Goal: Task Accomplishment & Management: Manage account settings

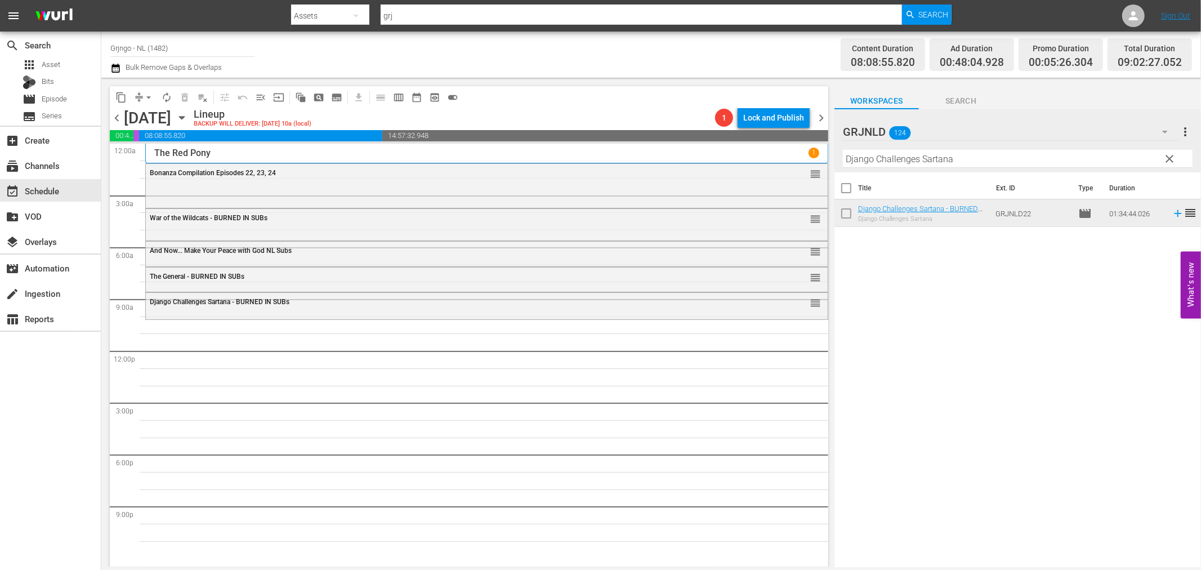
drag, startPoint x: 1168, startPoint y: 153, endPoint x: 898, endPoint y: 192, distance: 272.4
click at [1168, 153] on span "clear" at bounding box center [1170, 159] width 14 height 14
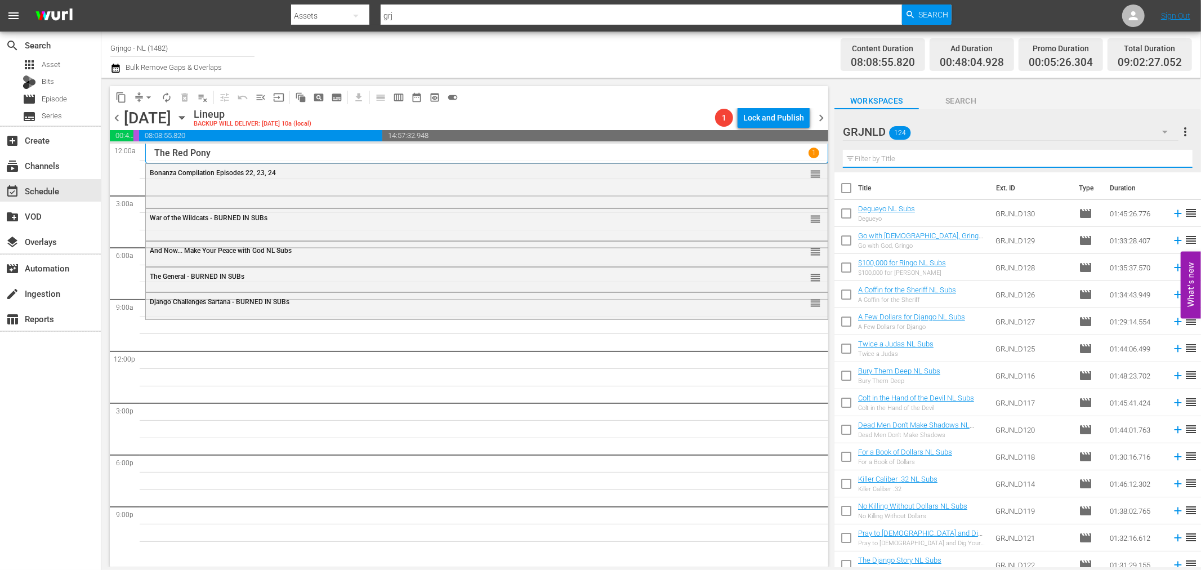
paste input "I Want Him Dead"
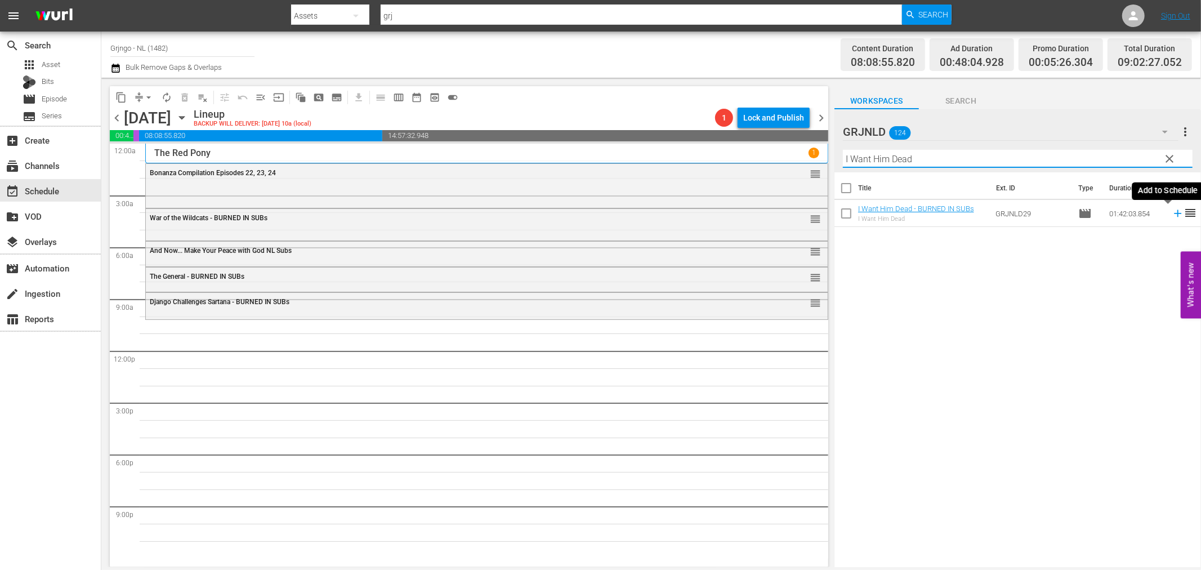
type input "I Want Him Dead"
click at [1171, 212] on icon at bounding box center [1177, 213] width 12 height 12
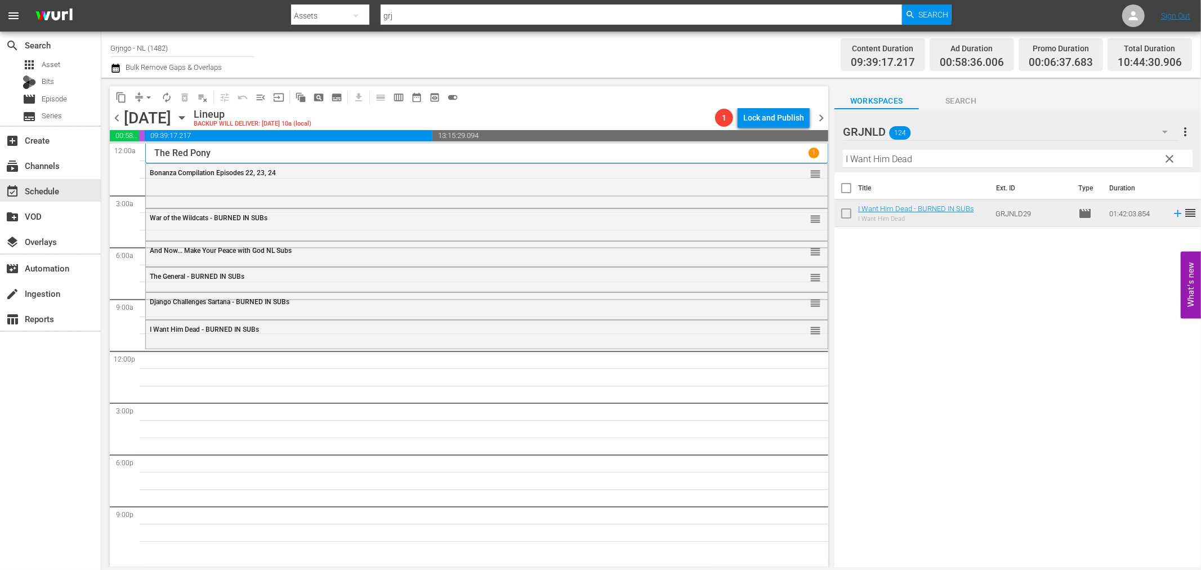
drag, startPoint x: 1170, startPoint y: 155, endPoint x: 990, endPoint y: 164, distance: 180.3
click at [1170, 155] on span "clear" at bounding box center [1170, 159] width 14 height 14
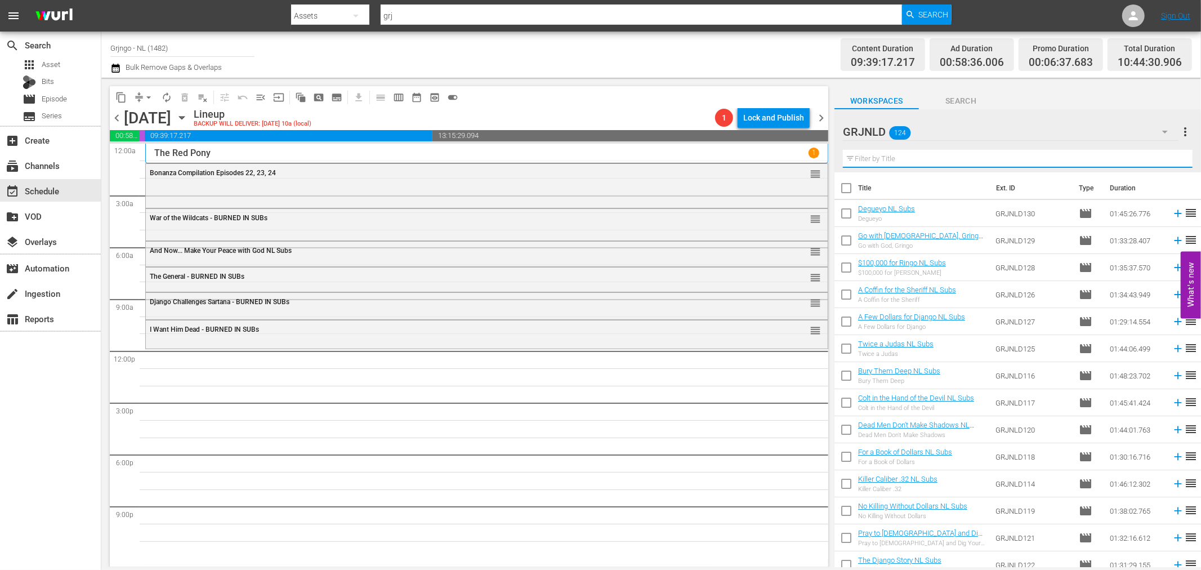
paste input "In a Colt's Shadow"
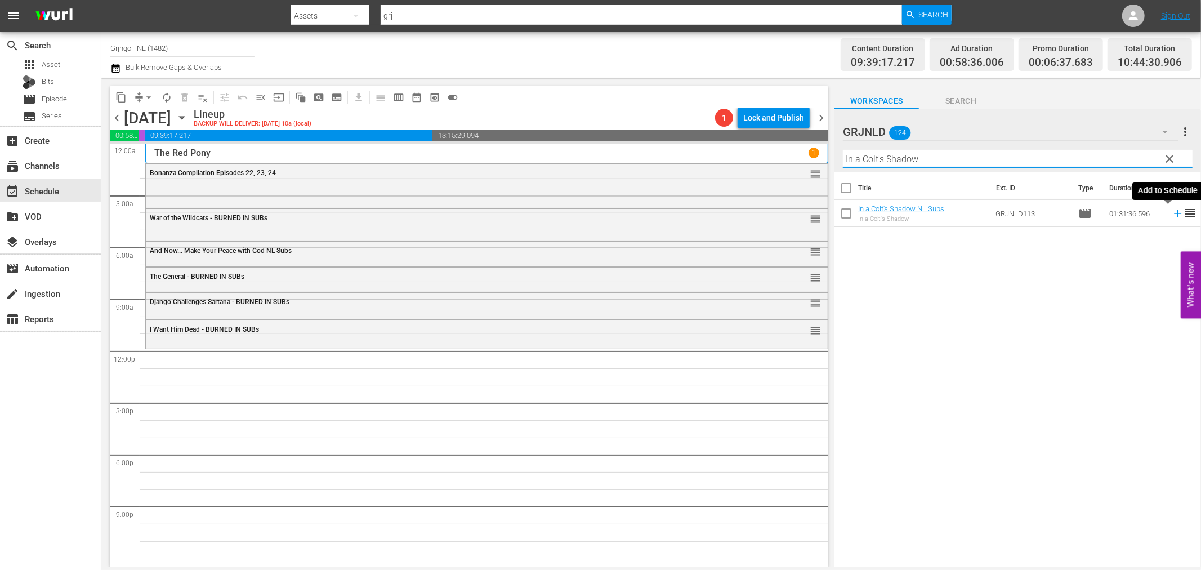
type input "In a Colt's Shadow"
click at [1171, 214] on icon at bounding box center [1177, 213] width 12 height 12
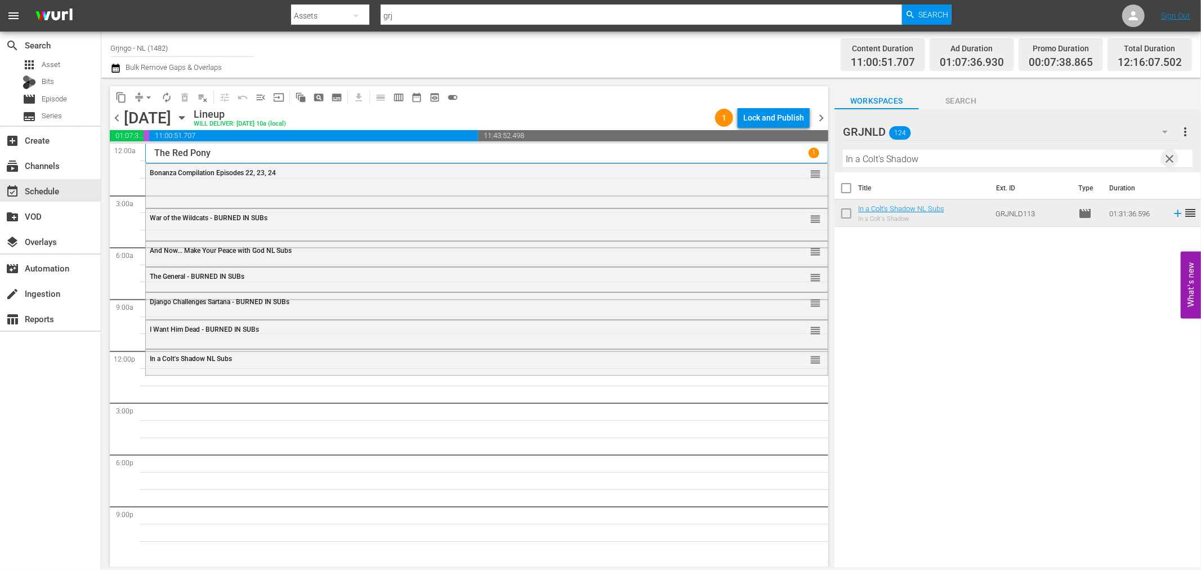
click at [1169, 159] on span "clear" at bounding box center [1170, 159] width 14 height 14
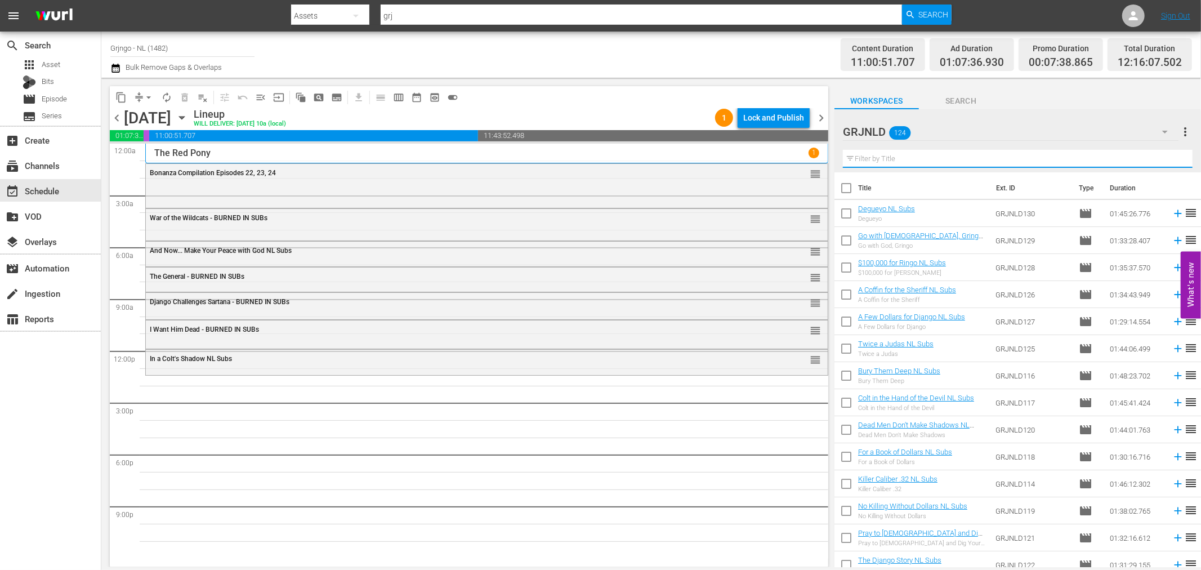
paste input "Santa Fe Trail"
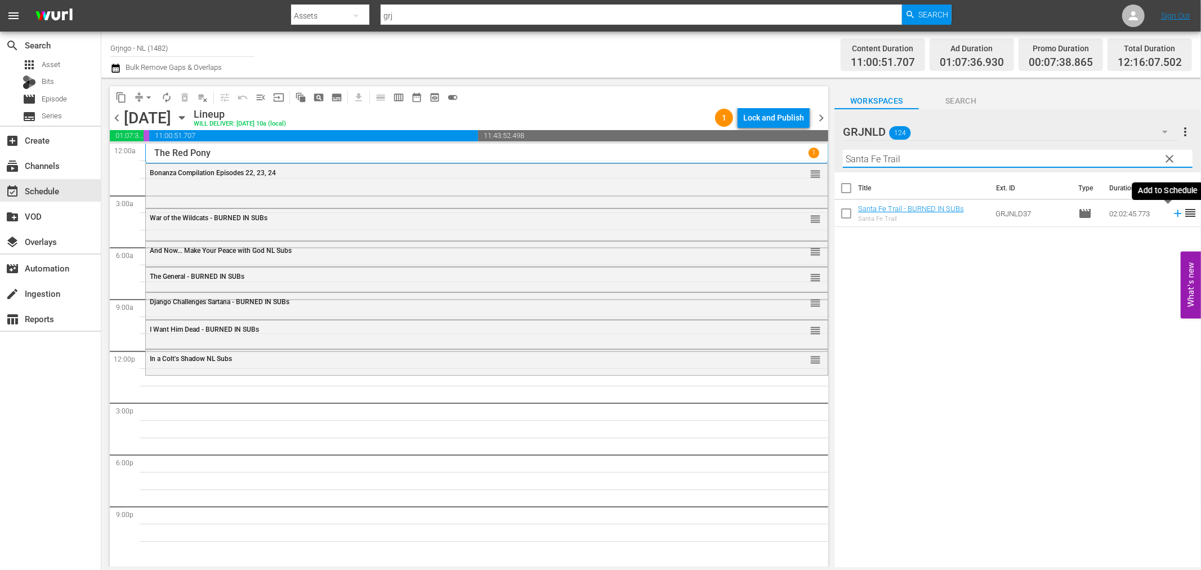
type input "Santa Fe Trail"
click at [1174, 213] on icon at bounding box center [1177, 213] width 7 height 7
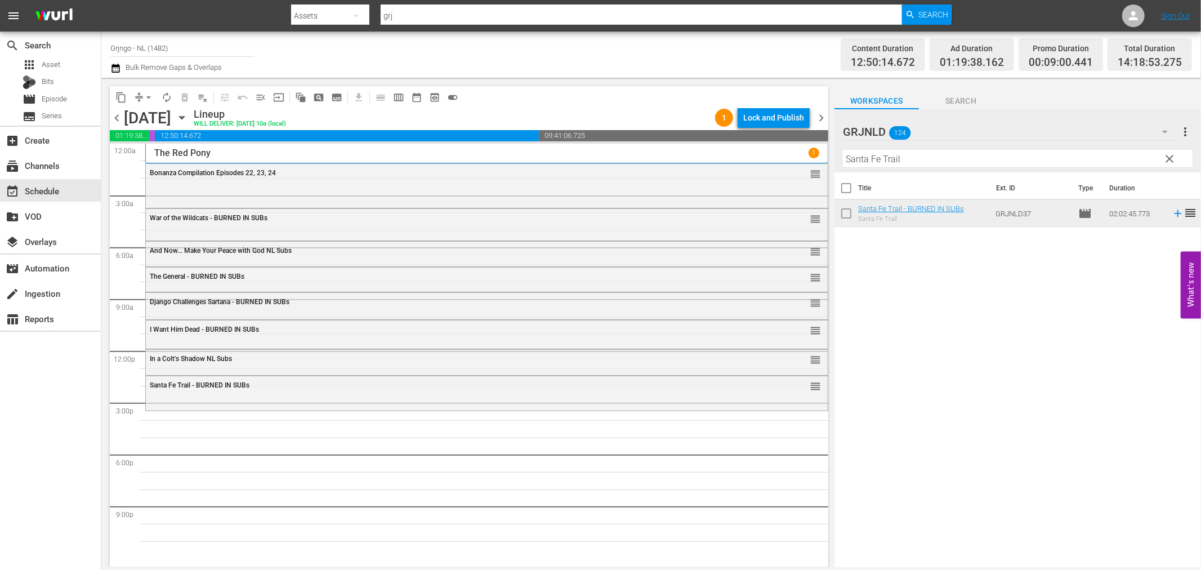
click at [1171, 152] on span "clear" at bounding box center [1170, 159] width 14 height 14
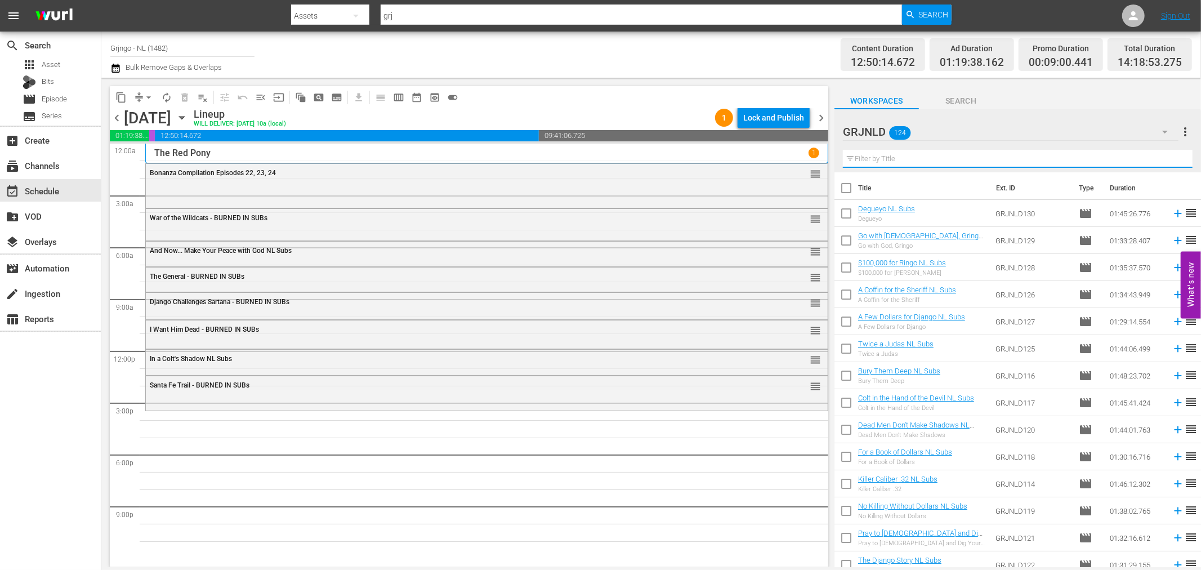
paste input "The Black Bounty Hunter AKA Boss"
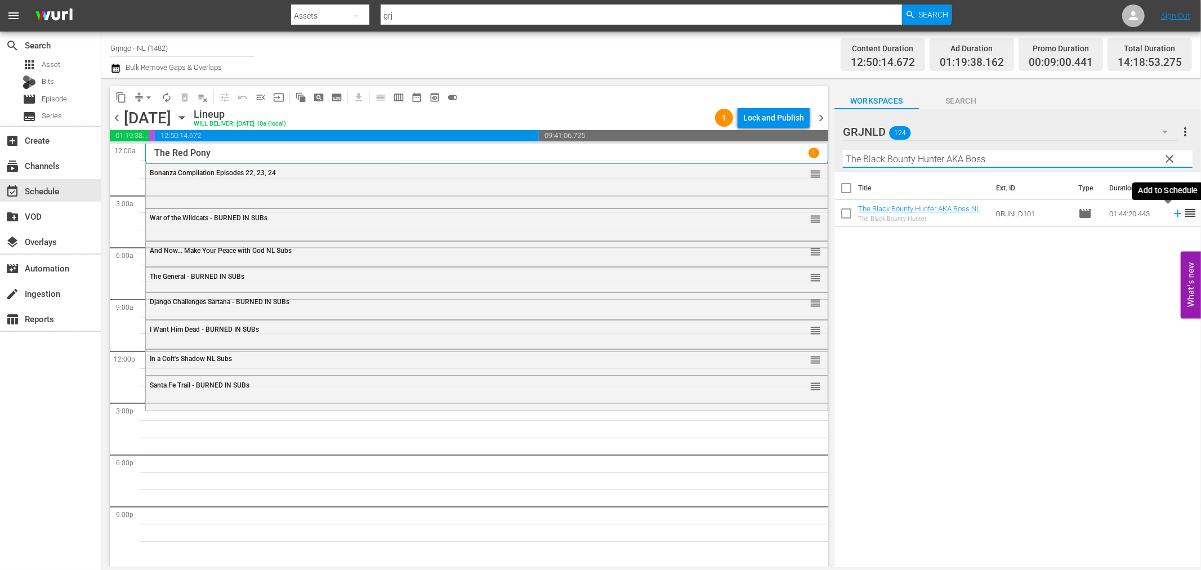
type input "The Black Bounty Hunter AKA Boss"
click at [1171, 212] on icon at bounding box center [1177, 213] width 12 height 12
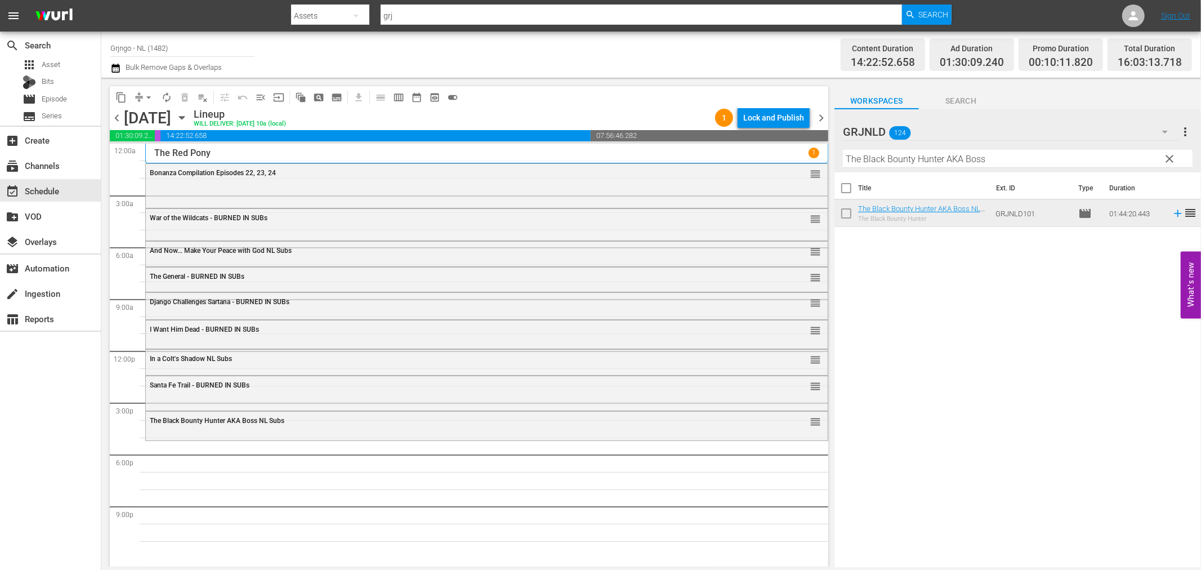
drag, startPoint x: 1169, startPoint y: 158, endPoint x: 1087, endPoint y: 156, distance: 81.6
click at [1169, 158] on span "clear" at bounding box center [1170, 159] width 14 height 14
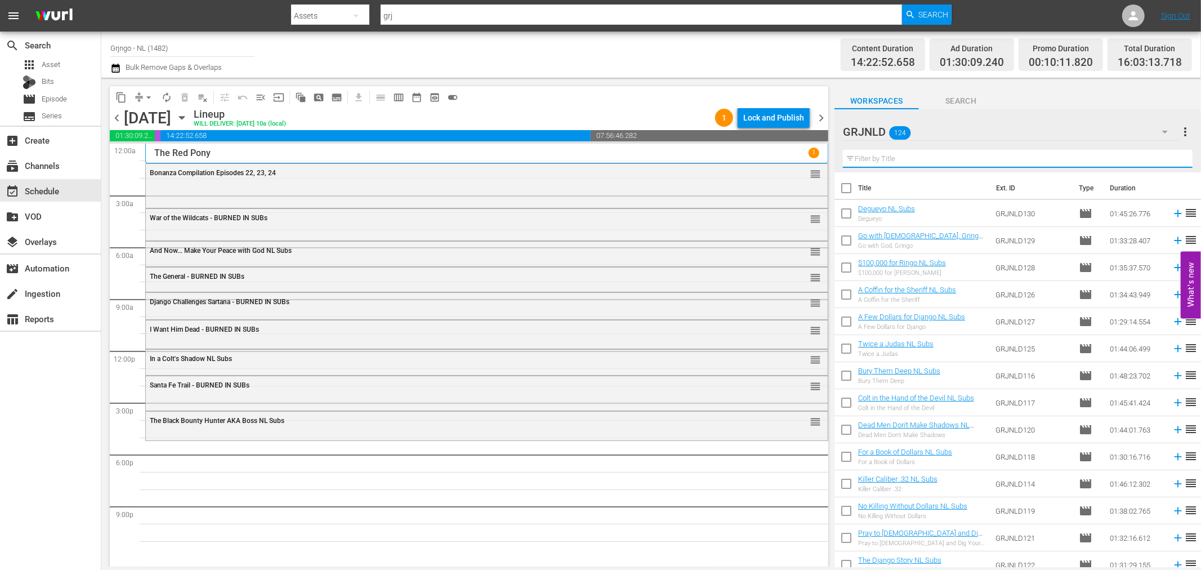
paste input "Challenge of the Frontier"
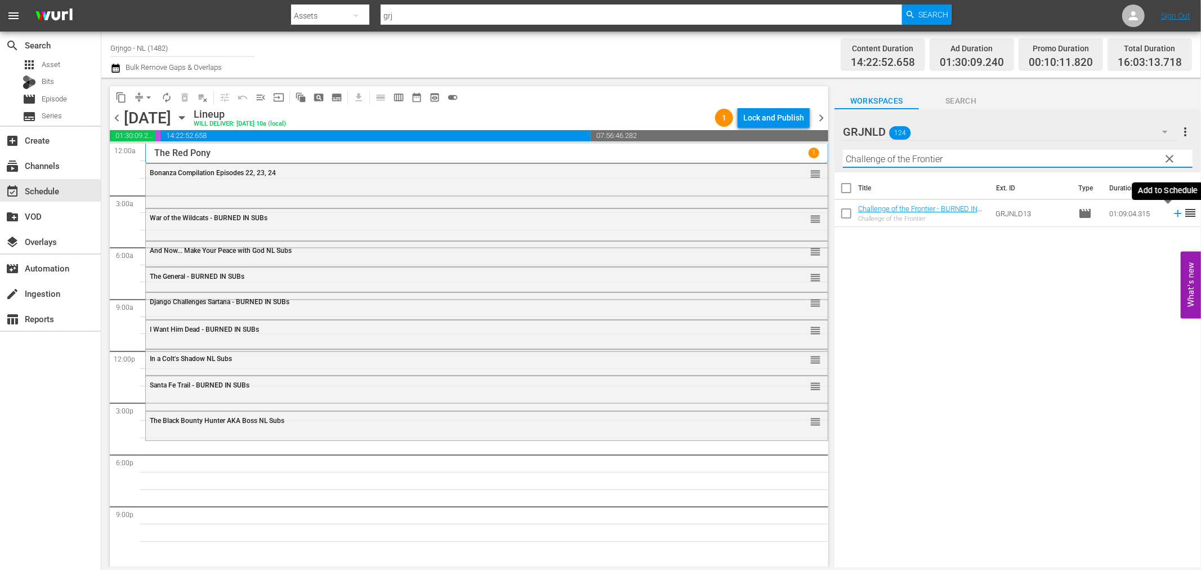
type input "Challenge of the Frontier"
click at [1171, 209] on icon at bounding box center [1177, 213] width 12 height 12
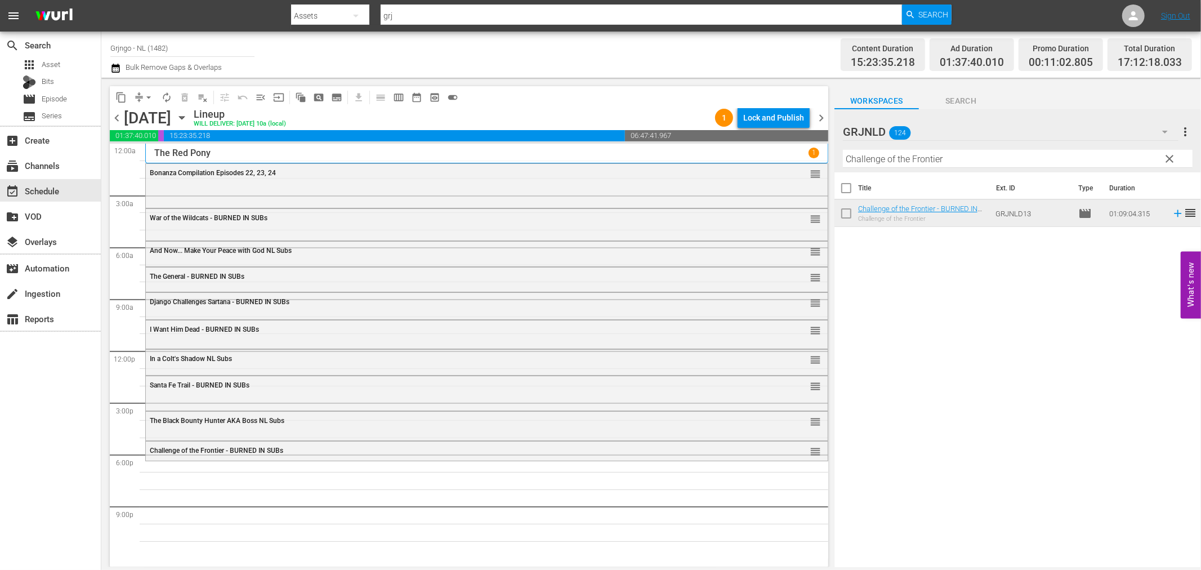
drag, startPoint x: 1171, startPoint y: 155, endPoint x: 852, endPoint y: 182, distance: 319.8
click at [1171, 155] on span "clear" at bounding box center [1170, 159] width 14 height 14
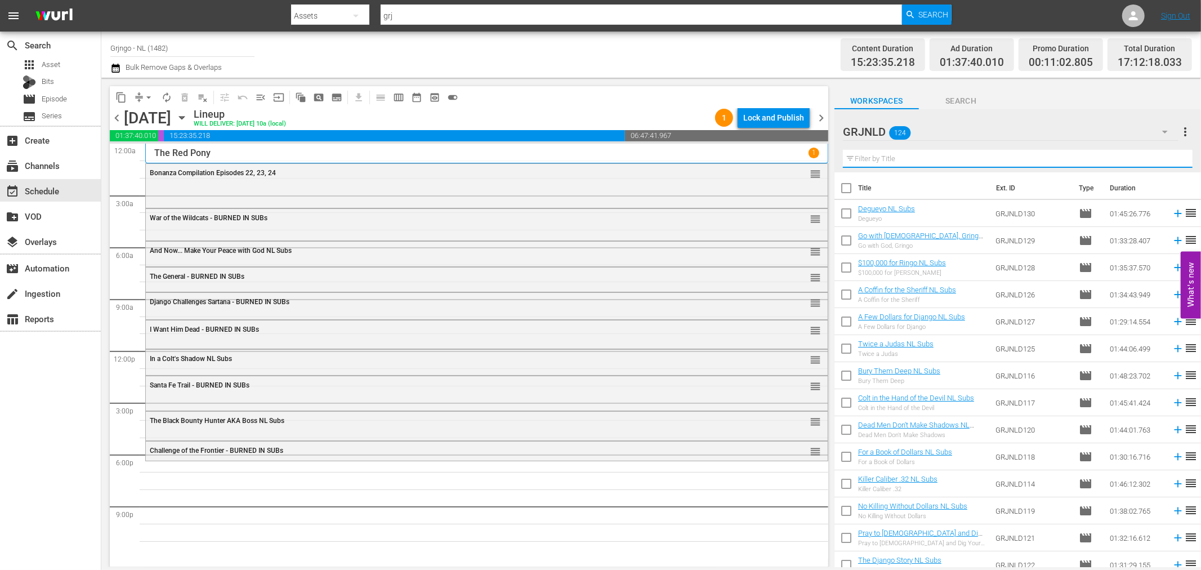
paste input "Savage Pampas"
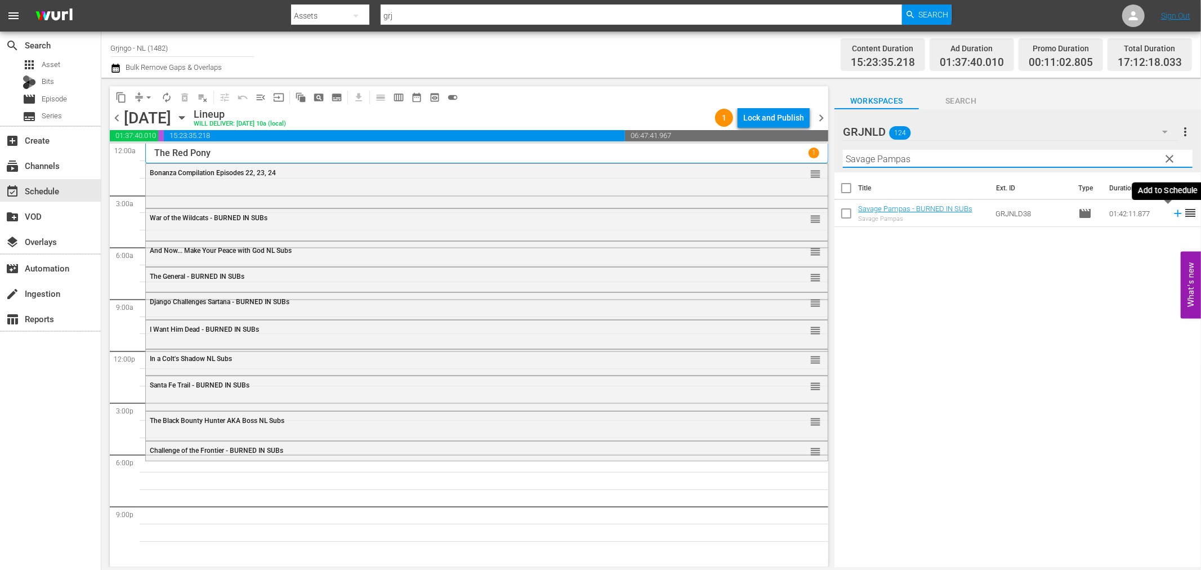
type input "Savage Pampas"
click at [1171, 212] on icon at bounding box center [1177, 213] width 12 height 12
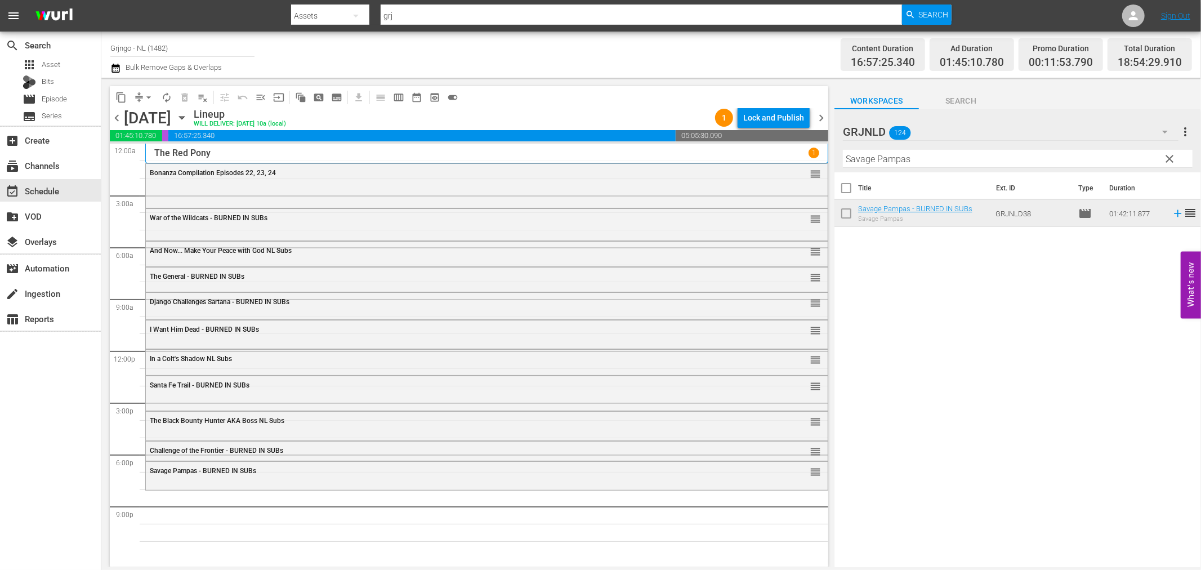
drag, startPoint x: 1169, startPoint y: 156, endPoint x: 948, endPoint y: 163, distance: 221.3
click at [1169, 156] on span "clear" at bounding box center [1170, 159] width 14 height 14
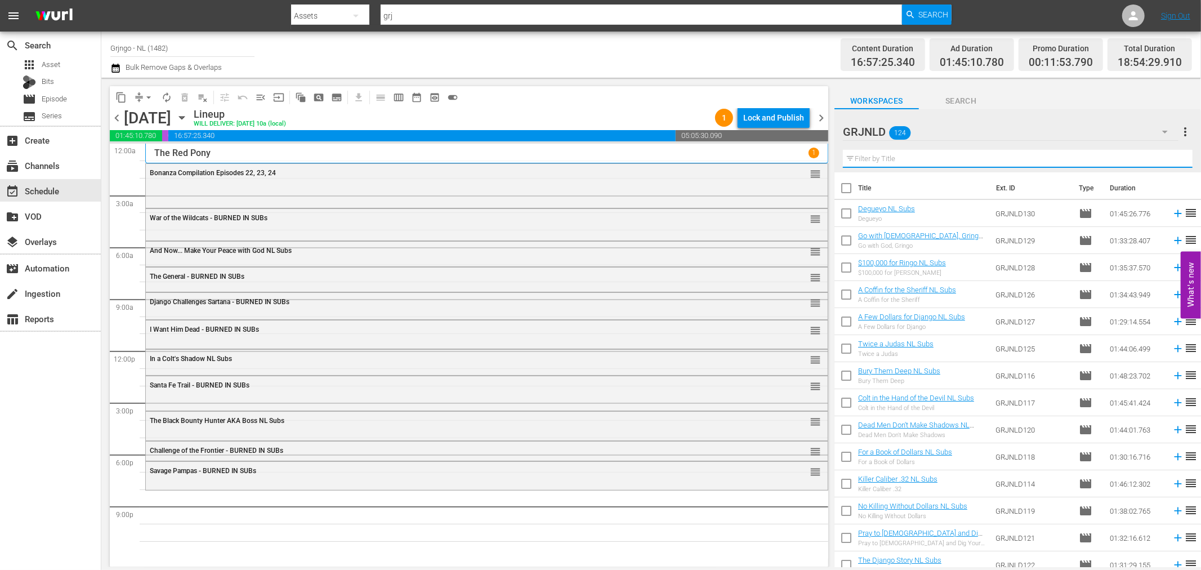
paste input "$100,000 for Ringo"
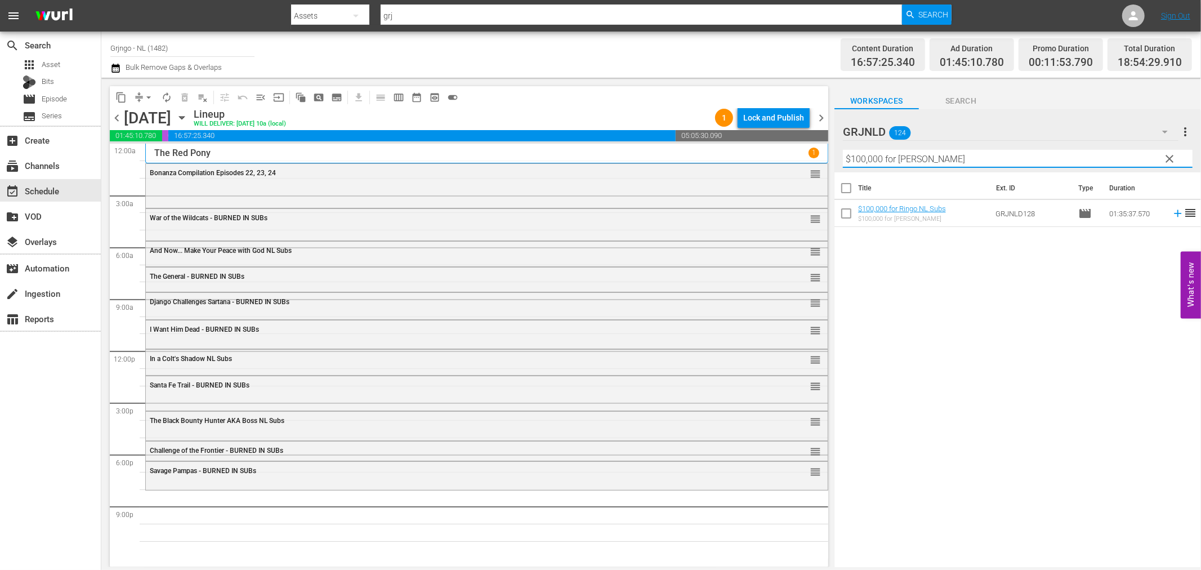
type input "$100,000 for Ringo"
click at [1174, 214] on icon at bounding box center [1177, 213] width 7 height 7
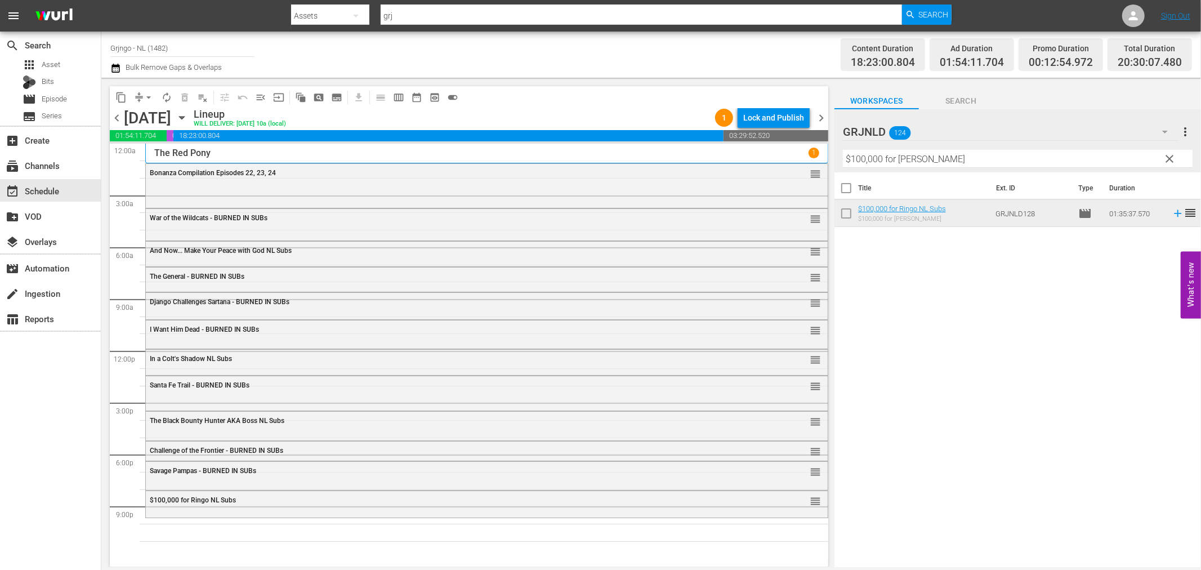
drag, startPoint x: 1172, startPoint y: 154, endPoint x: 1021, endPoint y: 171, distance: 152.3
click at [1172, 154] on span "clear" at bounding box center [1170, 159] width 14 height 14
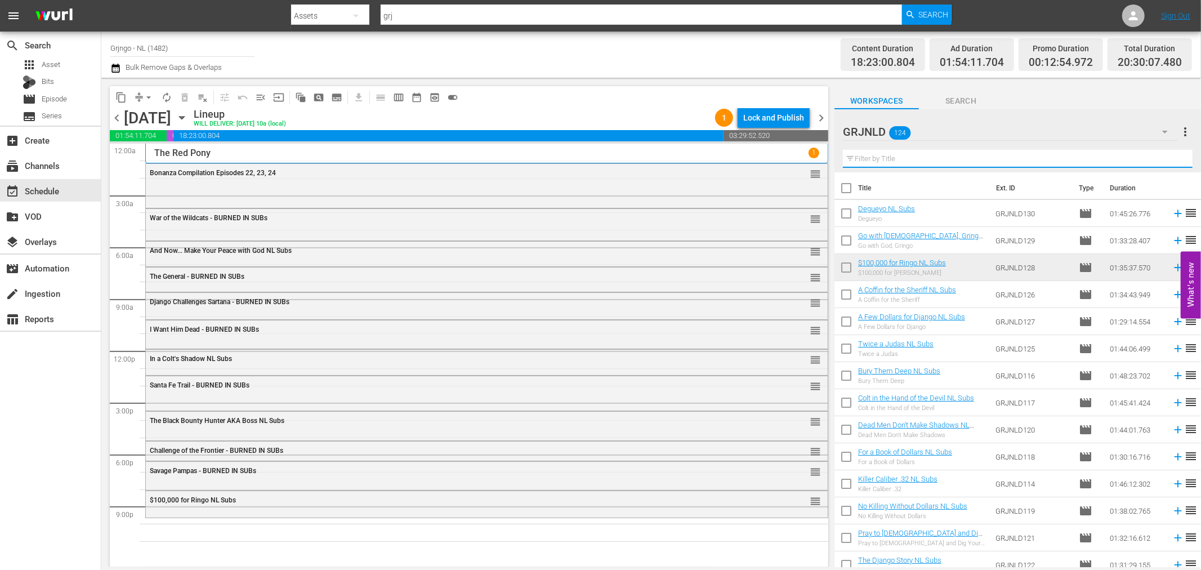
paste input "A Coffin for the Sheriff"
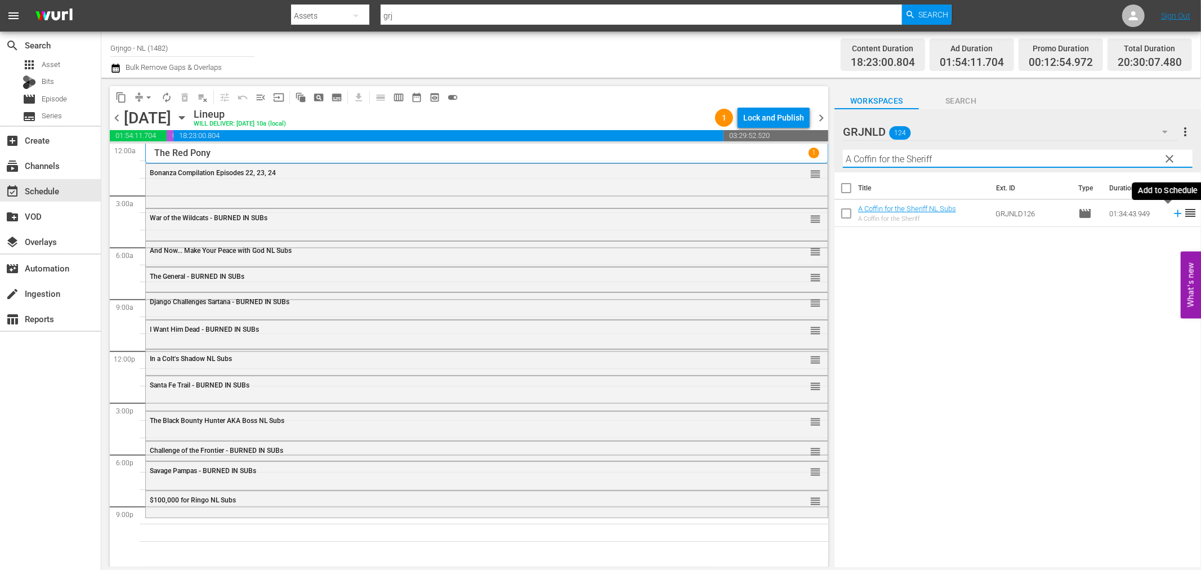
type input "A Coffin for the Sheriff"
click at [1171, 212] on icon at bounding box center [1177, 213] width 12 height 12
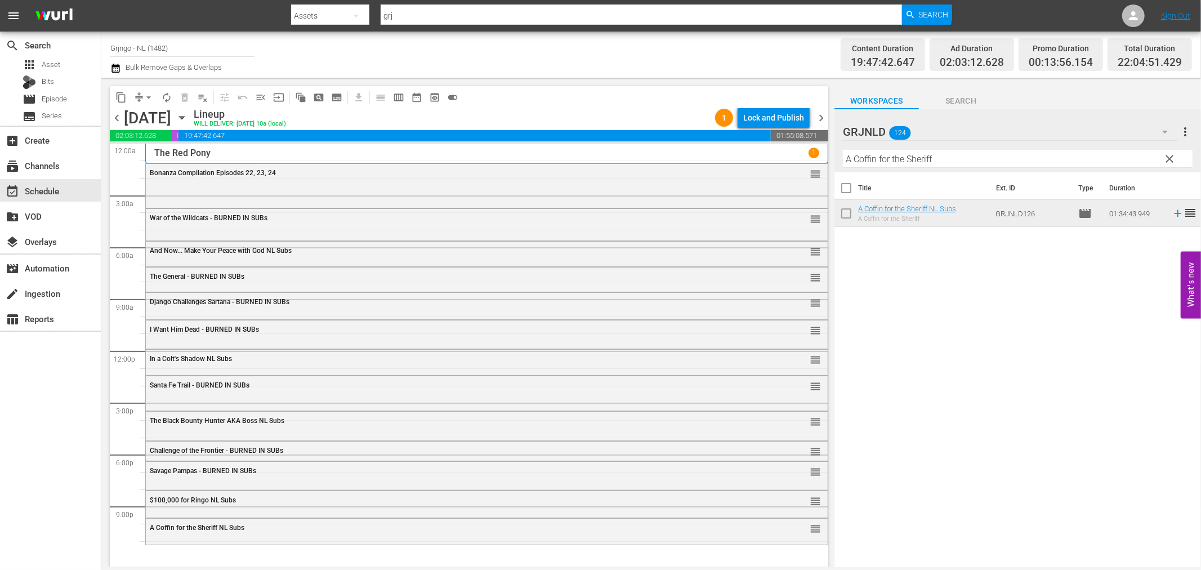
drag, startPoint x: 1166, startPoint y: 155, endPoint x: 983, endPoint y: 153, distance: 182.4
click at [1166, 155] on span "clear" at bounding box center [1170, 159] width 14 height 14
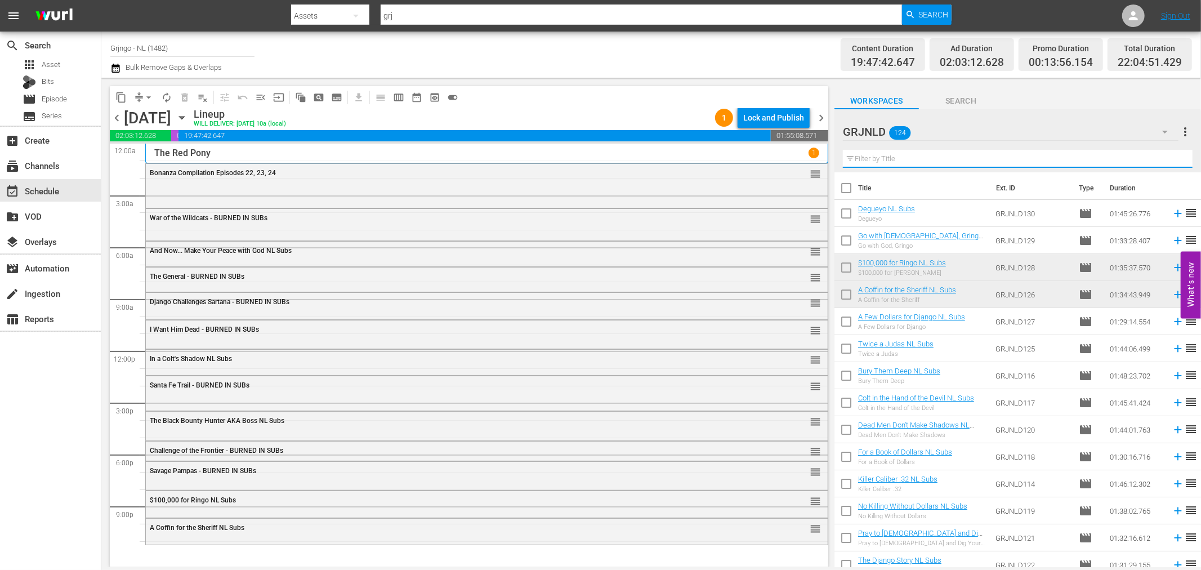
paste input "Go with God, Gringo"
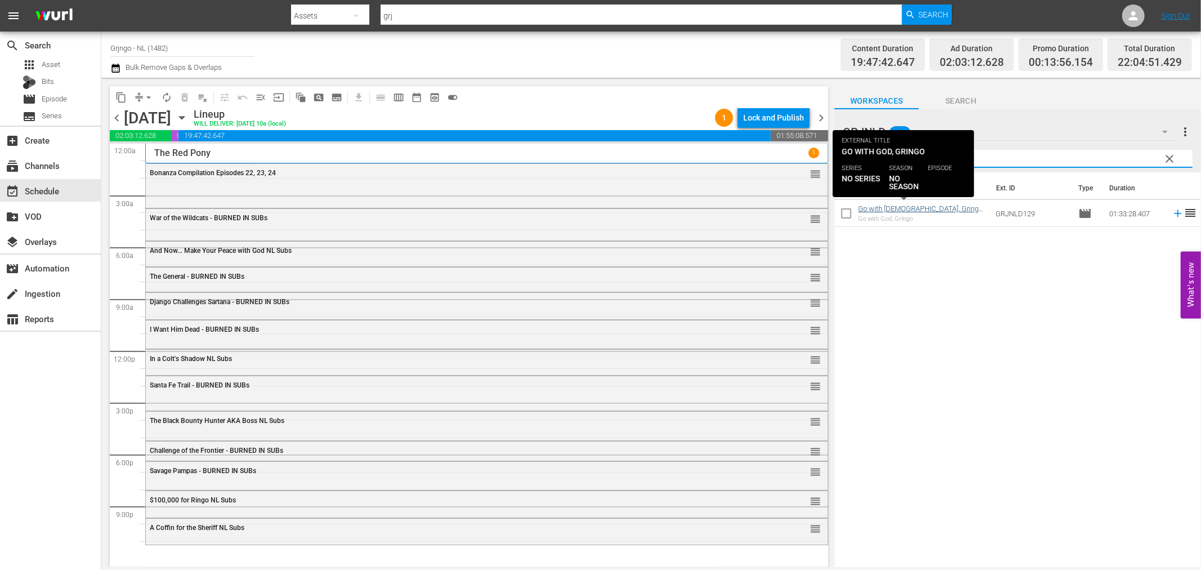
type input "Go with God, Gringo"
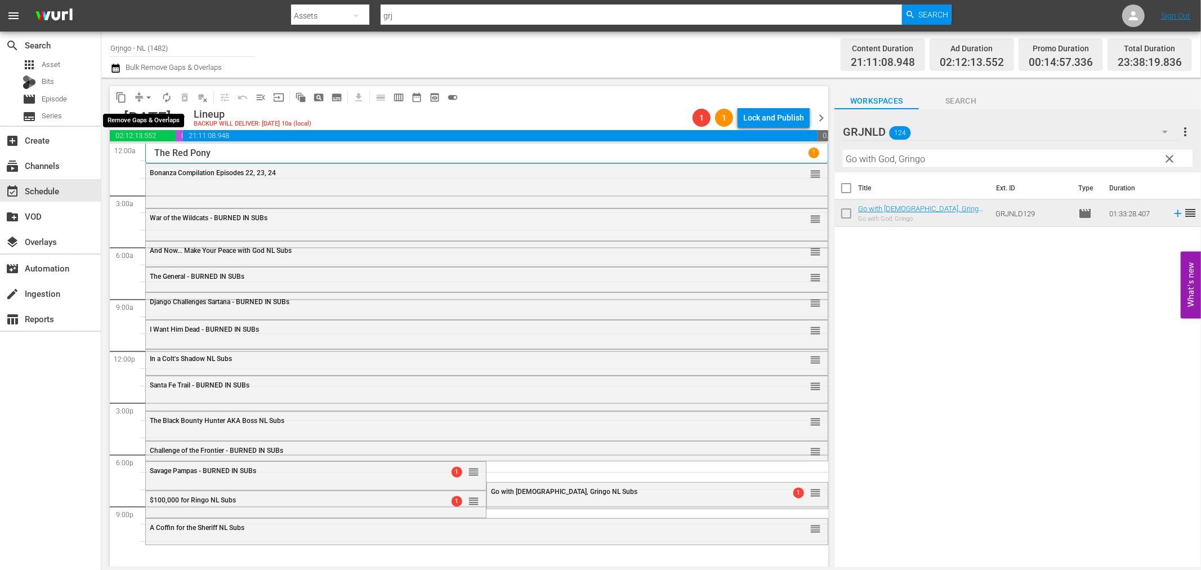
click at [147, 96] on span "arrow_drop_down" at bounding box center [148, 97] width 11 height 11
click at [173, 161] on li "Align to End of Previous Day" at bounding box center [149, 156] width 118 height 19
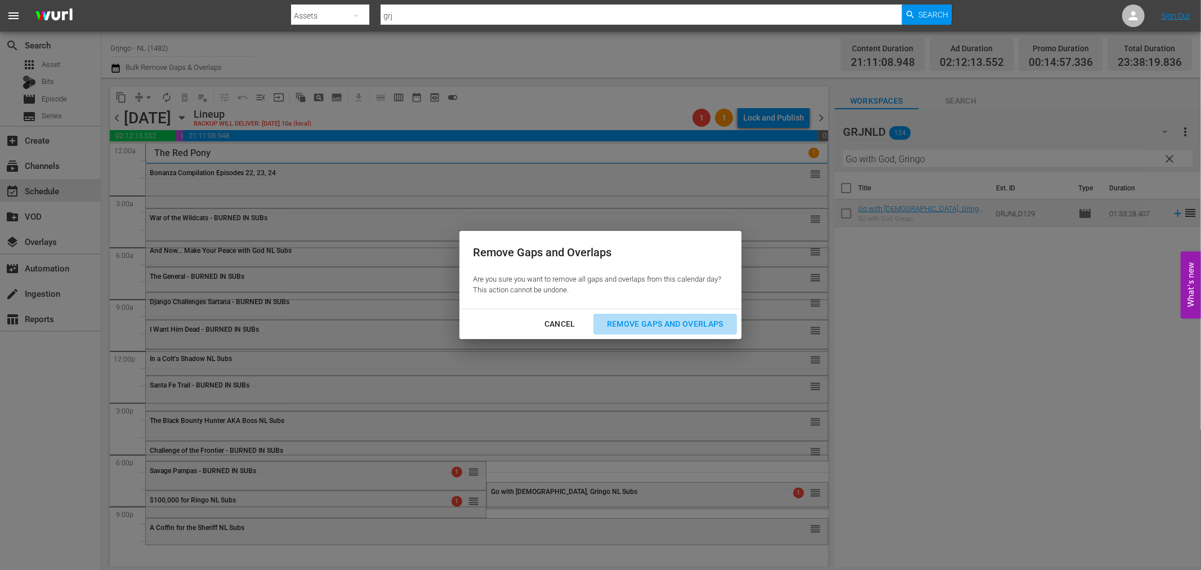
click at [657, 321] on div "Remove Gaps and Overlaps" at bounding box center [665, 324] width 135 height 14
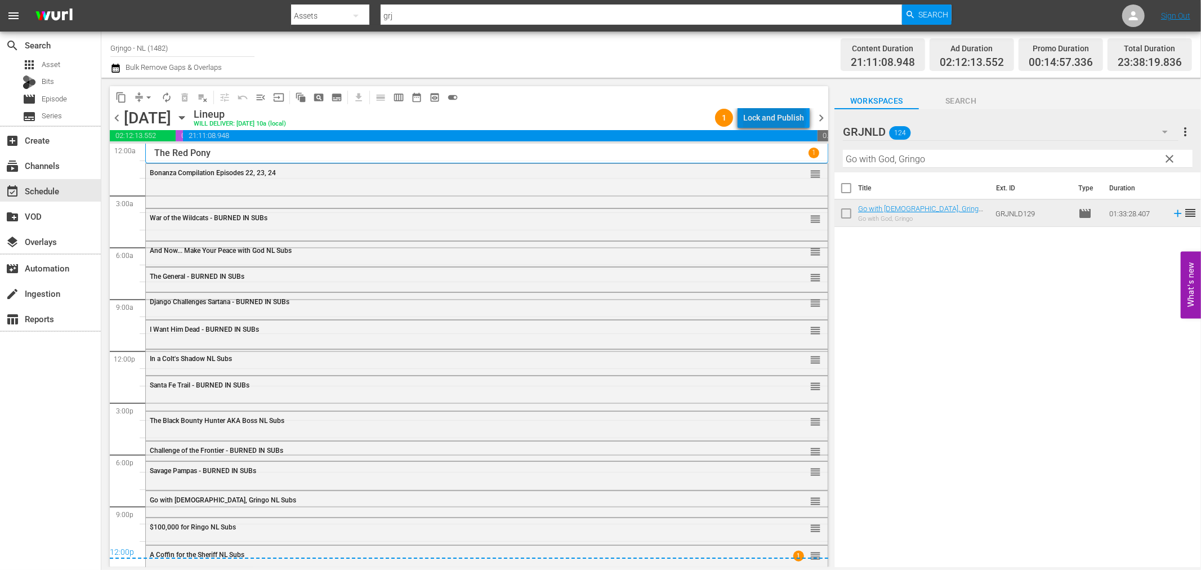
click at [777, 117] on div "Lock and Publish" at bounding box center [773, 118] width 61 height 20
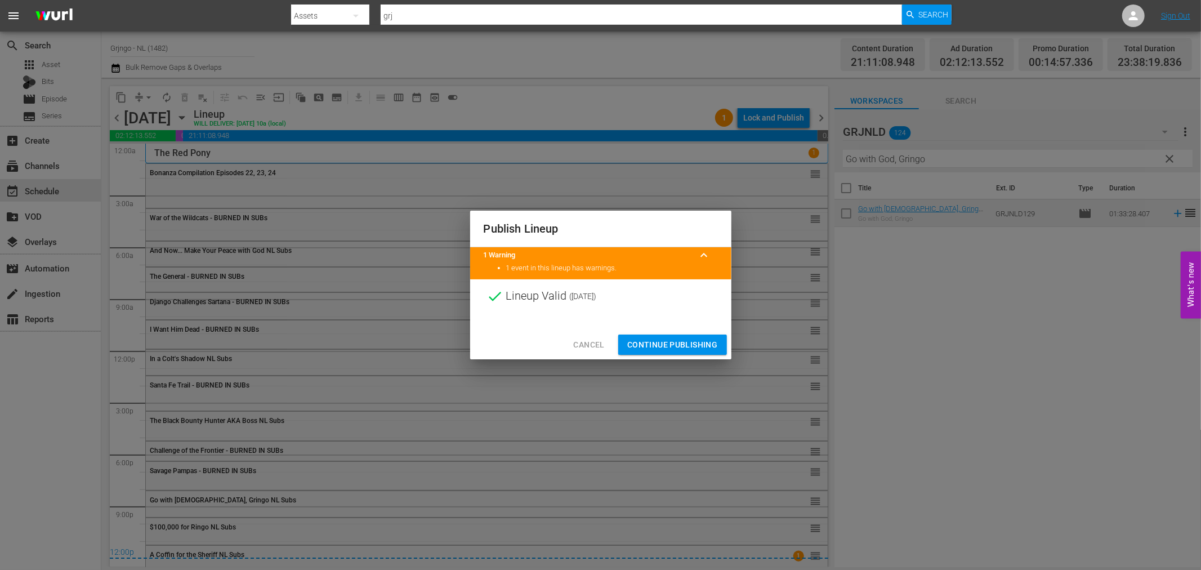
click at [683, 345] on span "Continue Publishing" at bounding box center [672, 345] width 91 height 14
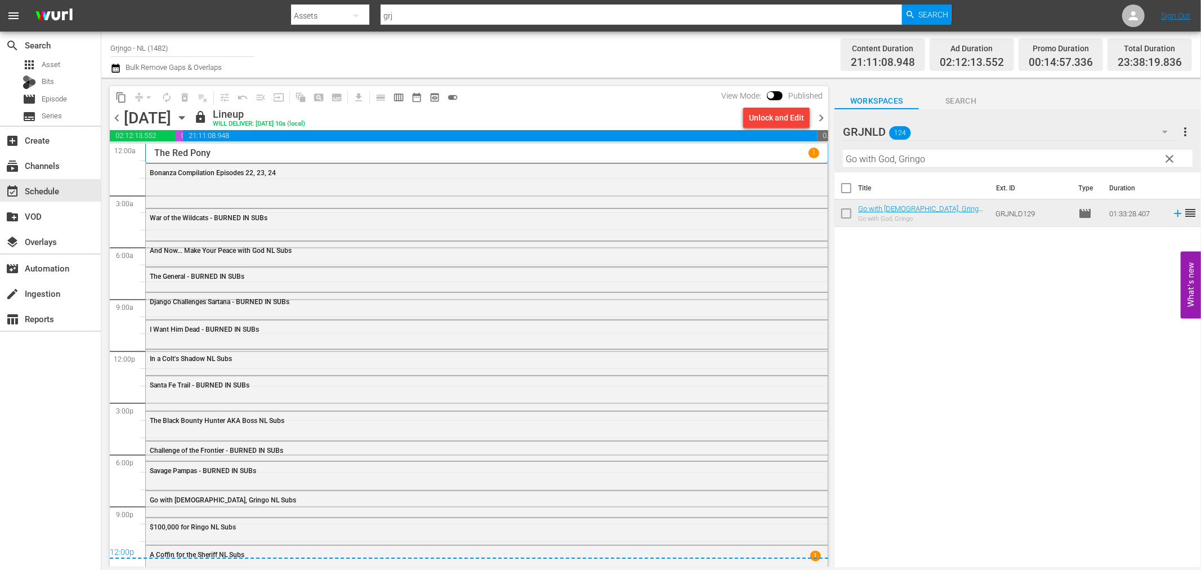
drag, startPoint x: 823, startPoint y: 113, endPoint x: 885, endPoint y: 132, distance: 65.5
click at [823, 113] on span "chevron_right" at bounding box center [821, 118] width 14 height 14
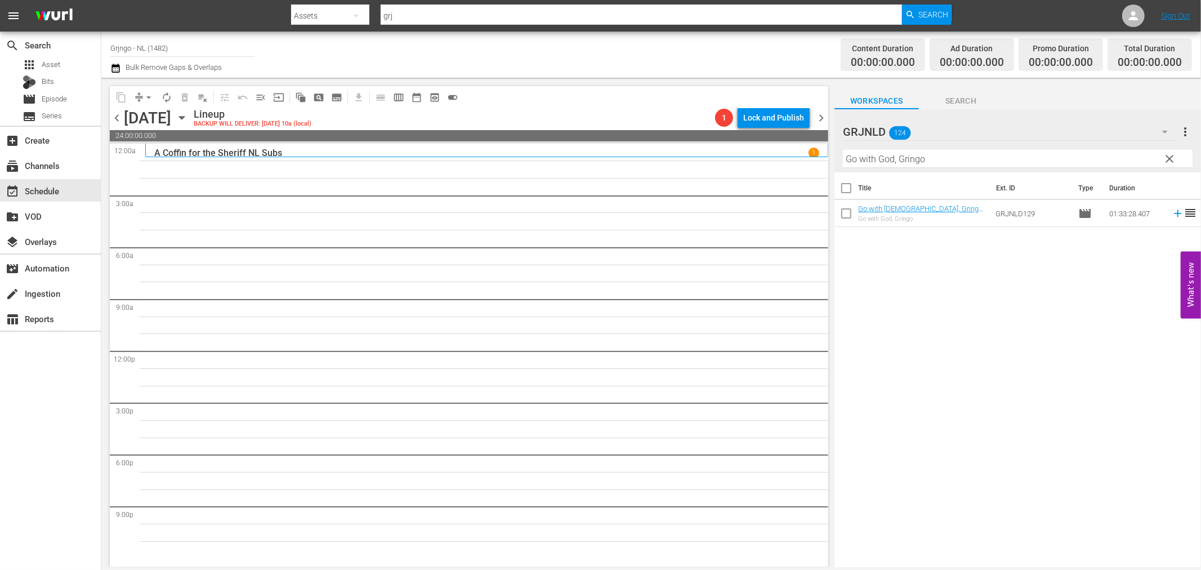
click at [1169, 158] on span "clear" at bounding box center [1170, 159] width 14 height 14
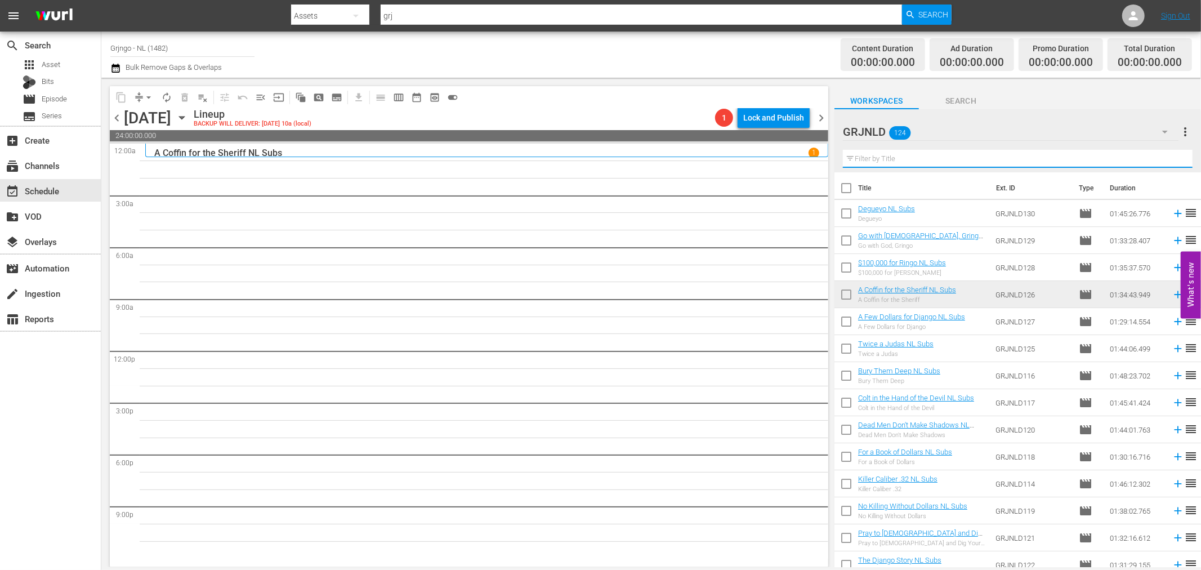
paste input "Bonanza Compilation Episodes 25, 26, 27"
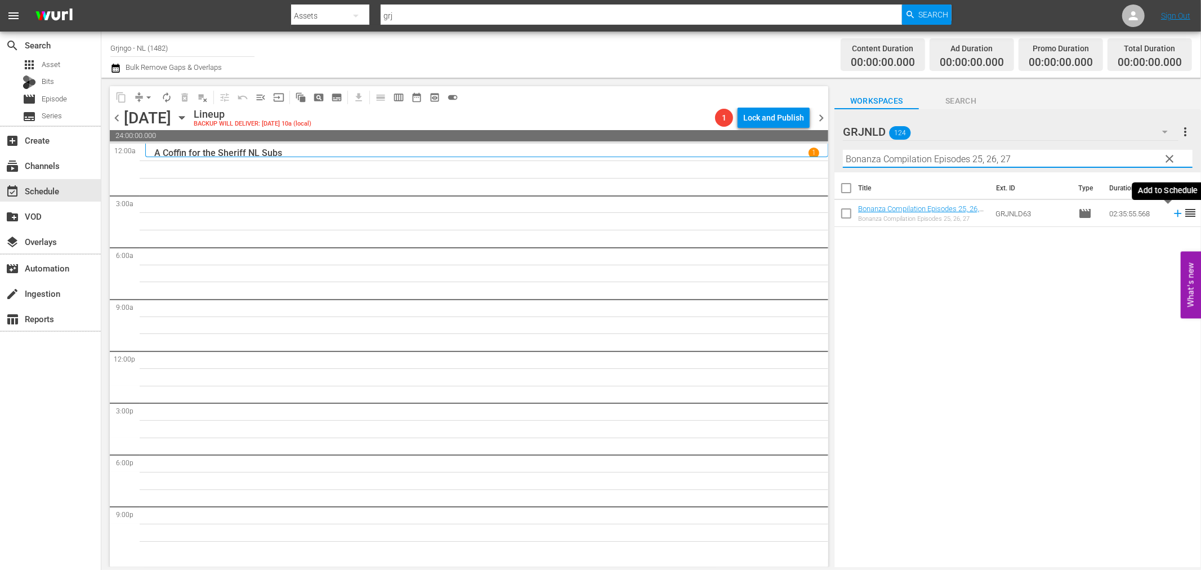
type input "Bonanza Compilation Episodes 25, 26, 27"
click at [1174, 213] on icon at bounding box center [1177, 213] width 7 height 7
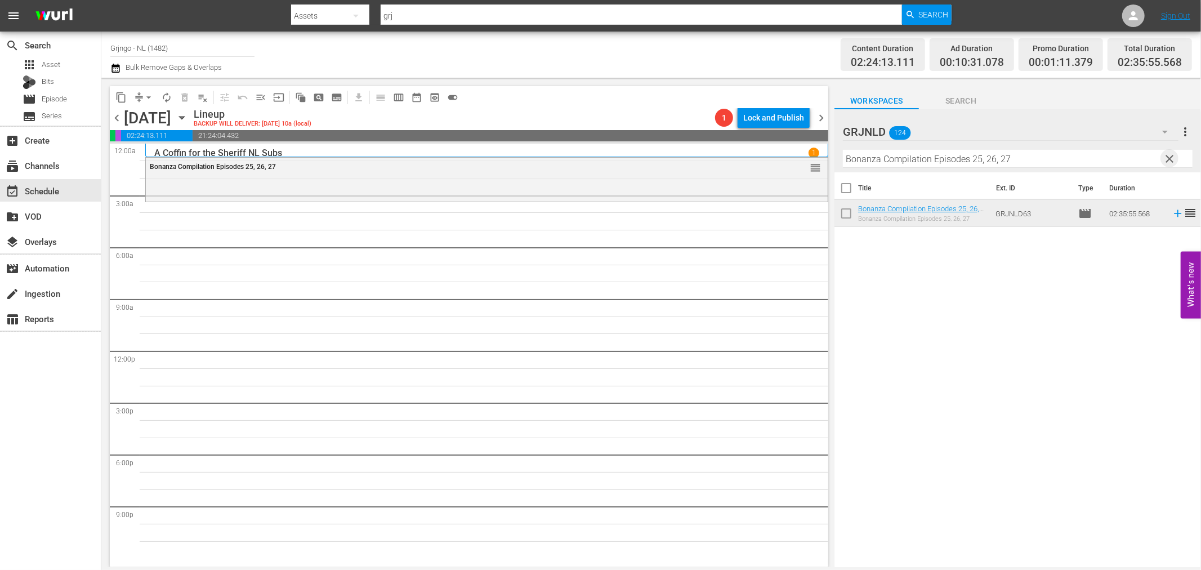
click at [1172, 158] on span "clear" at bounding box center [1170, 159] width 14 height 14
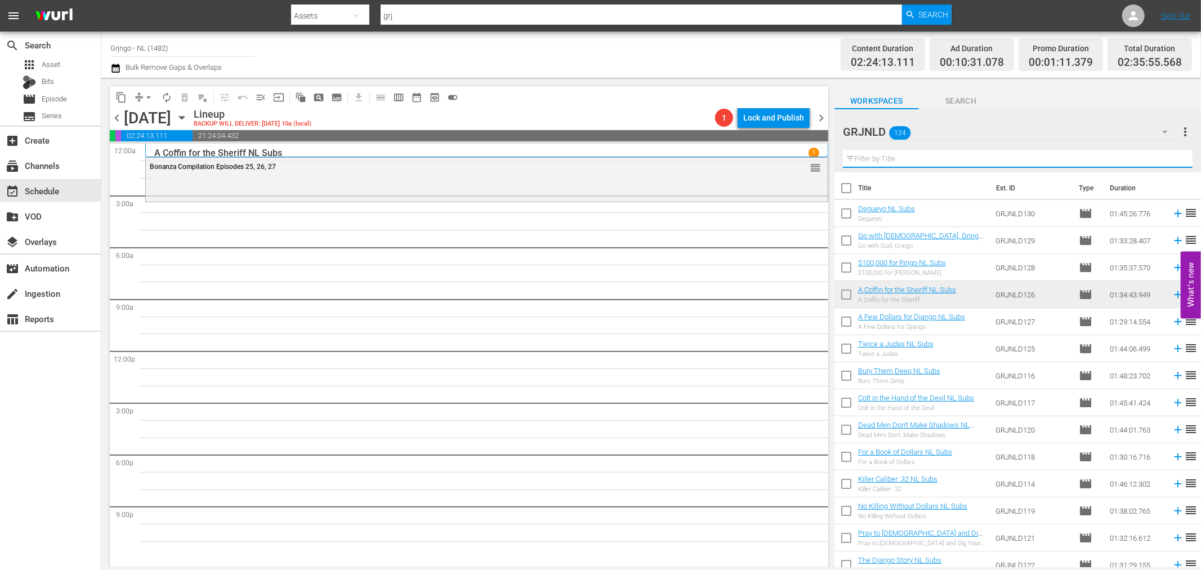
paste input "Brother Outlaw"
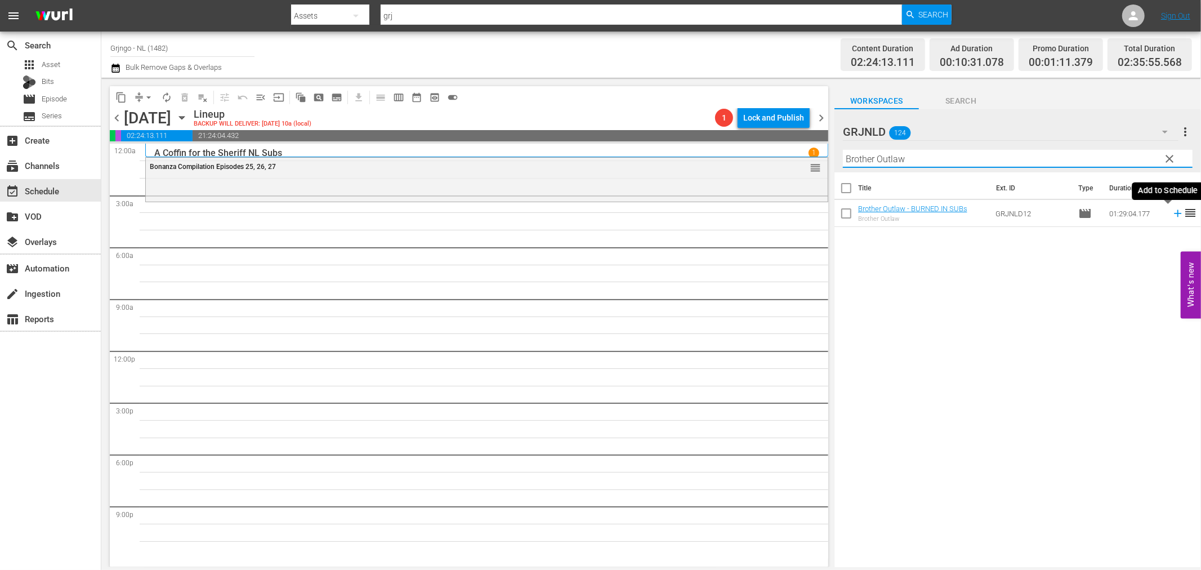
type input "Brother Outlaw"
click at [1171, 211] on icon at bounding box center [1177, 213] width 12 height 12
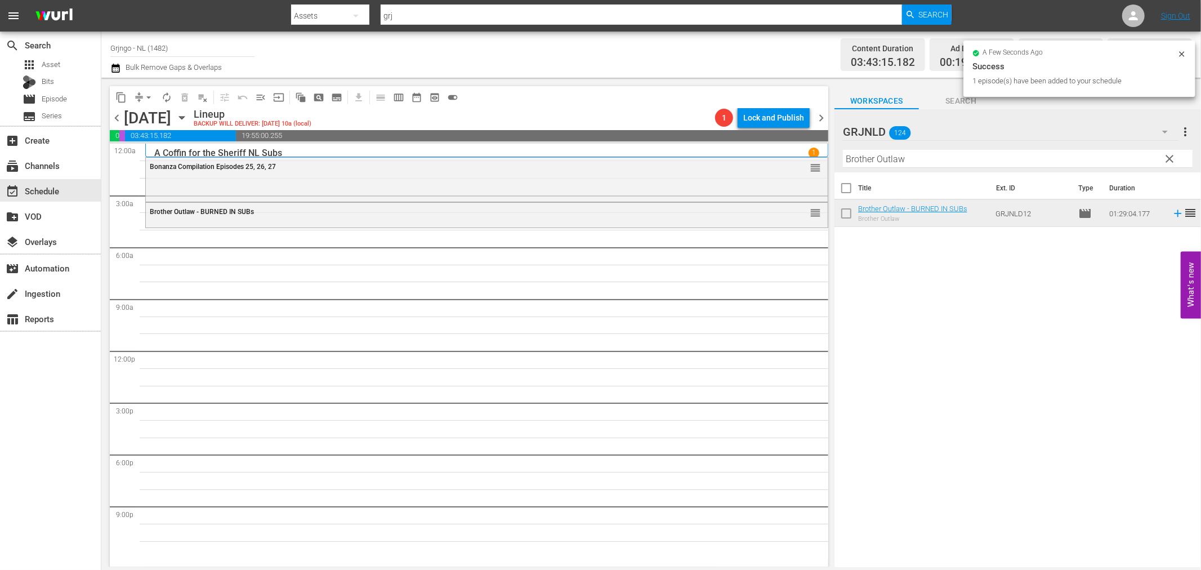
drag, startPoint x: 1166, startPoint y: 155, endPoint x: 914, endPoint y: 160, distance: 251.7
click at [1166, 155] on span "clear" at bounding box center [1170, 159] width 14 height 14
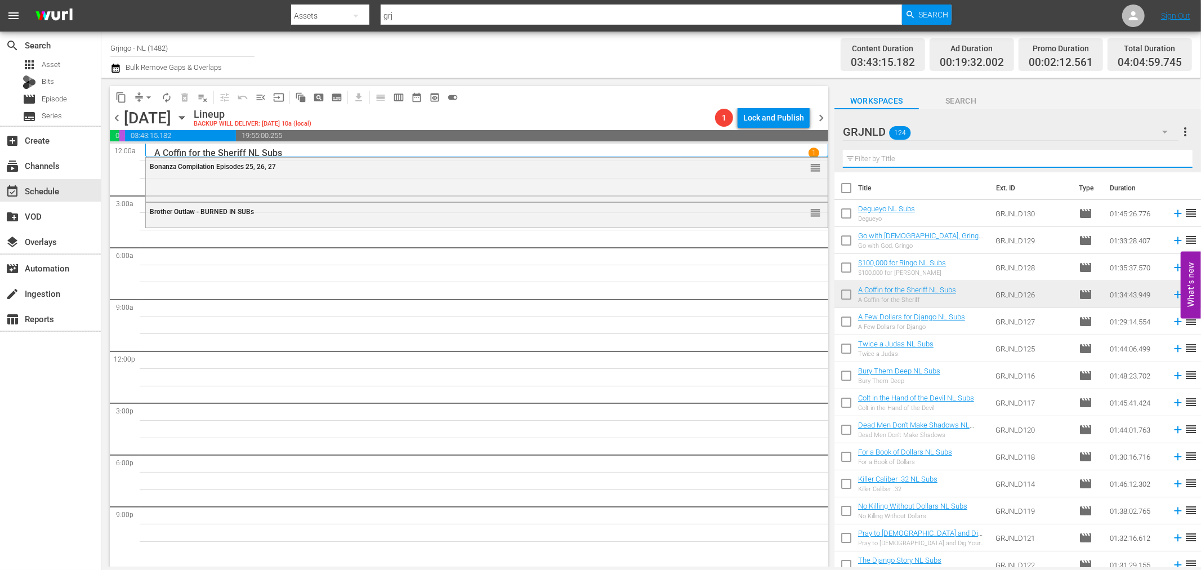
paste input "Gunman of Ave Maria"
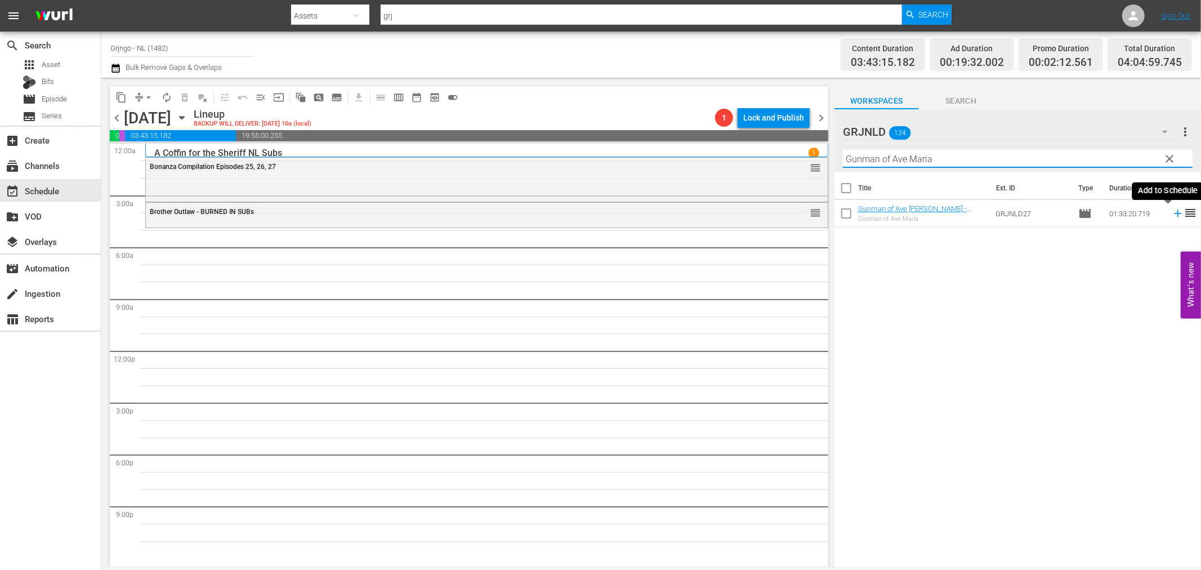
type input "Gunman of Ave Maria"
click at [1174, 213] on icon at bounding box center [1177, 213] width 7 height 7
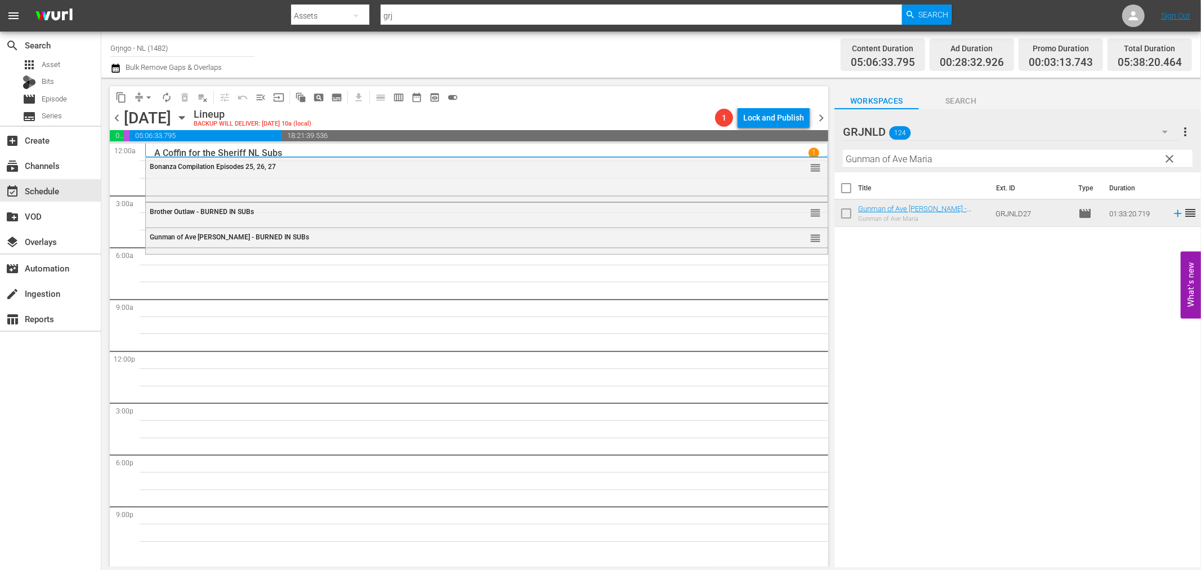
click at [1171, 155] on span "clear" at bounding box center [1170, 159] width 14 height 14
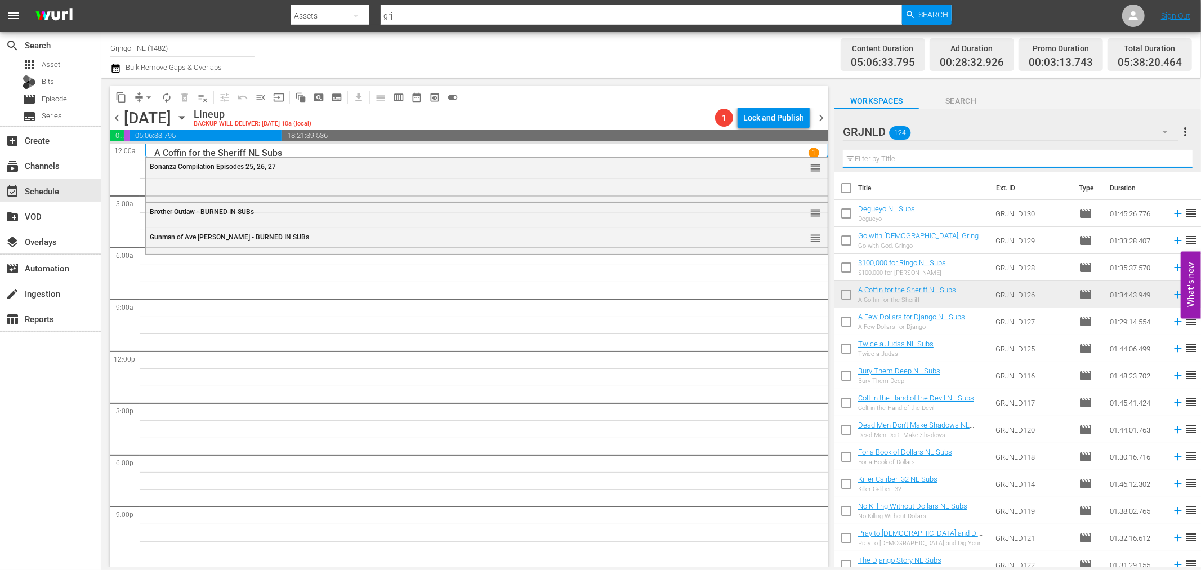
paste input "Iron Brothers"
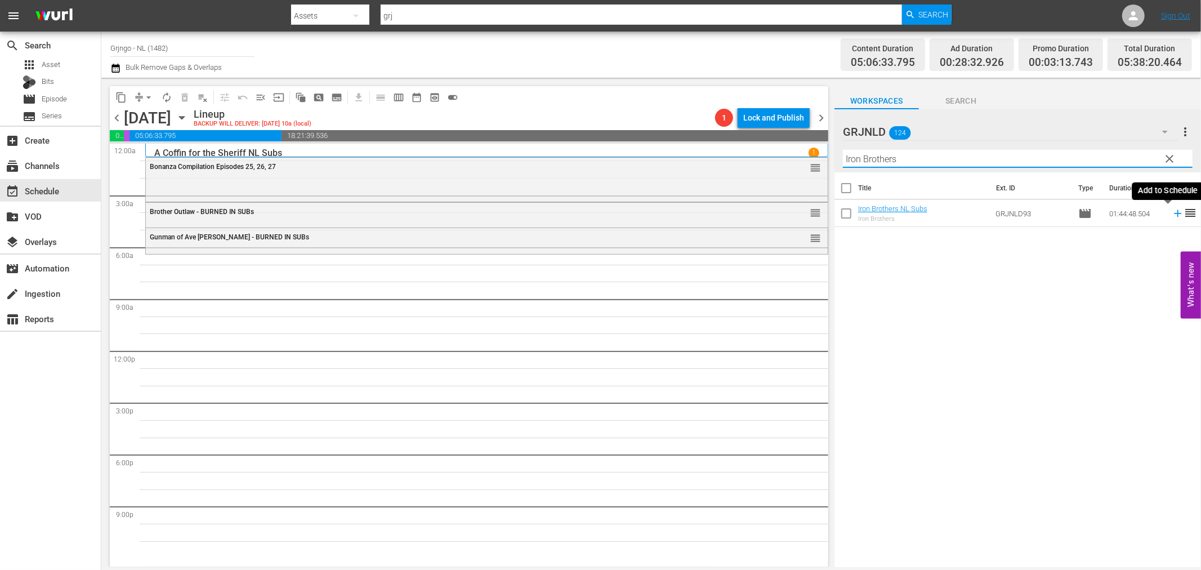
type input "Iron Brothers"
click at [1174, 213] on icon at bounding box center [1177, 213] width 7 height 7
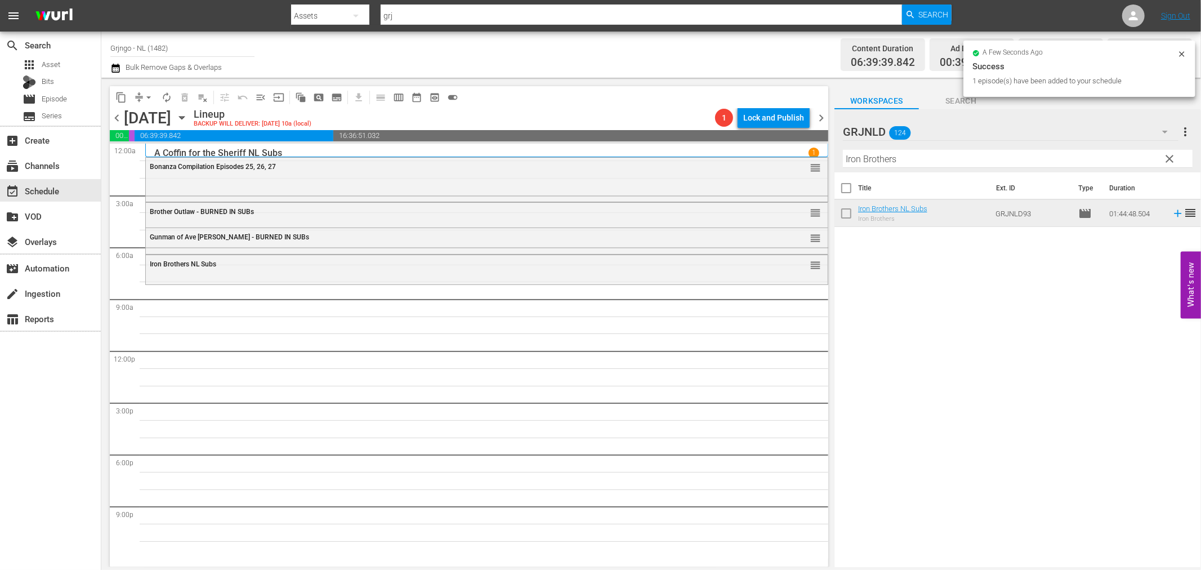
drag, startPoint x: 1169, startPoint y: 156, endPoint x: 1016, endPoint y: 159, distance: 153.7
click at [1169, 156] on span "clear" at bounding box center [1170, 159] width 14 height 14
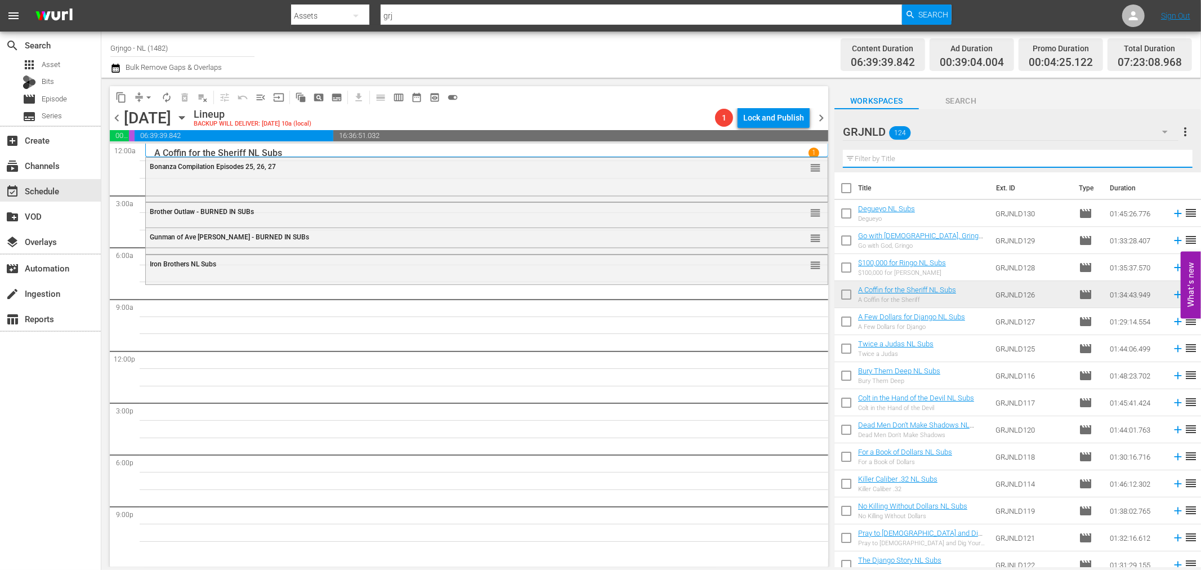
paste input "The Executioner of God"
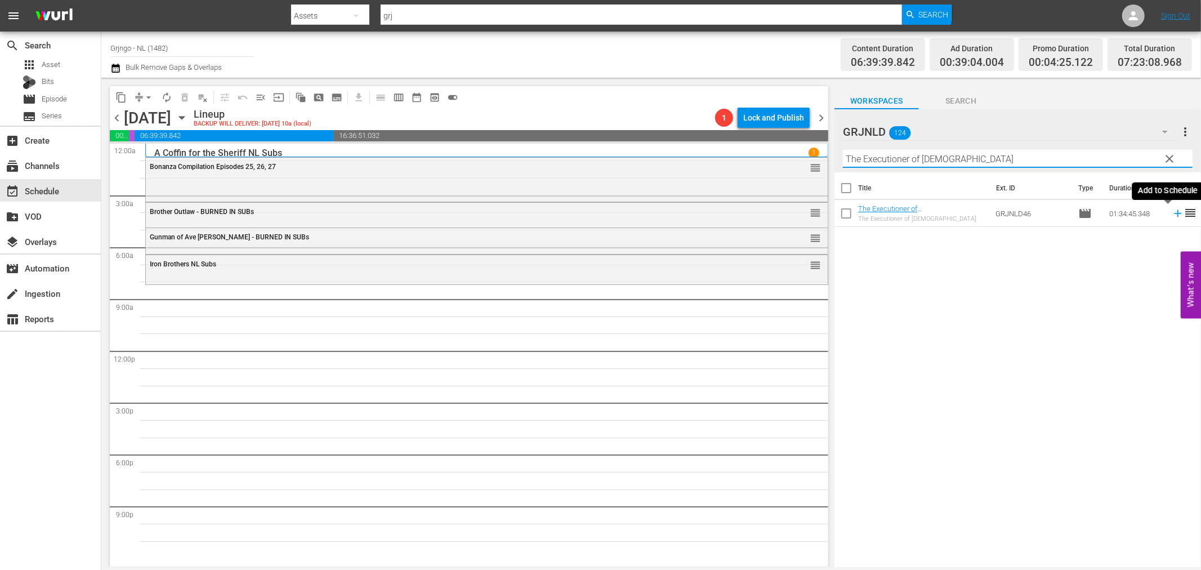
type input "The Executioner of God"
click at [1174, 212] on icon at bounding box center [1177, 213] width 7 height 7
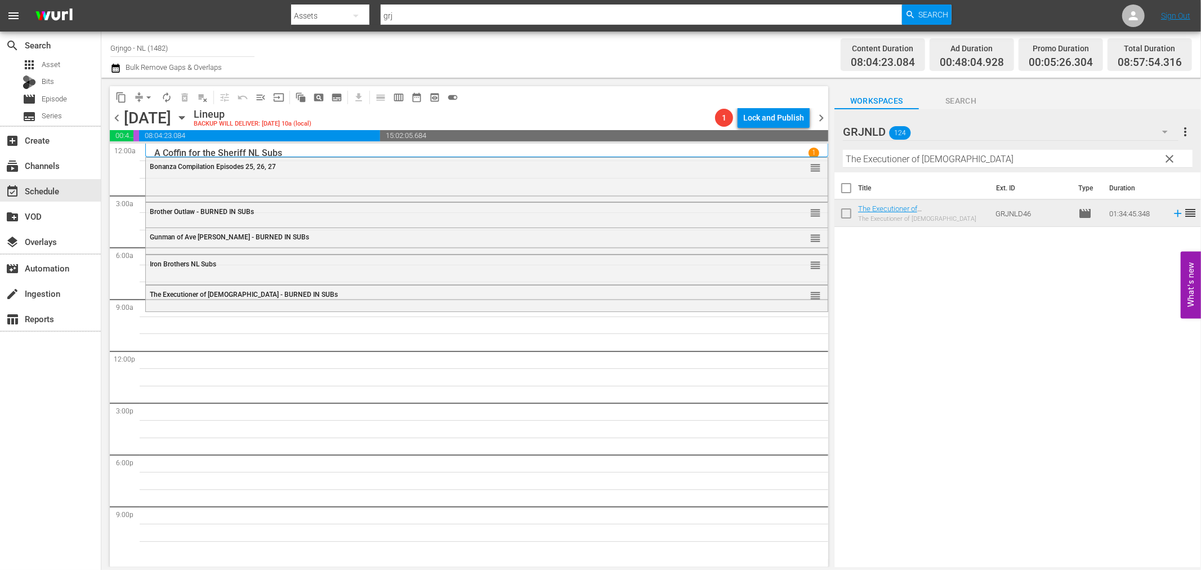
drag, startPoint x: 1167, startPoint y: 156, endPoint x: 925, endPoint y: 155, distance: 242.1
click at [1167, 156] on span "clear" at bounding box center [1170, 159] width 14 height 14
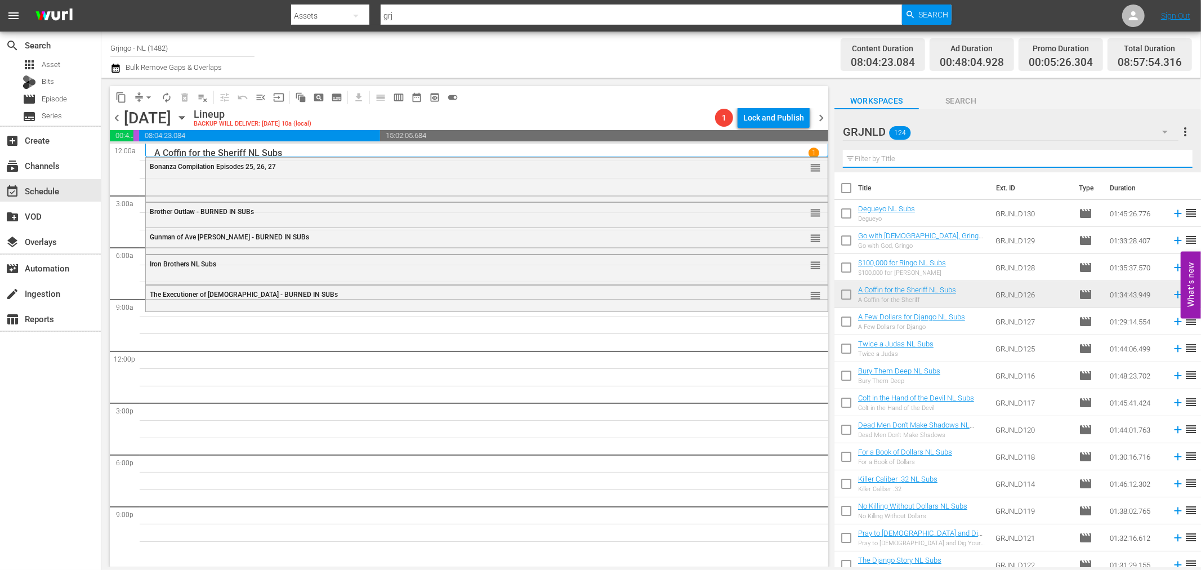
paste input "Crazy Westerners"
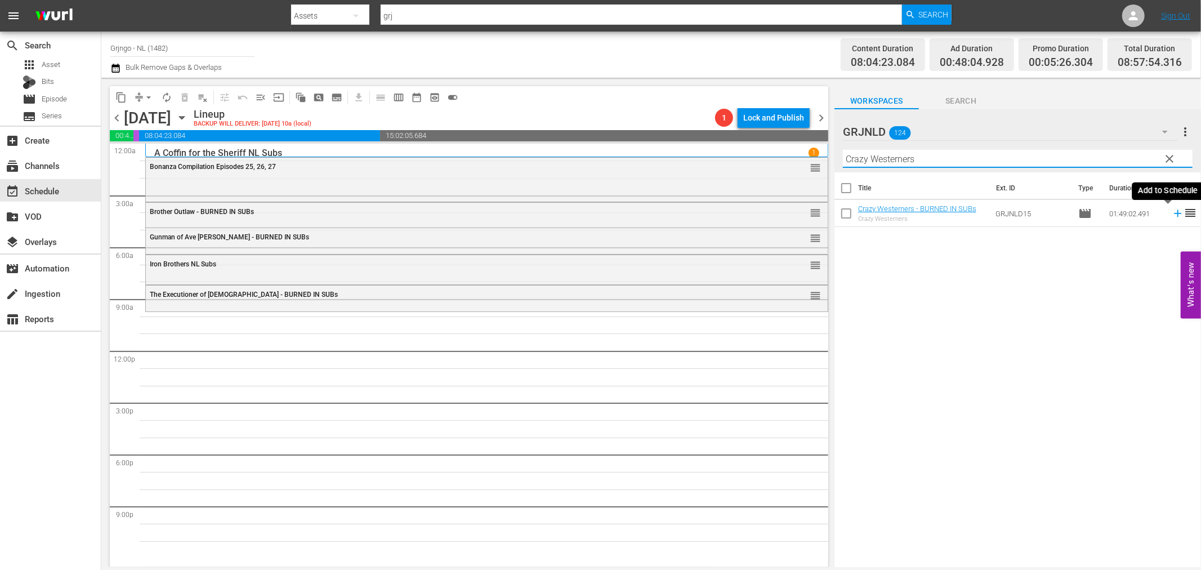
type input "Crazy Westerners"
click at [1174, 214] on icon at bounding box center [1177, 213] width 7 height 7
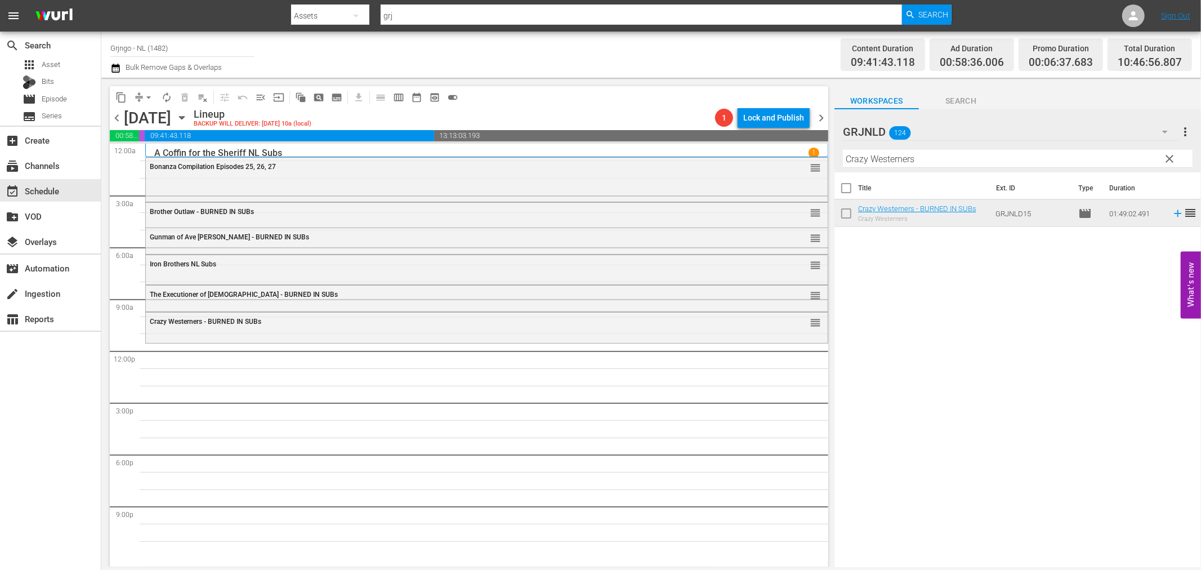
drag, startPoint x: 1168, startPoint y: 155, endPoint x: 1088, endPoint y: 164, distance: 81.0
click at [1168, 155] on span "clear" at bounding box center [1170, 159] width 14 height 14
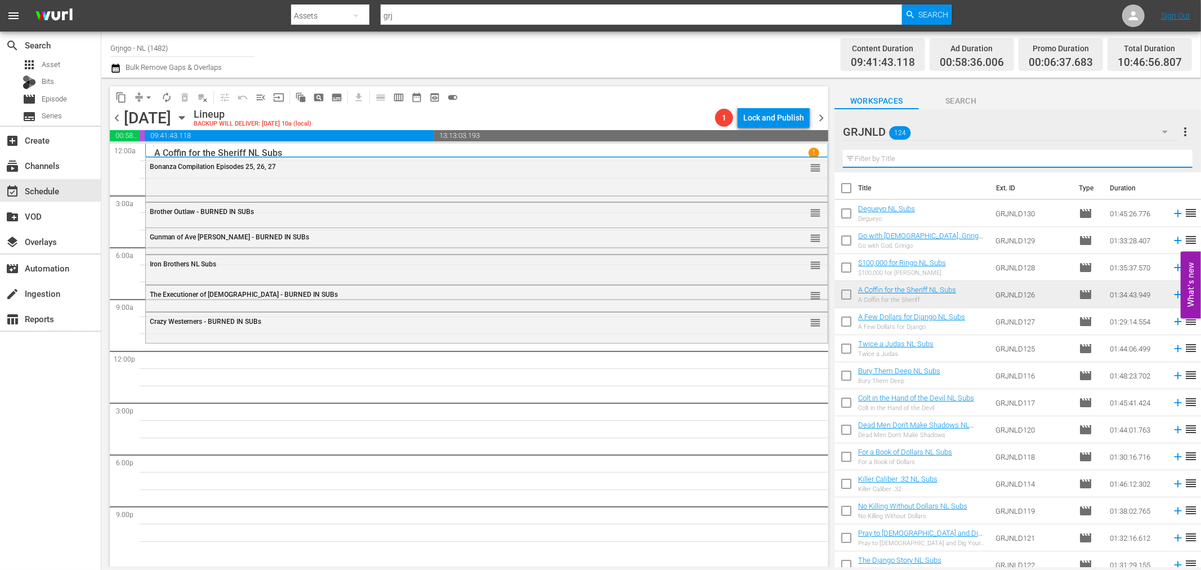
paste input "Against a Crooked Sky"
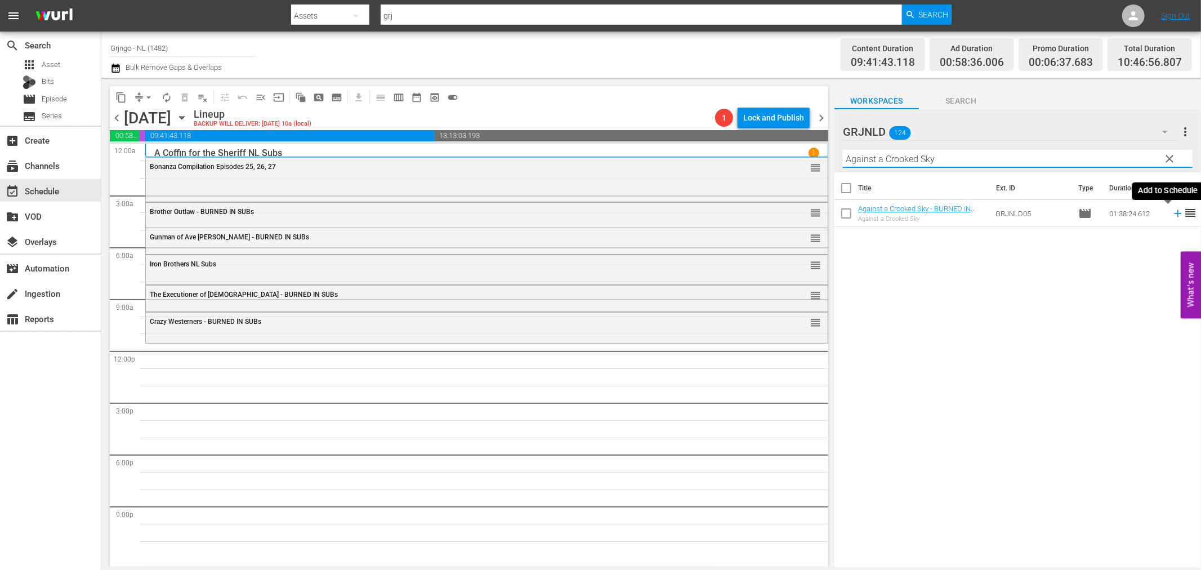
type input "Against a Crooked Sky"
click at [1171, 216] on icon at bounding box center [1177, 213] width 12 height 12
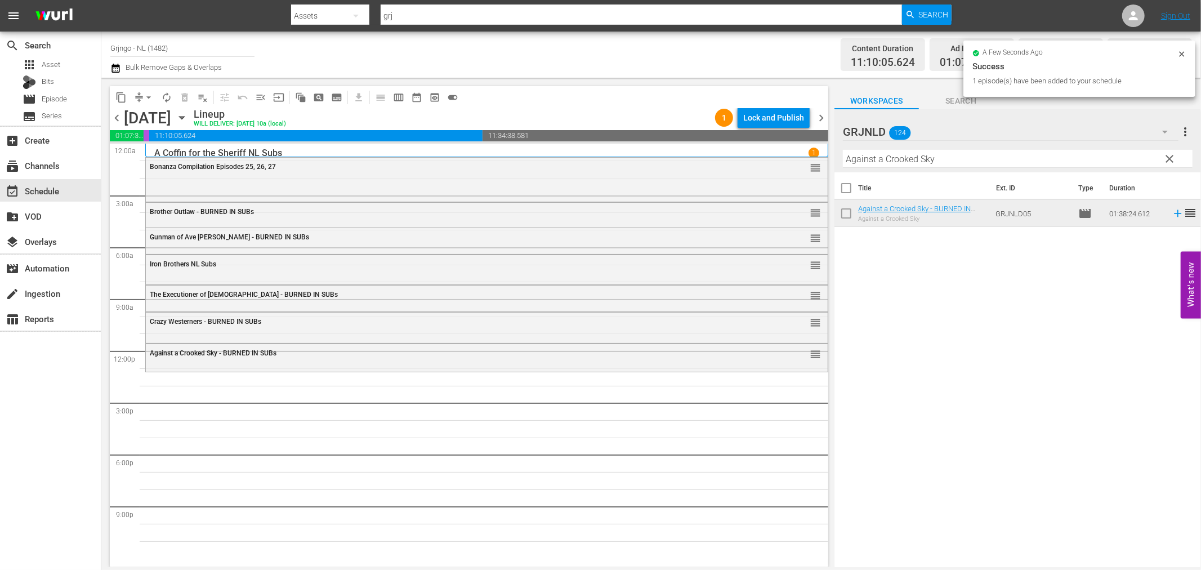
drag, startPoint x: 1169, startPoint y: 158, endPoint x: 953, endPoint y: 156, distance: 215.6
click at [1169, 158] on span "clear" at bounding box center [1170, 159] width 14 height 14
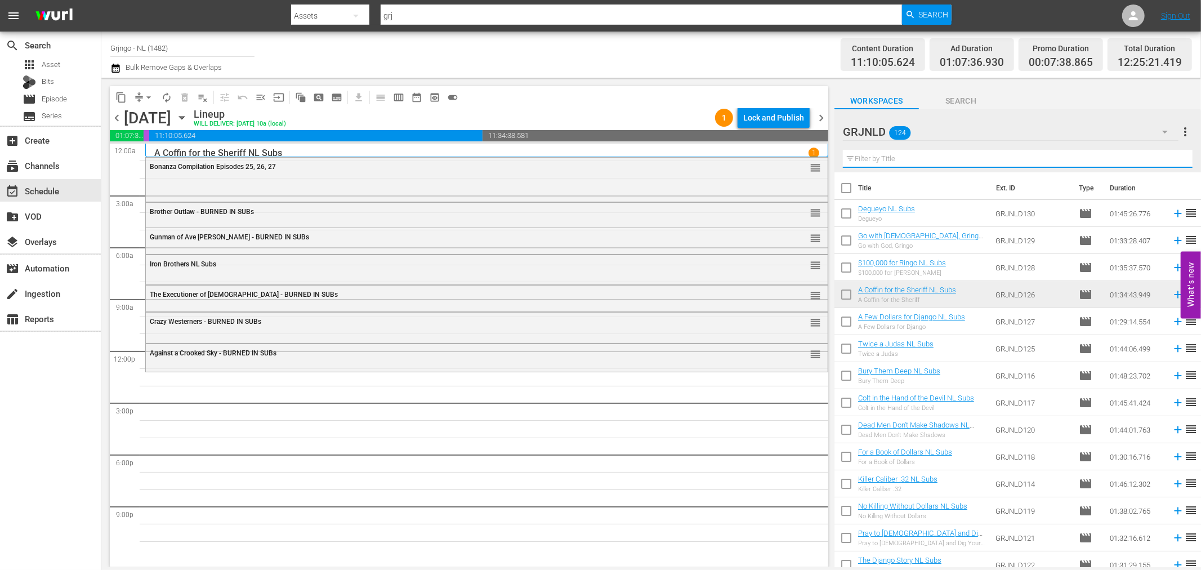
click at [858, 156] on input "text" at bounding box center [1018, 159] width 350 height 18
paste input "Black Jack"
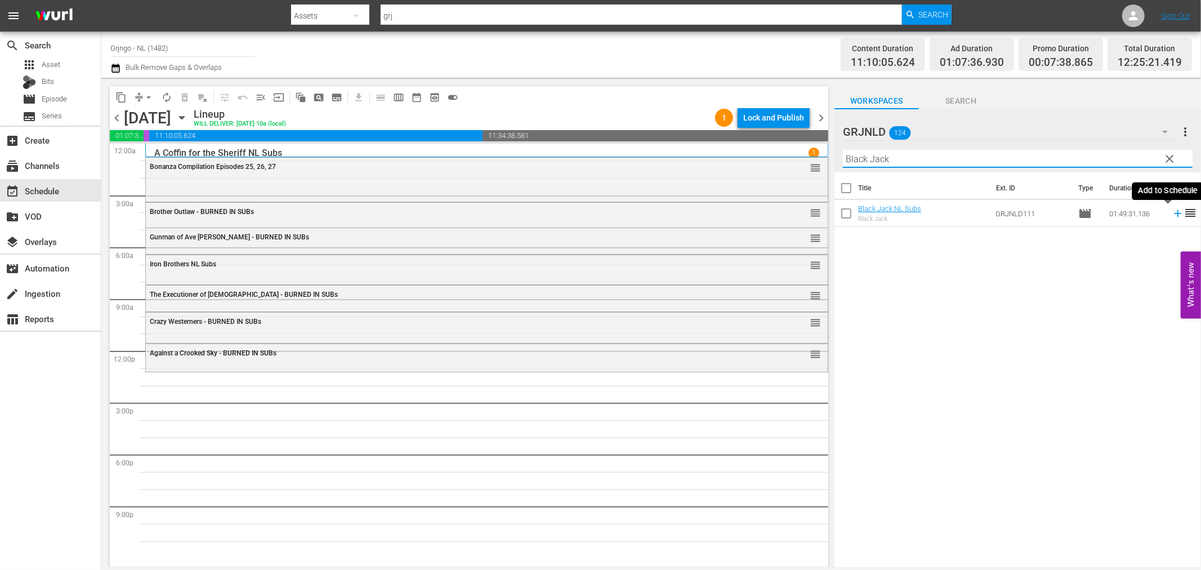
type input "Black Jack"
click at [1171, 211] on icon at bounding box center [1177, 213] width 12 height 12
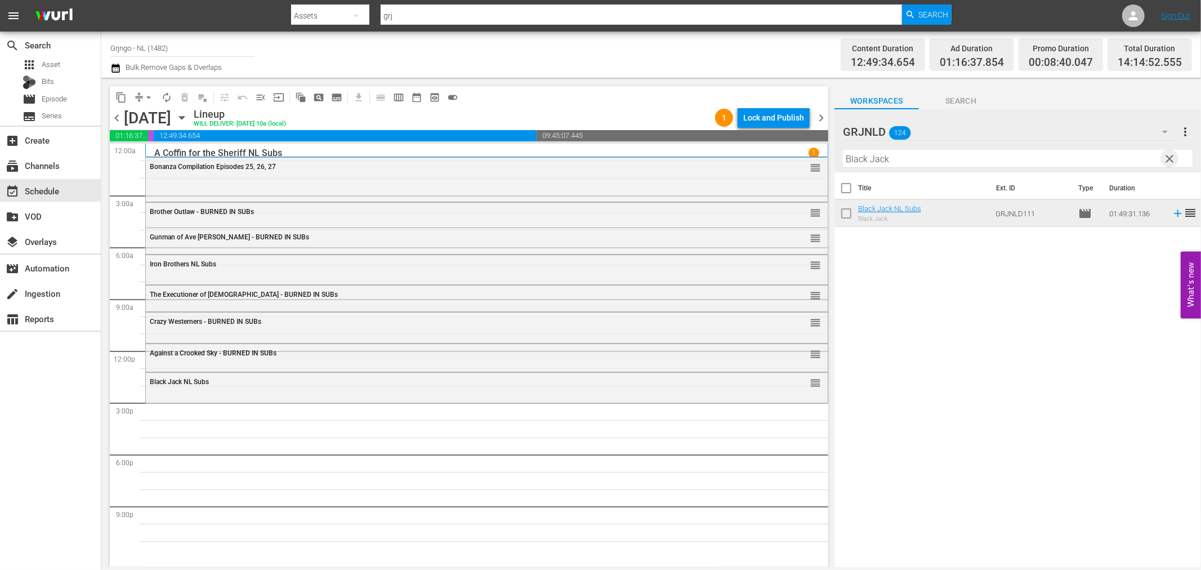
click at [1169, 155] on span "clear" at bounding box center [1170, 159] width 14 height 14
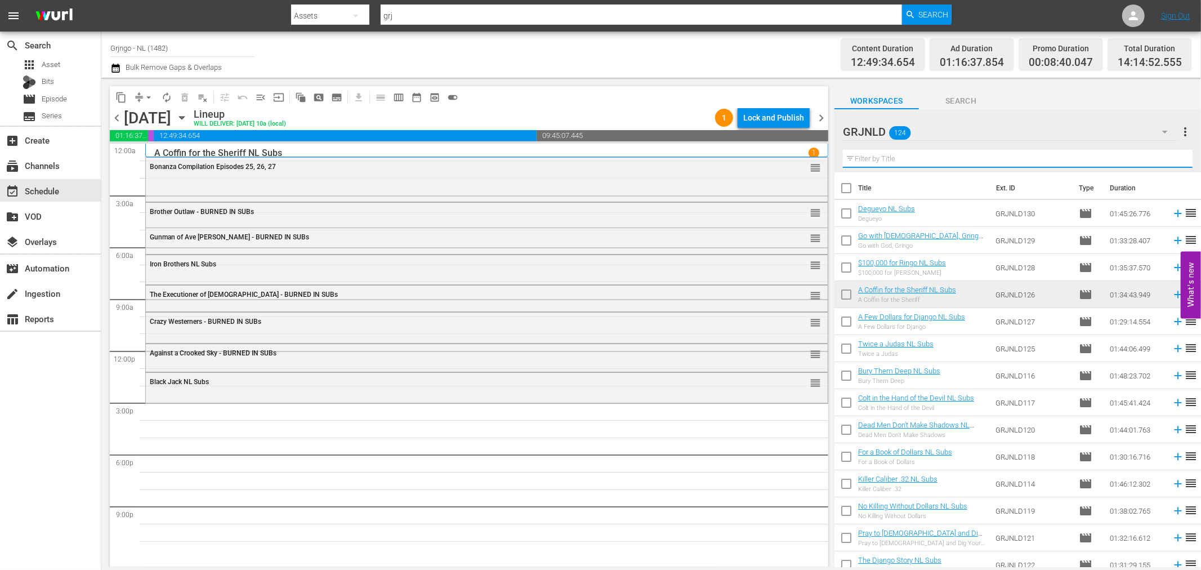
paste input "Day of Anger"
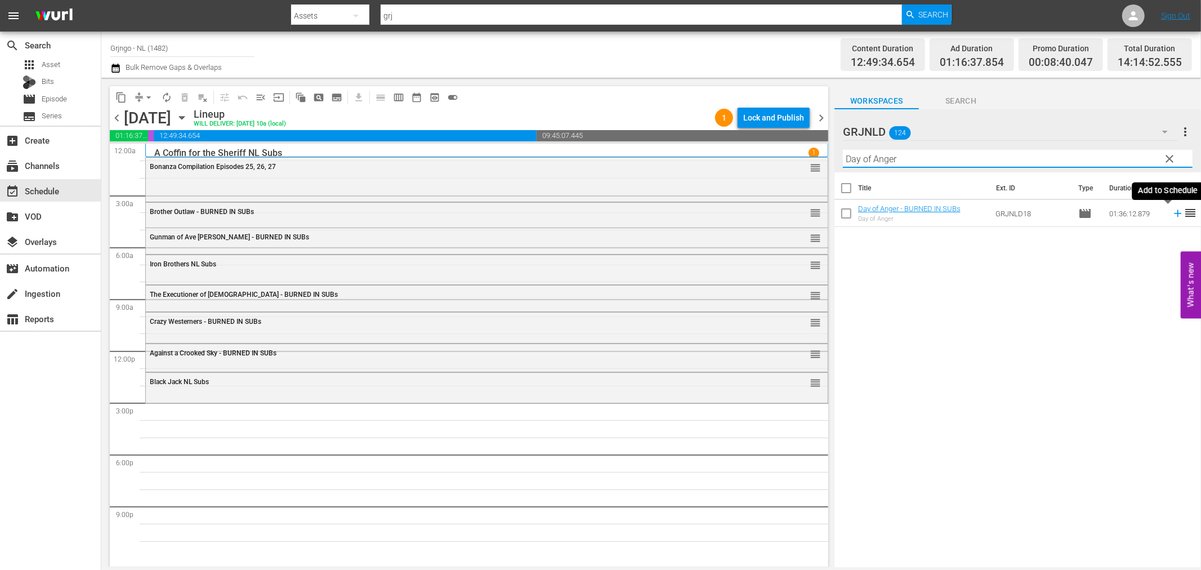
type input "Day of Anger"
click at [1174, 212] on icon at bounding box center [1177, 213] width 7 height 7
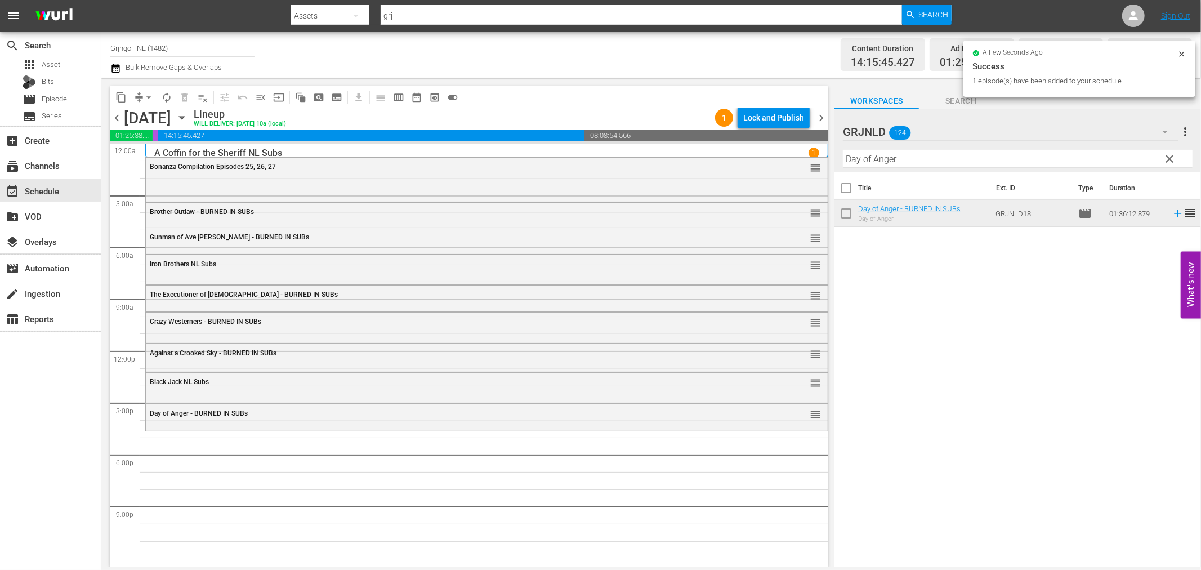
click at [1169, 156] on span "clear" at bounding box center [1170, 159] width 14 height 14
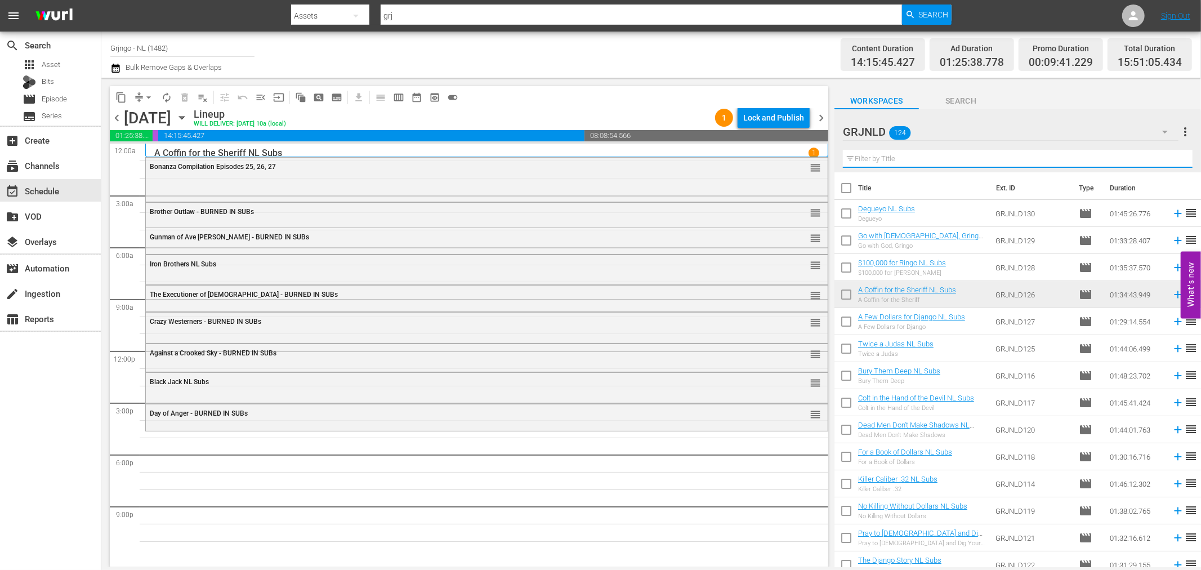
paste input "Convict Stage"
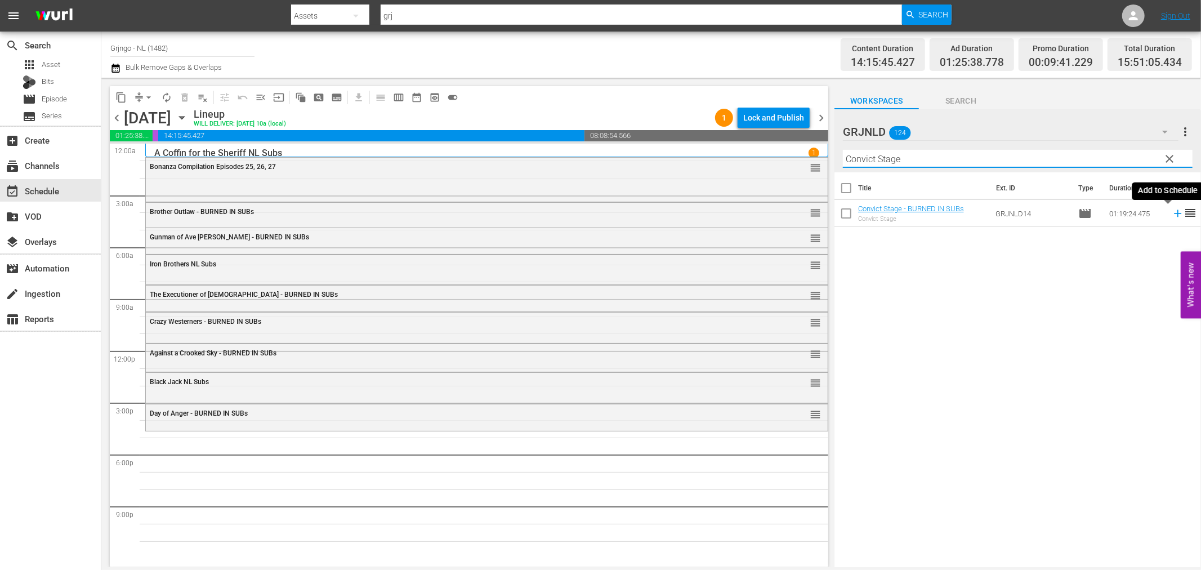
type input "Convict Stage"
click at [1171, 212] on icon at bounding box center [1177, 213] width 12 height 12
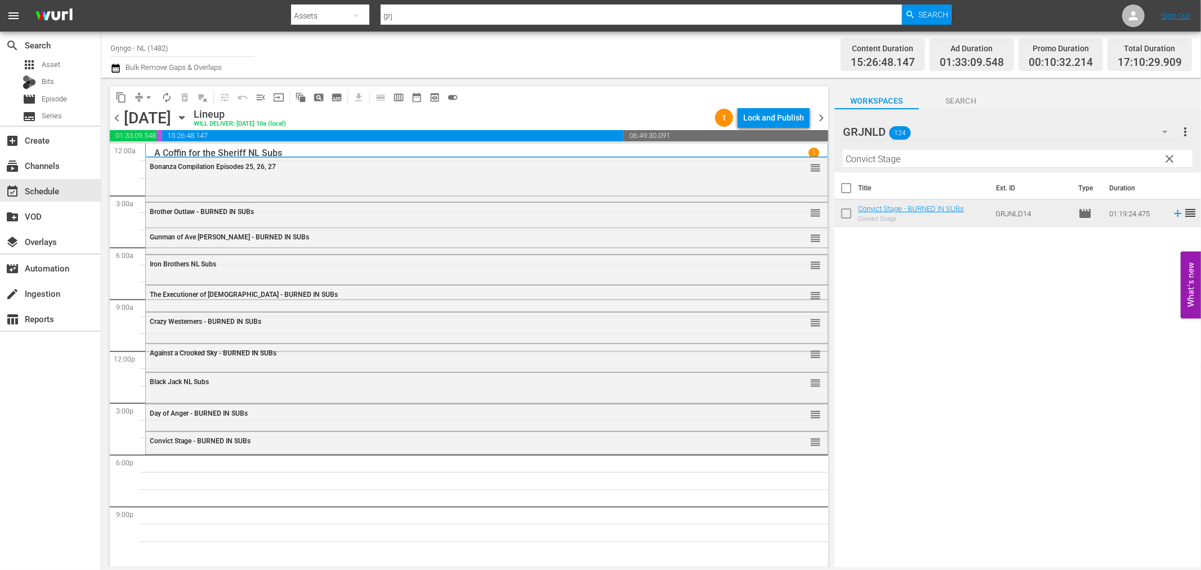
drag, startPoint x: 1171, startPoint y: 155, endPoint x: 946, endPoint y: 178, distance: 226.3
click at [1171, 155] on span "clear" at bounding box center [1170, 159] width 14 height 14
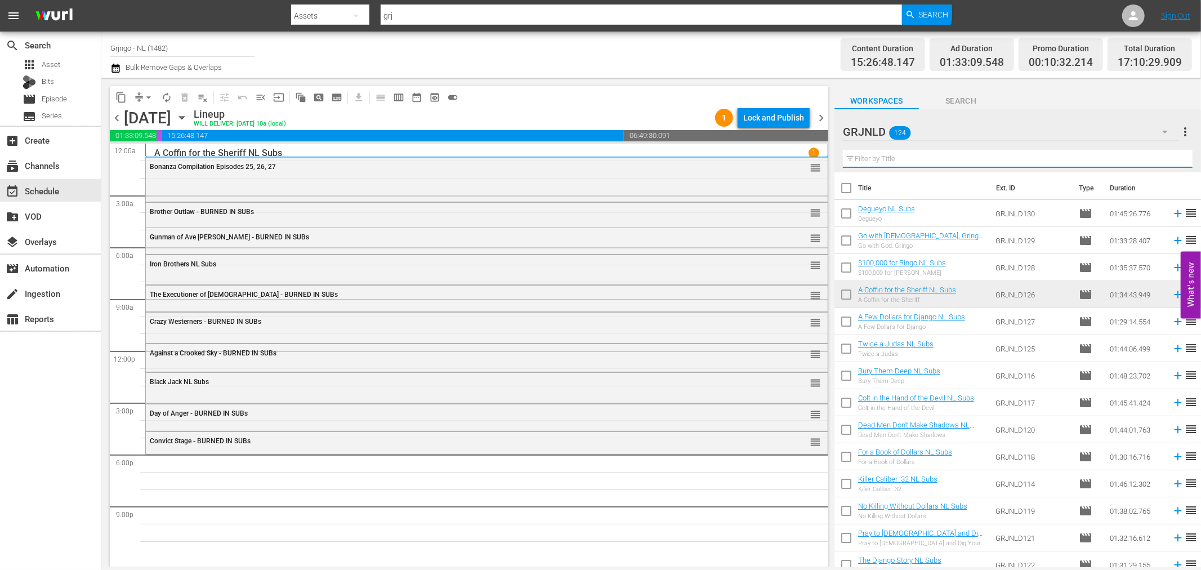
paste input "A Town Called Hell"
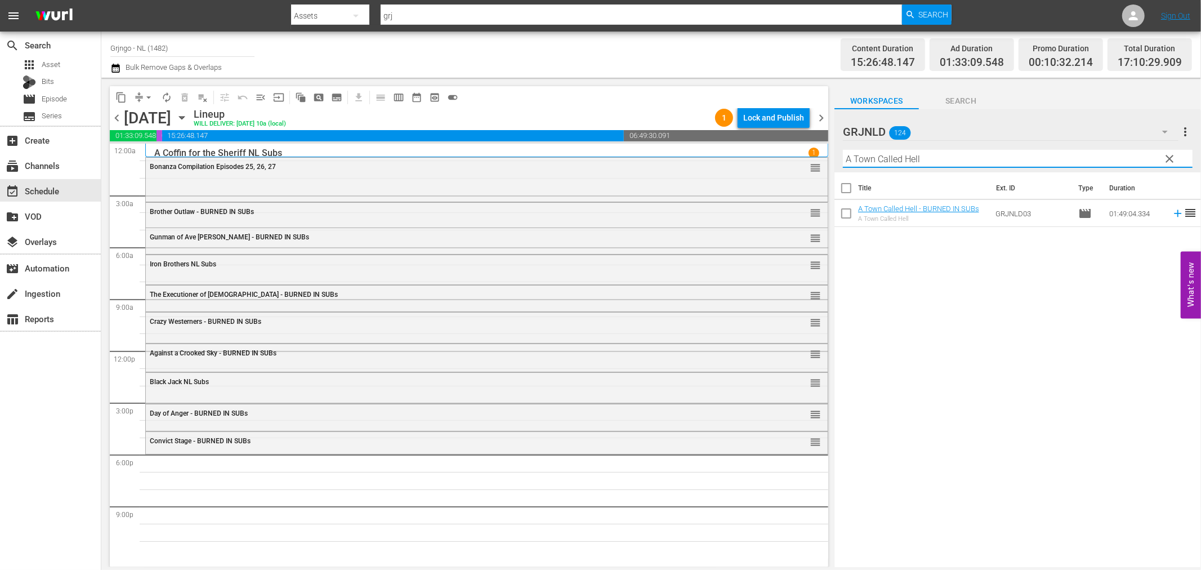
type input "A Town Called Hell"
click at [1184, 211] on span "reorder" at bounding box center [1191, 213] width 14 height 14
click at [1171, 210] on icon at bounding box center [1177, 213] width 12 height 12
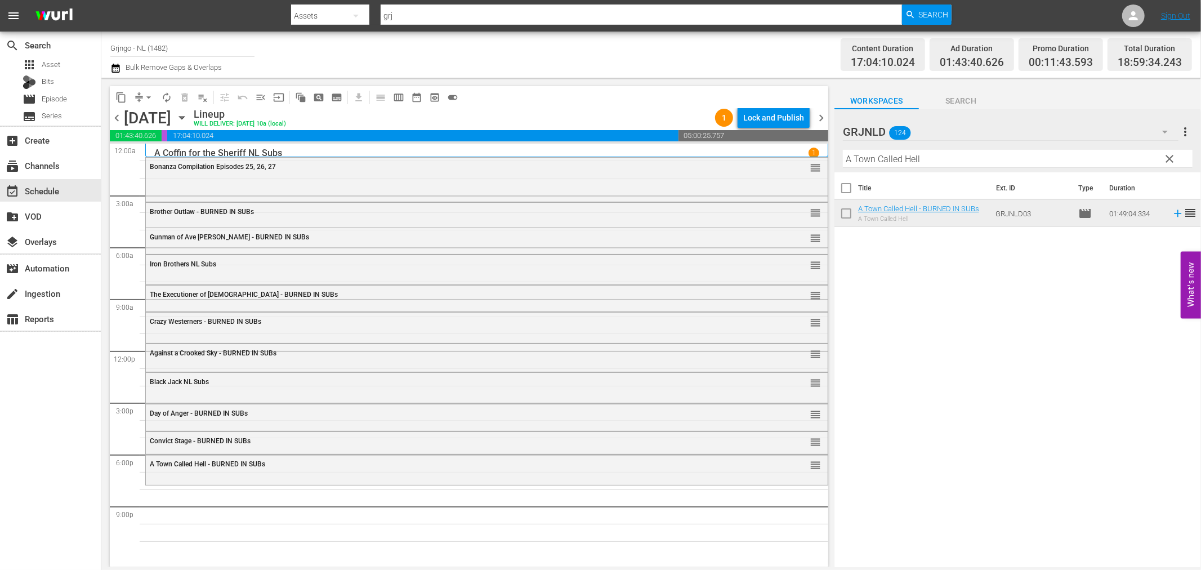
drag, startPoint x: 1166, startPoint y: 159, endPoint x: 949, endPoint y: 169, distance: 217.6
click at [1166, 159] on span "clear" at bounding box center [1170, 159] width 14 height 14
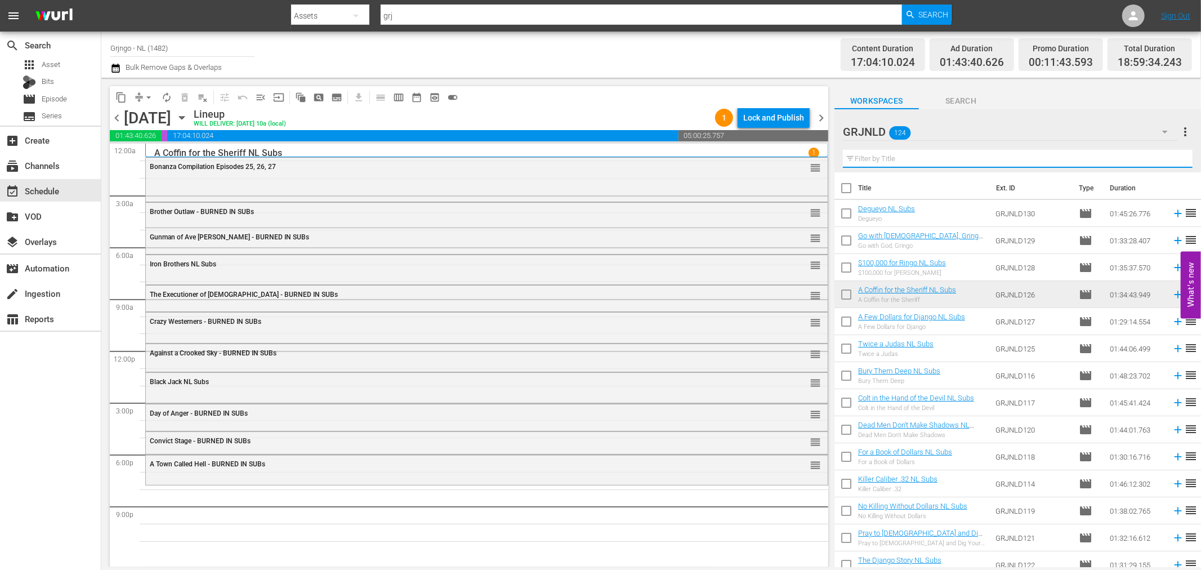
paste input "Django Kill... If You Live, Shoot!"
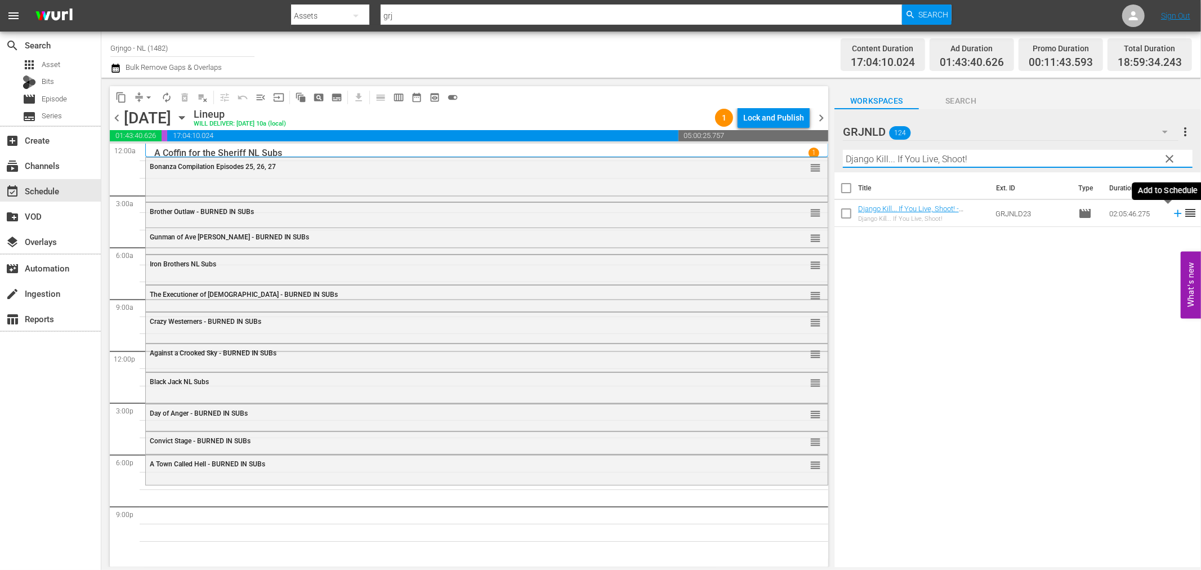
type input "Django Kill... If You Live, Shoot!"
click at [1171, 211] on icon at bounding box center [1177, 213] width 12 height 12
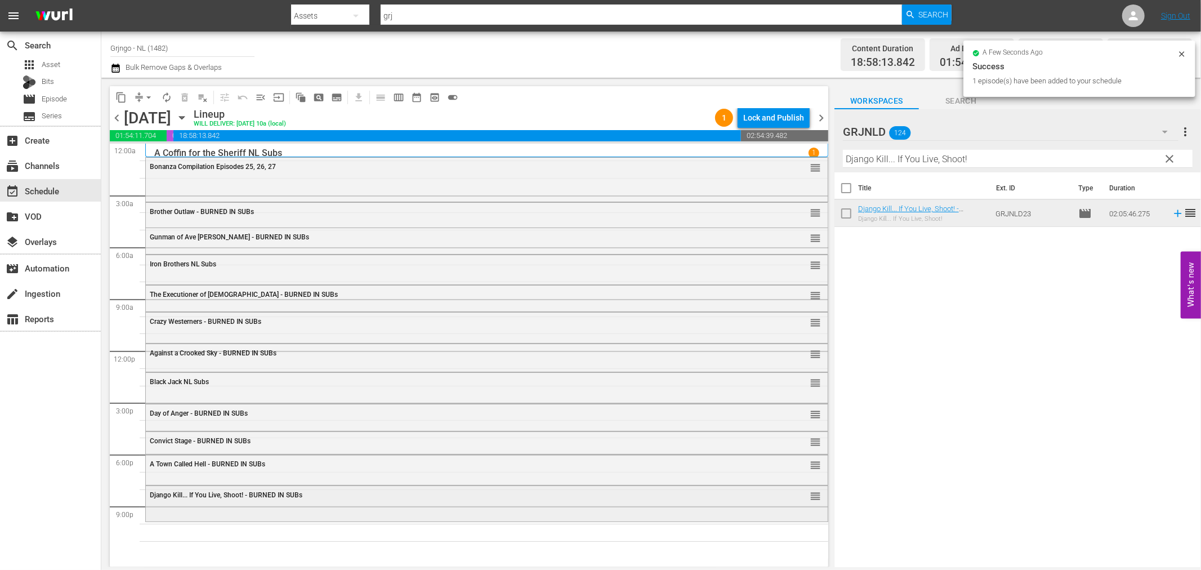
click at [258, 501] on div "Django Kill... If You Live, Shoot! - BURNED IN SUBs reorder" at bounding box center [487, 495] width 682 height 19
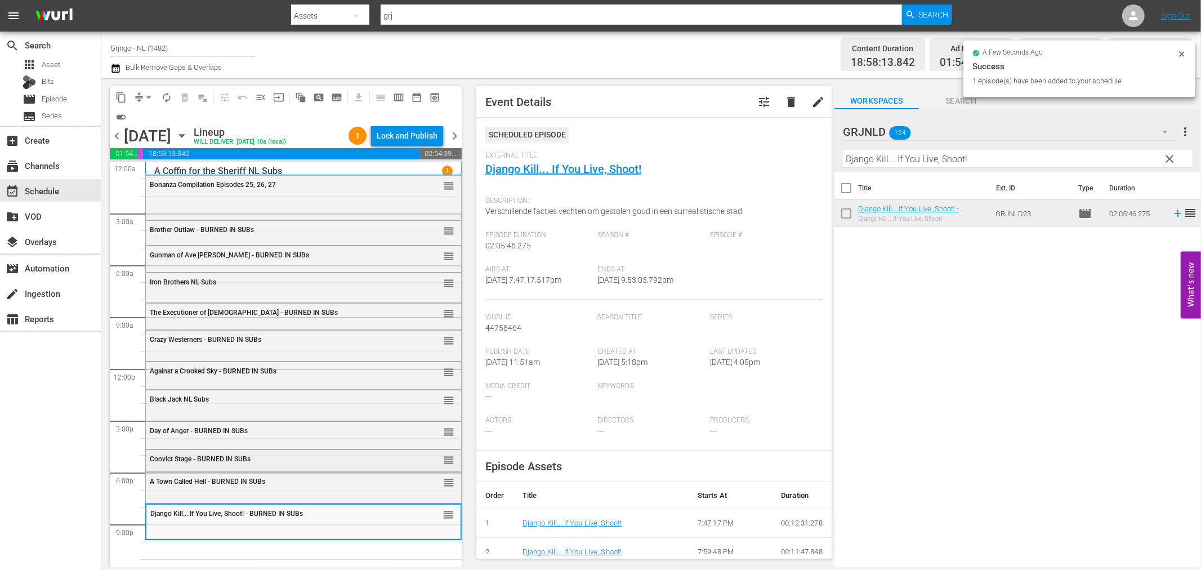
scroll to position [8, 0]
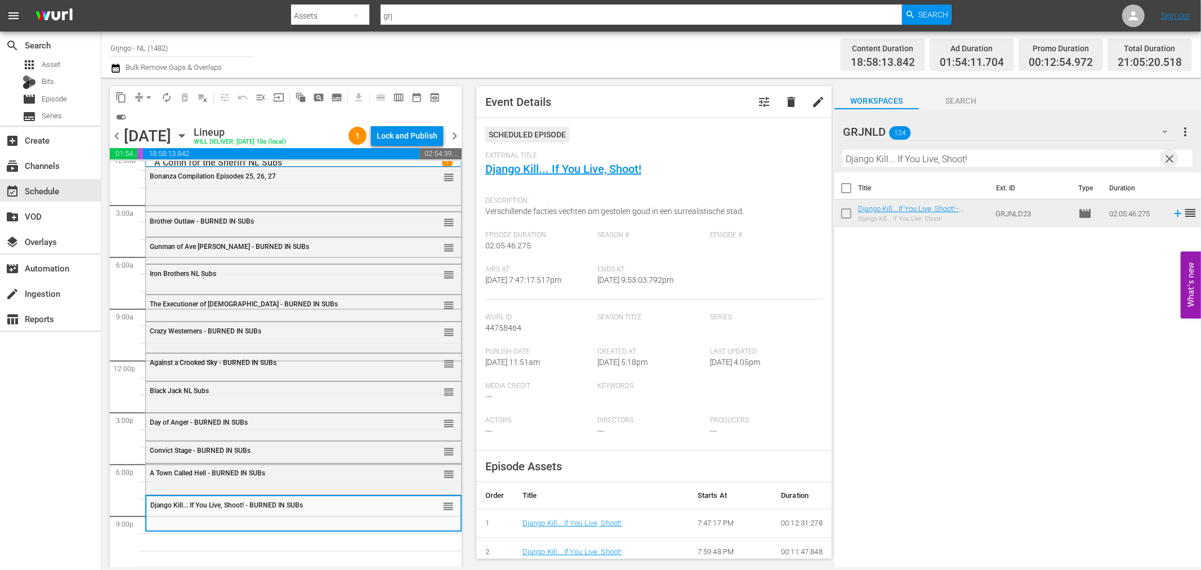
click at [1167, 158] on span "clear" at bounding box center [1170, 159] width 14 height 14
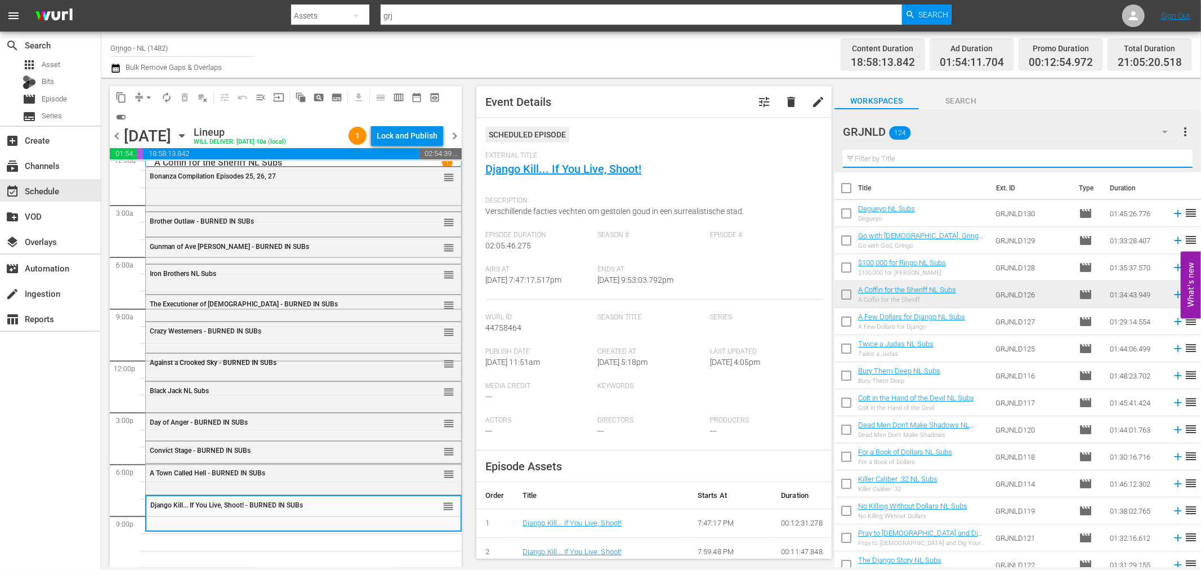
click at [939, 159] on input "text" at bounding box center [1018, 159] width 350 height 18
paste input "Rimfire"
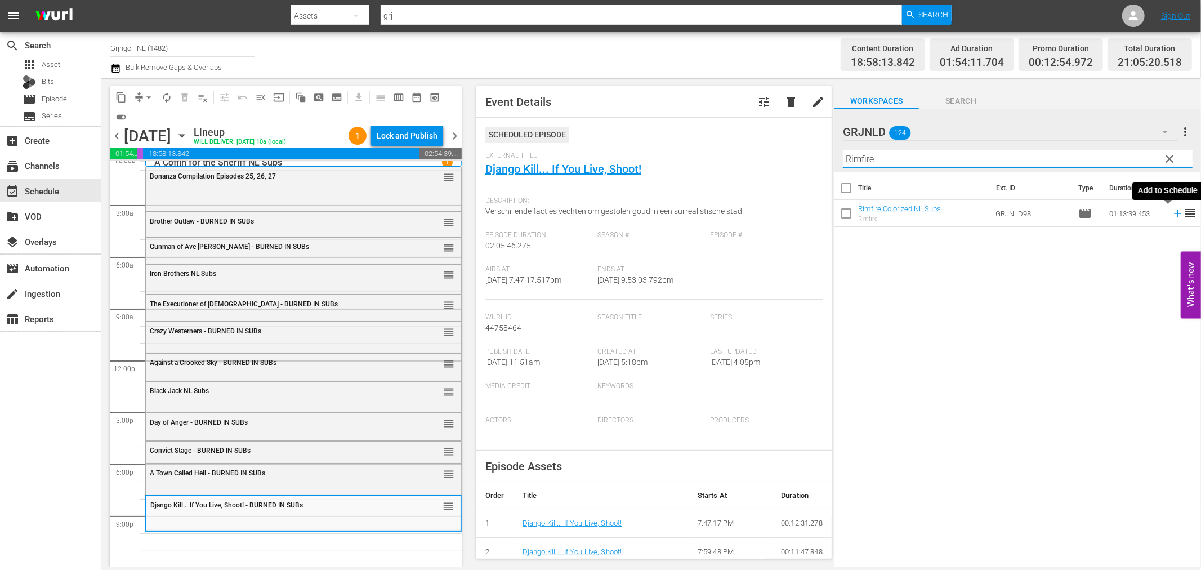
type input "Rimfire"
click at [1174, 214] on icon at bounding box center [1177, 213] width 7 height 7
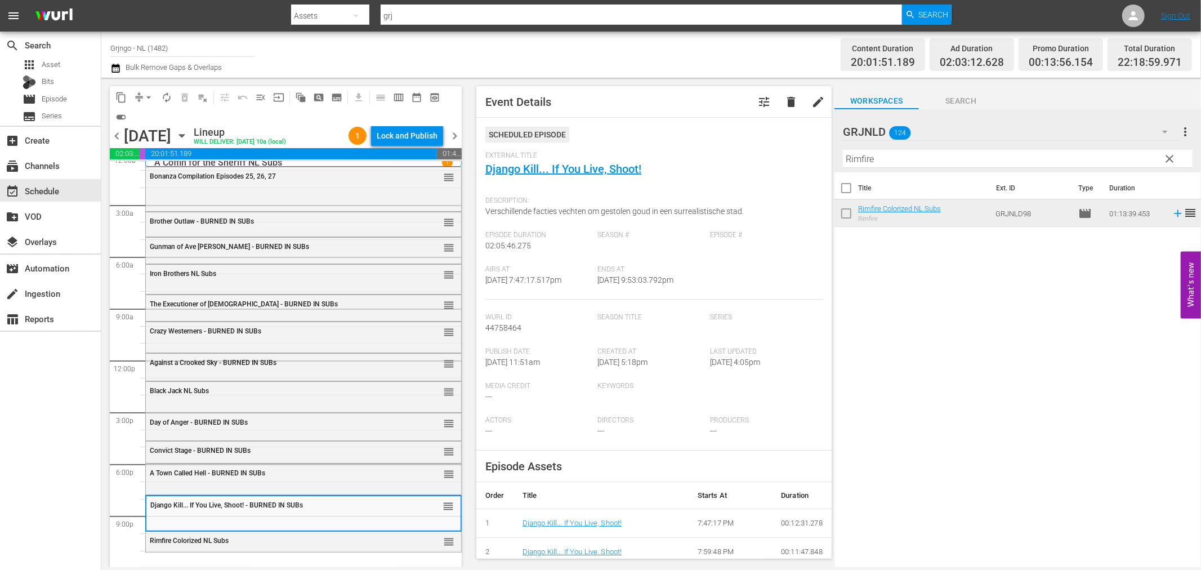
drag, startPoint x: 1169, startPoint y: 156, endPoint x: 871, endPoint y: 155, distance: 297.8
click at [1169, 156] on span "clear" at bounding box center [1170, 159] width 14 height 14
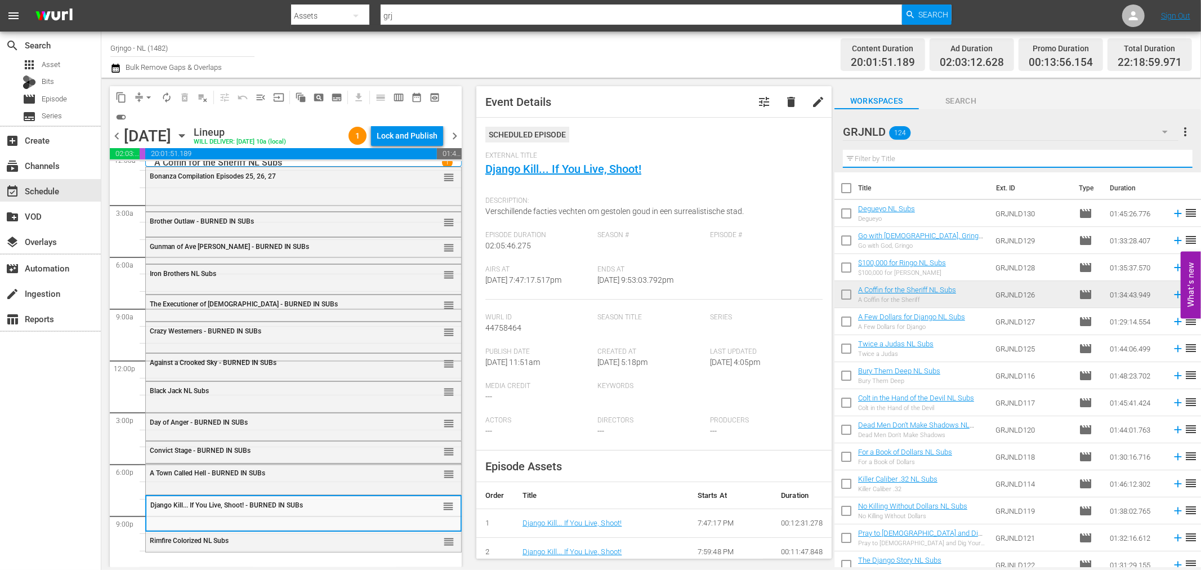
paste input "Massacre"
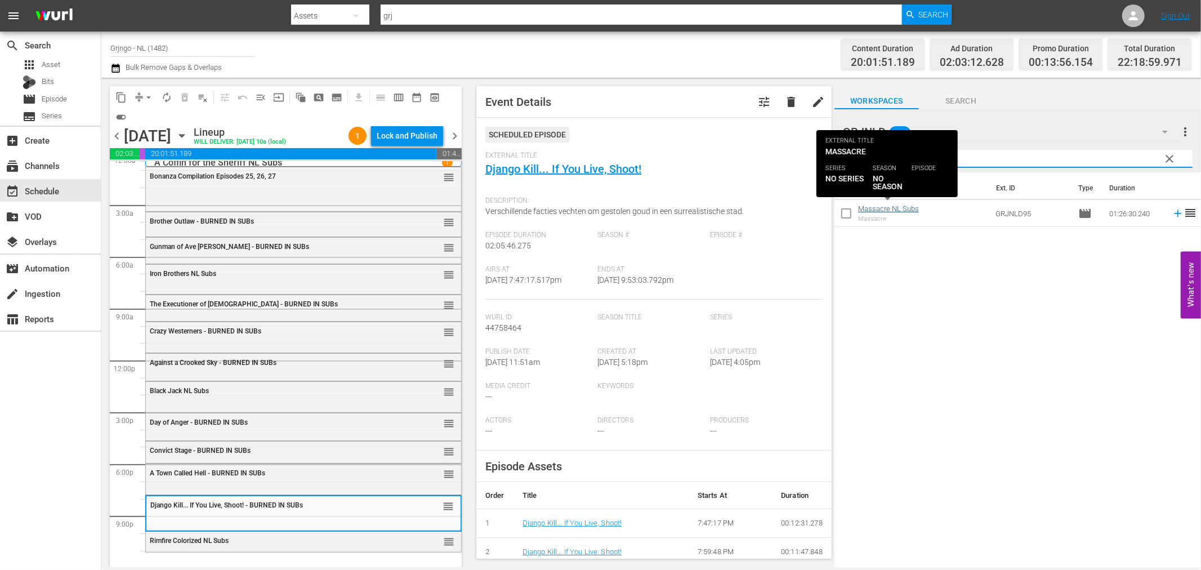
type input "Massacre"
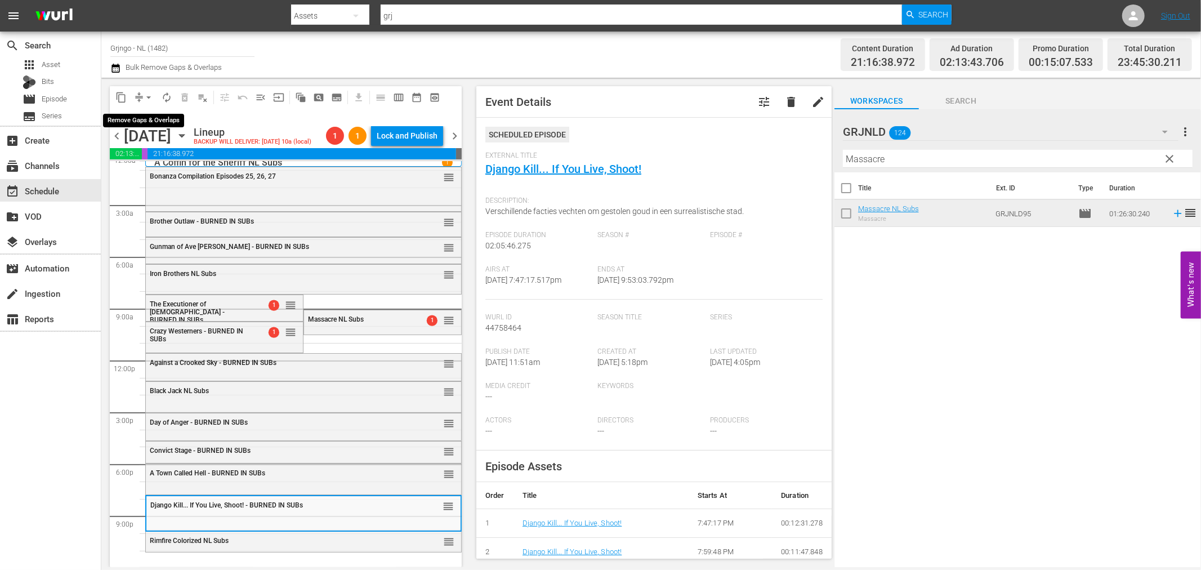
click at [149, 93] on span "arrow_drop_down" at bounding box center [148, 97] width 11 height 11
click at [173, 160] on li "Align to End of Previous Day" at bounding box center [149, 156] width 118 height 19
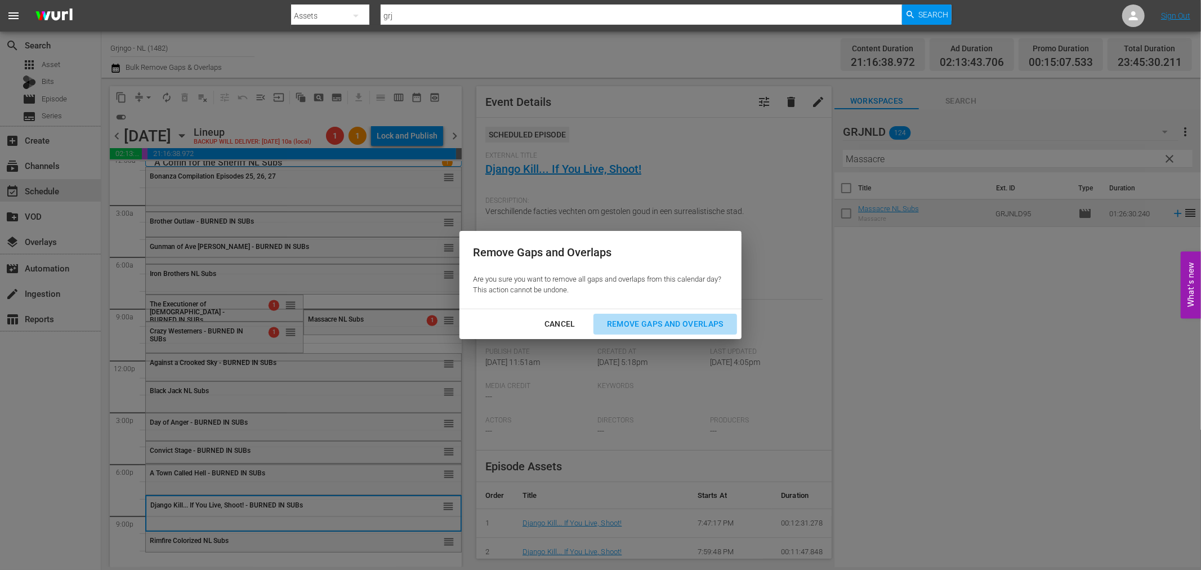
click at [704, 326] on div "Remove Gaps and Overlaps" at bounding box center [665, 324] width 135 height 14
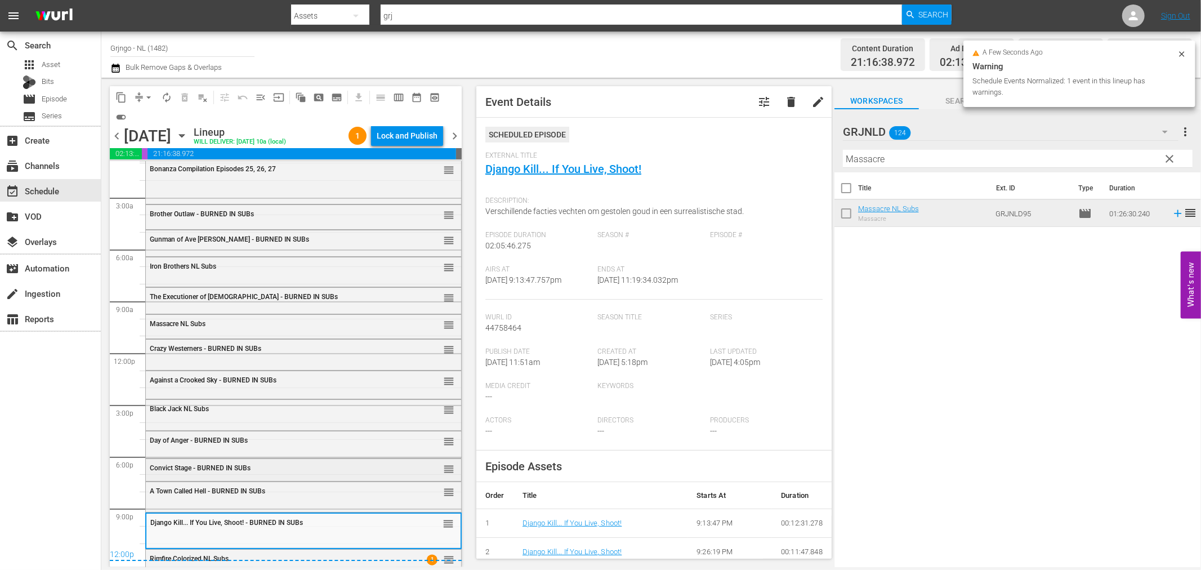
scroll to position [19, 0]
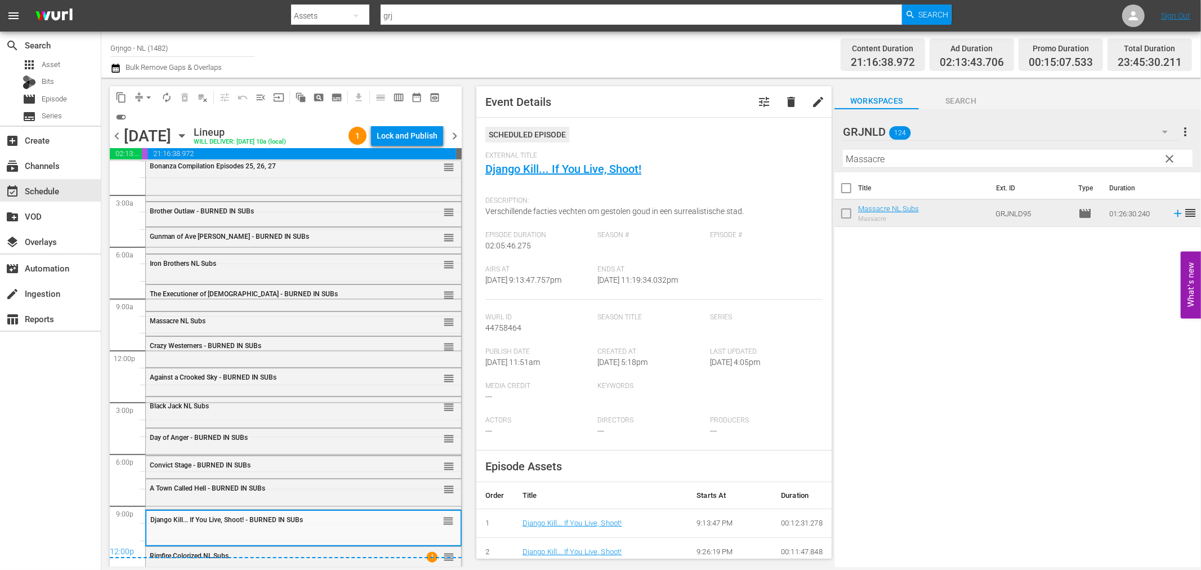
click at [37, 442] on div "search Search apps Asset Bits movie Episode subtitles Series add_box Create sub…" at bounding box center [50, 317] width 101 height 570
click at [405, 132] on div "Lock and Publish" at bounding box center [407, 136] width 61 height 20
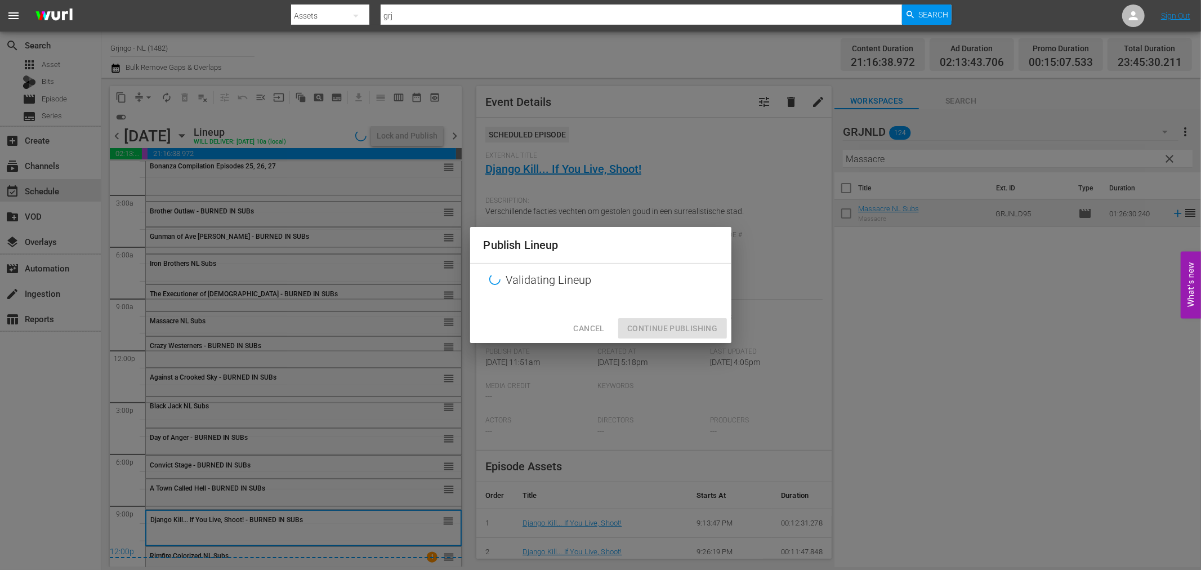
click at [665, 333] on div "Cancel Continue Publishing" at bounding box center [600, 329] width 261 height 30
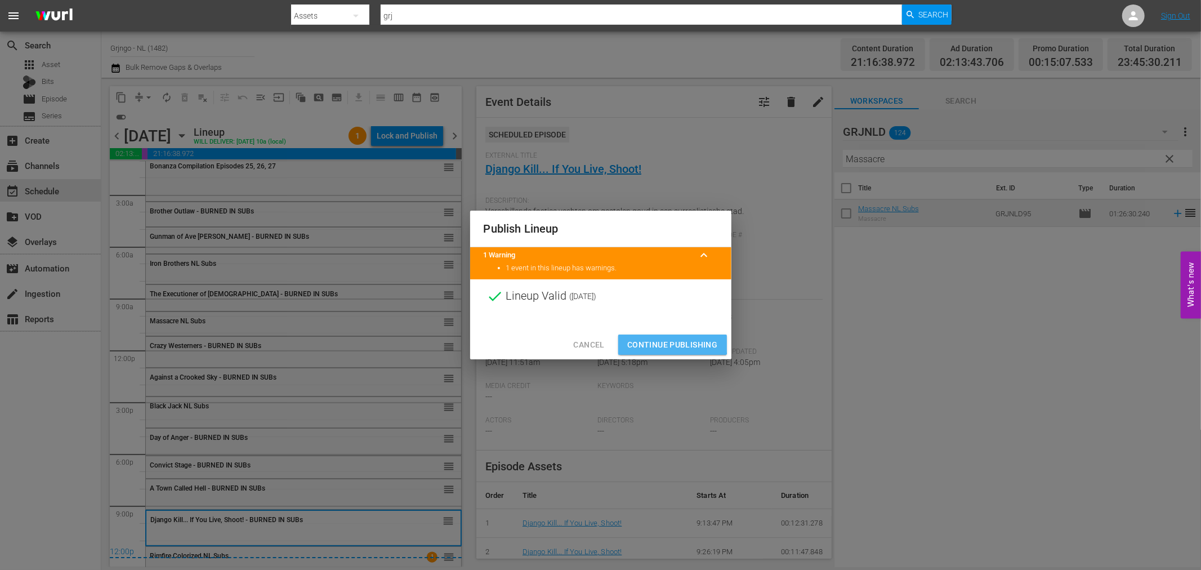
drag, startPoint x: 665, startPoint y: 338, endPoint x: 417, endPoint y: 351, distance: 249.1
click at [665, 338] on span "Continue Publishing" at bounding box center [672, 345] width 91 height 14
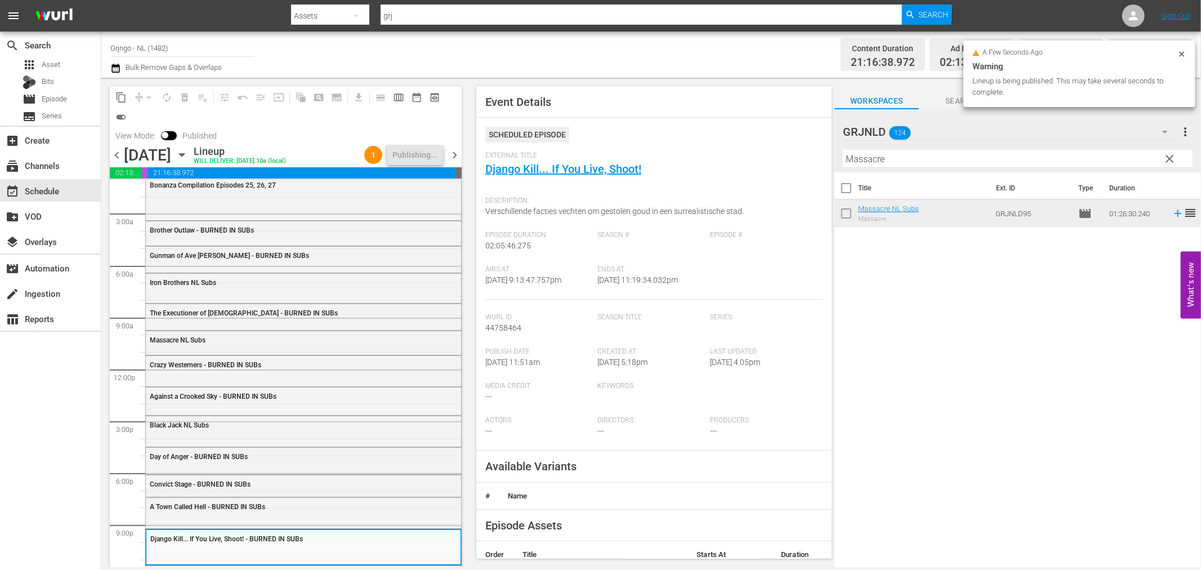
click at [26, 383] on div "search Search apps Asset Bits movie Episode subtitles Series add_box Create sub…" at bounding box center [50, 317] width 101 height 570
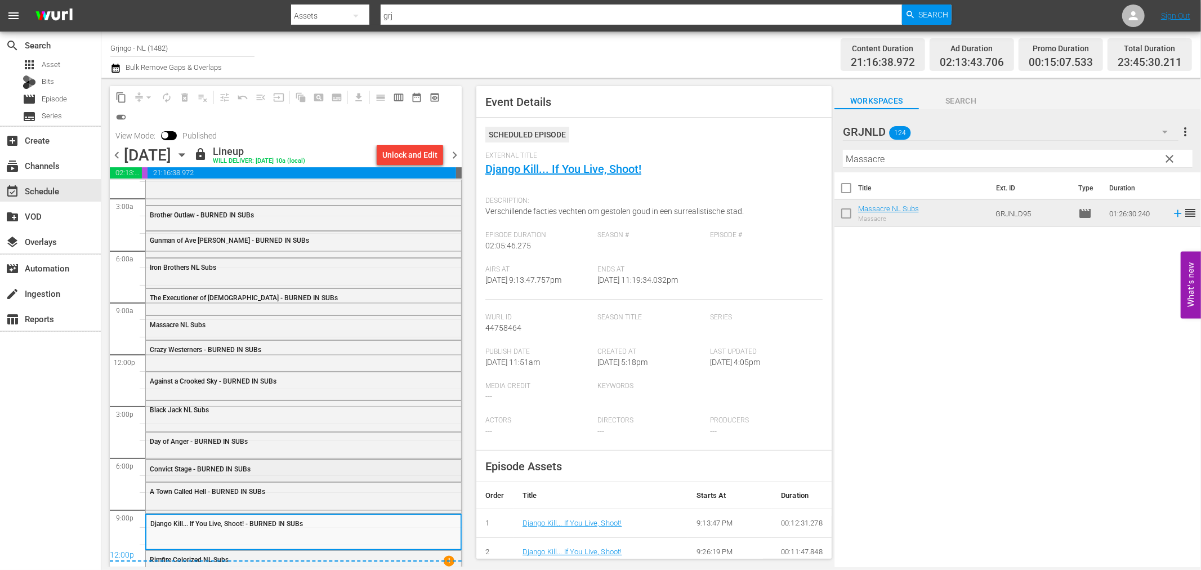
scroll to position [38, 0]
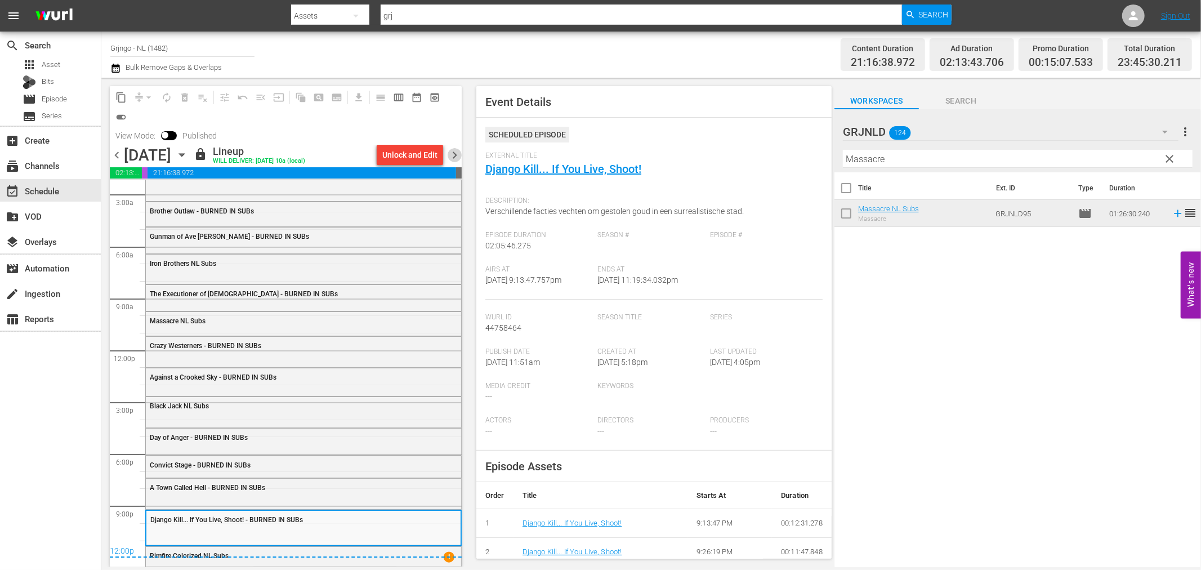
click at [451, 152] on span "chevron_right" at bounding box center [455, 155] width 14 height 14
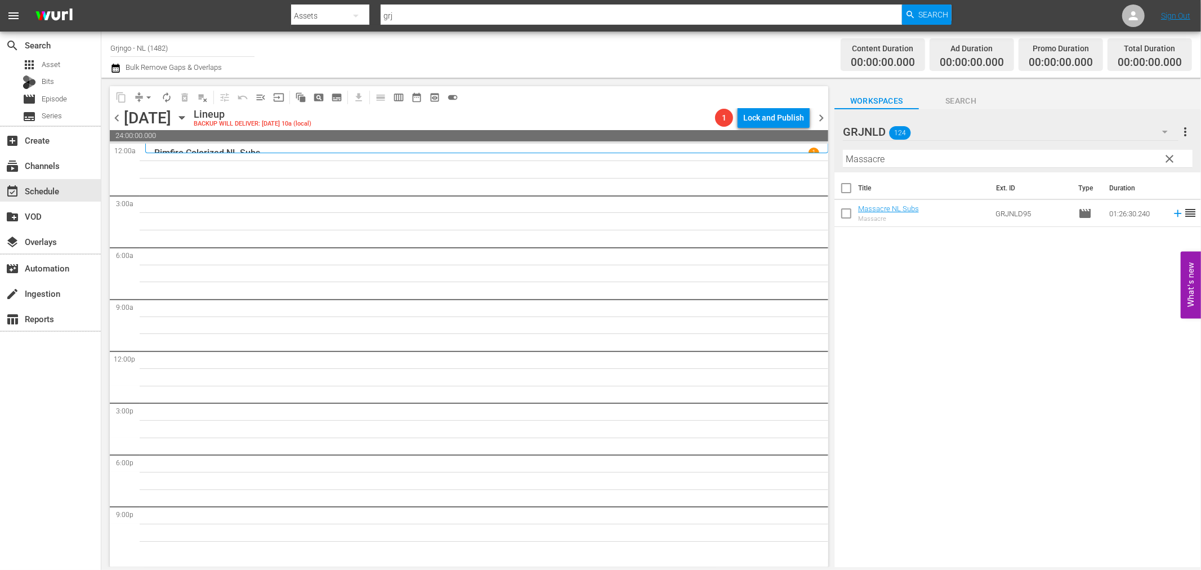
drag, startPoint x: 1171, startPoint y: 156, endPoint x: 993, endPoint y: 164, distance: 178.6
click at [1171, 156] on span "clear" at bounding box center [1170, 159] width 14 height 14
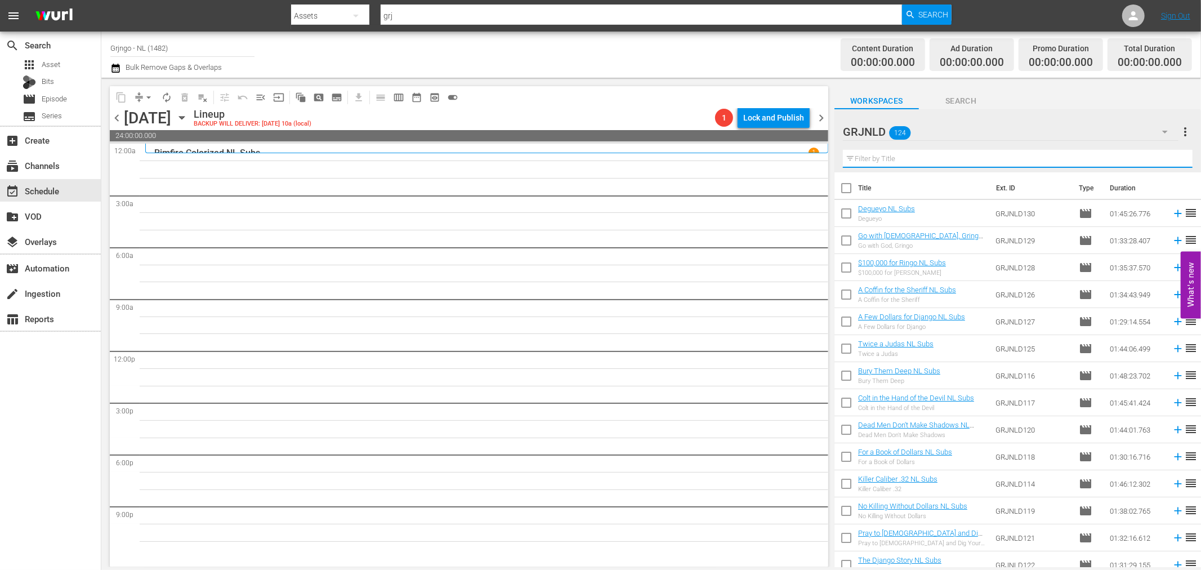
paste input "Bonanza Compilation Episodes 28, 29, 30"
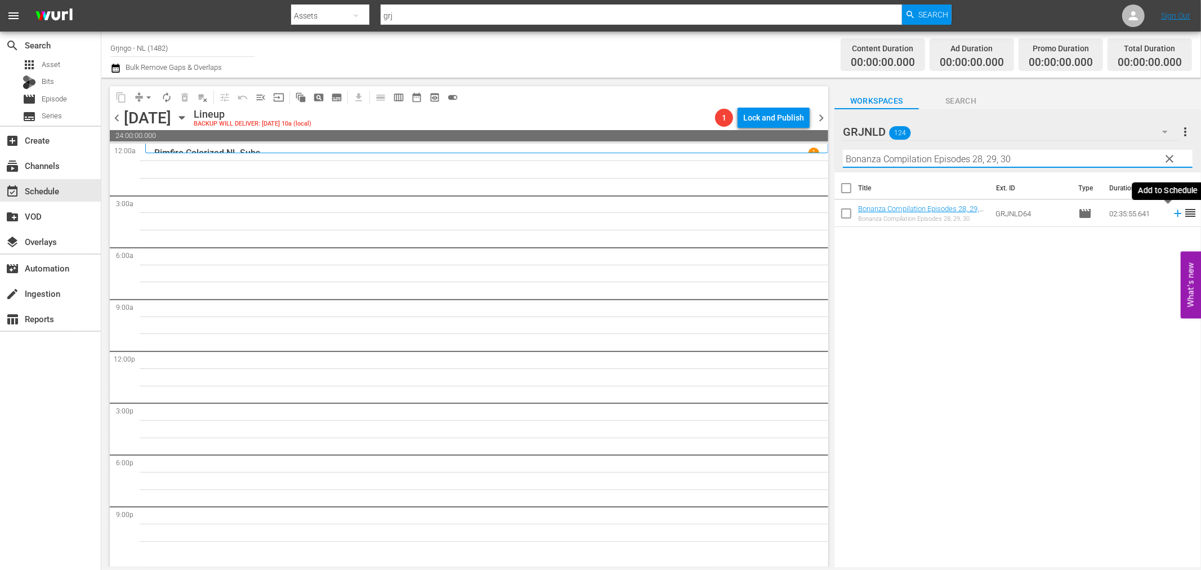
type input "Bonanza Compilation Episodes 28, 29, 30"
click at [1171, 211] on icon at bounding box center [1177, 213] width 12 height 12
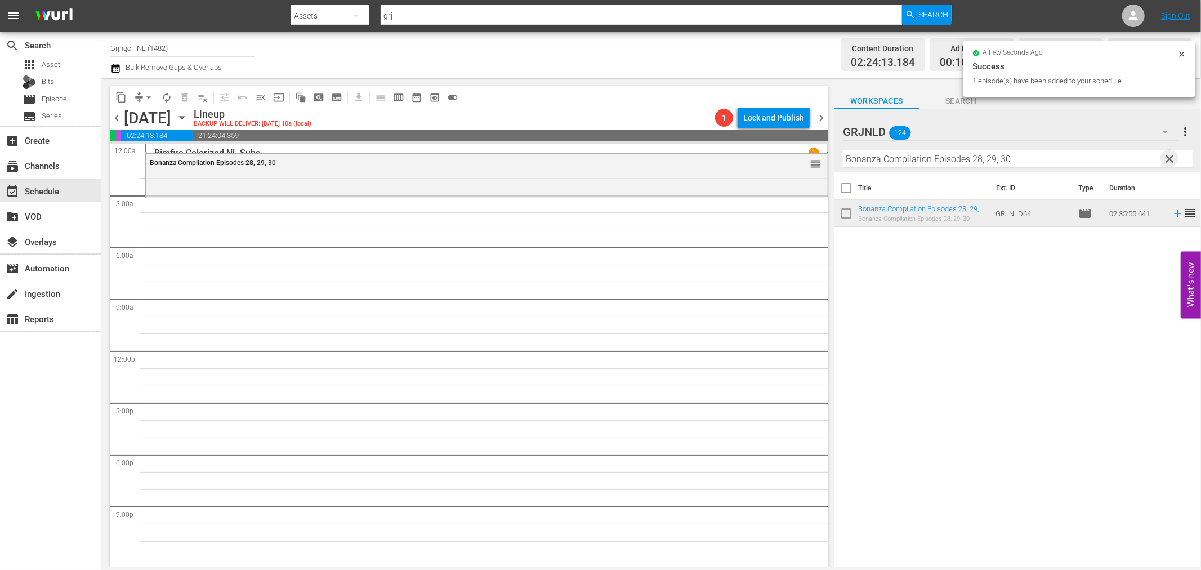
click at [1171, 154] on span "clear" at bounding box center [1170, 159] width 14 height 14
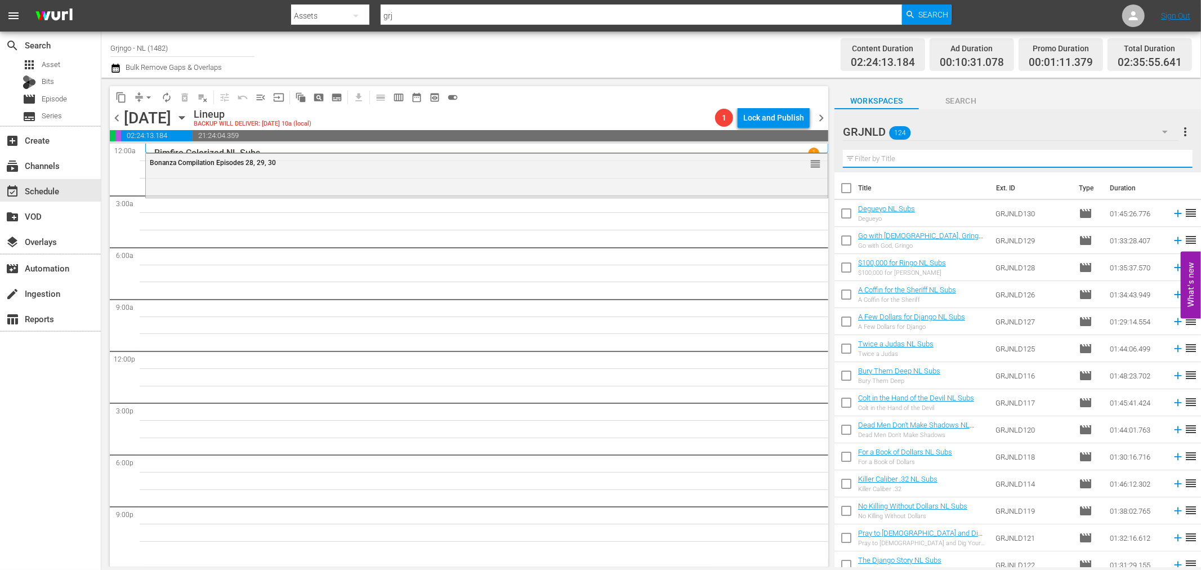
paste input "New Frontier (1939)"
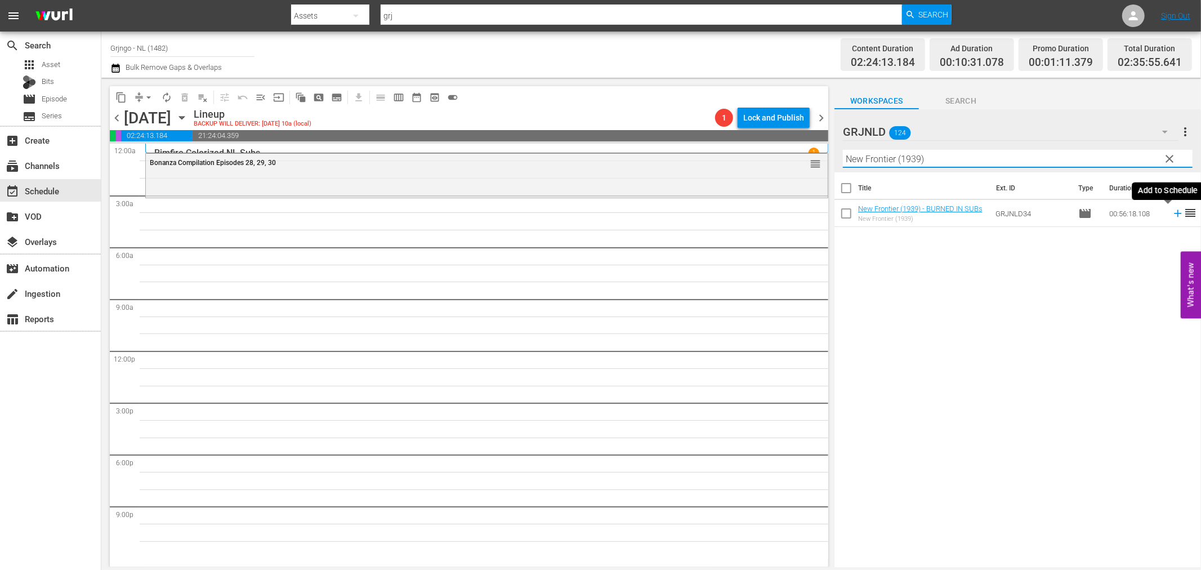
type input "New Frontier (1939)"
click at [1174, 211] on icon at bounding box center [1177, 213] width 7 height 7
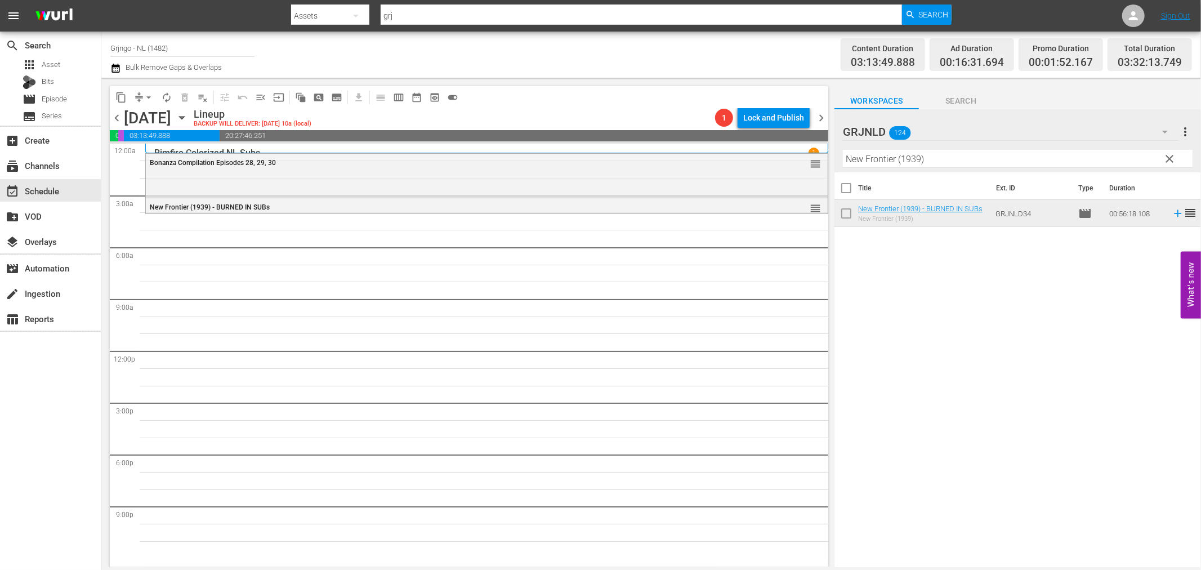
drag, startPoint x: 1166, startPoint y: 158, endPoint x: 986, endPoint y: 158, distance: 180.1
click at [1166, 158] on span "clear" at bounding box center [1170, 159] width 14 height 14
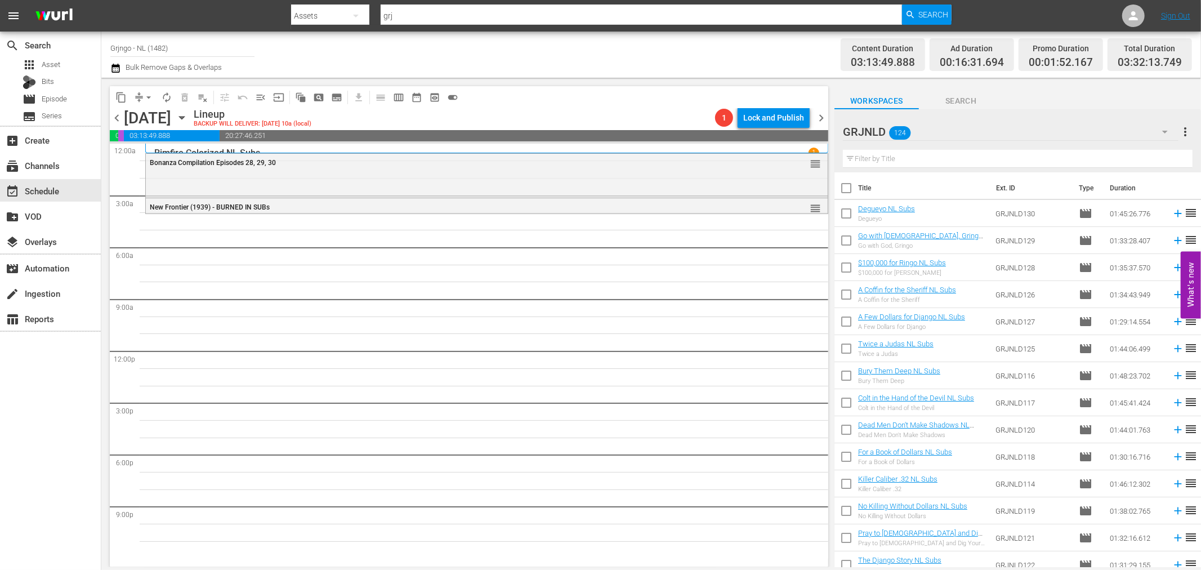
click at [862, 164] on input "text" at bounding box center [1018, 159] width 350 height 18
paste input "Colt in the Hand of the Devil"
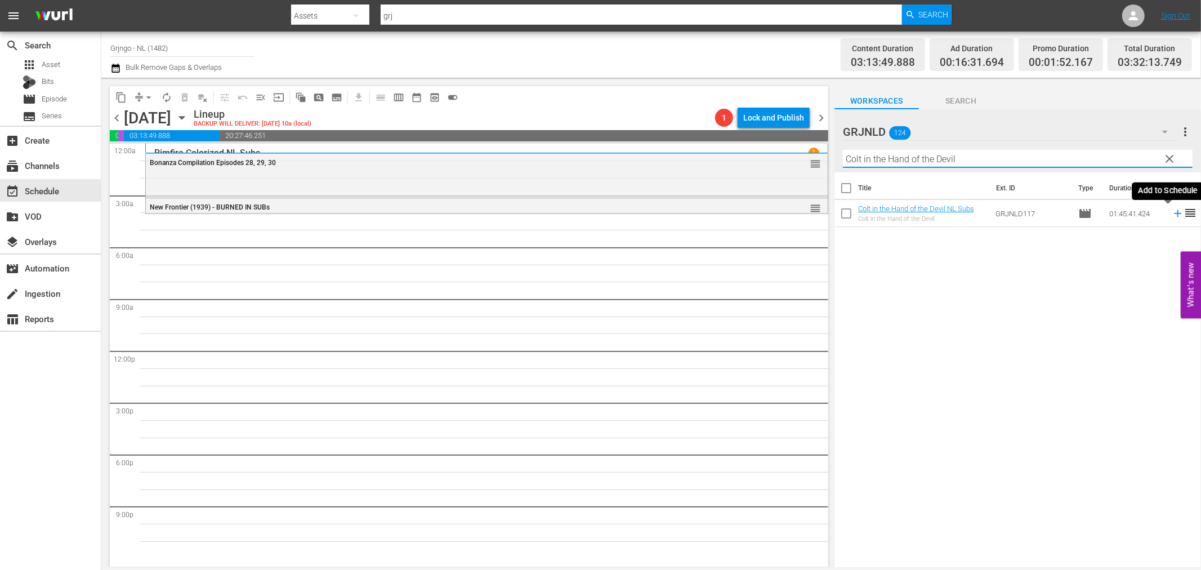
type input "Colt in the Hand of the Devil"
click at [1171, 210] on icon at bounding box center [1177, 213] width 12 height 12
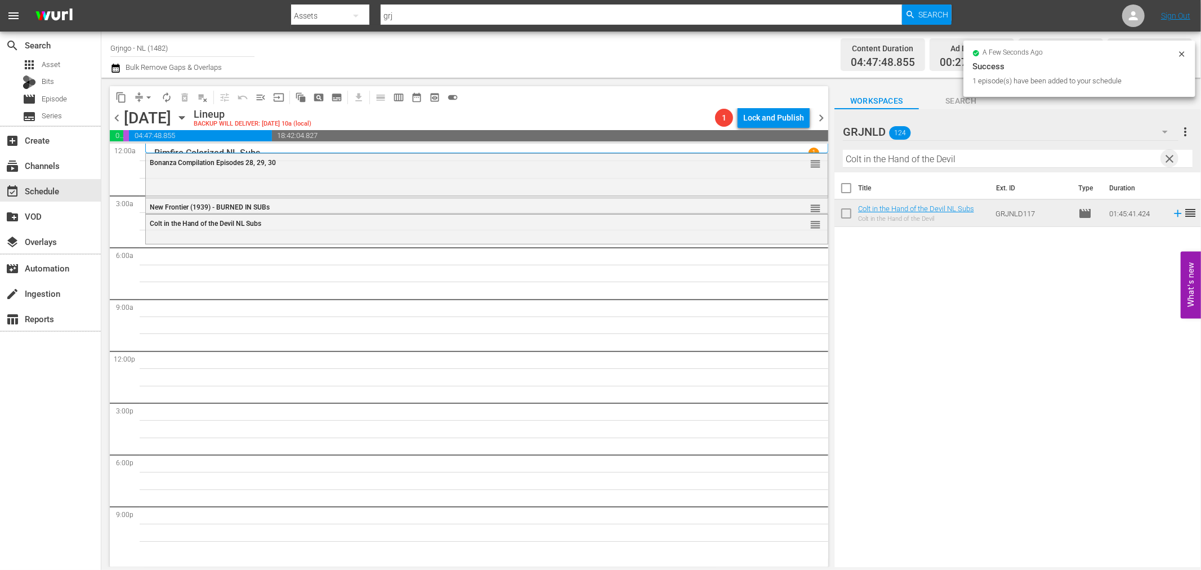
click at [1167, 155] on span "clear" at bounding box center [1170, 159] width 14 height 14
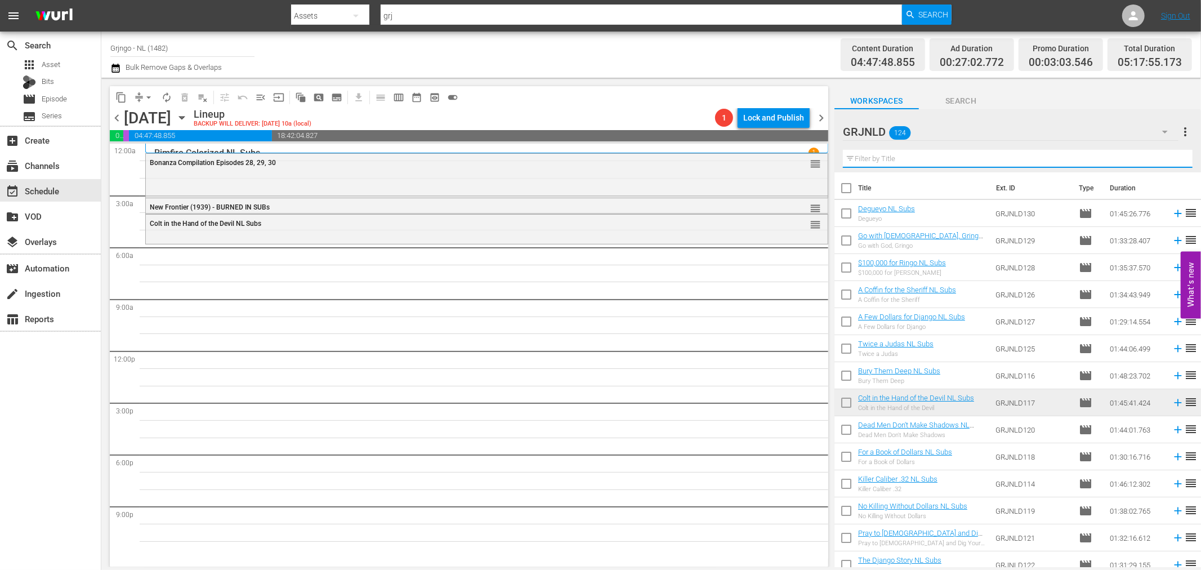
paste input "Deadly Trackers"
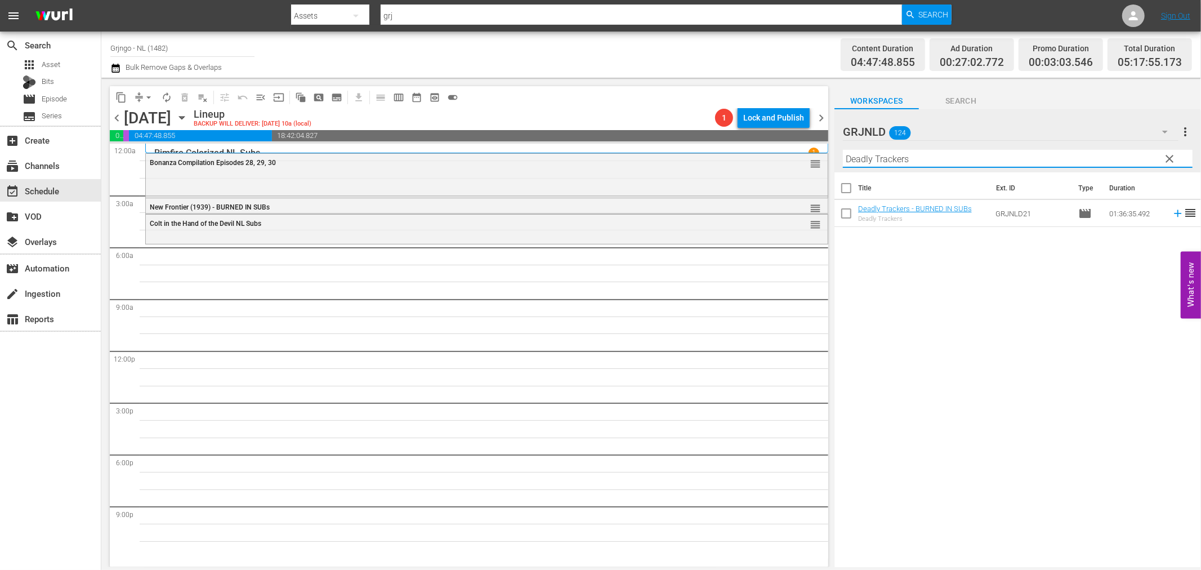
type input "Deadly Trackers"
click at [1171, 212] on icon at bounding box center [1177, 213] width 12 height 12
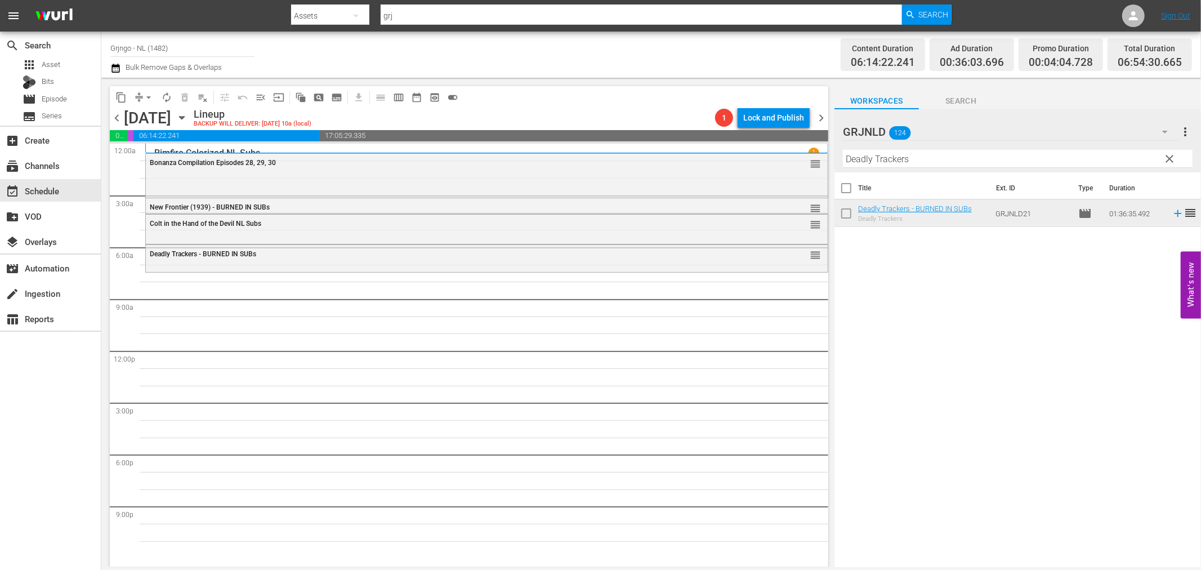
drag, startPoint x: 1167, startPoint y: 158, endPoint x: 865, endPoint y: 170, distance: 302.0
click at [1166, 158] on span "clear" at bounding box center [1170, 159] width 14 height 14
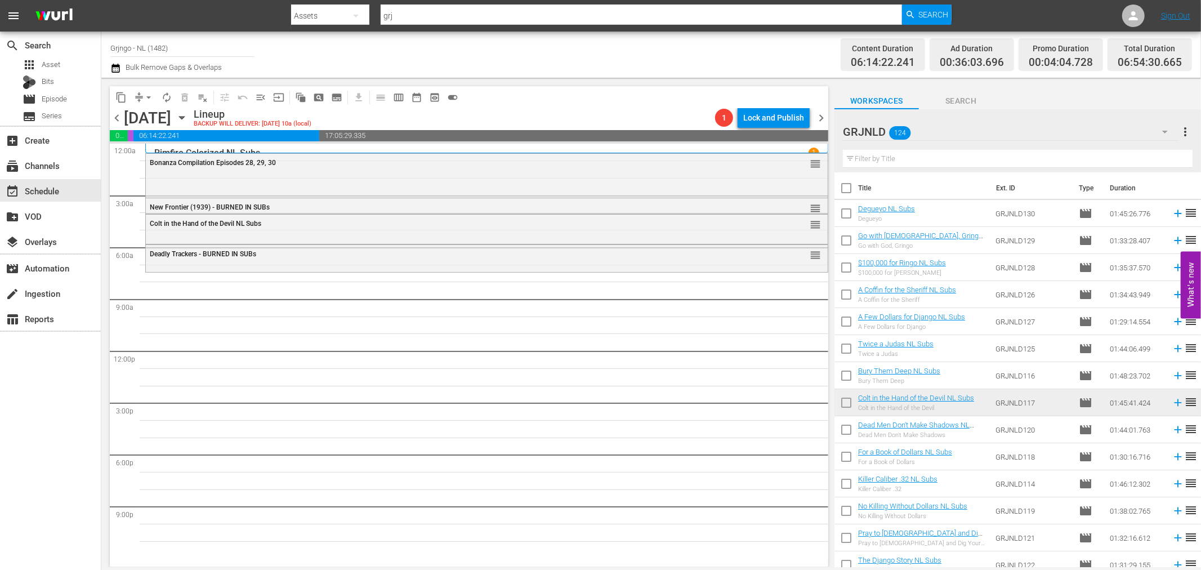
click at [865, 158] on input "text" at bounding box center [1018, 159] width 350 height 18
paste input "Hellgate"
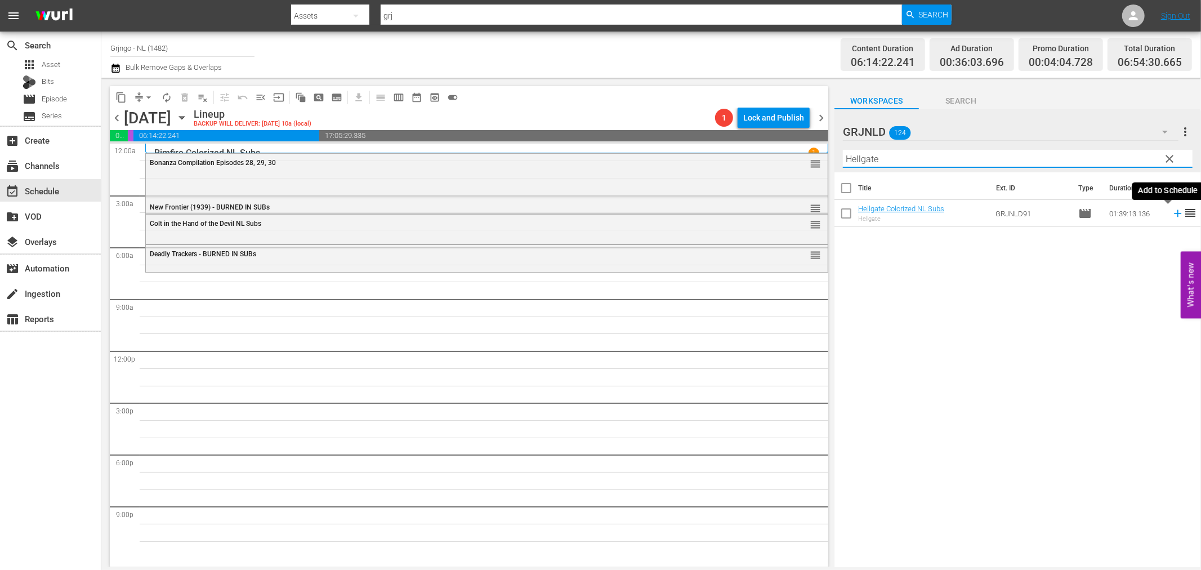
type input "Hellgate"
click at [1174, 211] on icon at bounding box center [1177, 213] width 7 height 7
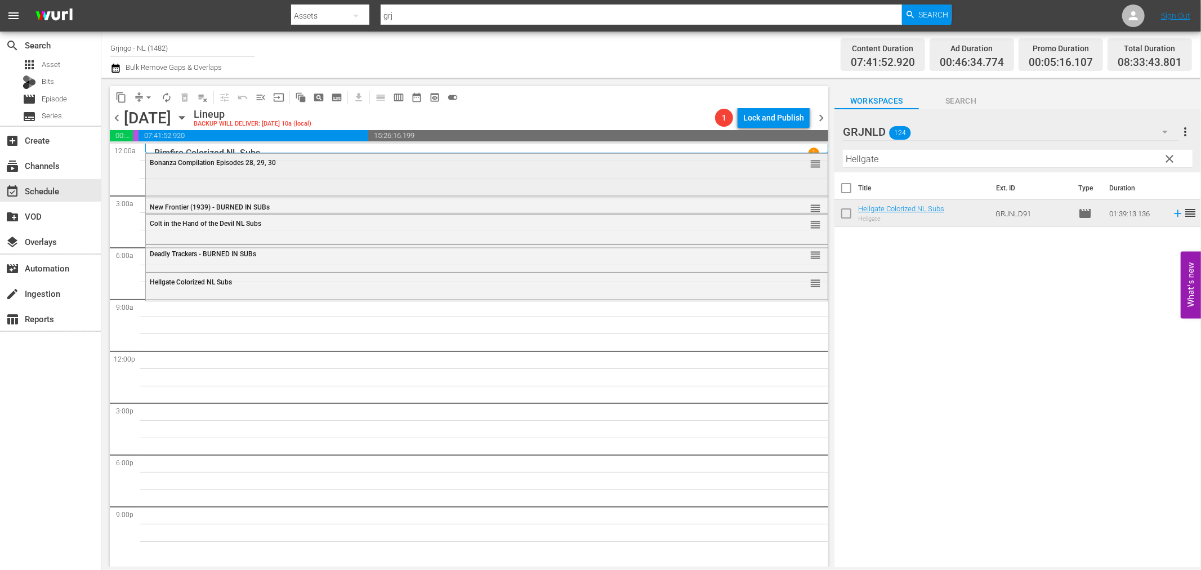
drag, startPoint x: 1165, startPoint y: 155, endPoint x: 784, endPoint y: 172, distance: 382.0
click at [1166, 155] on span "clear" at bounding box center [1170, 159] width 14 height 14
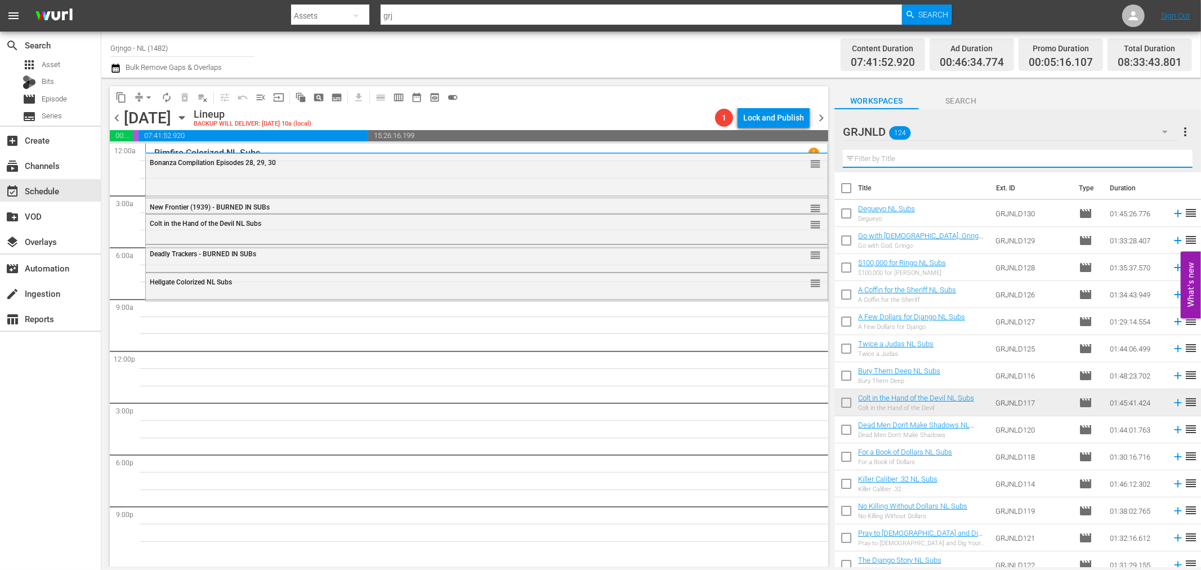
paste input "Angel and the Badman"
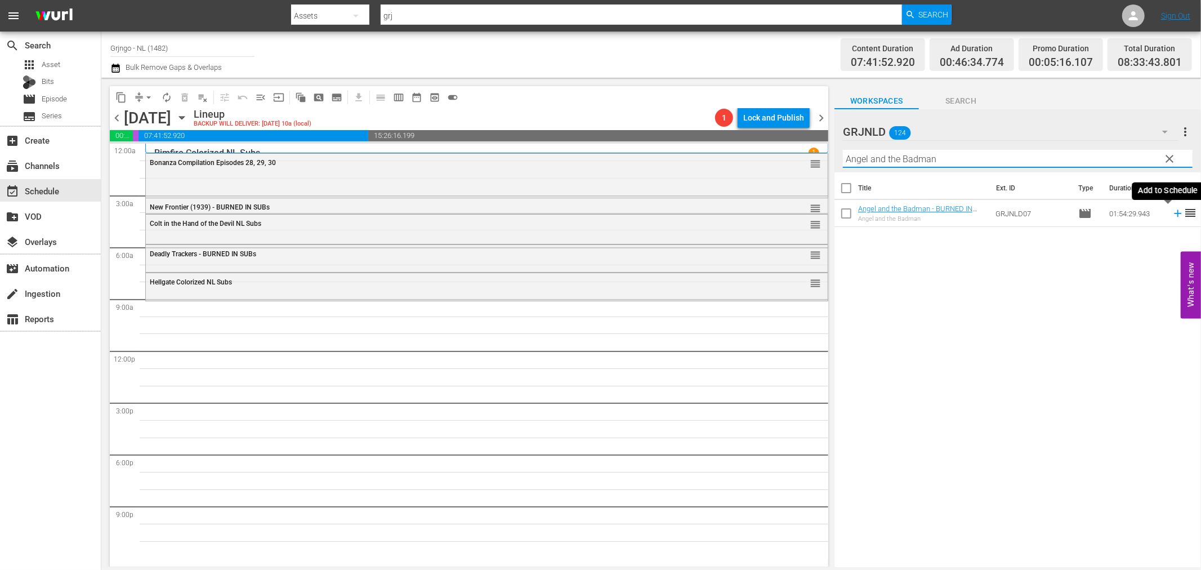
type input "Angel and the Badman"
click at [1171, 211] on icon at bounding box center [1177, 213] width 12 height 12
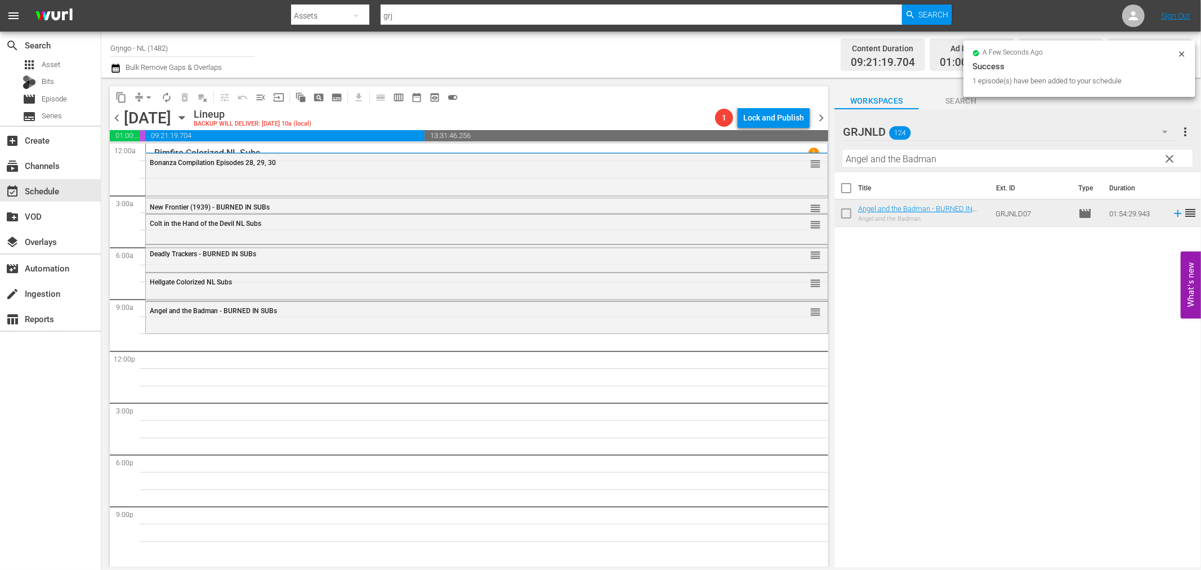
drag, startPoint x: 1171, startPoint y: 155, endPoint x: 986, endPoint y: 160, distance: 185.8
click at [1171, 155] on span "clear" at bounding box center [1170, 159] width 14 height 14
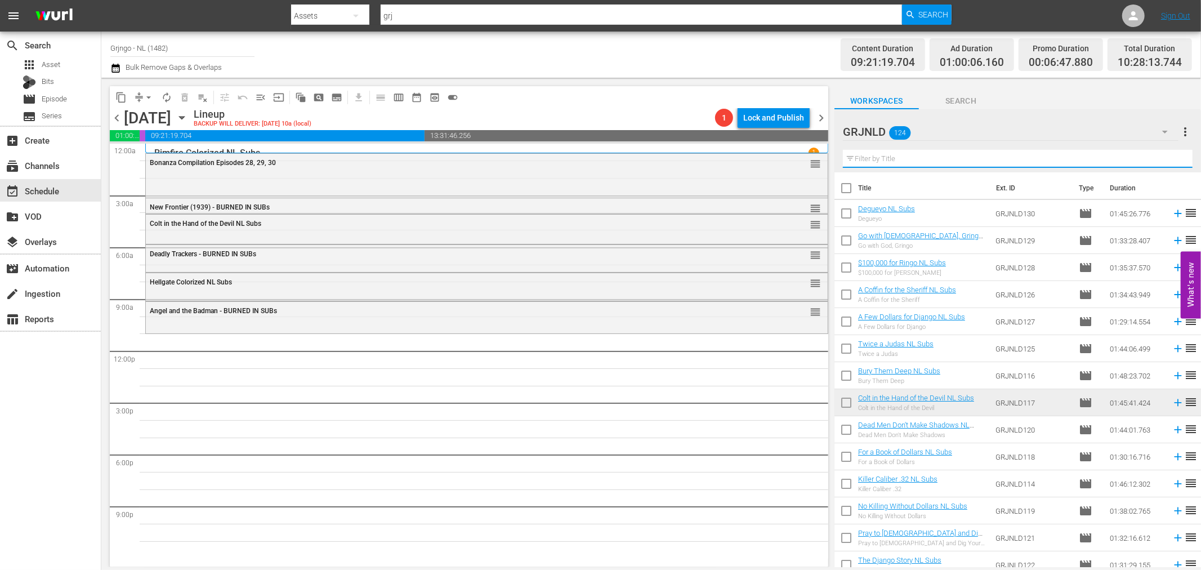
click at [879, 156] on input "text" at bounding box center [1018, 159] width 350 height 18
paste input "The Mercenary"
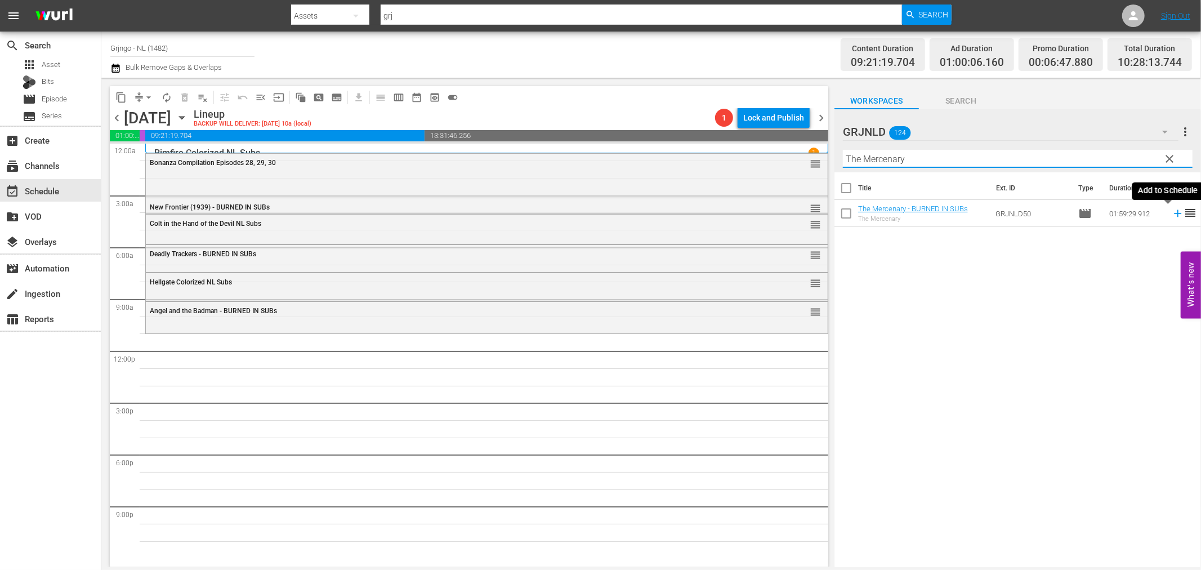
type input "The Mercenary"
click at [1171, 212] on icon at bounding box center [1177, 213] width 12 height 12
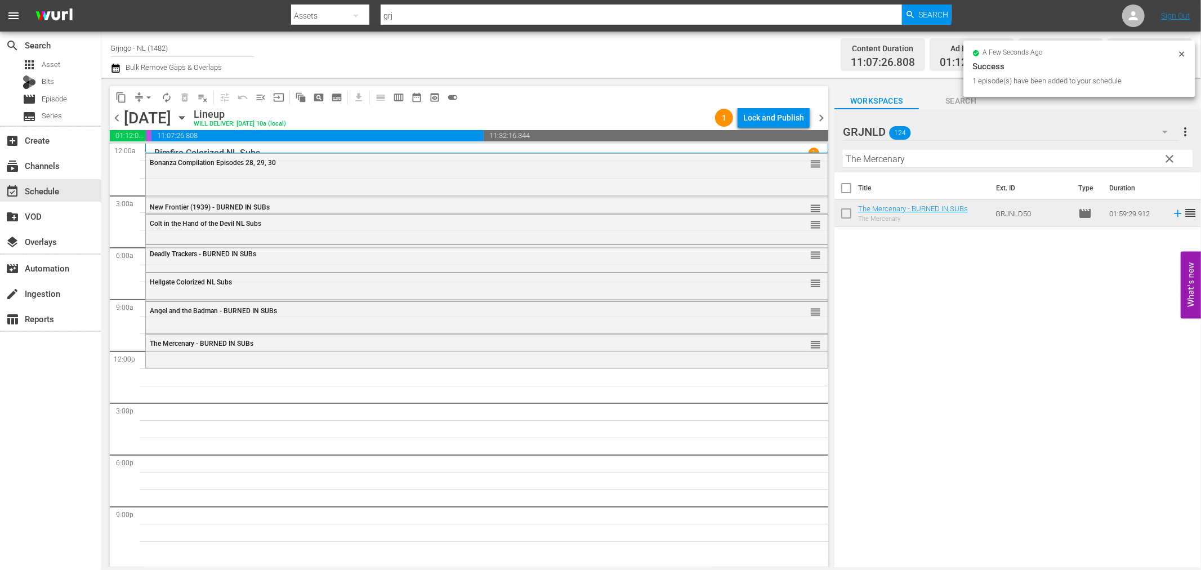
click at [1170, 155] on span "clear" at bounding box center [1170, 159] width 14 height 14
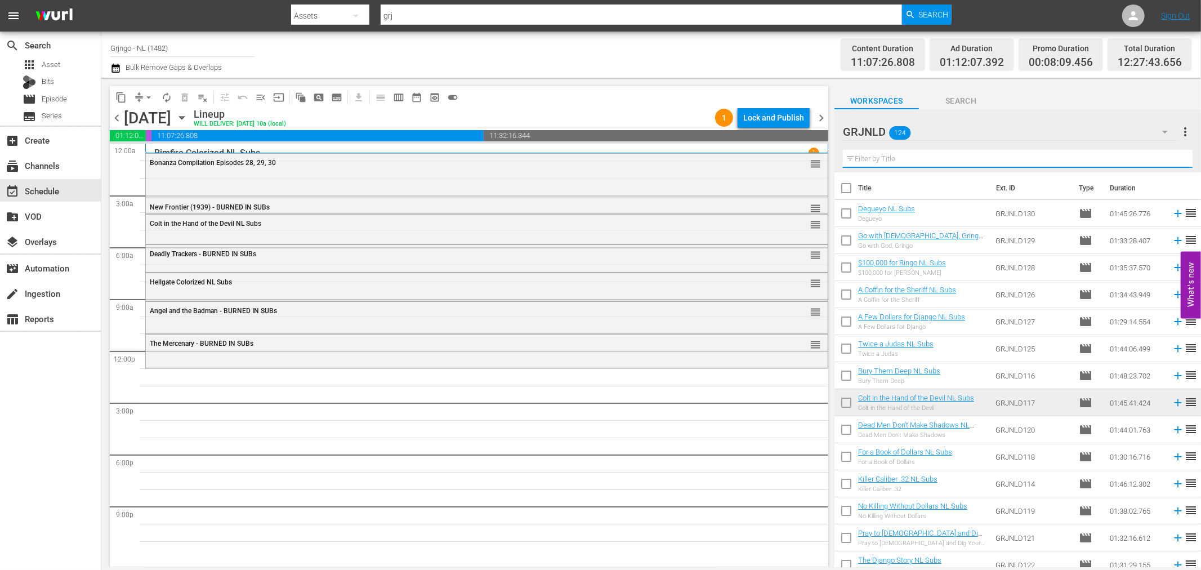
click at [866, 155] on input "text" at bounding box center [1018, 159] width 350 height 18
paste input "War Paint"
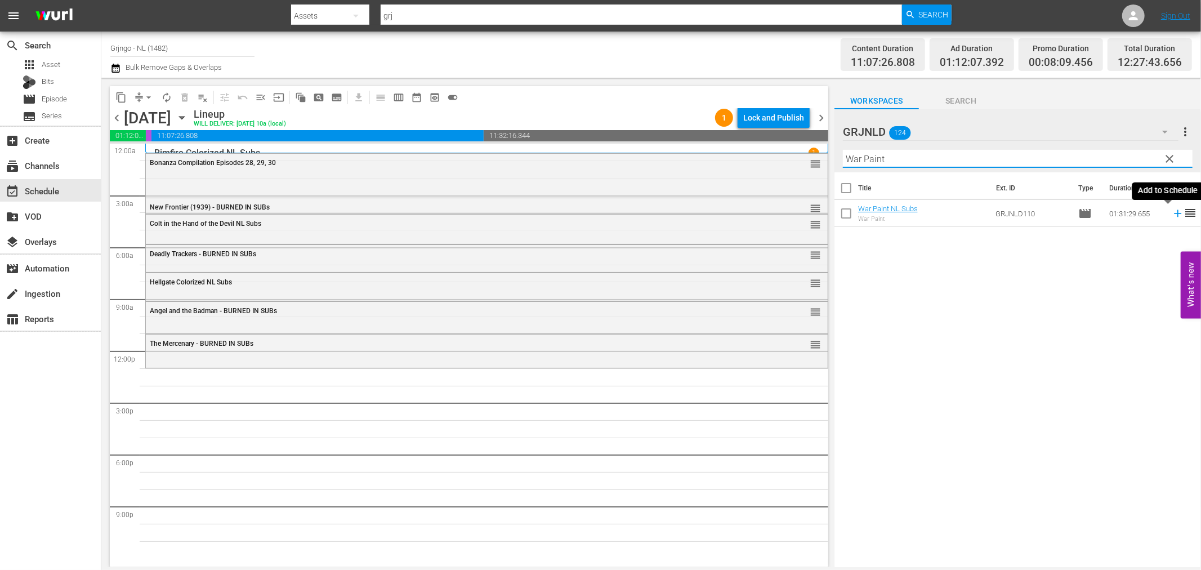
type input "War Paint"
click at [1171, 212] on icon at bounding box center [1177, 213] width 12 height 12
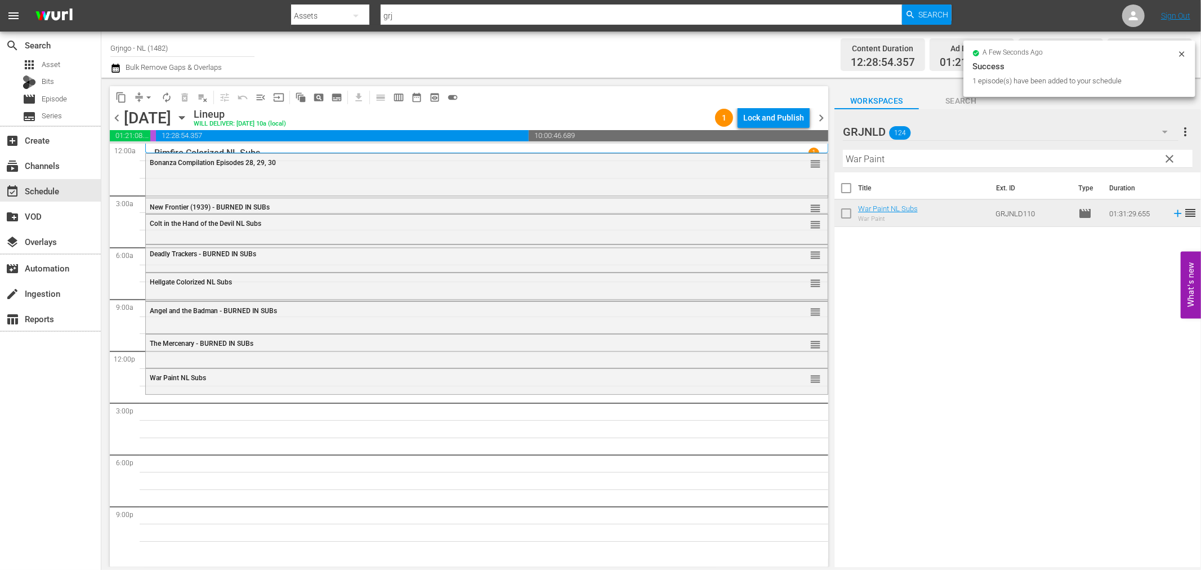
drag, startPoint x: 1171, startPoint y: 154, endPoint x: 955, endPoint y: 172, distance: 216.4
click at [1171, 154] on span "clear" at bounding box center [1170, 159] width 14 height 14
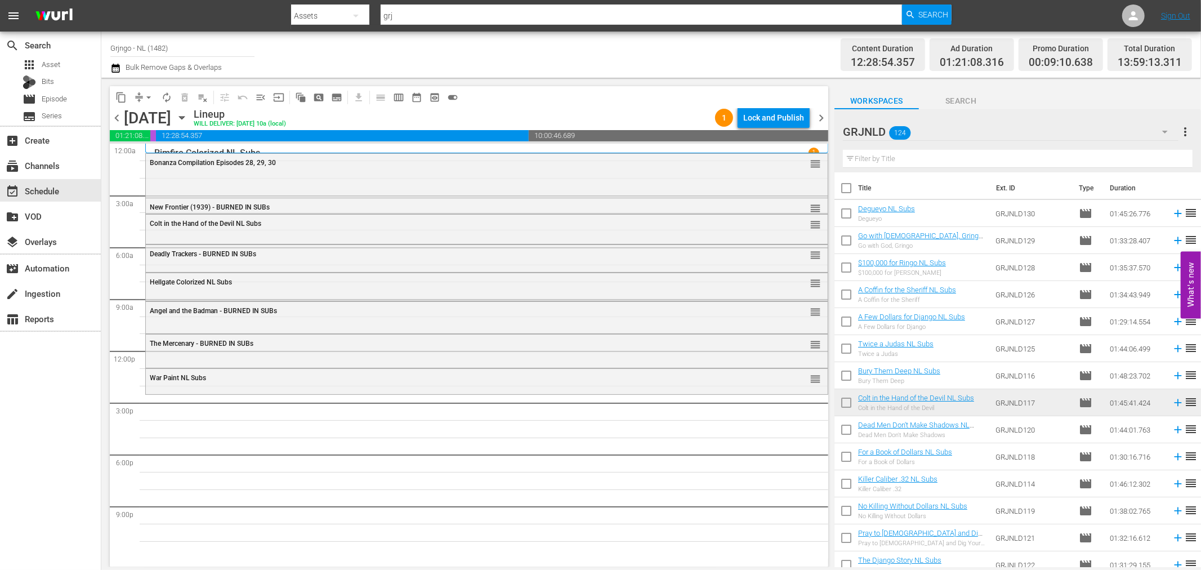
click at [874, 156] on input "text" at bounding box center [1018, 159] width 350 height 18
paste input "For a Book of Dollars"
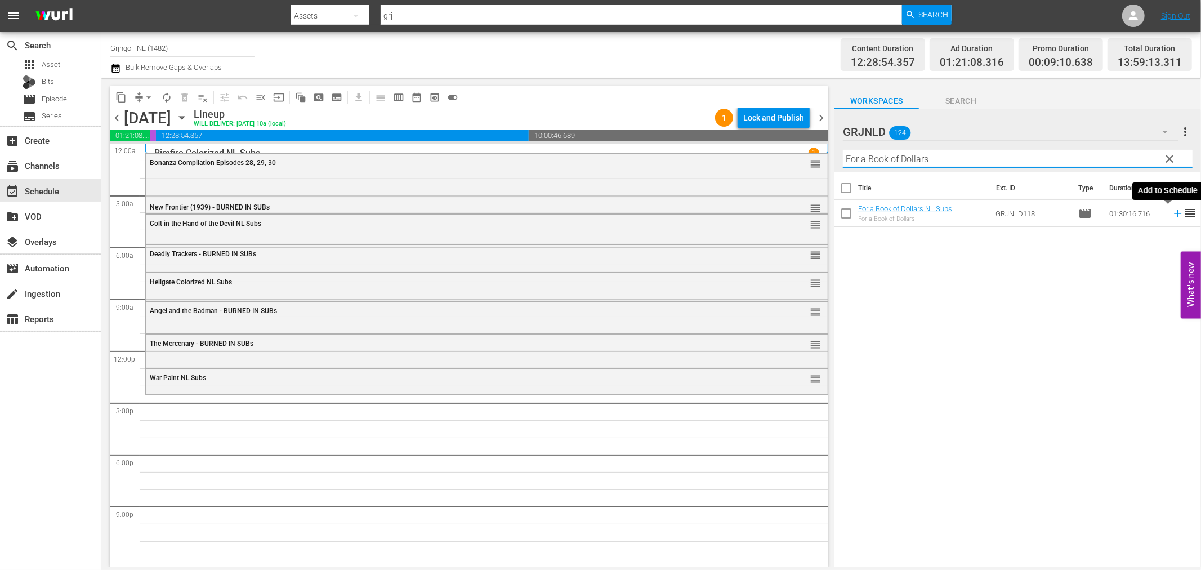
type input "For a Book of Dollars"
click at [1171, 212] on icon at bounding box center [1177, 213] width 12 height 12
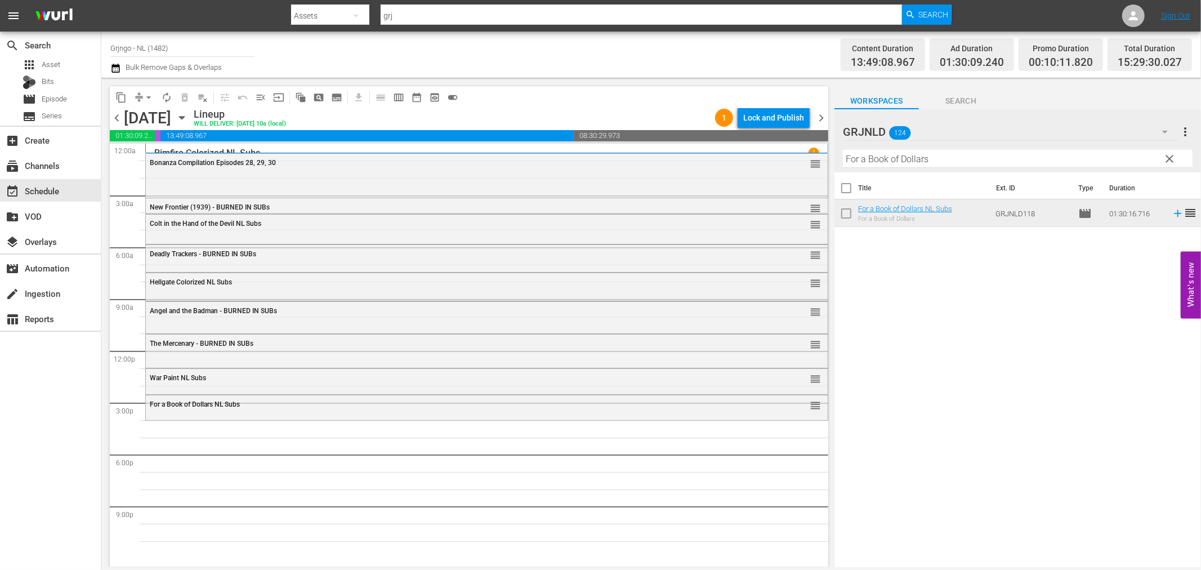
click at [1167, 159] on span "clear" at bounding box center [1170, 159] width 14 height 14
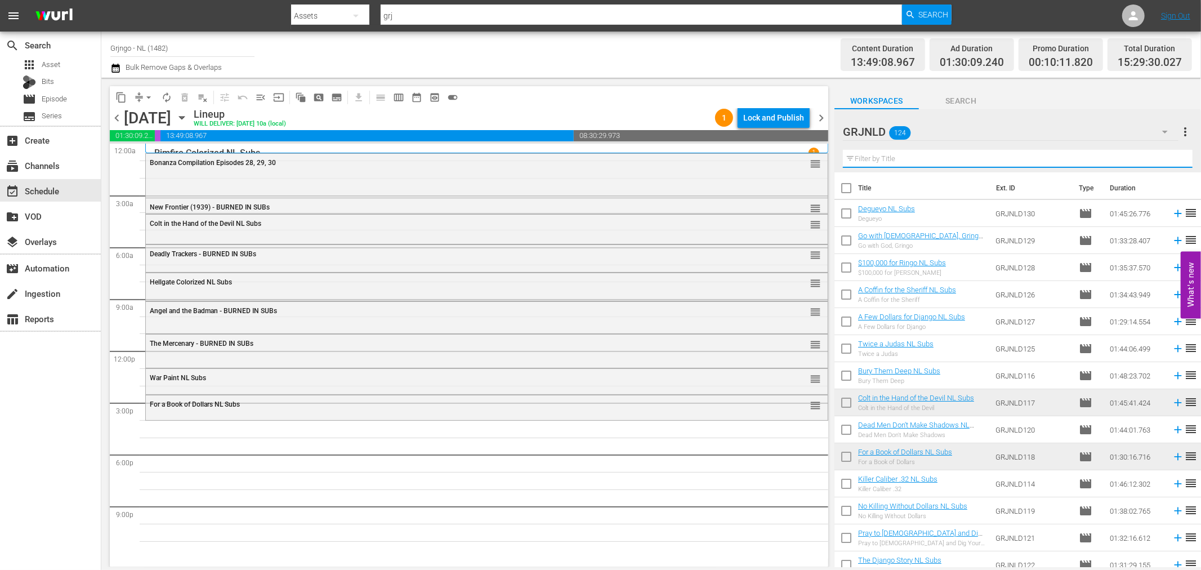
paste input "Bury Them Deep"
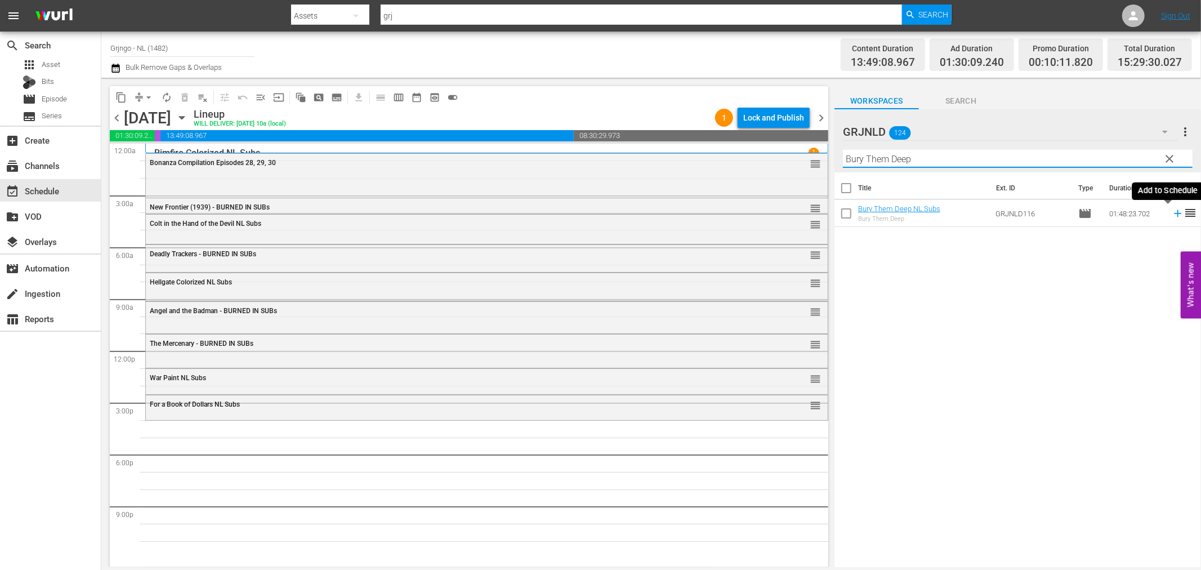
type input "Bury Them Deep"
click at [1171, 214] on icon at bounding box center [1177, 213] width 12 height 12
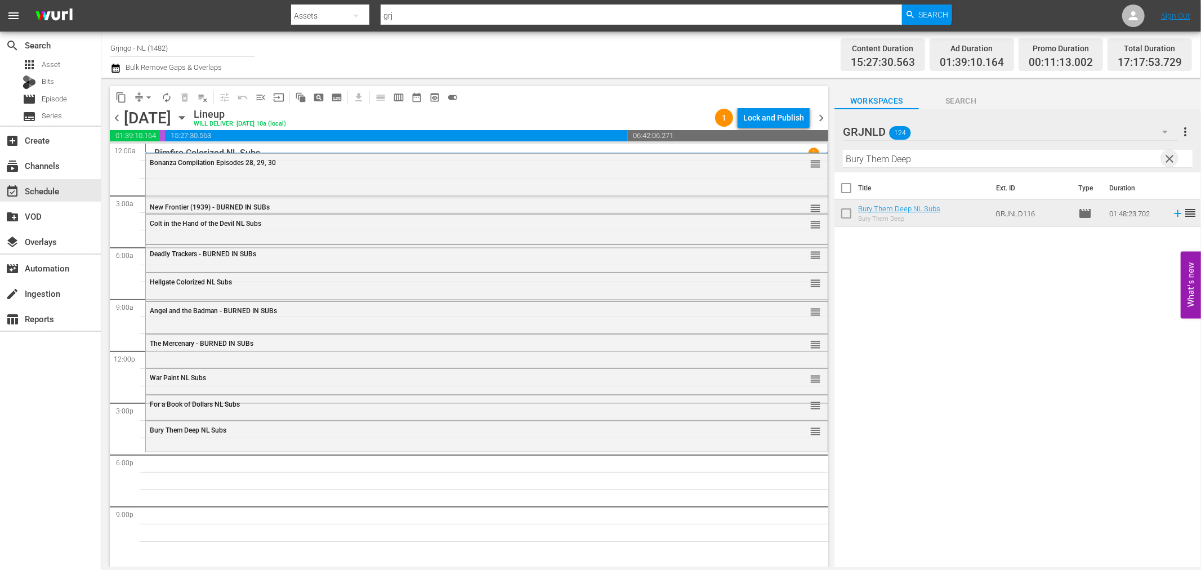
drag, startPoint x: 1173, startPoint y: 153, endPoint x: 949, endPoint y: 160, distance: 224.2
click at [1173, 153] on span "clear" at bounding box center [1170, 159] width 14 height 14
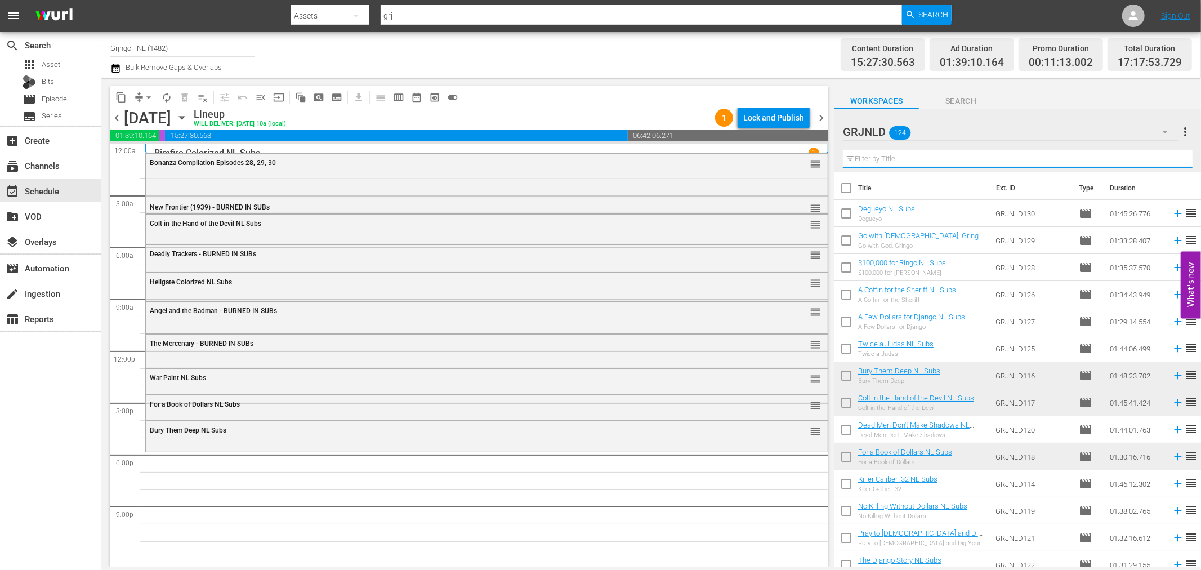
paste input "Guns Of The Revolution"
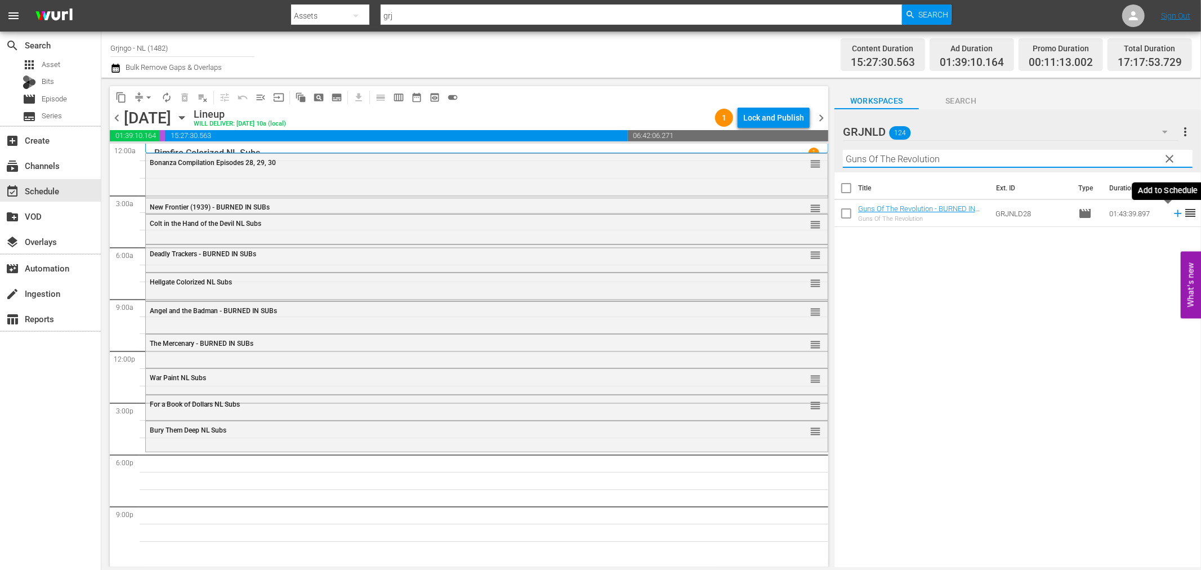
type input "Guns Of The Revolution"
click at [1174, 212] on icon at bounding box center [1177, 213] width 7 height 7
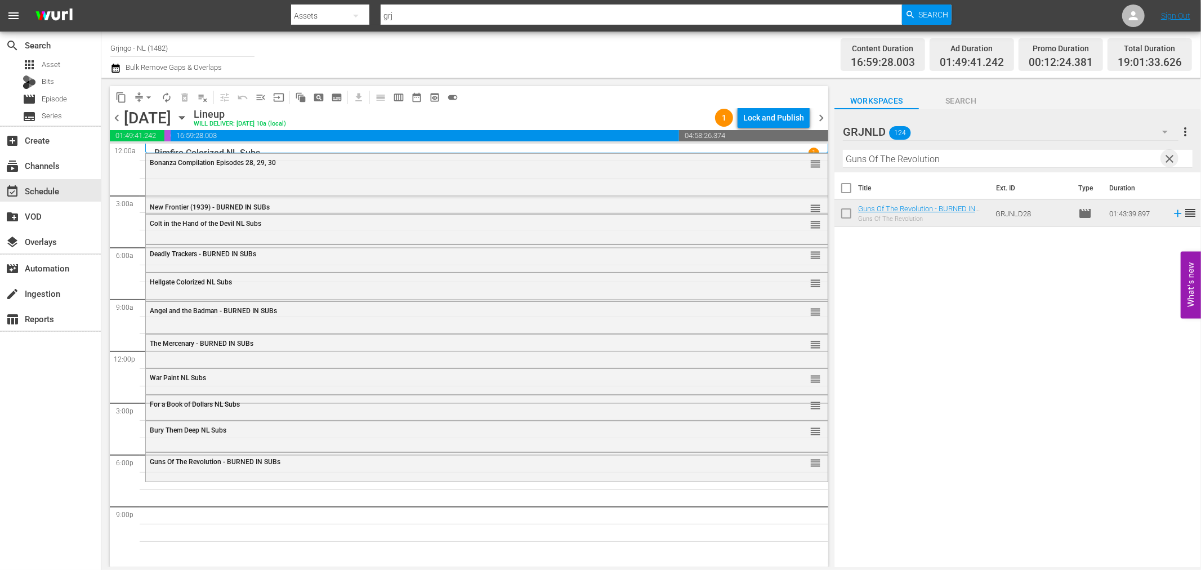
click at [1171, 154] on span "clear" at bounding box center [1170, 159] width 14 height 14
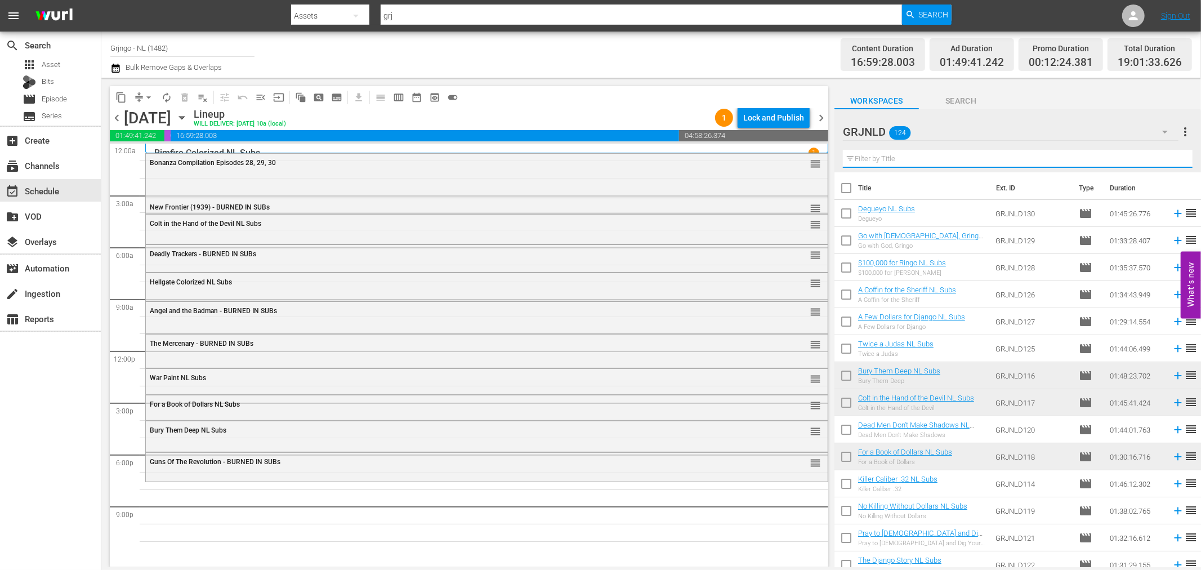
paste input "Degueyo"
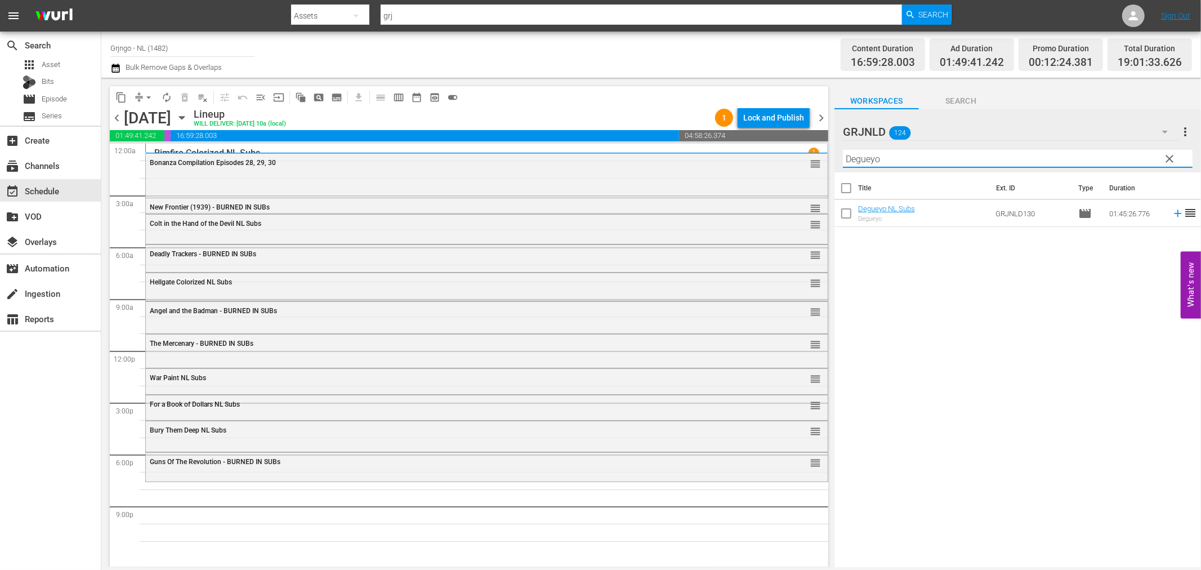
type input "Degueyo"
click at [1171, 211] on icon at bounding box center [1177, 213] width 12 height 12
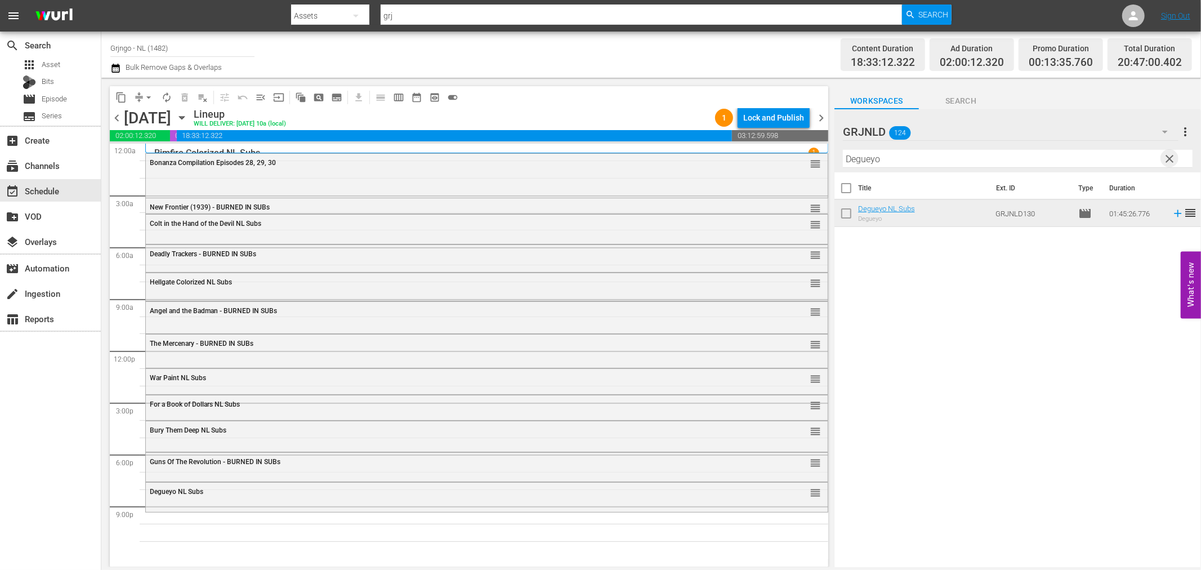
drag, startPoint x: 1166, startPoint y: 155, endPoint x: 879, endPoint y: 167, distance: 287.3
click at [1167, 155] on span "clear" at bounding box center [1170, 159] width 14 height 14
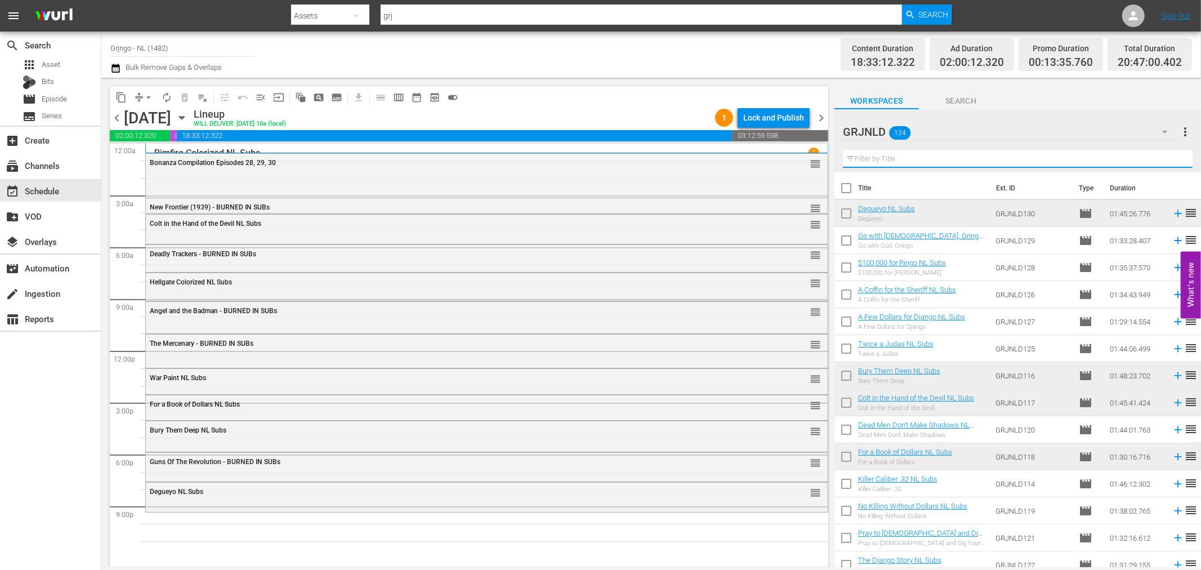
click at [859, 154] on input "text" at bounding box center [1018, 159] width 350 height 18
paste input "[PERSON_NAME]"
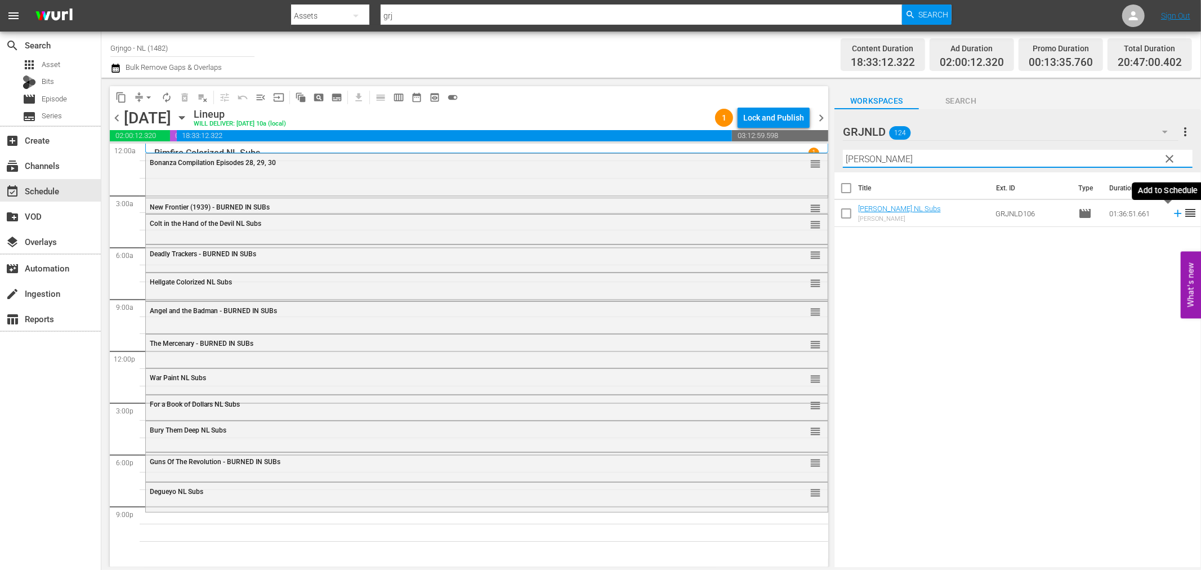
type input "[PERSON_NAME]"
click at [1174, 213] on icon at bounding box center [1177, 213] width 7 height 7
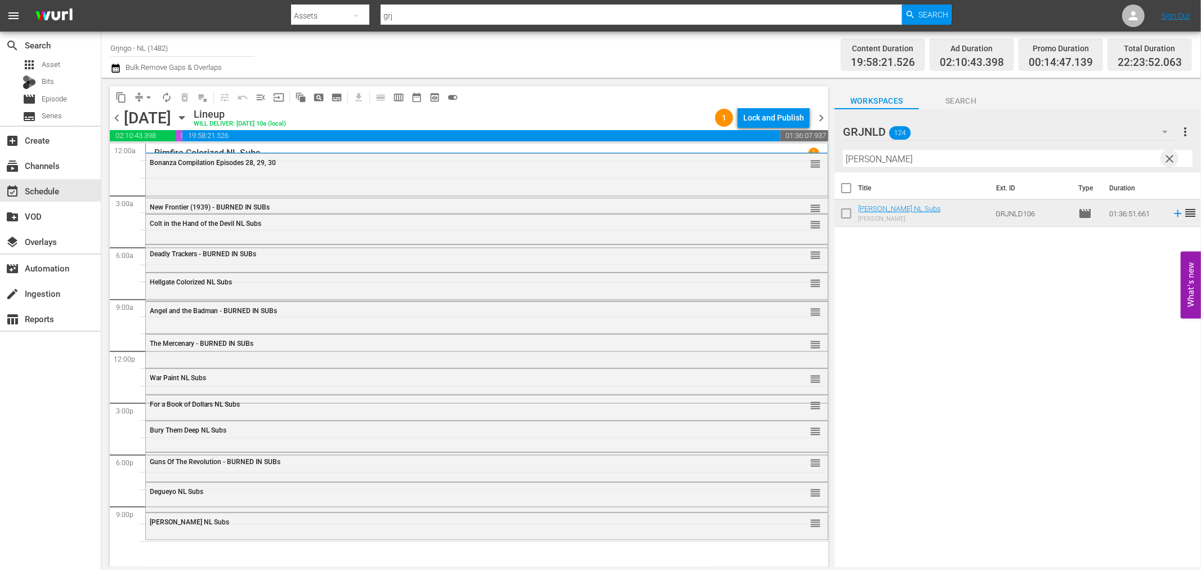
click at [1171, 153] on span "clear" at bounding box center [1170, 159] width 14 height 14
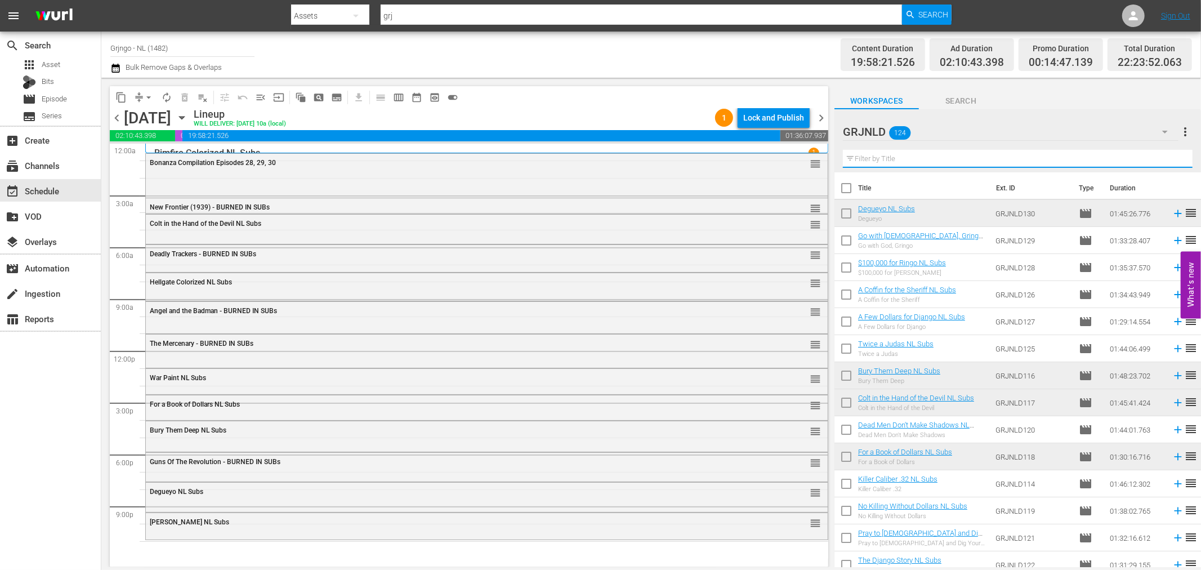
paste input "Four Fast Guns"
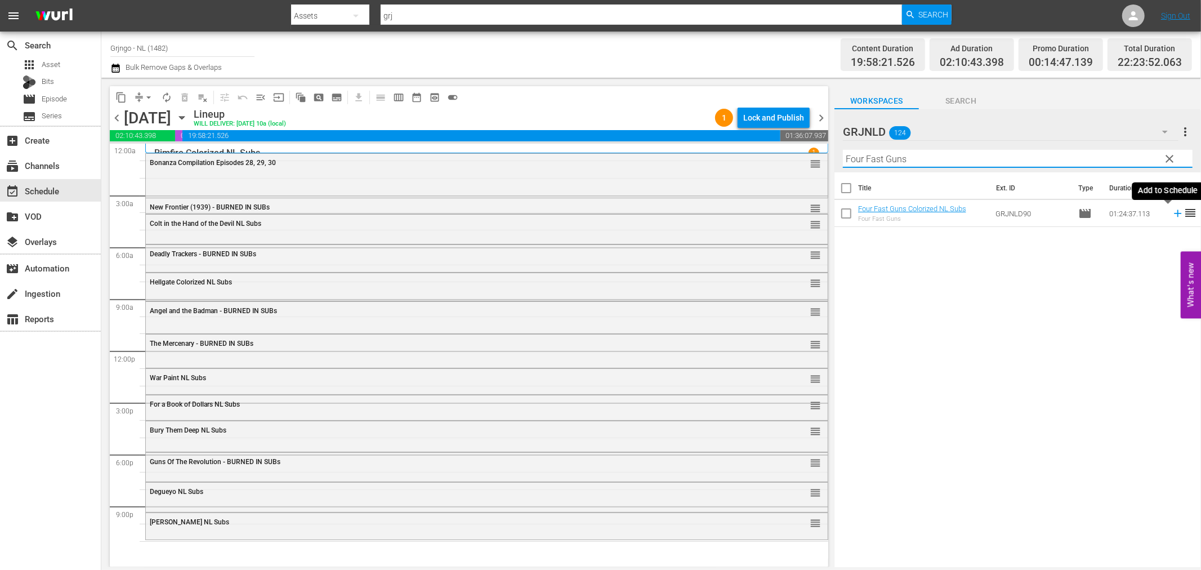
type input "Four Fast Guns"
click at [1171, 212] on icon at bounding box center [1177, 213] width 12 height 12
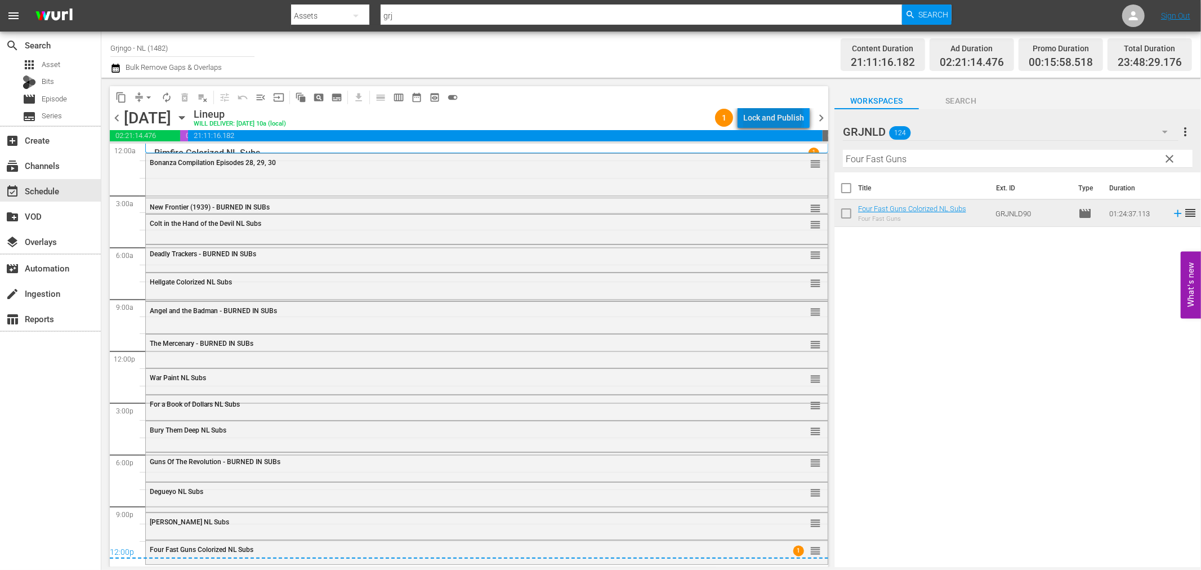
click at [775, 116] on div "Lock and Publish" at bounding box center [773, 118] width 61 height 20
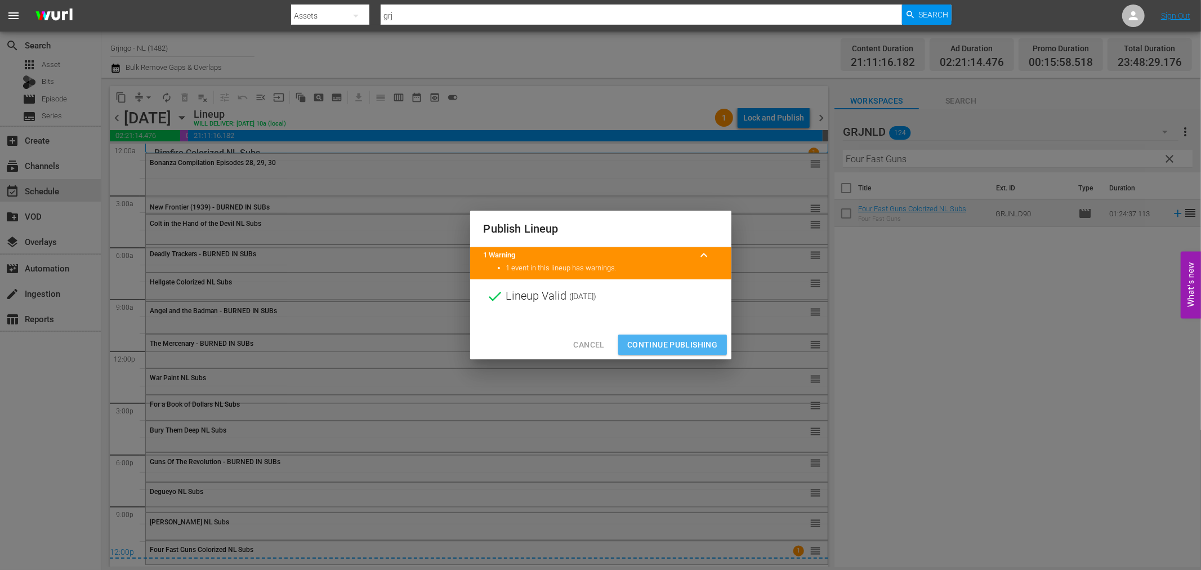
click at [691, 350] on span "Continue Publishing" at bounding box center [672, 345] width 91 height 14
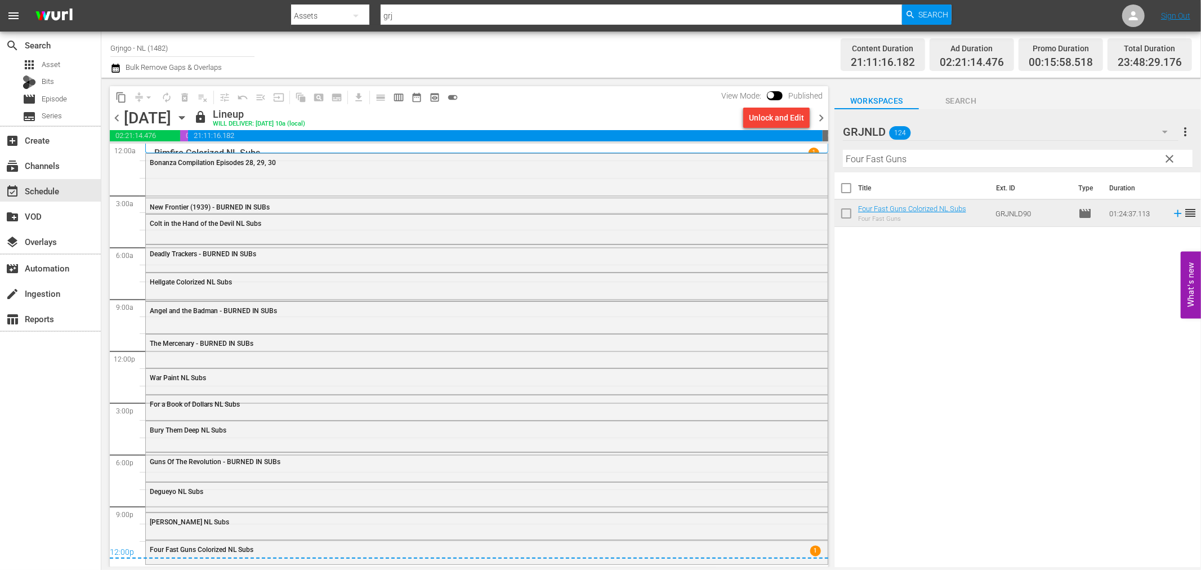
drag, startPoint x: 822, startPoint y: 113, endPoint x: 839, endPoint y: 131, distance: 25.1
click at [822, 113] on span "chevron_right" at bounding box center [821, 118] width 14 height 14
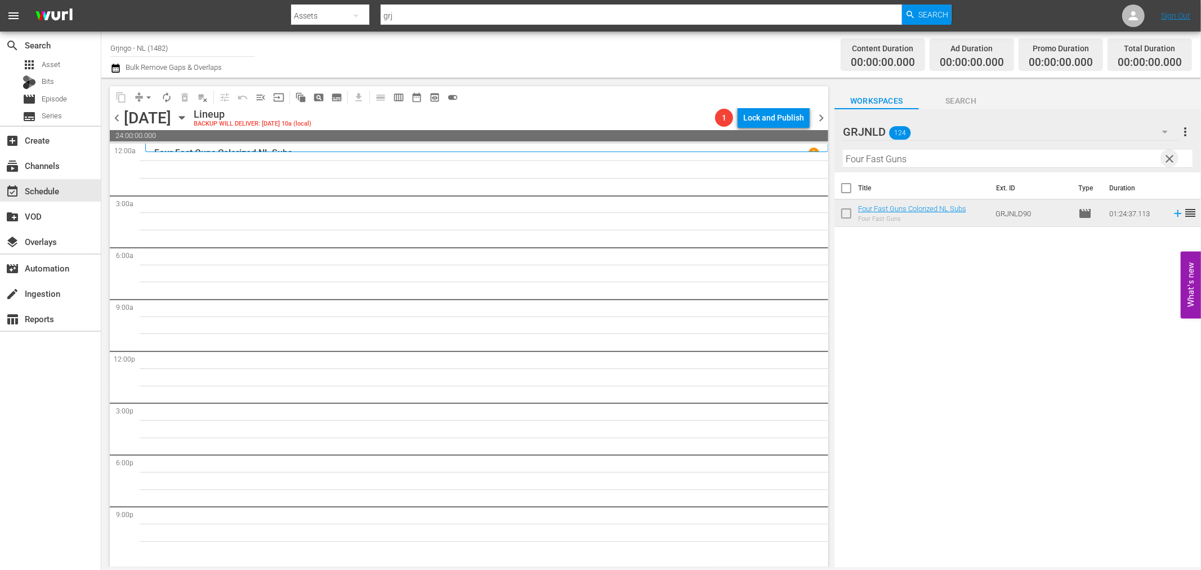
click at [1169, 152] on span "clear" at bounding box center [1170, 159] width 14 height 14
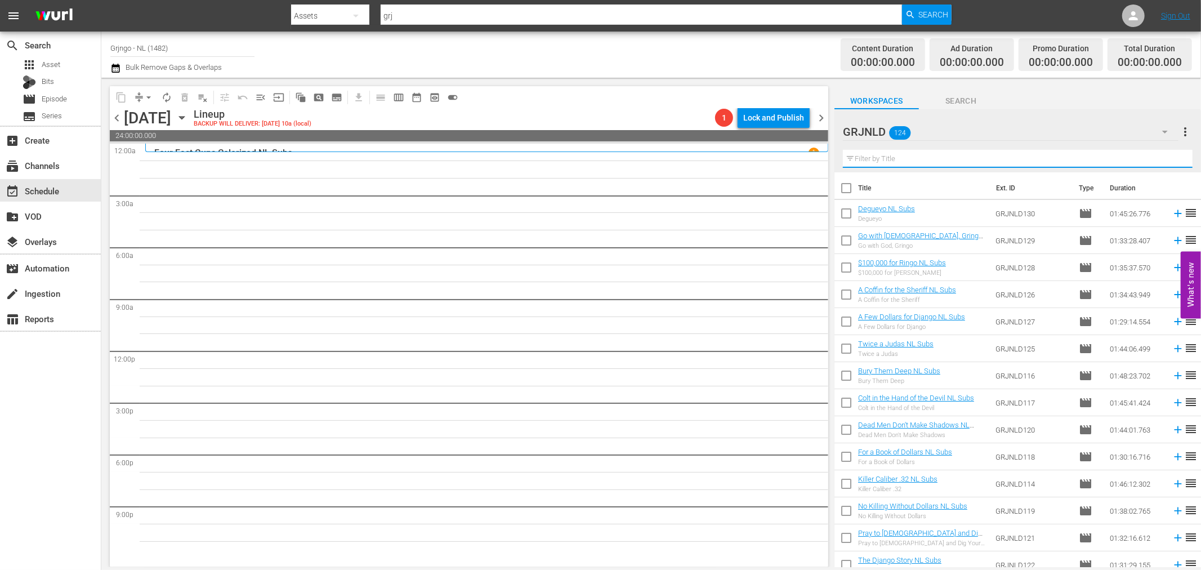
paste input "Bonanza Compilation Episodes 31, 32, 33"
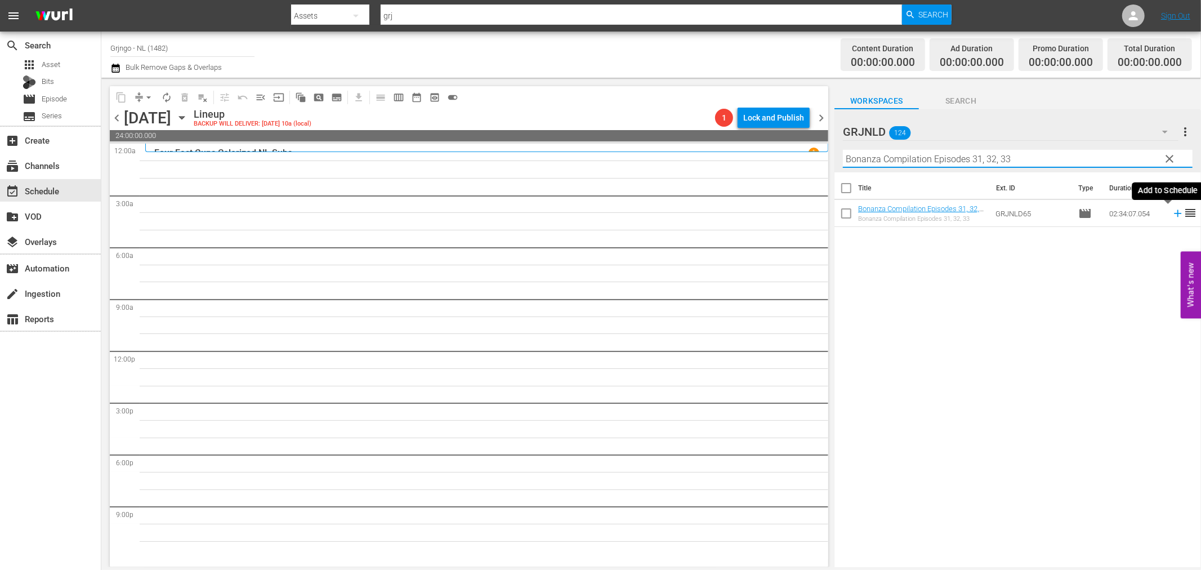
type input "Bonanza Compilation Episodes 31, 32, 33"
click at [1171, 215] on icon at bounding box center [1177, 213] width 12 height 12
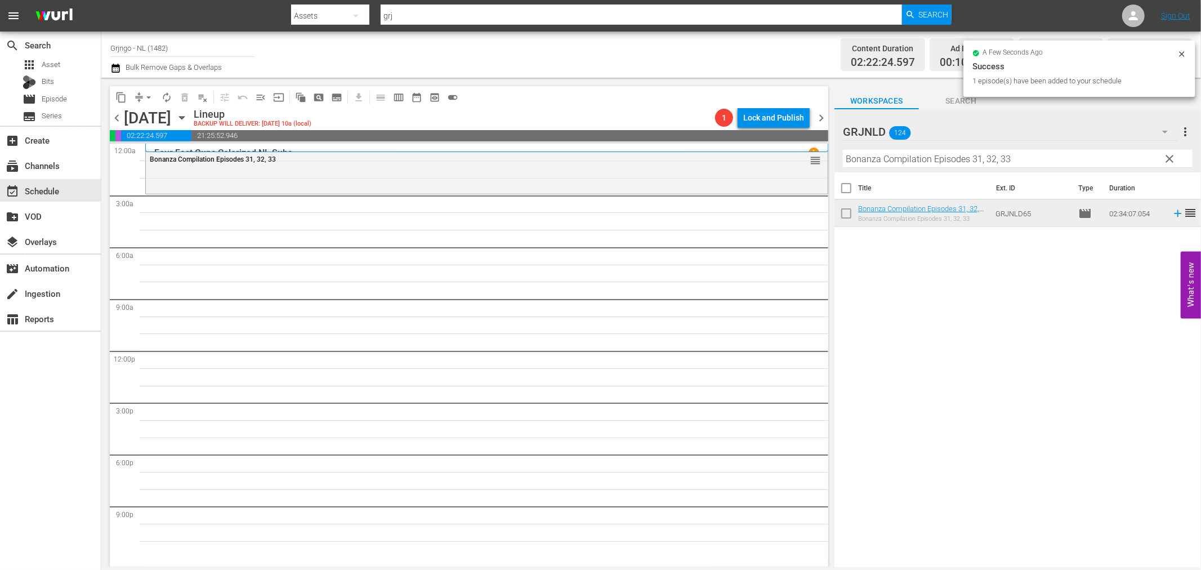
drag, startPoint x: 1167, startPoint y: 156, endPoint x: 988, endPoint y: 165, distance: 179.2
click at [1168, 156] on span "clear" at bounding box center [1170, 159] width 14 height 14
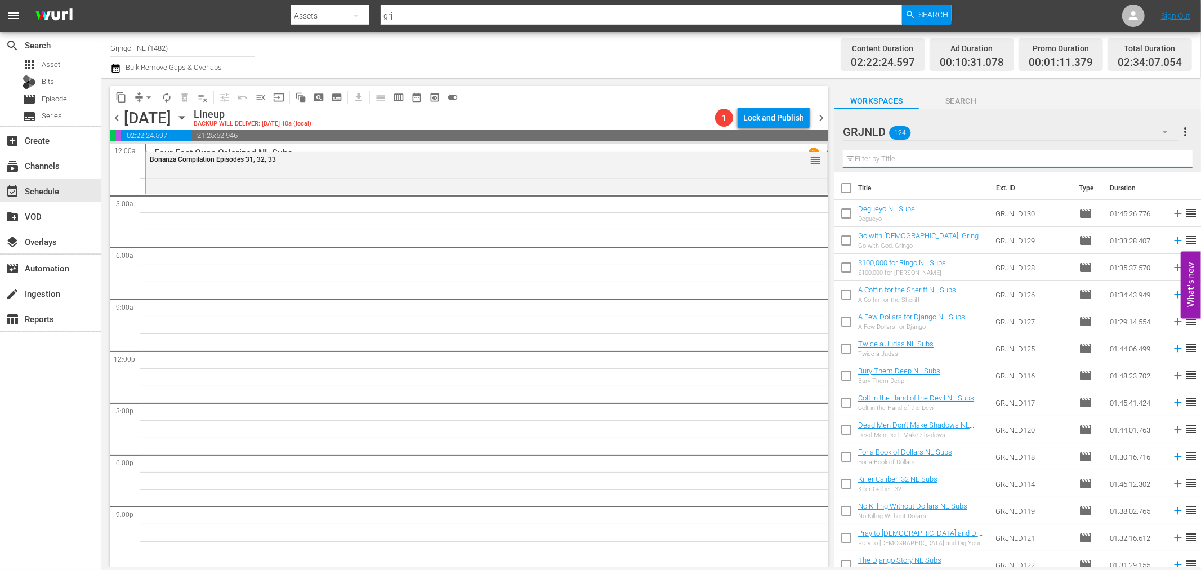
paste input "The Counterfeit Kid"
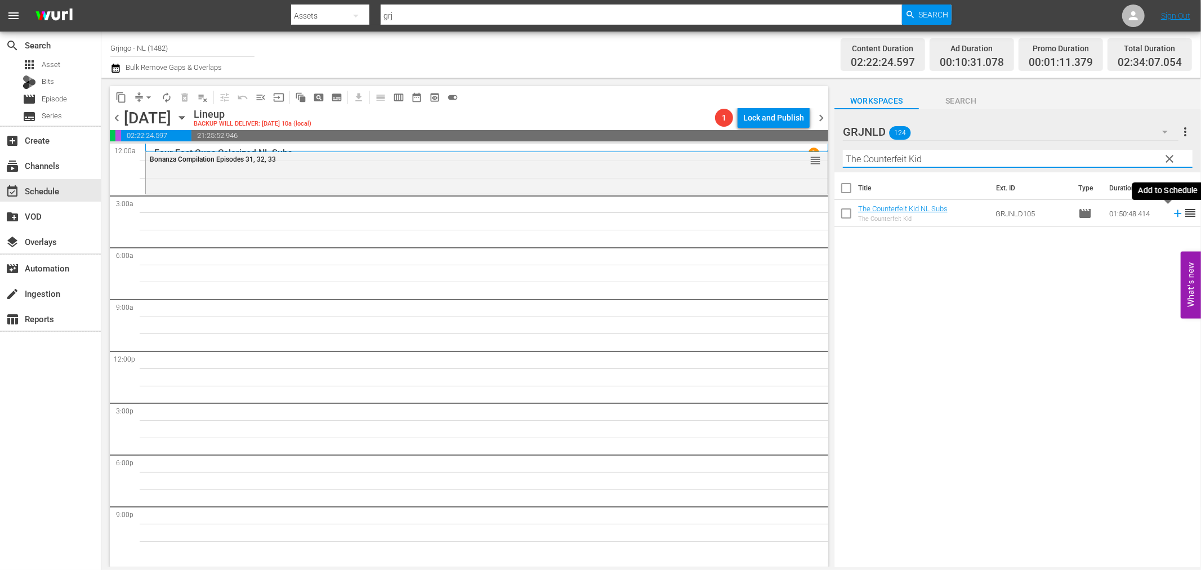
type input "The Counterfeit Kid"
click at [1171, 212] on icon at bounding box center [1177, 213] width 12 height 12
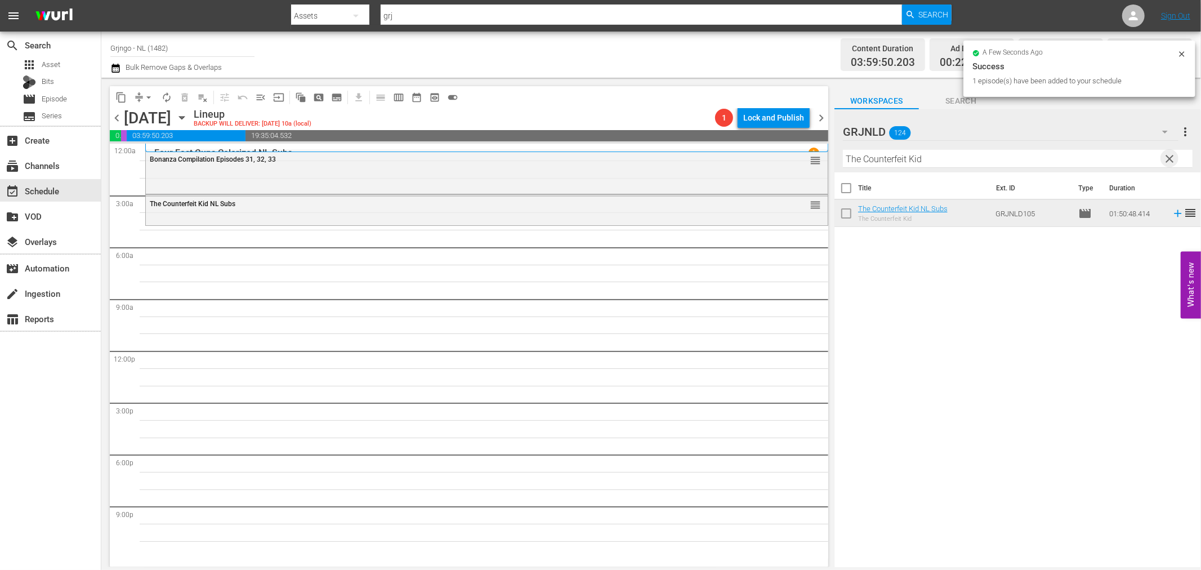
click at [1170, 154] on span "clear" at bounding box center [1170, 159] width 14 height 14
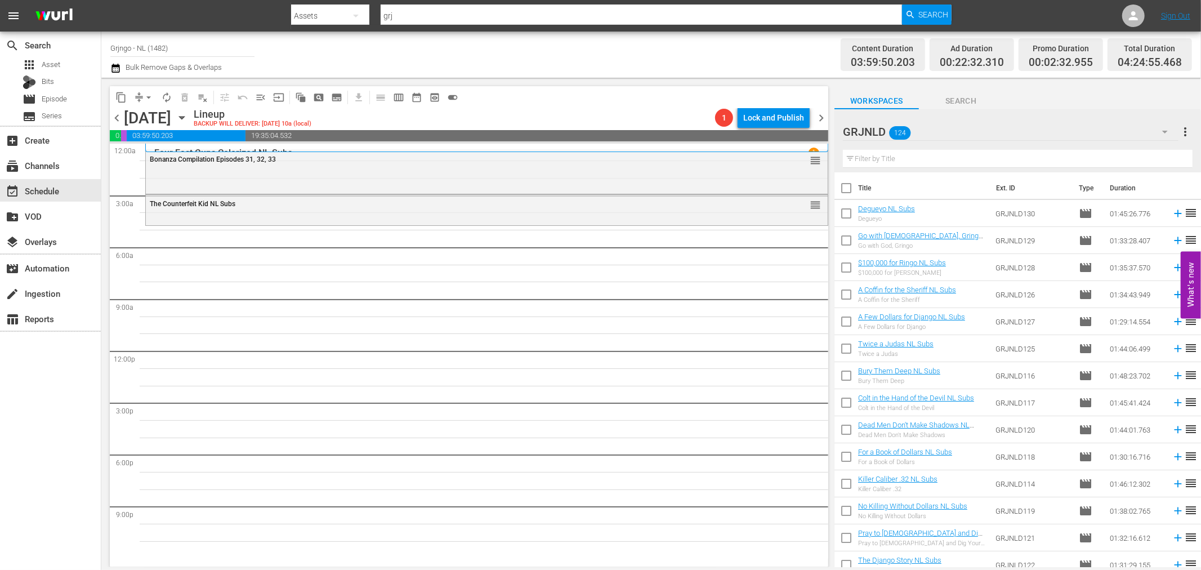
click at [881, 159] on input "text" at bounding box center [1018, 159] width 350 height 18
paste input "Boot Hill"
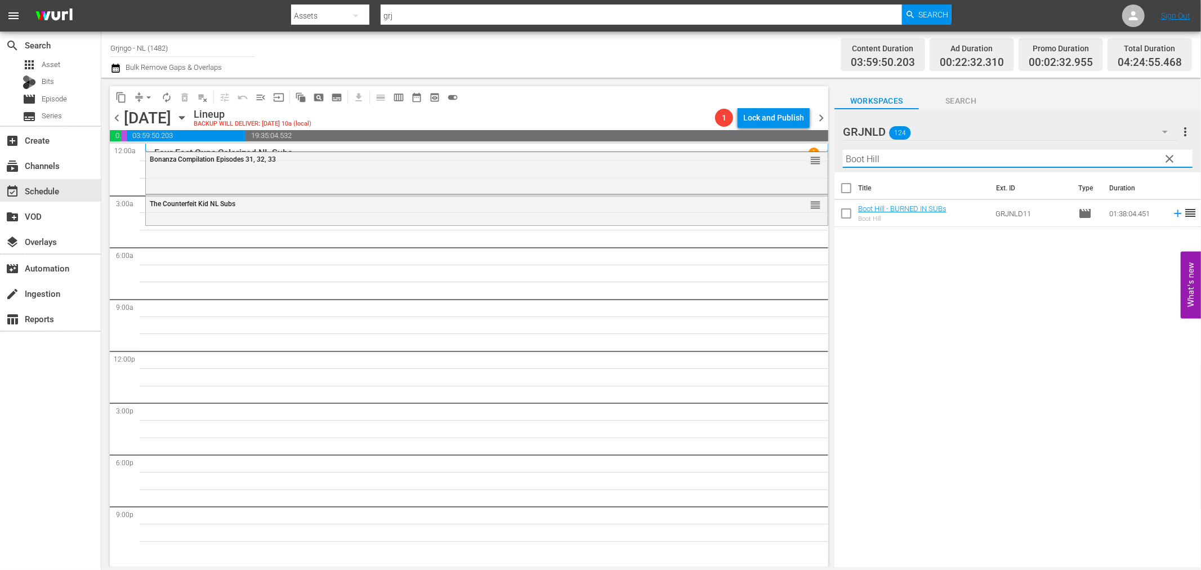
type input "Boot Hill"
click at [1174, 215] on icon at bounding box center [1177, 213] width 7 height 7
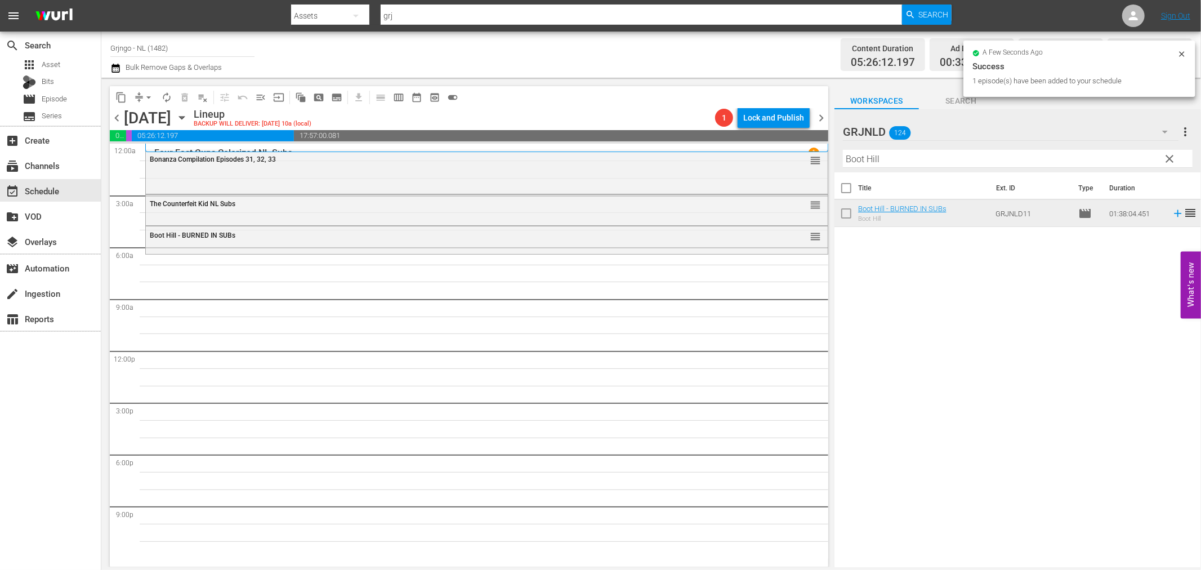
drag, startPoint x: 1167, startPoint y: 158, endPoint x: 894, endPoint y: 175, distance: 274.1
click at [1167, 158] on span "clear" at bounding box center [1170, 159] width 14 height 14
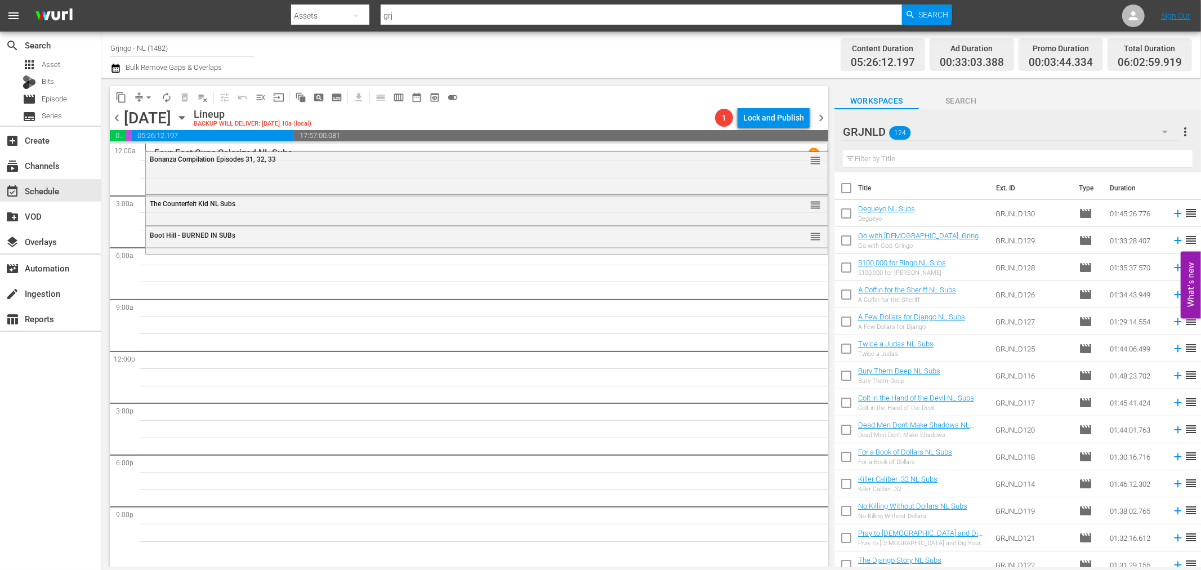
click at [848, 159] on input "text" at bounding box center [1018, 159] width 350 height 18
paste input "Bury Me Not (short)"
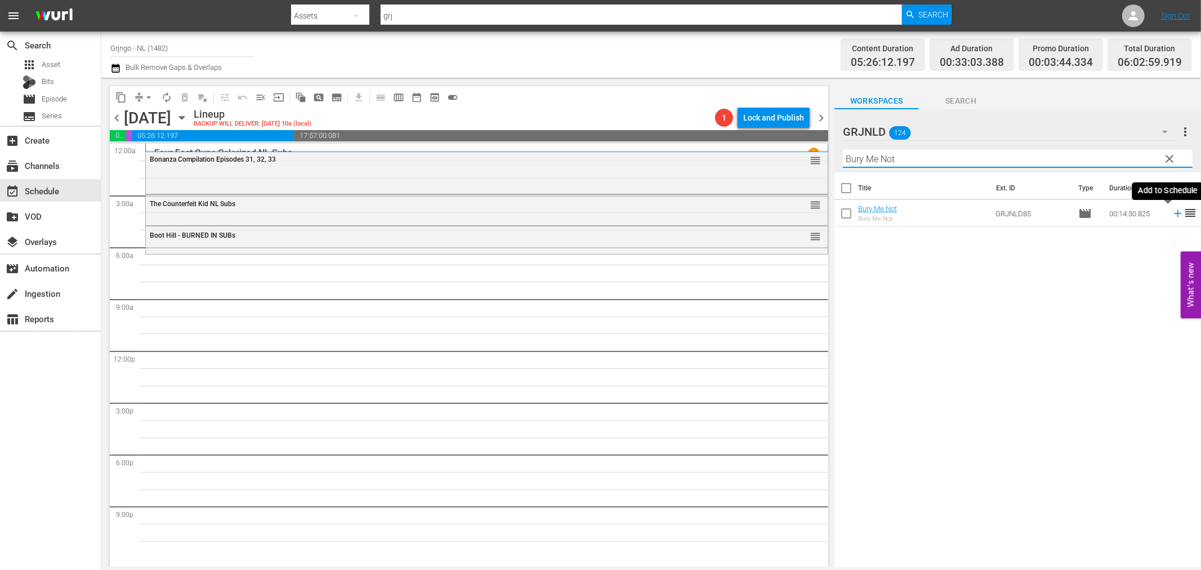
type input "Bury Me Not"
click at [1174, 216] on icon at bounding box center [1177, 213] width 7 height 7
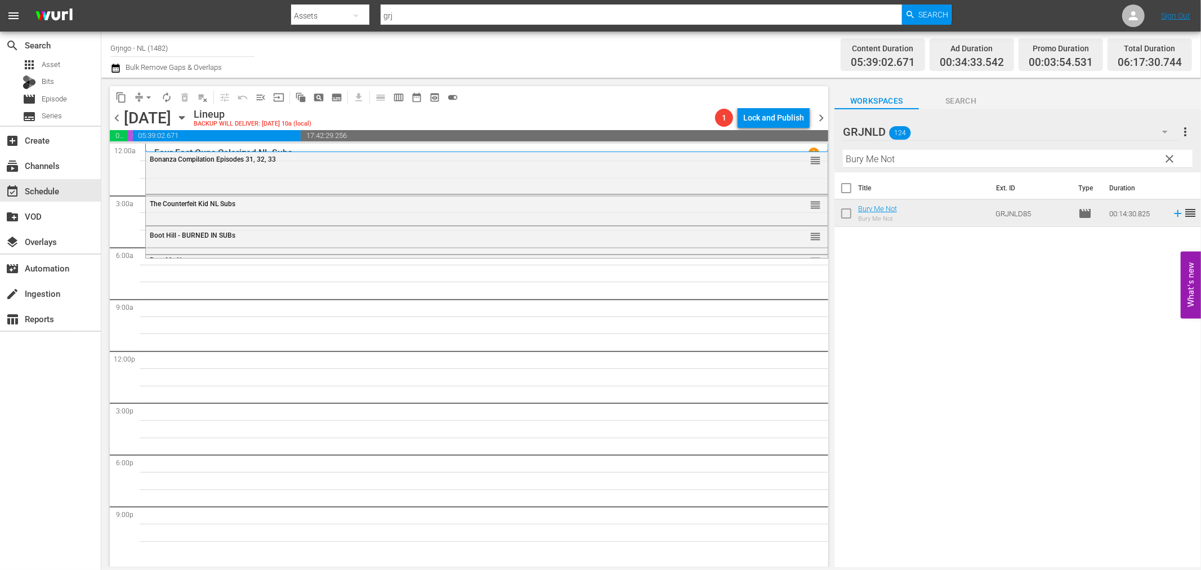
drag, startPoint x: 1169, startPoint y: 156, endPoint x: 856, endPoint y: 172, distance: 313.4
click at [1169, 156] on span "clear" at bounding box center [1170, 159] width 14 height 14
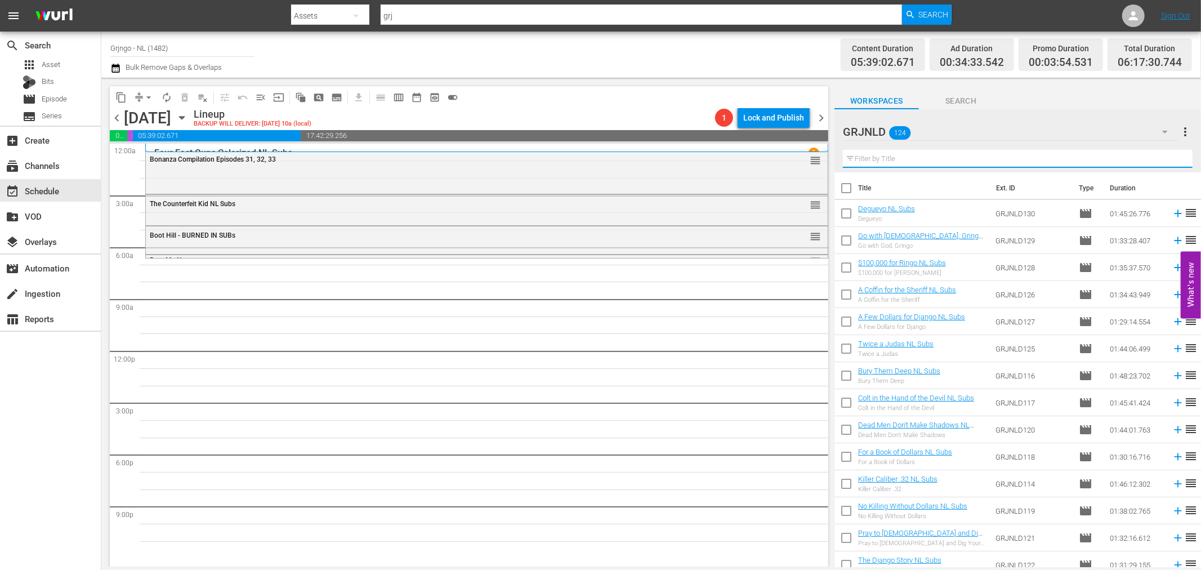
paste input "Fistful of Lead"
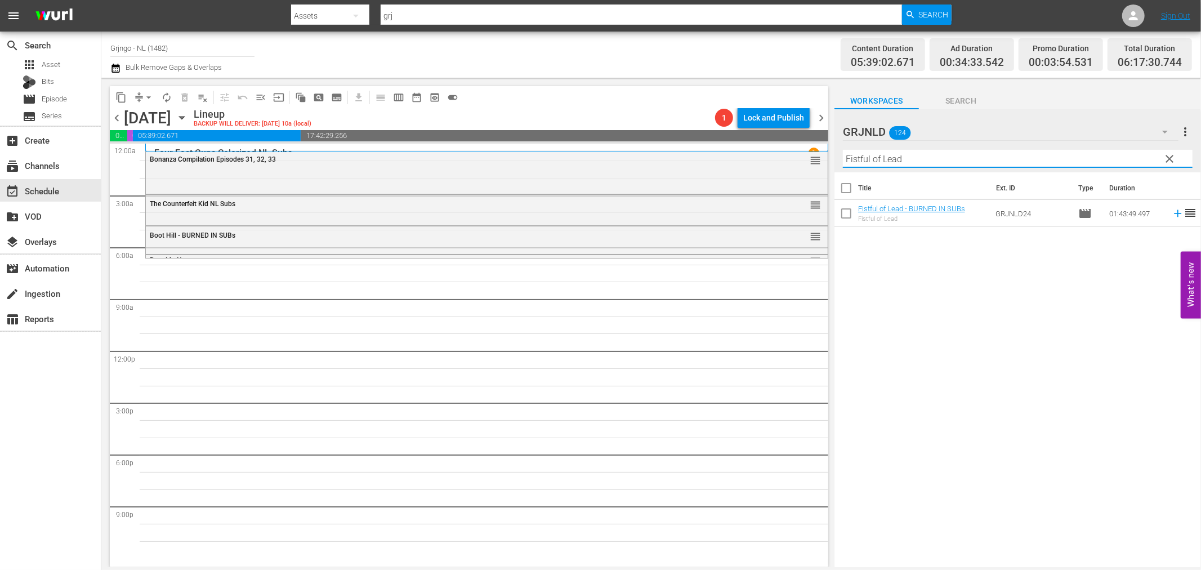
type input "Fistful of Lead"
click at [1171, 212] on icon at bounding box center [1177, 213] width 12 height 12
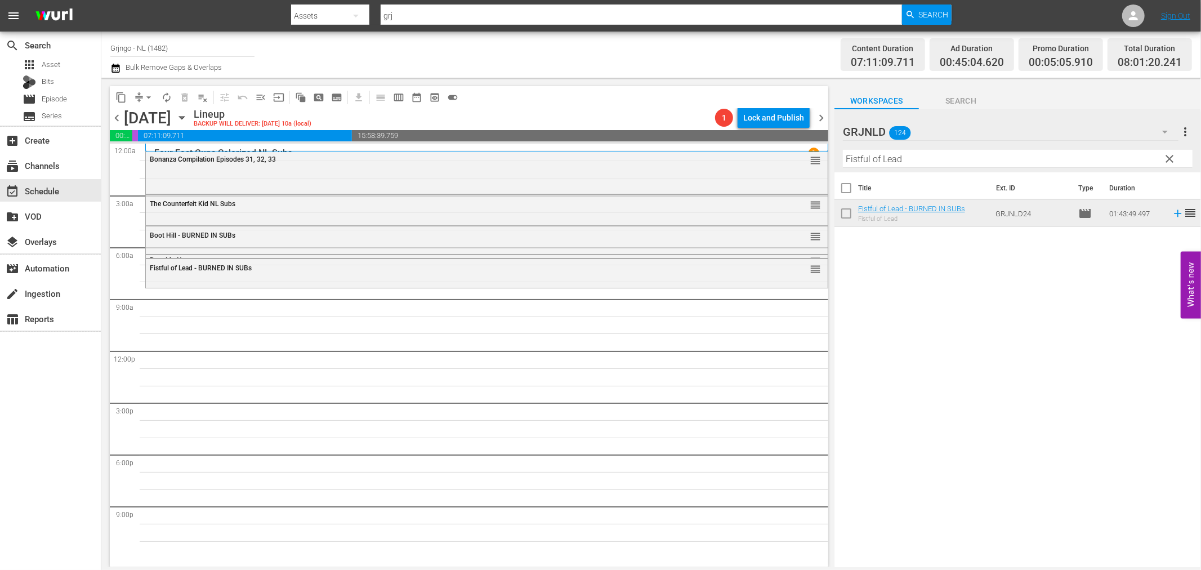
click at [1172, 155] on span "clear" at bounding box center [1170, 159] width 14 height 14
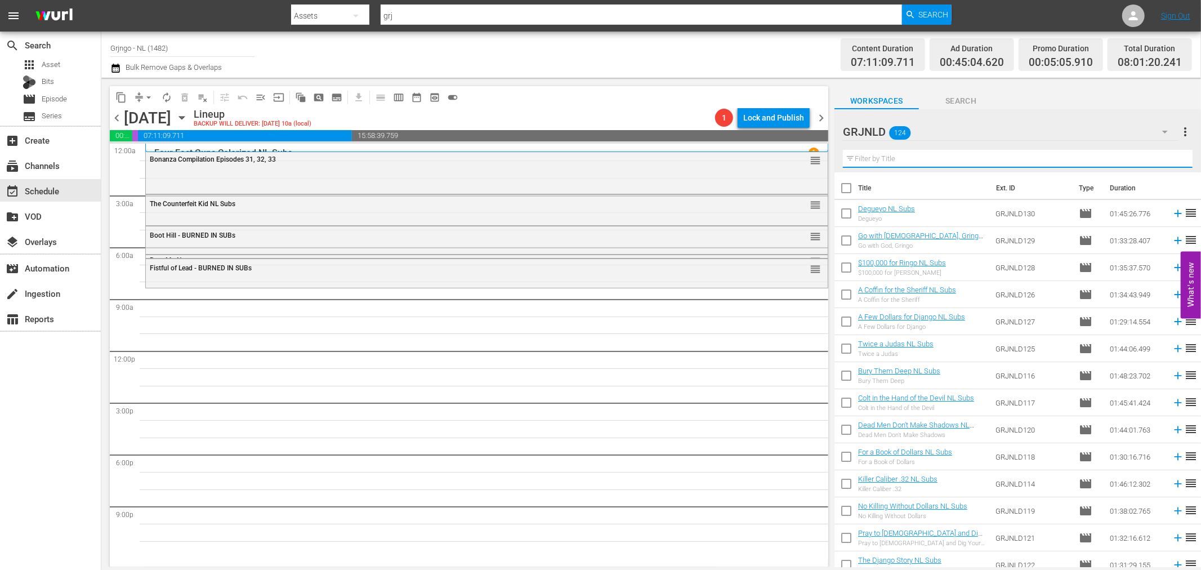
paste input "My Name Is Shanghai Joe"
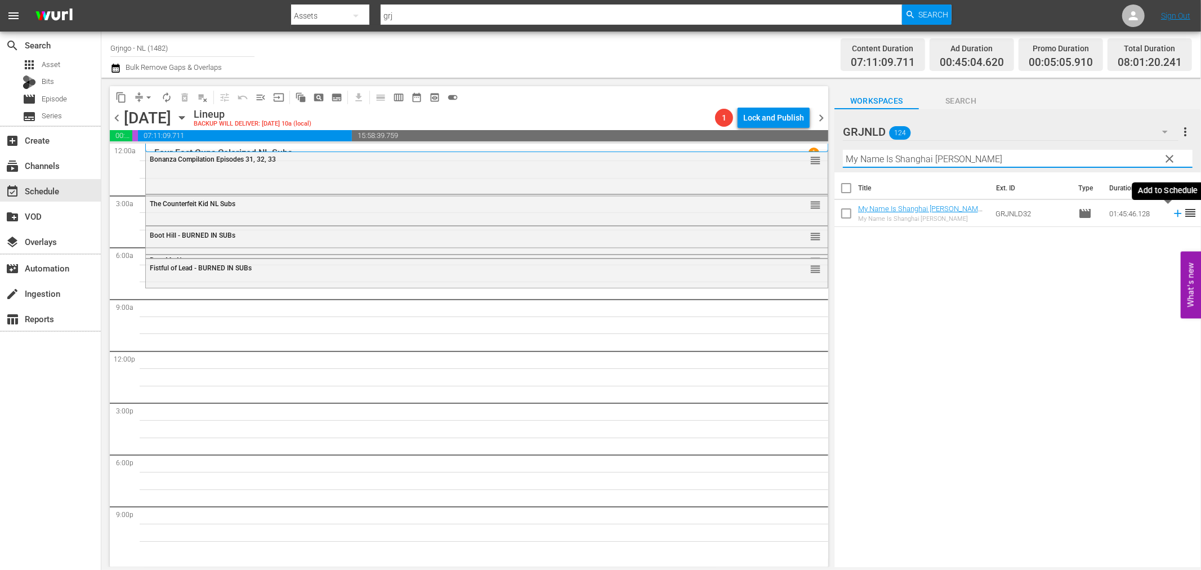
type input "My Name Is Shanghai Joe"
click at [1174, 213] on icon at bounding box center [1177, 213] width 7 height 7
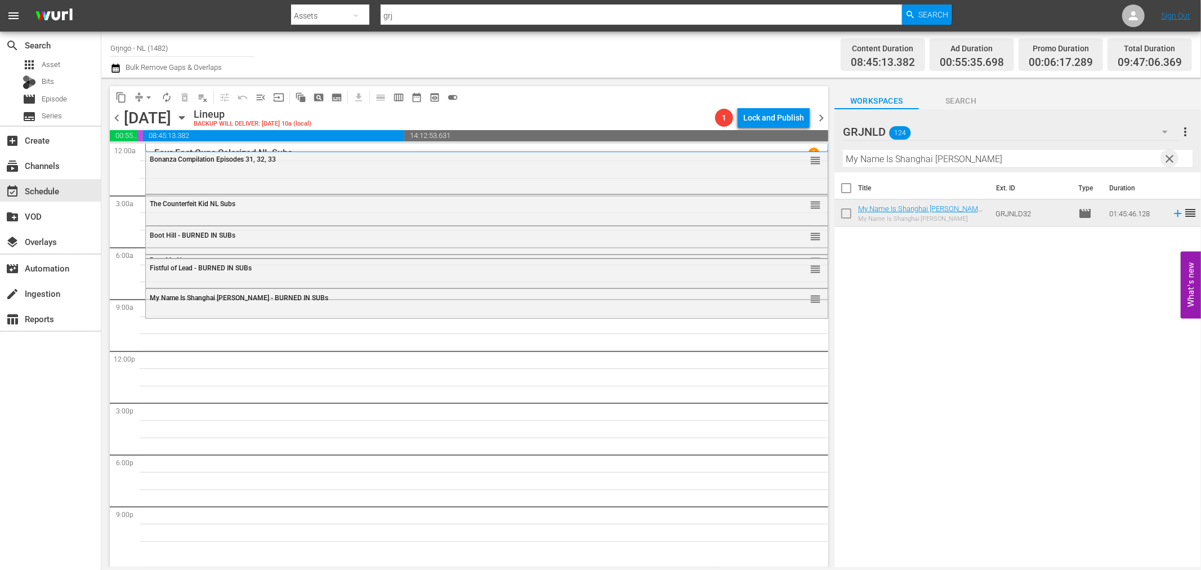
drag, startPoint x: 1171, startPoint y: 155, endPoint x: 1015, endPoint y: 164, distance: 156.2
click at [1171, 155] on span "clear" at bounding box center [1170, 159] width 14 height 14
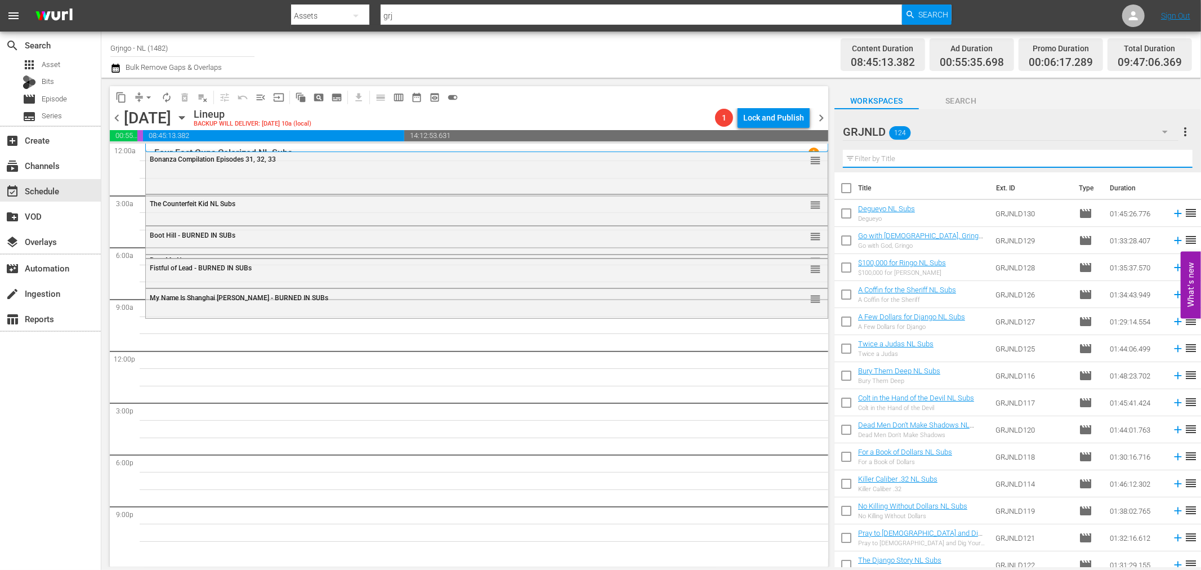
paste input "West of the Divide"
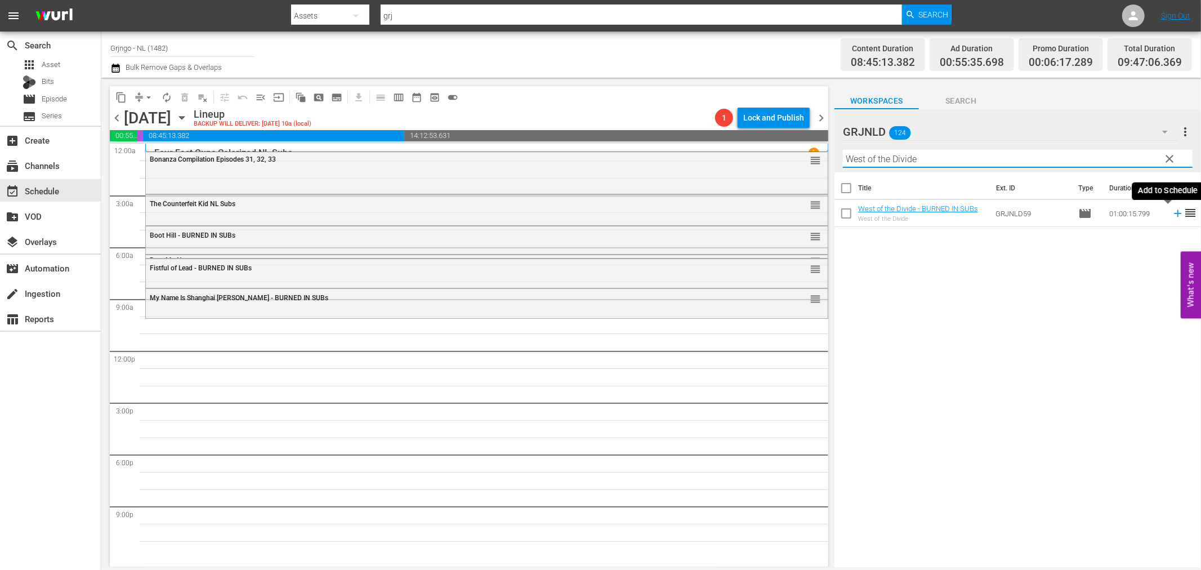
type input "West of the Divide"
click at [1174, 213] on icon at bounding box center [1177, 213] width 7 height 7
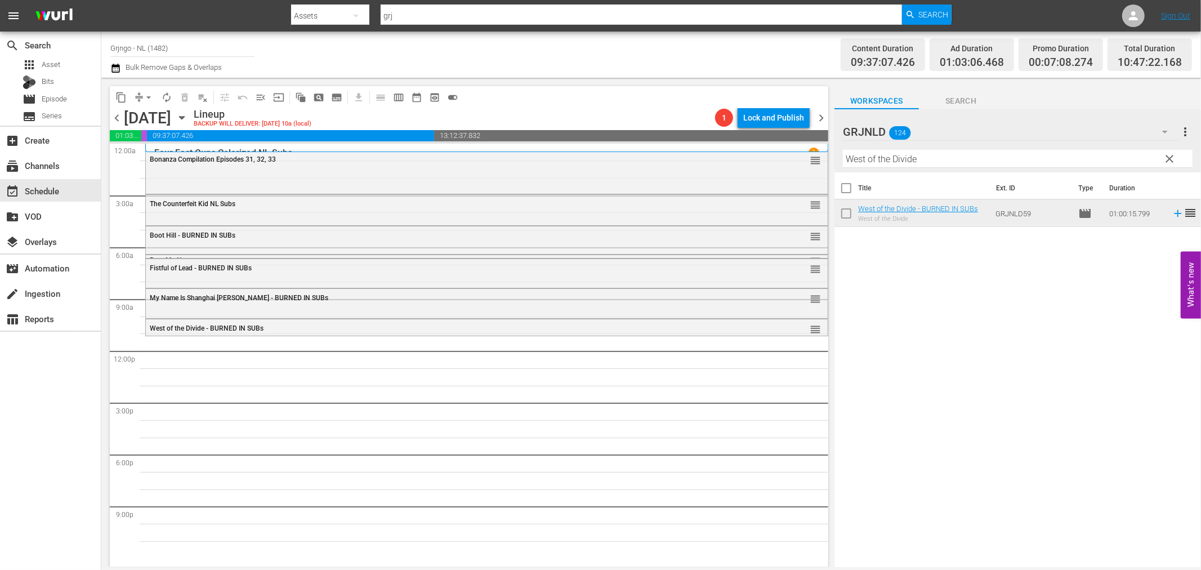
drag, startPoint x: 1169, startPoint y: 154, endPoint x: 1038, endPoint y: 160, distance: 130.7
click at [1169, 154] on span "clear" at bounding box center [1170, 159] width 14 height 14
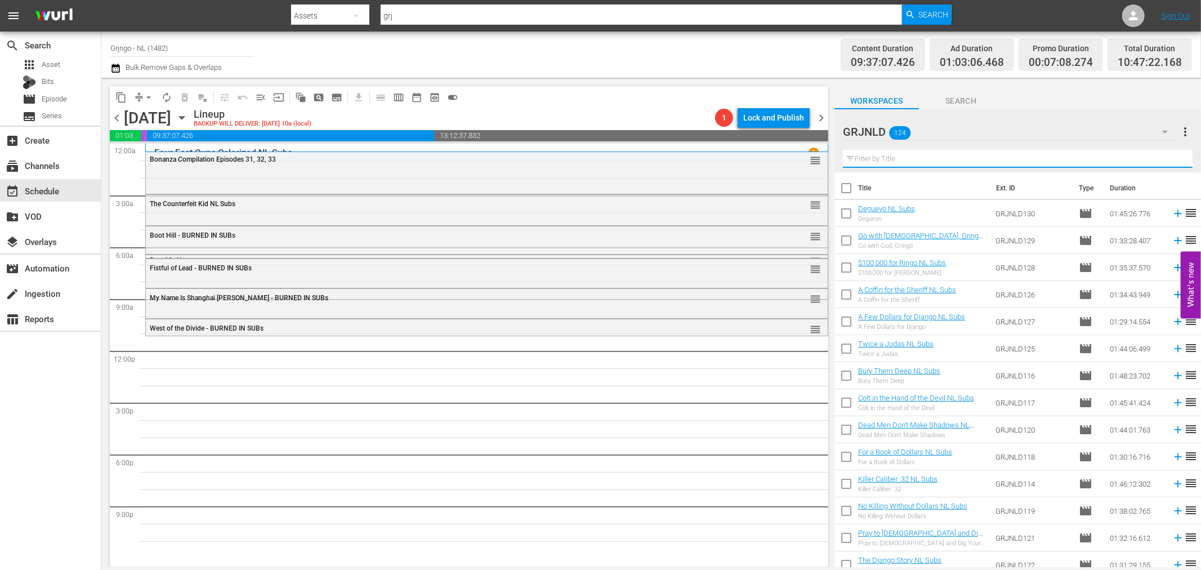
paste input "Stranger On Horseback"
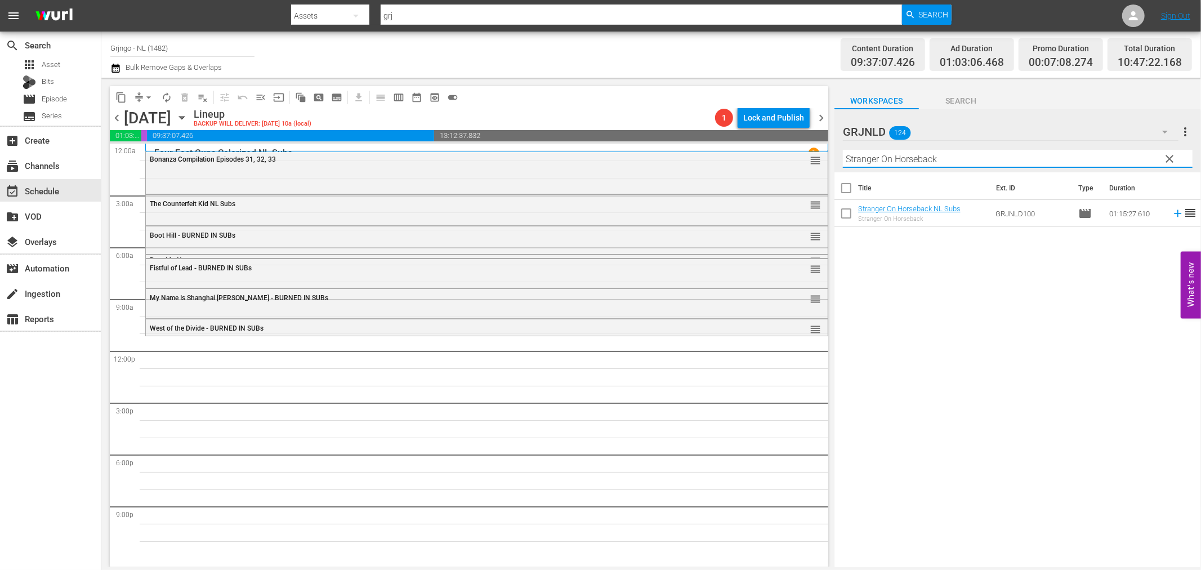
type input "Stranger On Horseback"
click at [1171, 212] on icon at bounding box center [1177, 213] width 12 height 12
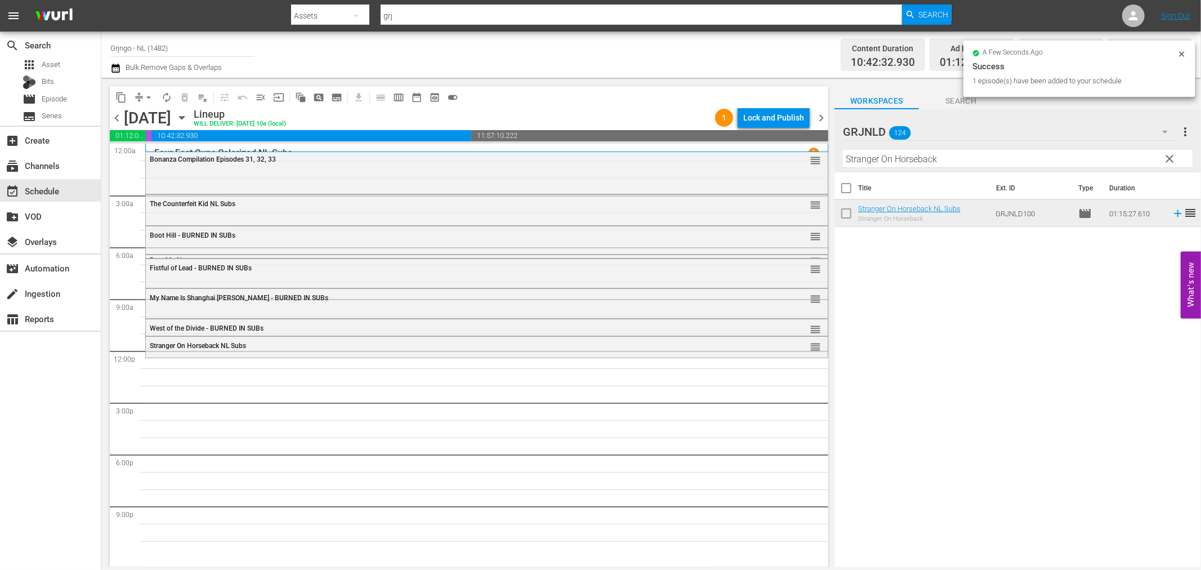
drag, startPoint x: 1169, startPoint y: 155, endPoint x: 1067, endPoint y: 163, distance: 102.2
click at [1169, 155] on span "clear" at bounding box center [1170, 159] width 14 height 14
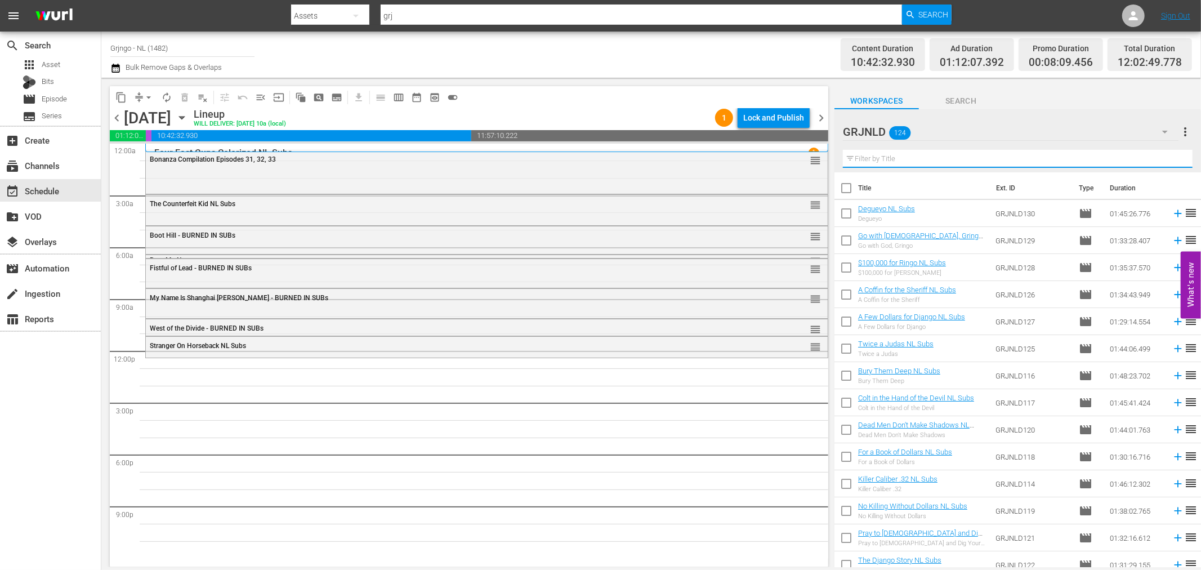
paste input "Shoot the Living and Pray for the Dead"
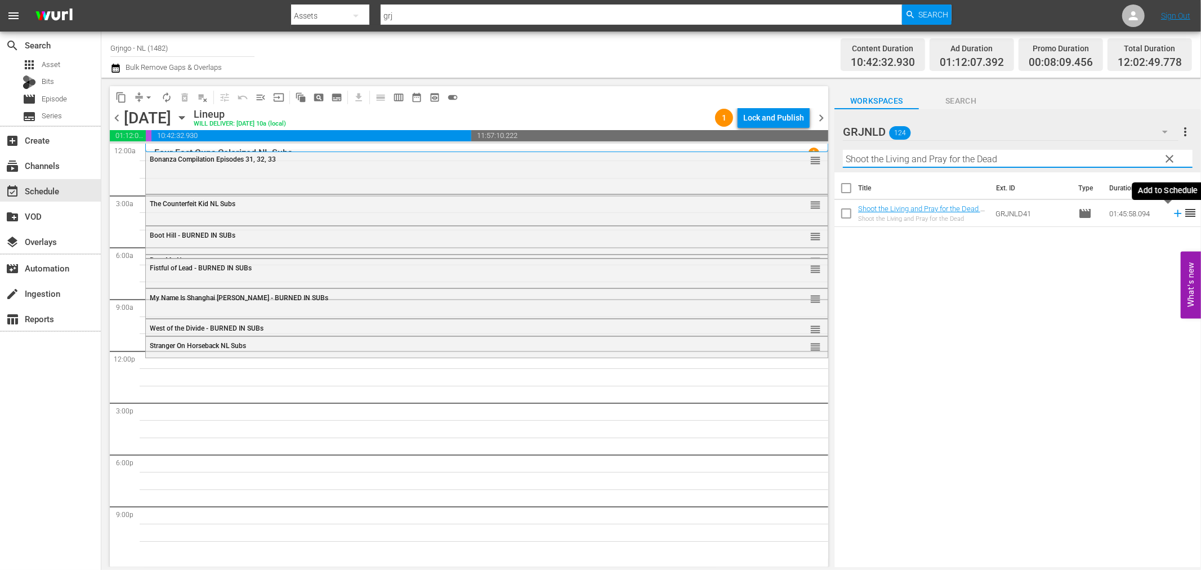
type input "Shoot the Living and Pray for the Dead"
click at [1171, 211] on icon at bounding box center [1177, 213] width 12 height 12
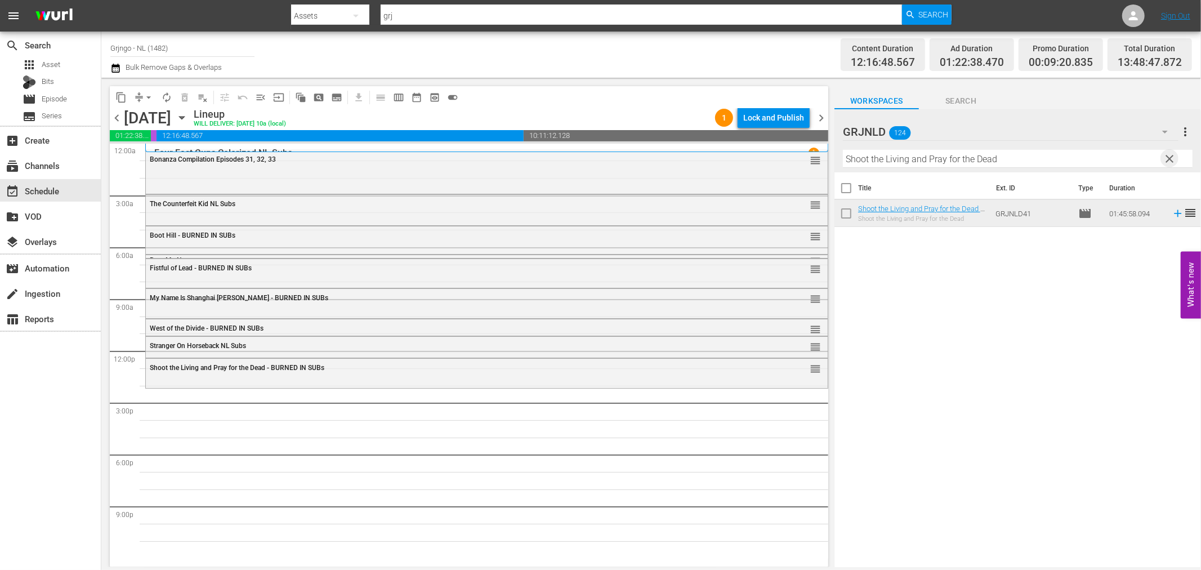
click at [1169, 158] on span "clear" at bounding box center [1170, 159] width 14 height 14
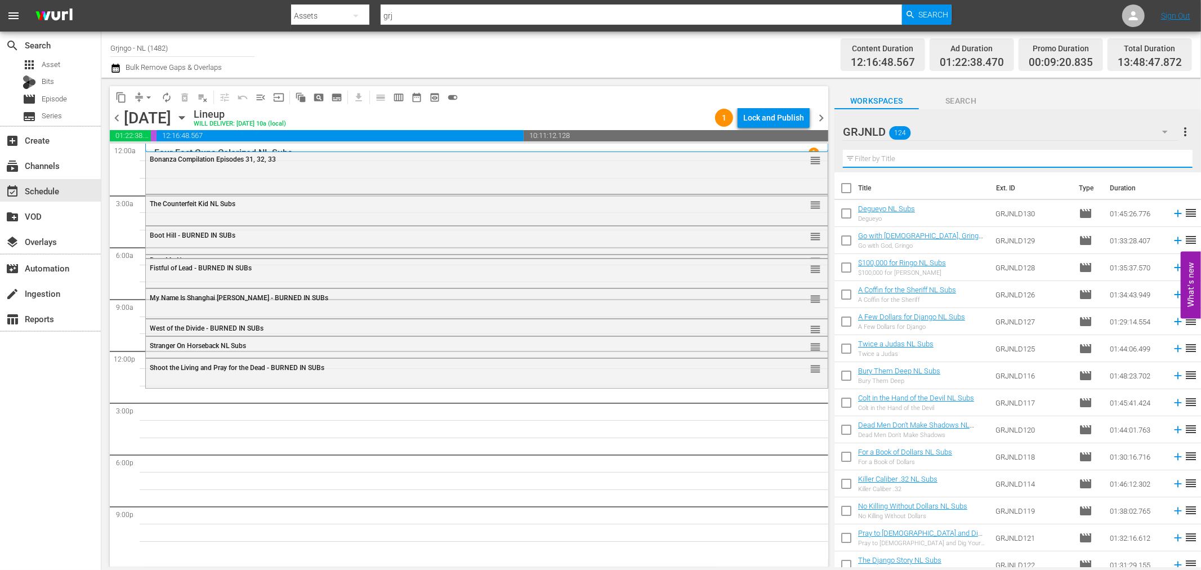
paste input "The Ruthless Four"
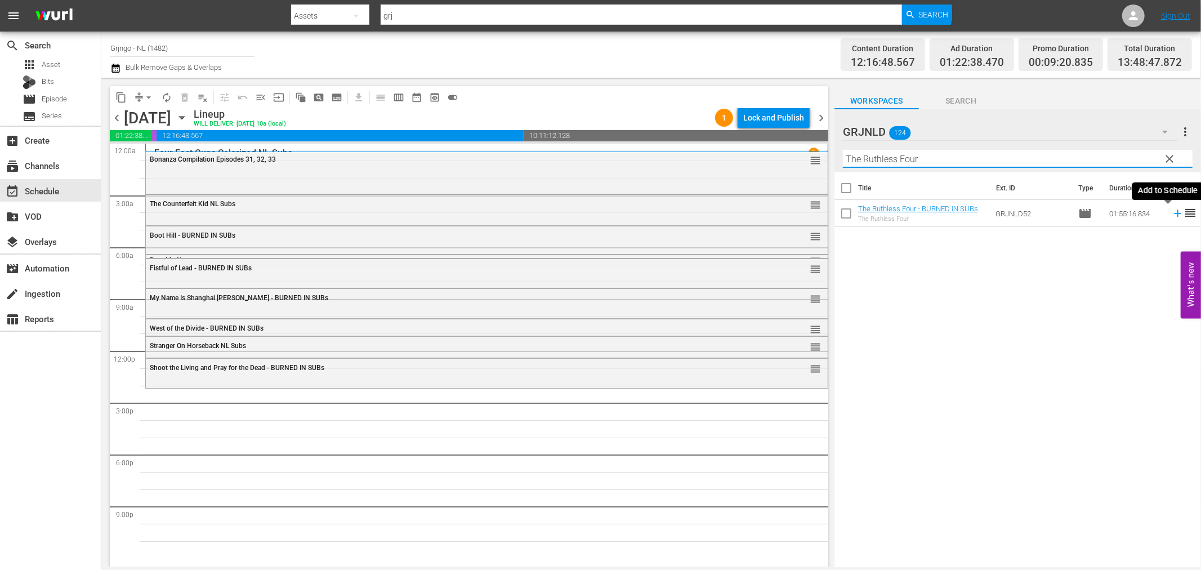
type input "The Ruthless Four"
click at [1174, 214] on icon at bounding box center [1177, 213] width 7 height 7
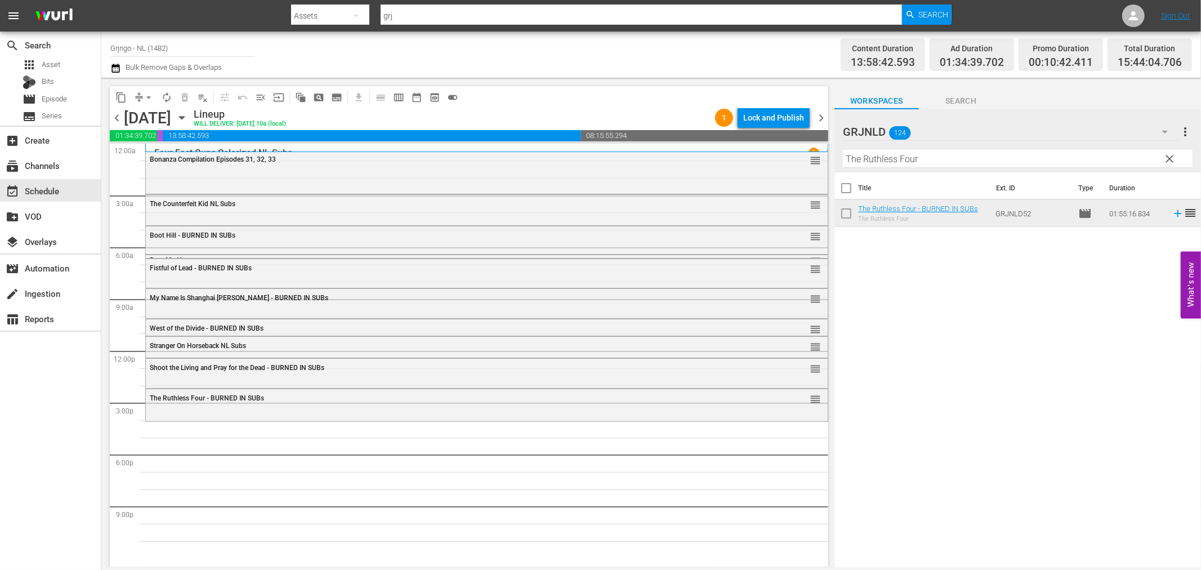
drag, startPoint x: 1167, startPoint y: 155, endPoint x: 905, endPoint y: 171, distance: 262.2
click at [1167, 155] on span "clear" at bounding box center [1170, 159] width 14 height 14
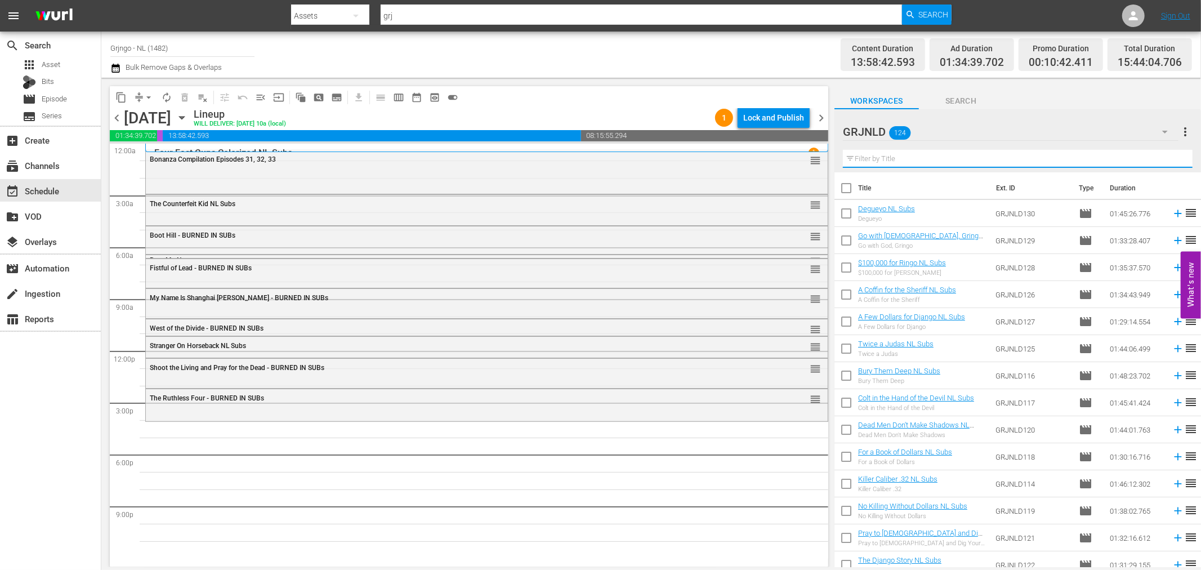
paste input "Custer of the West"
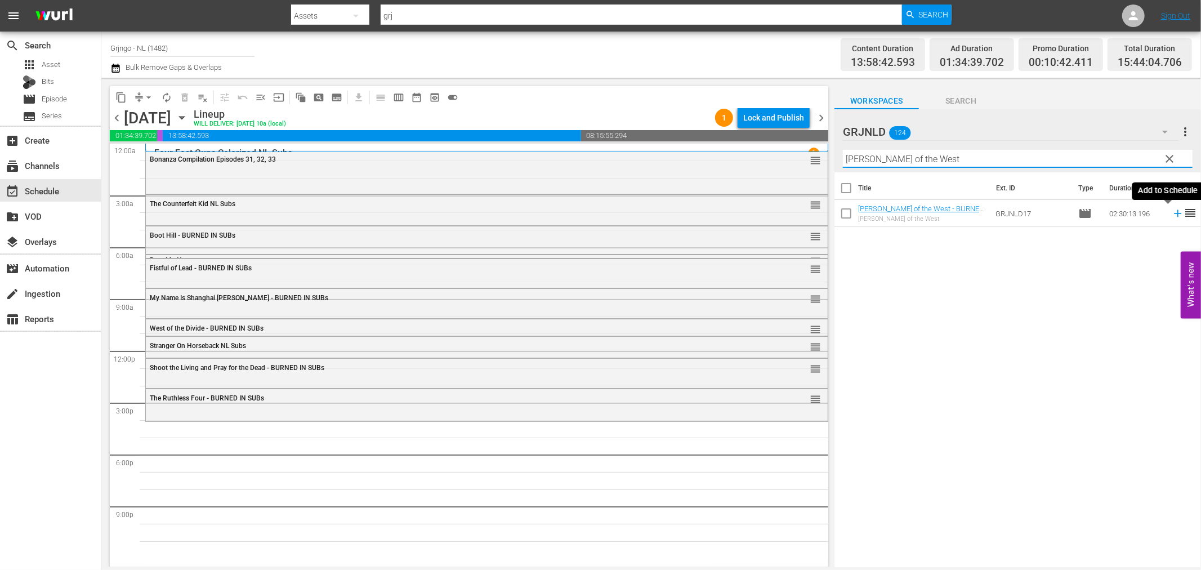
type input "Custer of the West"
click at [1174, 213] on icon at bounding box center [1177, 213] width 7 height 7
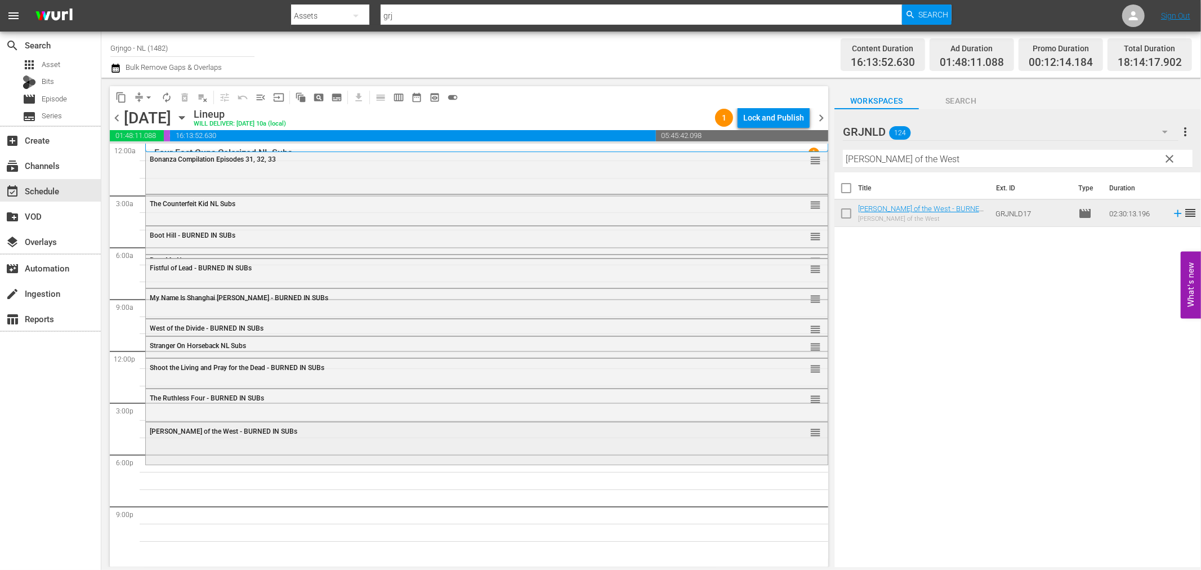
click at [306, 445] on div "Custer of the West - BURNED IN SUBs reorder" at bounding box center [487, 442] width 682 height 40
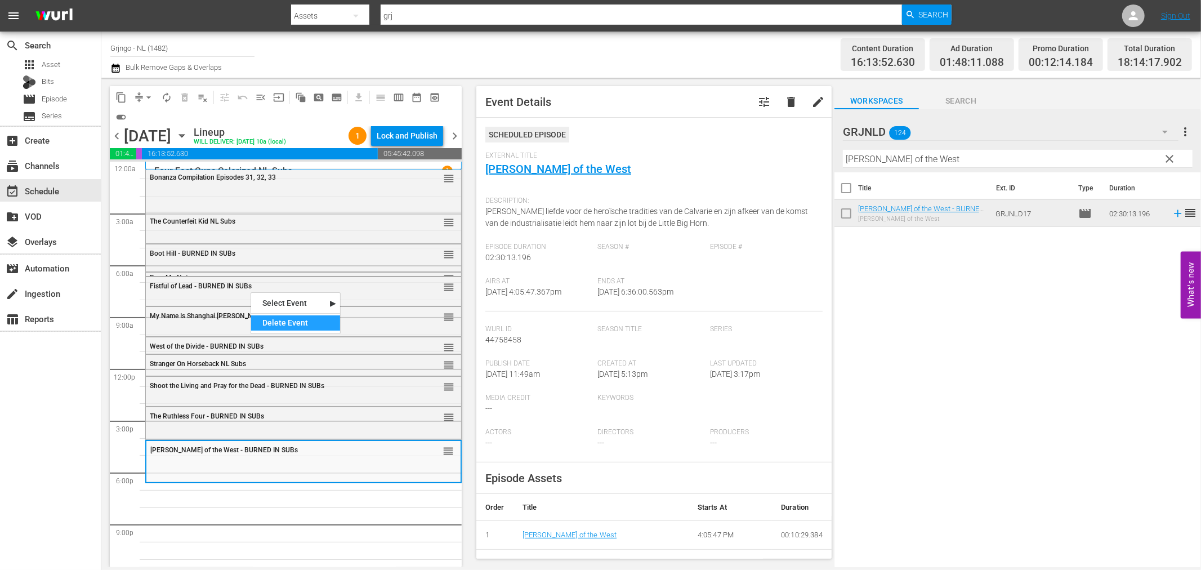
click at [262, 317] on div "Delete Event" at bounding box center [295, 322] width 89 height 15
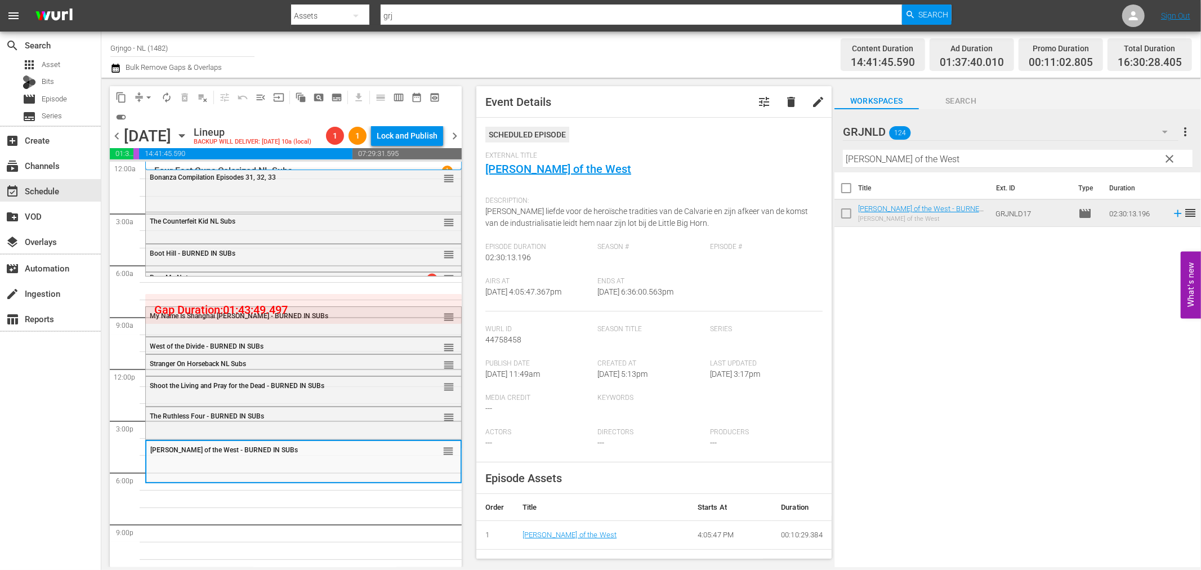
click at [1172, 158] on span "clear" at bounding box center [1170, 159] width 14 height 14
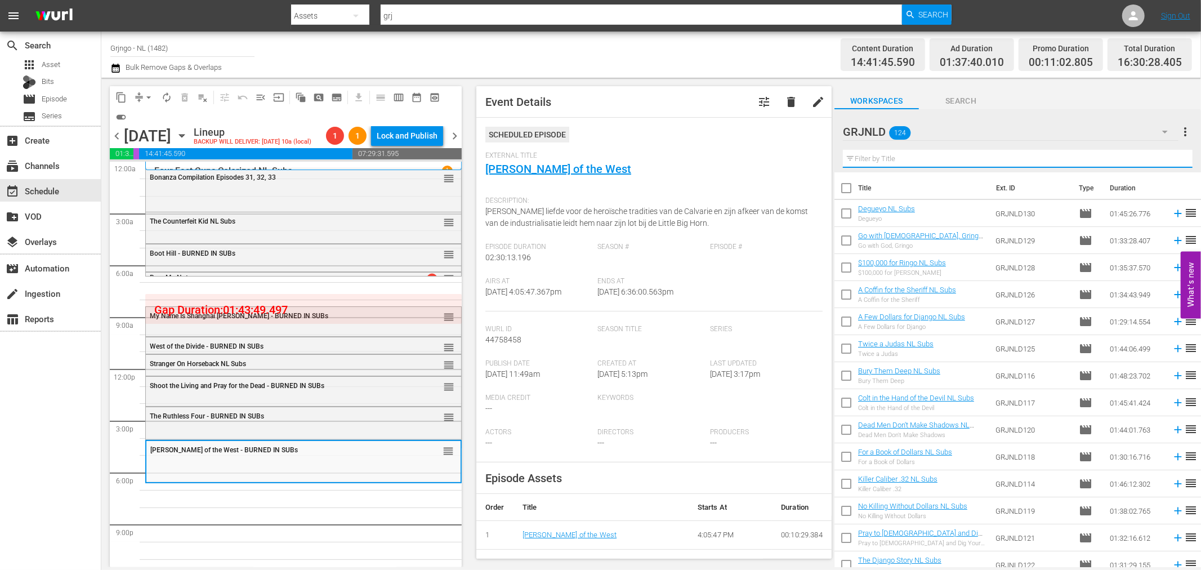
paste input "Taste of Killing"
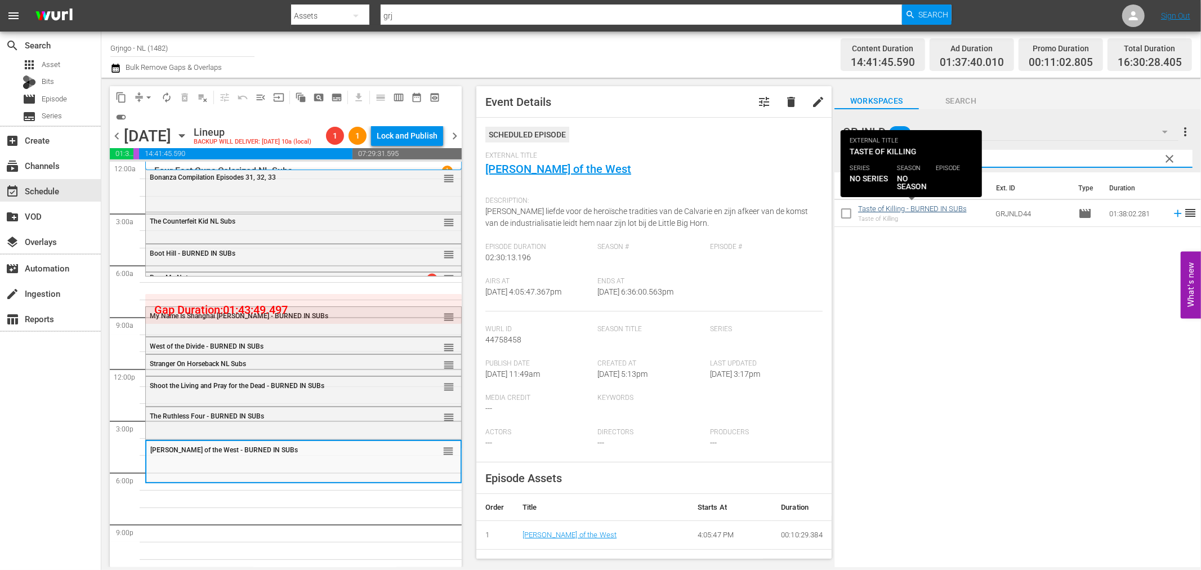
type input "Taste of Killing"
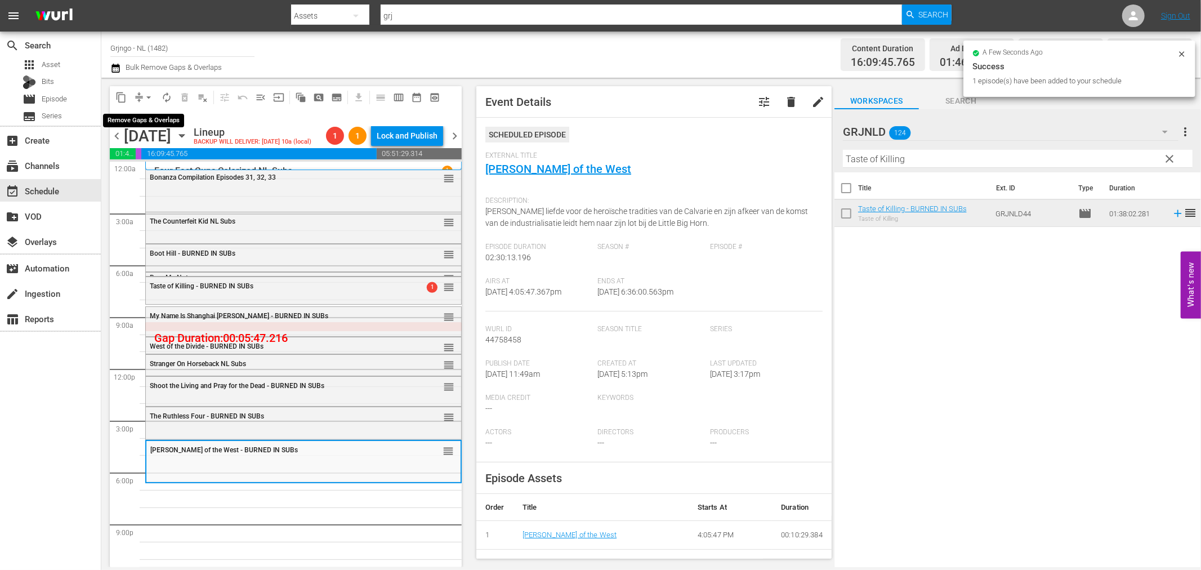
click at [148, 95] on span "arrow_drop_down" at bounding box center [148, 97] width 11 height 11
click at [165, 162] on li "Align to End of Previous Day" at bounding box center [149, 156] width 118 height 19
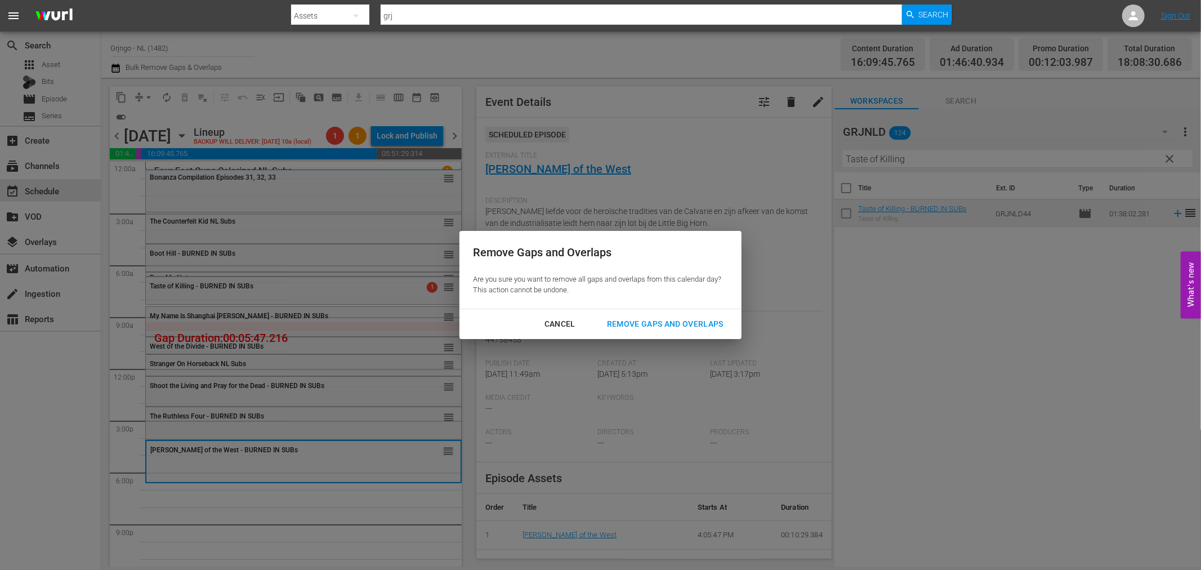
click at [648, 321] on div "Remove Gaps and Overlaps" at bounding box center [665, 324] width 135 height 14
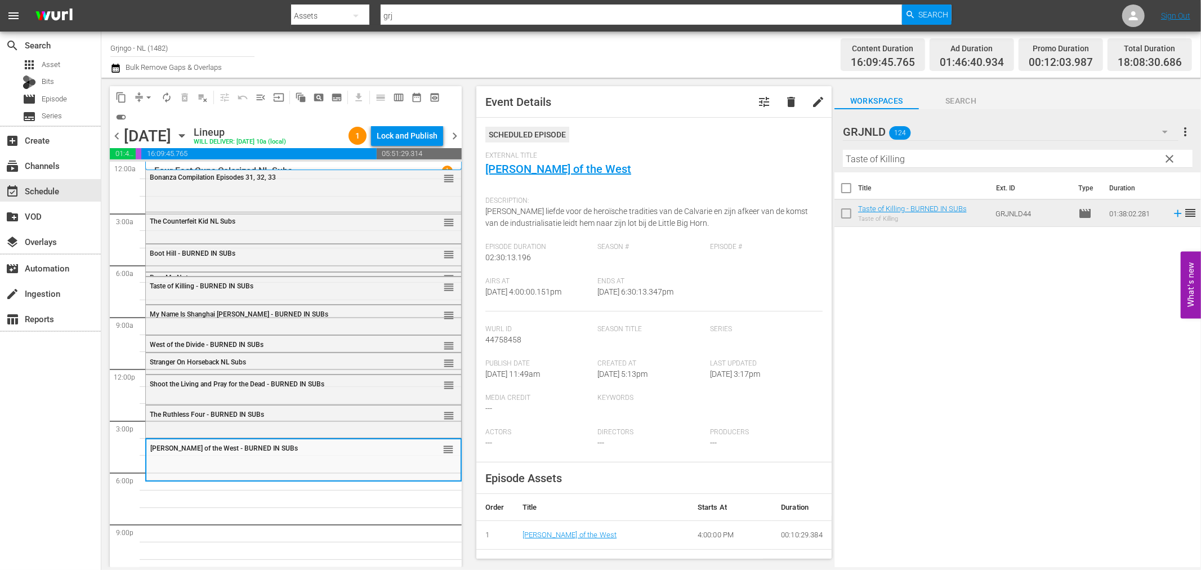
click at [1169, 156] on span "clear" at bounding box center [1170, 159] width 14 height 14
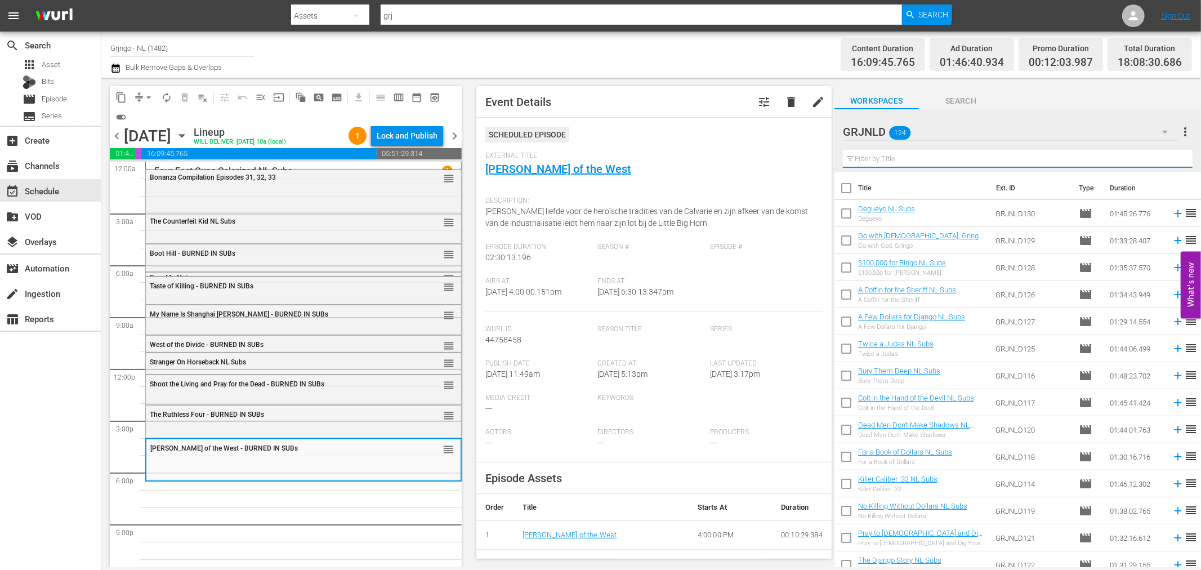
paste input "The Deadly Companions"
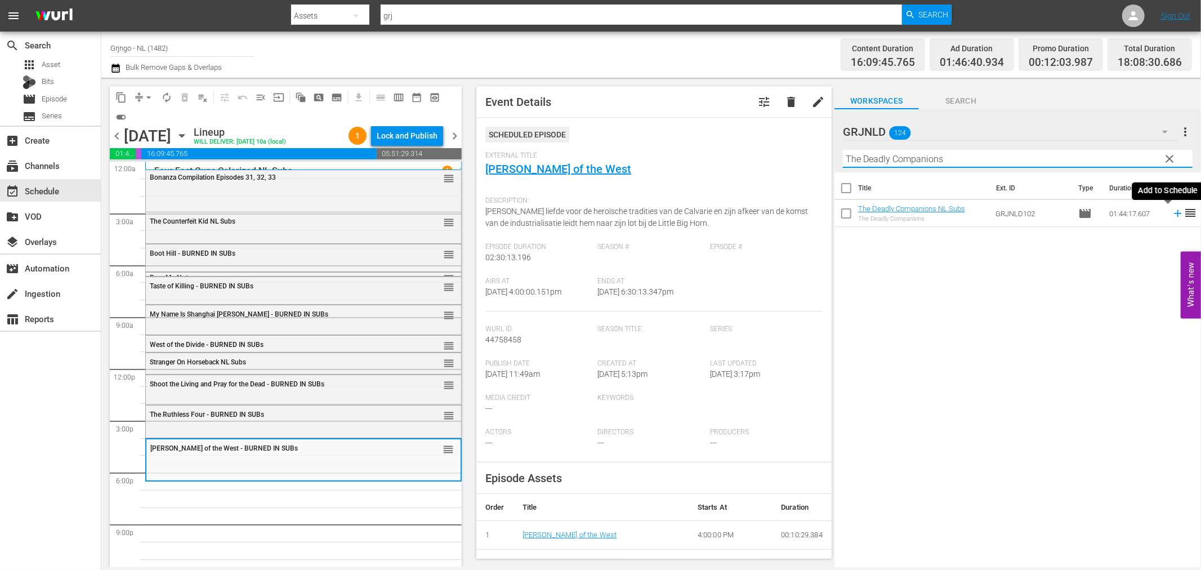
type input "The Deadly Companions"
click at [1174, 213] on icon at bounding box center [1177, 213] width 7 height 7
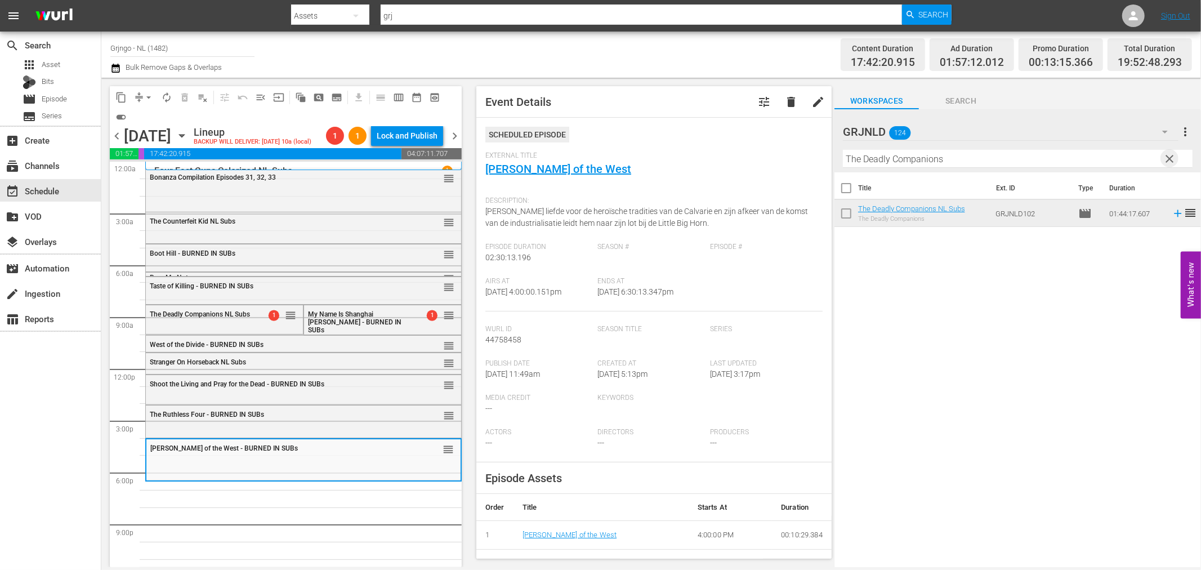
click at [1171, 154] on span "clear" at bounding box center [1170, 159] width 14 height 14
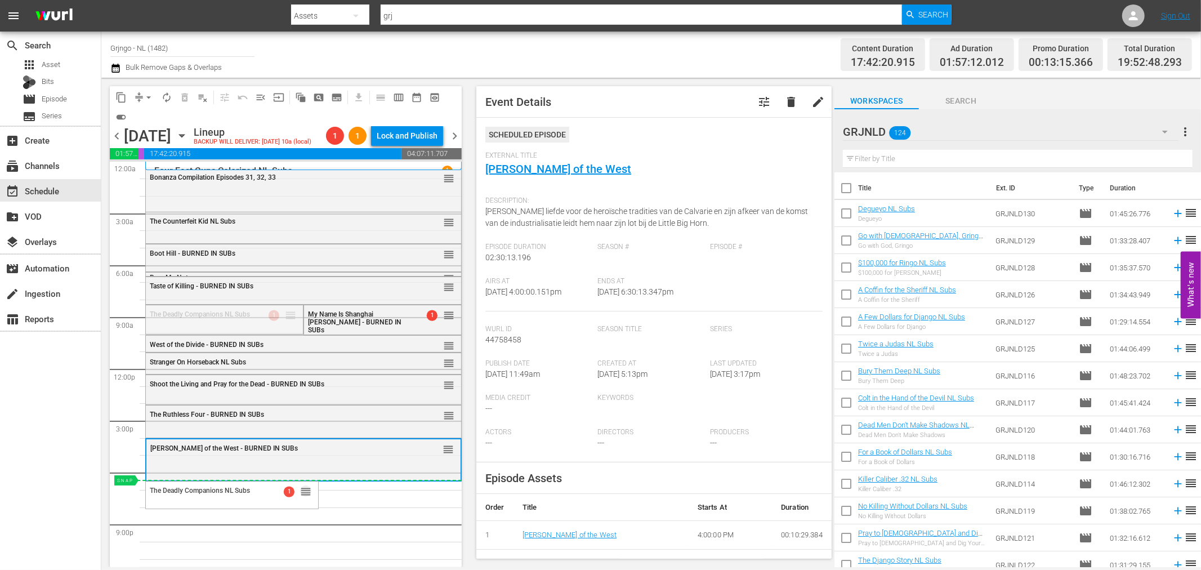
drag, startPoint x: 284, startPoint y: 315, endPoint x: 271, endPoint y: 480, distance: 165.4
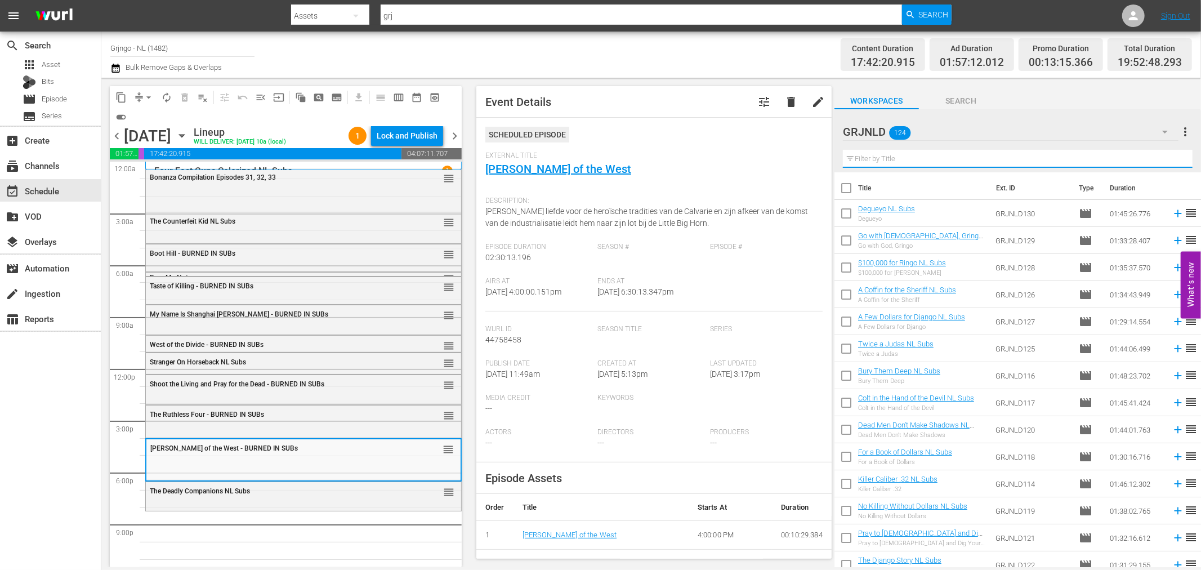
paste input "Fistful of Lead"
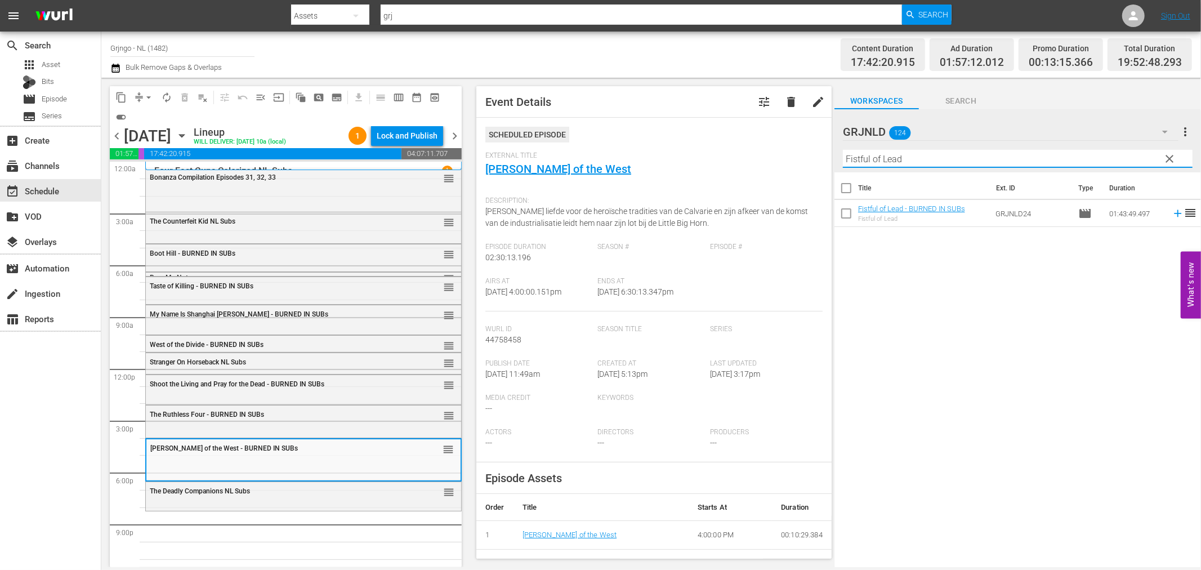
type input "Fistful of Lead"
click at [1171, 211] on icon at bounding box center [1177, 213] width 12 height 12
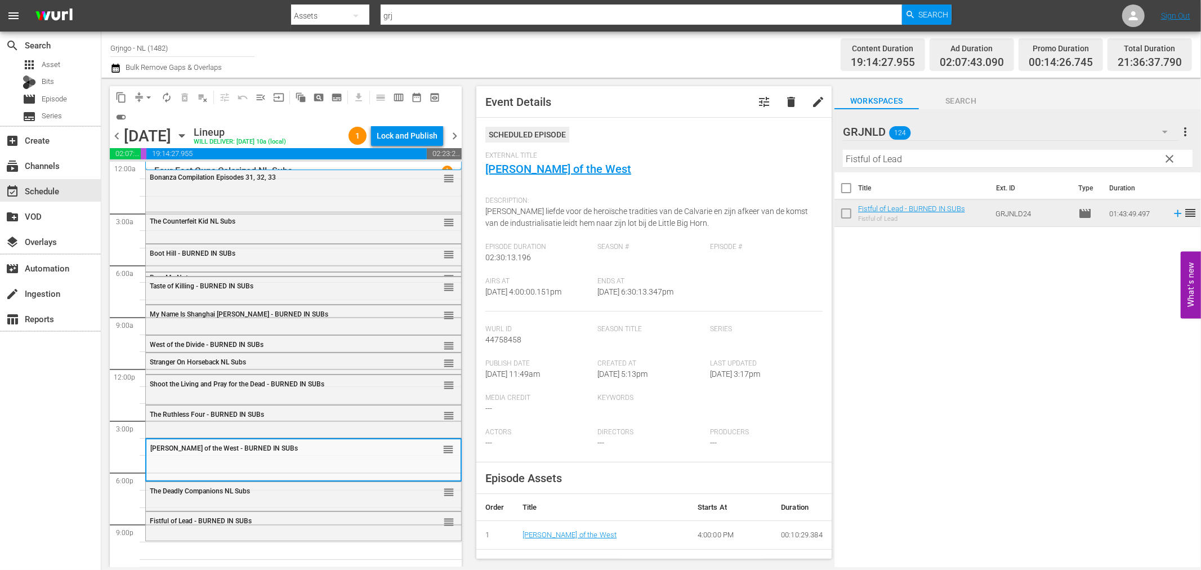
drag, startPoint x: 1171, startPoint y: 154, endPoint x: 931, endPoint y: 163, distance: 240.5
click at [1171, 154] on span "clear" at bounding box center [1170, 159] width 14 height 14
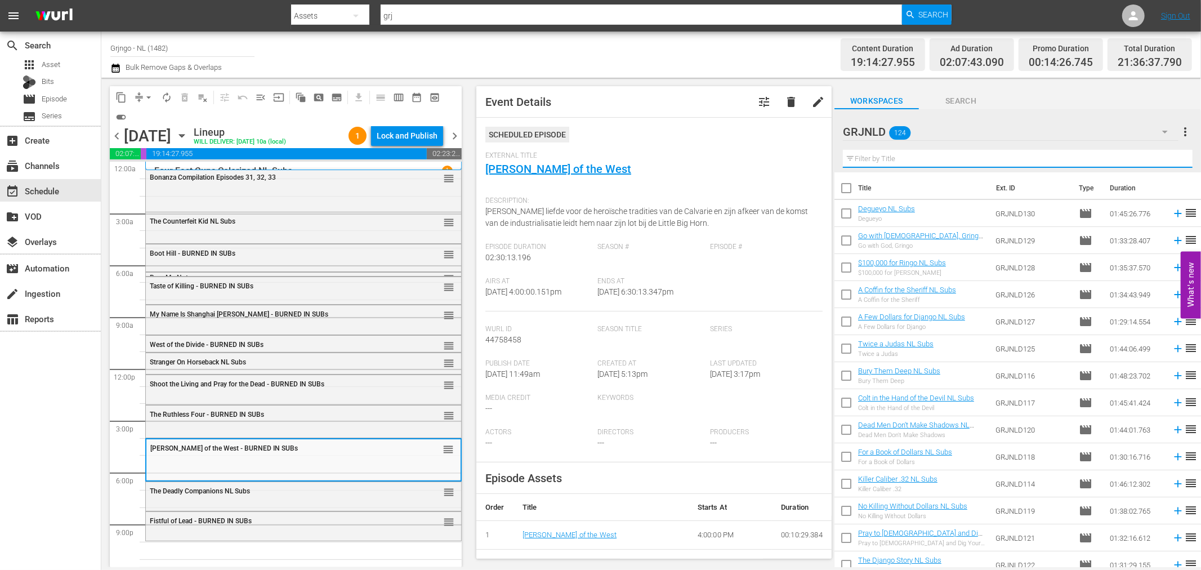
paste input "Panhandle"
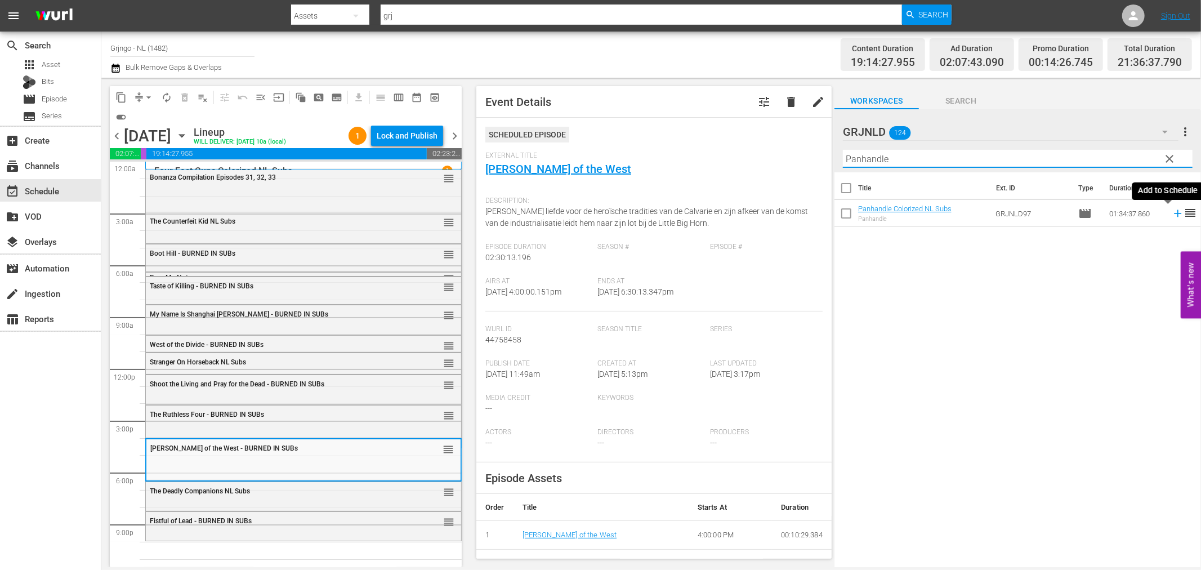
type input "Panhandle"
click at [1171, 212] on icon at bounding box center [1177, 213] width 12 height 12
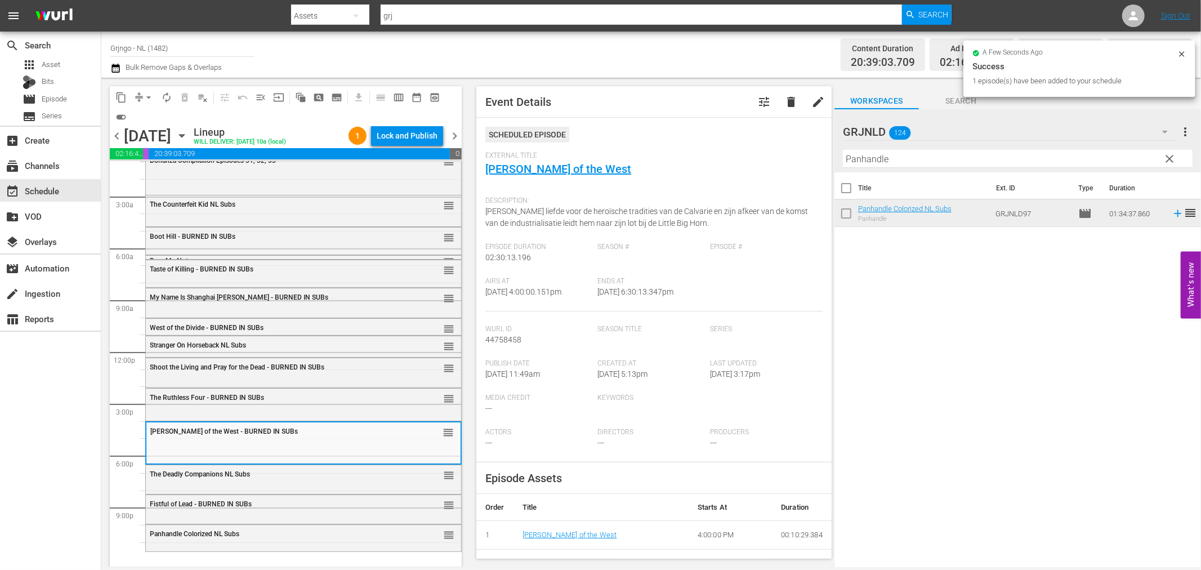
scroll to position [25, 0]
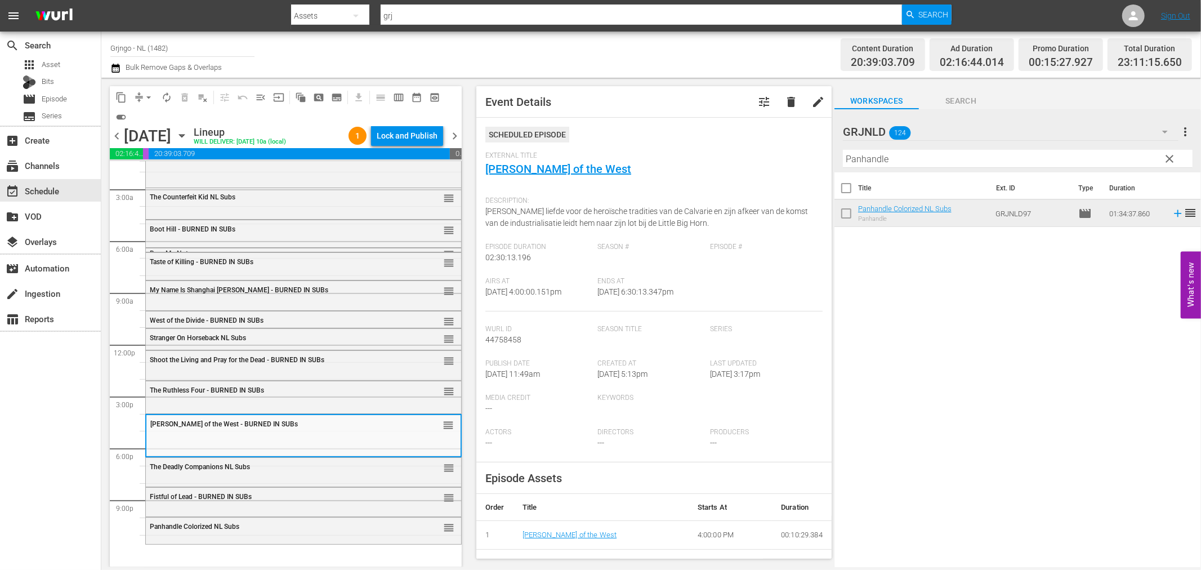
drag, startPoint x: 1168, startPoint y: 152, endPoint x: 1022, endPoint y: 162, distance: 146.1
click at [1169, 152] on span "clear" at bounding box center [1170, 159] width 14 height 14
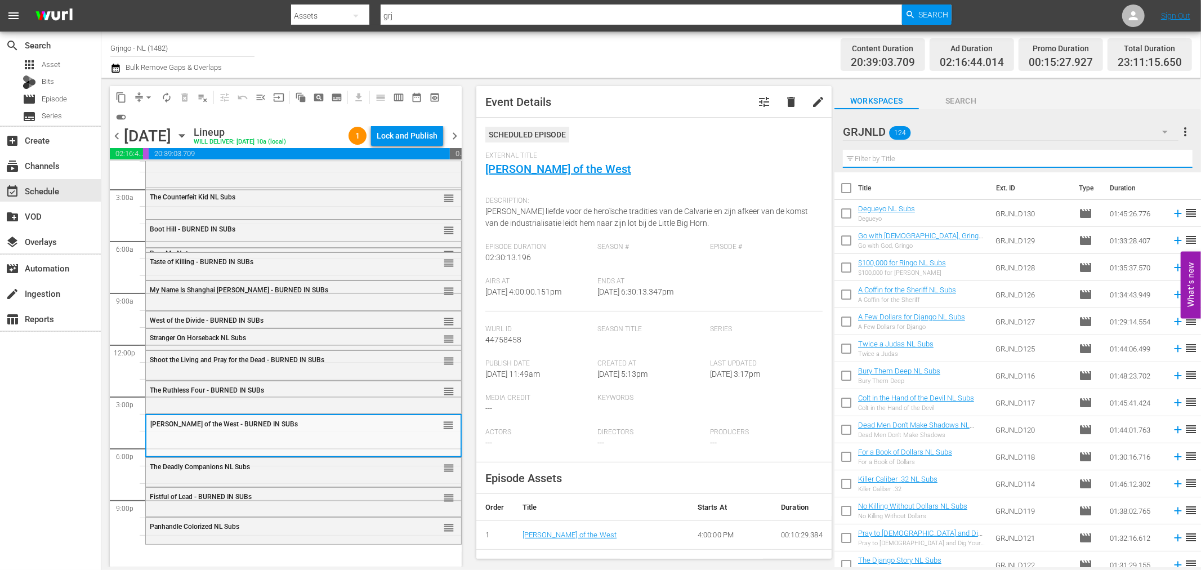
click at [877, 155] on input "text" at bounding box center [1018, 159] width 350 height 18
paste input "Kill the Wicked"
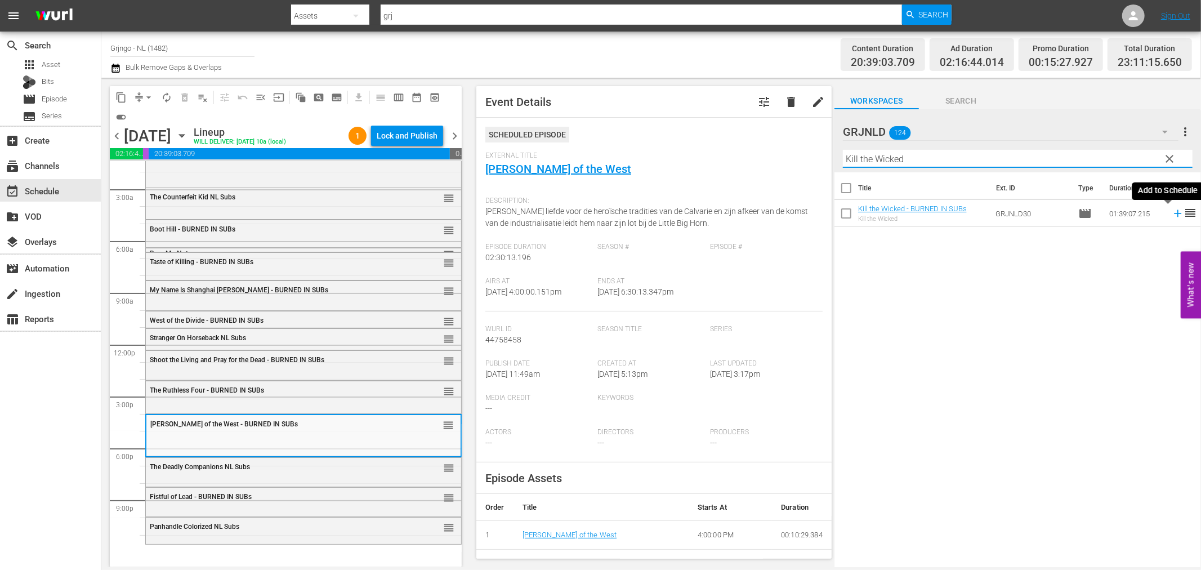
type input "Kill the Wicked"
click at [1171, 216] on icon at bounding box center [1177, 213] width 12 height 12
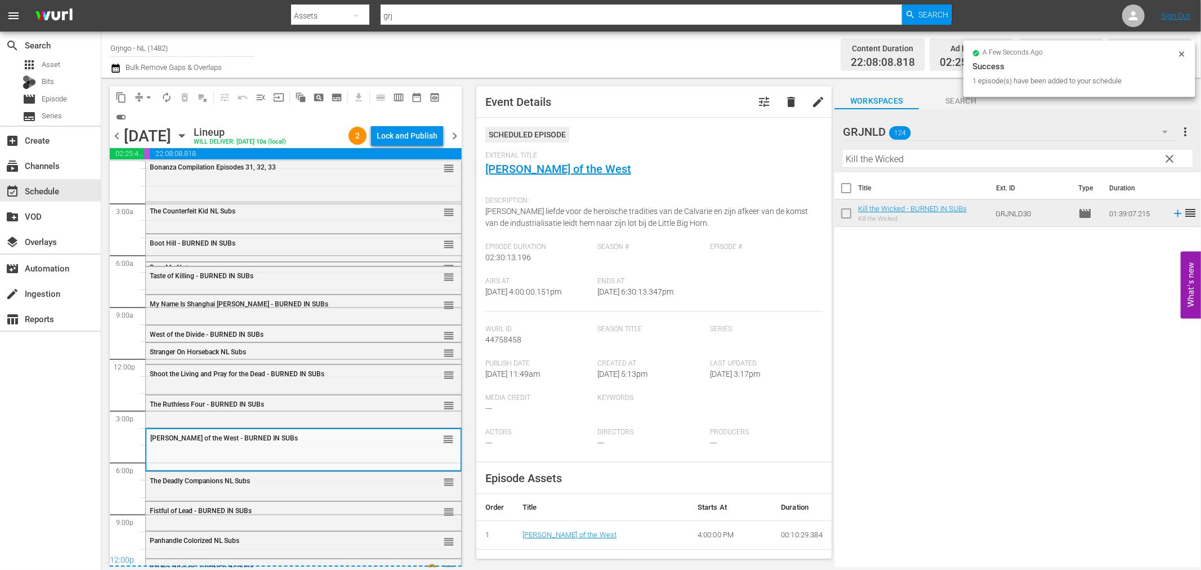
scroll to position [0, 0]
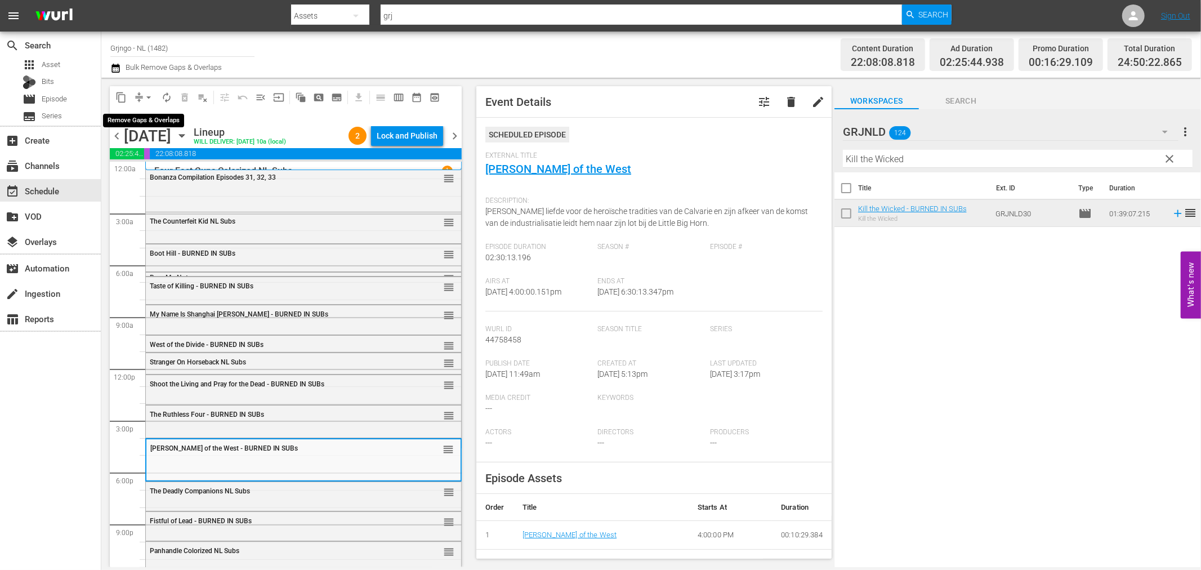
click at [149, 95] on span "arrow_drop_down" at bounding box center [148, 97] width 11 height 11
click at [164, 156] on li "Align to End of Previous Day" at bounding box center [149, 156] width 118 height 19
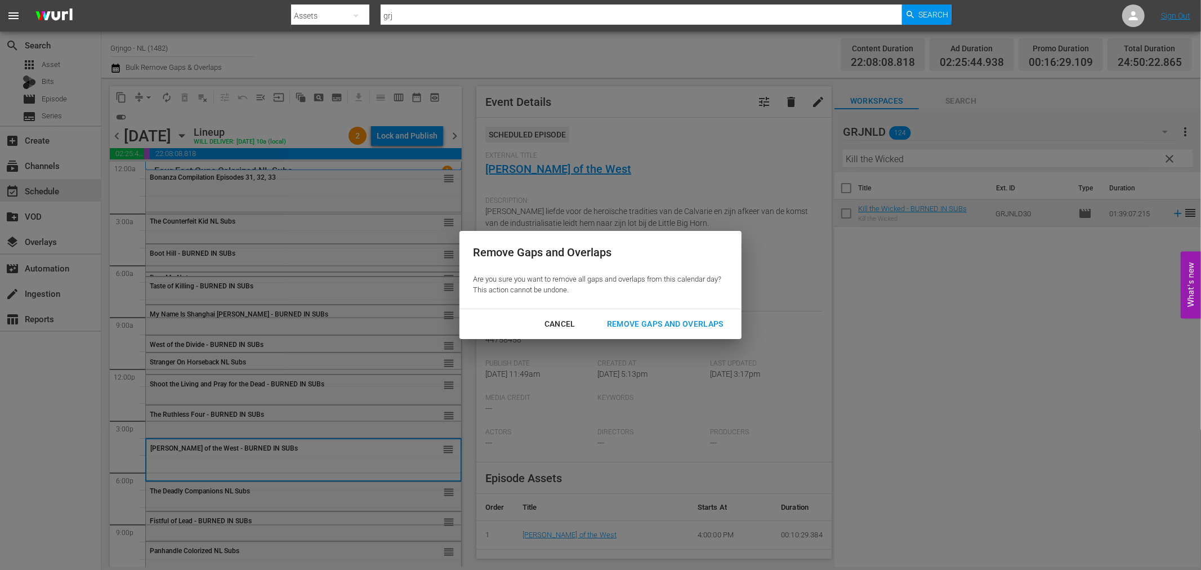
click at [630, 317] on div "Remove Gaps and Overlaps" at bounding box center [665, 324] width 135 height 14
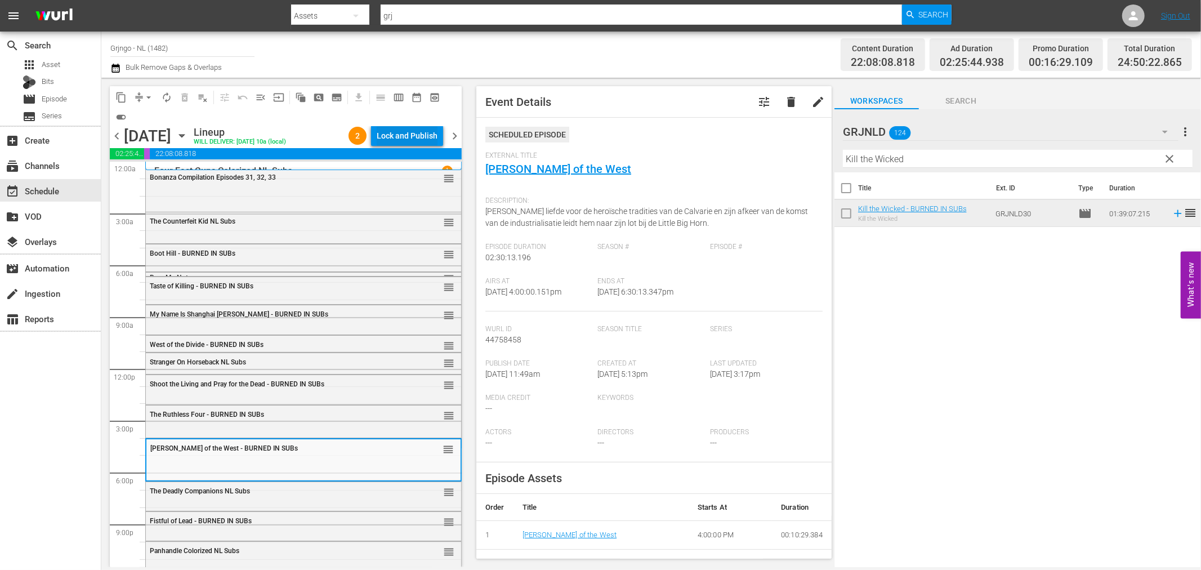
click at [401, 135] on div "Lock and Publish" at bounding box center [407, 136] width 61 height 20
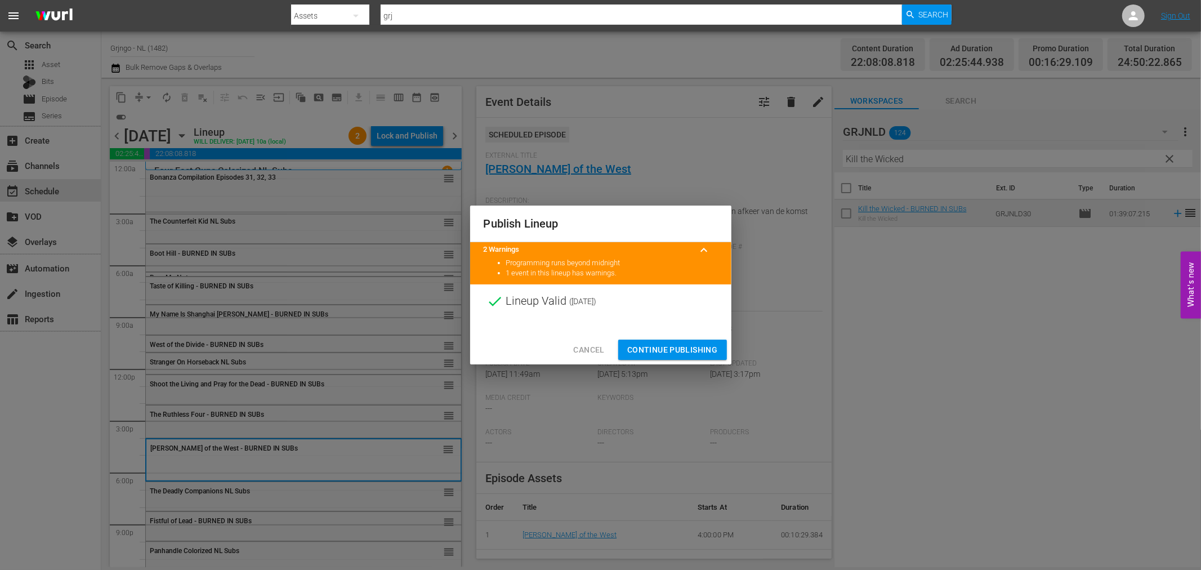
click at [639, 347] on span "Continue Publishing" at bounding box center [672, 350] width 91 height 14
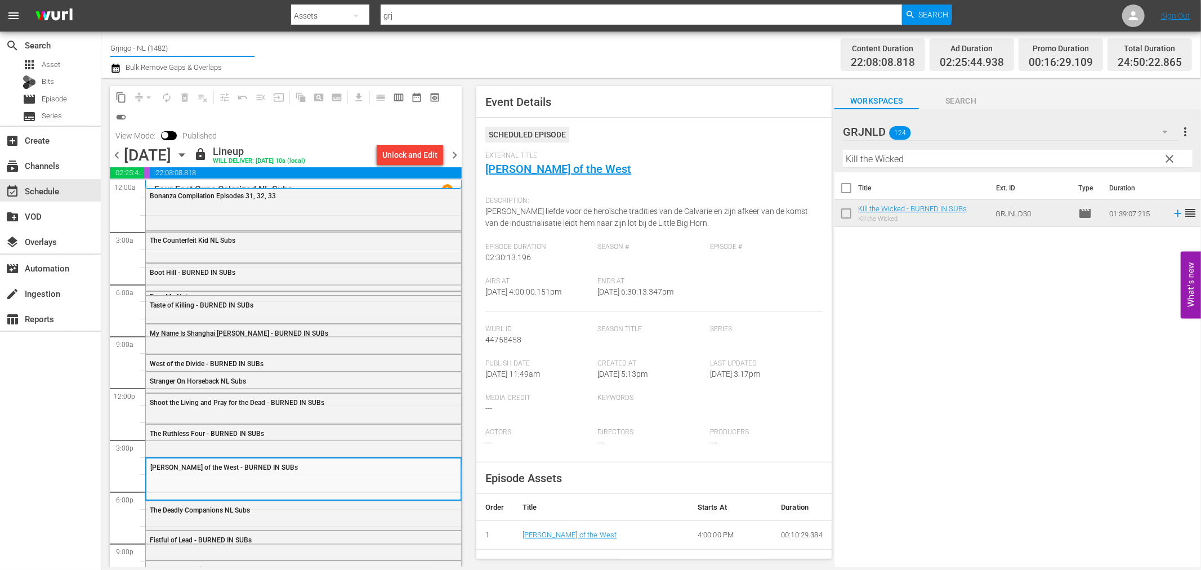
drag, startPoint x: 176, startPoint y: 45, endPoint x: 108, endPoint y: 46, distance: 68.1
click at [108, 46] on div "Channel Title Grjngo - NL (1482) Bulk Remove Gaps & Overlaps Content Duration 2…" at bounding box center [650, 55] width 1099 height 46
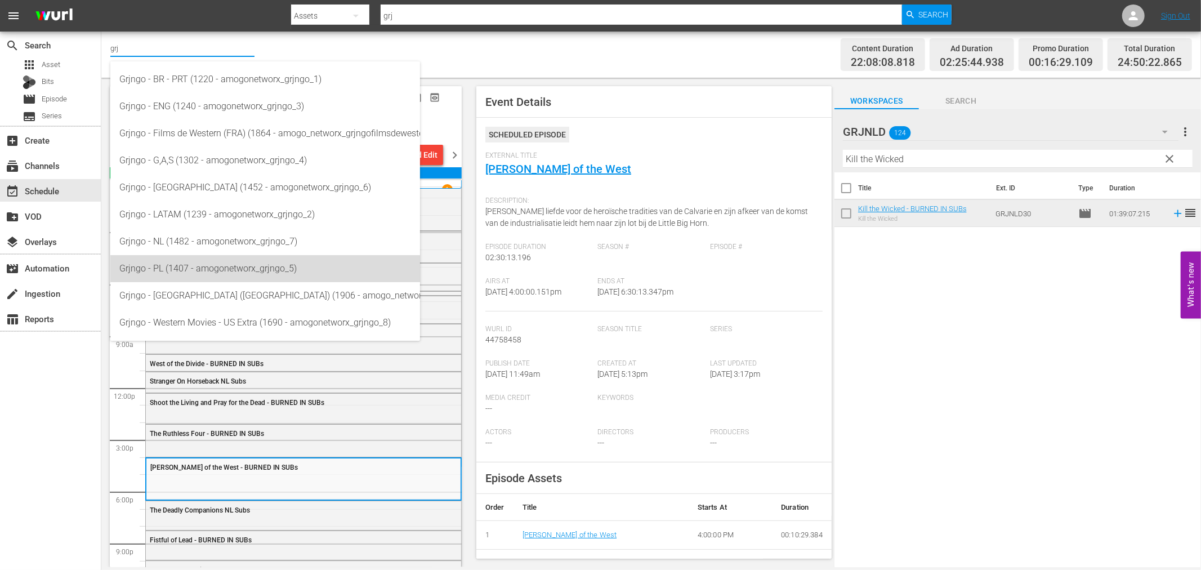
click at [195, 278] on div "Grjngo - PL (1407 - amogonetworx_grjngo_5)" at bounding box center [265, 268] width 292 height 27
type input "Grjngo - PL (1407 - amogonetworx_grjngo_5)"
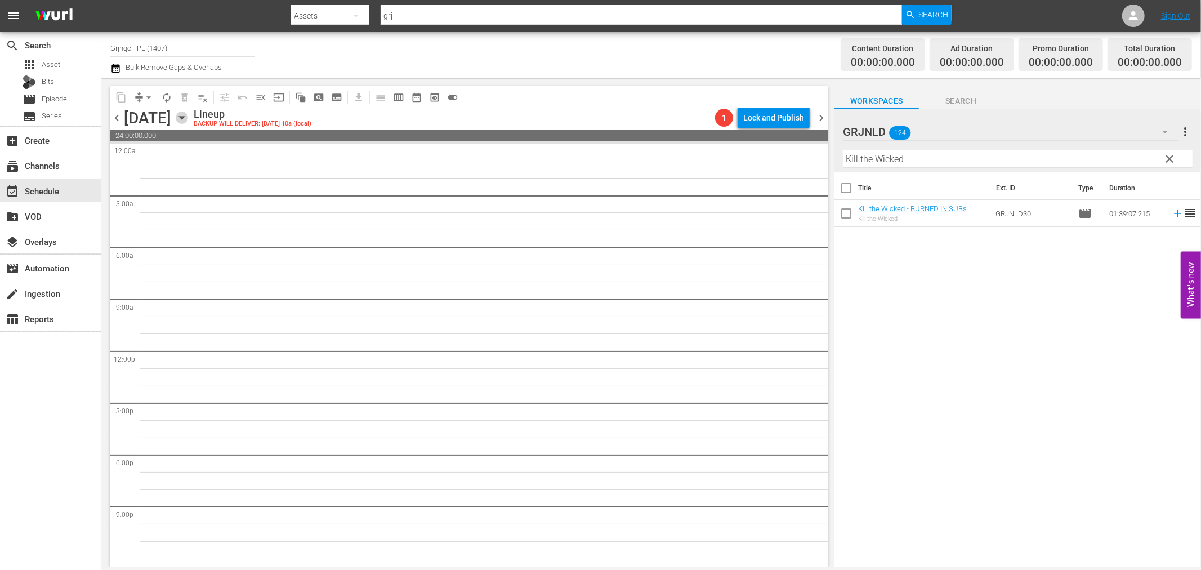
click at [188, 120] on icon "button" at bounding box center [182, 117] width 12 height 12
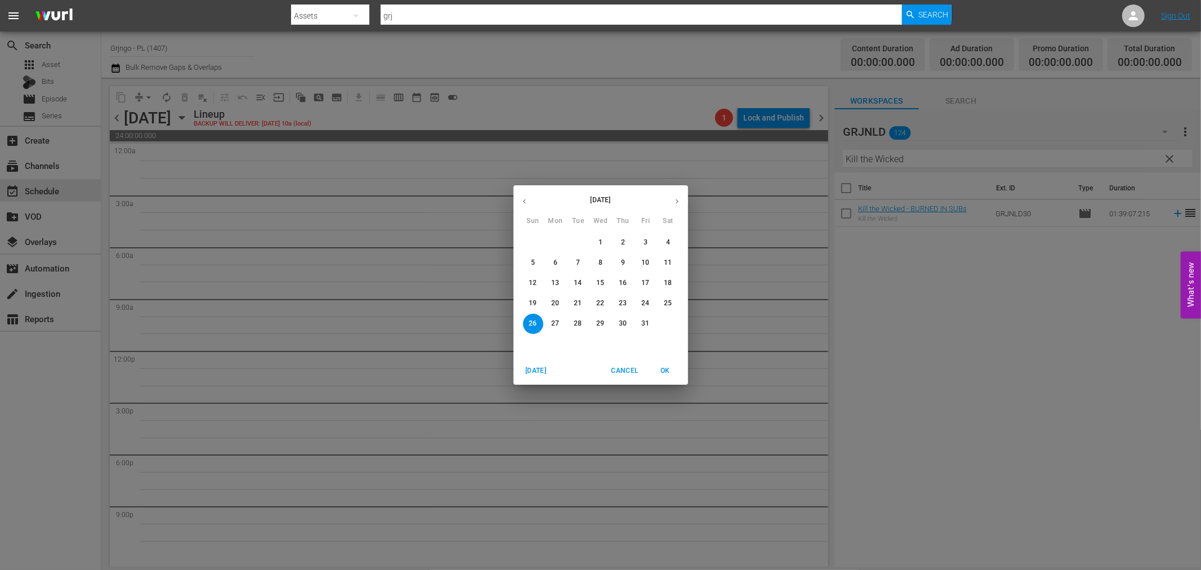
click at [553, 302] on p "20" at bounding box center [555, 303] width 8 height 10
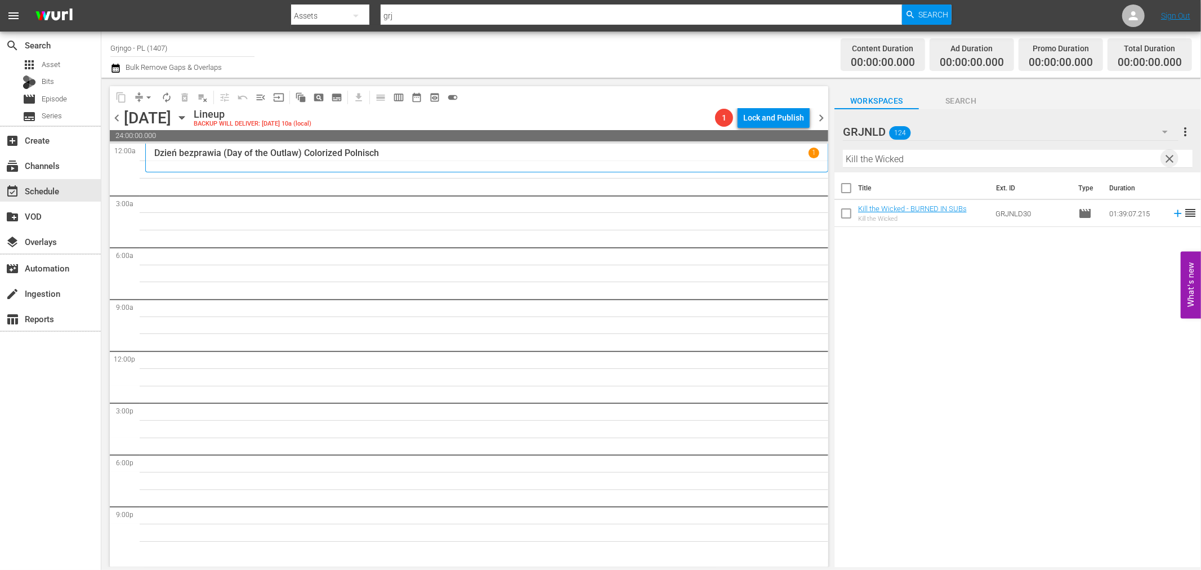
click at [1165, 156] on span "clear" at bounding box center [1170, 159] width 14 height 14
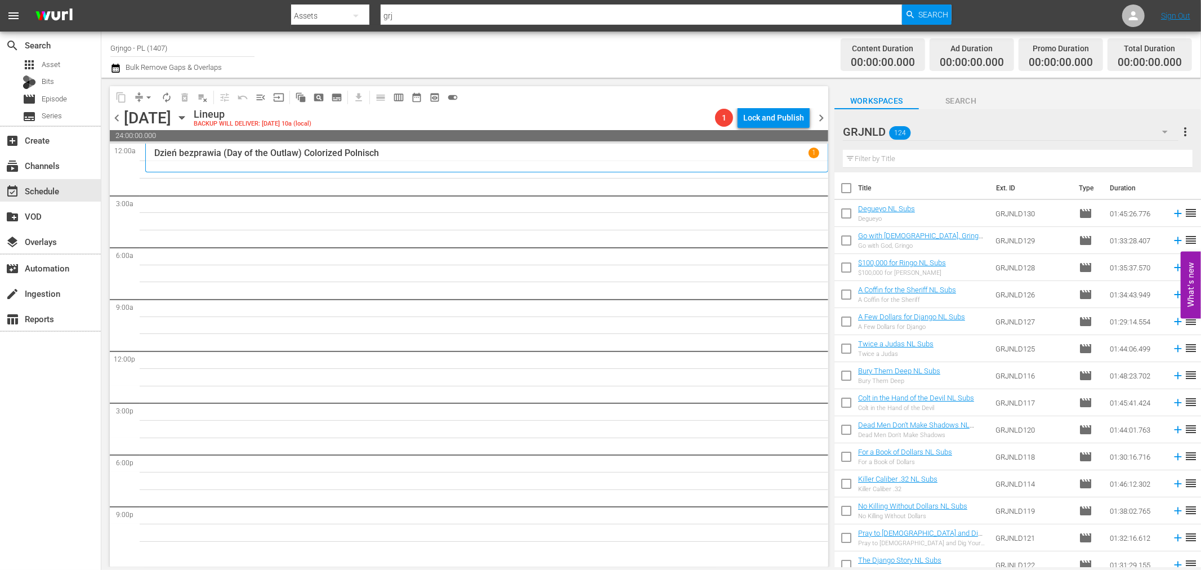
click at [886, 159] on input "text" at bounding box center [1018, 159] width 350 height 18
paste input "Killer Goodbye"
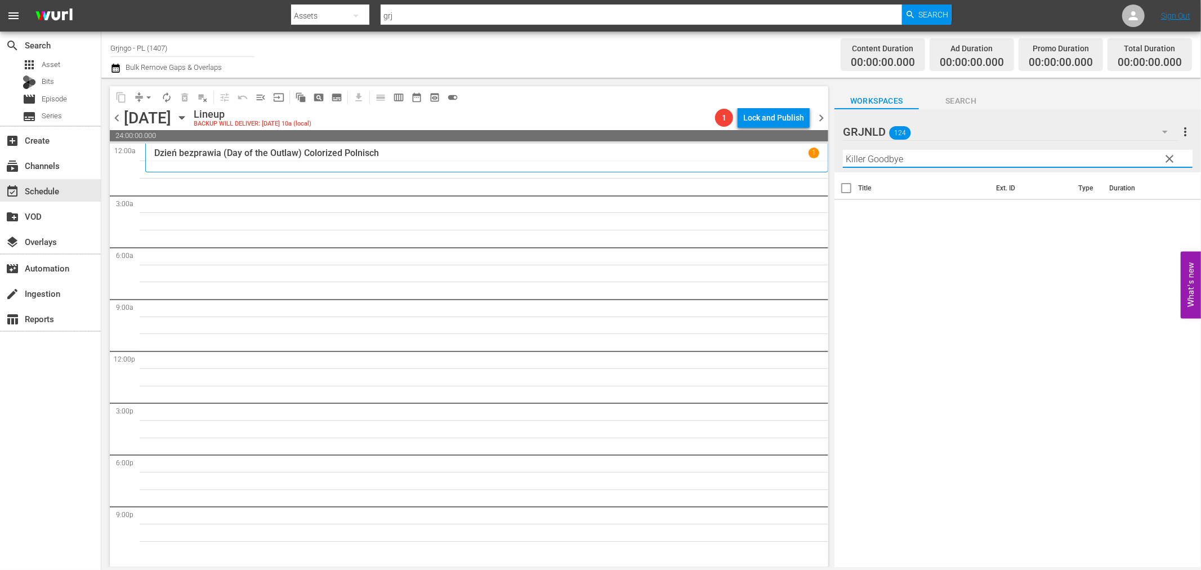
type input "Killer Goodbye"
click at [1164, 131] on icon "button" at bounding box center [1165, 132] width 14 height 14
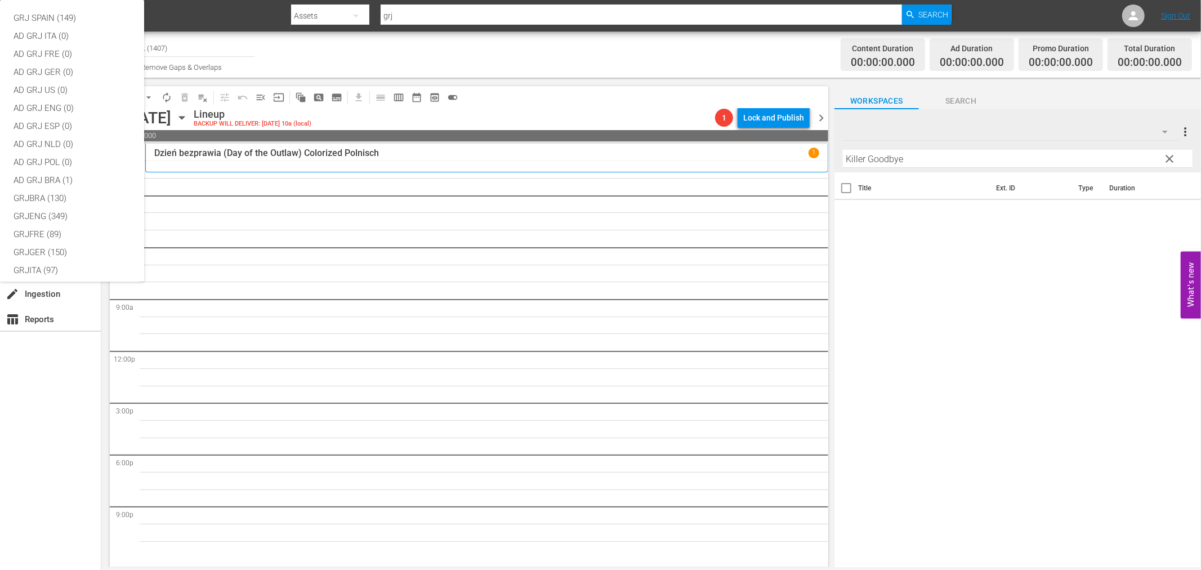
scroll to position [97, 0]
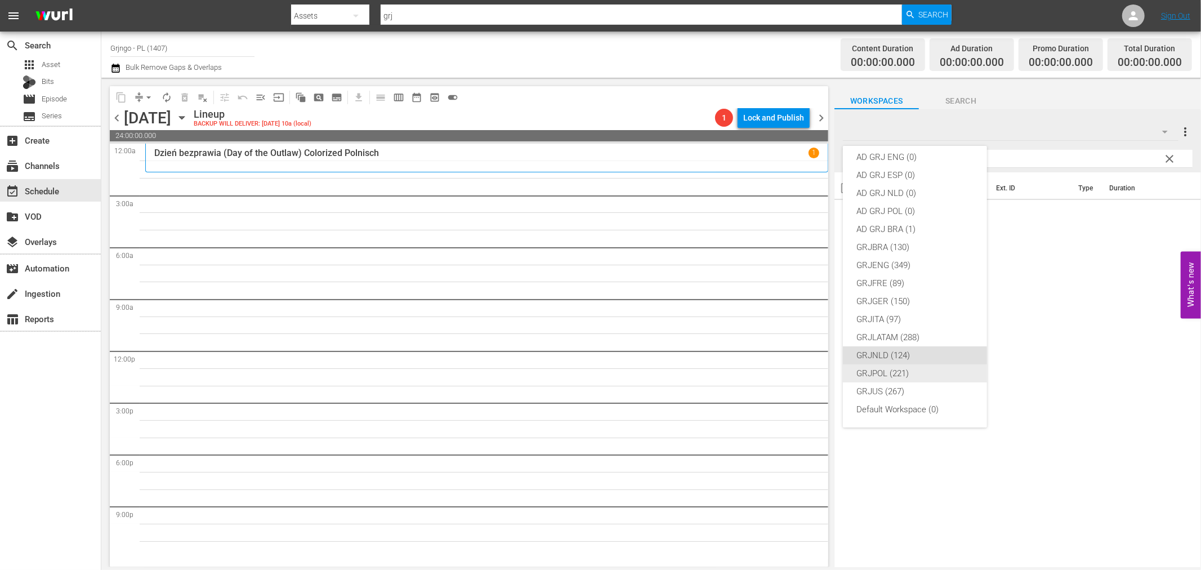
click at [898, 376] on div "GRJPOL (221)" at bounding box center [914, 373] width 117 height 18
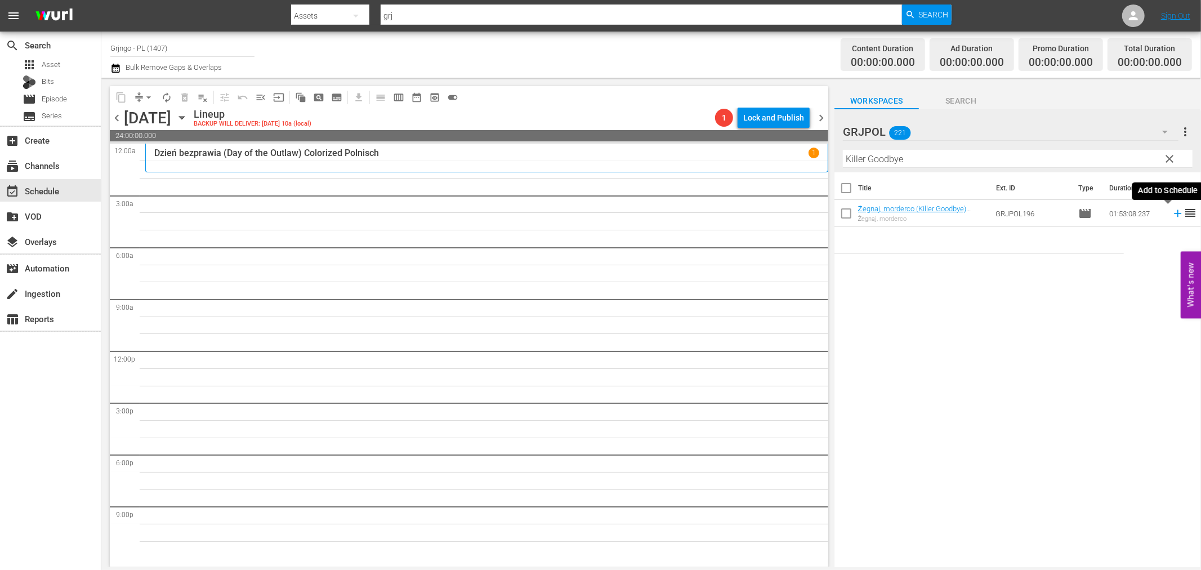
click at [1171, 214] on icon at bounding box center [1177, 213] width 12 height 12
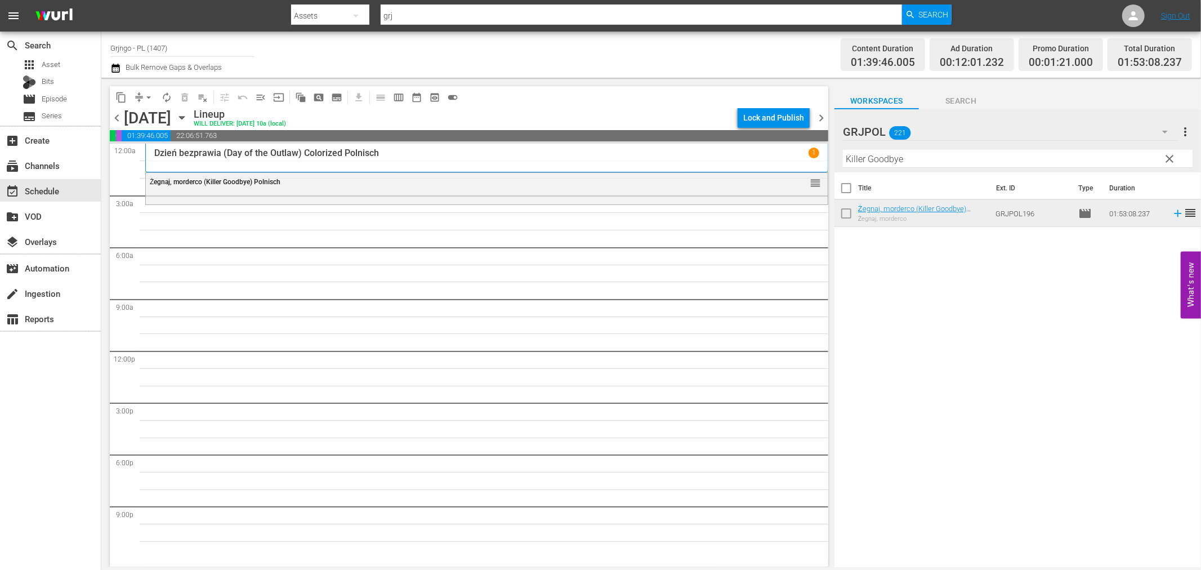
click at [1169, 155] on span "clear" at bounding box center [1170, 159] width 14 height 14
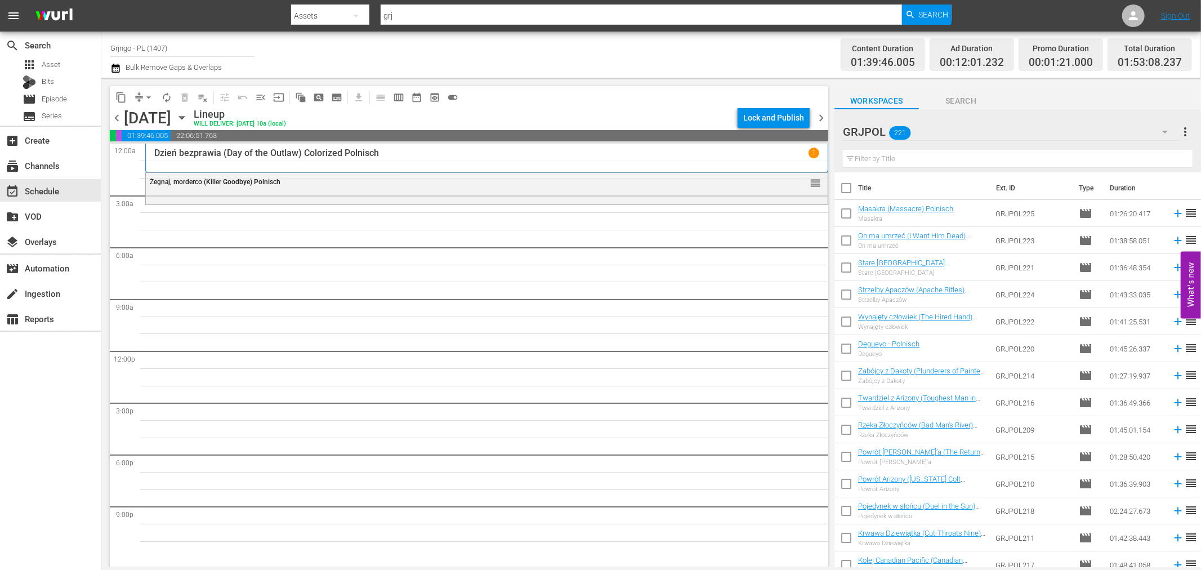
click at [912, 158] on input "text" at bounding box center [1018, 159] width 350 height 18
paste input "Hellgate"
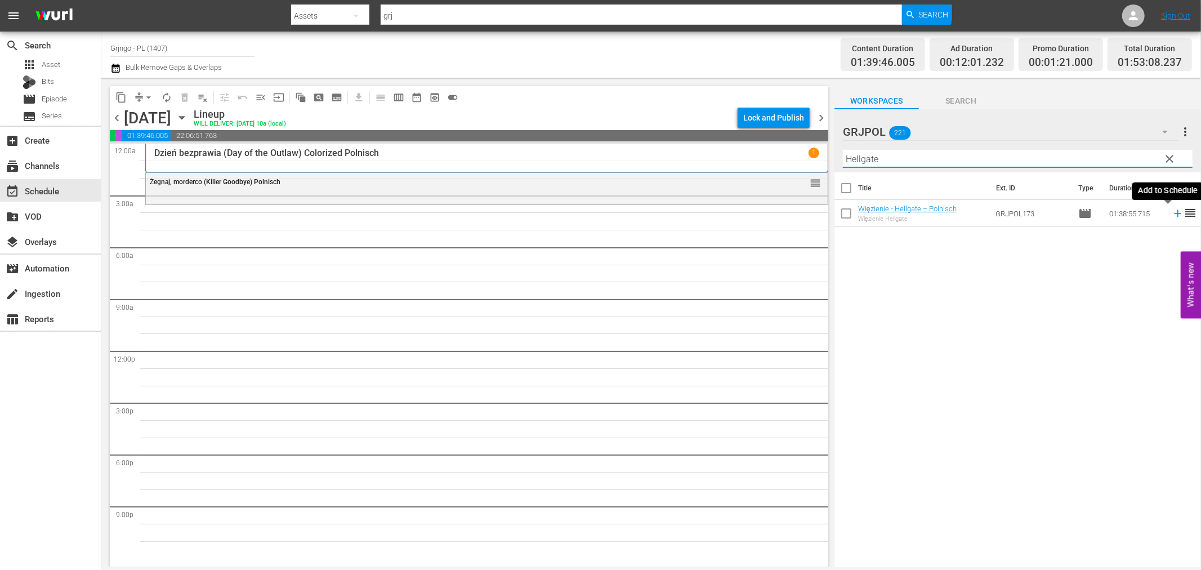
type input "Hellgate"
click at [1174, 213] on icon at bounding box center [1177, 213] width 7 height 7
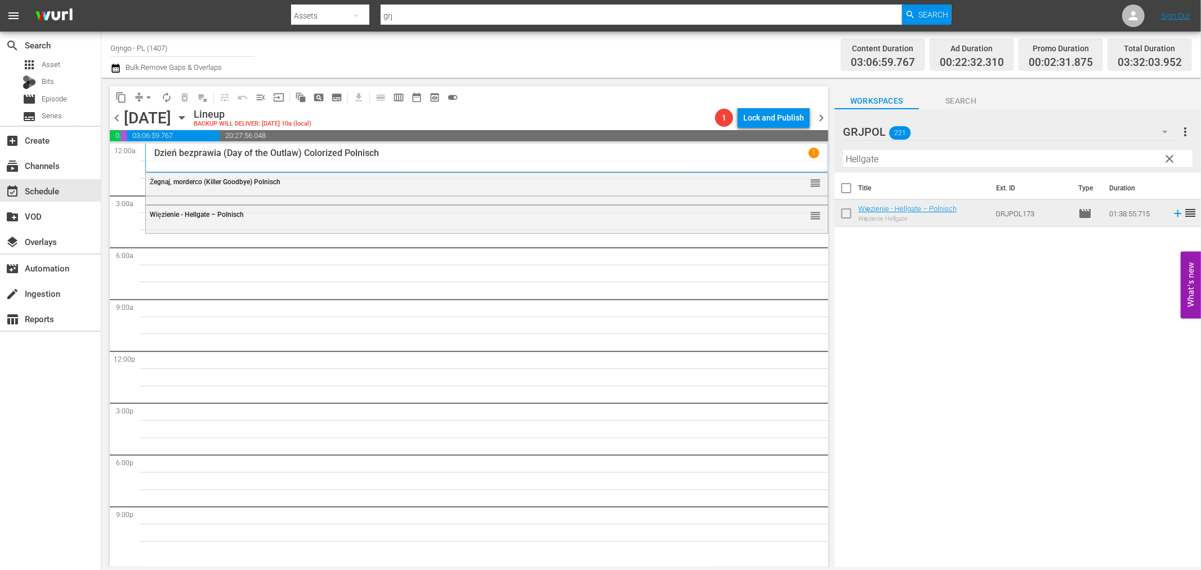
drag, startPoint x: 1166, startPoint y: 158, endPoint x: 946, endPoint y: 170, distance: 220.4
click at [1166, 158] on span "clear" at bounding box center [1170, 159] width 14 height 14
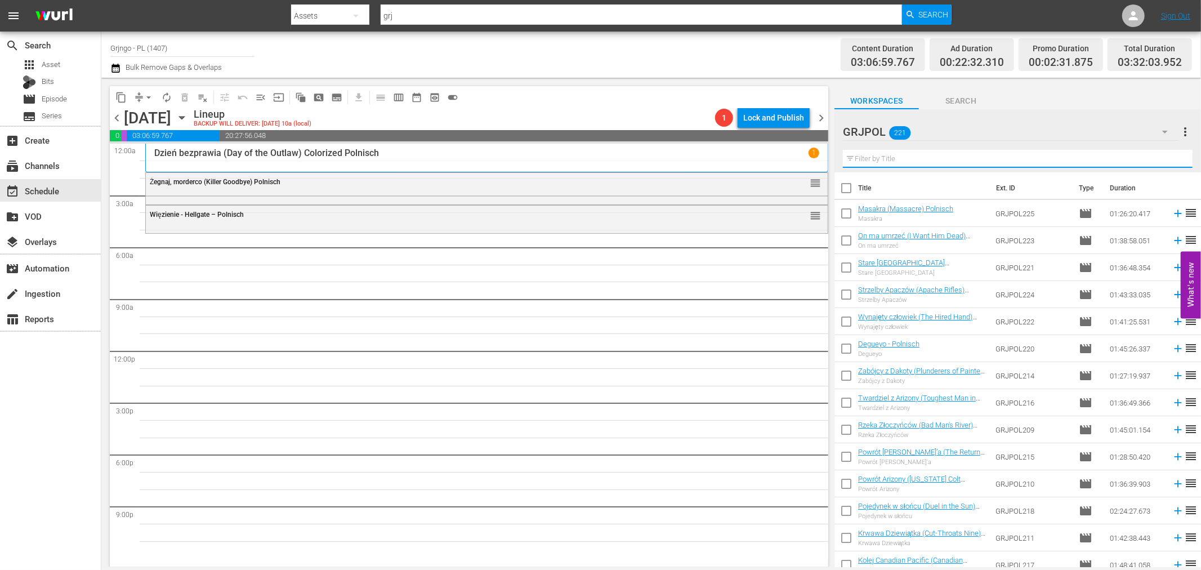
paste input "Fasthand"
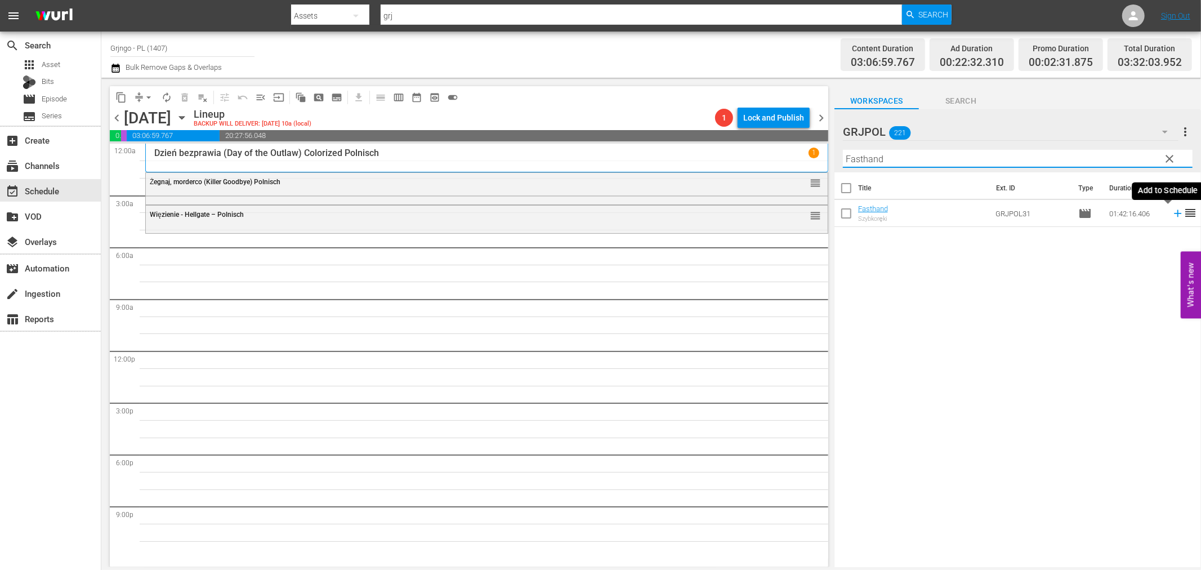
type input "Fasthand"
click at [1174, 213] on icon at bounding box center [1177, 213] width 7 height 7
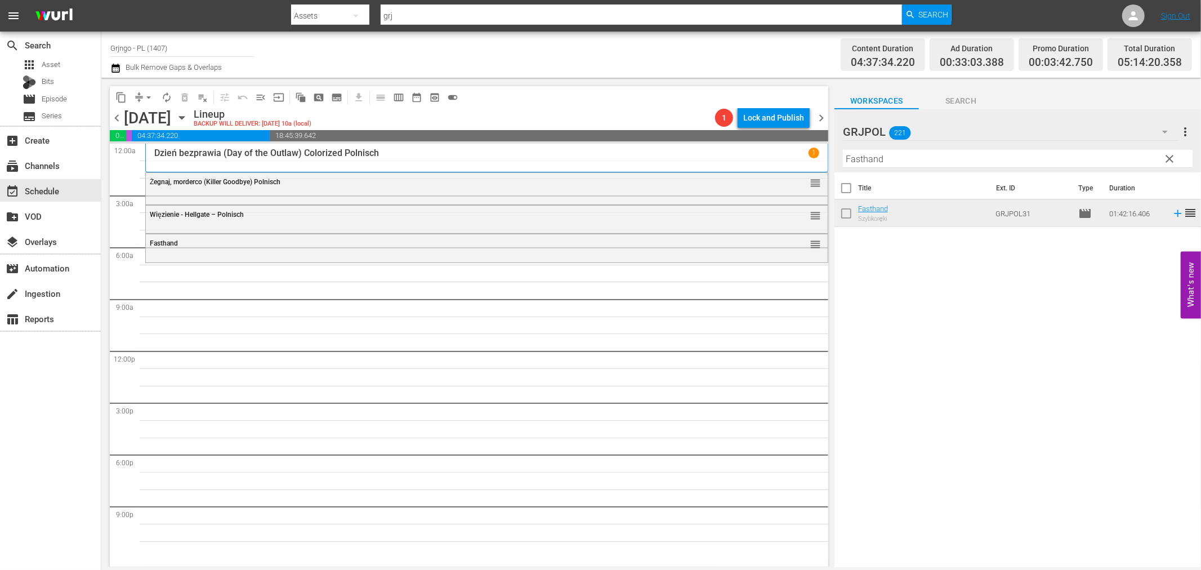
drag, startPoint x: 1169, startPoint y: 158, endPoint x: 930, endPoint y: 142, distance: 239.2
click at [1169, 158] on span "clear" at bounding box center [1170, 159] width 14 height 14
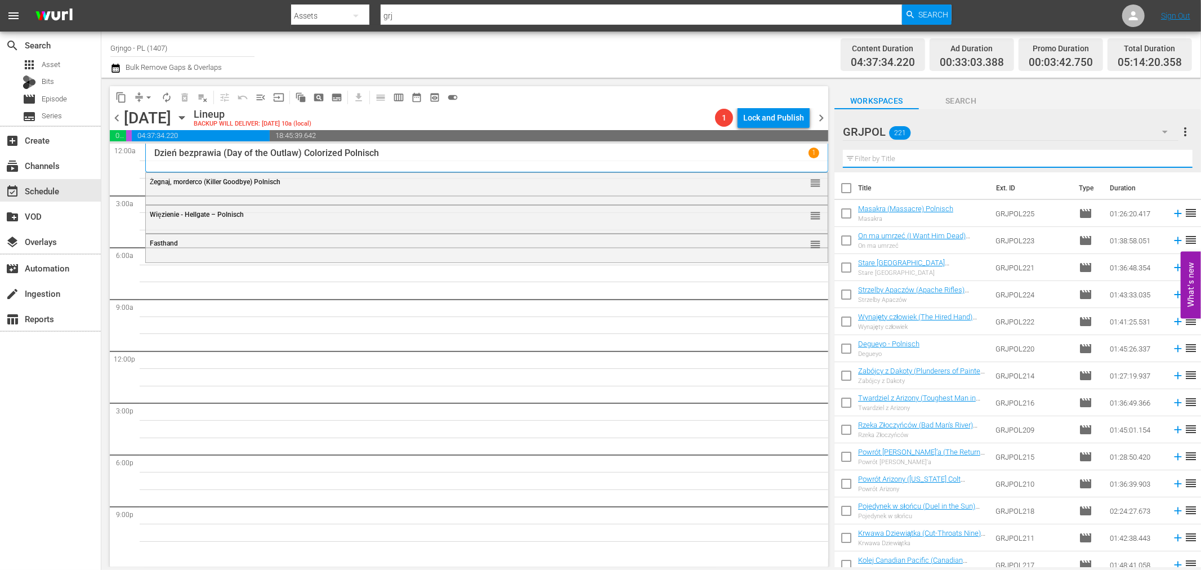
paste input "Quinto - Fighting Proud"
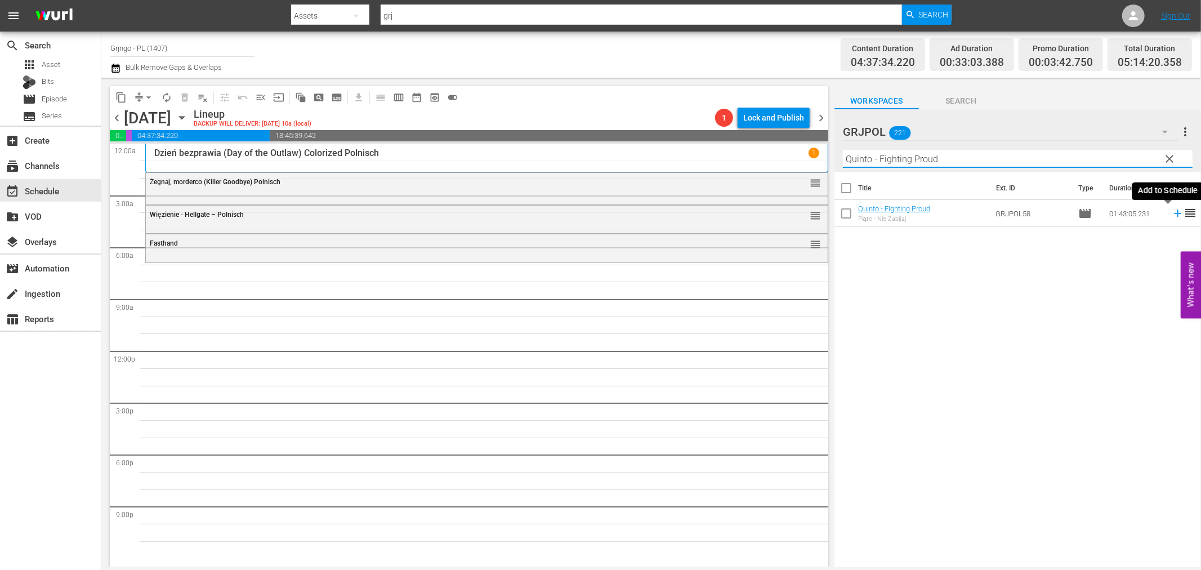
type input "Quinto - Fighting Proud"
click at [1171, 212] on icon at bounding box center [1177, 213] width 12 height 12
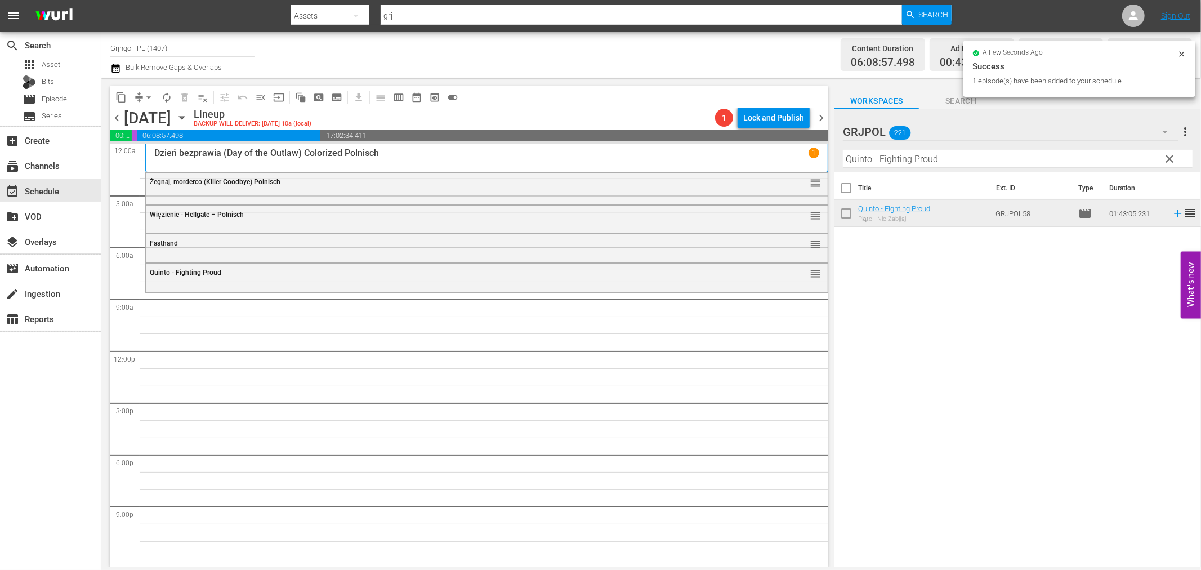
click at [1171, 156] on span "clear" at bounding box center [1170, 159] width 14 height 14
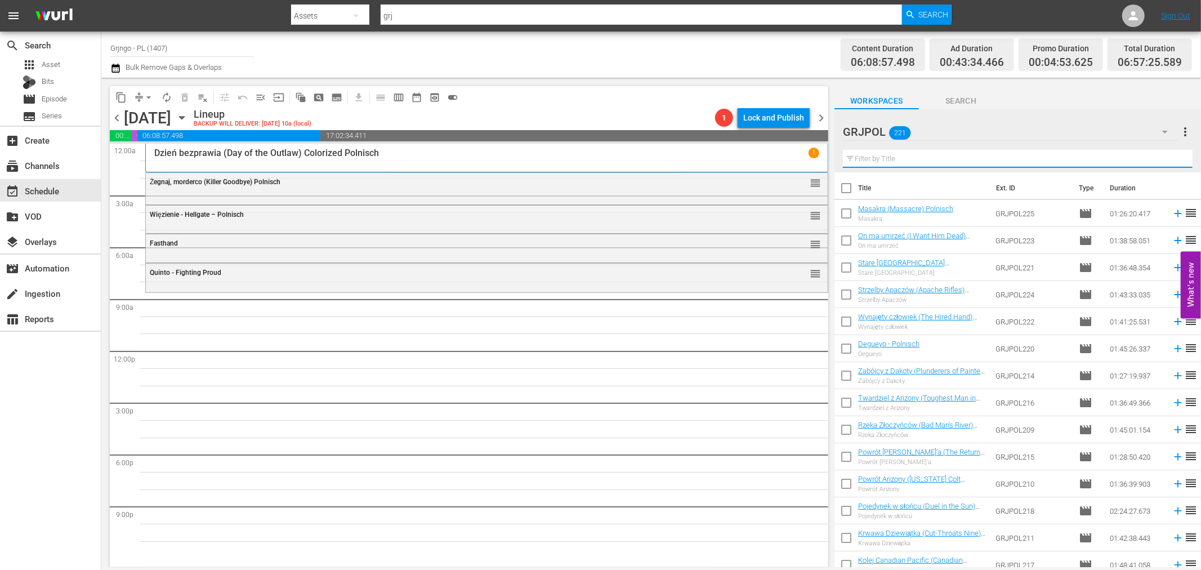
paste input "Es geht um deinen Kopf, Amigo!"
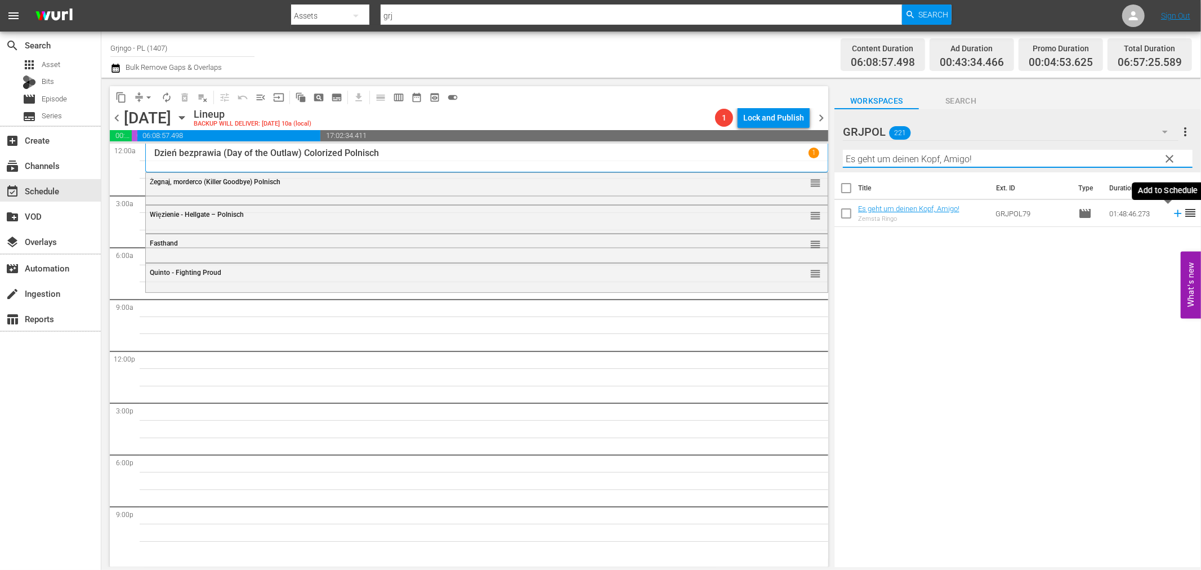
type input "Es geht um deinen Kopf, Amigo!"
click at [1174, 214] on icon at bounding box center [1177, 213] width 7 height 7
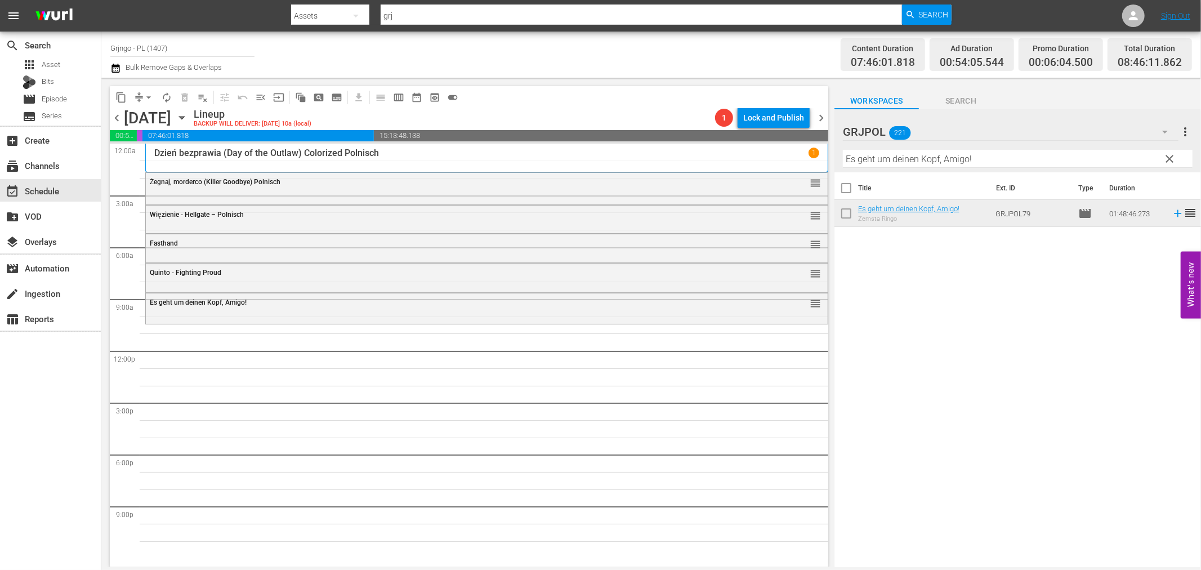
drag, startPoint x: 1169, startPoint y: 153, endPoint x: 908, endPoint y: 152, distance: 261.2
click at [1169, 153] on span "clear" at bounding box center [1170, 159] width 14 height 14
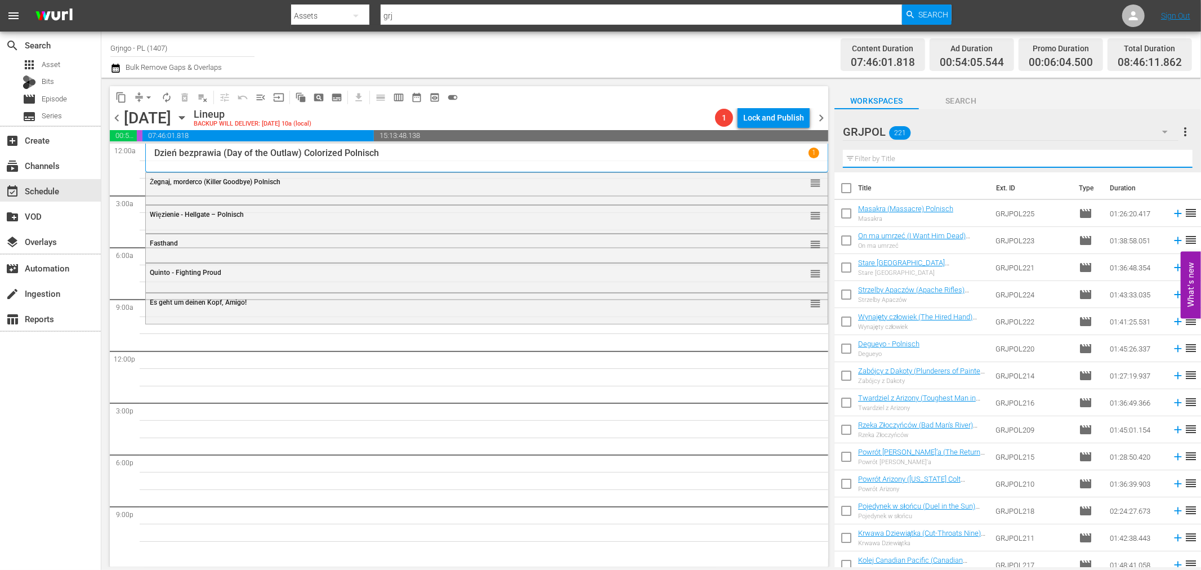
paste input "Bonanza Kompilacja Odcinki 43, 44, 45"
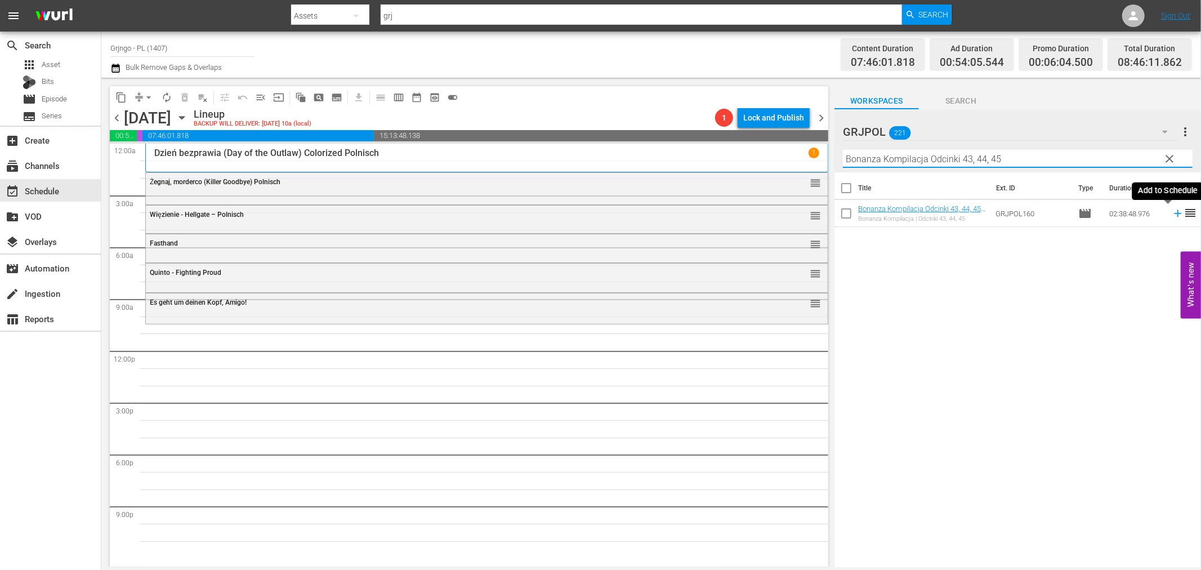
type input "Bonanza Kompilacja Odcinki 43, 44, 45"
click at [1171, 211] on icon at bounding box center [1177, 213] width 12 height 12
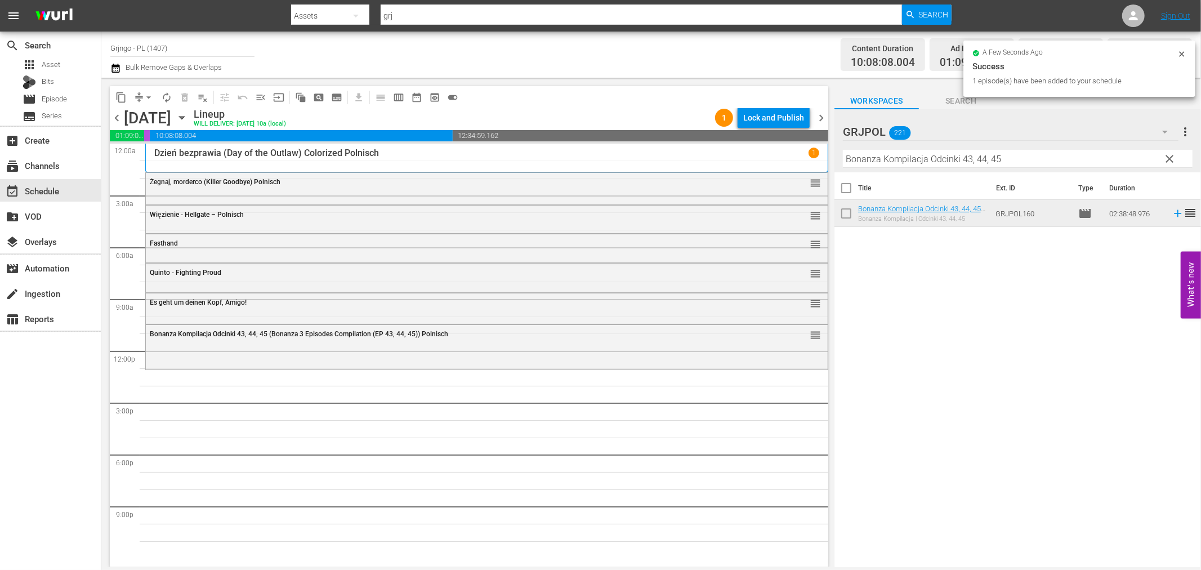
drag, startPoint x: 1167, startPoint y: 156, endPoint x: 874, endPoint y: 155, distance: 293.3
click at [1167, 156] on span "clear" at bounding box center [1170, 159] width 14 height 14
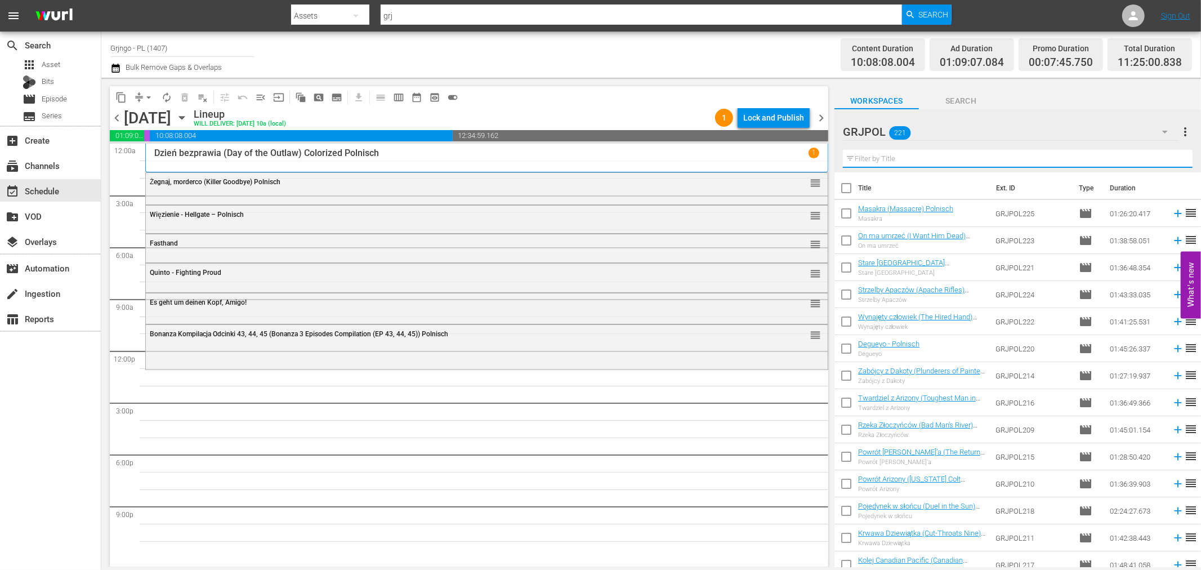
paste input "Durango Is Coming, Pay or Die"
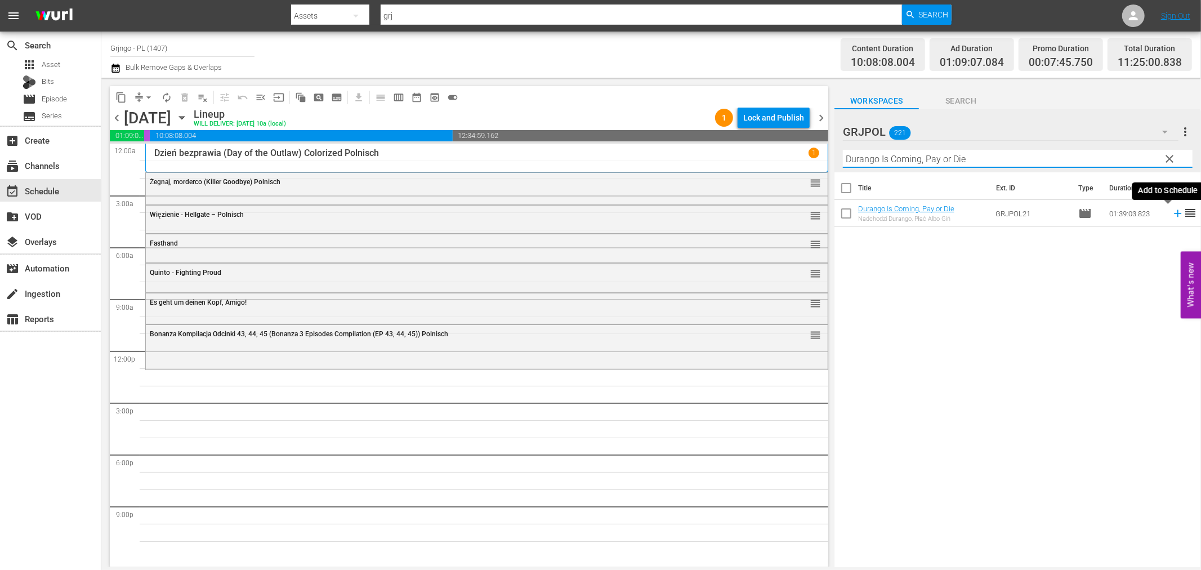
type input "Durango Is Coming, Pay or Die"
click at [1174, 213] on icon at bounding box center [1177, 213] width 7 height 7
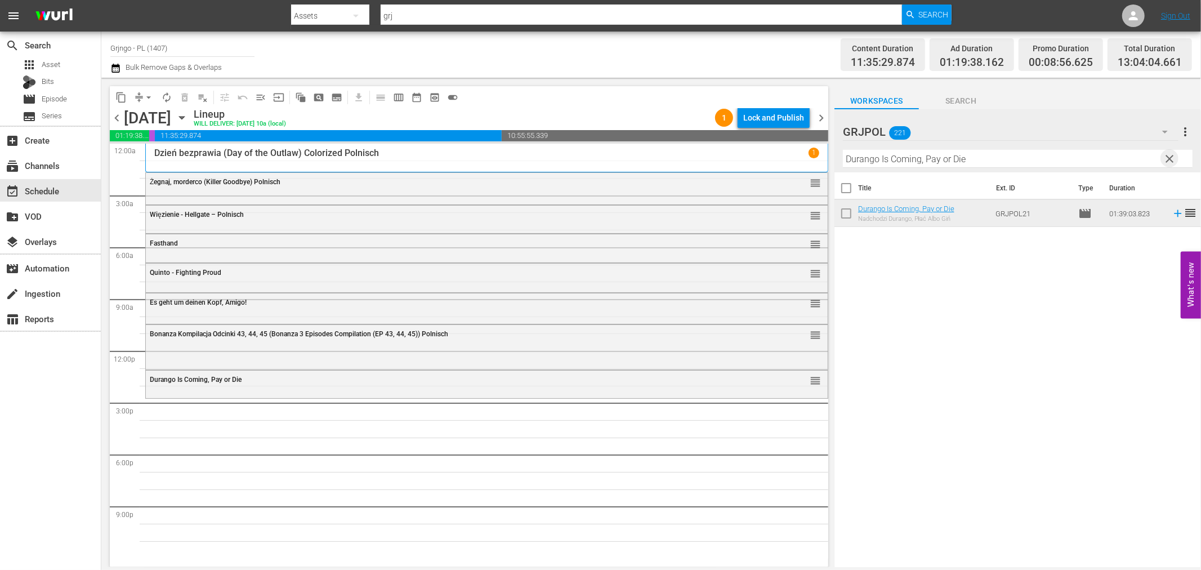
click at [1171, 160] on span "clear" at bounding box center [1170, 159] width 14 height 14
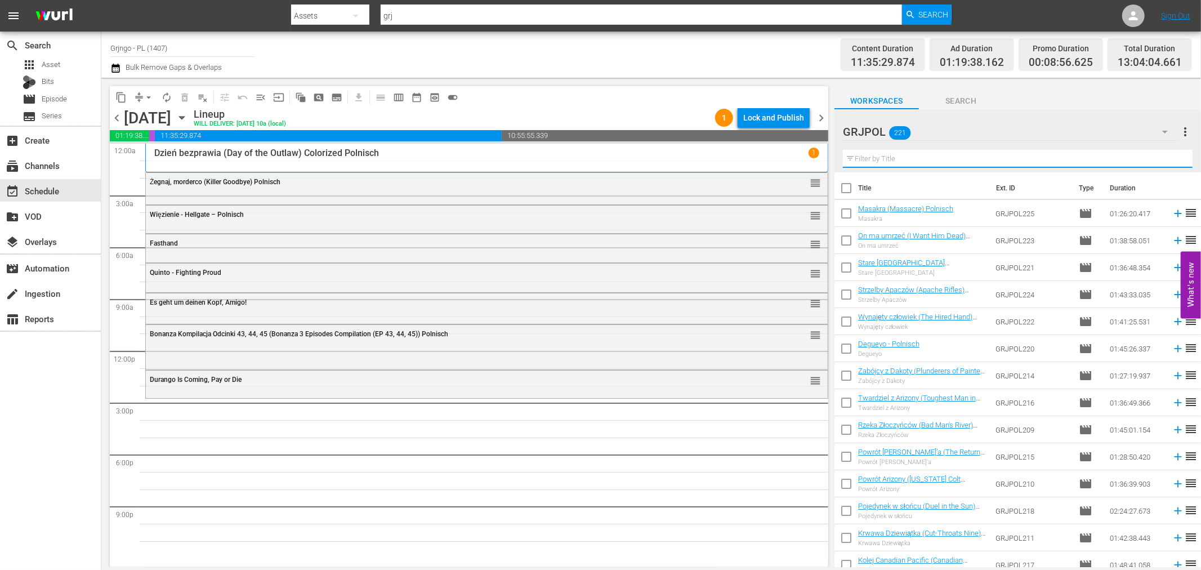
click at [876, 158] on input "text" at bounding box center [1018, 159] width 350 height 18
paste input "A Coffin for the Sheriff"
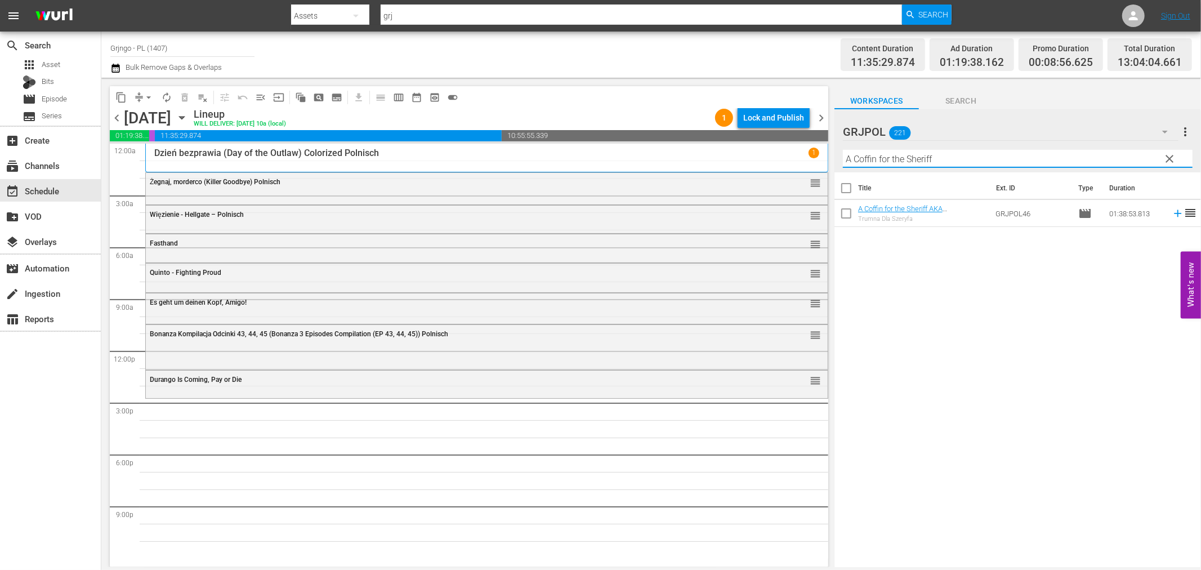
type input "A Coffin for the Sheriff"
click at [1174, 211] on icon at bounding box center [1177, 213] width 7 height 7
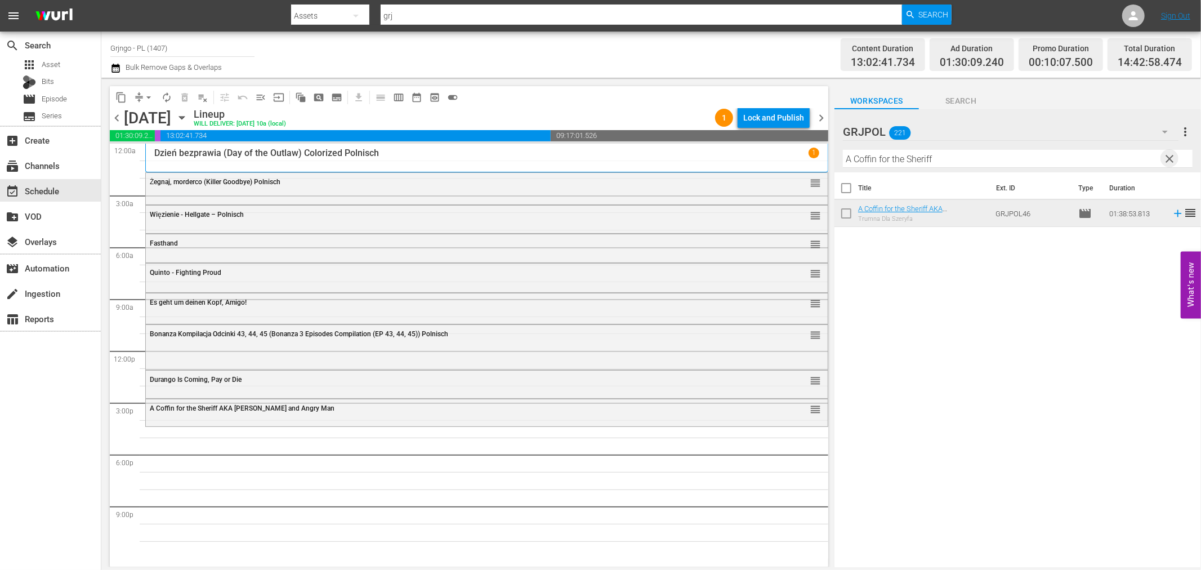
click at [1171, 155] on span "clear" at bounding box center [1170, 159] width 14 height 14
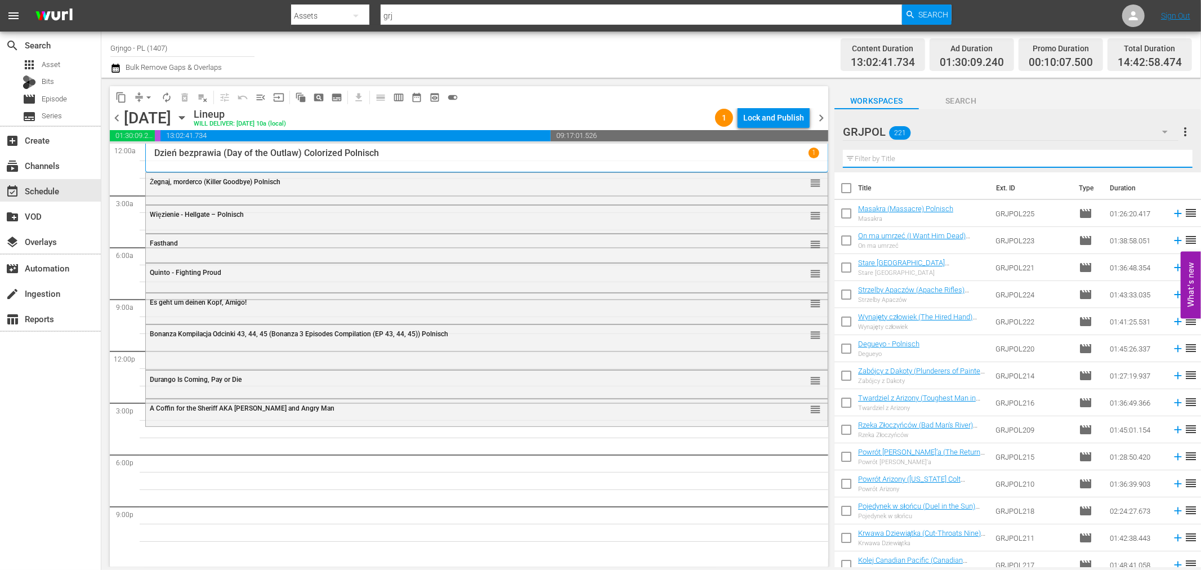
click at [915, 154] on input "text" at bounding box center [1018, 159] width 350 height 18
paste input "Dead Men"
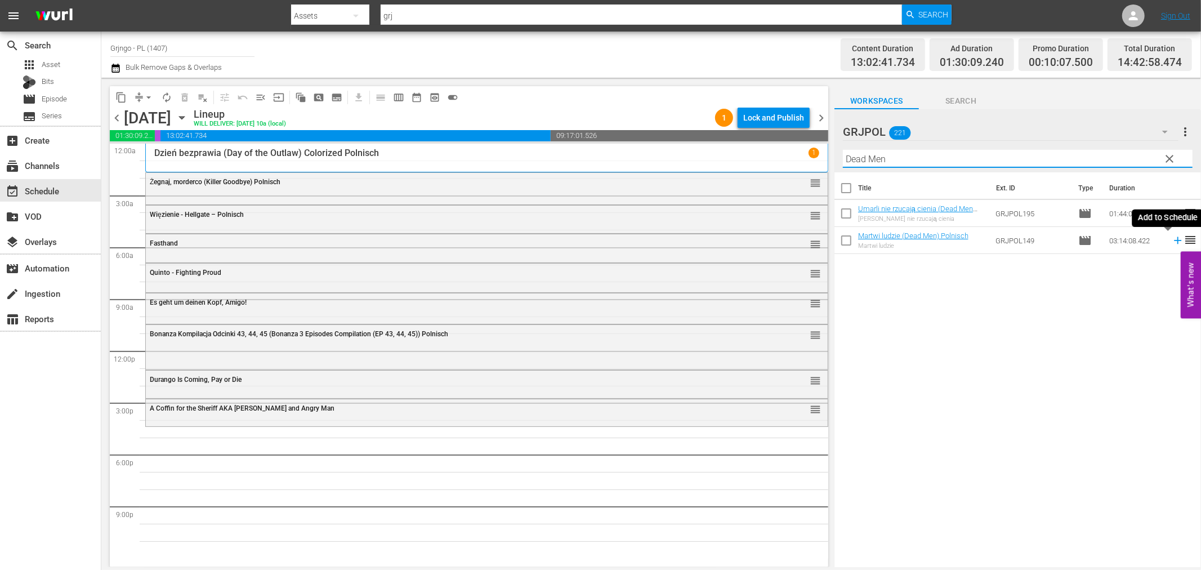
type input "Dead Men"
click at [1171, 242] on icon at bounding box center [1177, 240] width 12 height 12
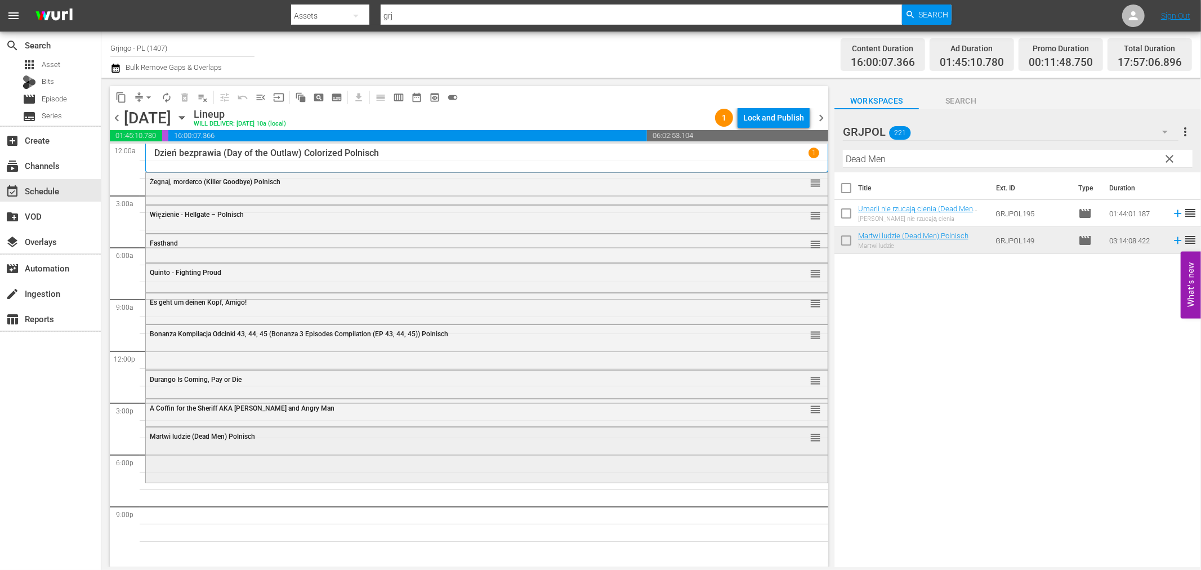
click at [261, 438] on div "Martwi ludzie (Dead Men) Polnisch" at bounding box center [456, 436] width 612 height 8
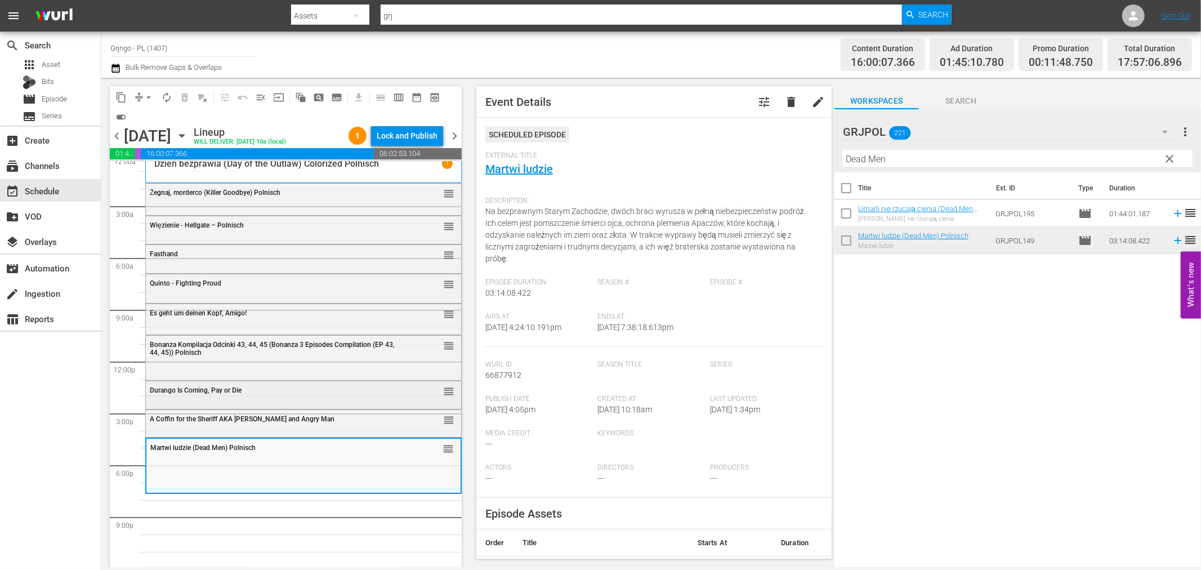
scroll to position [8, 0]
drag, startPoint x: 391, startPoint y: 493, endPoint x: 728, endPoint y: 485, distance: 336.7
click at [392, 493] on div "Delete Event" at bounding box center [416, 495] width 89 height 15
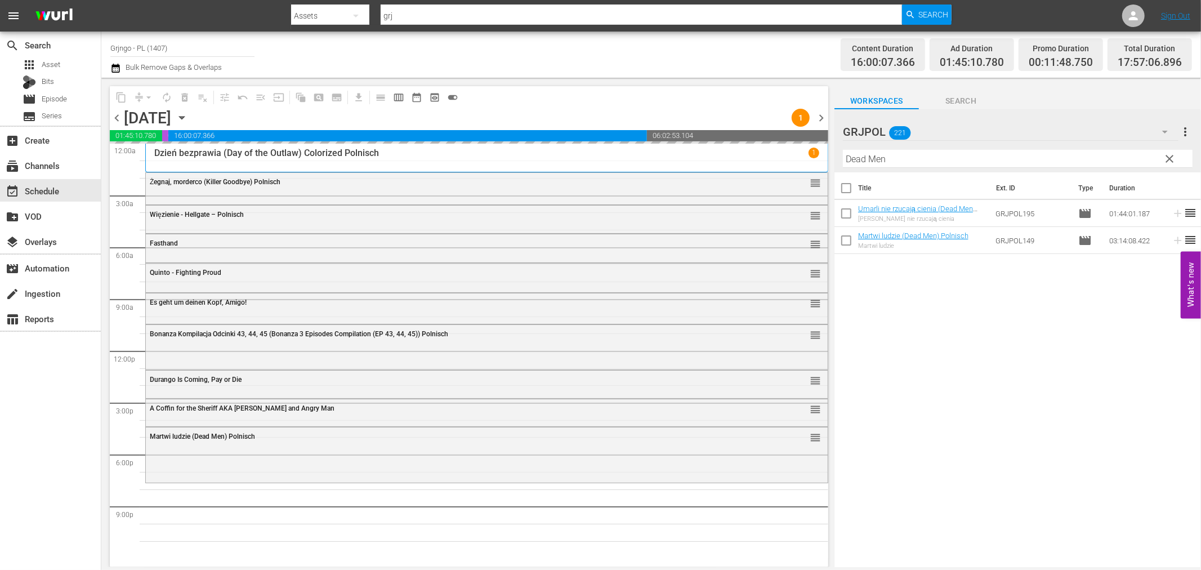
scroll to position [0, 0]
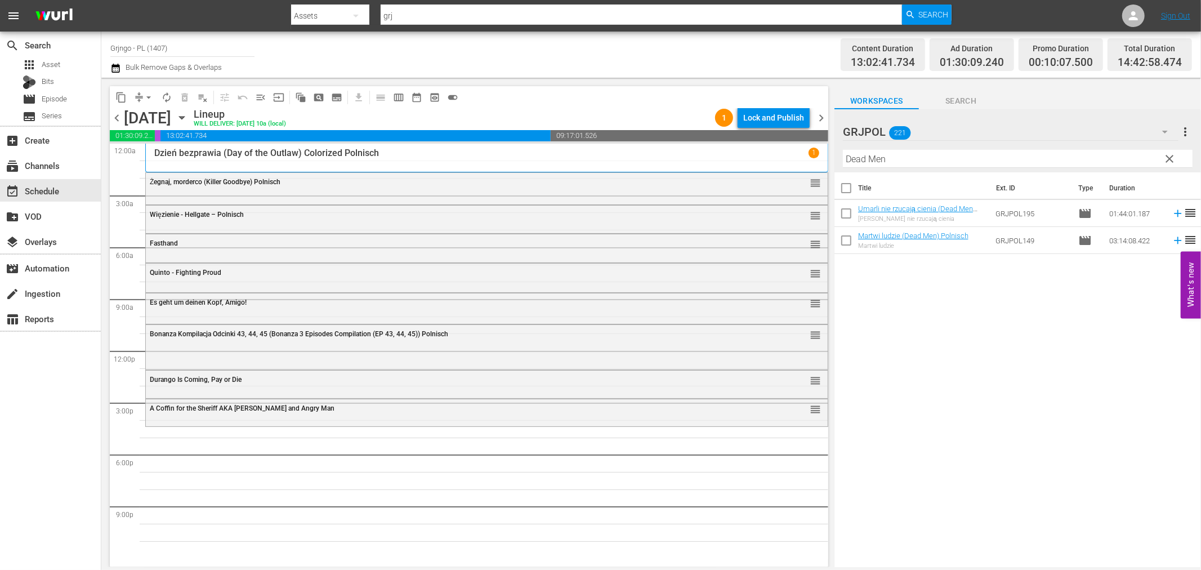
click at [1169, 156] on span "clear" at bounding box center [1170, 159] width 14 height 14
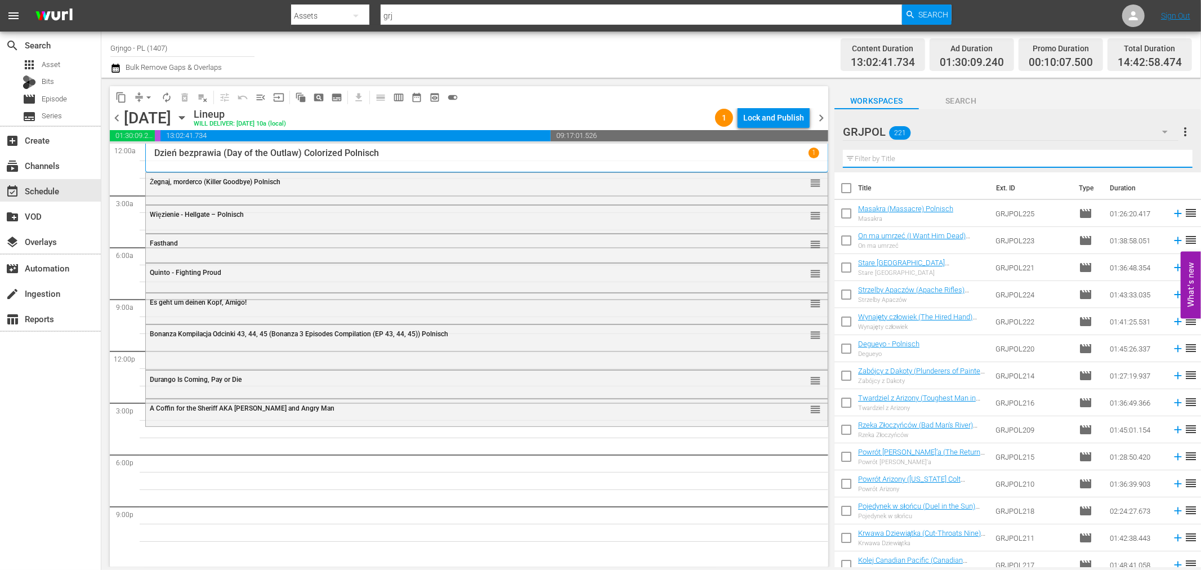
paste input "Massacre"
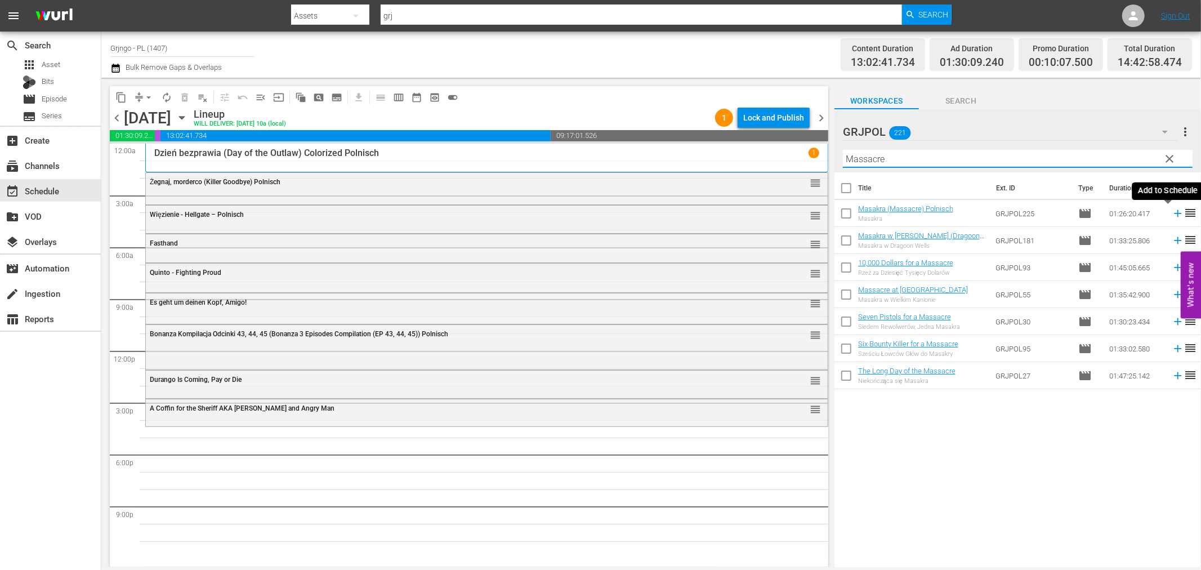
type input "Massacre"
click at [1171, 212] on icon at bounding box center [1177, 213] width 12 height 12
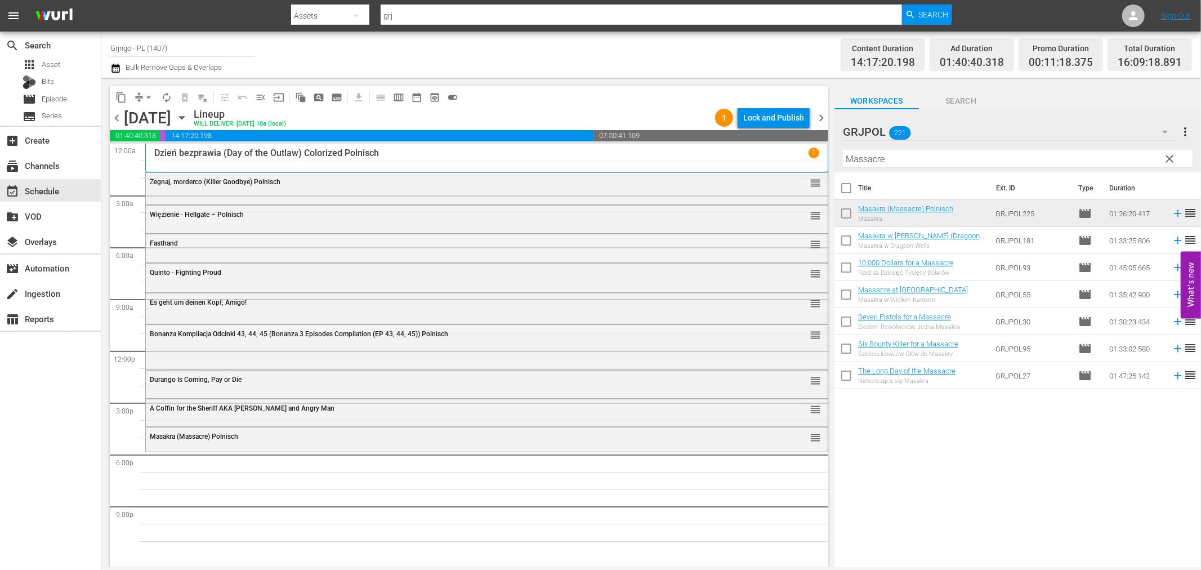
drag, startPoint x: 1169, startPoint y: 159, endPoint x: 882, endPoint y: 162, distance: 287.1
click at [1169, 159] on span "clear" at bounding box center [1170, 159] width 14 height 14
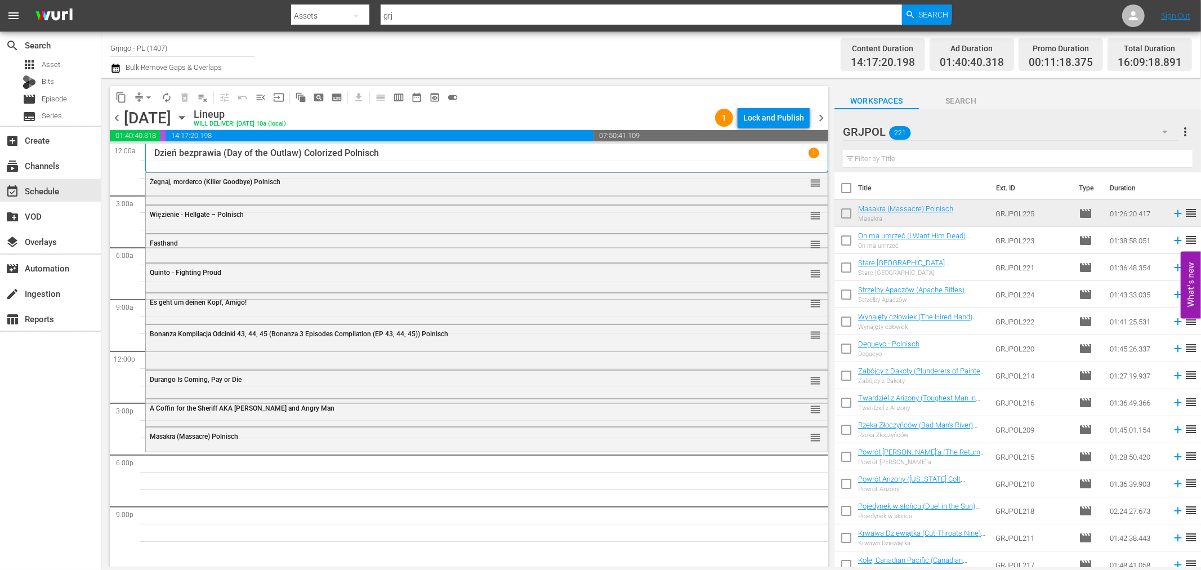
click at [869, 161] on input "text" at bounding box center [1018, 159] width 350 height 18
paste input "A Sky Full of Stars for a Roof"
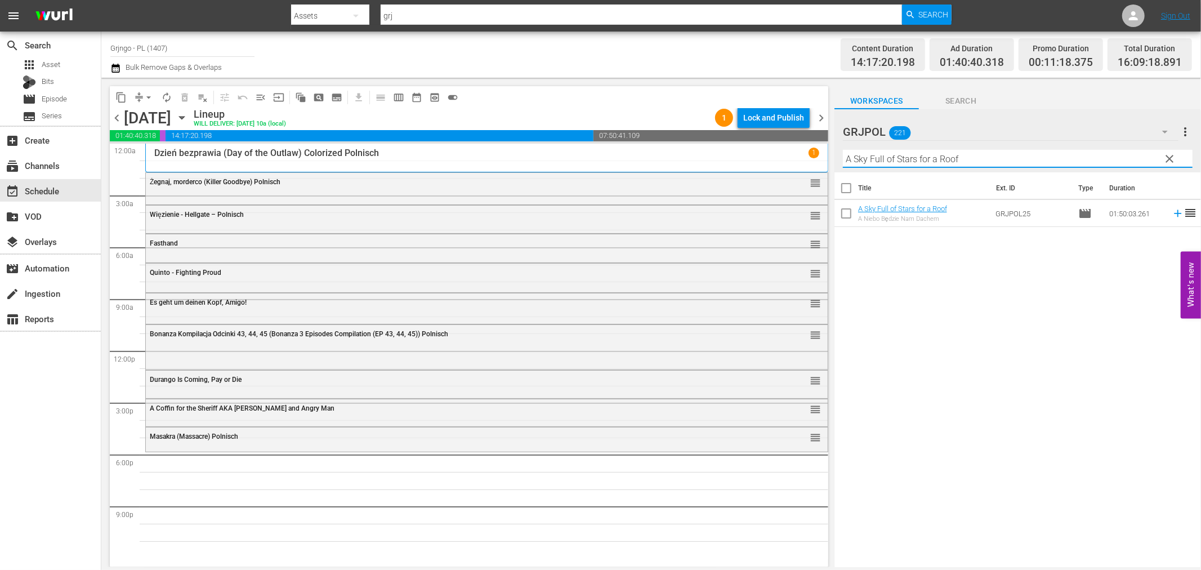
type input "A Sky Full of Stars for a Roof"
click at [1174, 213] on icon at bounding box center [1177, 213] width 7 height 7
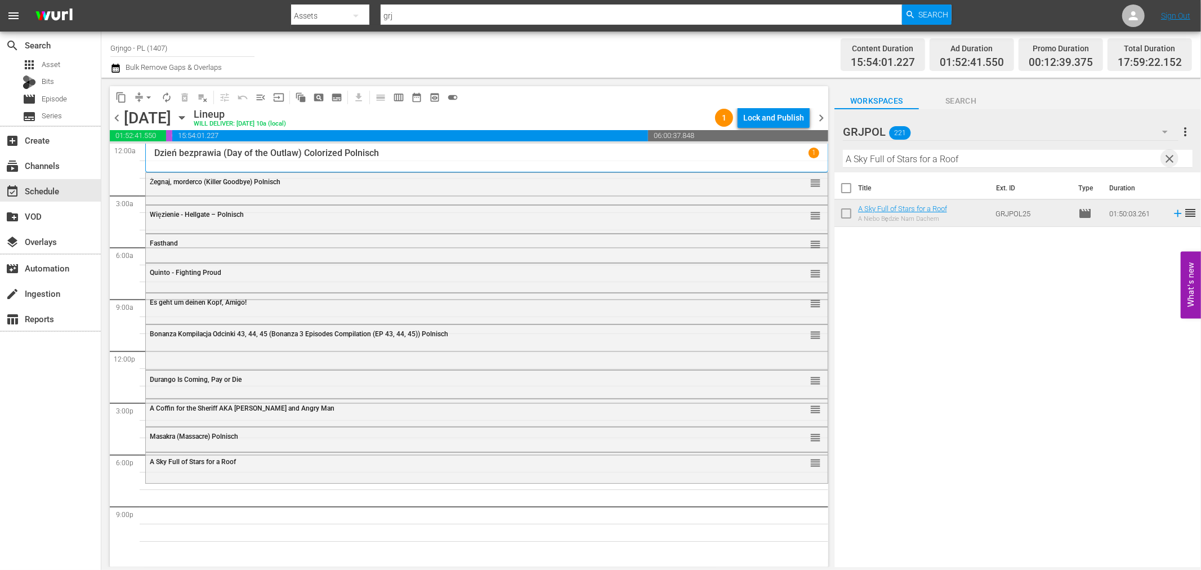
drag, startPoint x: 1169, startPoint y: 154, endPoint x: 919, endPoint y: 146, distance: 250.1
click at [1169, 154] on span "clear" at bounding box center [1170, 159] width 14 height 14
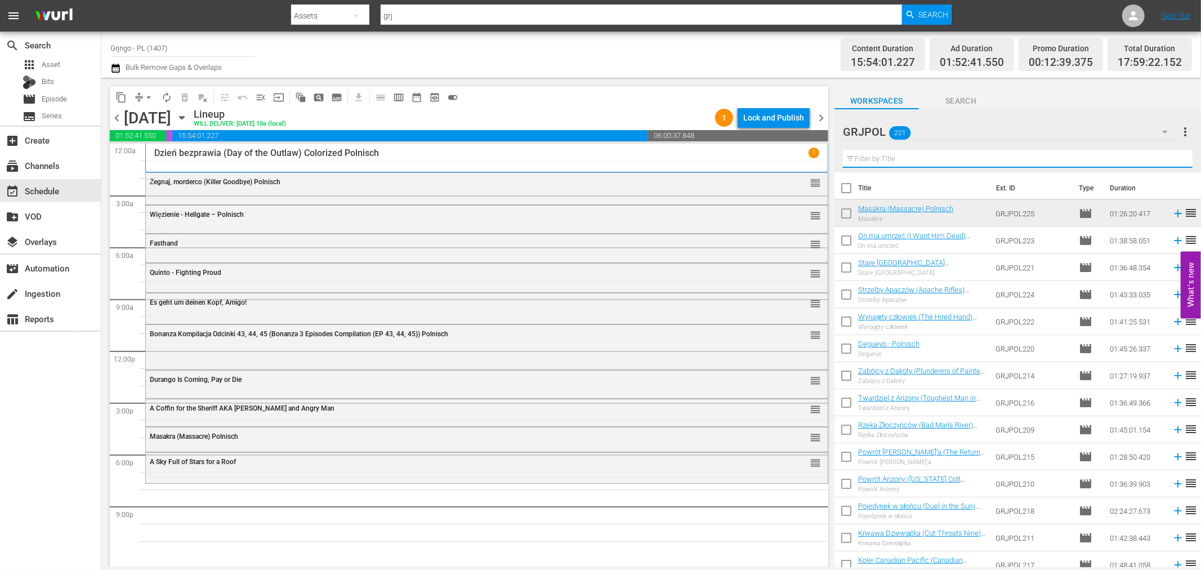
paste input "The Relentless Four"
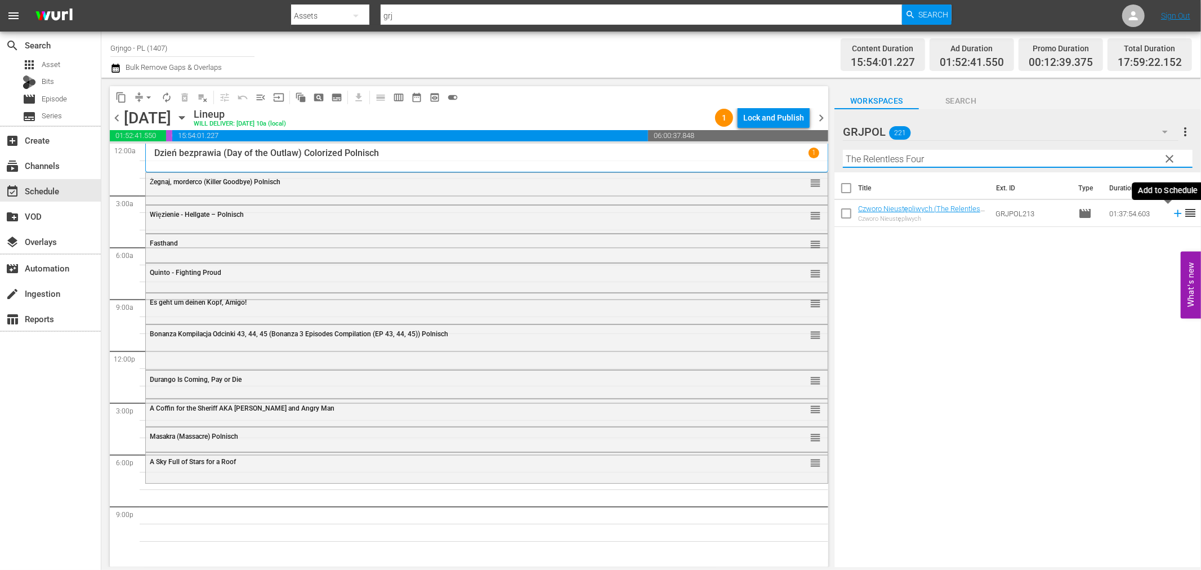
type input "The Relentless Four"
click at [1171, 212] on icon at bounding box center [1177, 213] width 12 height 12
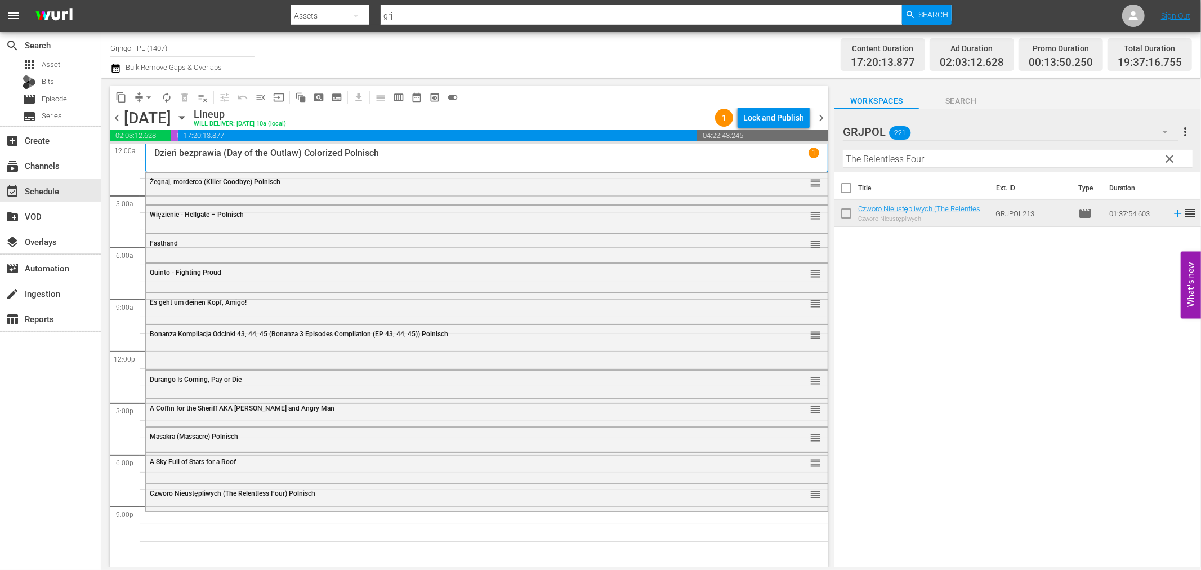
drag, startPoint x: 1168, startPoint y: 153, endPoint x: 986, endPoint y: 156, distance: 182.4
click at [1168, 153] on span "clear" at bounding box center [1170, 159] width 14 height 14
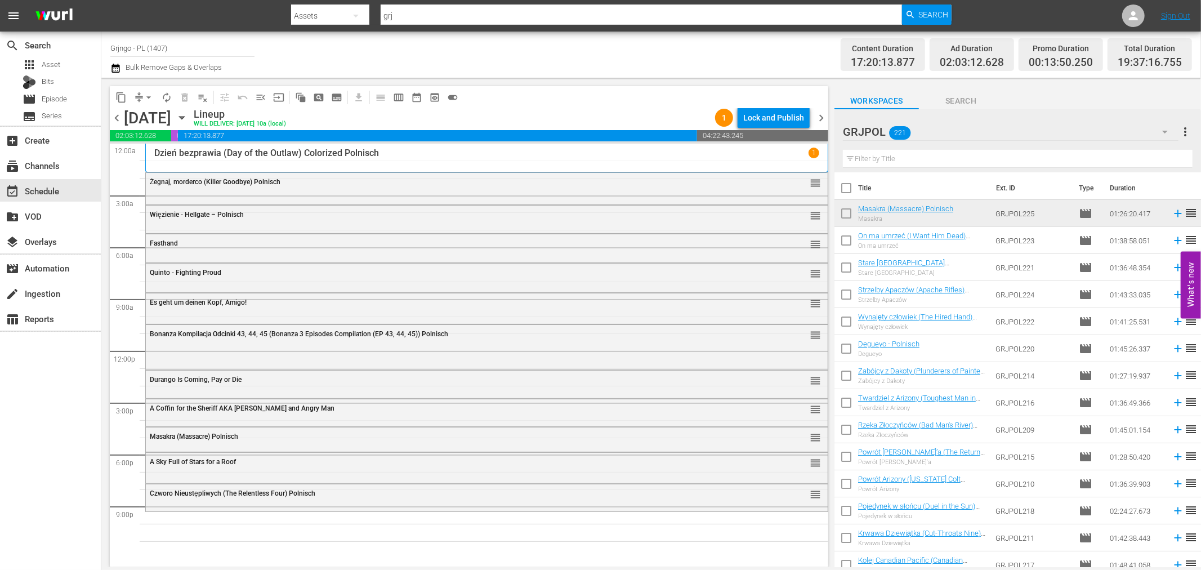
click at [893, 160] on input "text" at bounding box center [1018, 159] width 350 height 18
paste input "Gunfighters Moon"
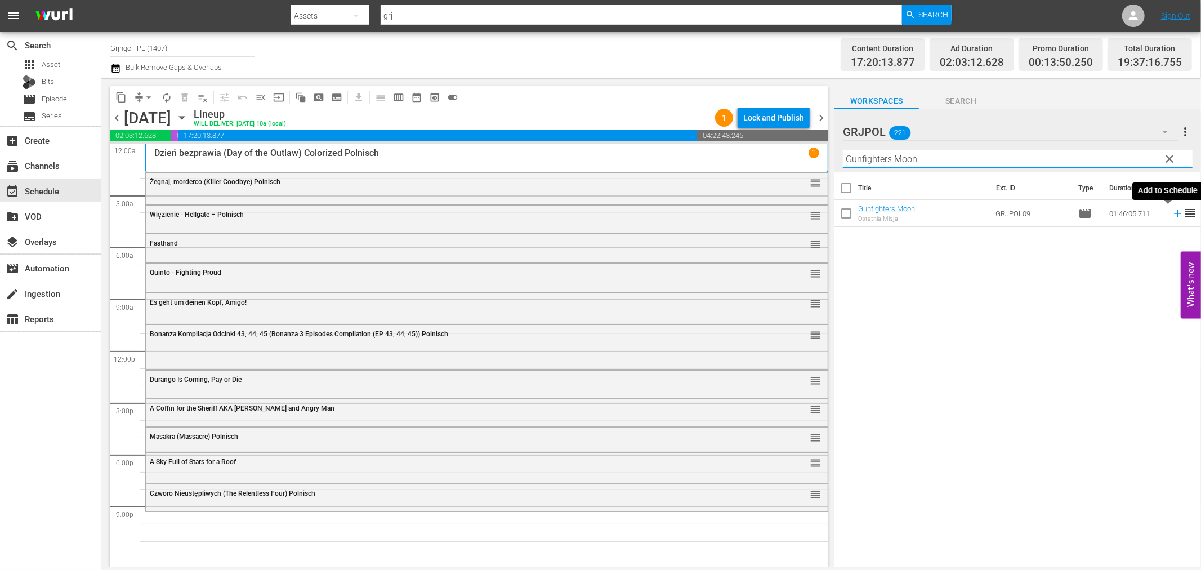
type input "Gunfighters Moon"
click at [1174, 213] on icon at bounding box center [1177, 213] width 7 height 7
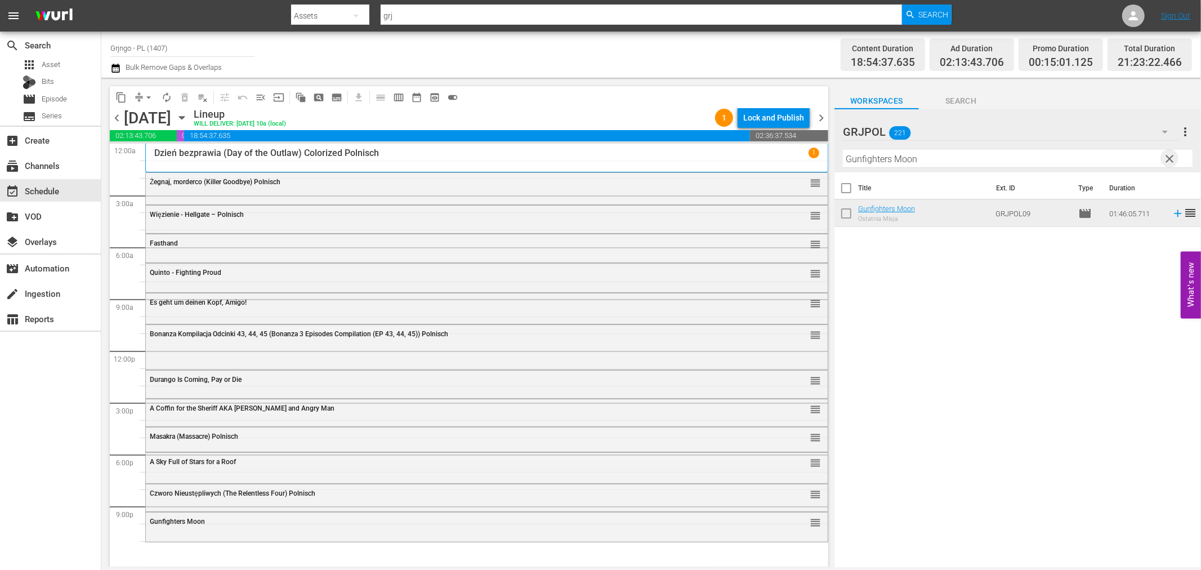
click at [1166, 155] on span "clear" at bounding box center [1170, 159] width 14 height 14
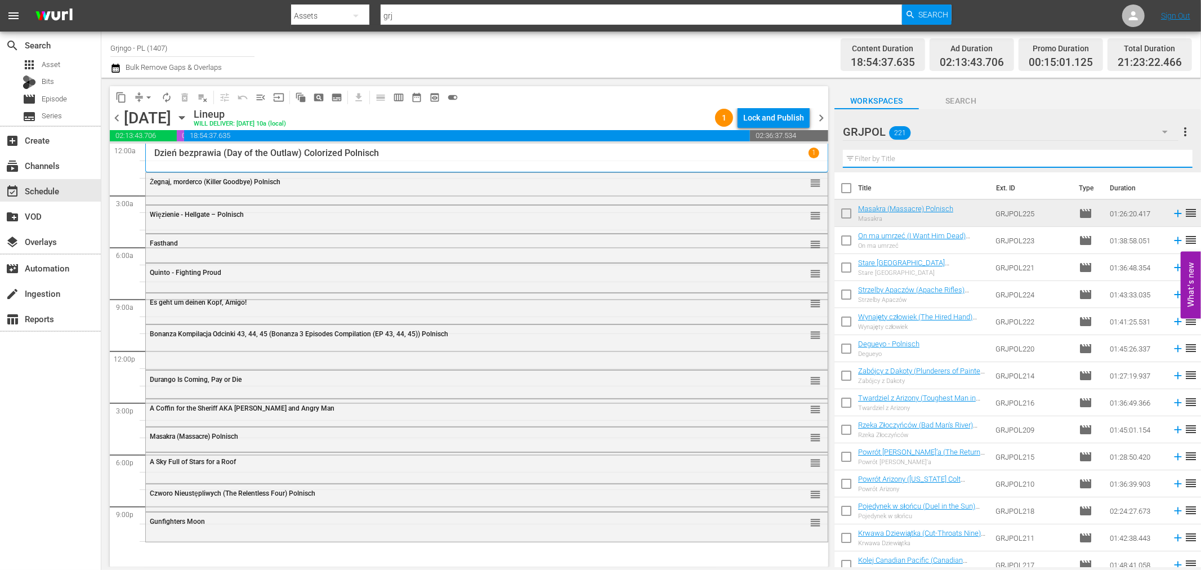
paste input "Drei Halunken erster Klasse"
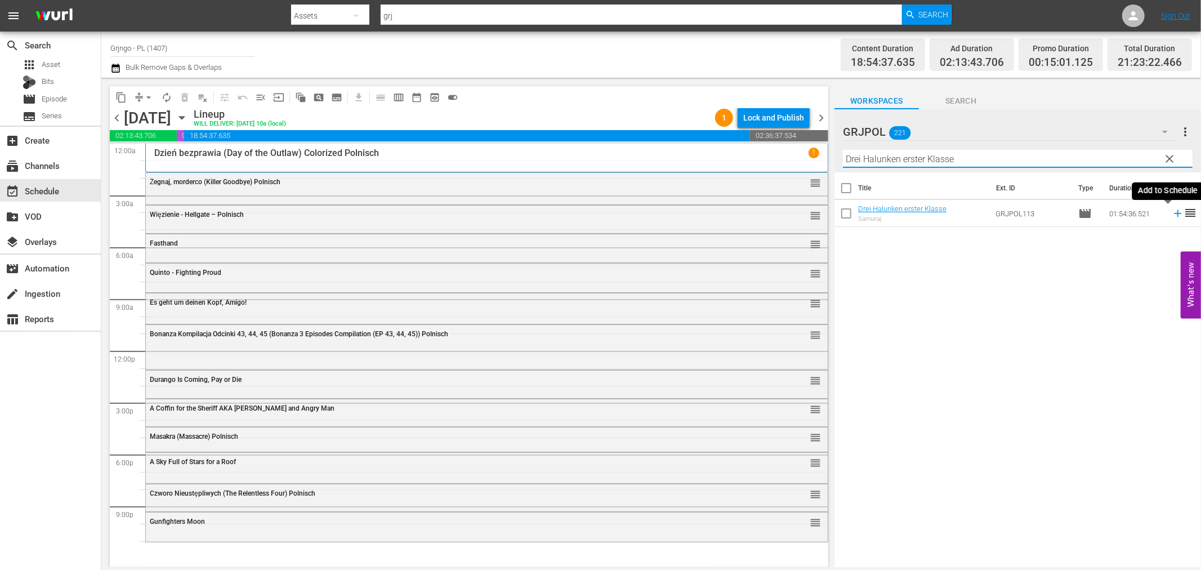
type input "Drei Halunken erster Klasse"
click at [1171, 211] on icon at bounding box center [1177, 213] width 12 height 12
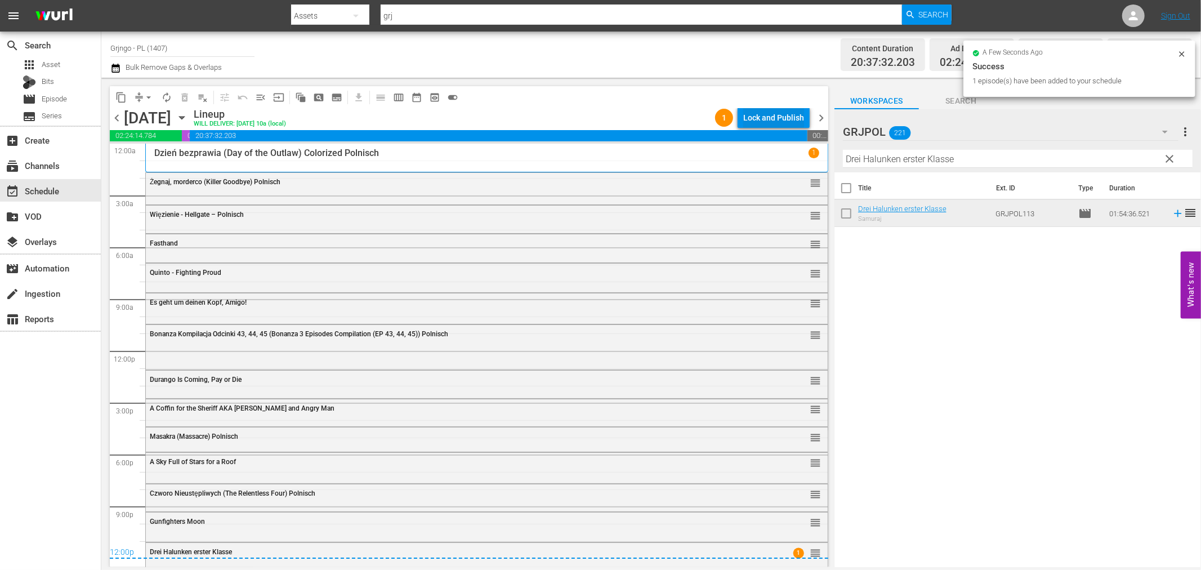
click at [754, 111] on div "Lock and Publish" at bounding box center [773, 118] width 61 height 20
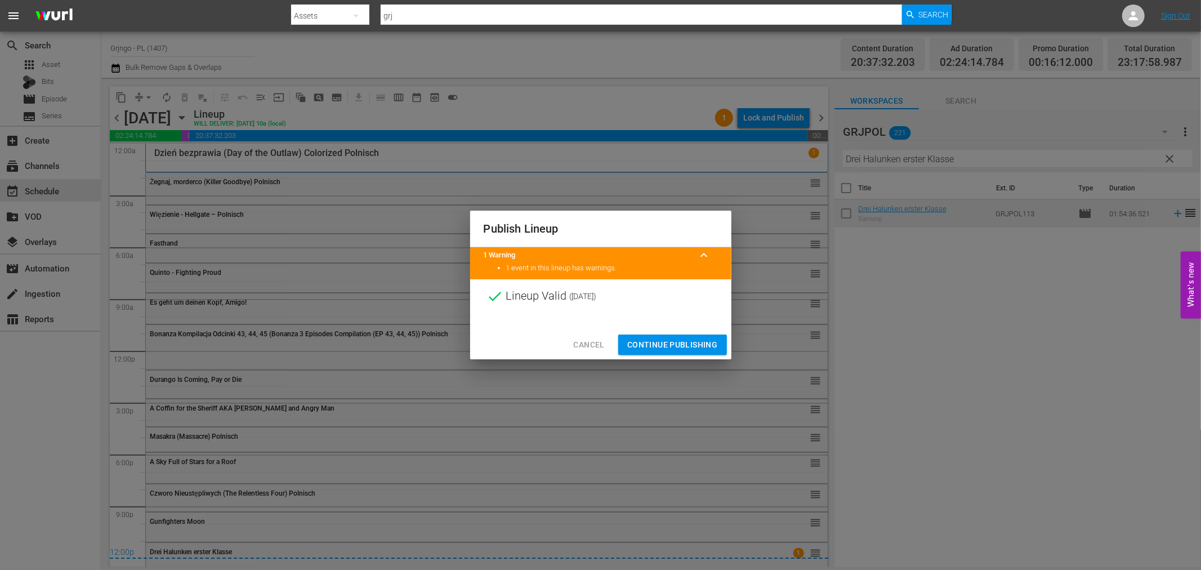
click at [676, 347] on span "Continue Publishing" at bounding box center [672, 345] width 91 height 14
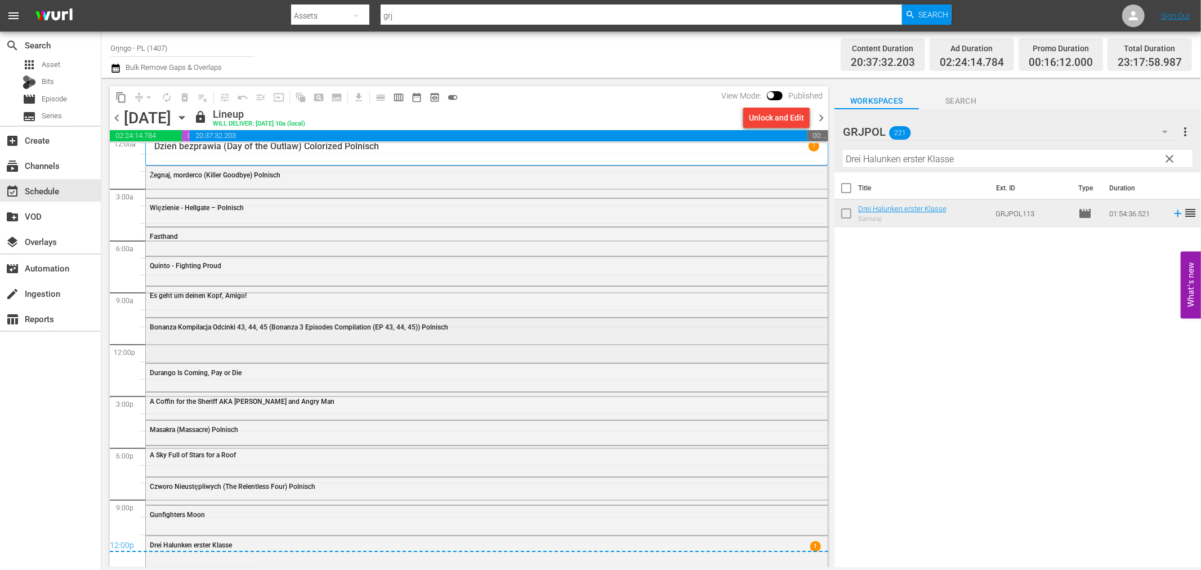
scroll to position [8, 0]
click at [789, 116] on div "Unlock and Edit" at bounding box center [776, 118] width 55 height 20
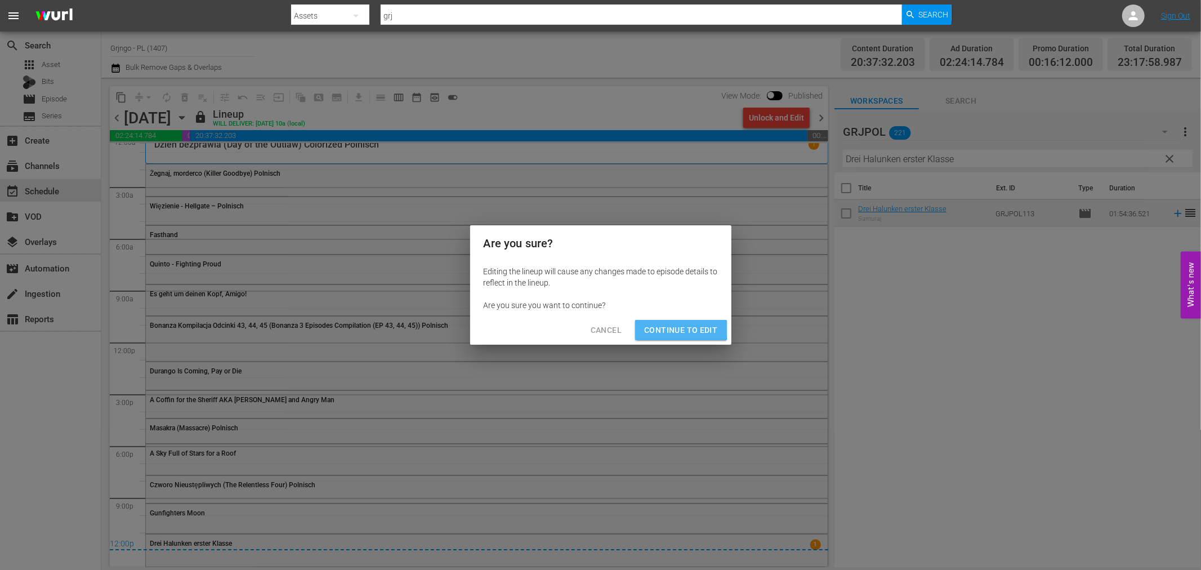
click at [678, 329] on span "Continue to Edit" at bounding box center [680, 330] width 73 height 14
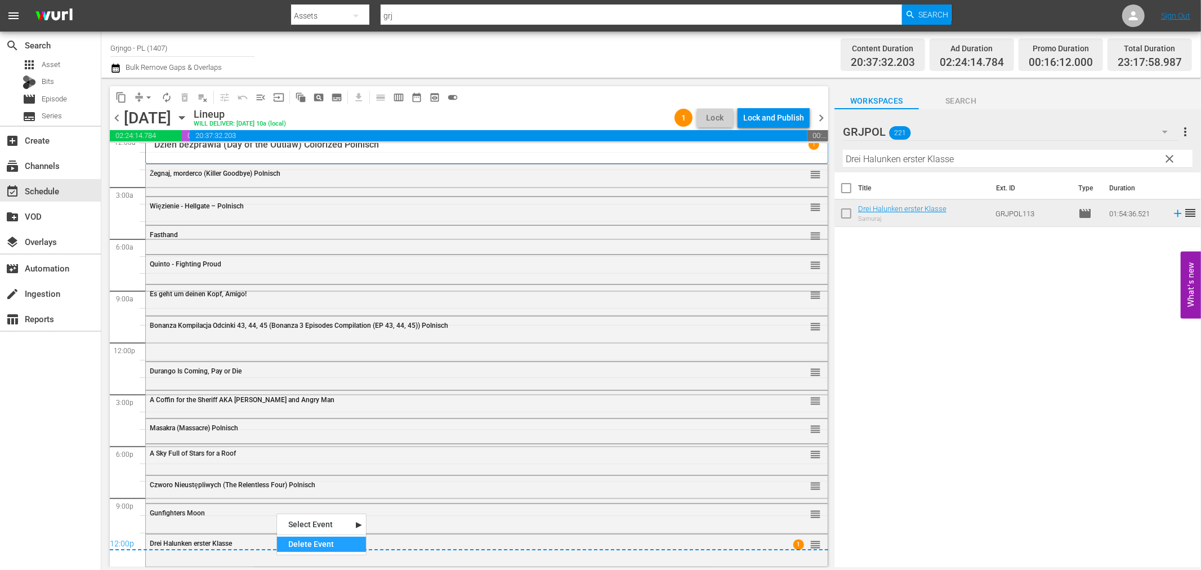
click at [296, 544] on div "Delete Event" at bounding box center [321, 543] width 89 height 15
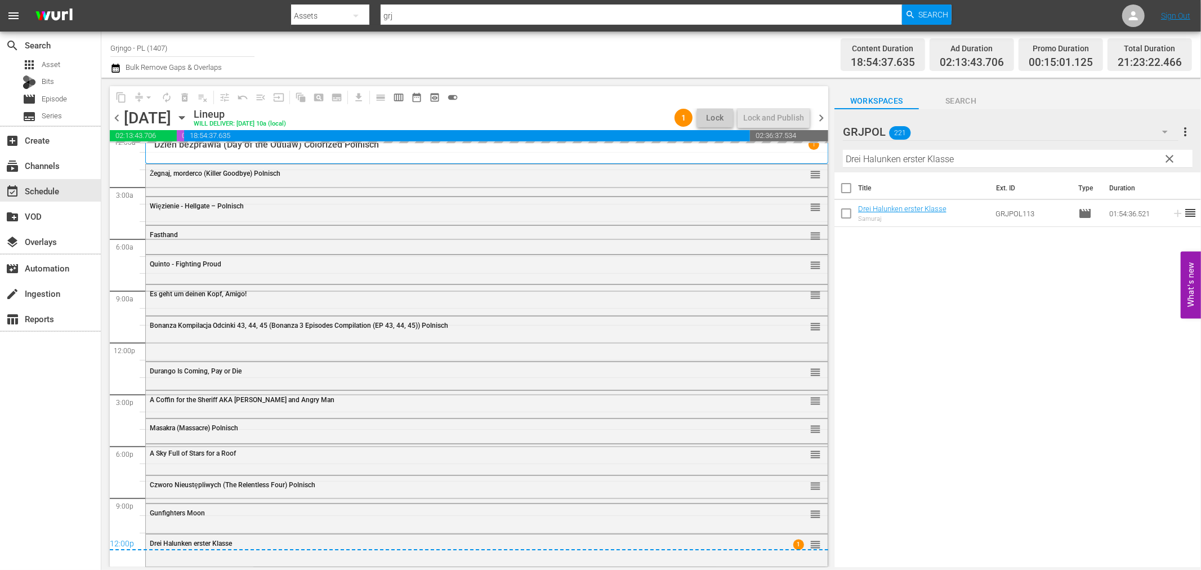
scroll to position [0, 0]
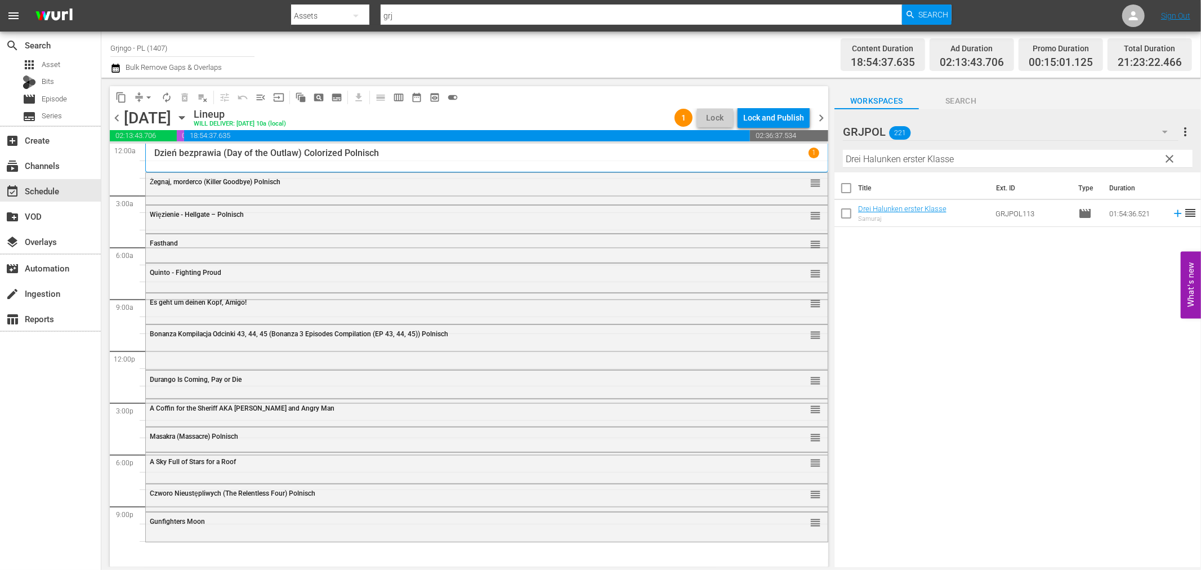
click at [1171, 153] on span "clear" at bounding box center [1170, 159] width 14 height 14
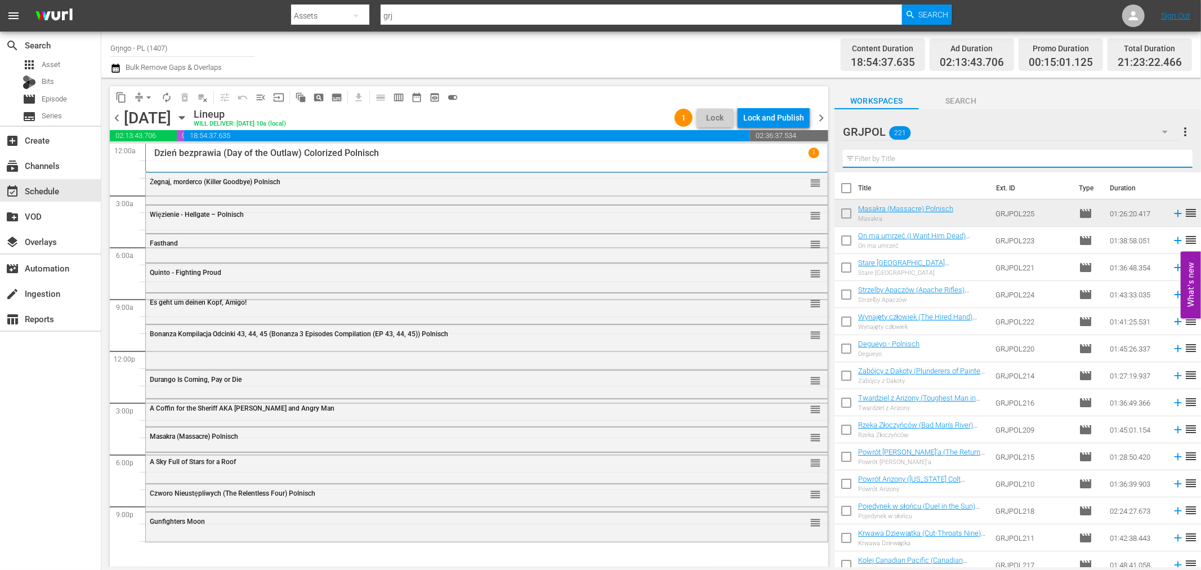
paste input "The Shakiest Gun in the West"
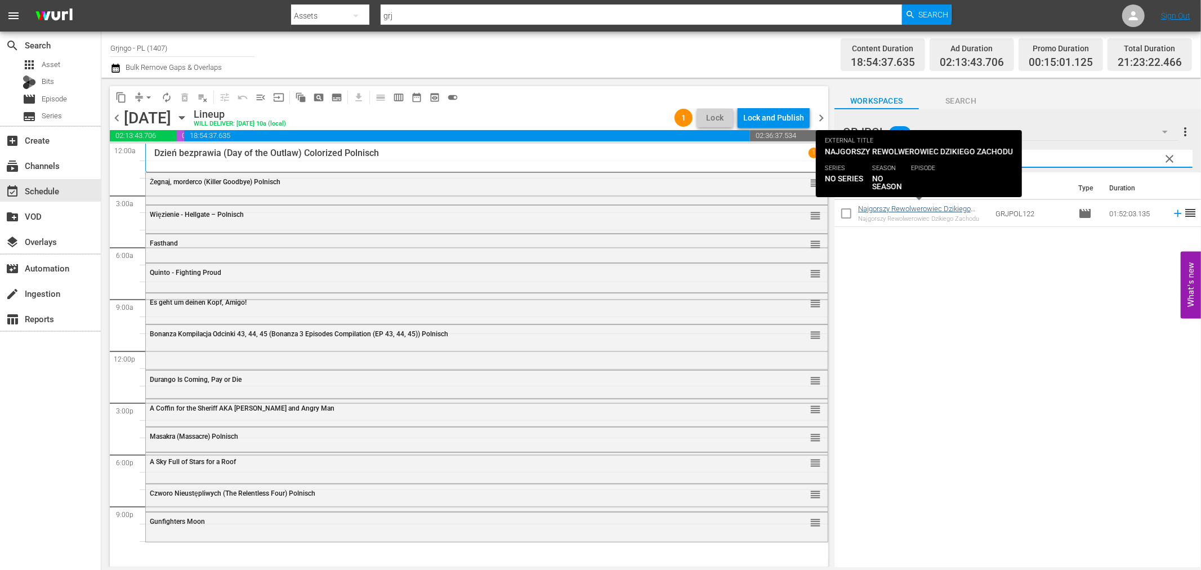
type input "The Shakiest Gun in the West"
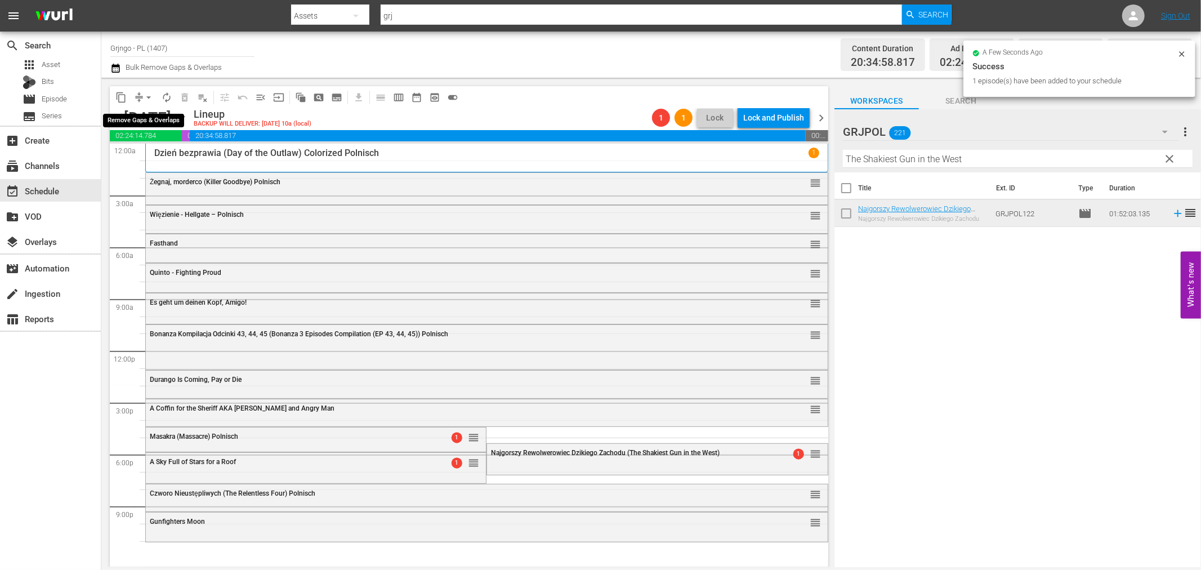
click at [149, 97] on span "arrow_drop_down" at bounding box center [148, 97] width 11 height 11
click at [190, 167] on ul "Align to Midnight Align to First Episode Align to End of Previous Day" at bounding box center [149, 138] width 118 height 65
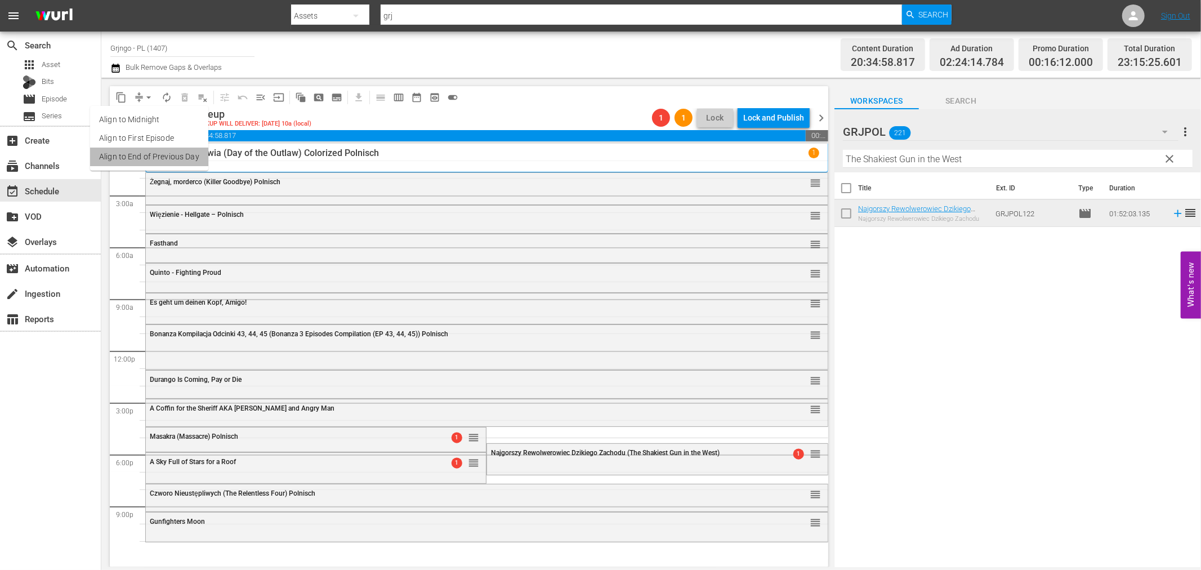
click at [189, 153] on li "Align to End of Previous Day" at bounding box center [149, 156] width 118 height 19
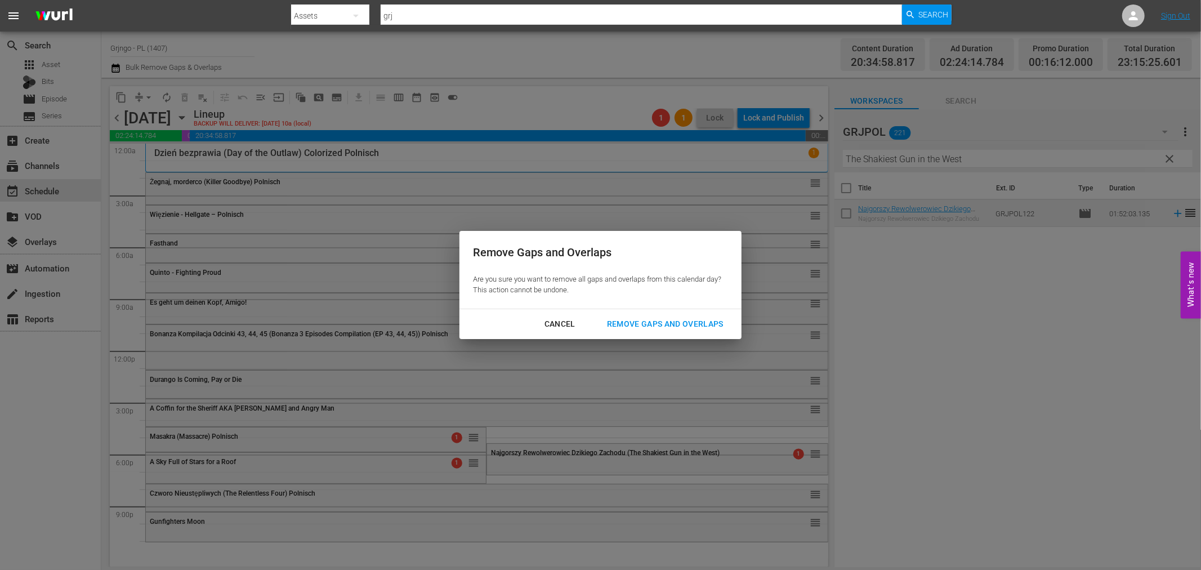
click at [633, 319] on div "Remove Gaps and Overlaps" at bounding box center [665, 324] width 135 height 14
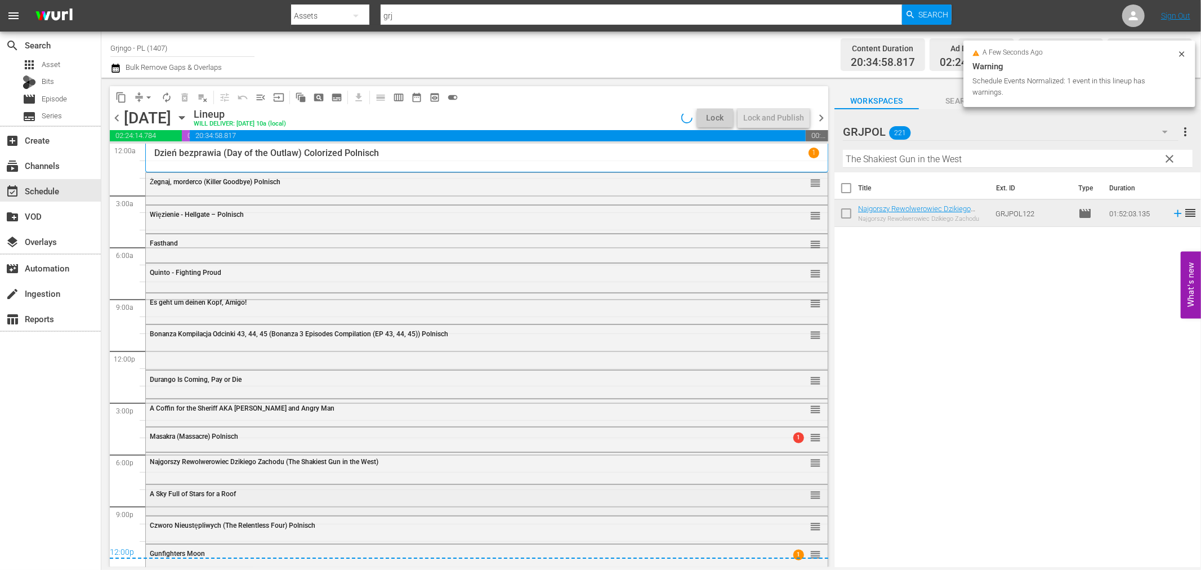
scroll to position [7, 0]
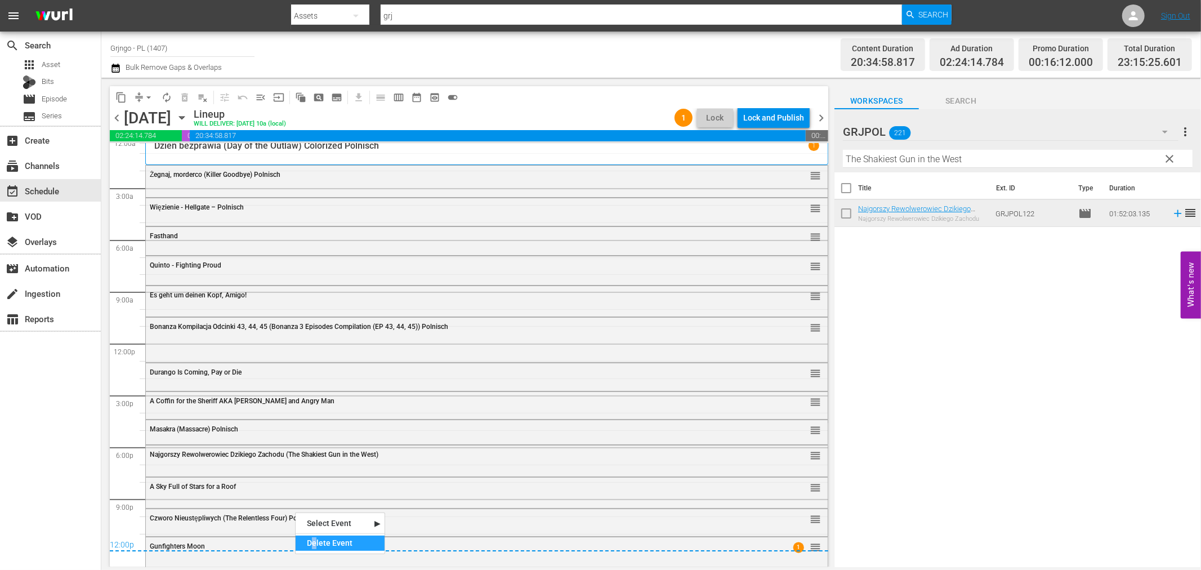
click at [314, 546] on div "Delete Event" at bounding box center [340, 542] width 89 height 15
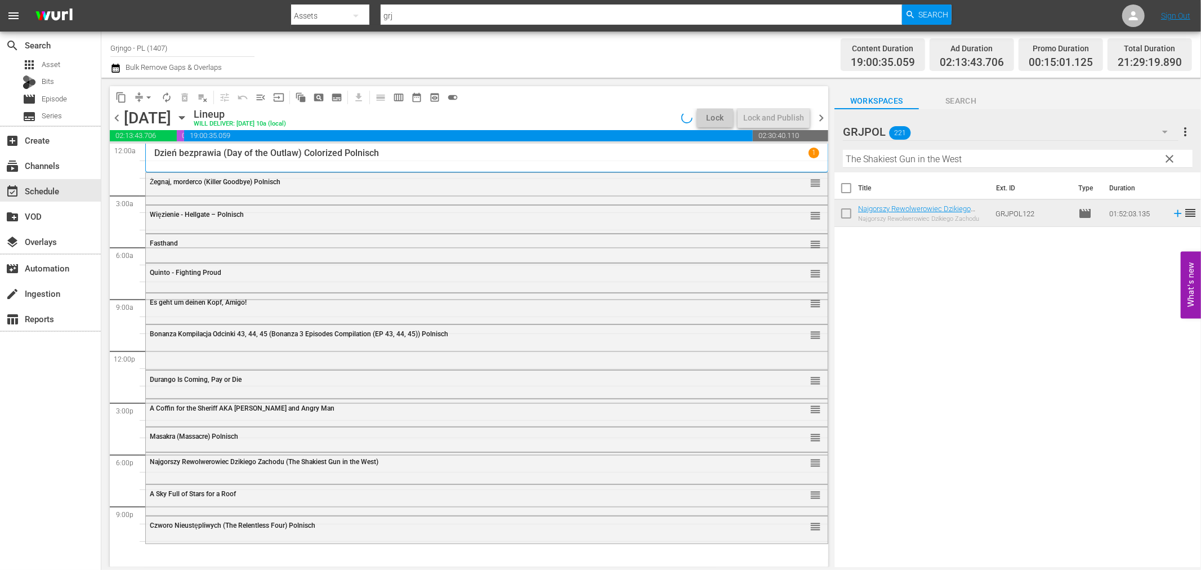
scroll to position [0, 0]
drag, startPoint x: 1166, startPoint y: 156, endPoint x: 897, endPoint y: 158, distance: 269.6
click at [1167, 156] on span "clear" at bounding box center [1170, 159] width 14 height 14
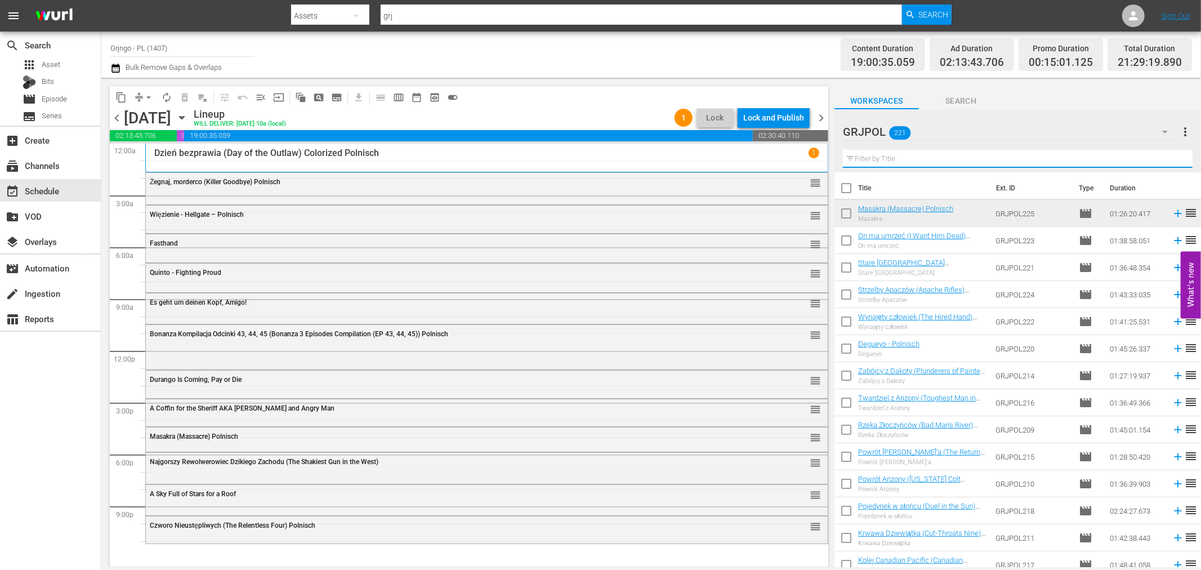
paste input "Hasse deinen Nächsten"
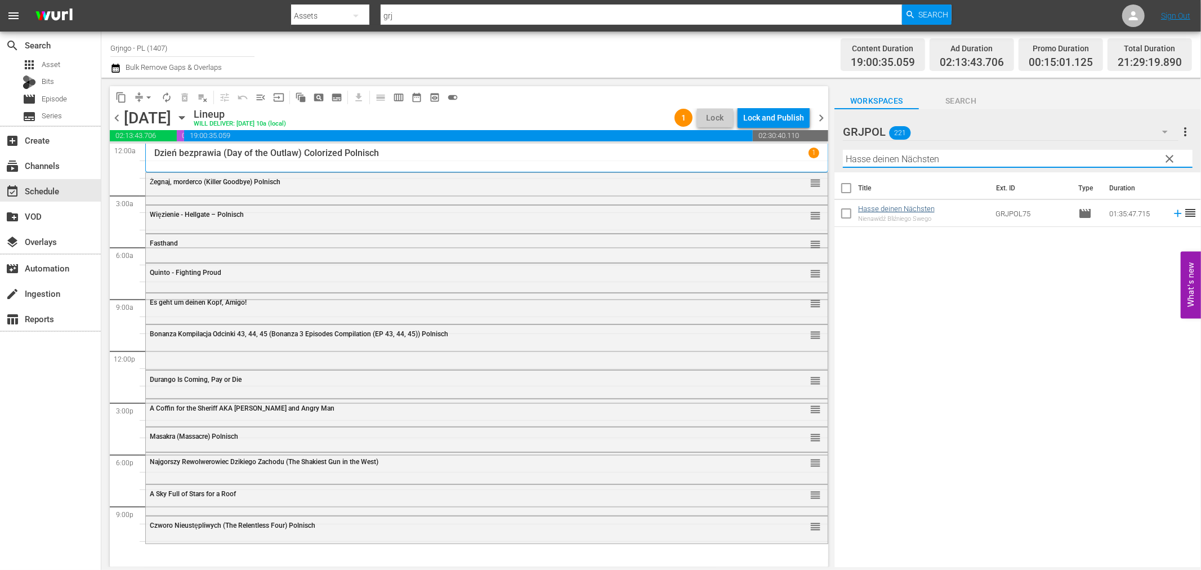
type input "Hasse deinen Nächsten"
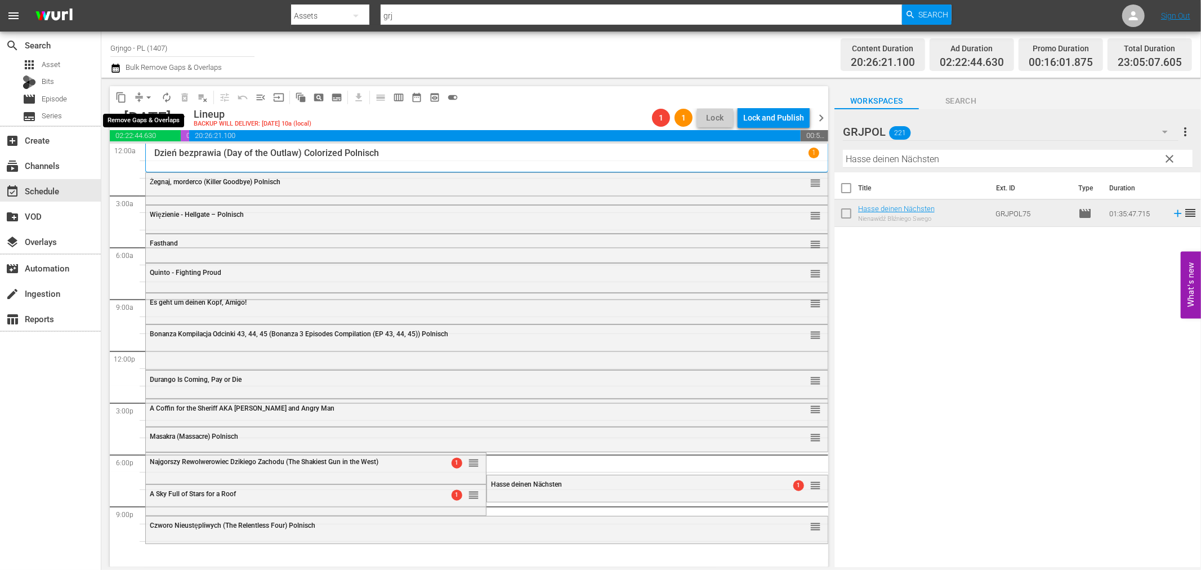
click at [145, 99] on span "arrow_drop_down" at bounding box center [148, 97] width 11 height 11
click at [162, 156] on li "Align to End of Previous Day" at bounding box center [149, 156] width 118 height 19
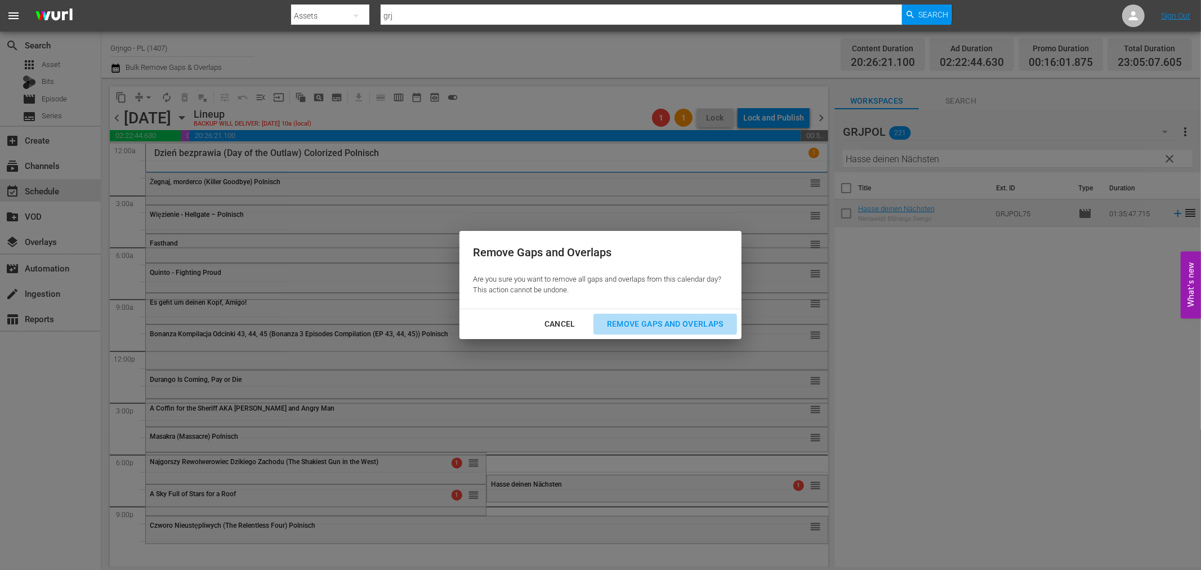
click at [651, 323] on div "Remove Gaps and Overlaps" at bounding box center [665, 324] width 135 height 14
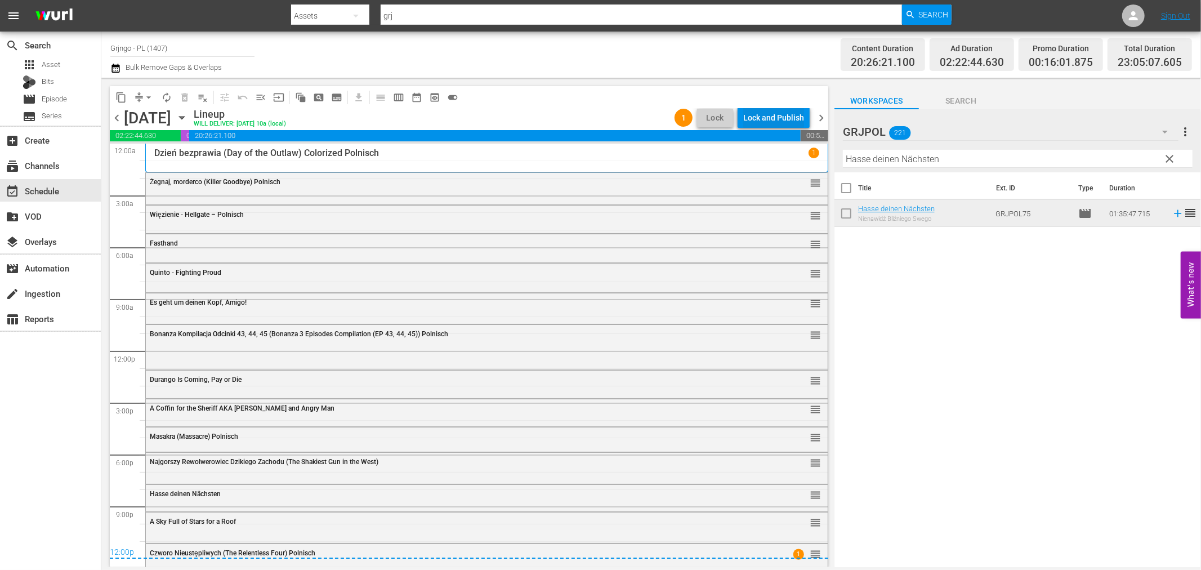
click at [773, 109] on div "Lock and Publish" at bounding box center [773, 118] width 61 height 20
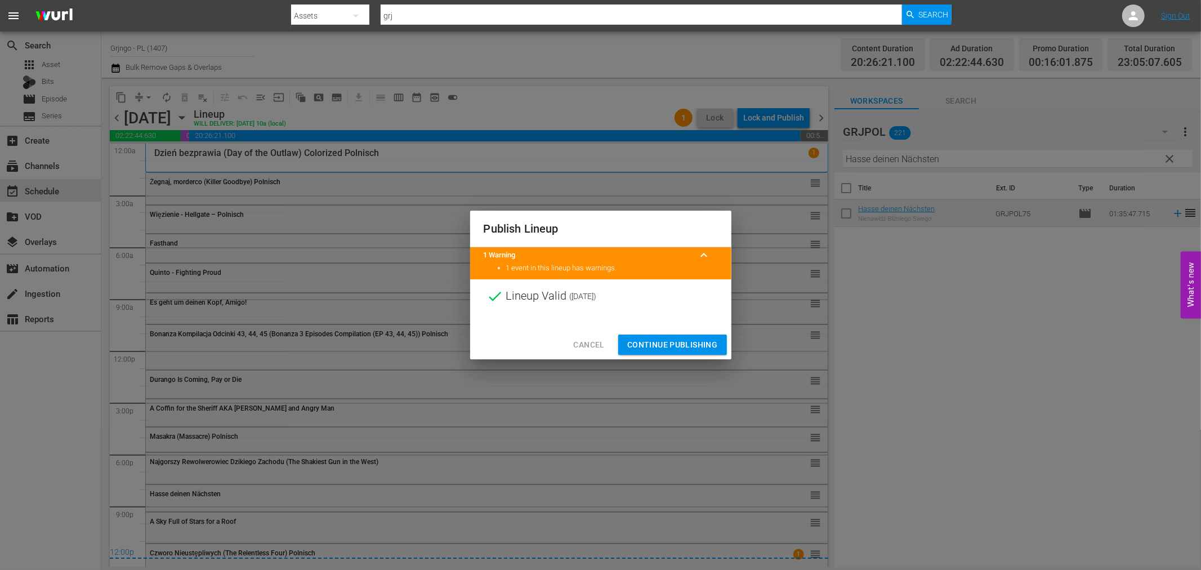
click at [651, 346] on span "Continue Publishing" at bounding box center [672, 345] width 91 height 14
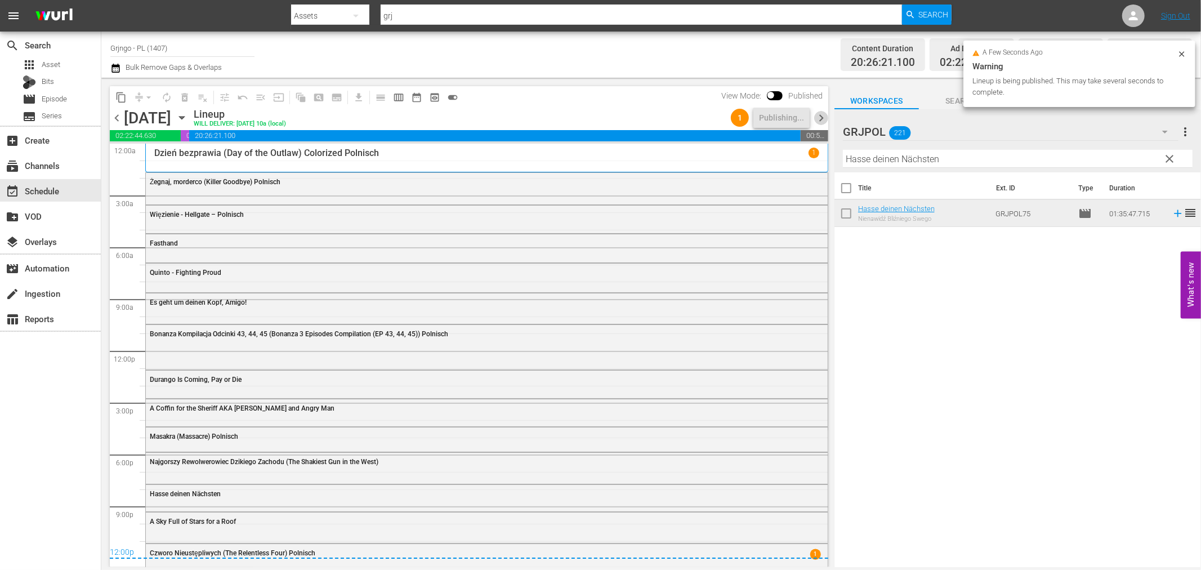
click at [821, 113] on span "chevron_right" at bounding box center [821, 118] width 14 height 14
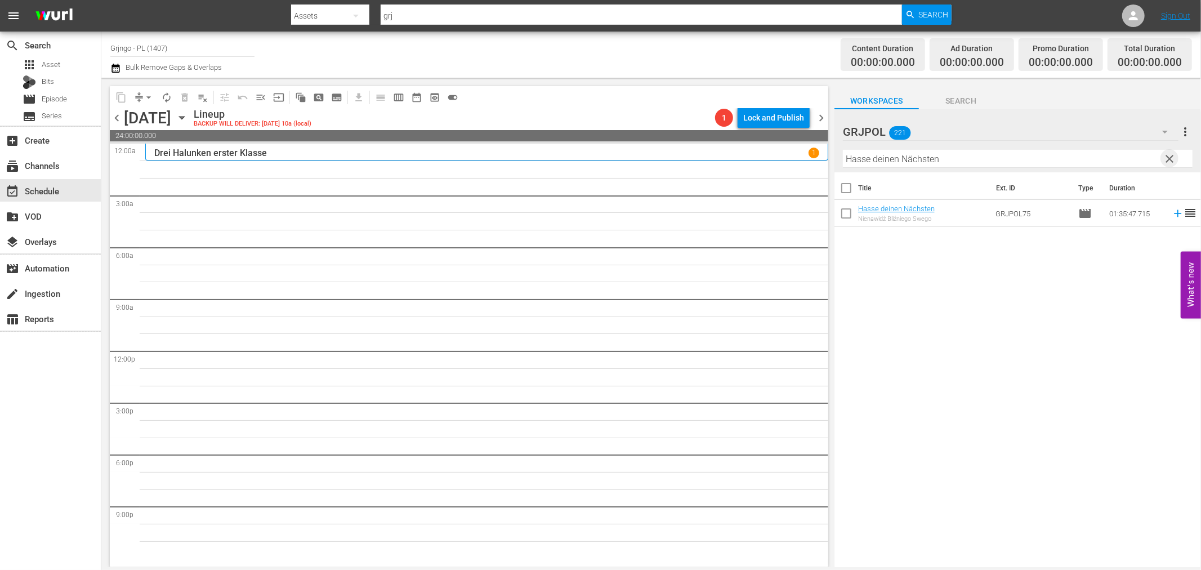
drag, startPoint x: 1170, startPoint y: 158, endPoint x: 894, endPoint y: 165, distance: 275.9
click at [1170, 158] on span "clear" at bounding box center [1170, 159] width 14 height 14
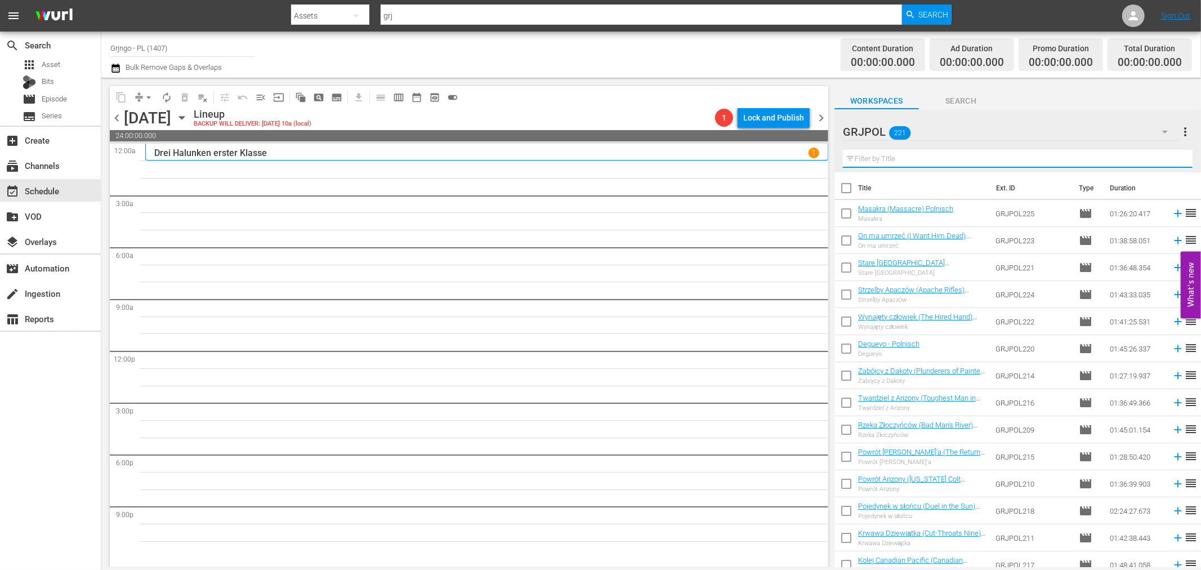
paste input "Drei Halunken erster Klasse"
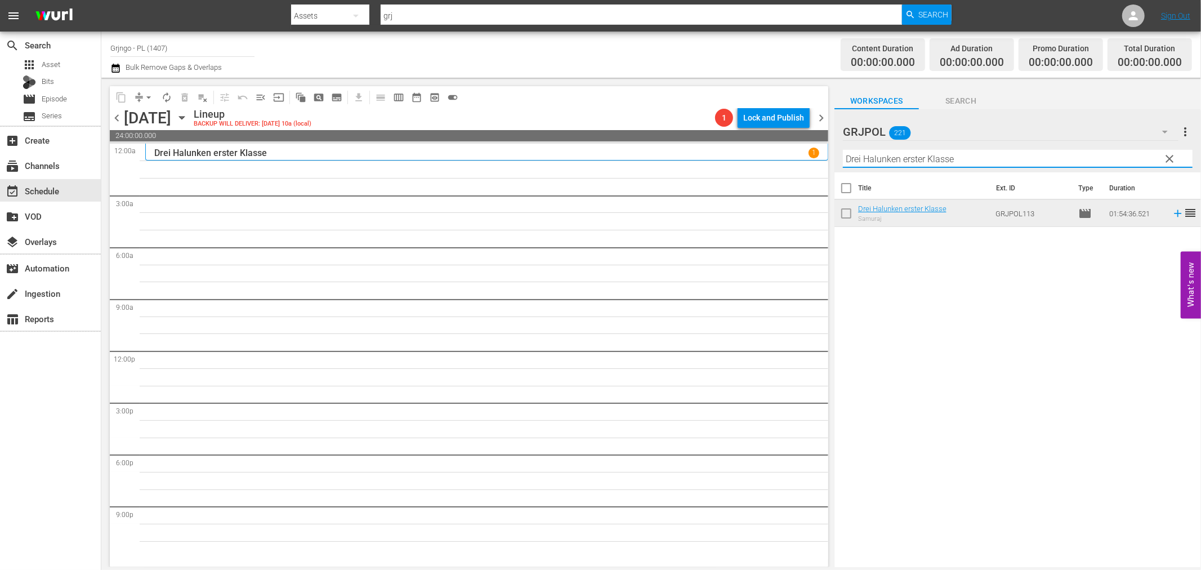
type input "Drei Halunken erster Klasse"
click at [1167, 159] on span "clear" at bounding box center [1170, 159] width 14 height 14
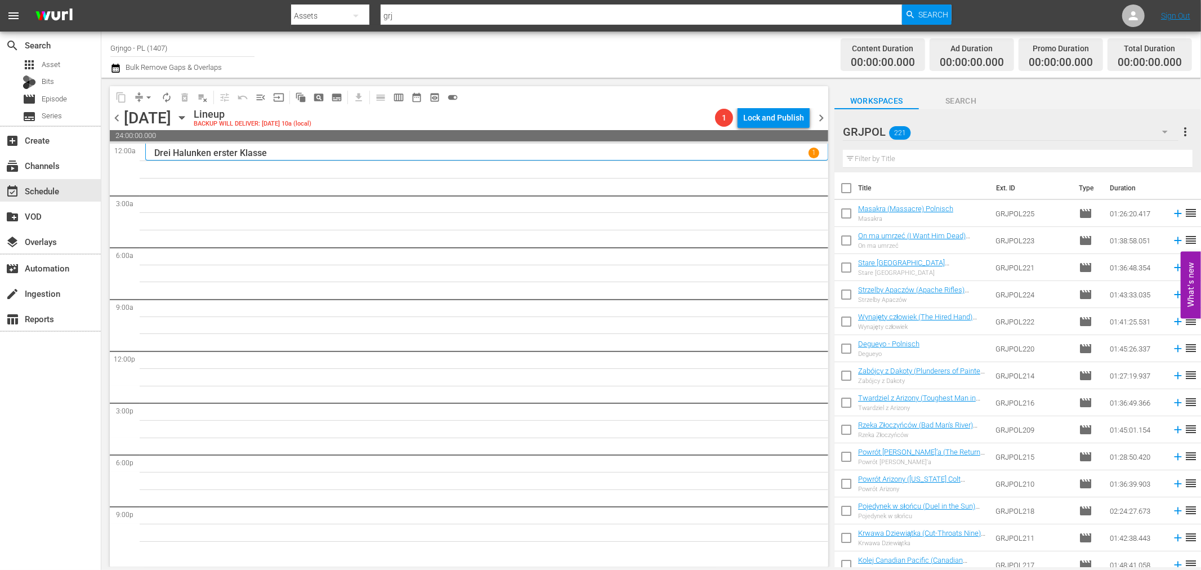
click at [115, 111] on span "chevron_left" at bounding box center [117, 118] width 14 height 14
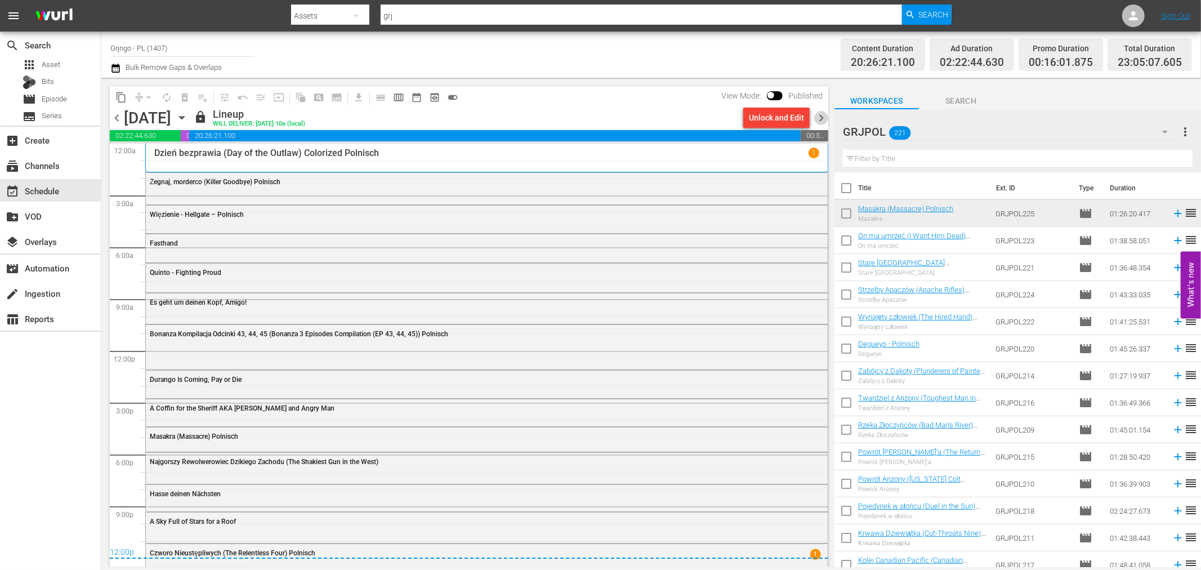
click at [818, 115] on span "chevron_right" at bounding box center [821, 118] width 14 height 14
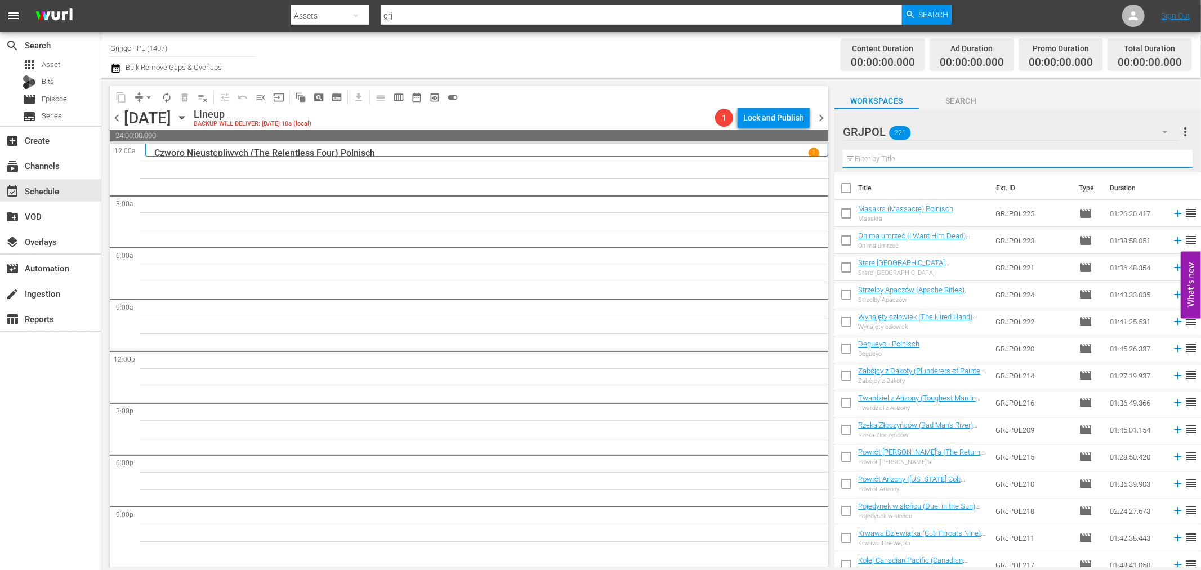
click at [893, 152] on input "text" at bounding box center [1018, 159] width 350 height 18
paste input "Drei Halunken erster Klasse"
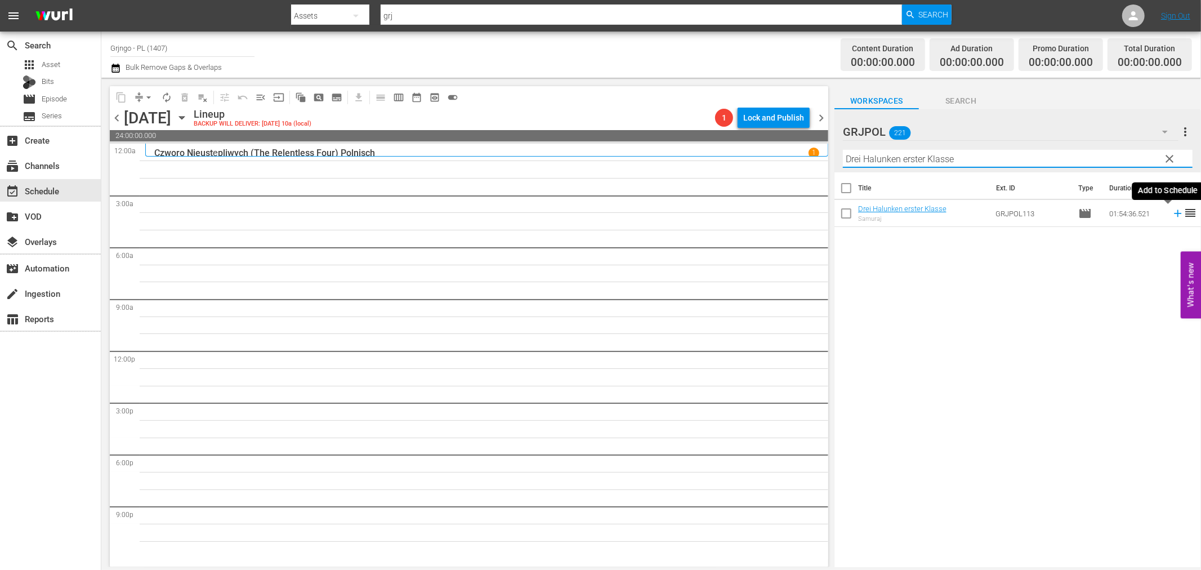
type input "Drei Halunken erster Klasse"
click at [1171, 212] on icon at bounding box center [1177, 213] width 12 height 12
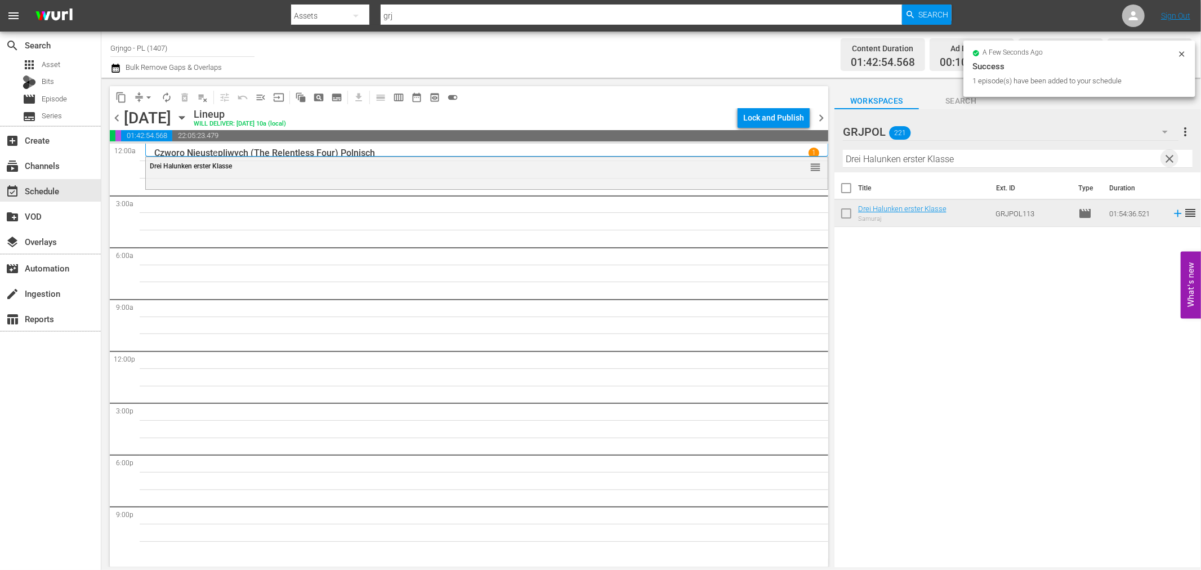
click at [1172, 155] on span "clear" at bounding box center [1170, 159] width 14 height 14
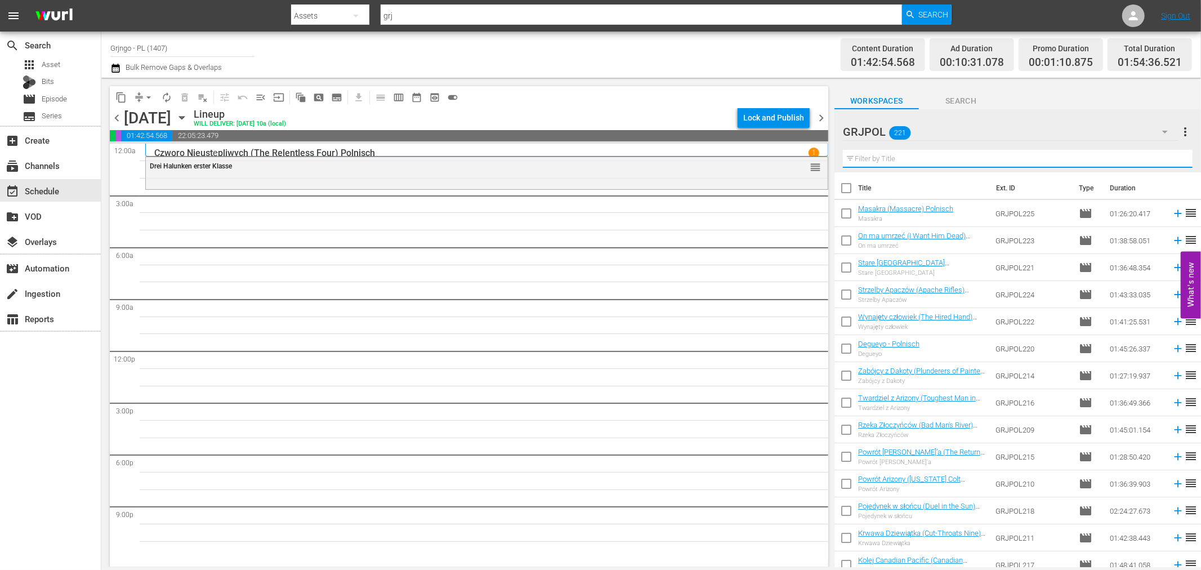
paste input "Ride the Man Down"
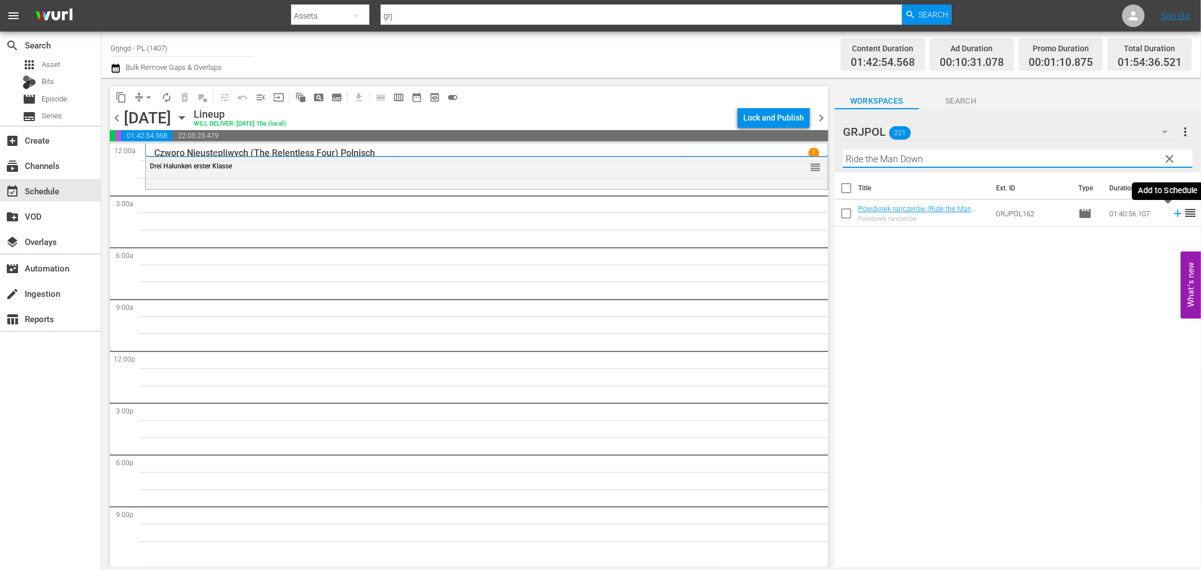
type input "Ride the Man Down"
click at [1174, 212] on icon at bounding box center [1177, 213] width 7 height 7
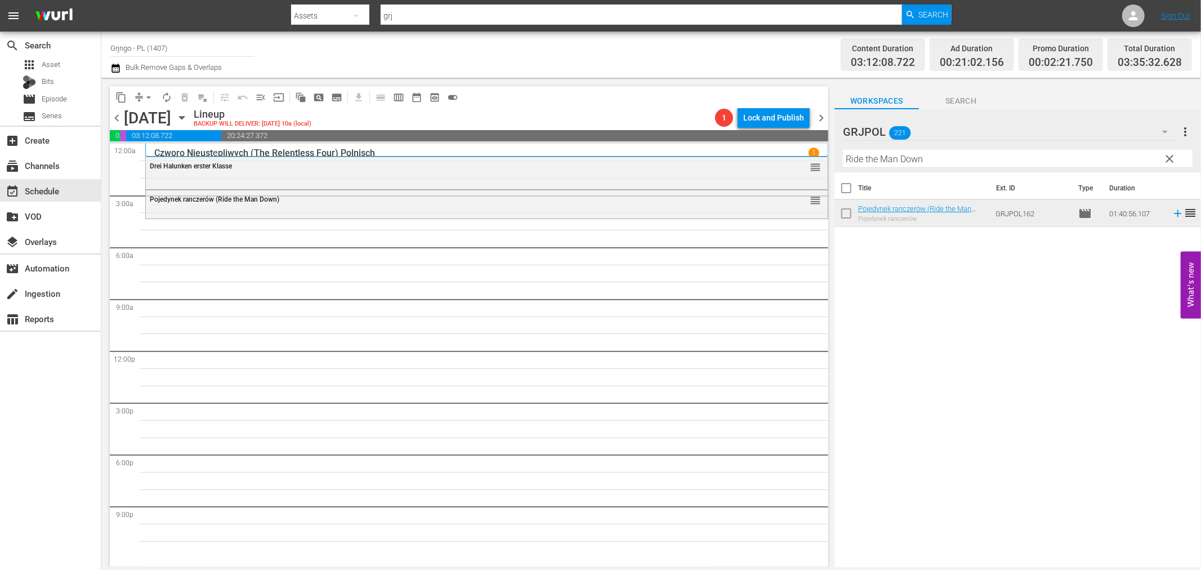
click at [1168, 155] on span "clear" at bounding box center [1170, 159] width 14 height 14
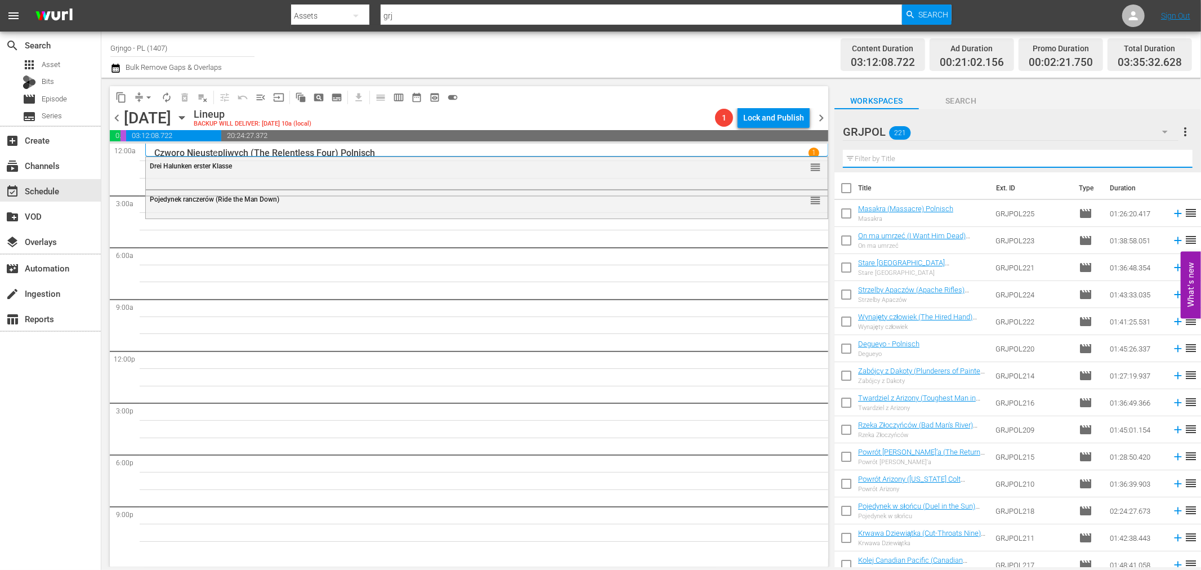
click at [925, 156] on input "text" at bounding box center [1018, 159] width 350 height 18
paste input "Django und die Bande der Bluthunde"
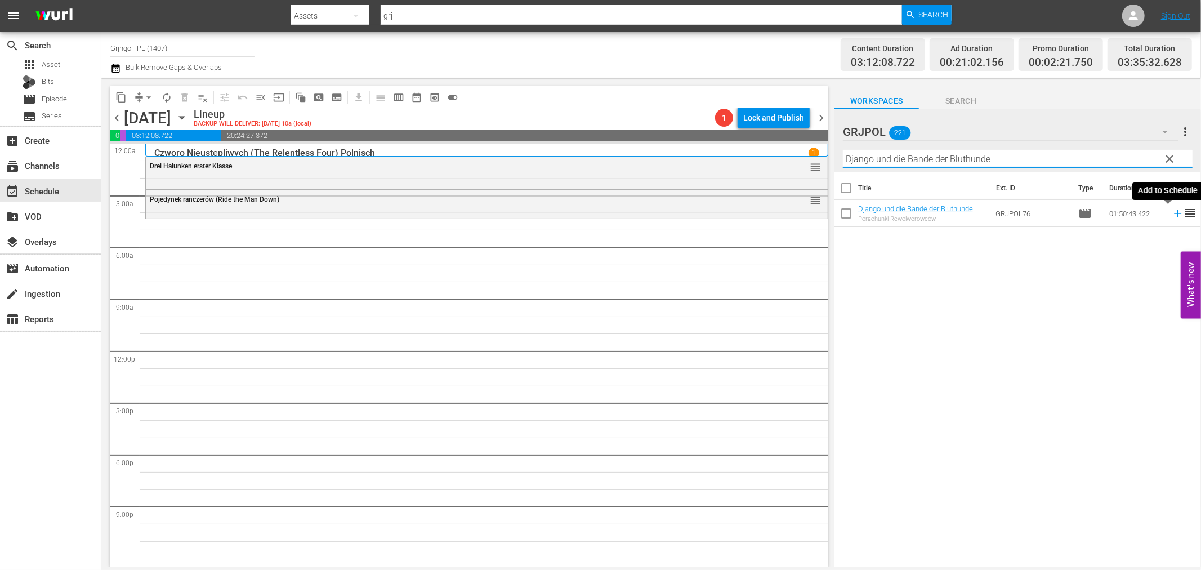
type input "Django und die Bande der Bluthunde"
click at [1171, 211] on icon at bounding box center [1177, 213] width 12 height 12
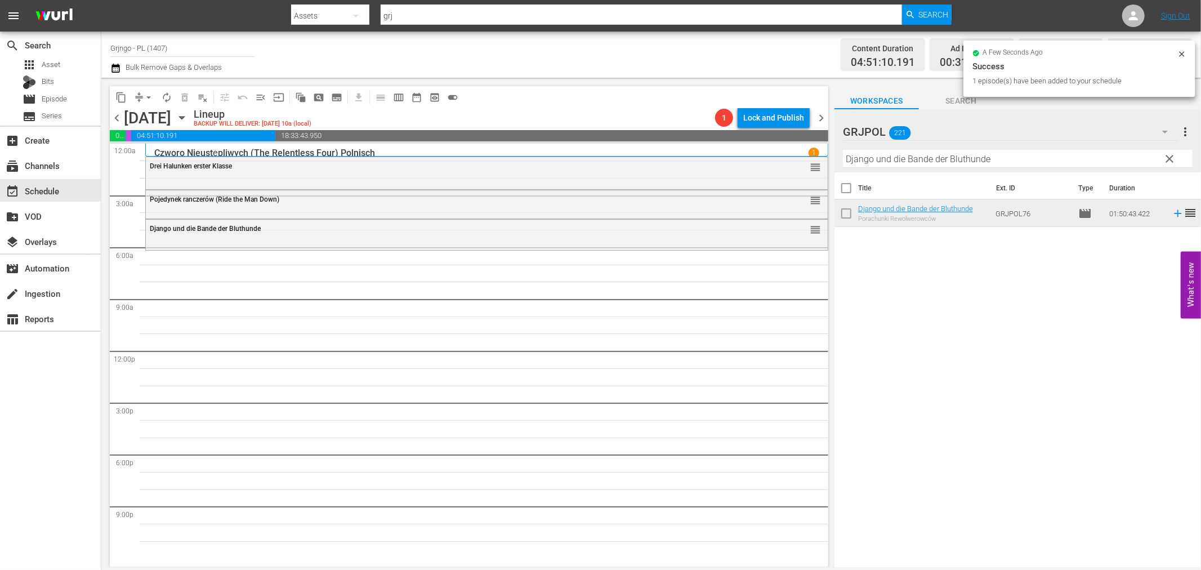
drag, startPoint x: 1167, startPoint y: 155, endPoint x: 905, endPoint y: 160, distance: 262.4
click at [1167, 155] on span "clear" at bounding box center [1170, 159] width 14 height 14
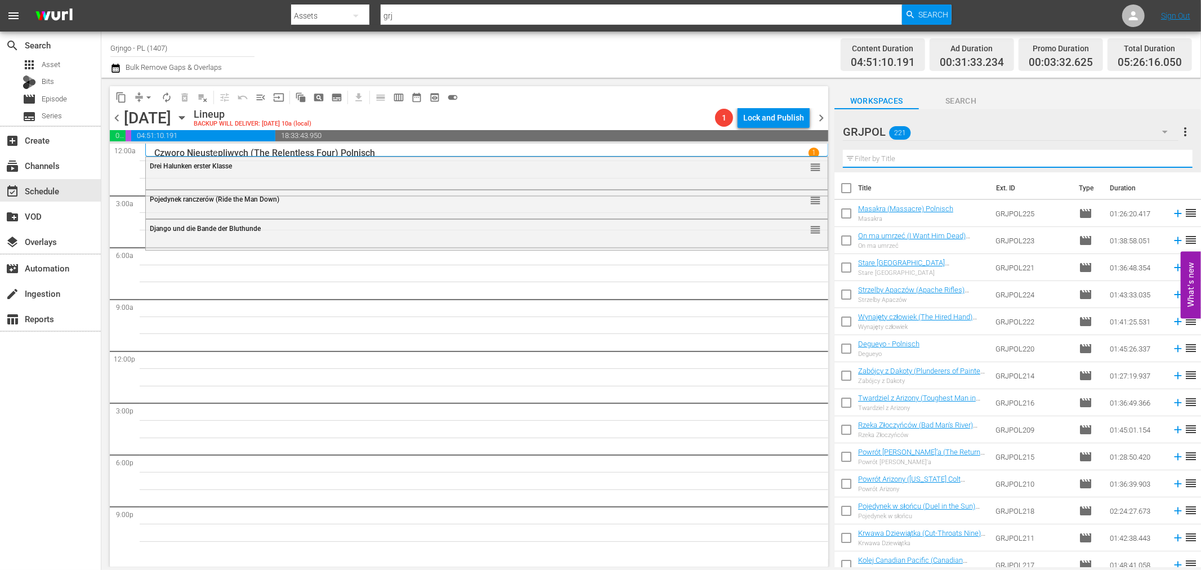
paste input "Reverend's Colt"
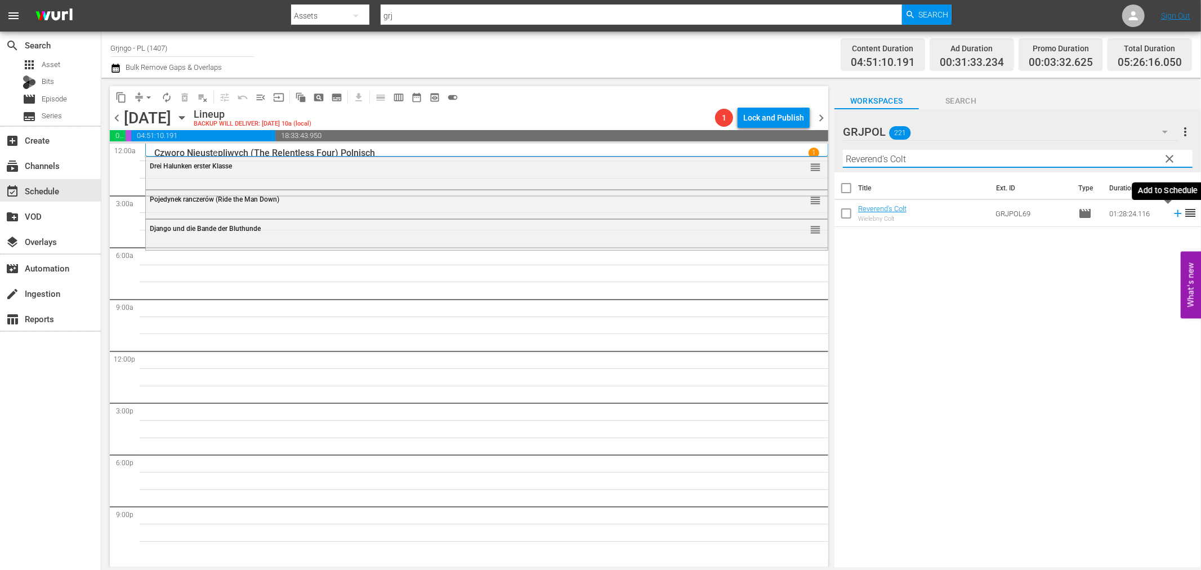
type input "Reverend's Colt"
click at [1171, 210] on icon at bounding box center [1177, 213] width 12 height 12
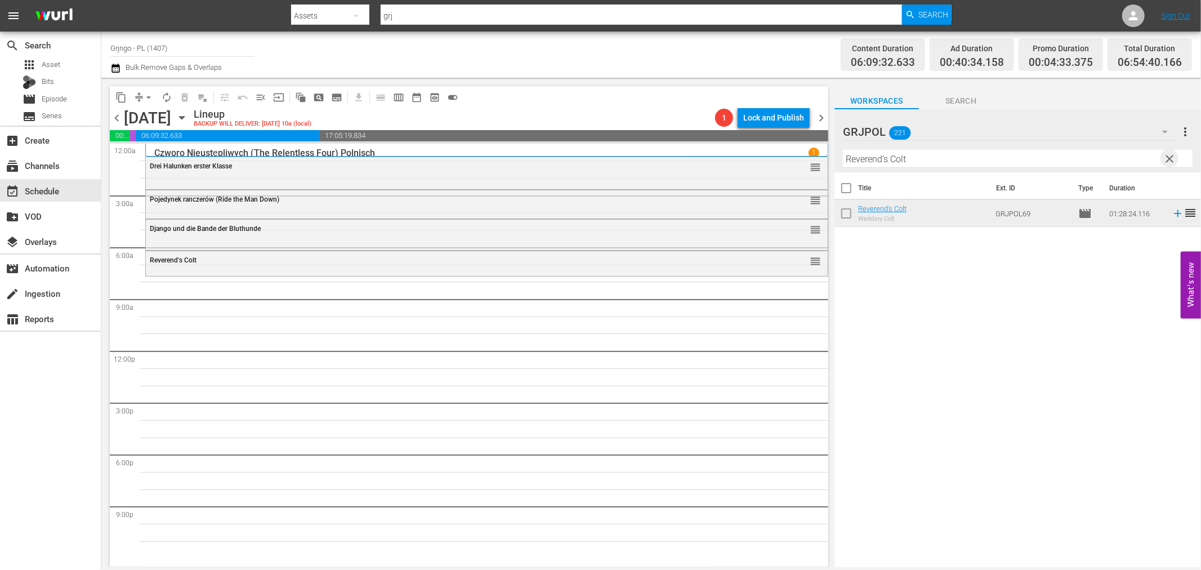
drag, startPoint x: 1166, startPoint y: 160, endPoint x: 934, endPoint y: 164, distance: 231.4
click at [1166, 160] on span "clear" at bounding box center [1170, 159] width 14 height 14
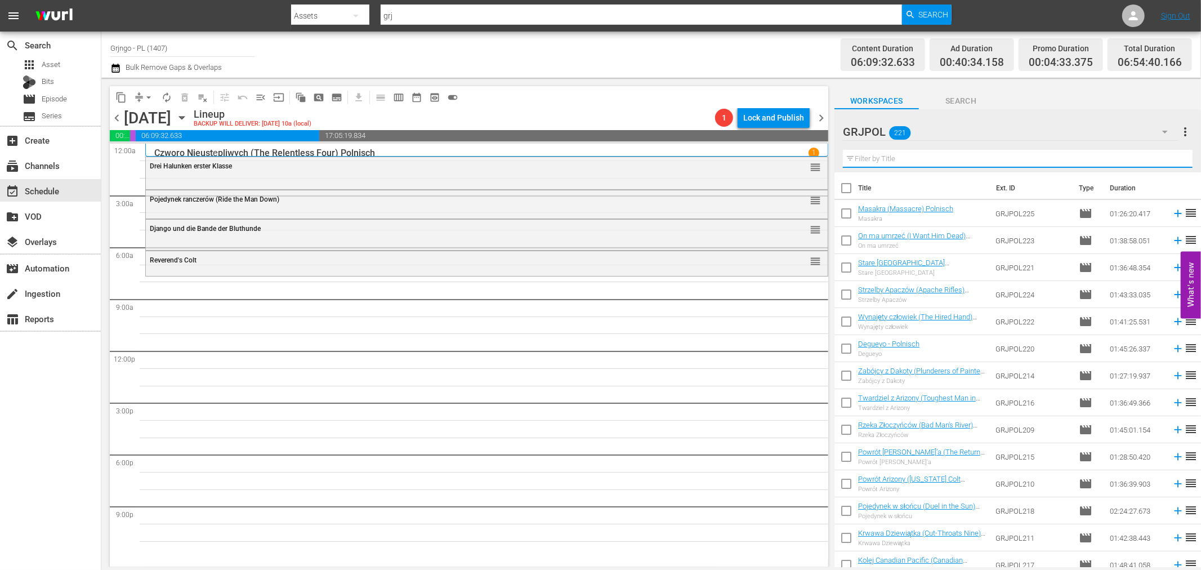
paste input "The Return of Jack Slade"
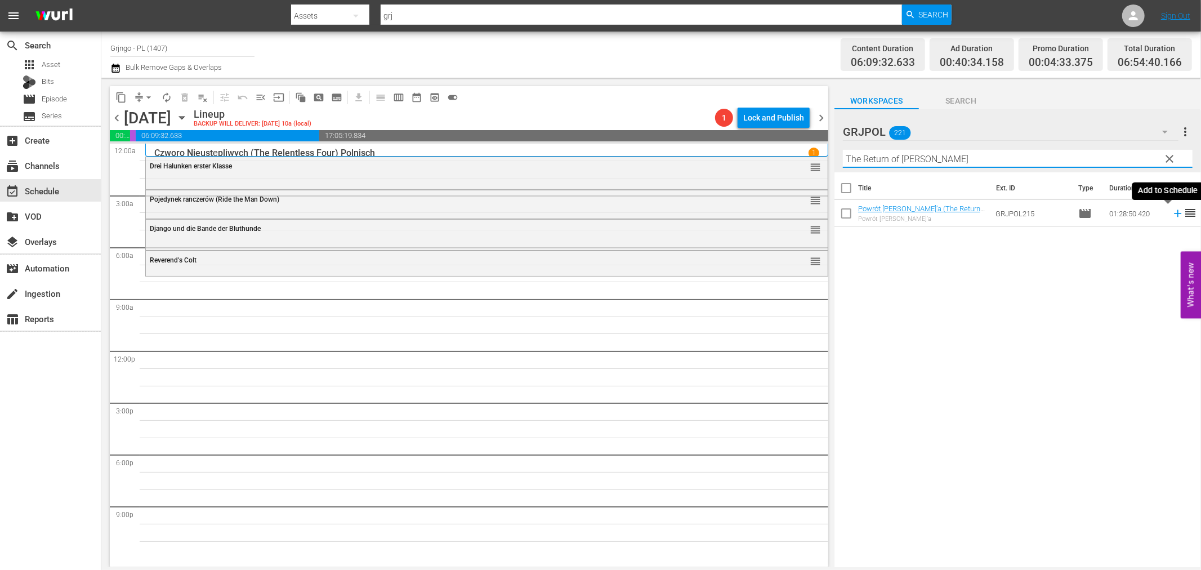
type input "The Return of Jack Slade"
click at [1171, 211] on icon at bounding box center [1177, 213] width 12 height 12
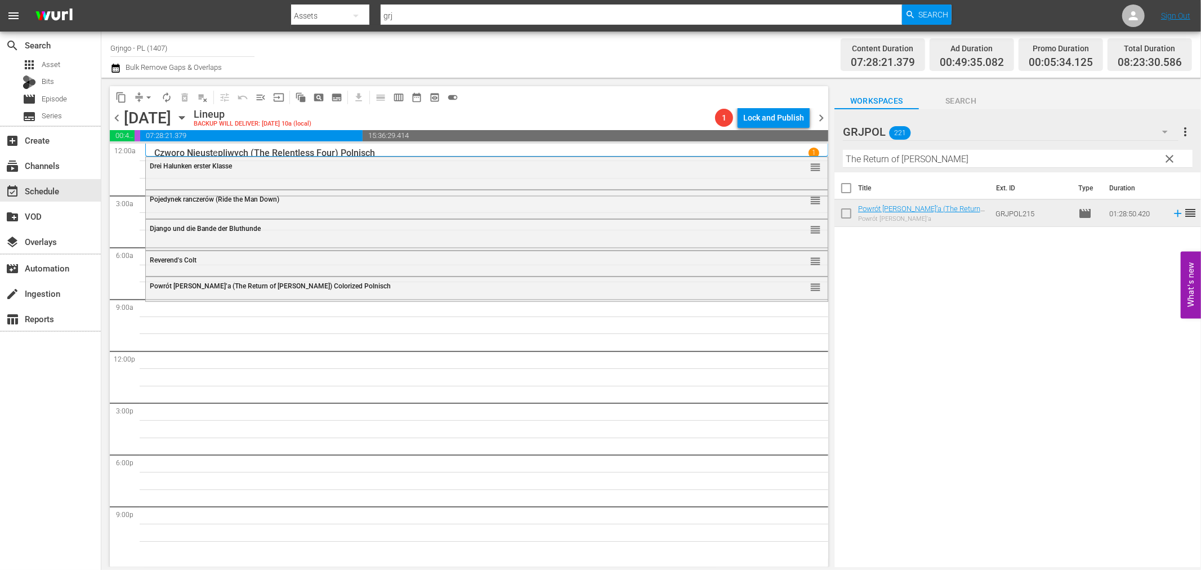
click at [1168, 150] on button "clear" at bounding box center [1169, 158] width 18 height 18
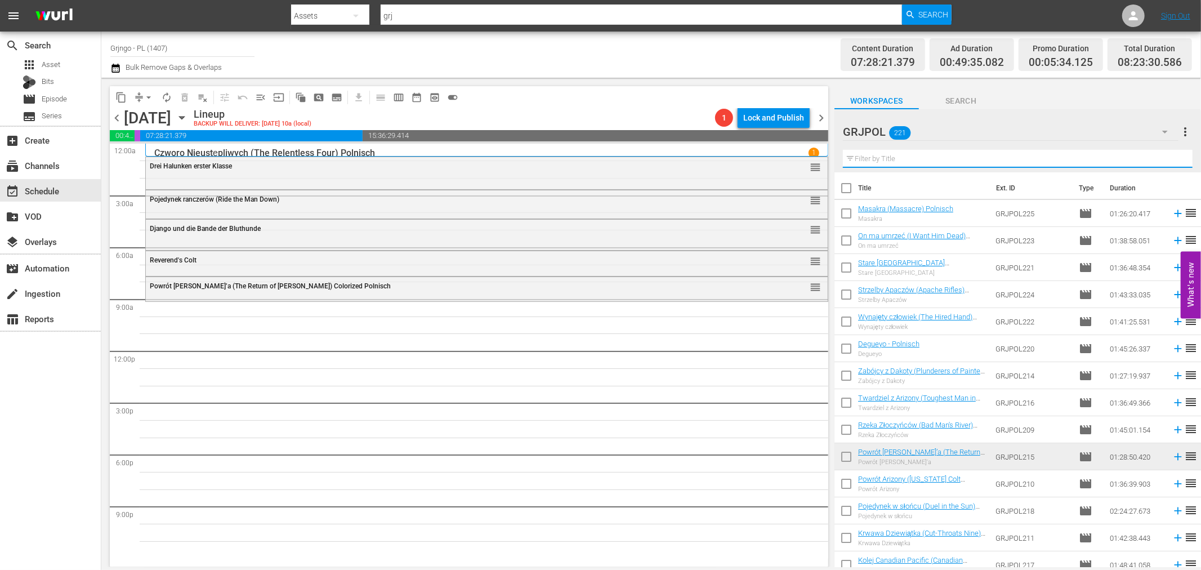
paste input "Apache Rifles"
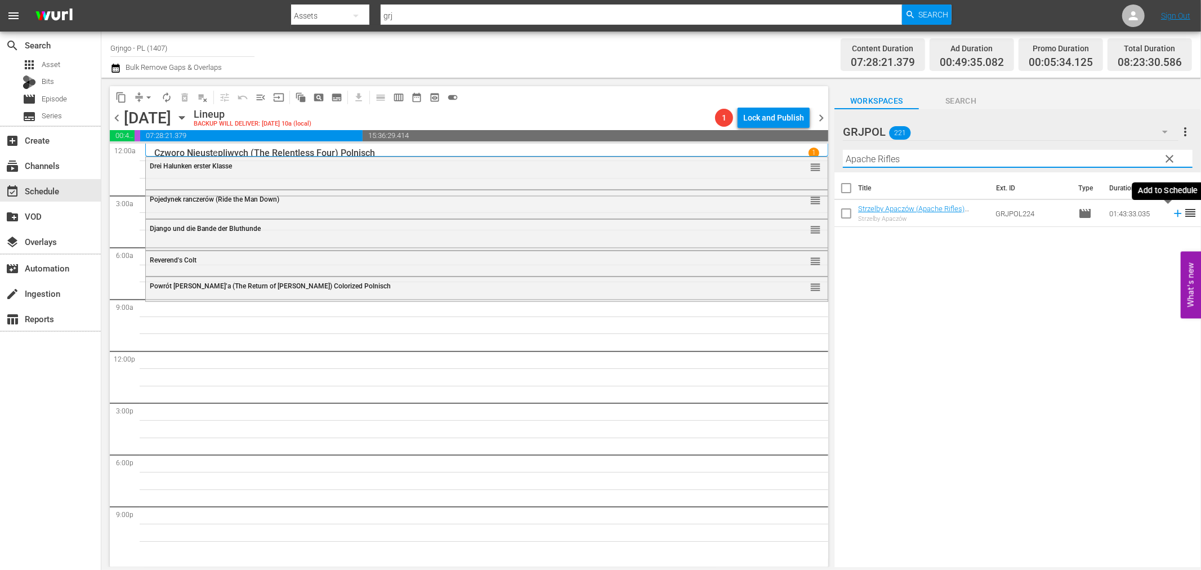
type input "Apache Rifles"
drag, startPoint x: 1169, startPoint y: 211, endPoint x: 1196, endPoint y: 223, distance: 29.5
click at [1171, 212] on icon at bounding box center [1177, 213] width 12 height 12
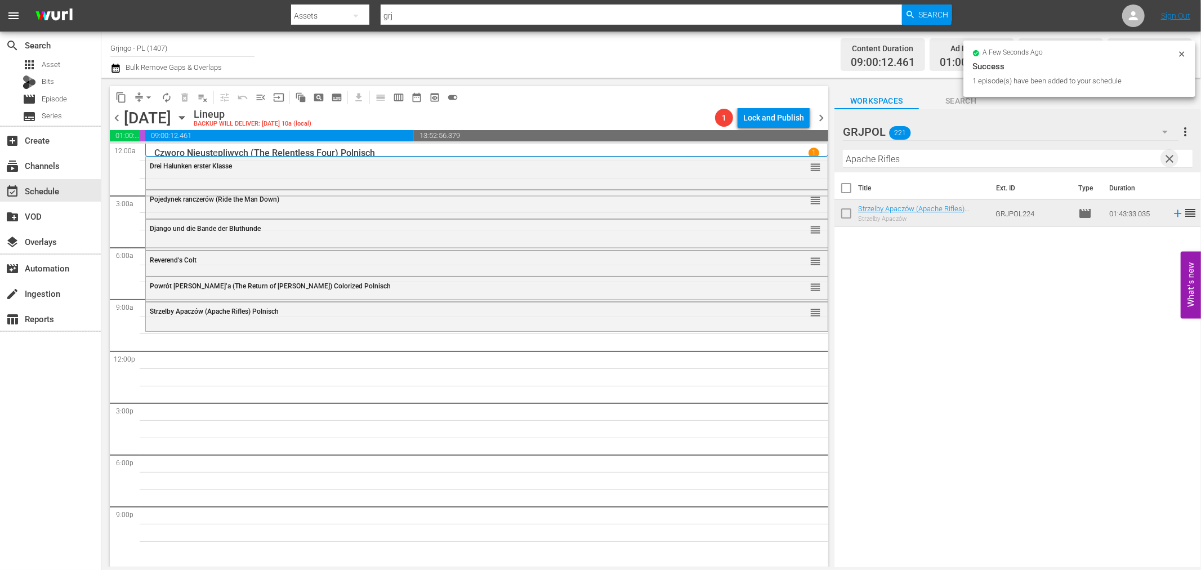
click at [1171, 155] on span "clear" at bounding box center [1170, 159] width 14 height 14
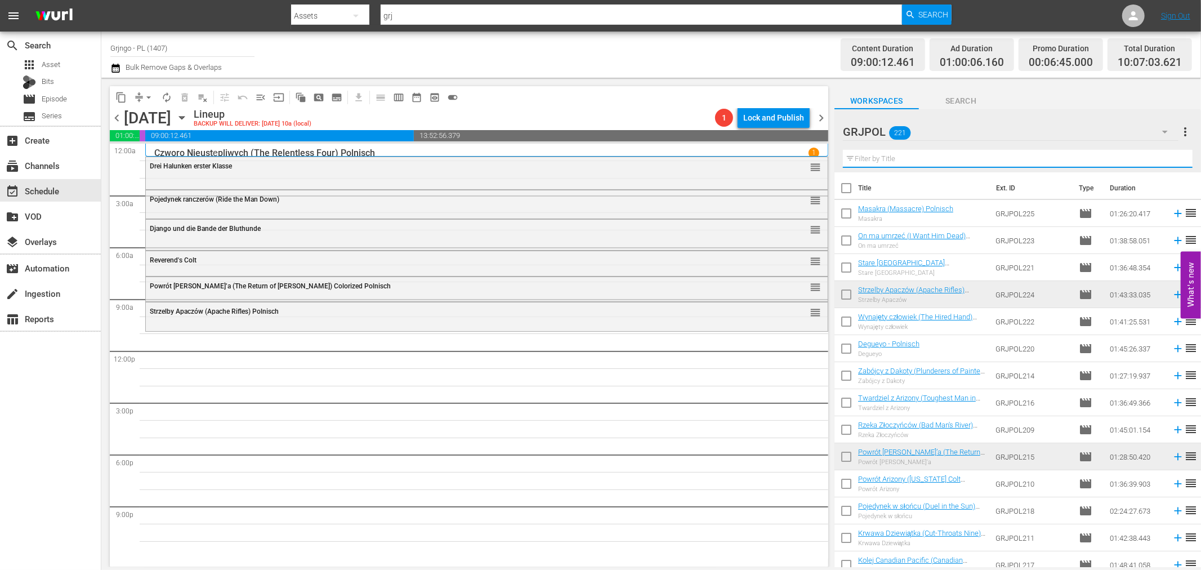
paste input "Dead Men"
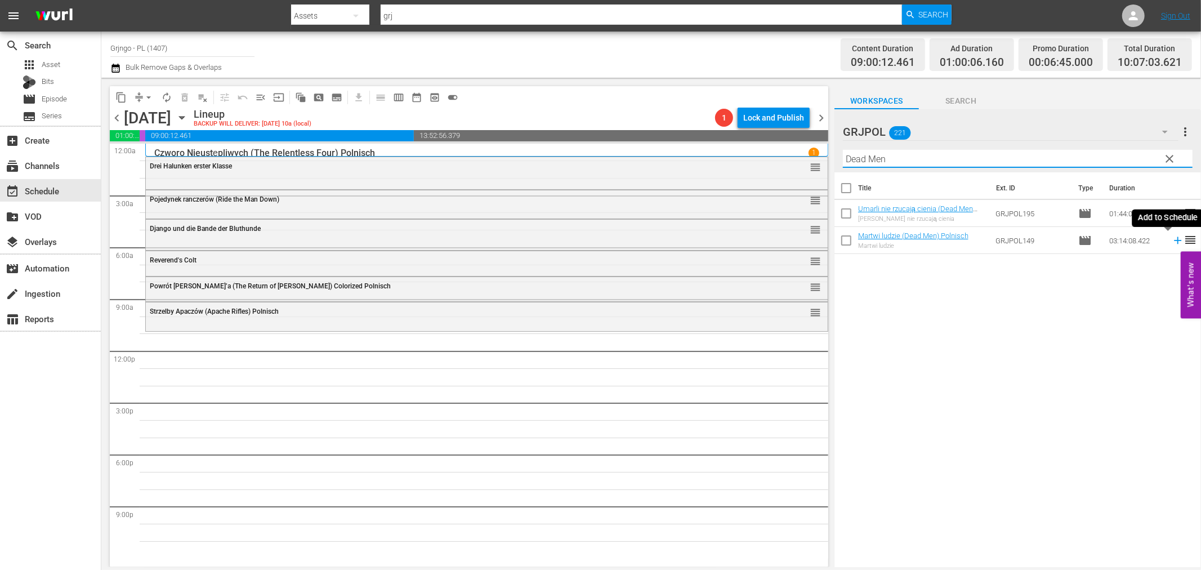
type input "Dead Men"
click at [1174, 240] on icon at bounding box center [1177, 240] width 7 height 7
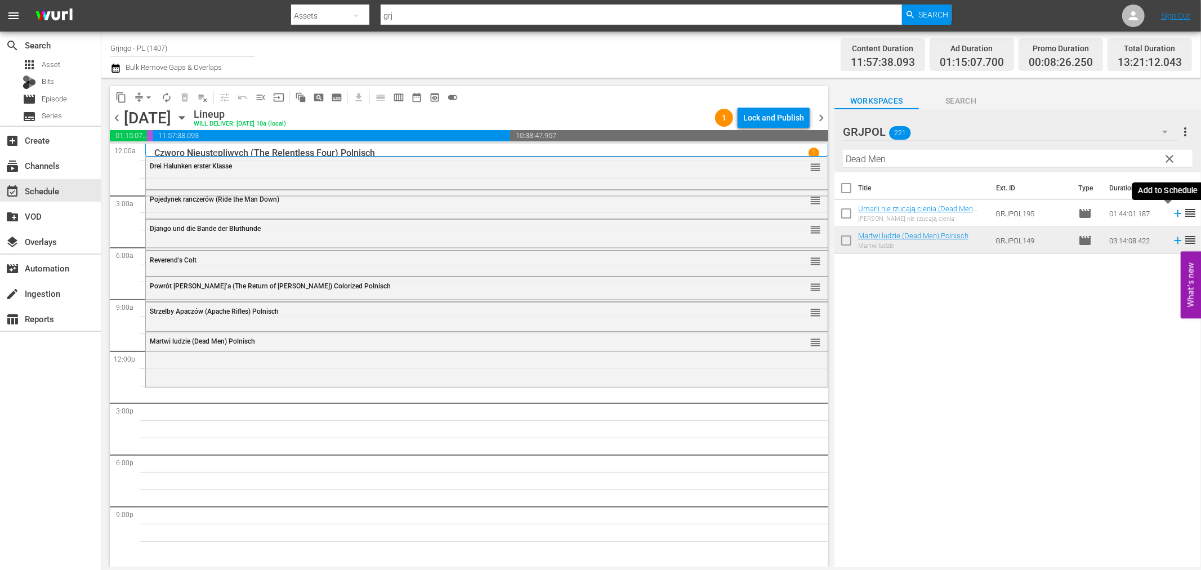
click at [1171, 211] on icon at bounding box center [1177, 213] width 12 height 12
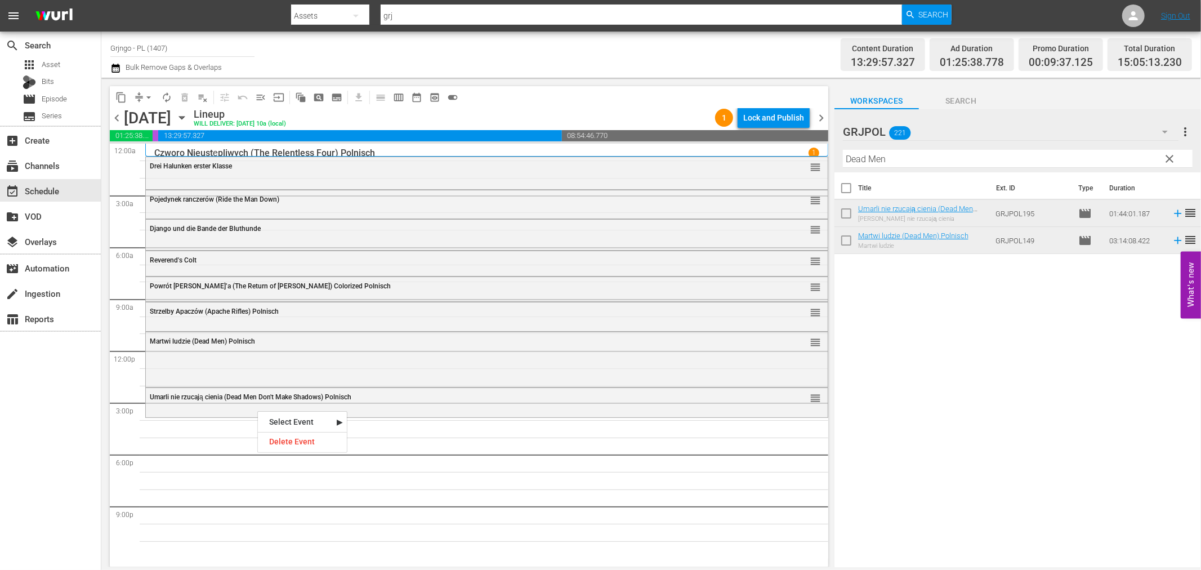
click at [285, 440] on div "Delete Event" at bounding box center [302, 441] width 89 height 15
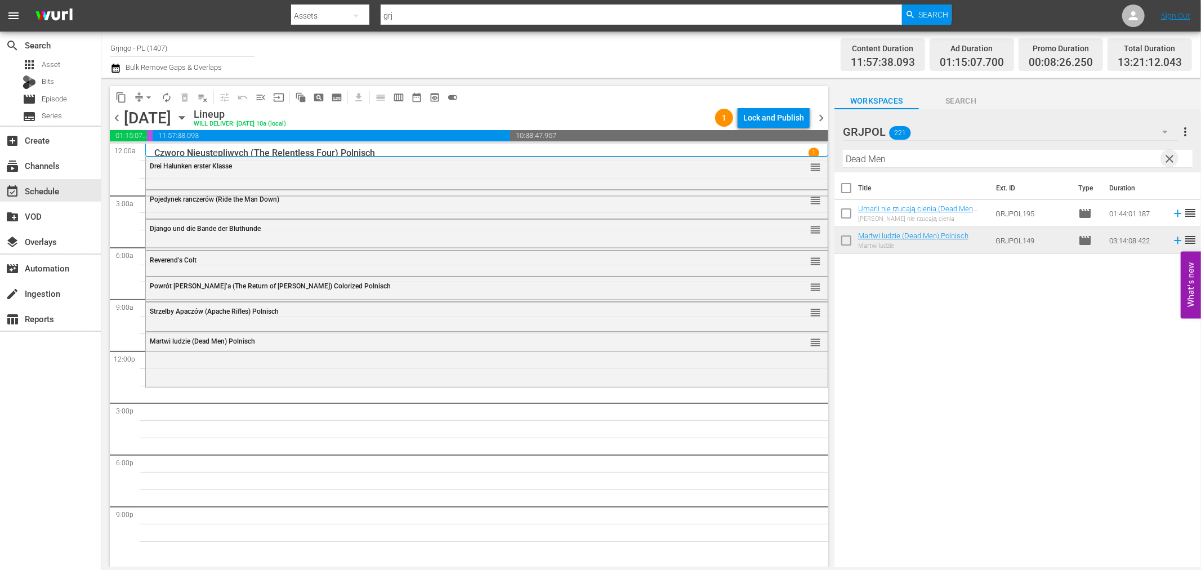
click at [1168, 156] on span "clear" at bounding box center [1170, 159] width 14 height 14
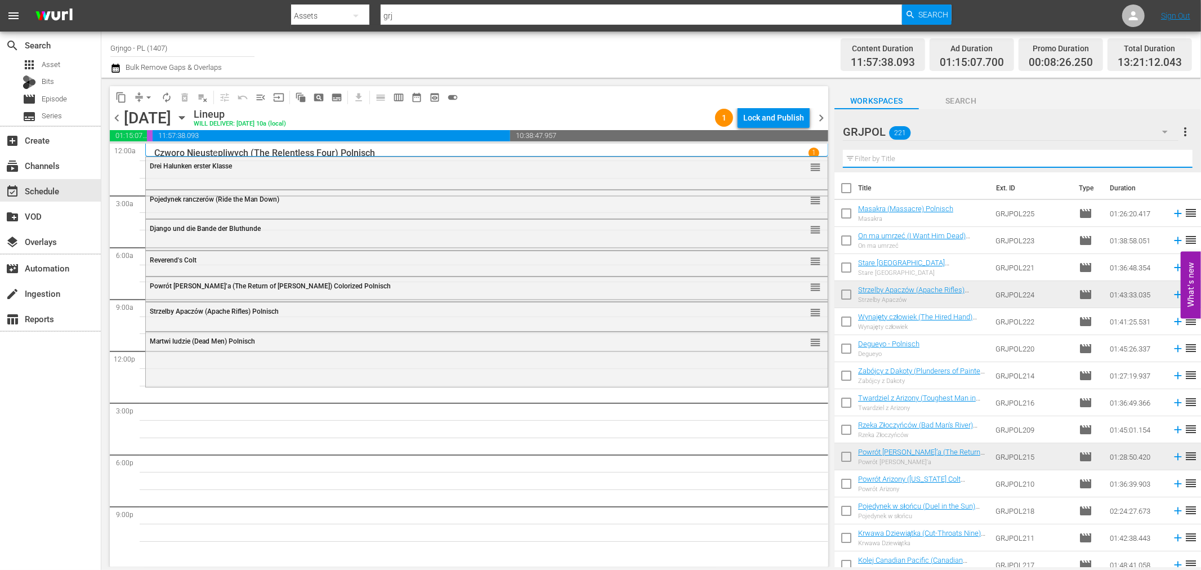
click at [859, 158] on input "text" at bounding box center [1018, 159] width 350 height 18
paste input "The Hired Hand"
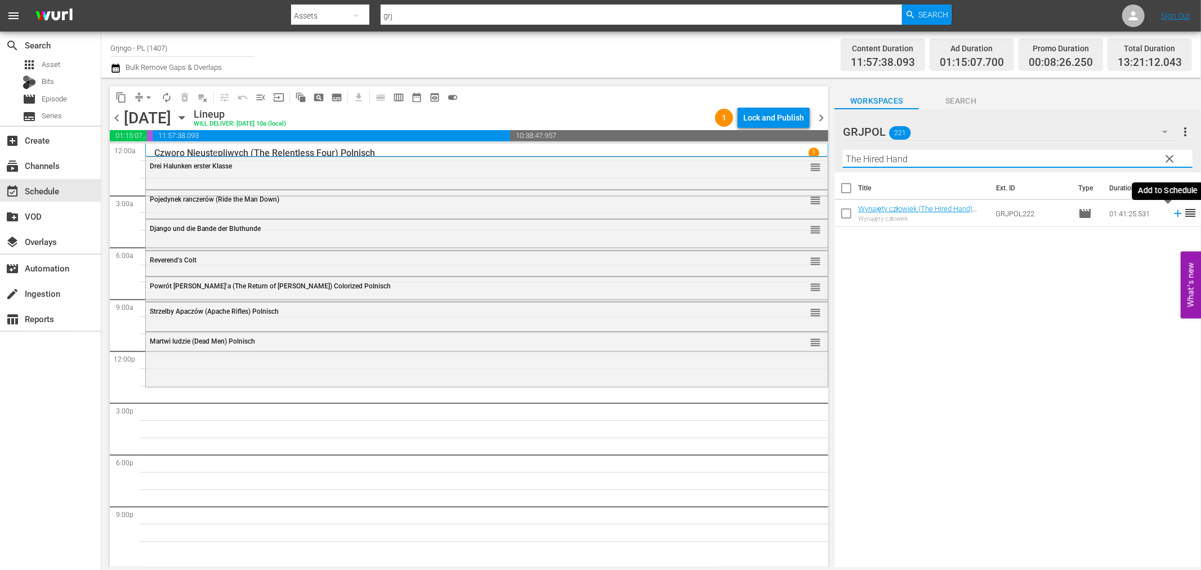
type input "The Hired Hand"
click at [1171, 214] on icon at bounding box center [1177, 213] width 12 height 12
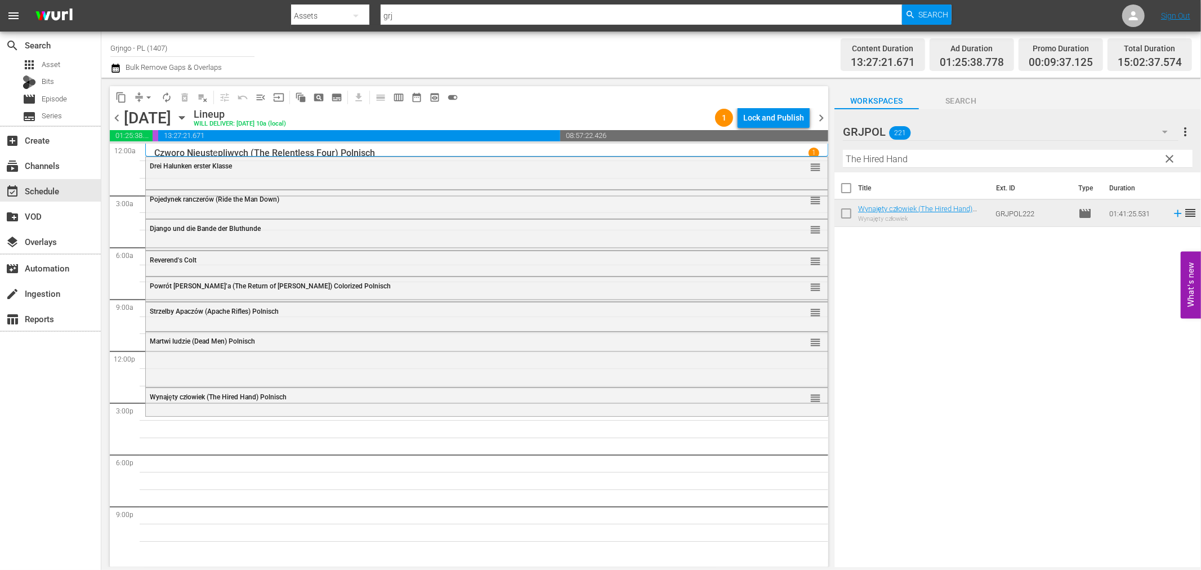
drag, startPoint x: 1170, startPoint y: 153, endPoint x: 938, endPoint y: 162, distance: 231.5
click at [1170, 153] on span "clear" at bounding box center [1170, 159] width 14 height 14
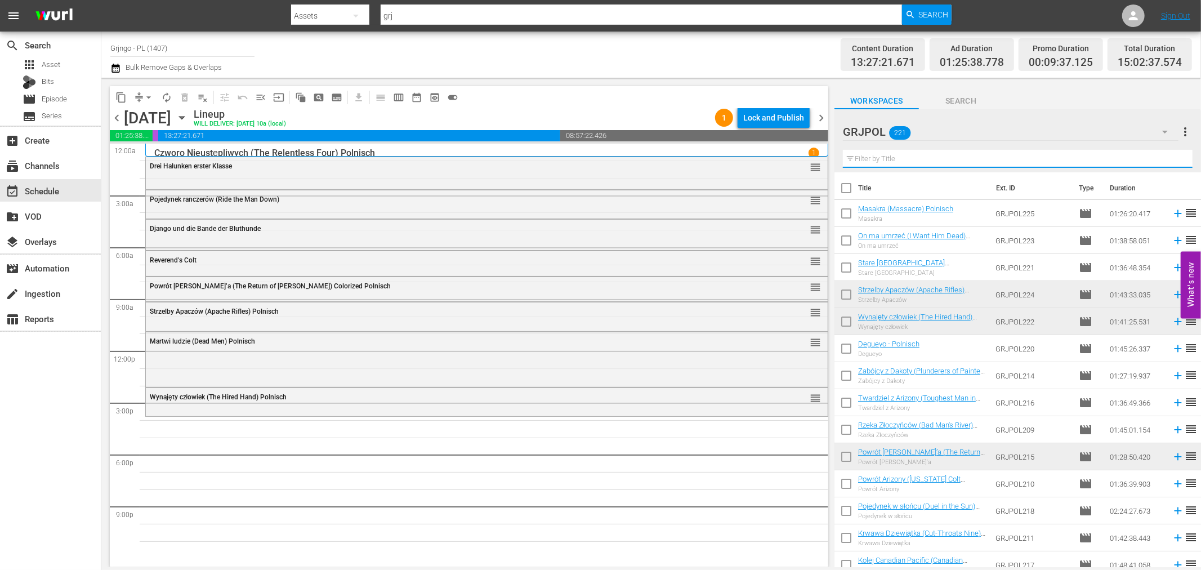
paste input "Bounty Hunter in Trinity"
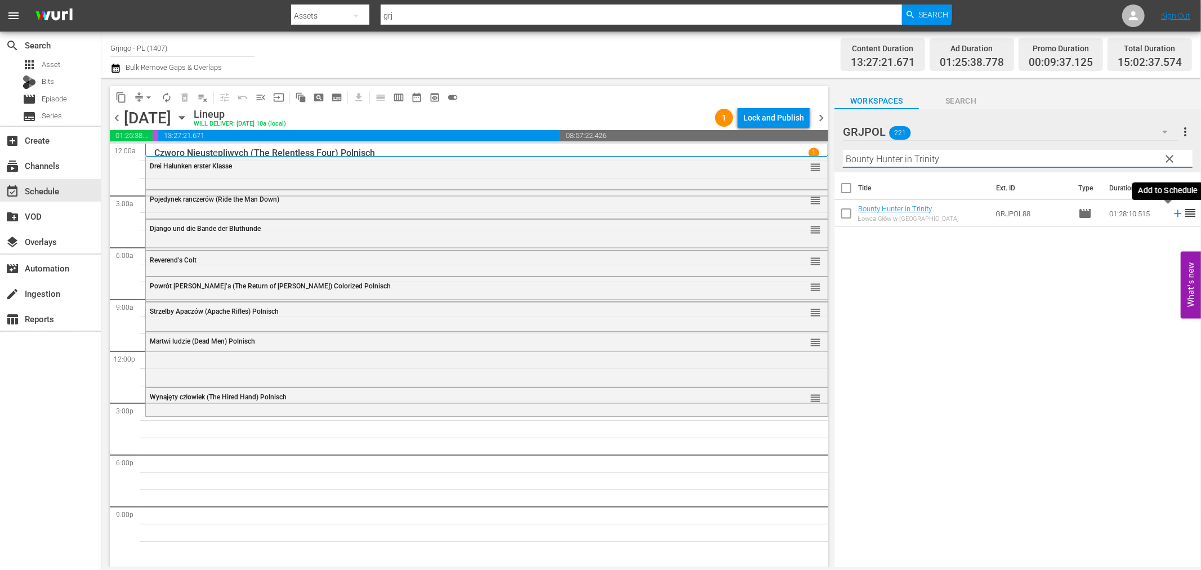
type input "Bounty Hunter in Trinity"
click at [1171, 214] on icon at bounding box center [1177, 213] width 12 height 12
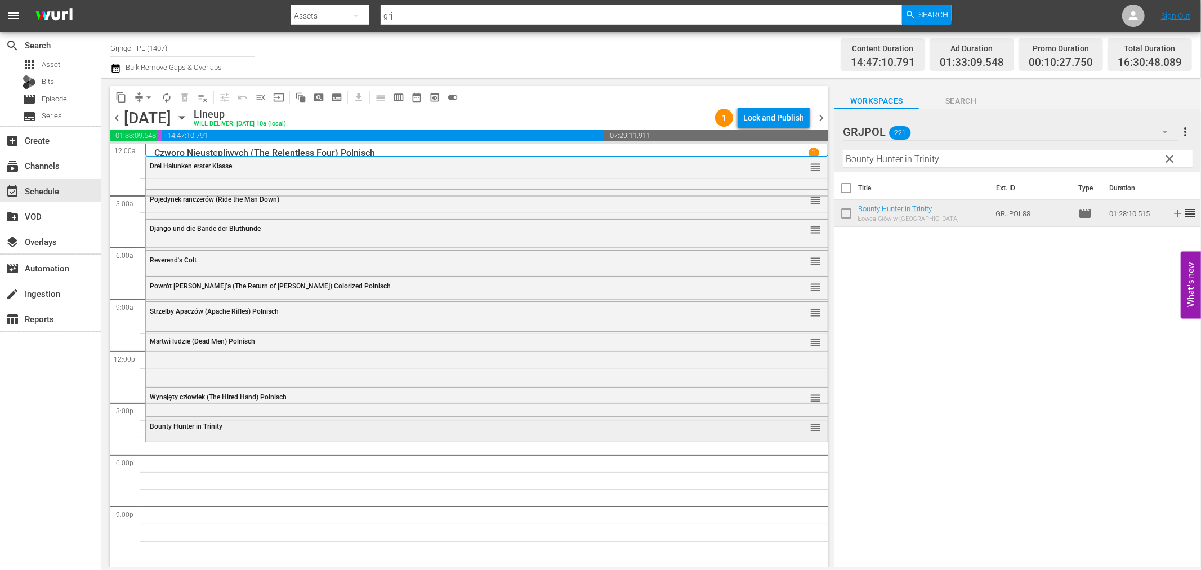
click at [262, 422] on div "Bounty Hunter in Trinity" at bounding box center [456, 426] width 612 height 8
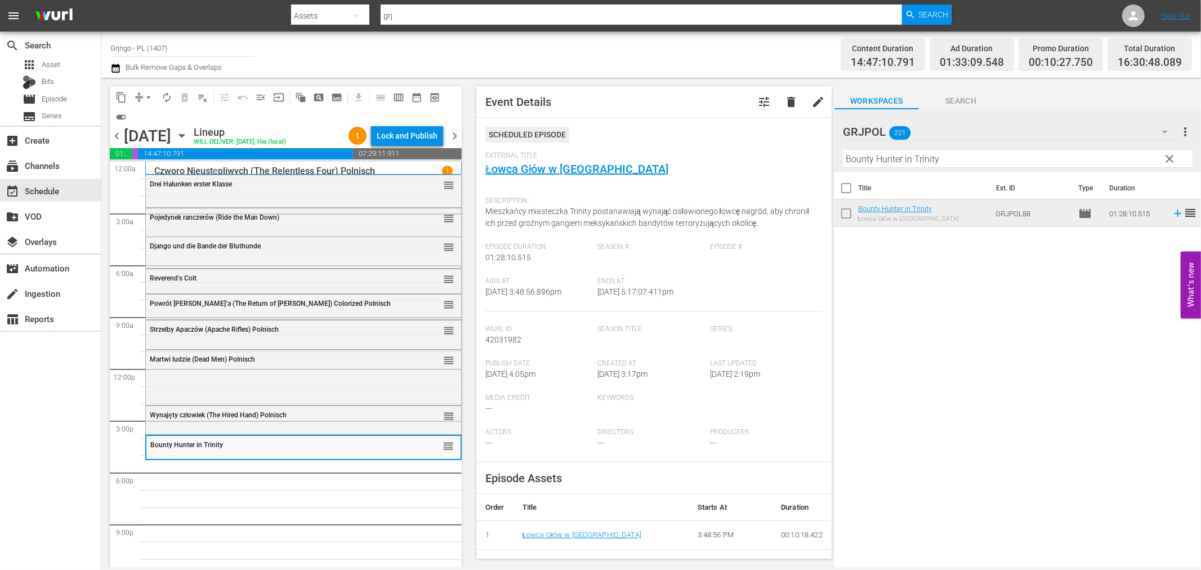
click at [1171, 155] on span "clear" at bounding box center [1170, 159] width 14 height 14
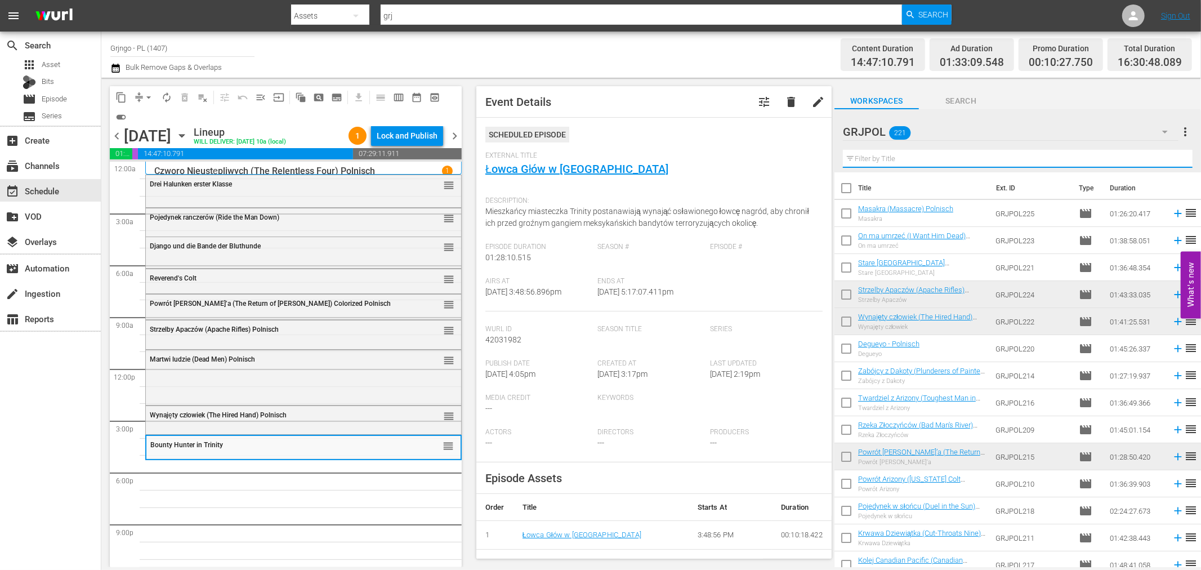
paste input "Hell's Outpost"
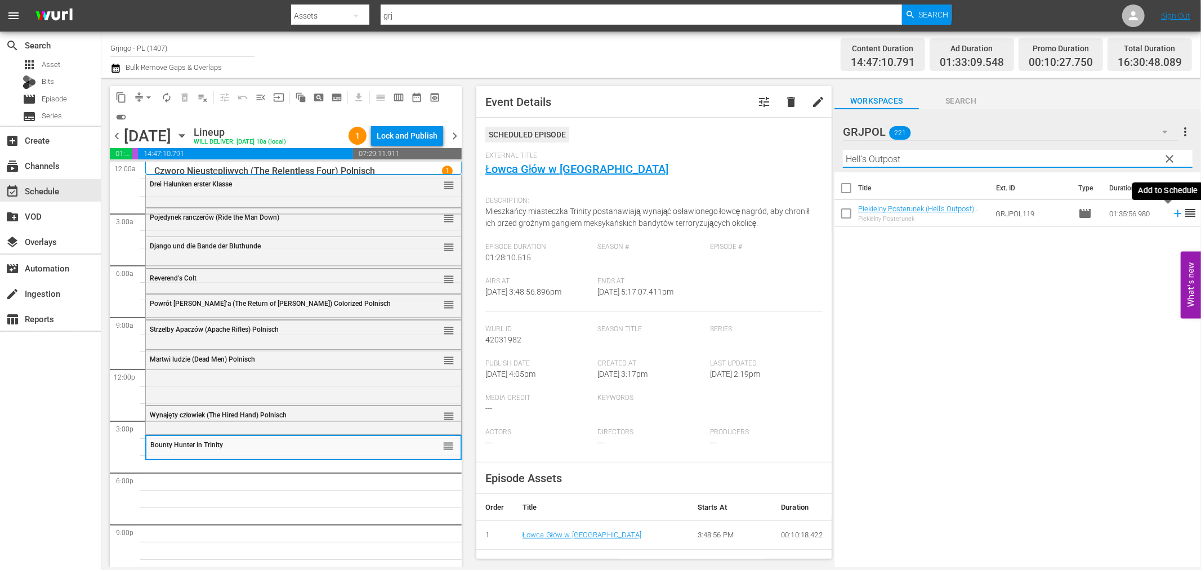
type input "Hell's Outpost"
click at [1174, 211] on icon at bounding box center [1177, 213] width 7 height 7
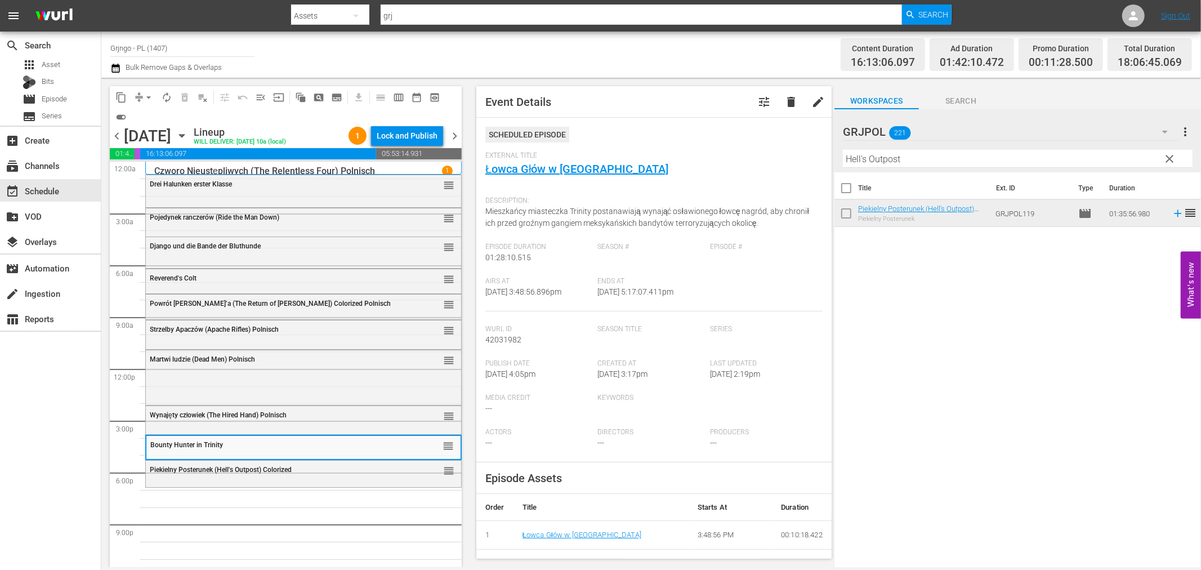
click at [1170, 156] on span "clear" at bounding box center [1170, 159] width 14 height 14
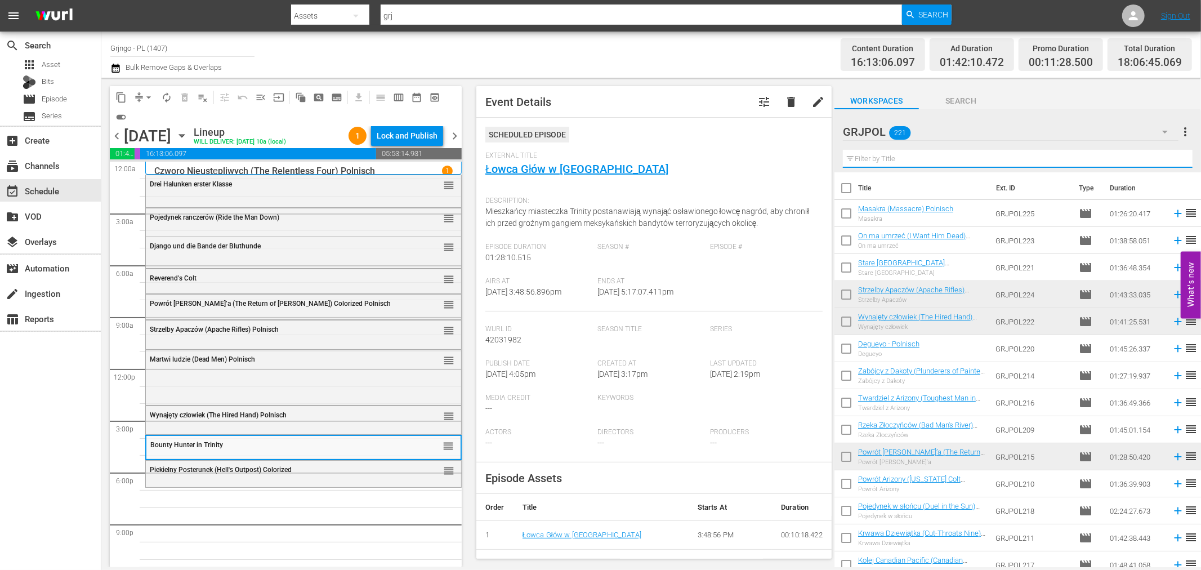
paste input "Two Guns and a Coward"
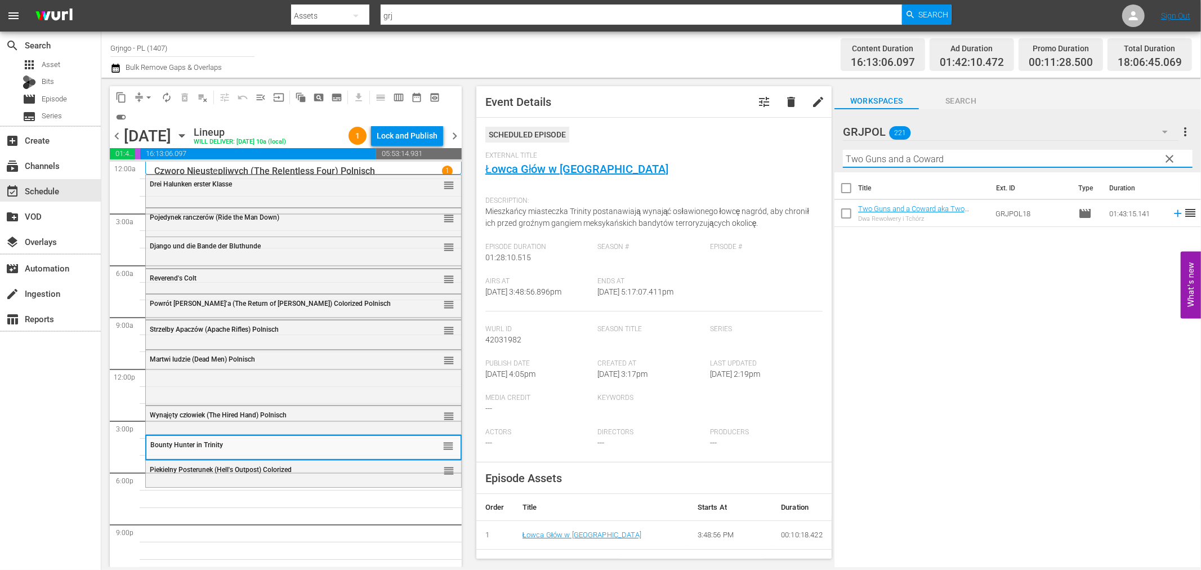
type input "Two Guns and a Coward"
click at [1174, 213] on icon at bounding box center [1177, 213] width 7 height 7
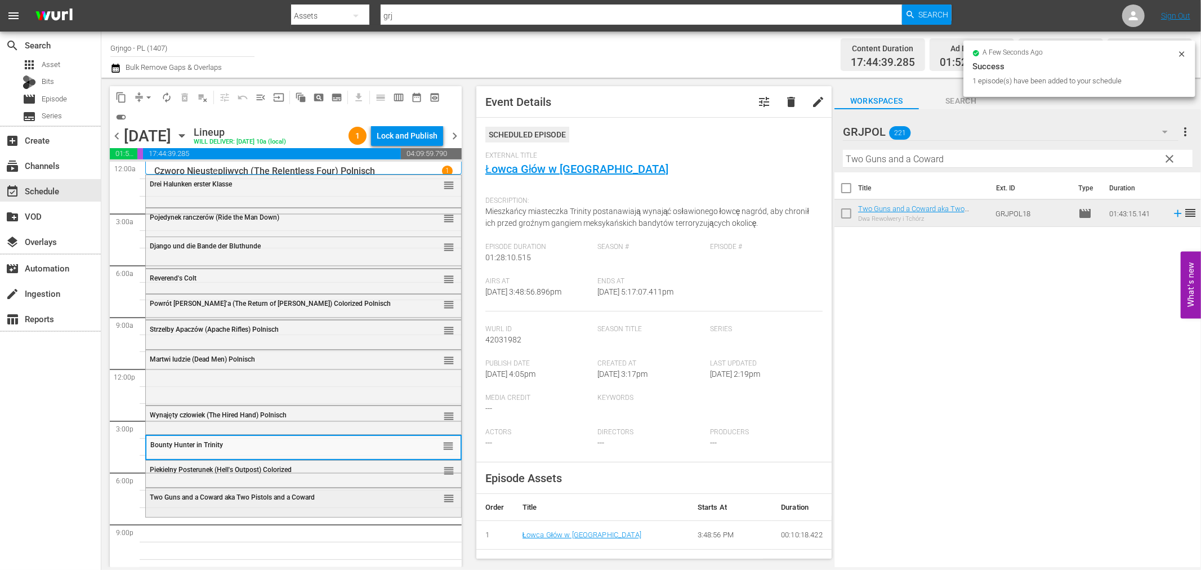
click at [252, 504] on div "Two Guns and a Coward aka Two Pistols and a Coward reorder" at bounding box center [303, 497] width 315 height 19
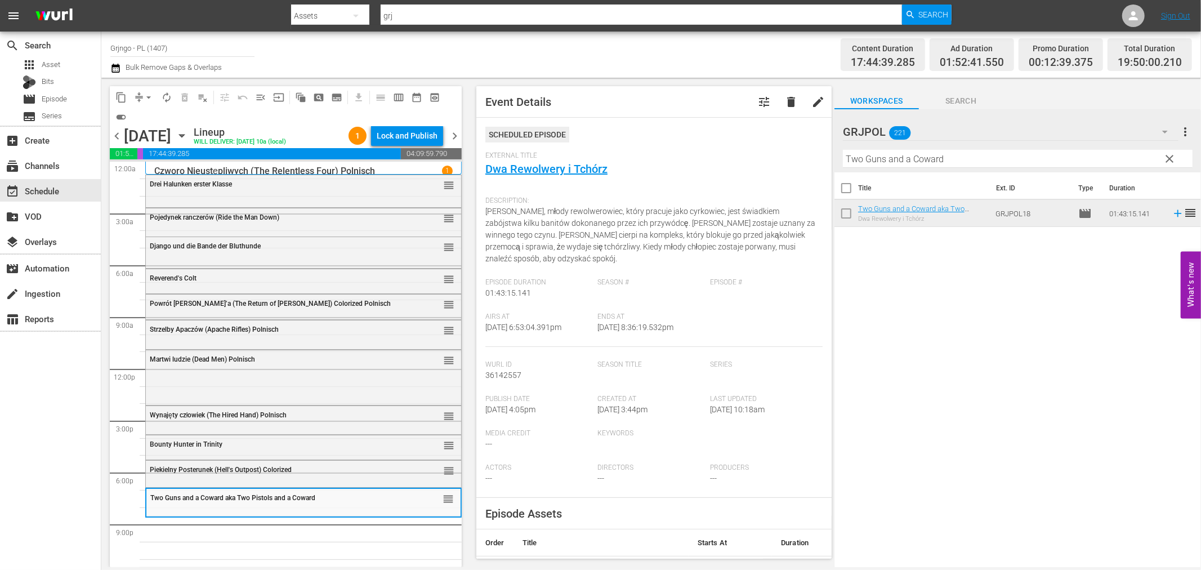
click at [263, 473] on span "Piekielny Posterunek (Hell's Outpost) Colorized" at bounding box center [221, 470] width 142 height 8
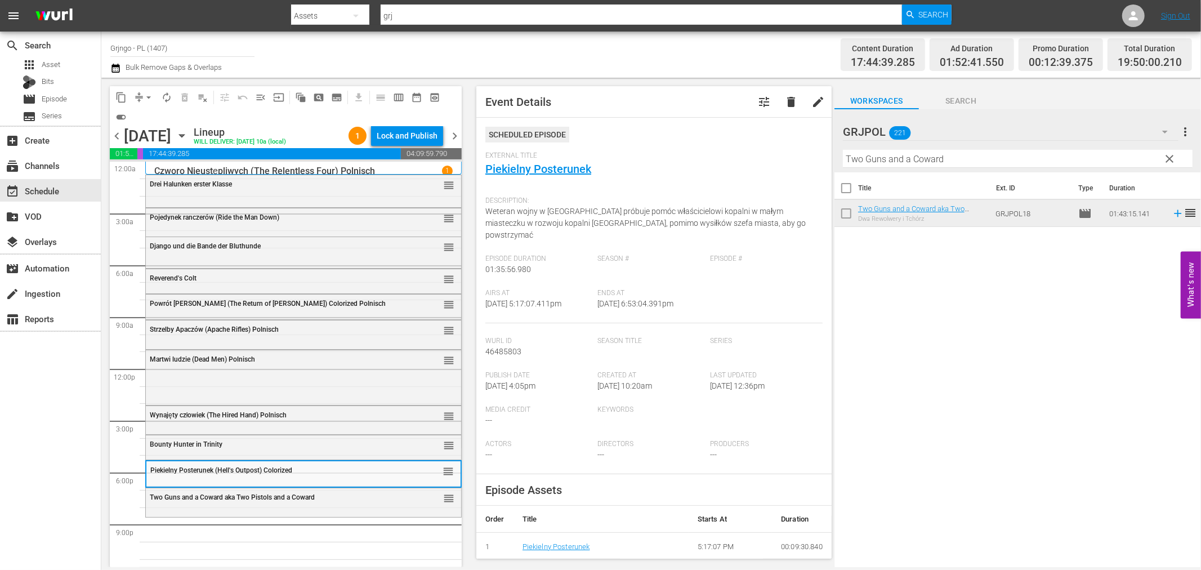
click at [1171, 155] on span "clear" at bounding box center [1170, 159] width 14 height 14
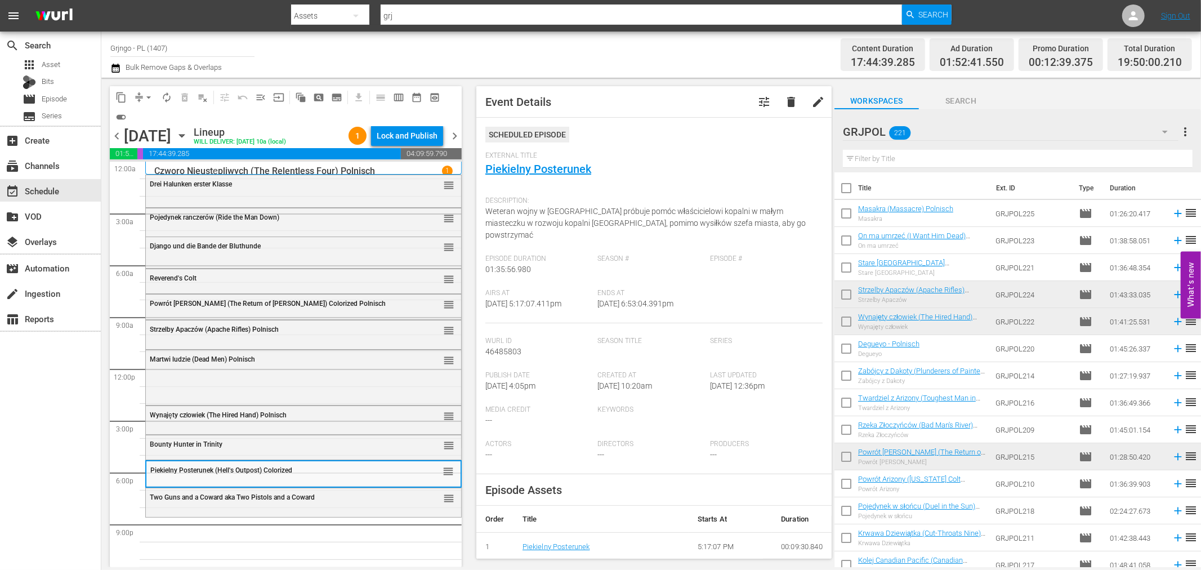
click at [927, 159] on input "text" at bounding box center [1018, 159] width 350 height 18
paste input "Gunfighters Moon"
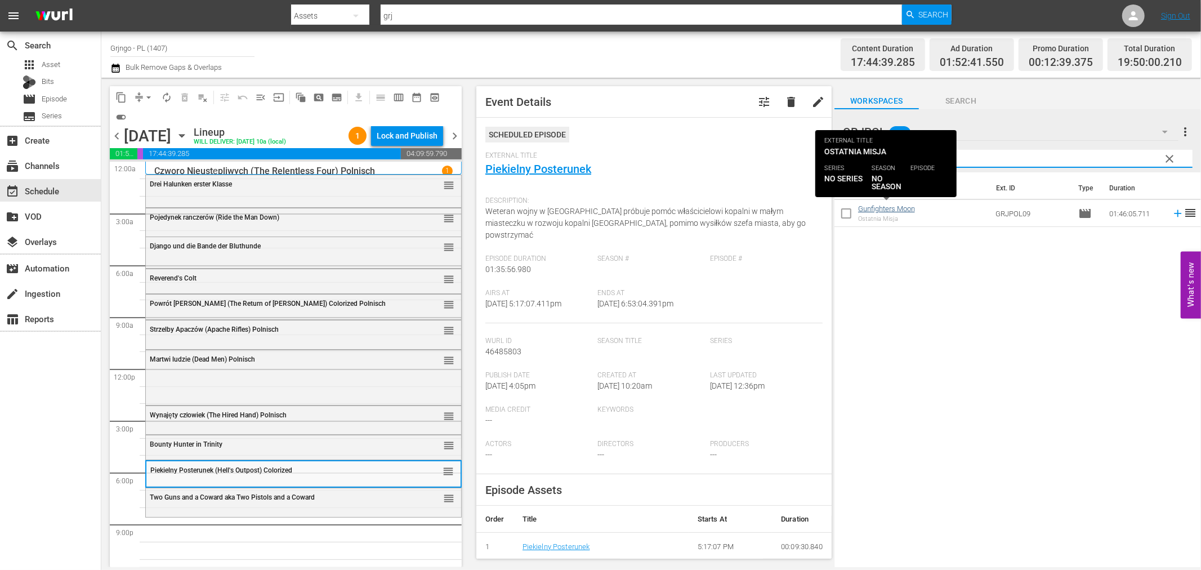
type input "Gunfighters Moon"
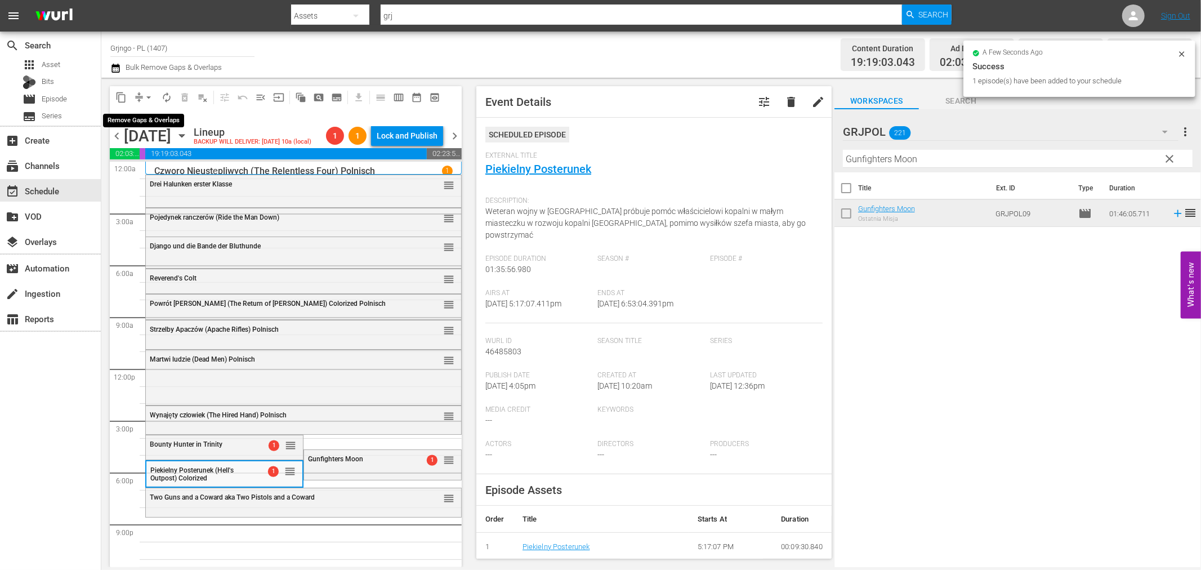
click at [147, 96] on span "arrow_drop_down" at bounding box center [148, 97] width 11 height 11
click at [162, 158] on li "Align to End of Previous Day" at bounding box center [149, 156] width 118 height 19
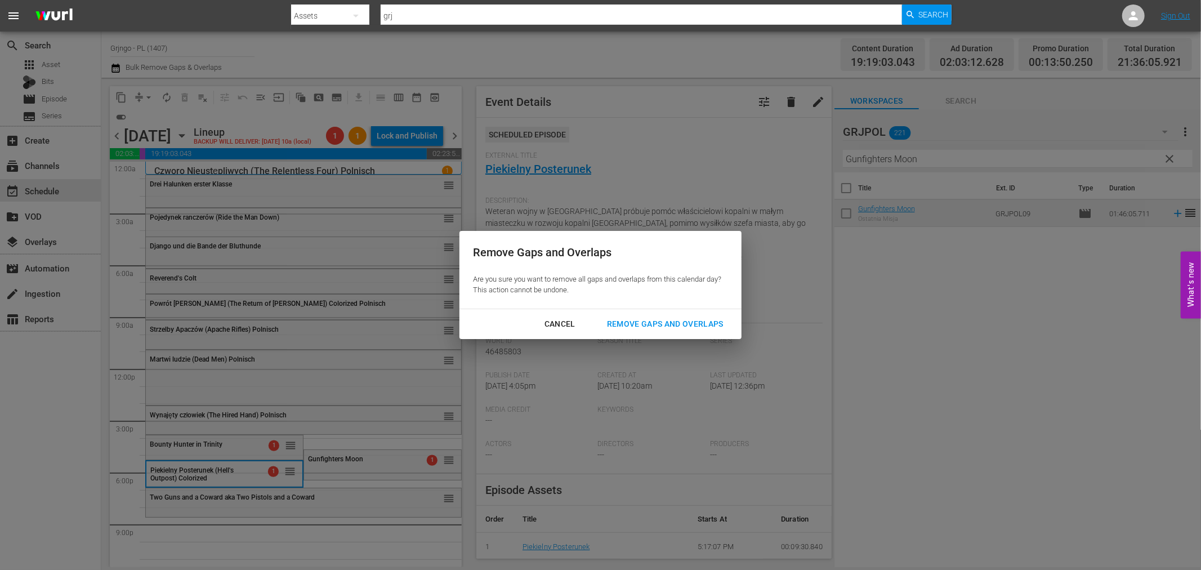
click at [622, 323] on div "Remove Gaps and Overlaps" at bounding box center [665, 324] width 135 height 14
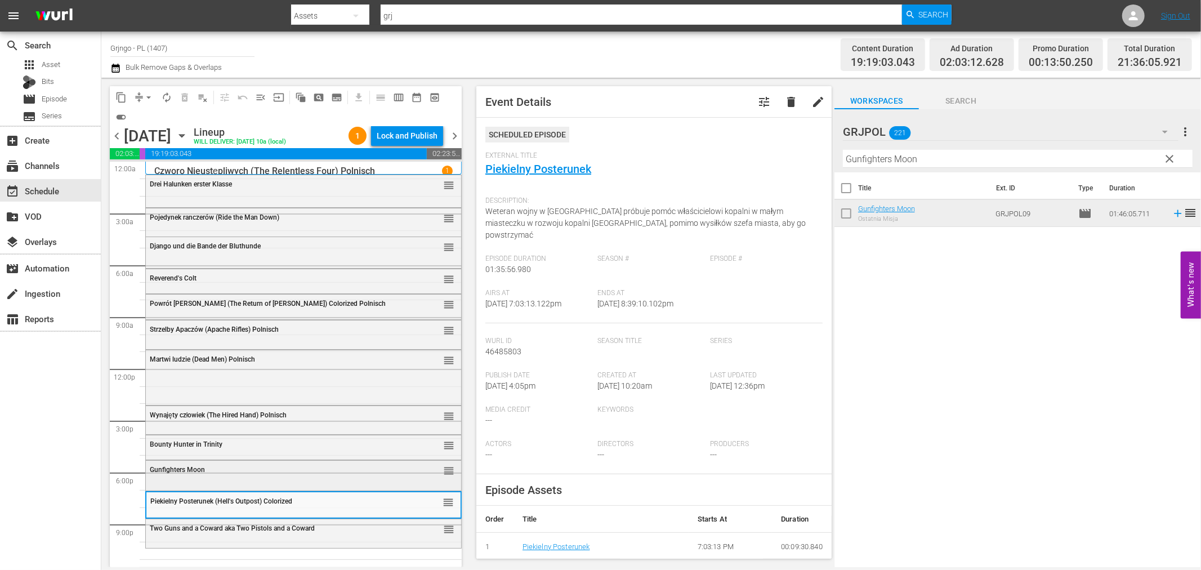
click at [171, 469] on span "Gunfighters Moon" at bounding box center [177, 470] width 55 height 8
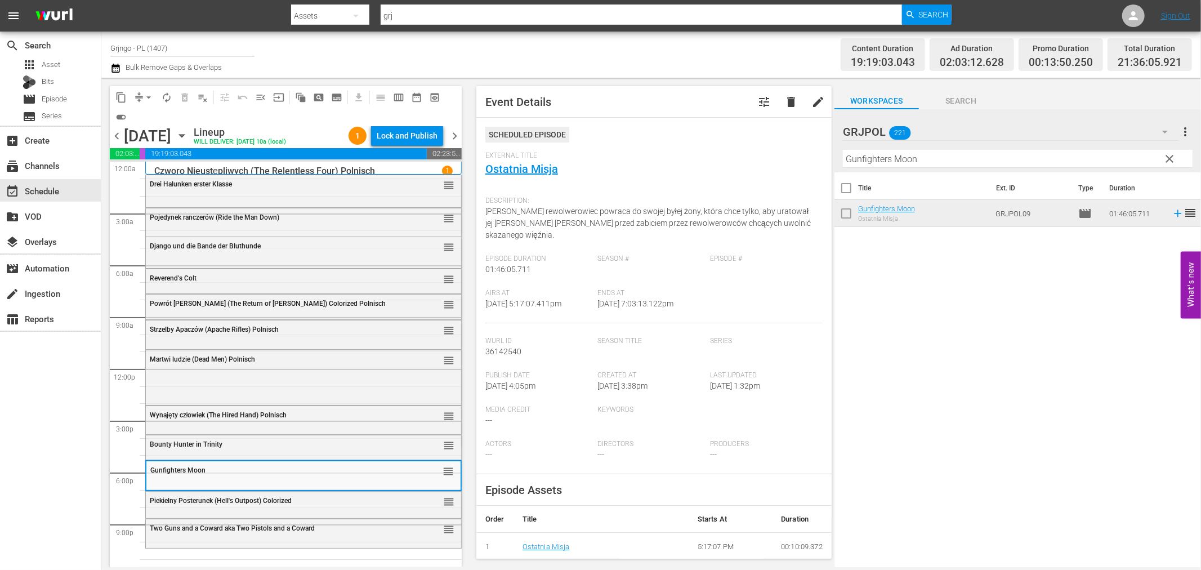
click at [204, 508] on div "Piekielny Posterunek (Hell's Outpost) Colorized reorder" at bounding box center [303, 500] width 315 height 19
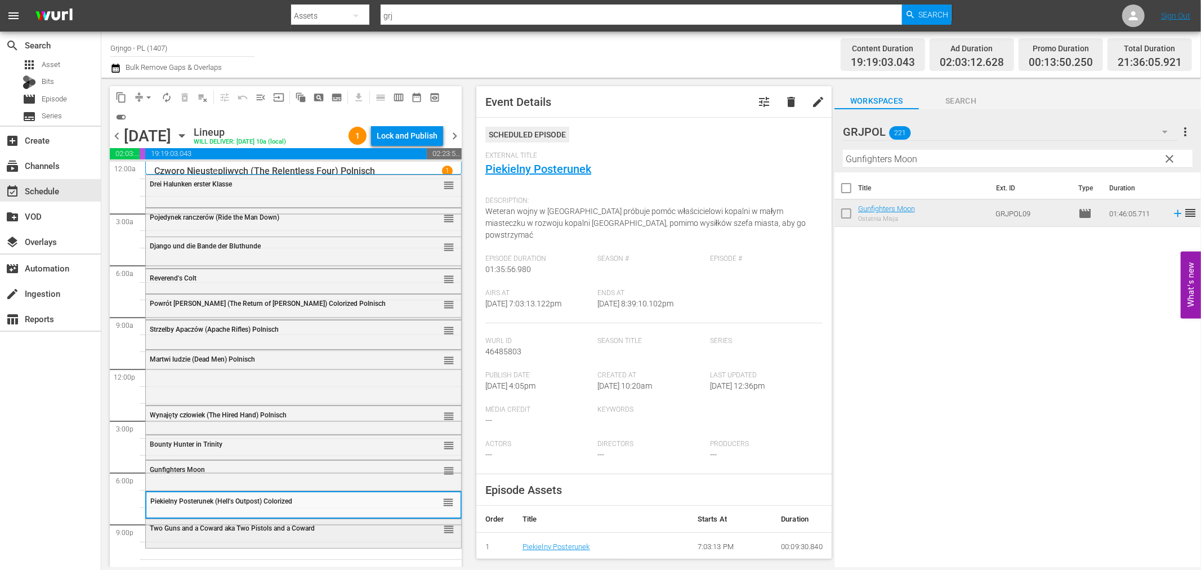
click at [206, 538] on div "Two Guns and a Coward aka Two Pistols and a Coward reorder" at bounding box center [303, 528] width 315 height 19
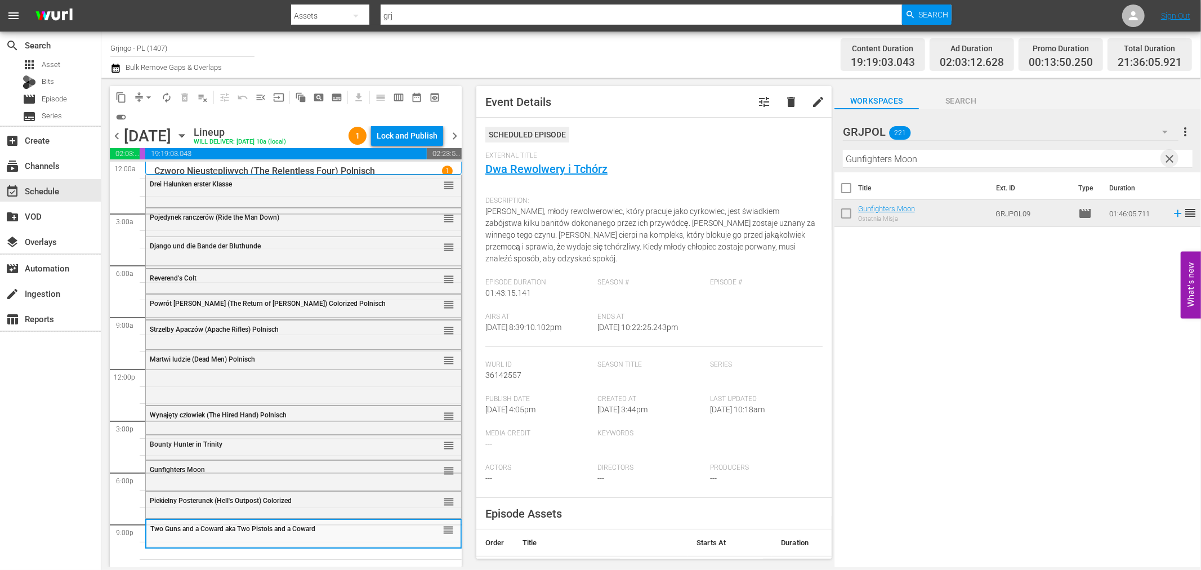
click at [1168, 155] on span "clear" at bounding box center [1170, 159] width 14 height 14
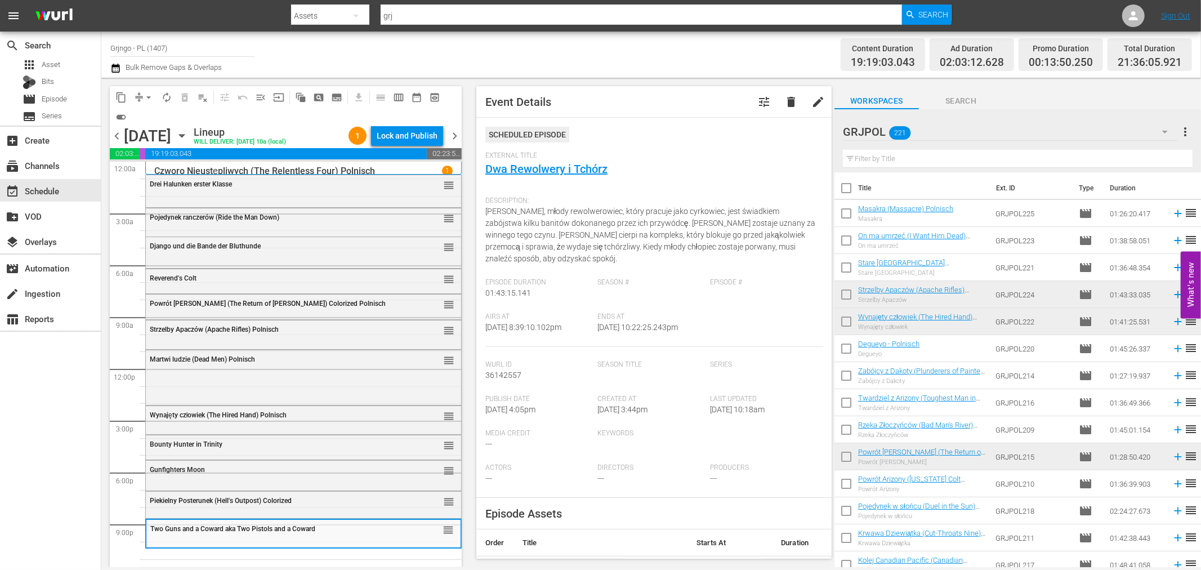
click at [869, 154] on input "text" at bounding box center [1018, 159] width 350 height 18
paste input "Ultimate Gunfighter"
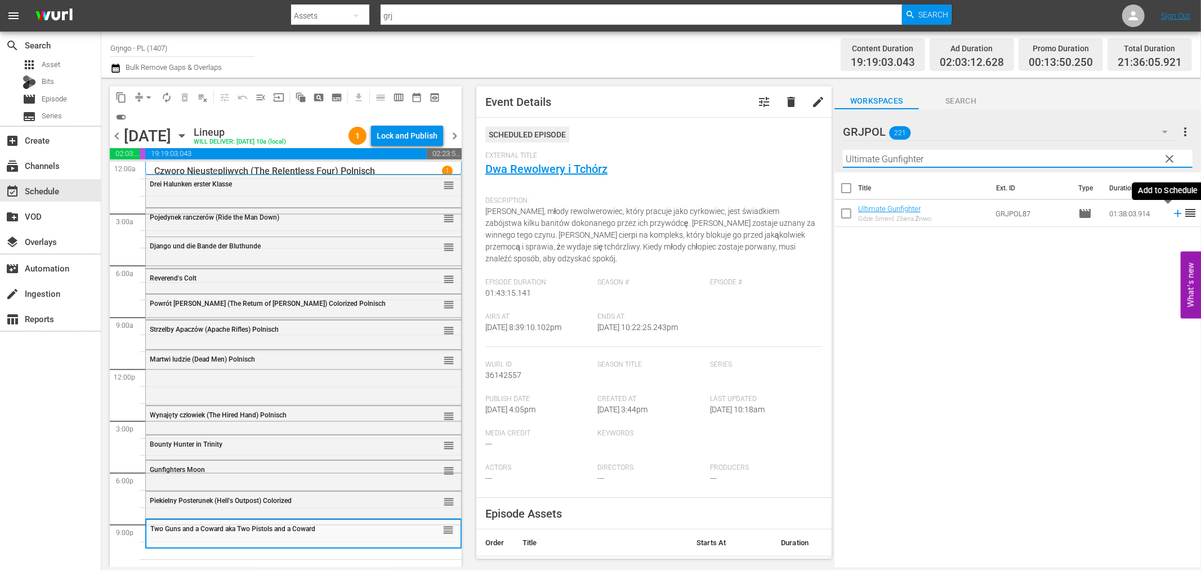
type input "Ultimate Gunfighter"
click at [1171, 211] on icon at bounding box center [1177, 213] width 12 height 12
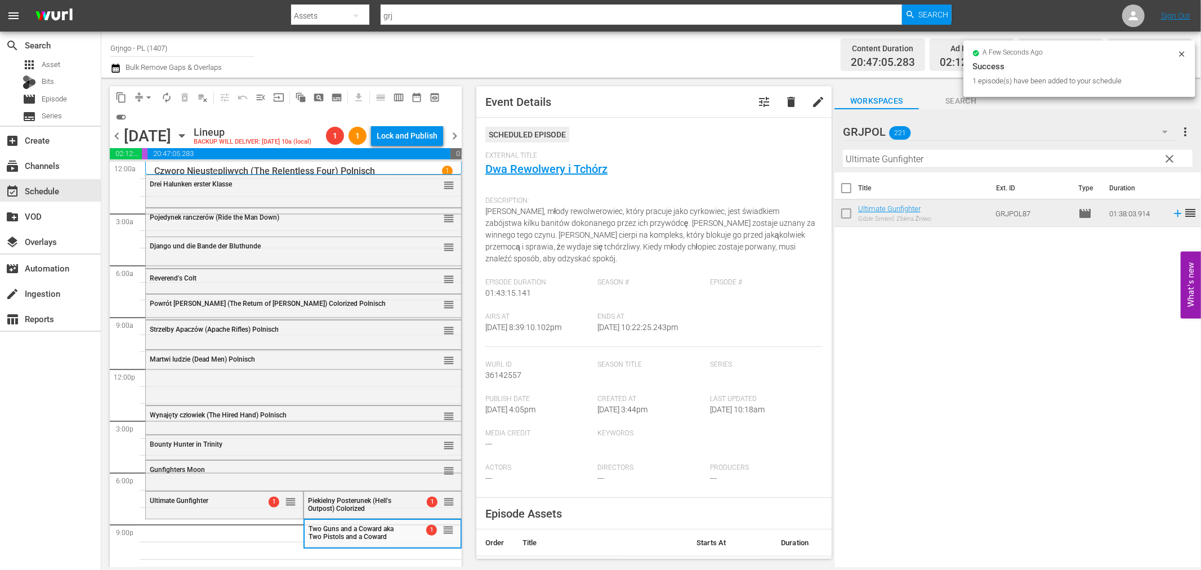
scroll to position [8, 0]
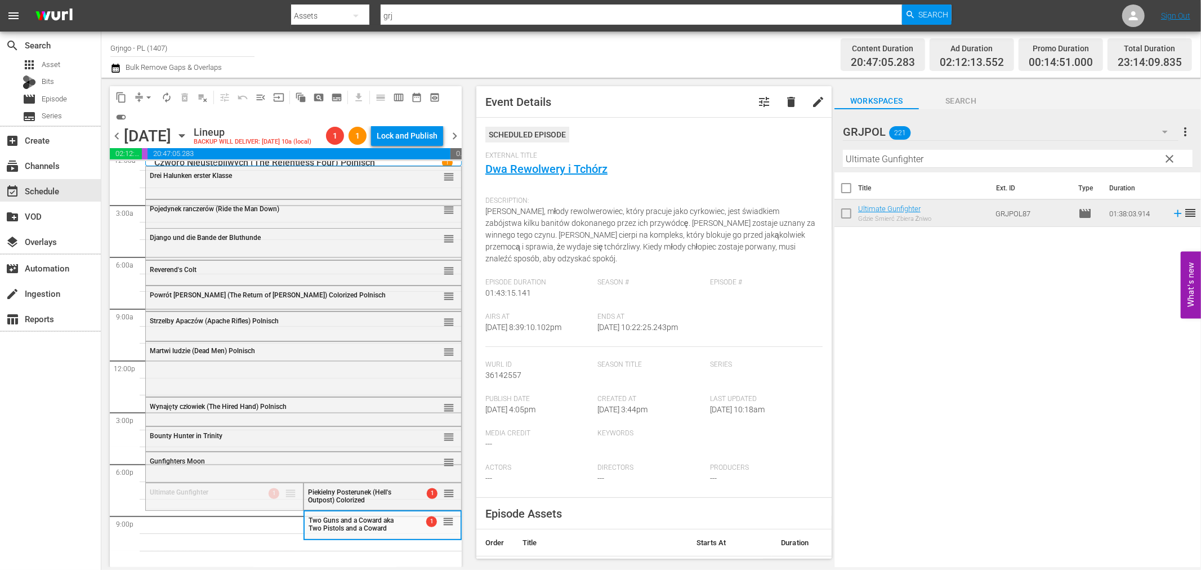
drag, startPoint x: 284, startPoint y: 490, endPoint x: 262, endPoint y: 538, distance: 51.9
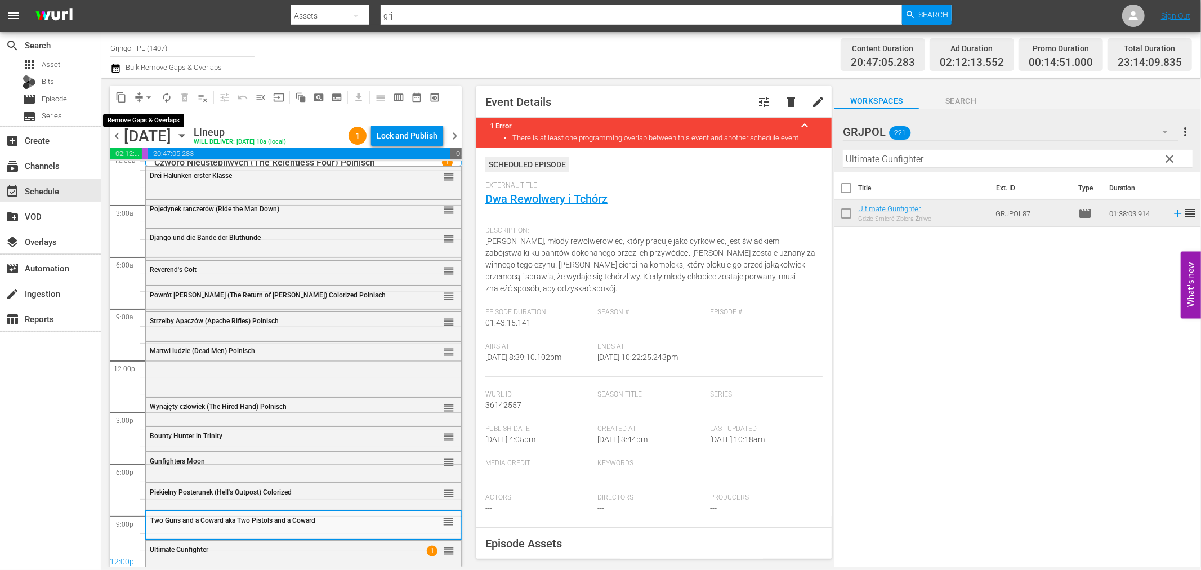
click at [146, 98] on span "arrow_drop_down" at bounding box center [148, 97] width 11 height 11
click at [165, 153] on li "Align to End of Previous Day" at bounding box center [149, 156] width 118 height 19
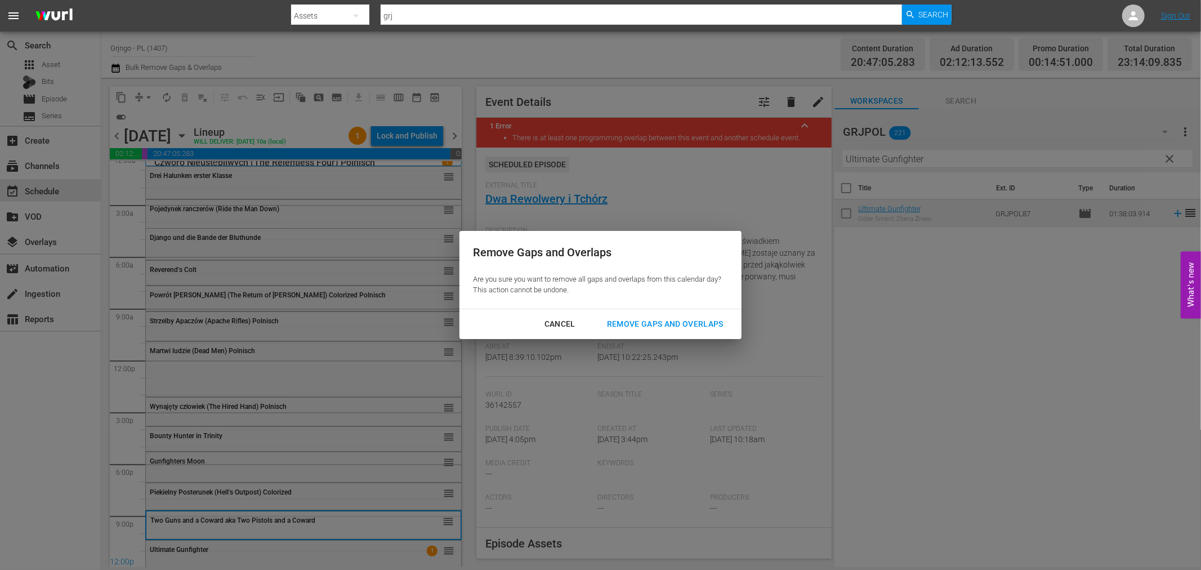
click at [700, 323] on div "Remove Gaps and Overlaps" at bounding box center [665, 324] width 135 height 14
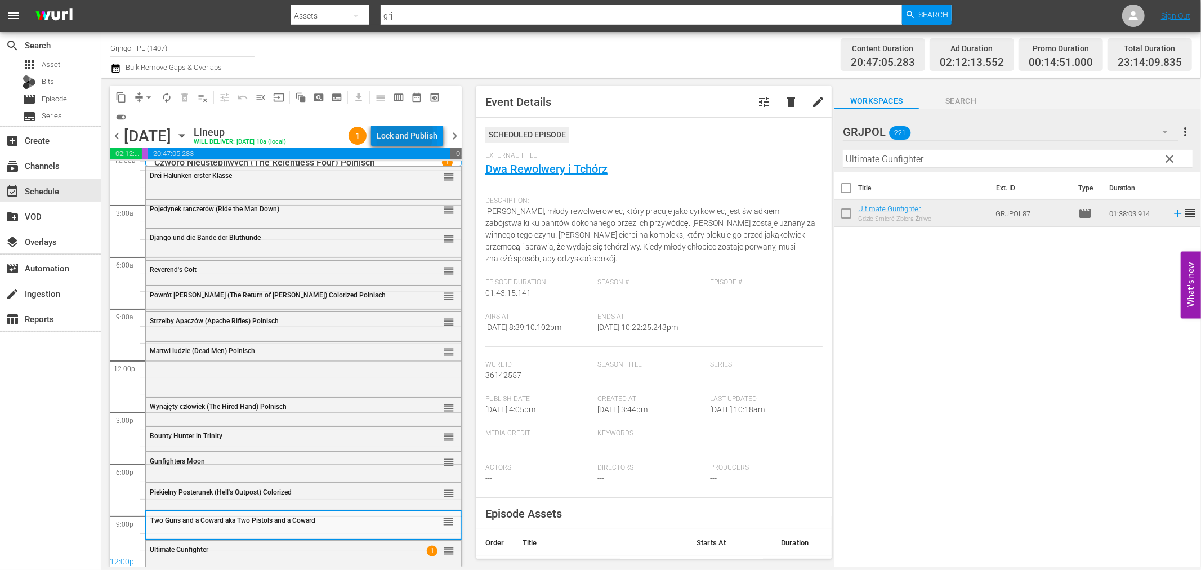
click at [391, 133] on div "Lock and Publish" at bounding box center [407, 136] width 61 height 20
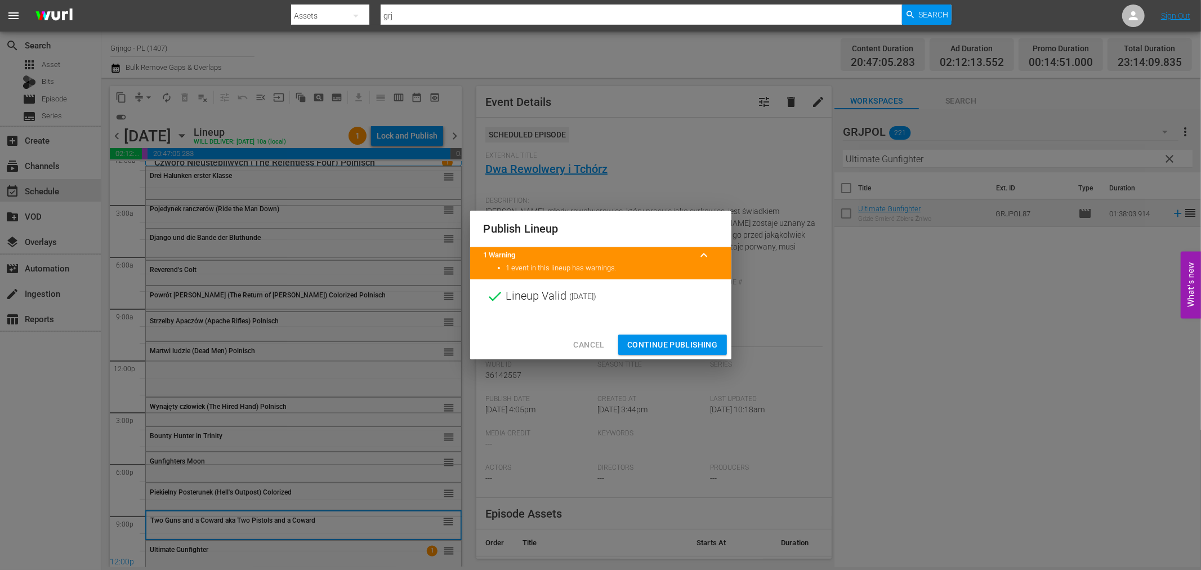
click at [642, 346] on span "Continue Publishing" at bounding box center [672, 345] width 91 height 14
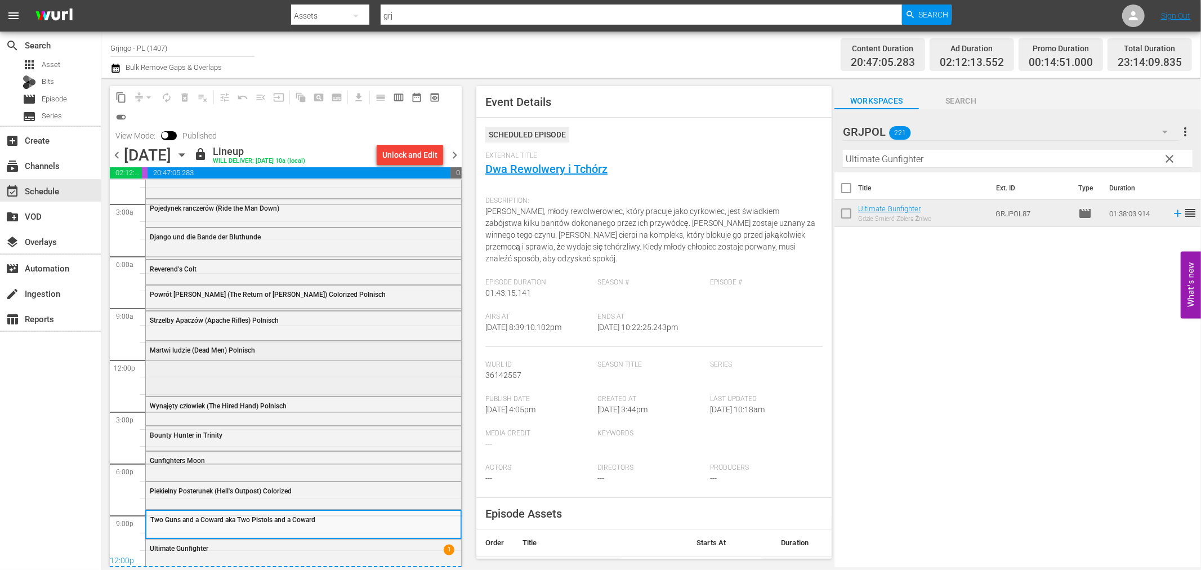
scroll to position [0, 0]
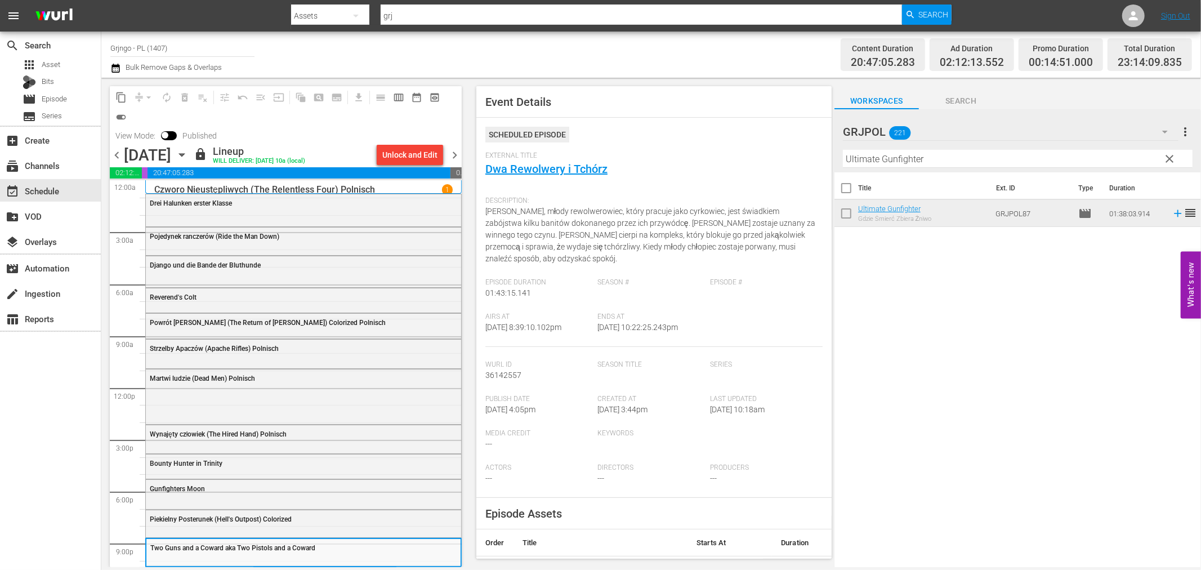
click at [454, 154] on span "chevron_right" at bounding box center [455, 155] width 14 height 14
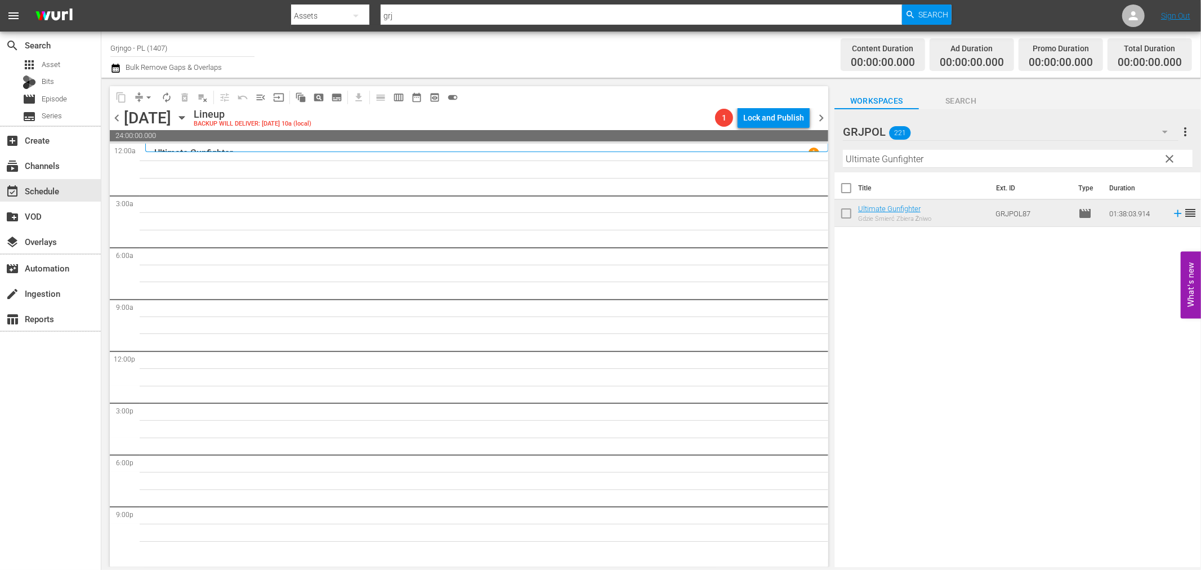
drag, startPoint x: 1171, startPoint y: 153, endPoint x: 978, endPoint y: 154, distance: 193.6
click at [1171, 153] on span "clear" at bounding box center [1170, 159] width 14 height 14
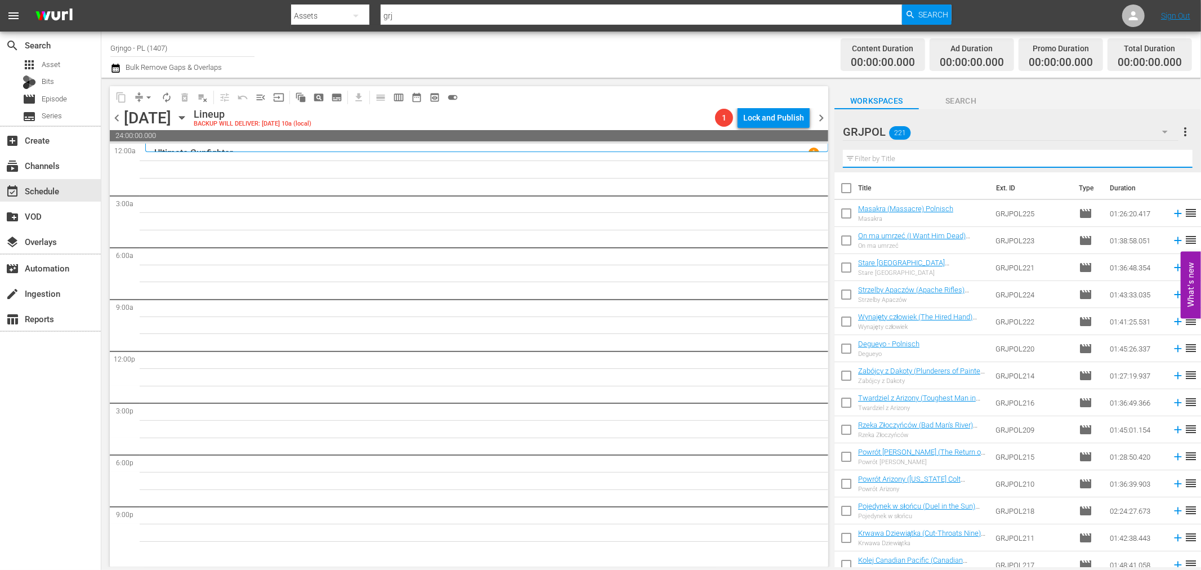
paste input "If You Want to Live... Shoot!"
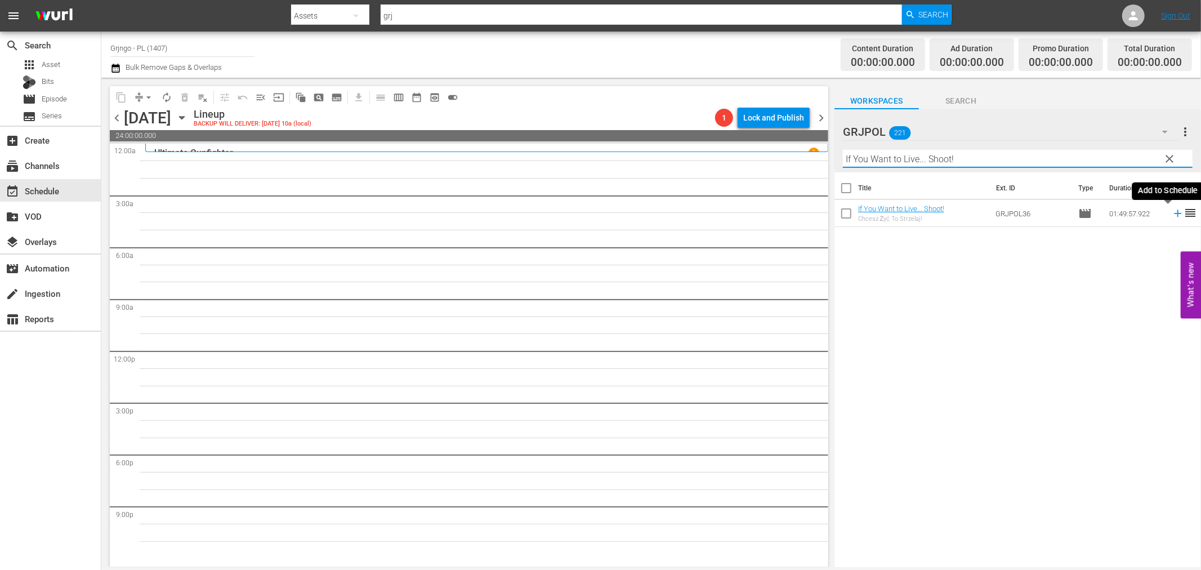
type input "If You Want to Live... Shoot!"
click at [1171, 211] on icon at bounding box center [1177, 213] width 12 height 12
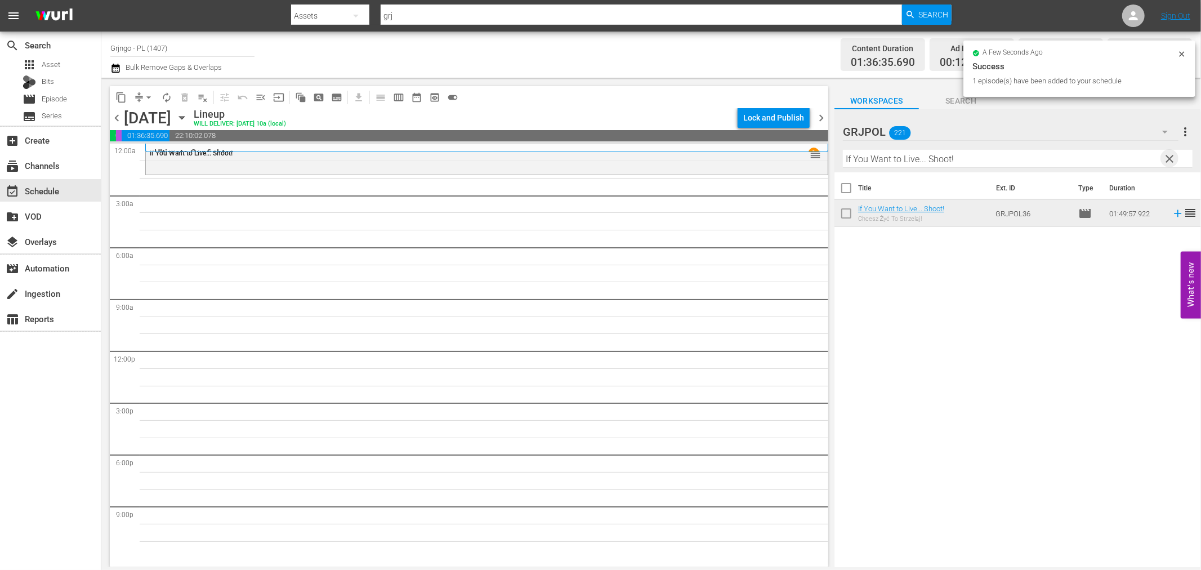
click at [1169, 156] on span "clear" at bounding box center [1170, 159] width 14 height 14
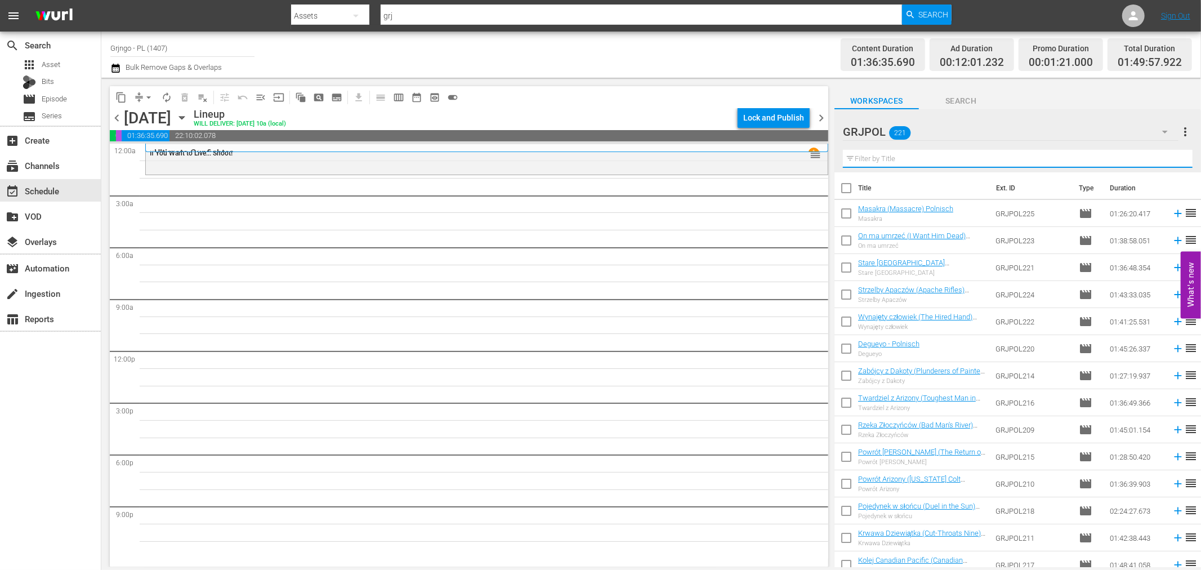
paste input "Apache Woman"
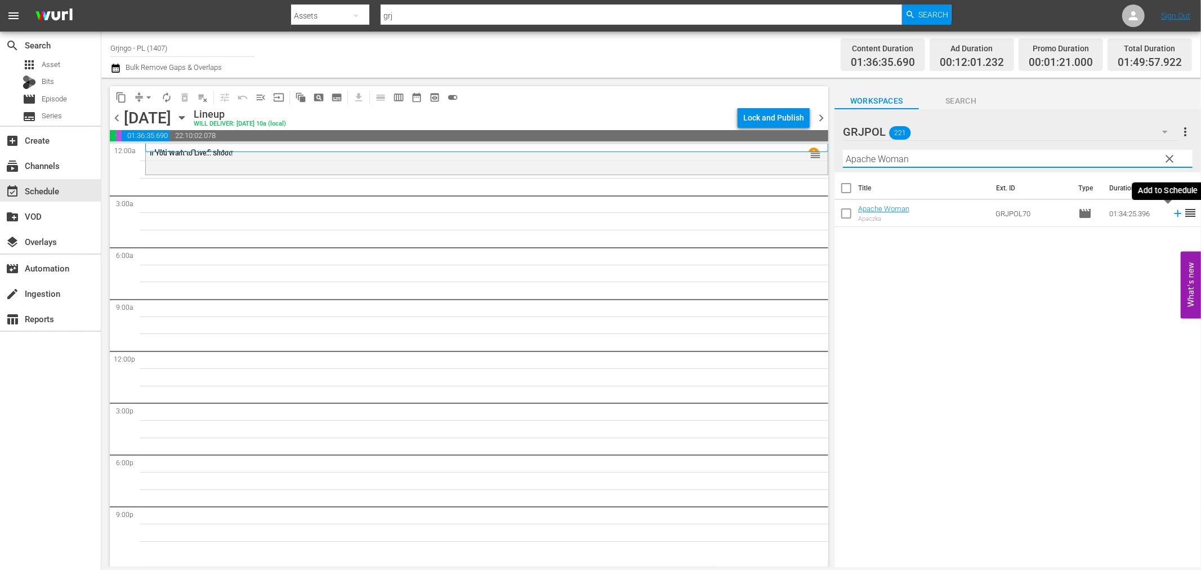
type input "Apache Woman"
click at [1171, 212] on icon at bounding box center [1177, 213] width 12 height 12
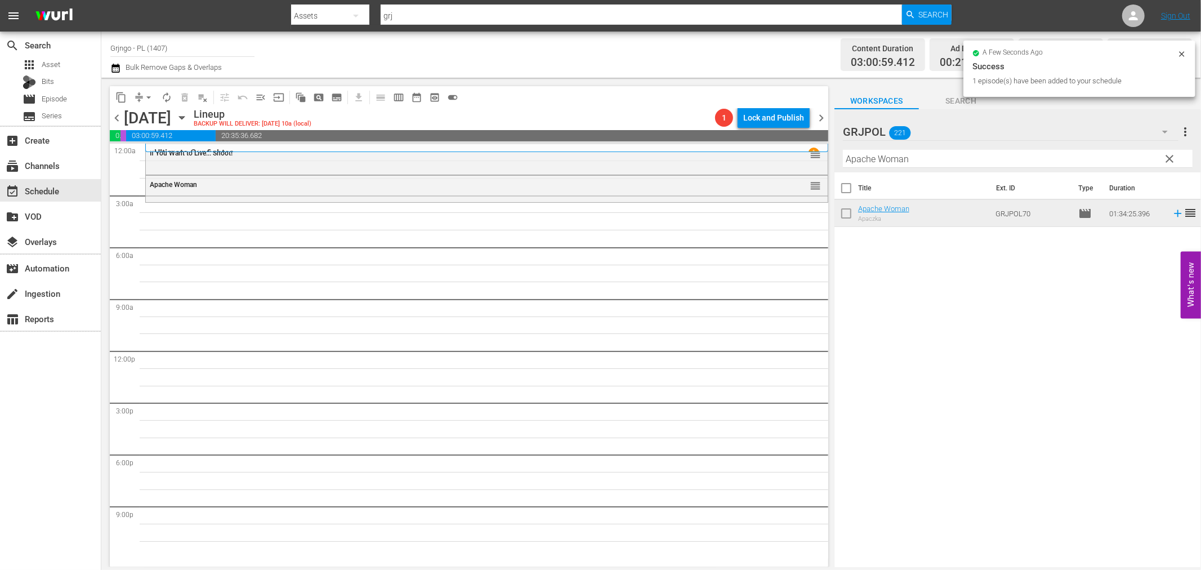
drag, startPoint x: 1166, startPoint y: 155, endPoint x: 911, endPoint y: 166, distance: 255.8
click at [1166, 155] on span "clear" at bounding box center [1170, 159] width 14 height 14
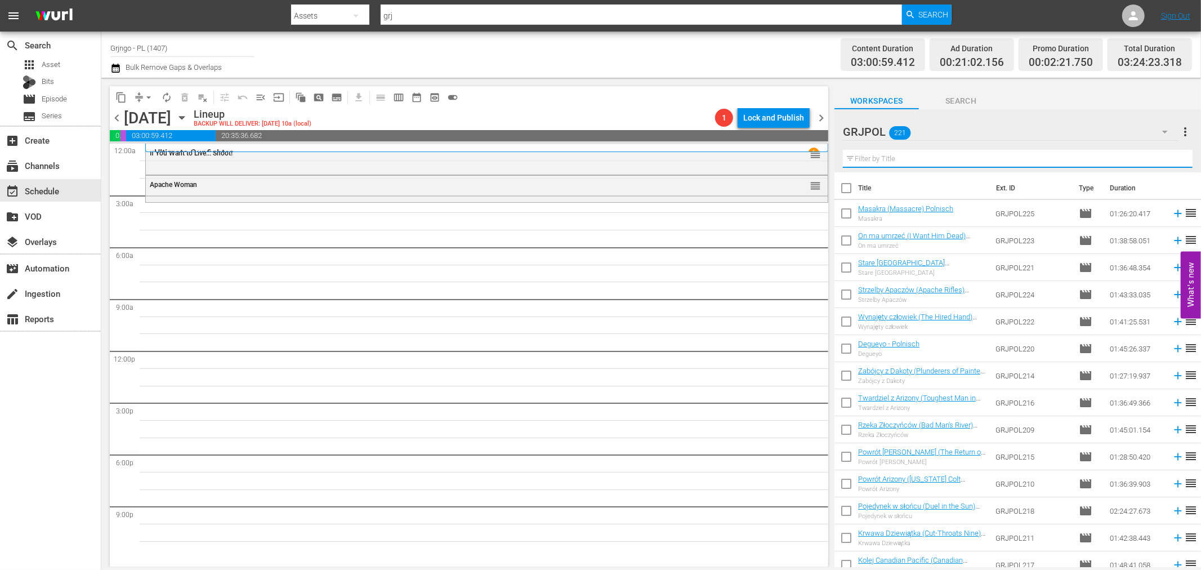
paste input "The Restless Breed"
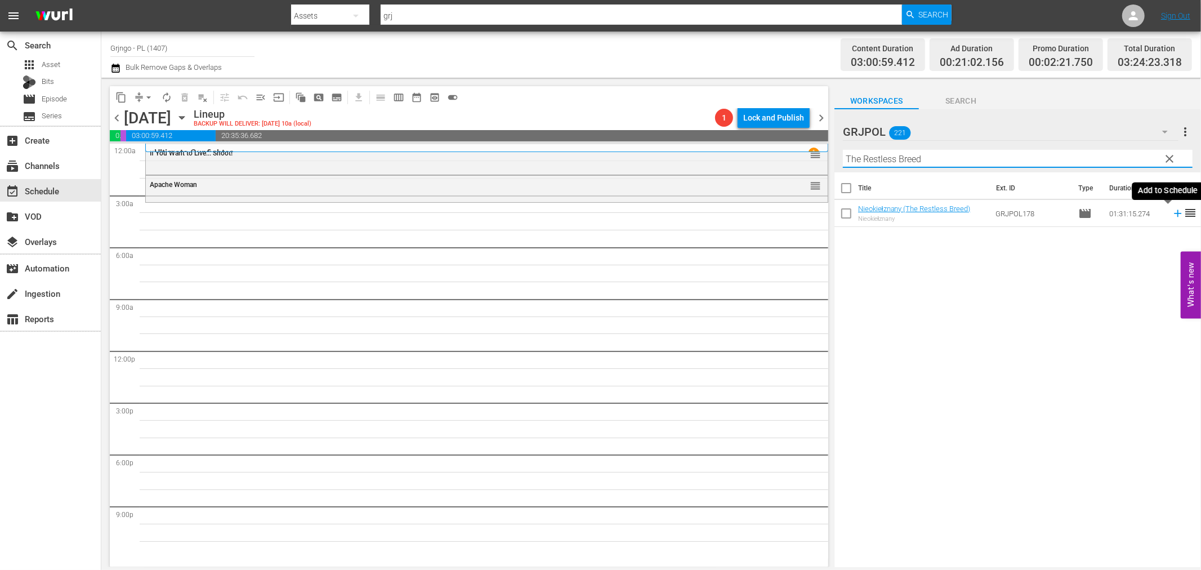
type input "The Restless Breed"
click at [1171, 216] on icon at bounding box center [1177, 213] width 12 height 12
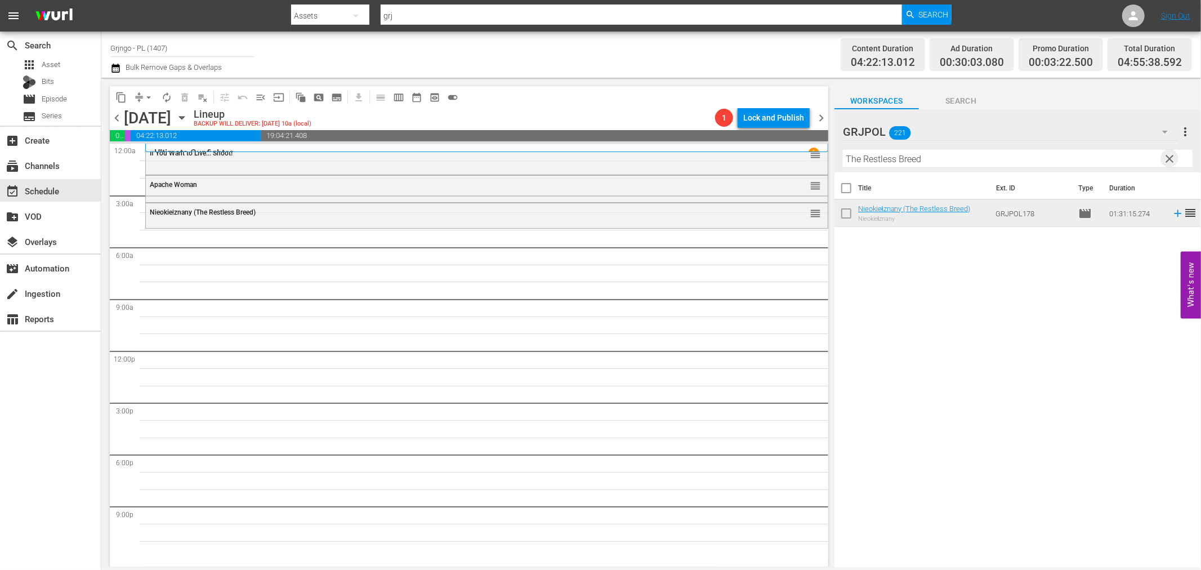
drag, startPoint x: 1169, startPoint y: 156, endPoint x: 903, endPoint y: 159, distance: 265.7
click at [1169, 156] on span "clear" at bounding box center [1170, 159] width 14 height 14
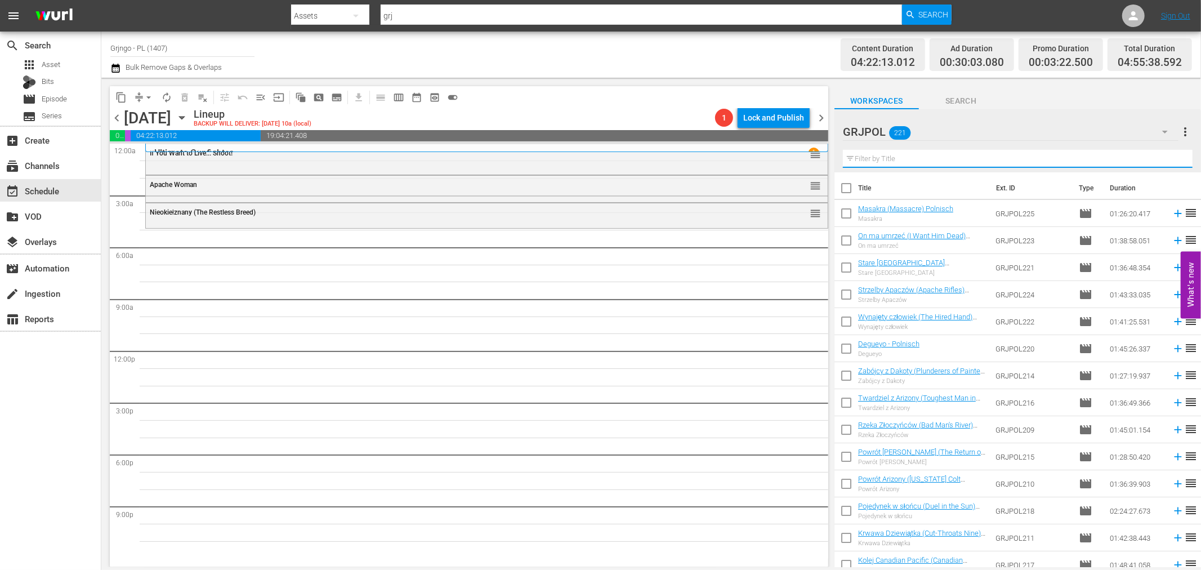
paste input "Bad Man's River"
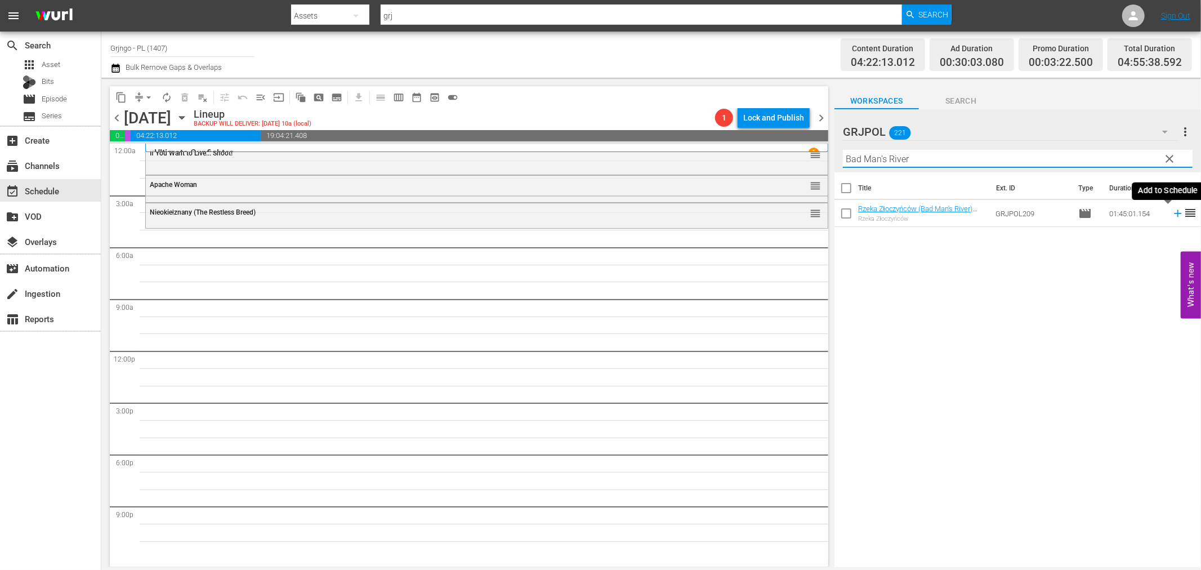
type input "Bad Man's River"
click at [1174, 213] on icon at bounding box center [1177, 213] width 7 height 7
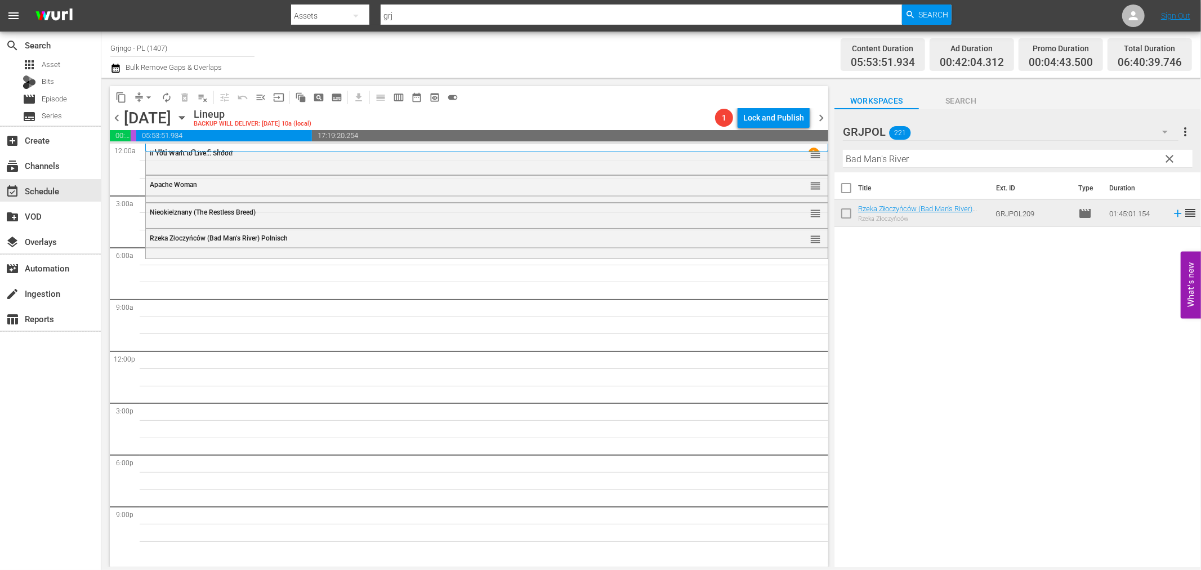
click at [1167, 156] on span "clear" at bounding box center [1170, 159] width 14 height 14
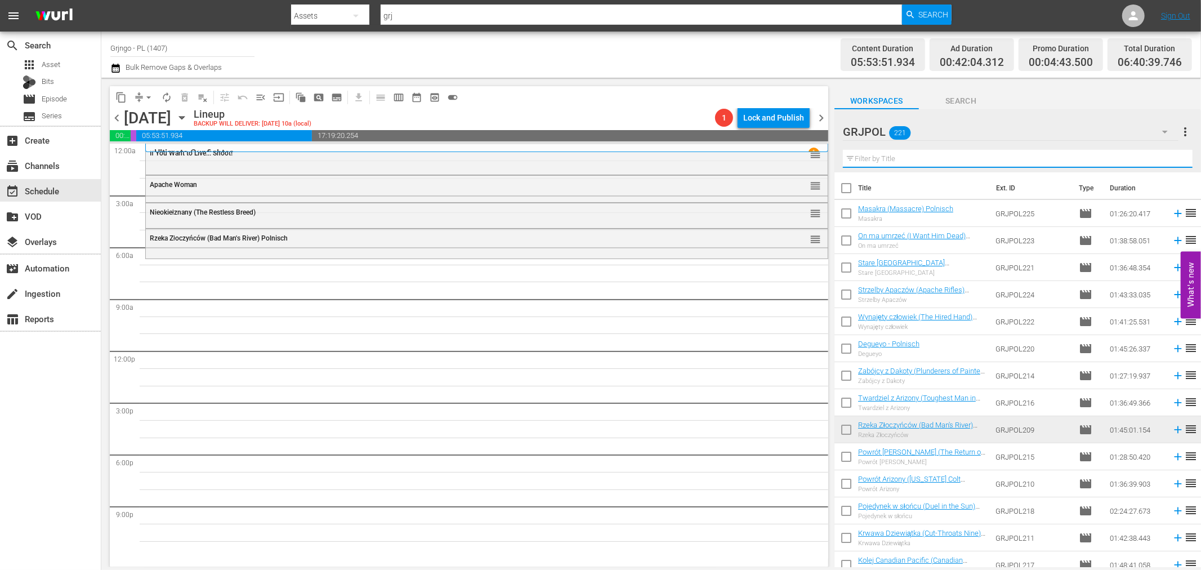
paste input "Deadly Trackers"
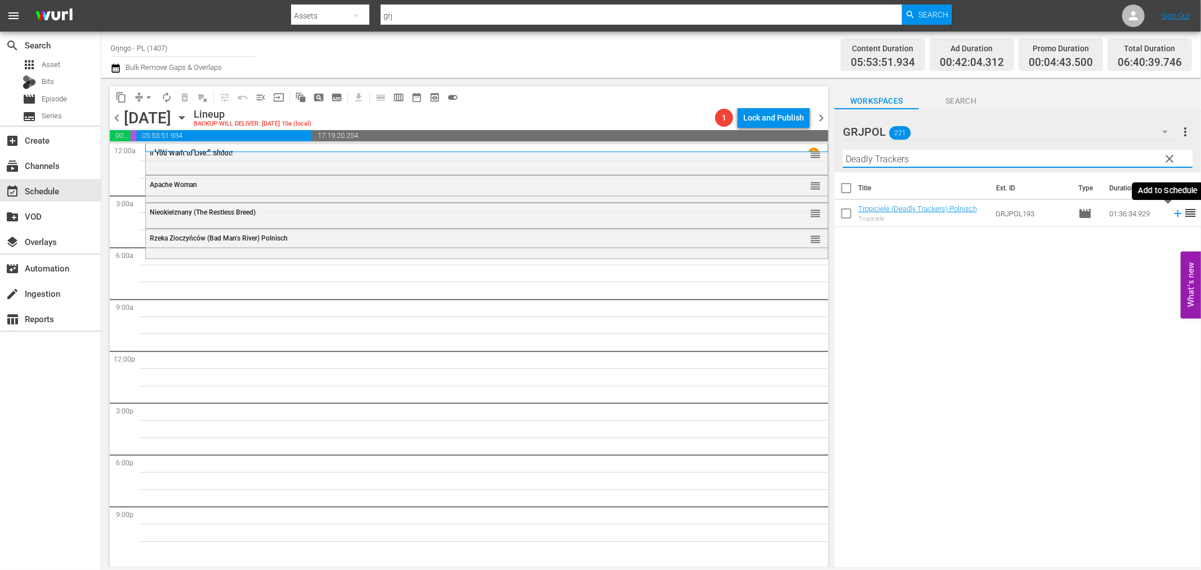
type input "Deadly Trackers"
click at [1171, 212] on icon at bounding box center [1177, 213] width 12 height 12
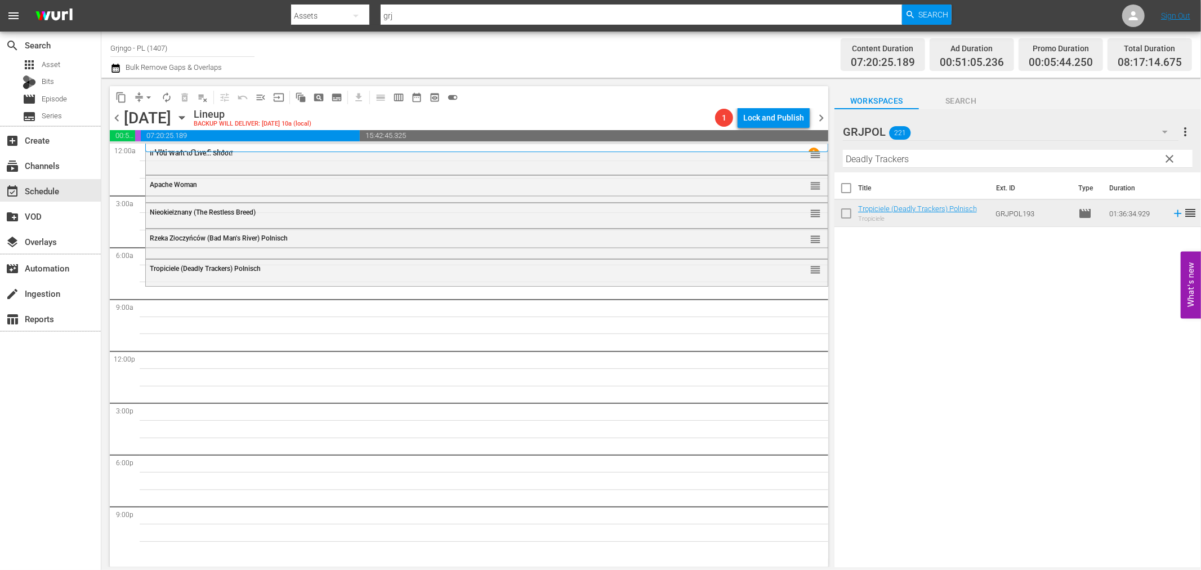
drag, startPoint x: 1166, startPoint y: 156, endPoint x: 901, endPoint y: 150, distance: 264.6
click at [1166, 156] on span "clear" at bounding box center [1170, 159] width 14 height 14
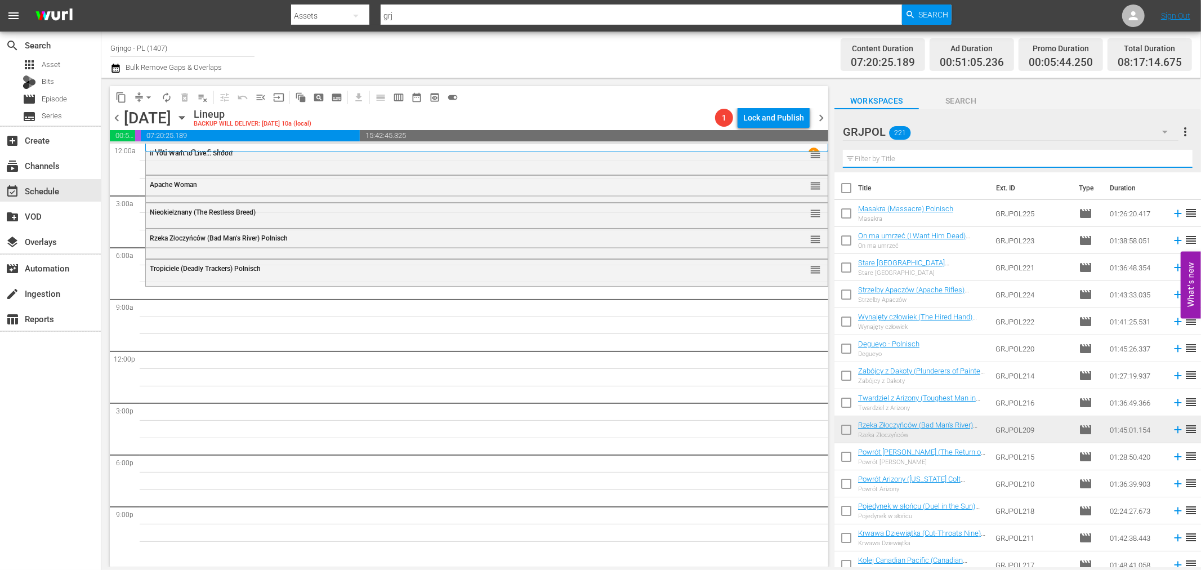
paste input "I Want Him Dead"
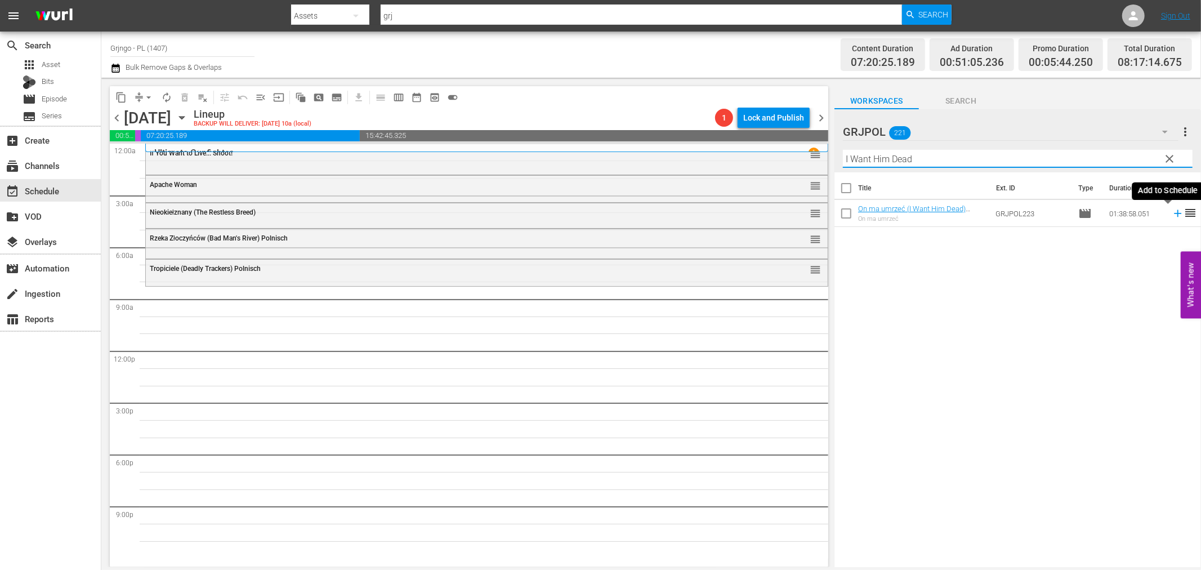
type input "I Want Him Dead"
click at [1174, 214] on icon at bounding box center [1177, 213] width 7 height 7
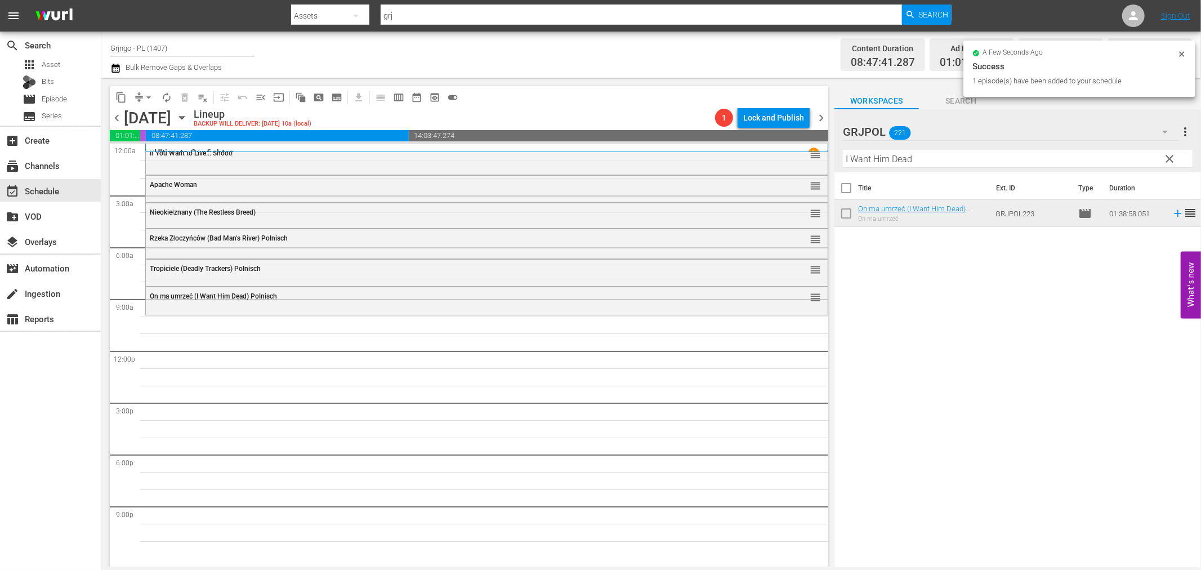
drag, startPoint x: 1169, startPoint y: 156, endPoint x: 848, endPoint y: 155, distance: 321.4
click at [1169, 156] on span "clear" at bounding box center [1170, 159] width 14 height 14
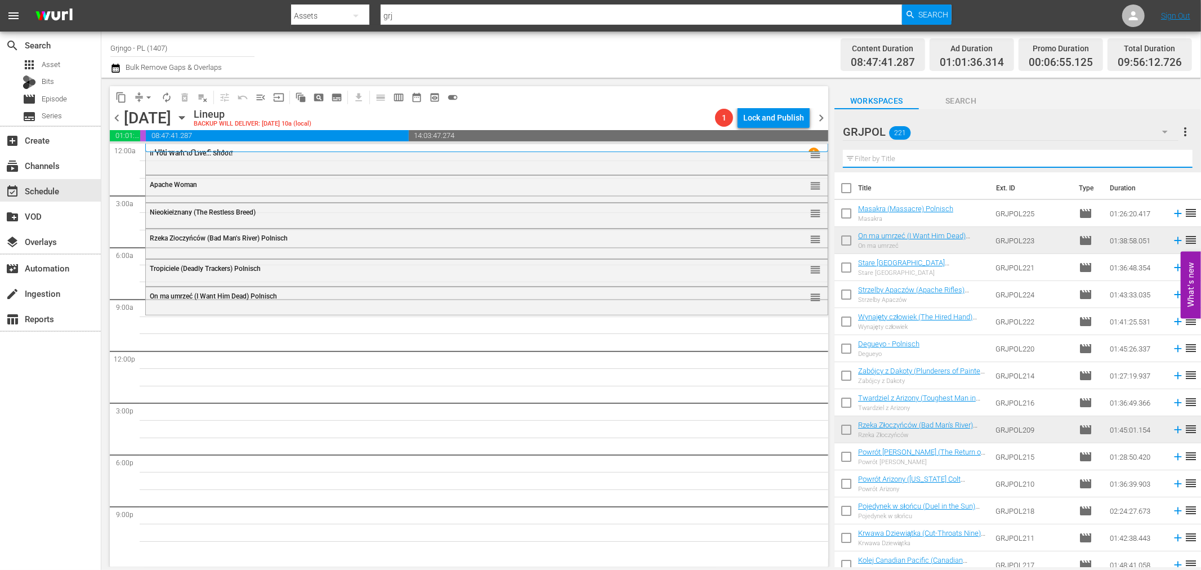
paste input "[PERSON_NAME] - Ich leg' dich um"
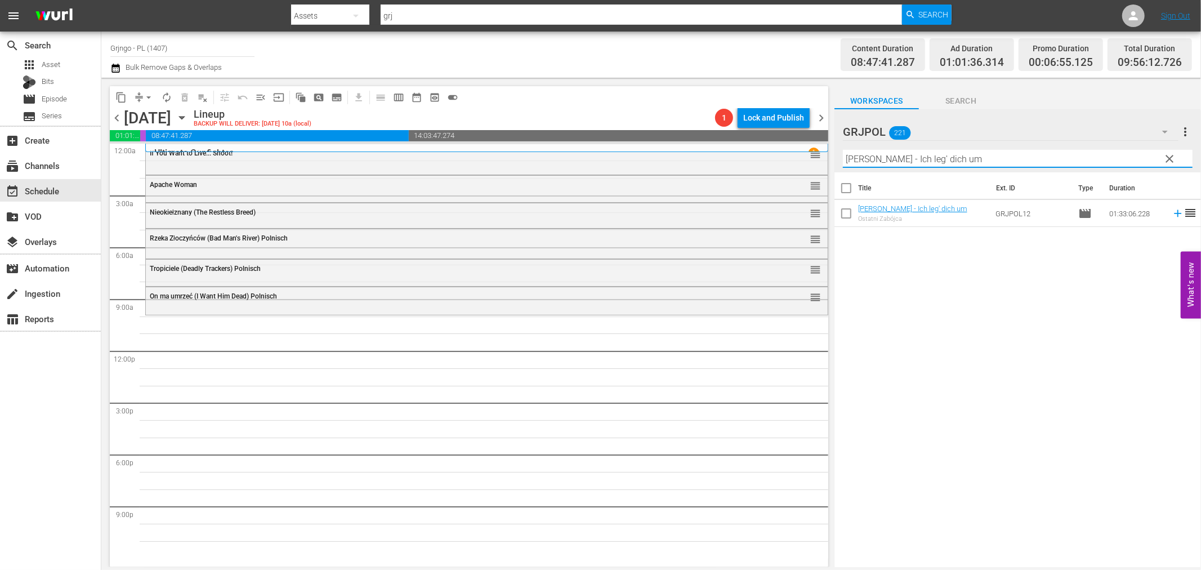
type input "[PERSON_NAME] - Ich leg' dich um"
click at [1174, 213] on icon at bounding box center [1177, 213] width 7 height 7
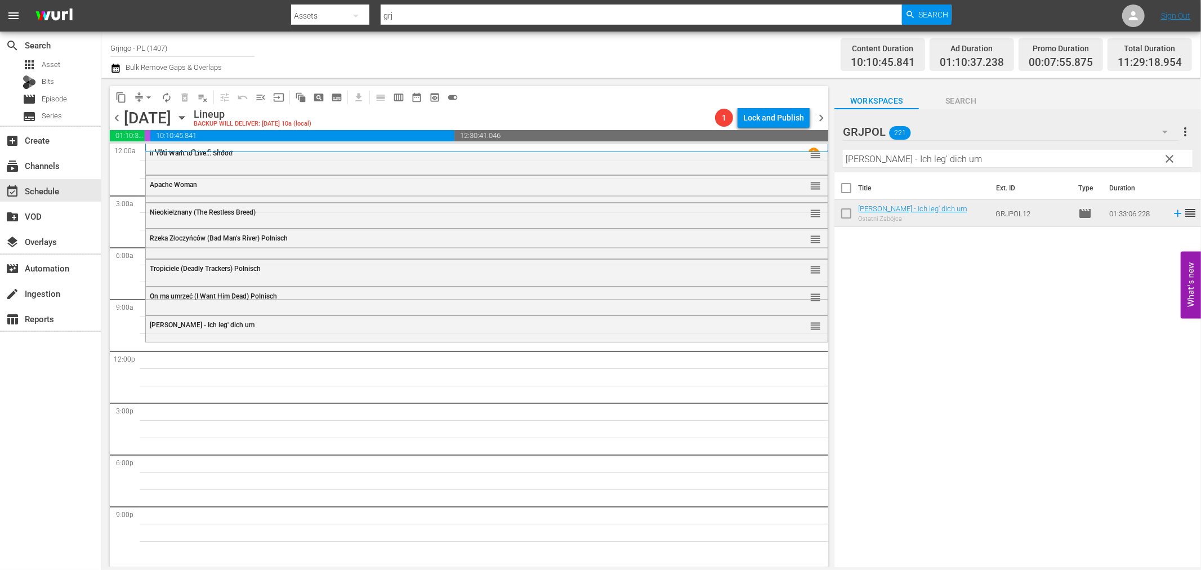
drag, startPoint x: 1173, startPoint y: 155, endPoint x: 840, endPoint y: 158, distance: 332.7
click at [1173, 155] on span "clear" at bounding box center [1170, 159] width 14 height 14
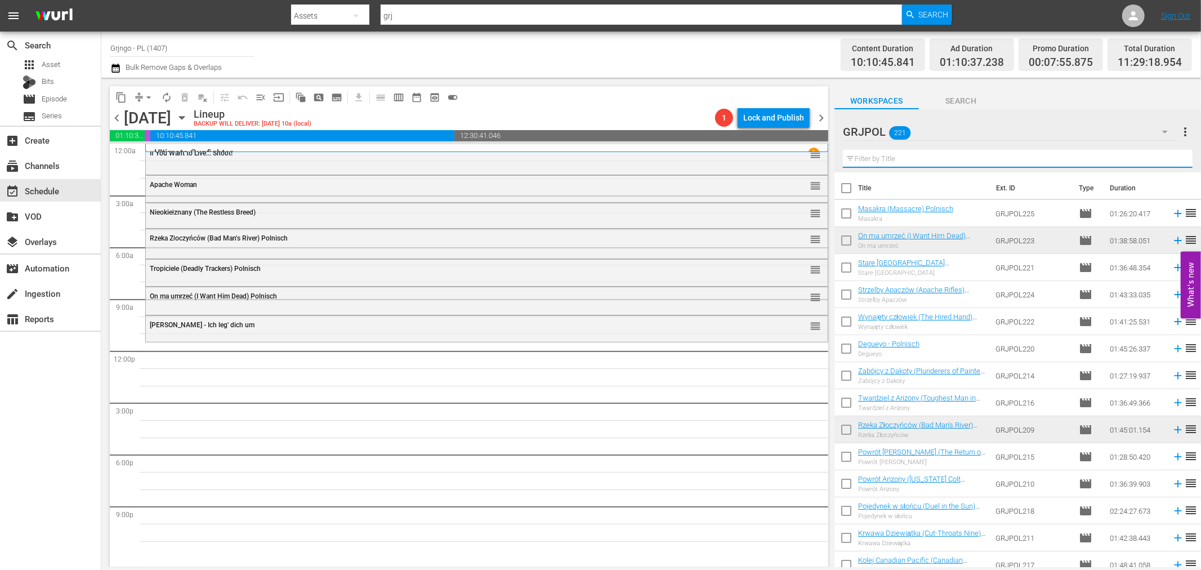
paste input "Old Los Angeles"
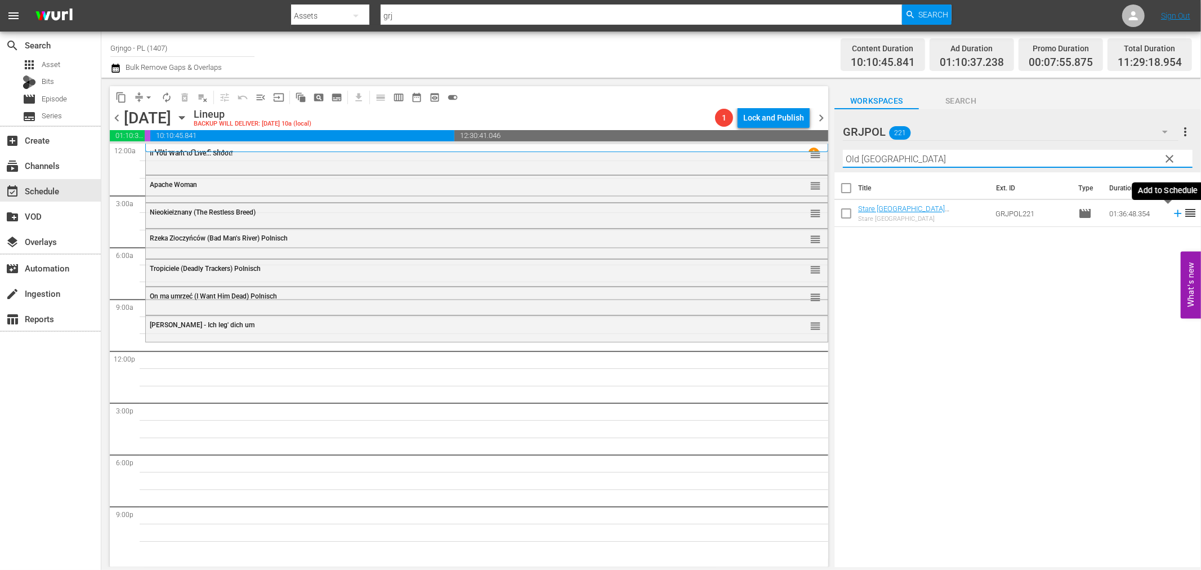
type input "Old Los Angeles"
click at [1174, 214] on icon at bounding box center [1177, 213] width 7 height 7
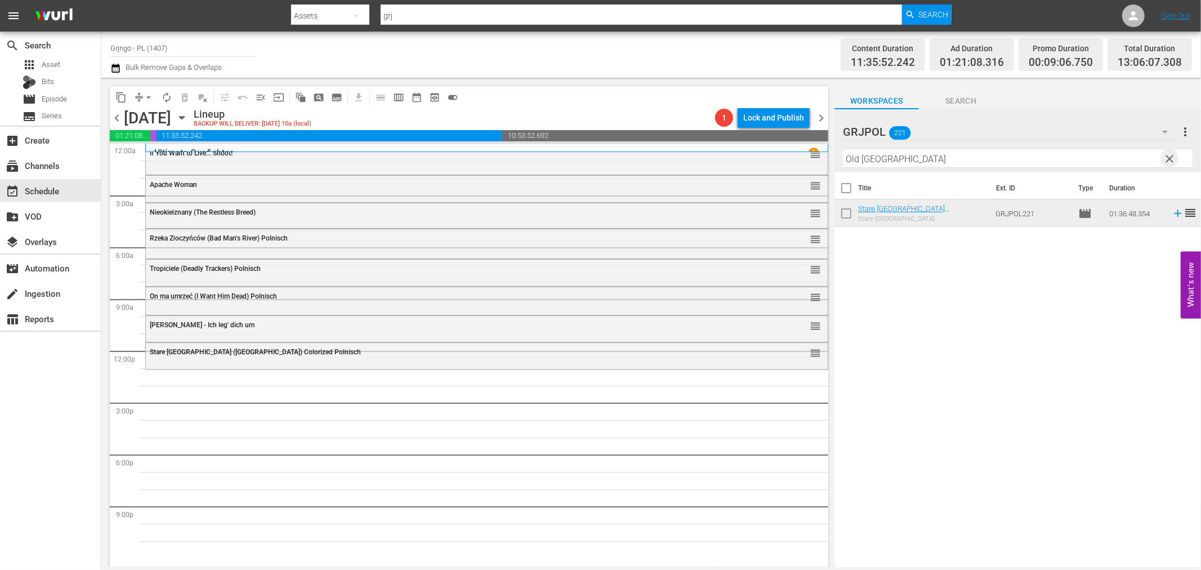
click at [1167, 160] on span "clear" at bounding box center [1170, 159] width 14 height 14
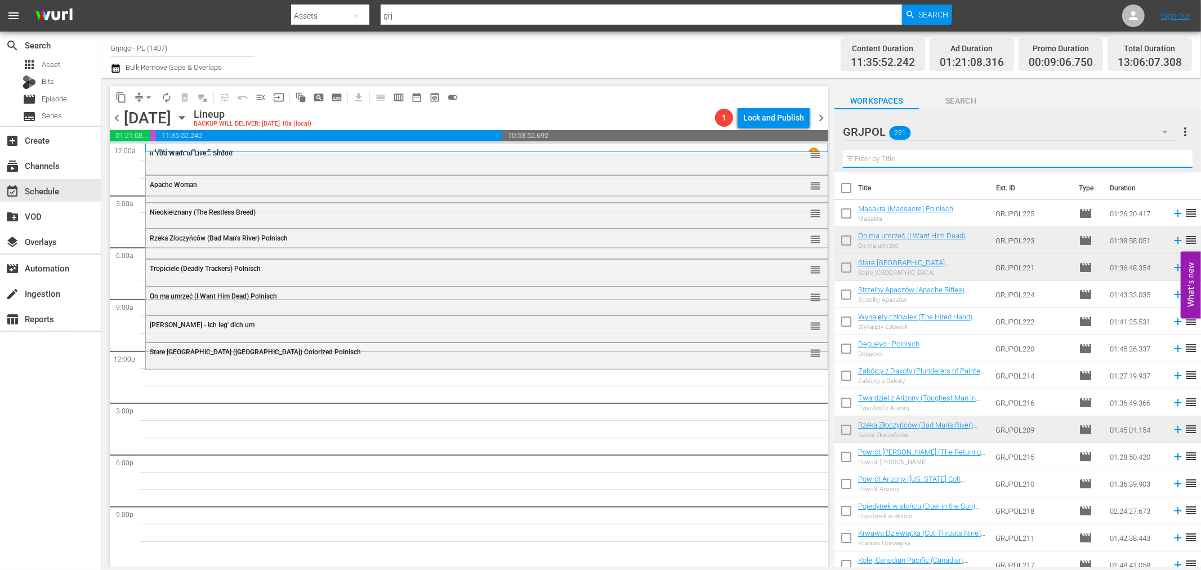
paste input "The Animals"
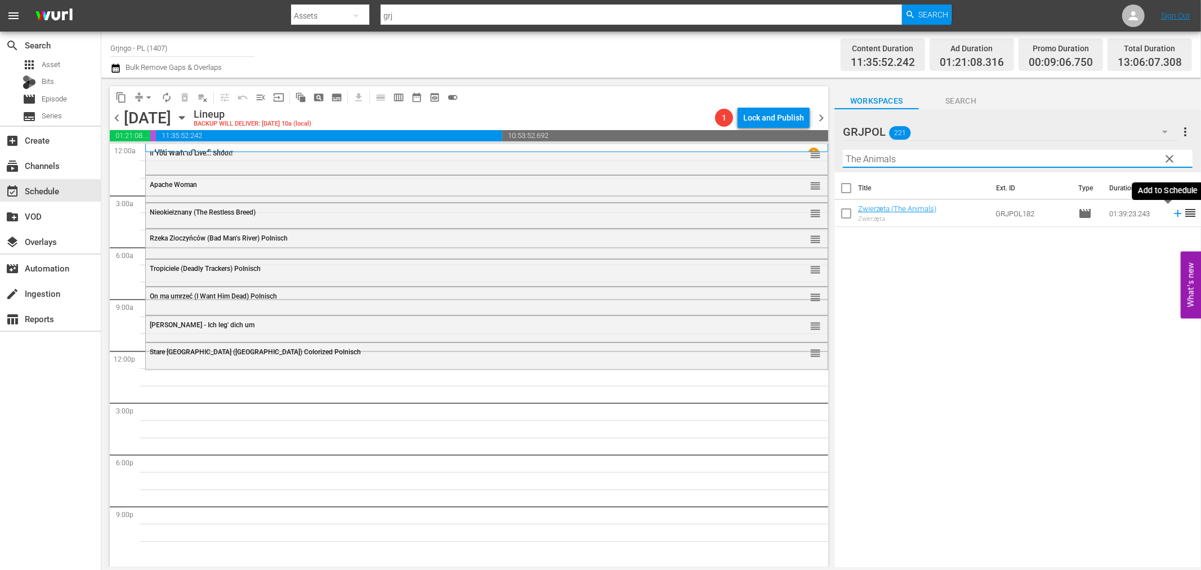
type input "The Animals"
click at [1171, 211] on icon at bounding box center [1177, 213] width 12 height 12
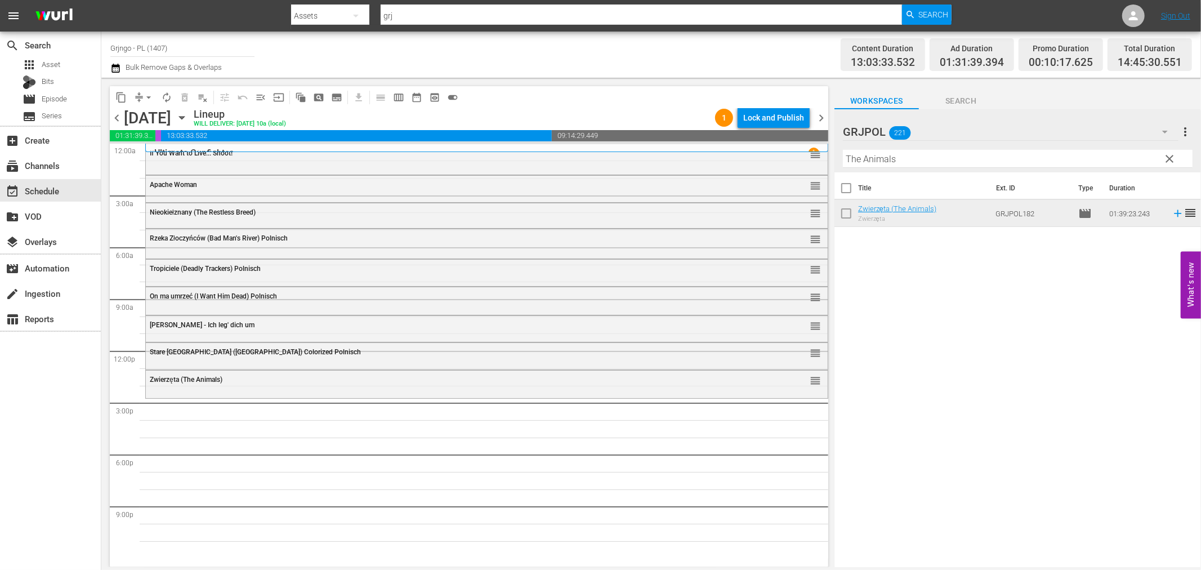
click at [1171, 154] on span "clear" at bounding box center [1170, 159] width 14 height 14
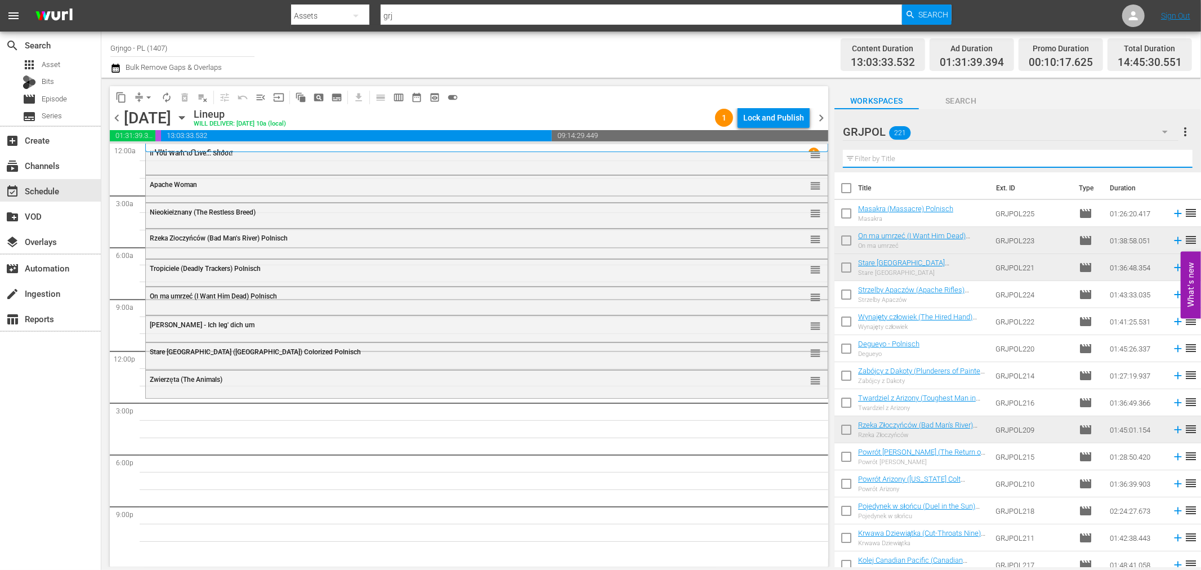
paste input "Make the Sign of the Cross, Stranger"
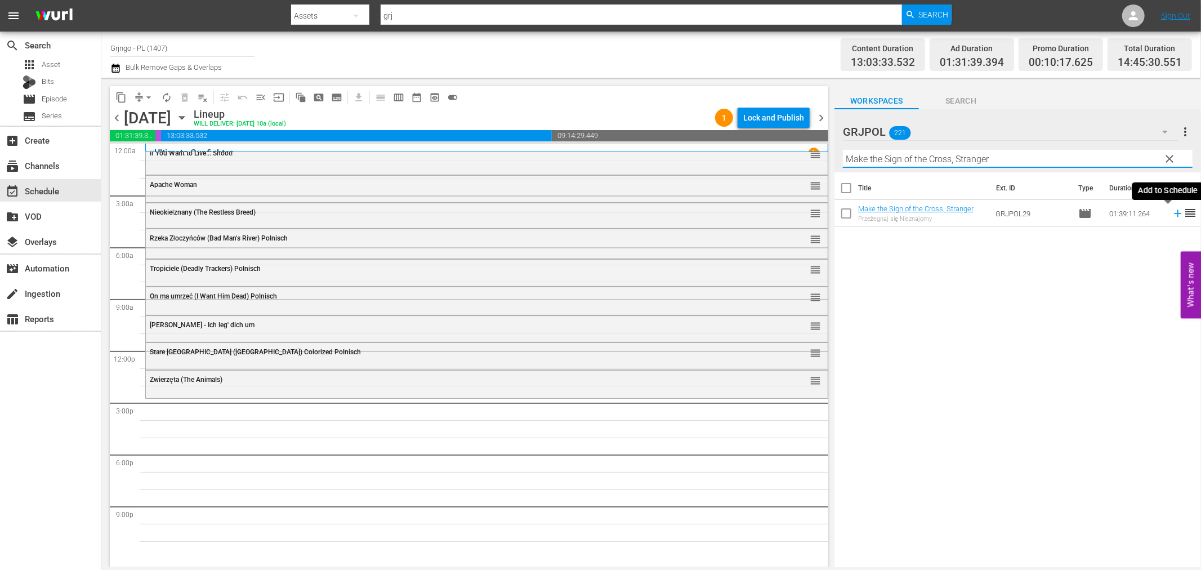
type input "Make the Sign of the Cross, Stranger"
click at [1174, 211] on icon at bounding box center [1177, 213] width 7 height 7
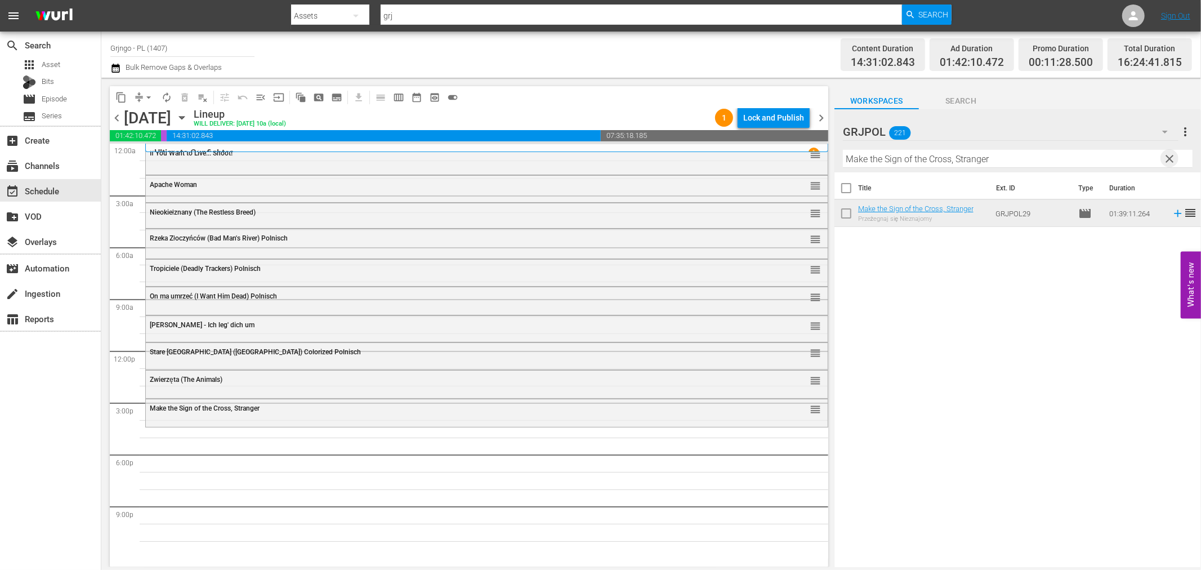
click at [1171, 156] on span "clear" at bounding box center [1170, 159] width 14 height 14
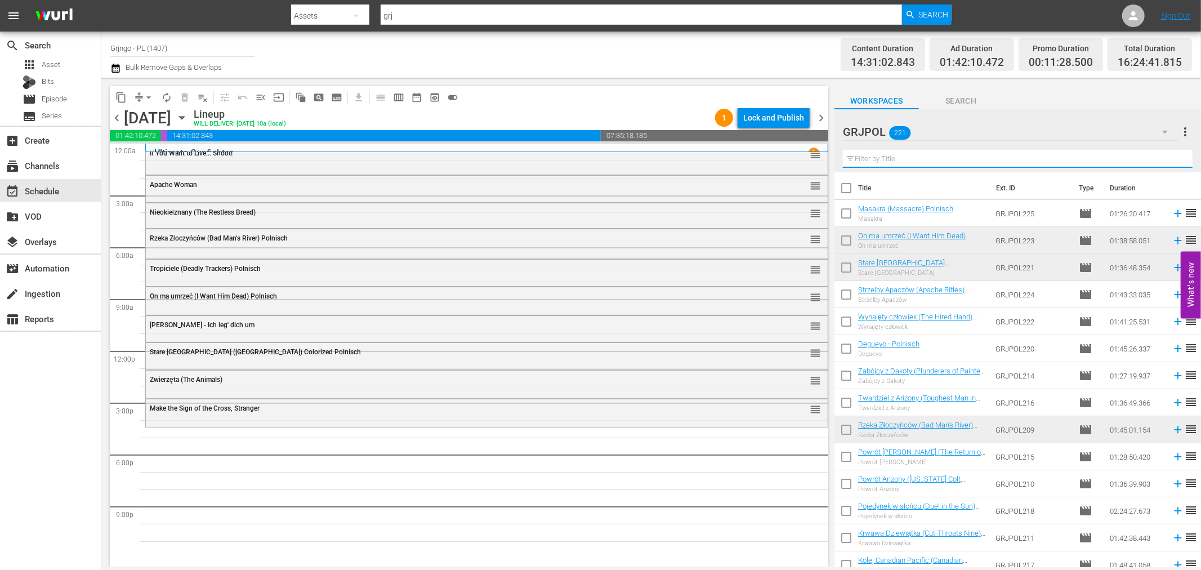
paste input "The Long Day of the Massacre"
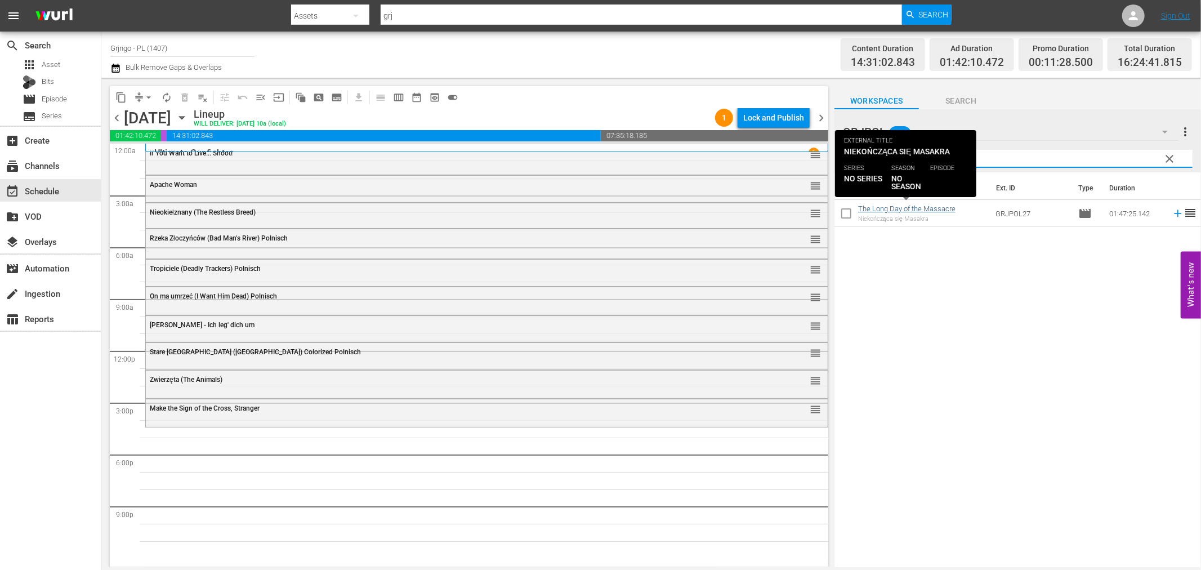
type input "The Long Day of the Massacre"
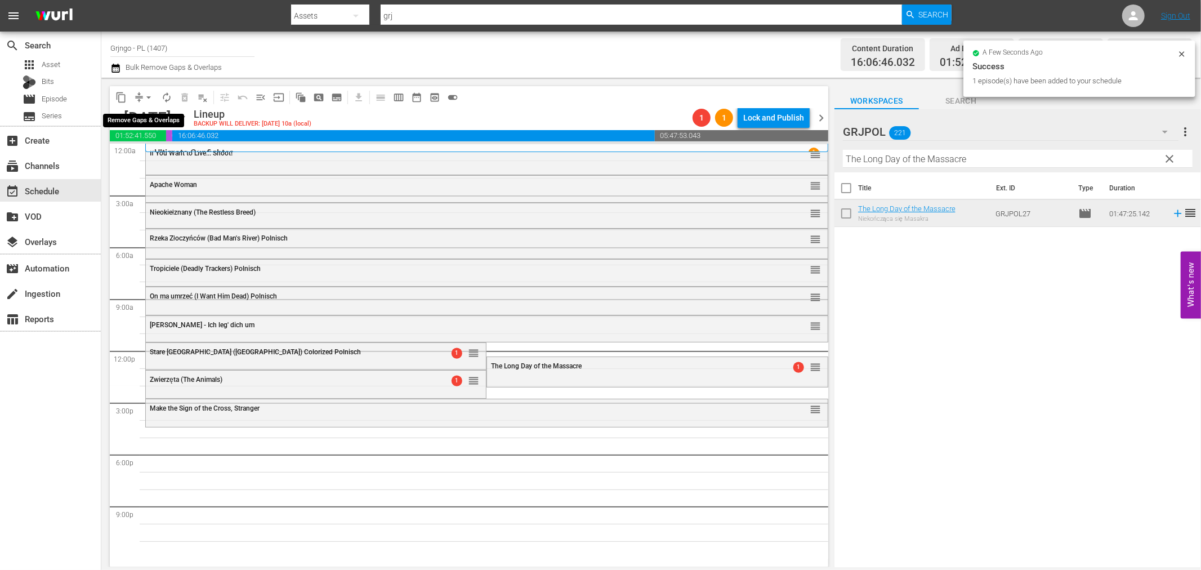
click at [147, 98] on span "arrow_drop_down" at bounding box center [148, 97] width 11 height 11
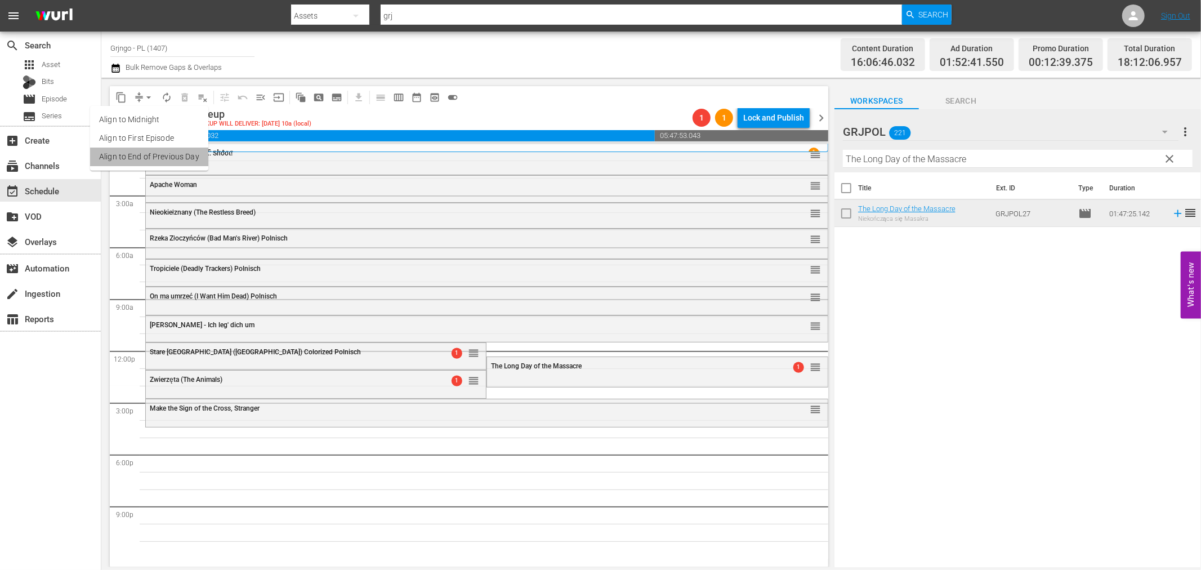
click at [162, 165] on li "Align to End of Previous Day" at bounding box center [149, 156] width 118 height 19
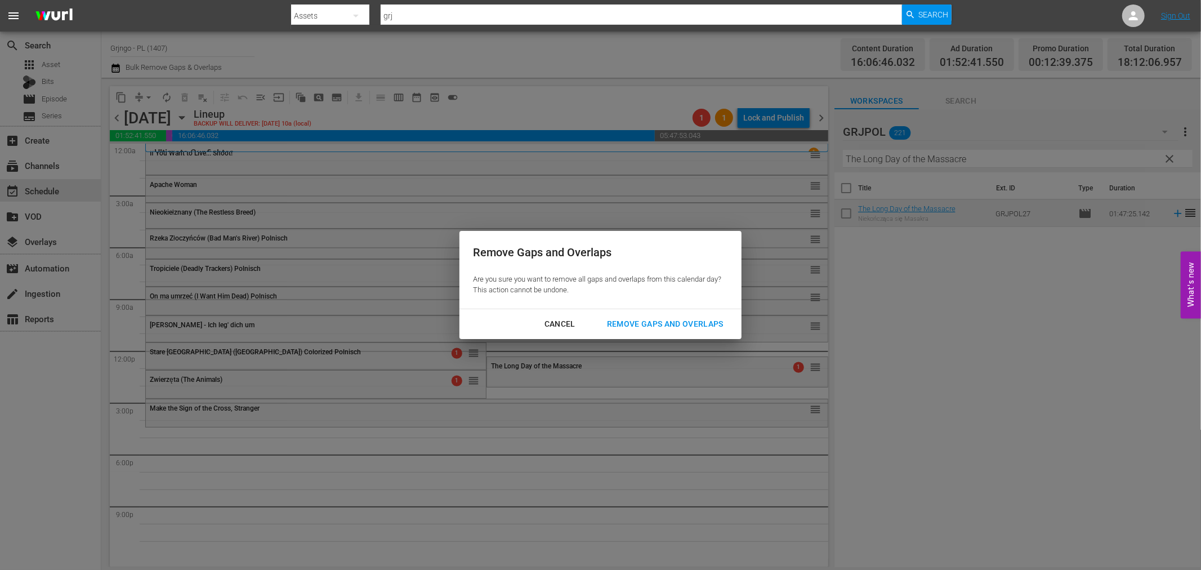
click at [691, 319] on div "Remove Gaps and Overlaps" at bounding box center [665, 324] width 135 height 14
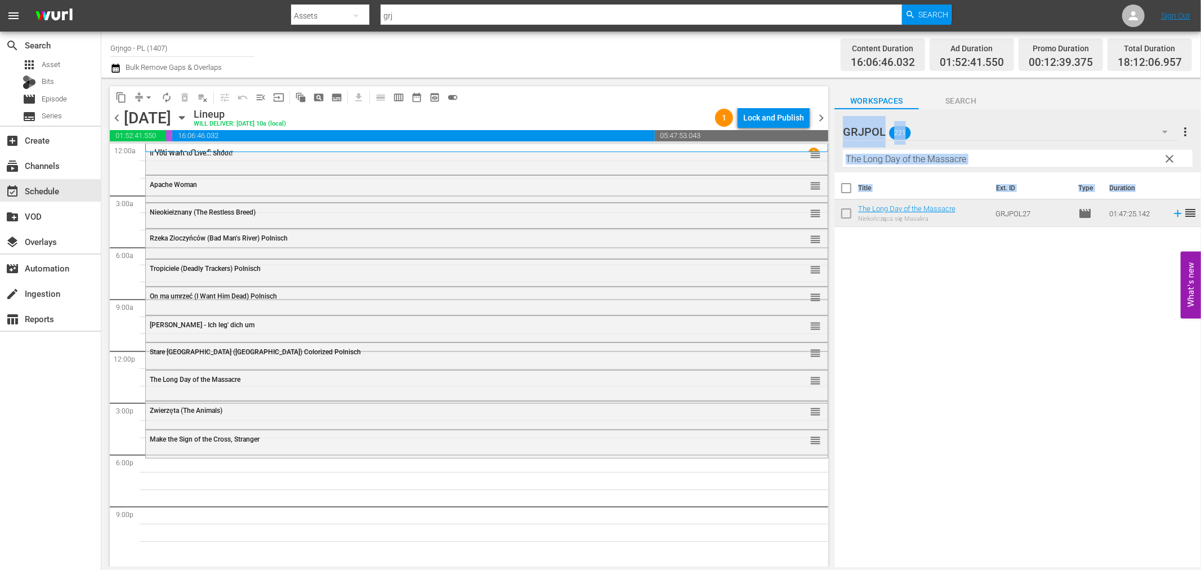
drag, startPoint x: 1083, startPoint y: 228, endPoint x: 1099, endPoint y: 525, distance: 297.7
click at [1095, 485] on div "Workspaces Search GRJPOL 221 GRJPOL more_vert clear Filter by Title The Long Da…" at bounding box center [1017, 322] width 366 height 489
click at [922, 299] on div "Title Ext. ID Type Duration The Long Day of the Massacre Niekończąca się Masakr…" at bounding box center [1017, 370] width 366 height 396
click at [1167, 155] on span "clear" at bounding box center [1170, 159] width 14 height 14
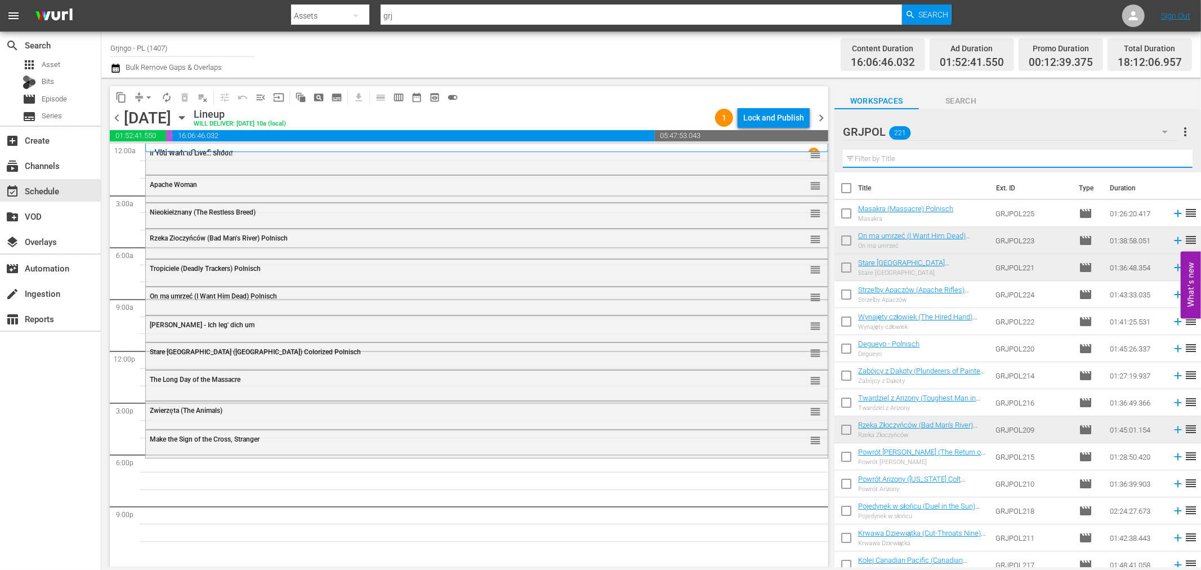
click at [888, 164] on input "text" at bounding box center [1018, 159] width 350 height 18
paste input "The Animals"
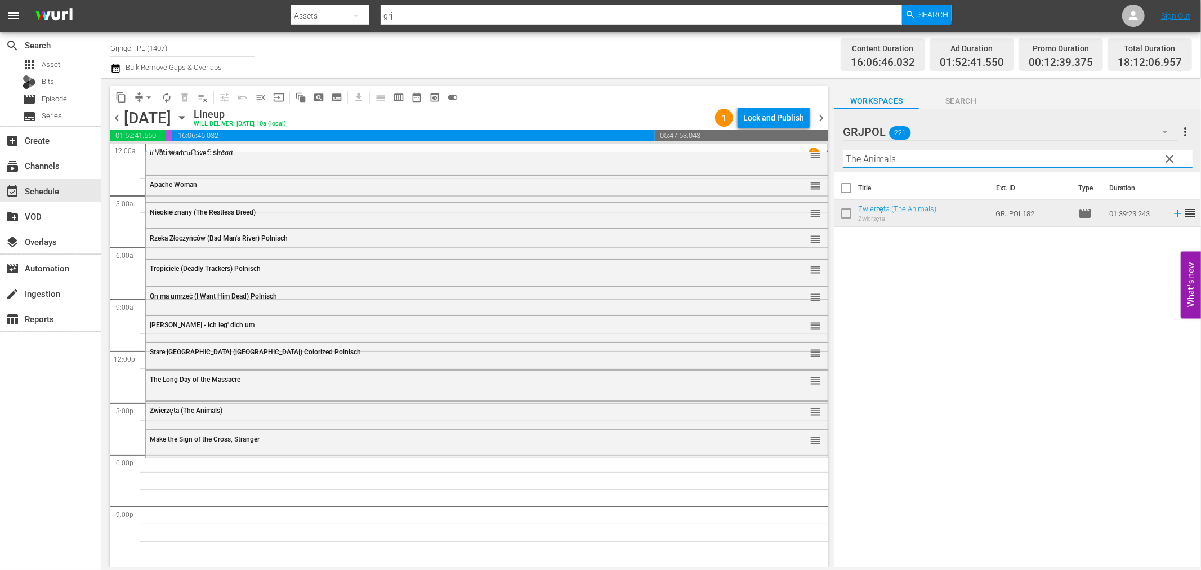
type input "The Animals"
click at [1171, 158] on span "clear" at bounding box center [1170, 159] width 14 height 14
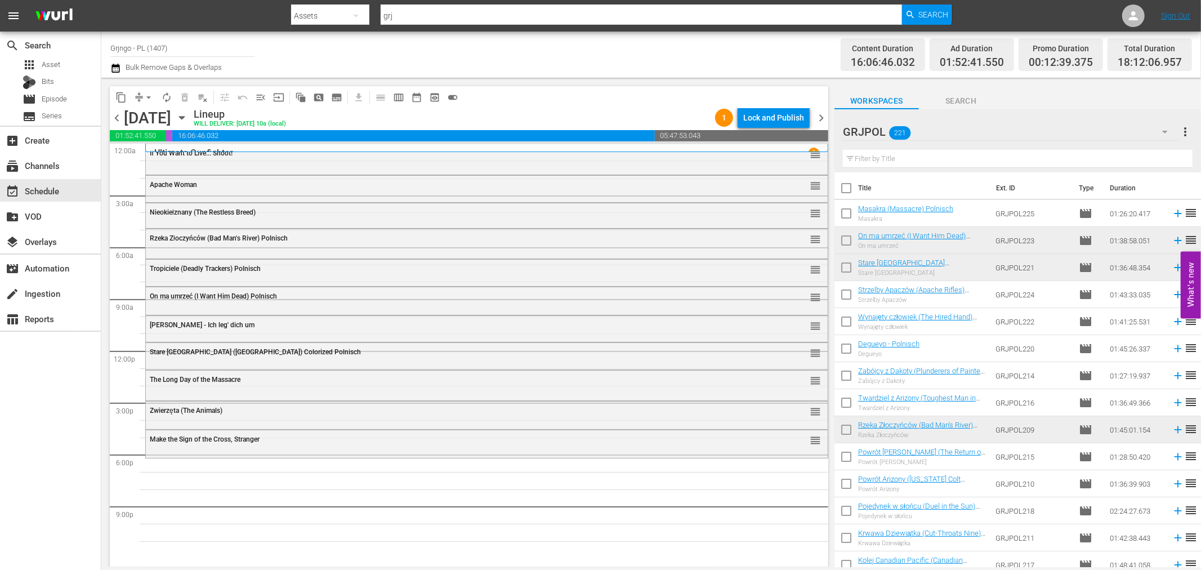
click at [868, 156] on input "text" at bounding box center [1018, 159] width 350 height 18
paste input "No Graves on Boot Hill"
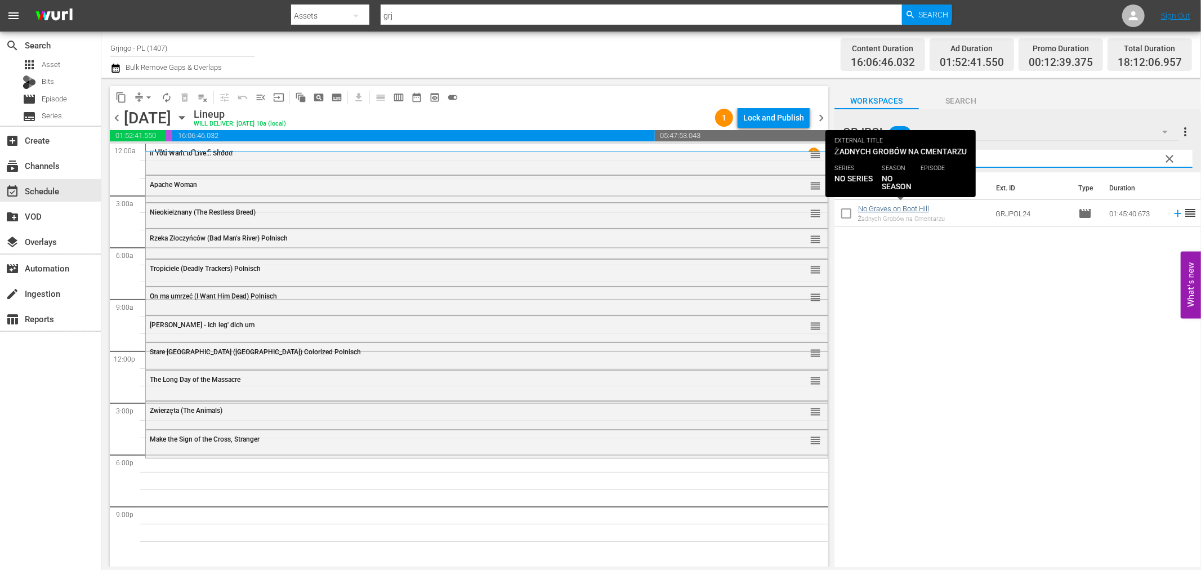
type input "No Graves on Boot Hill"
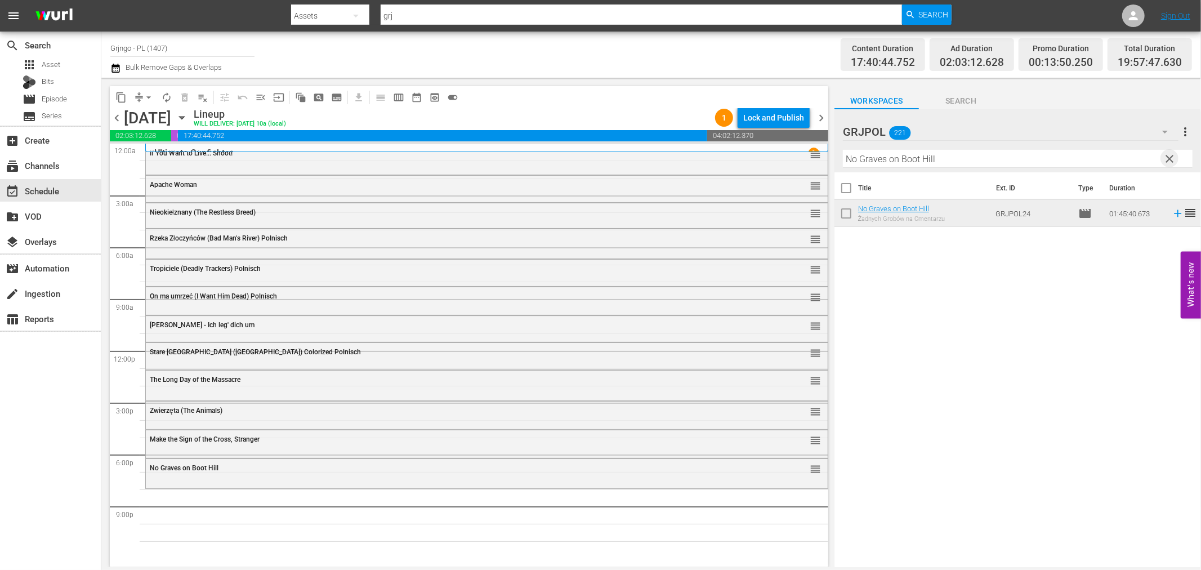
click at [1173, 156] on span "clear" at bounding box center [1170, 159] width 14 height 14
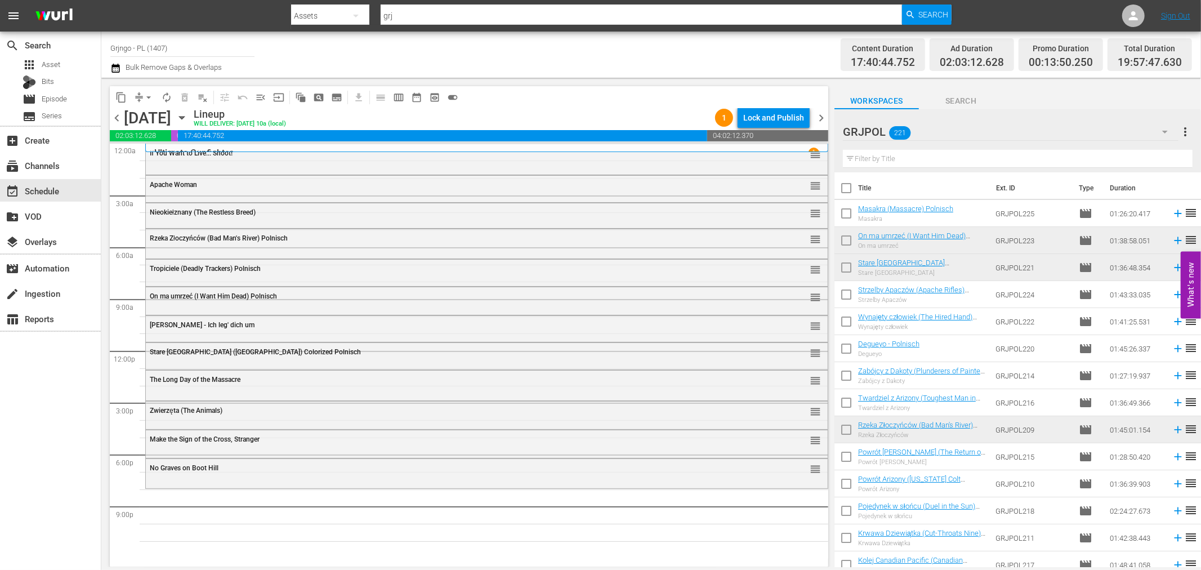
click at [928, 155] on input "text" at bounding box center [1018, 159] width 350 height 18
paste input "Little Big Horn"
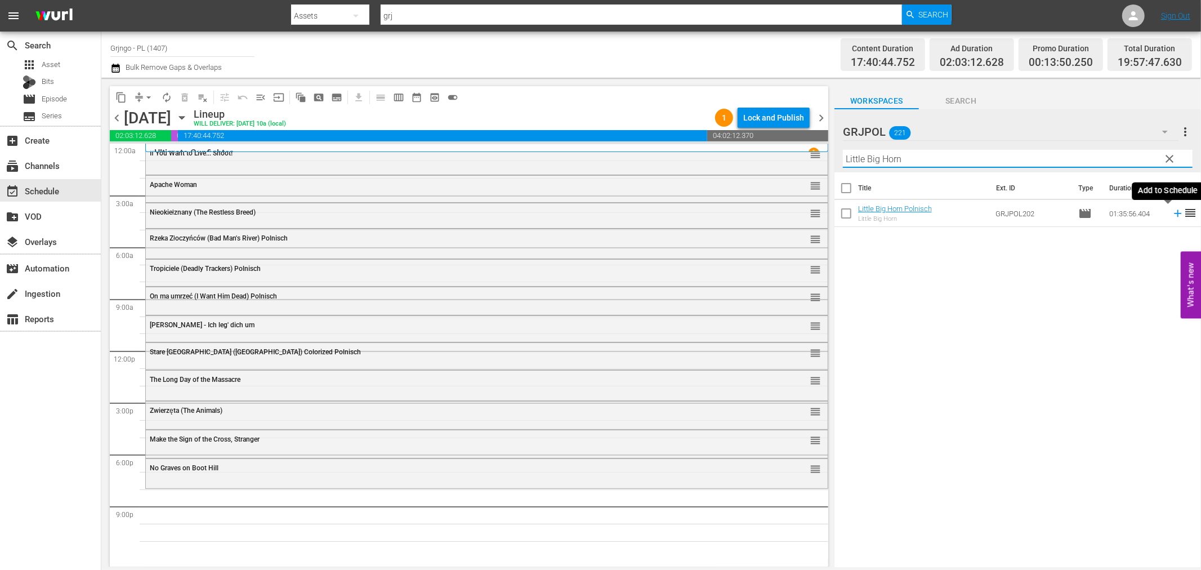
type input "Little Big Horn"
click at [1174, 211] on icon at bounding box center [1177, 213] width 7 height 7
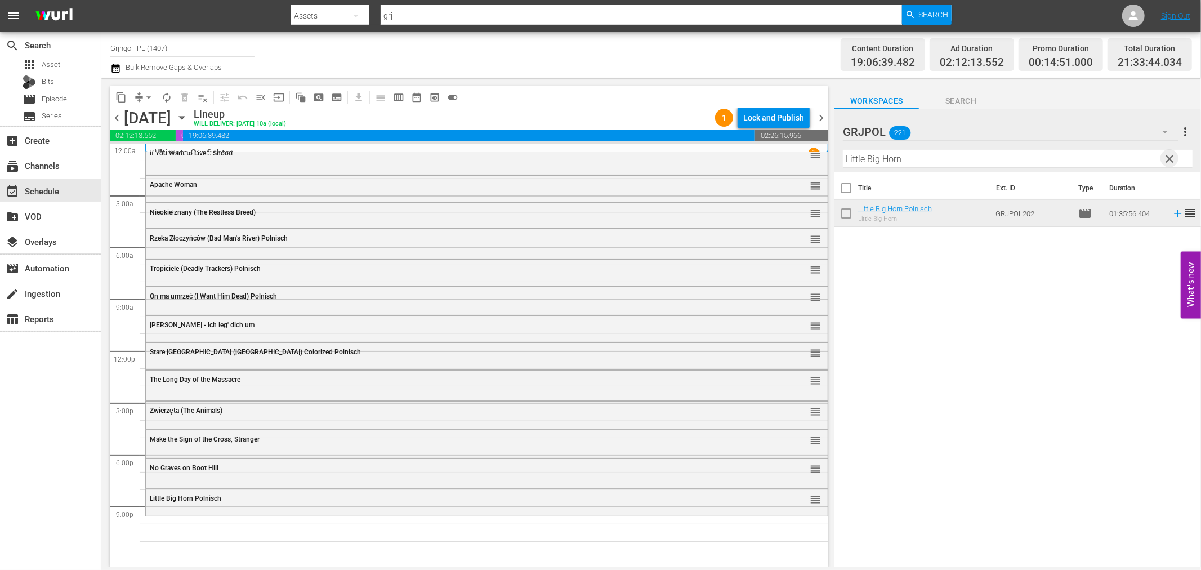
click at [1177, 158] on span "clear" at bounding box center [1170, 159] width 14 height 14
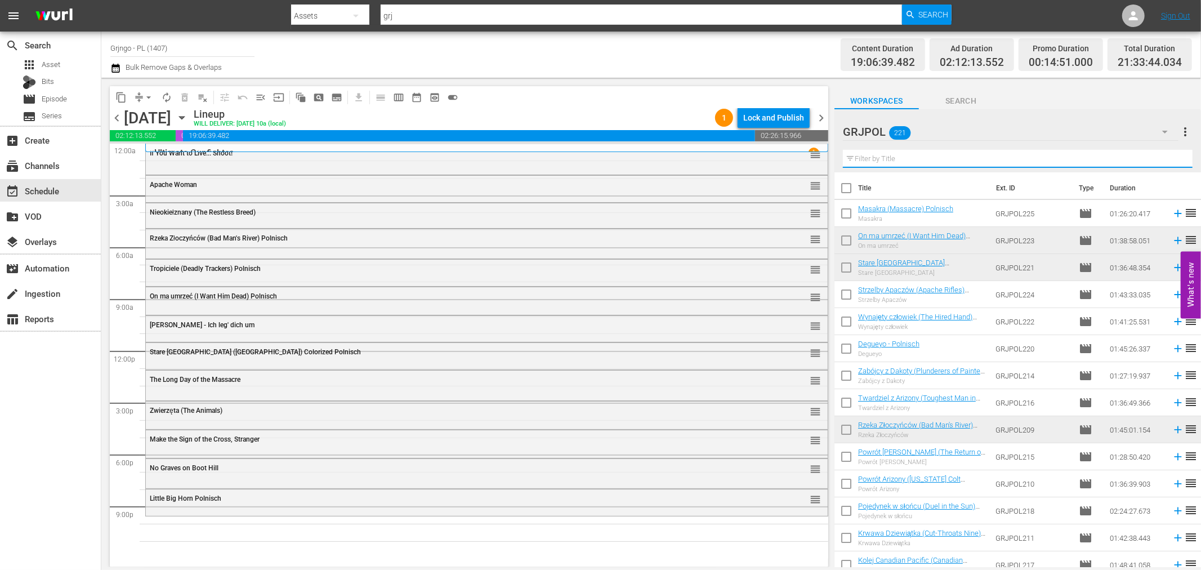
click at [873, 158] on input "text" at bounding box center [1018, 159] width 350 height 18
paste input "Cut-Throats Nine"
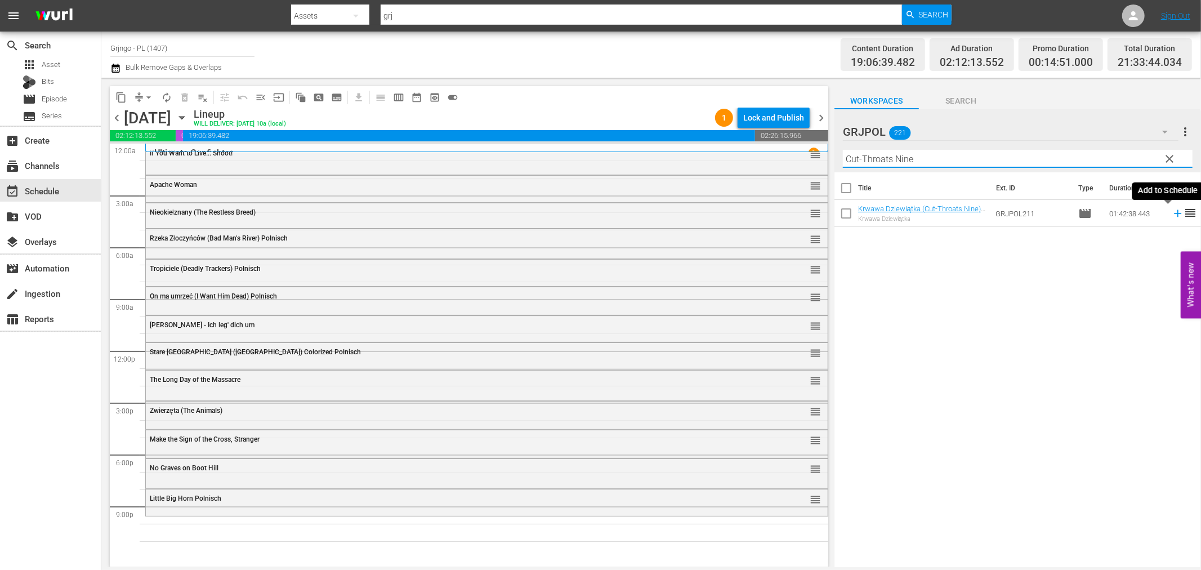
type input "Cut-Throats Nine"
click at [1171, 215] on icon at bounding box center [1177, 213] width 12 height 12
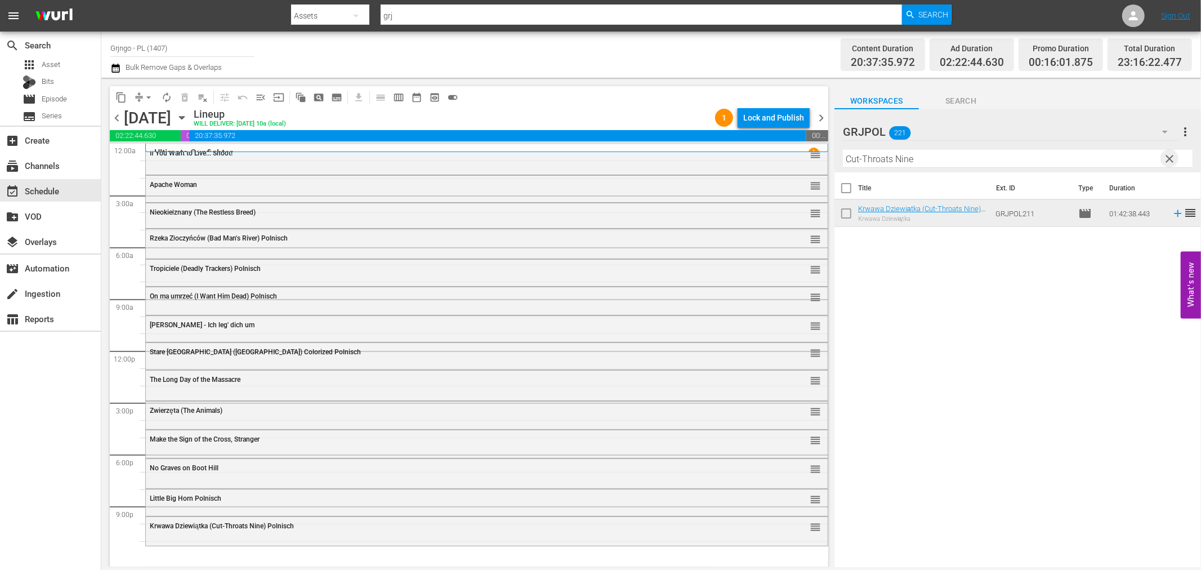
click at [1167, 156] on span "clear" at bounding box center [1170, 159] width 14 height 14
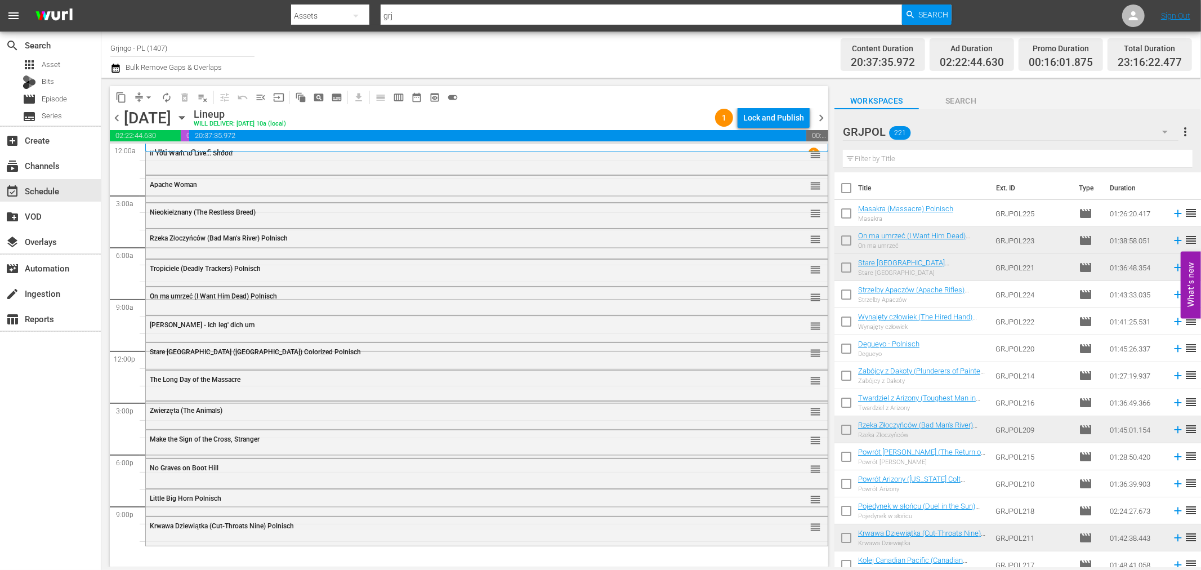
click at [885, 159] on input "text" at bounding box center [1018, 159] width 350 height 18
paste input "The Godless Ones"
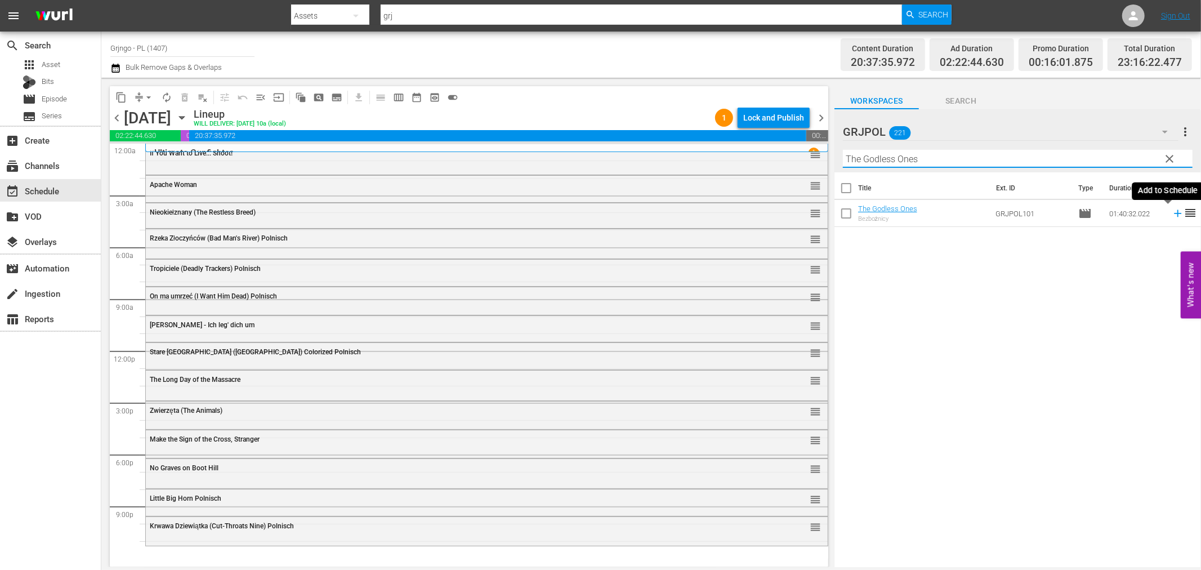
type input "The Godless Ones"
click at [1171, 216] on icon at bounding box center [1177, 213] width 12 height 12
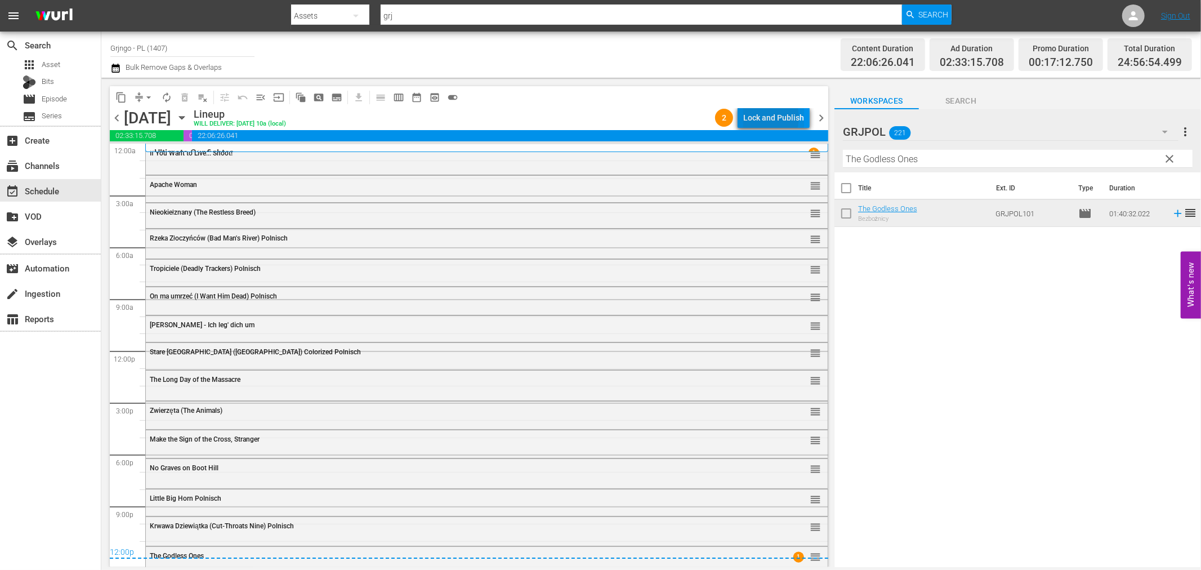
click at [762, 117] on div "Lock and Publish" at bounding box center [773, 118] width 61 height 20
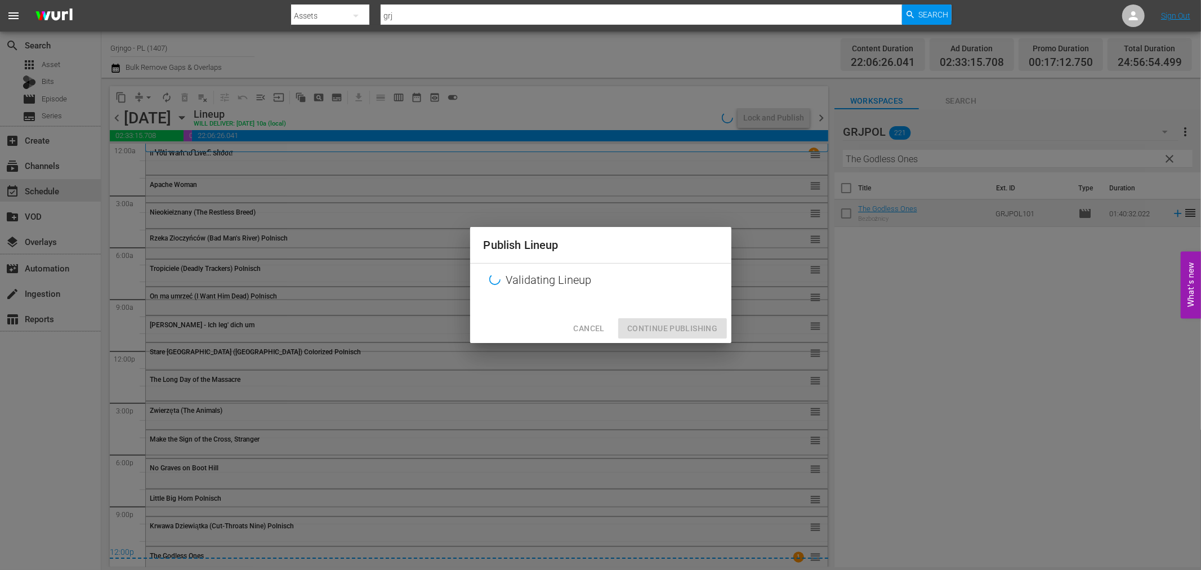
click at [665, 329] on div "Publish Lineup Validating Lineup Cancel Continue Publishing" at bounding box center [600, 285] width 261 height 116
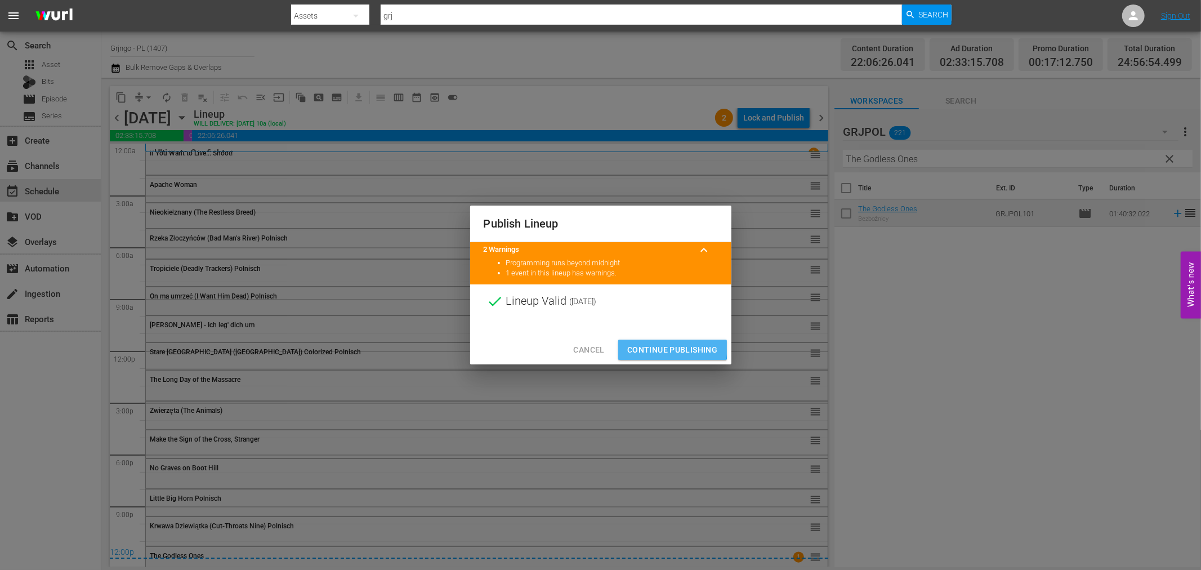
click at [665, 347] on span "Continue Publishing" at bounding box center [672, 350] width 91 height 14
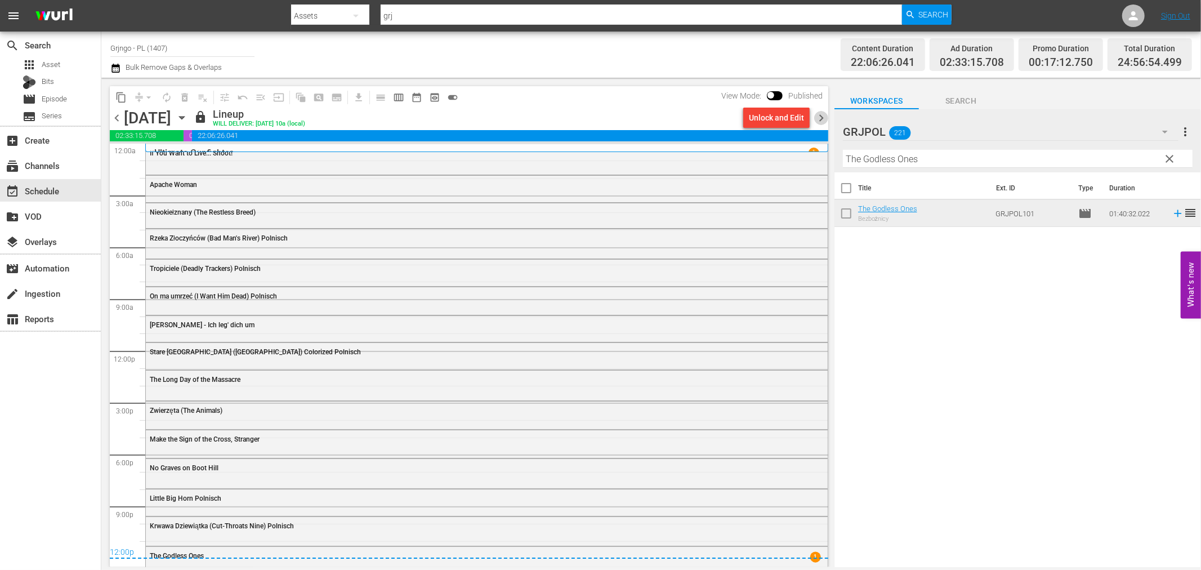
click at [820, 122] on span "chevron_right" at bounding box center [821, 118] width 14 height 14
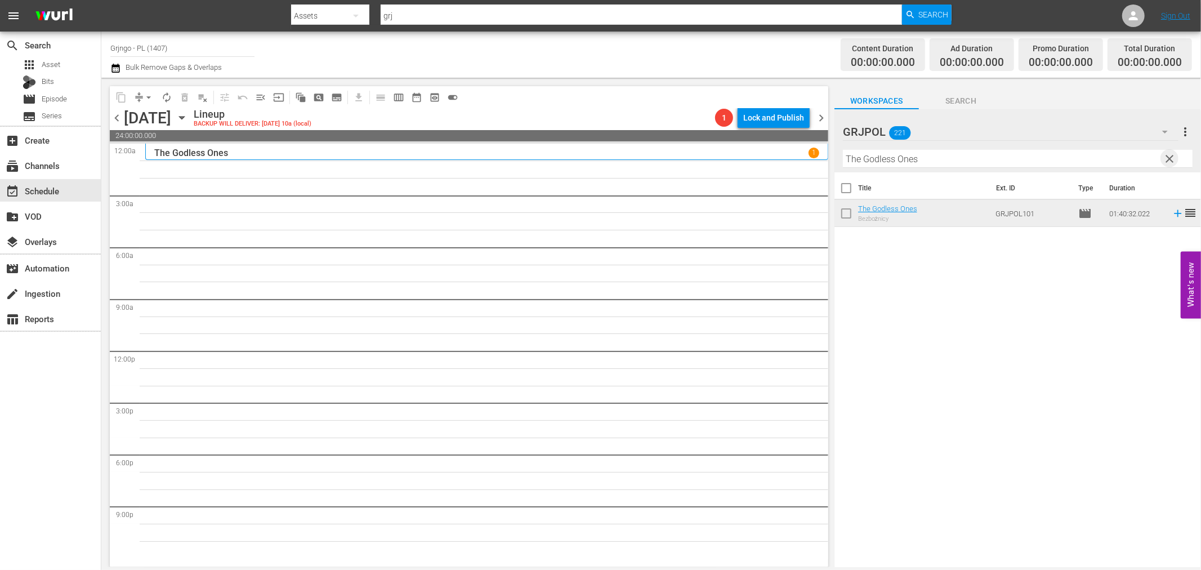
click at [1165, 155] on span "clear" at bounding box center [1170, 159] width 14 height 14
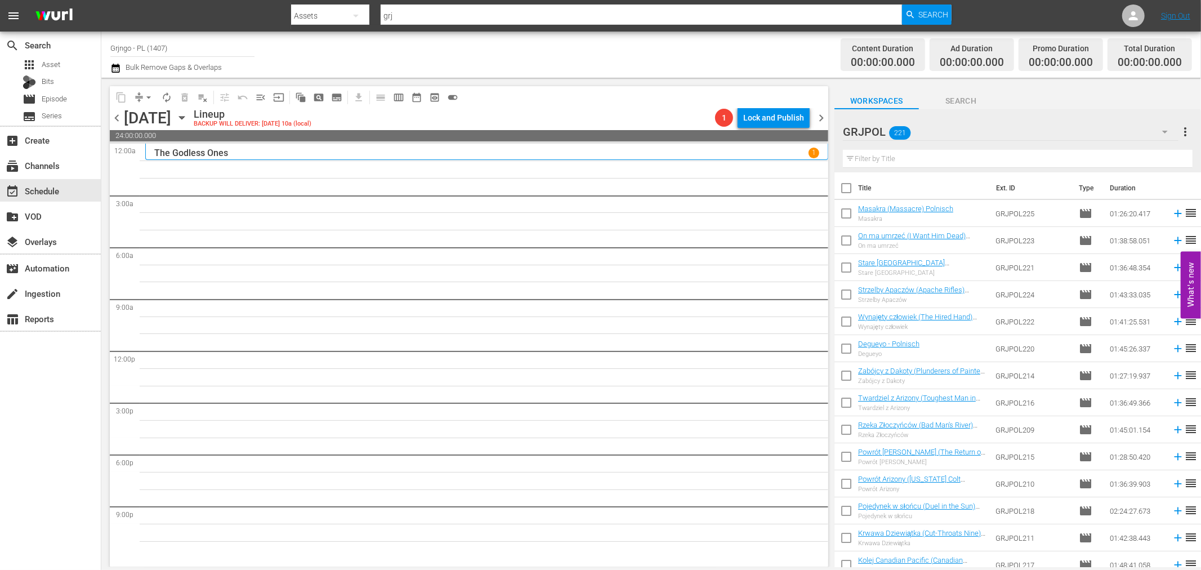
click at [941, 158] on input "text" at bounding box center [1018, 159] width 350 height 18
paste input "An den Galgen, Bastardo"
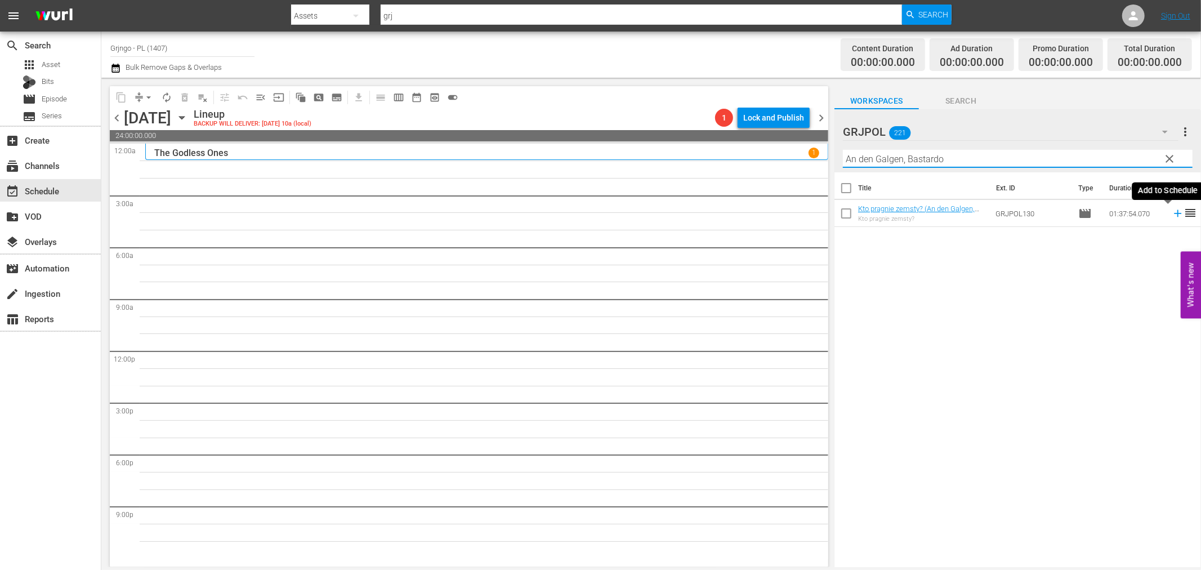
type input "An den Galgen, Bastardo"
click at [1174, 214] on icon at bounding box center [1177, 213] width 7 height 7
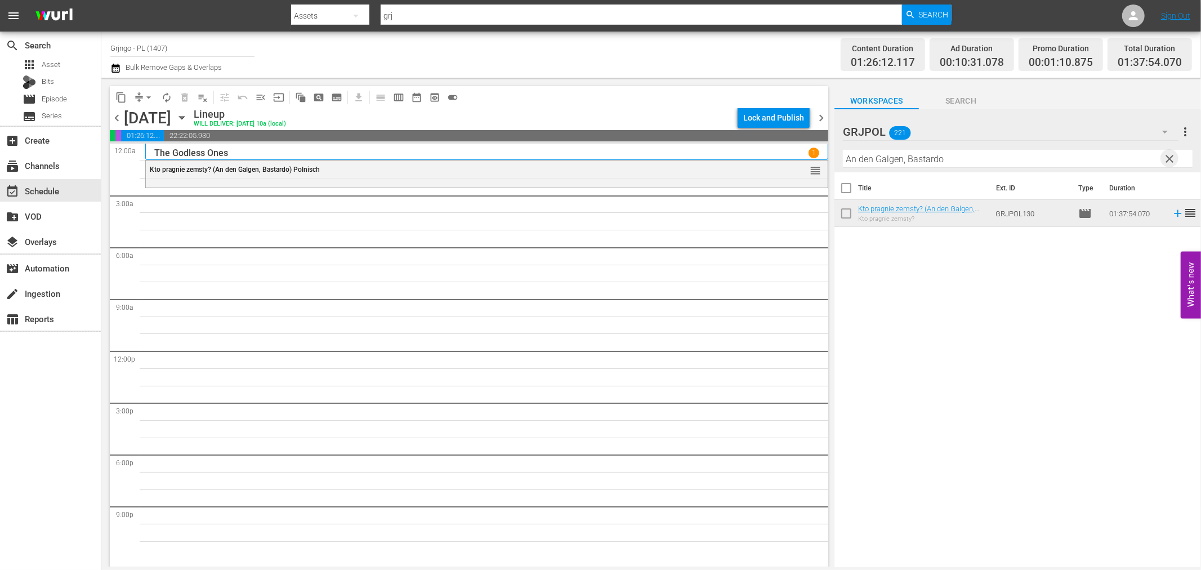
click at [1175, 160] on span "clear" at bounding box center [1170, 159] width 14 height 14
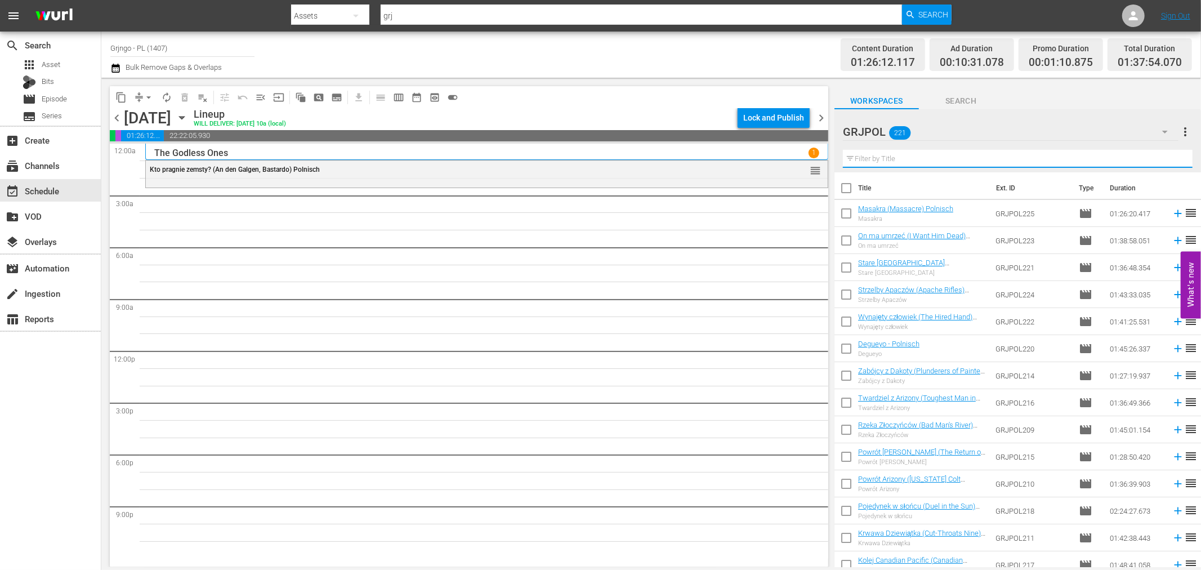
click at [856, 155] on input "text" at bounding box center [1018, 159] width 350 height 18
paste input "Bastard, Go and Kill aka Chaco"
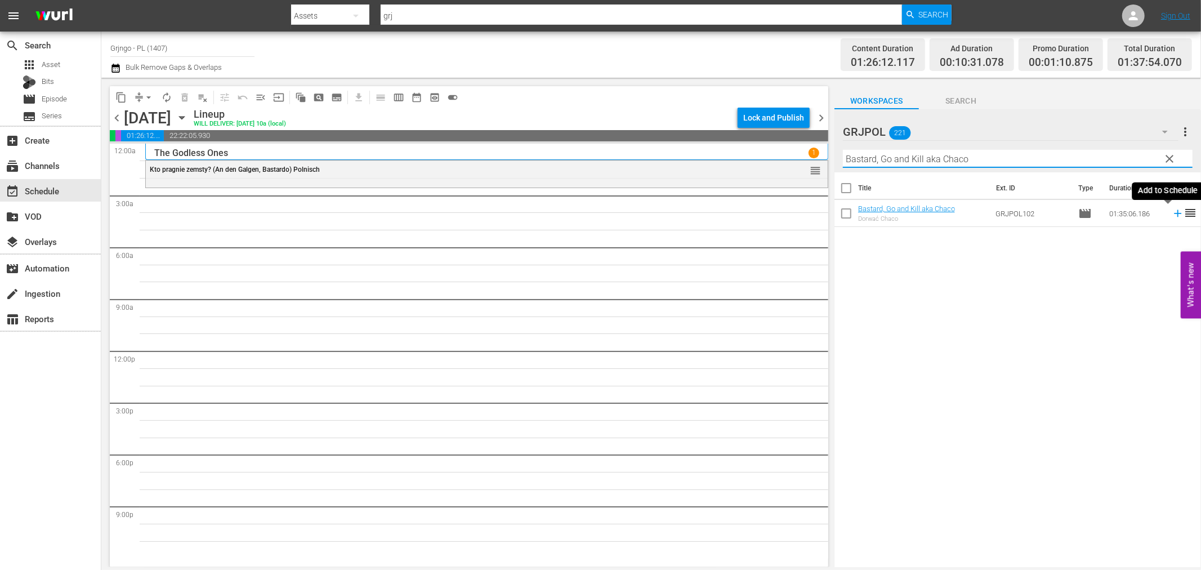
type input "Bastard, Go and Kill aka Chaco"
click at [1171, 215] on icon at bounding box center [1177, 213] width 12 height 12
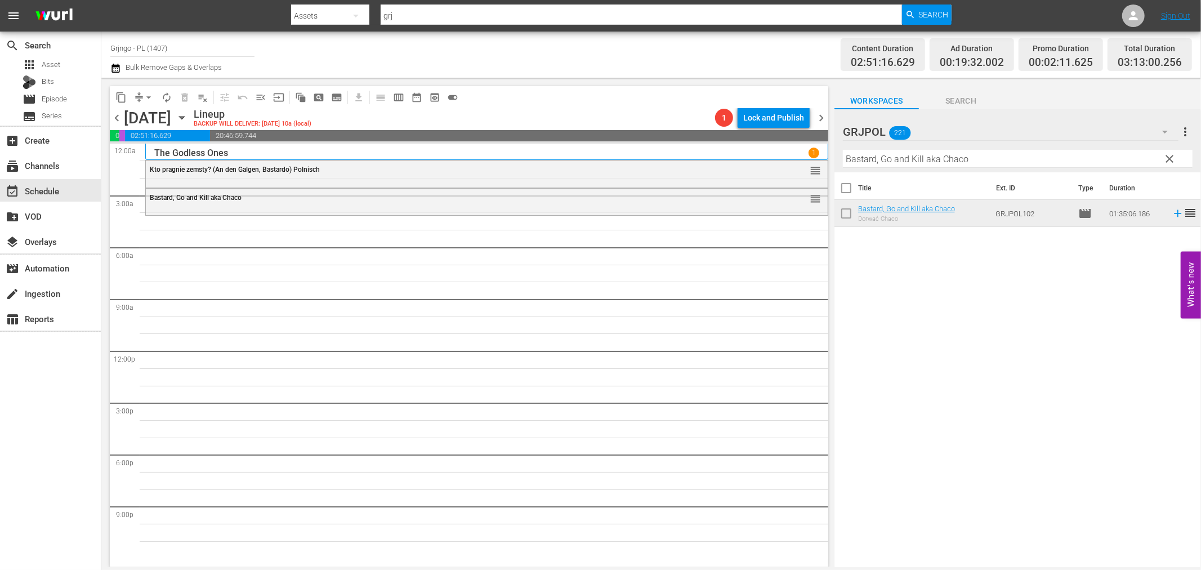
click at [1167, 156] on span "clear" at bounding box center [1170, 159] width 14 height 14
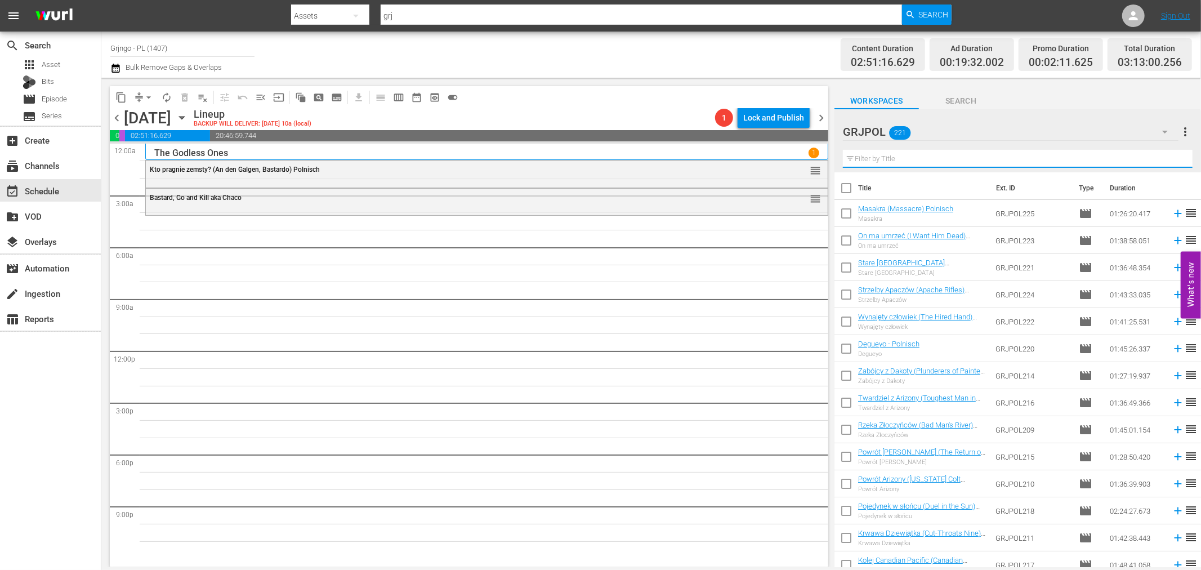
click at [924, 162] on input "text" at bounding box center [1018, 159] width 350 height 18
paste input "Los apuros de dos gallos"
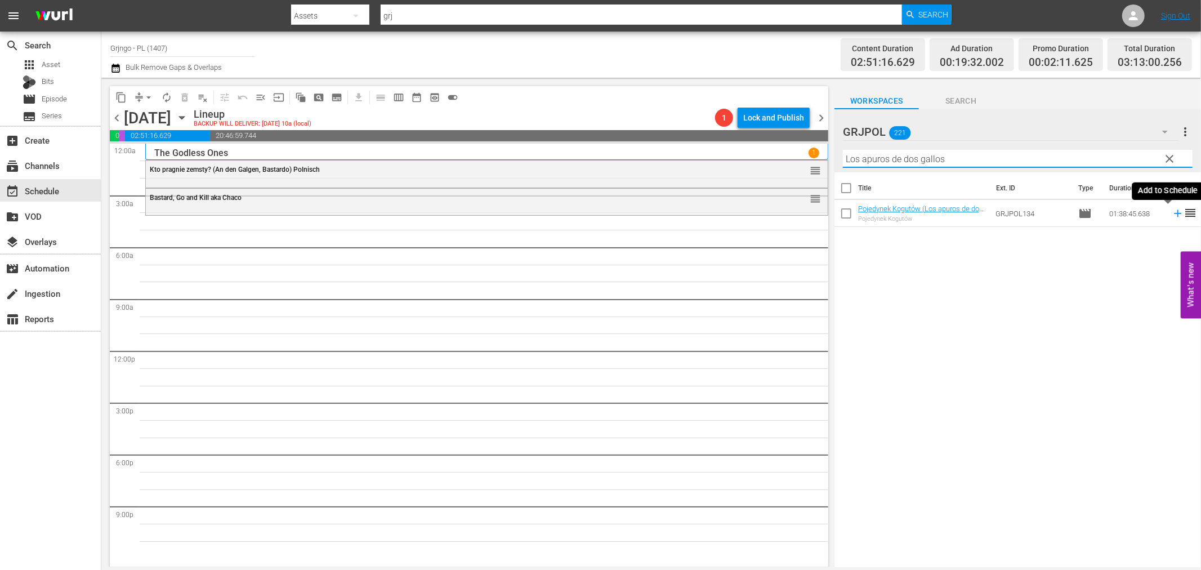
type input "Los apuros de dos gallos"
click at [1171, 213] on icon at bounding box center [1177, 213] width 12 height 12
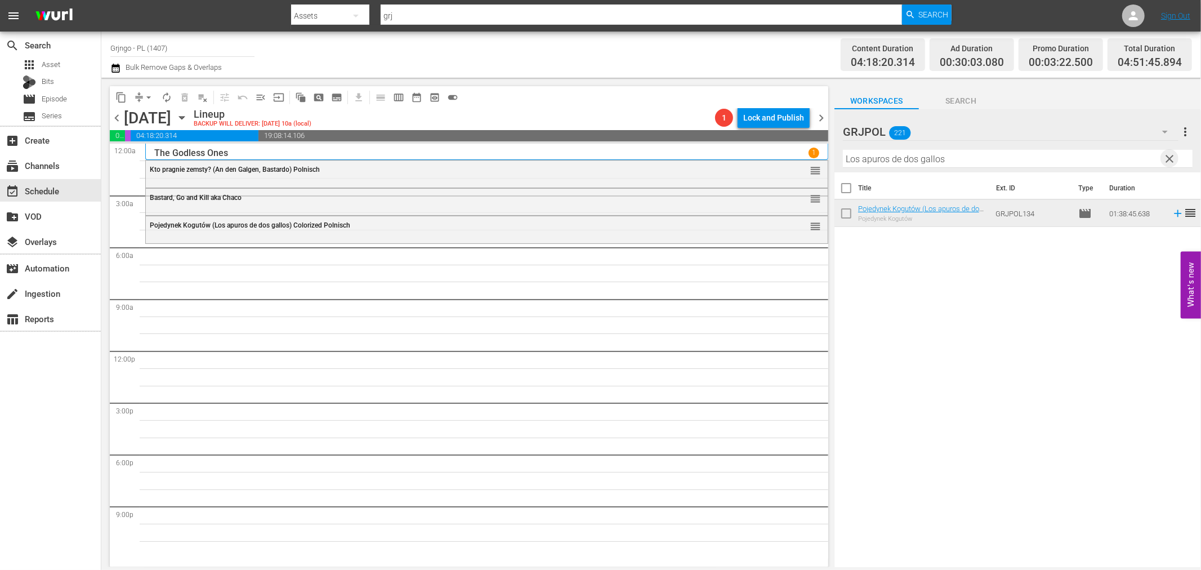
click at [1173, 160] on span "clear" at bounding box center [1170, 159] width 14 height 14
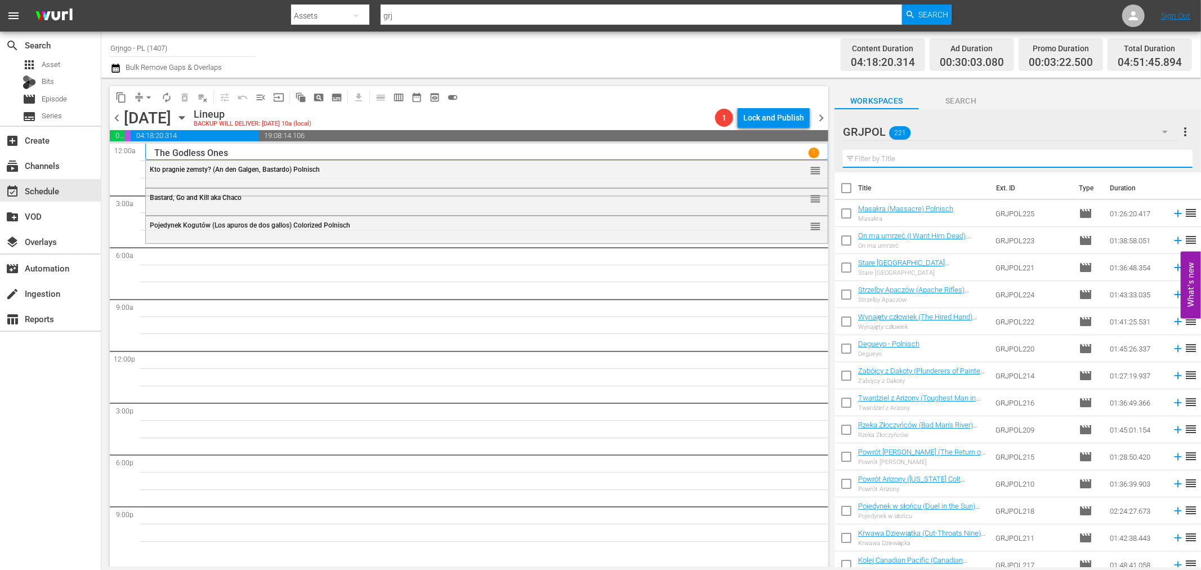
click at [888, 162] on input "text" at bounding box center [1018, 159] width 350 height 18
paste input "Fifteen [PERSON_NAME] for the Killer"
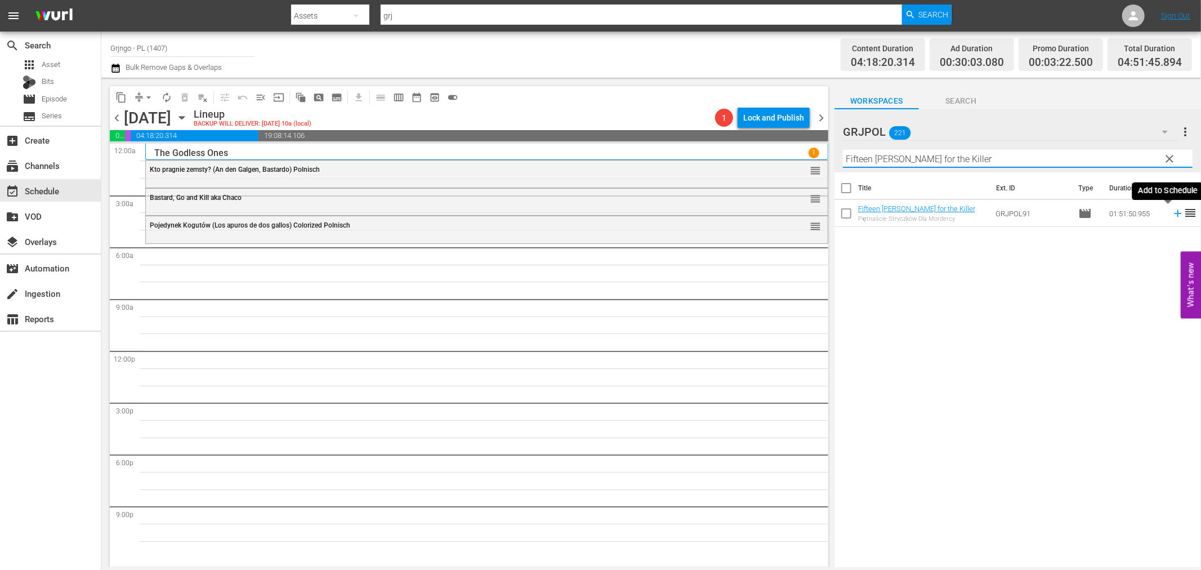
type input "Fifteen [PERSON_NAME] for the Killer"
click at [1171, 211] on icon at bounding box center [1177, 213] width 12 height 12
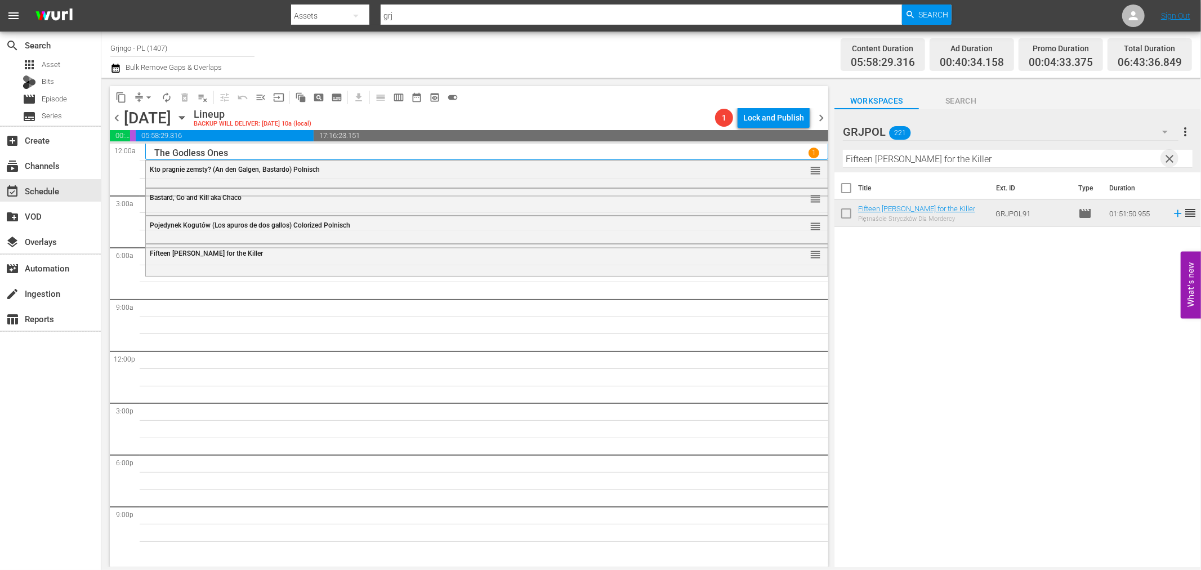
click at [1173, 154] on span "clear" at bounding box center [1170, 159] width 14 height 14
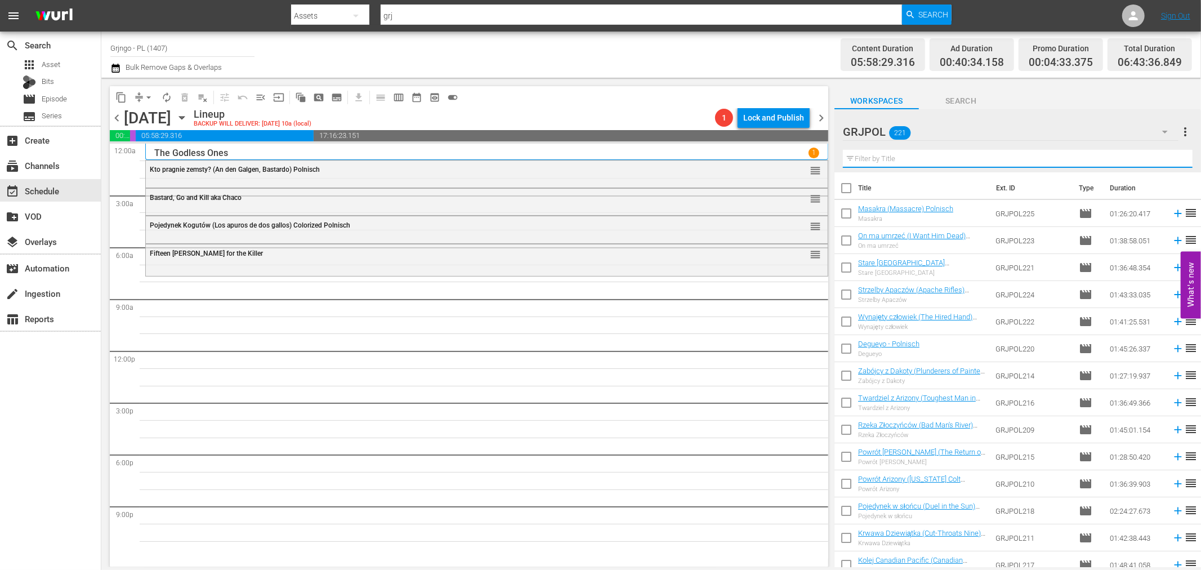
click at [885, 160] on input "text" at bounding box center [1018, 159] width 350 height 18
paste input "Toughest Man in Arizona"
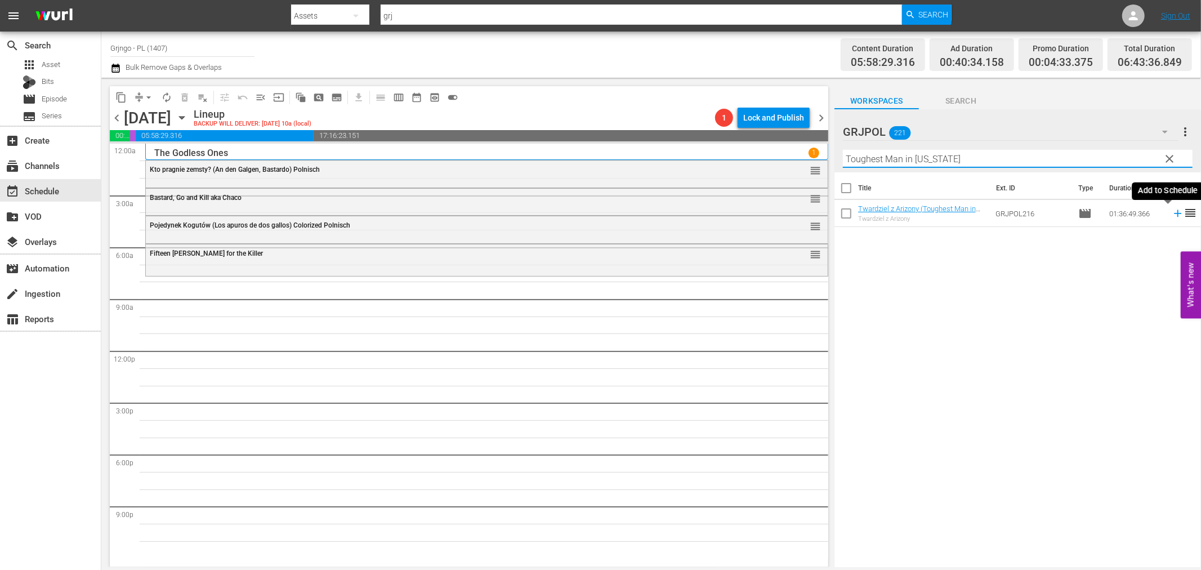
type input "Toughest Man in Arizona"
click at [1171, 214] on icon at bounding box center [1177, 213] width 12 height 12
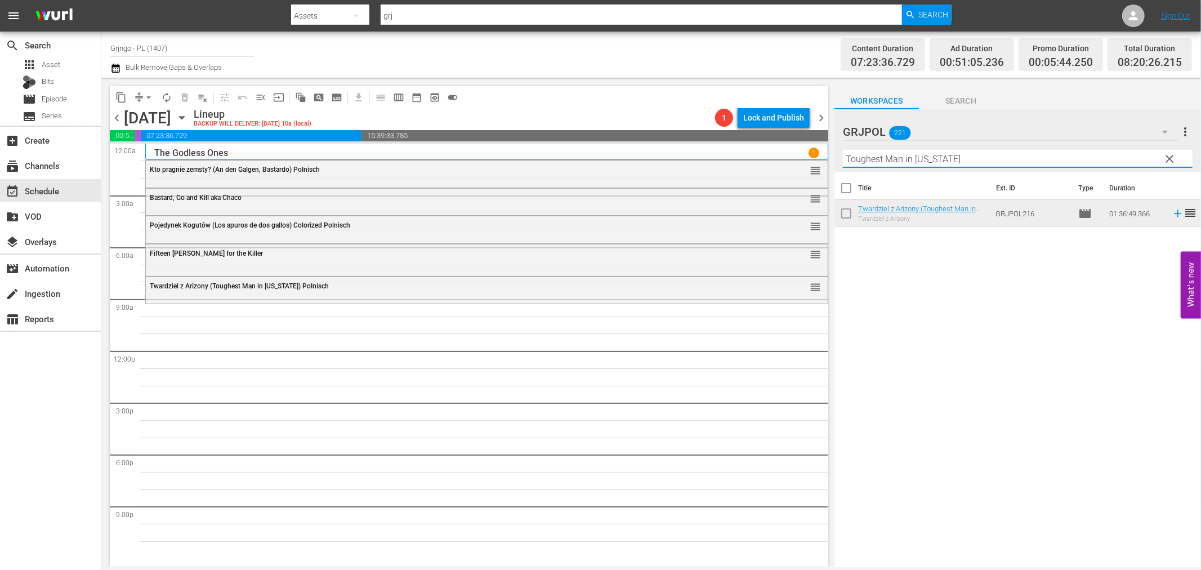
click at [1179, 159] on input "Toughest Man in Arizona" at bounding box center [1018, 159] width 350 height 18
click at [1175, 159] on span "clear" at bounding box center [1170, 159] width 14 height 14
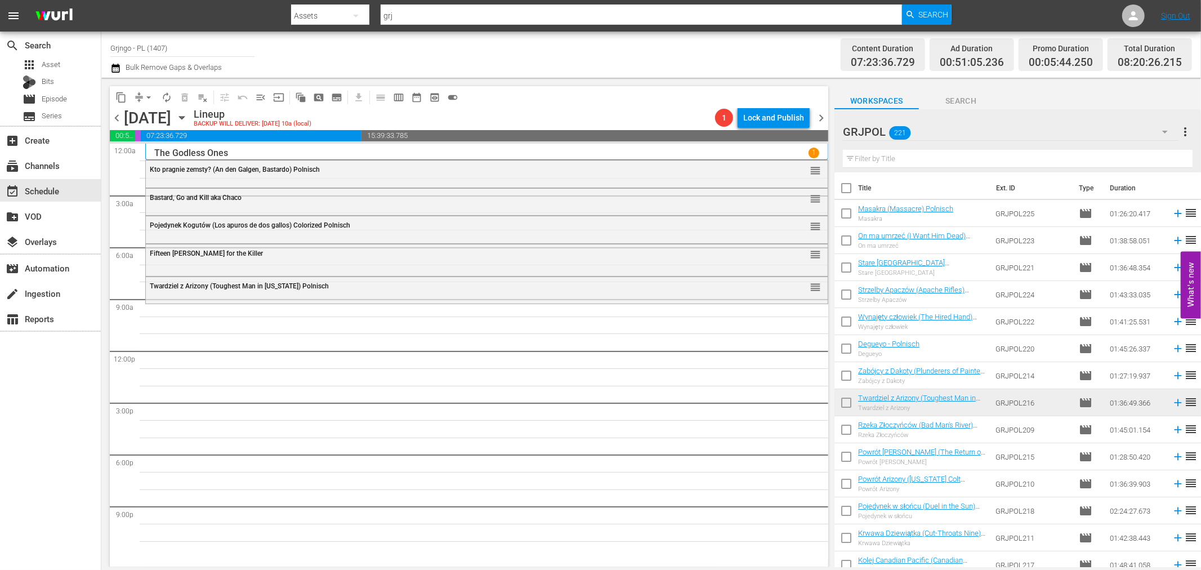
click at [865, 159] on input "text" at bounding box center [1018, 159] width 350 height 18
paste input "One by One"
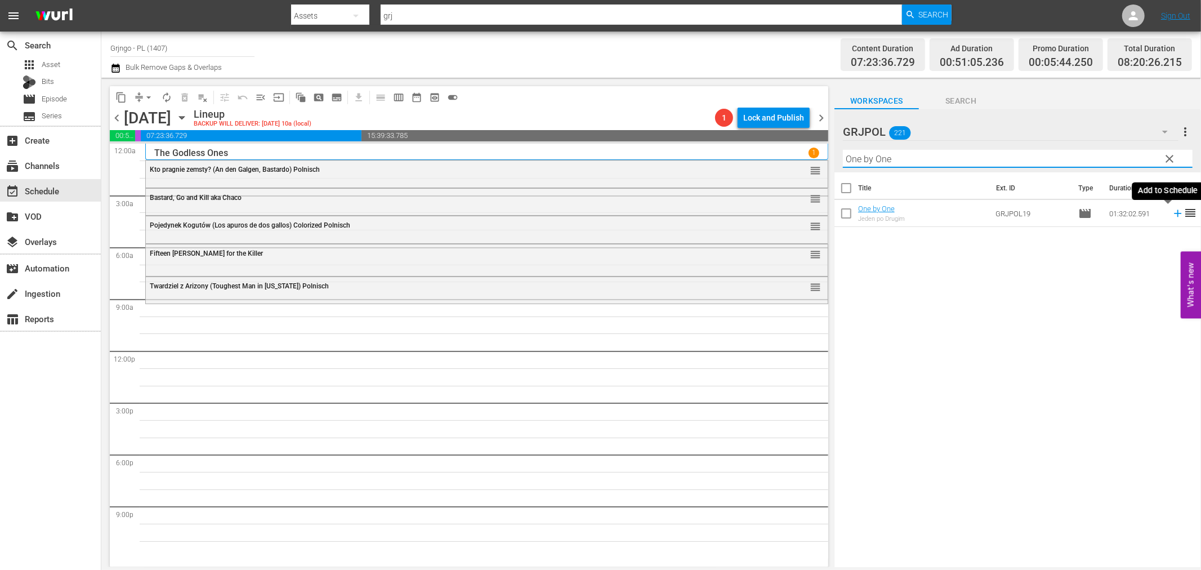
type input "One by One"
click at [1171, 211] on icon at bounding box center [1177, 213] width 12 height 12
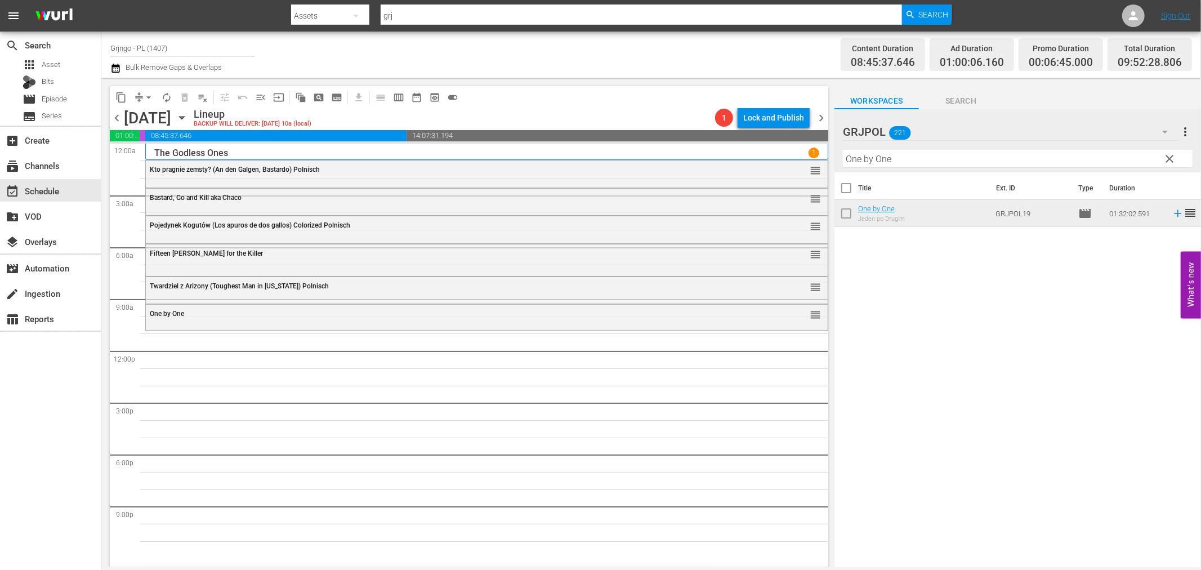
click at [1171, 158] on span "clear" at bounding box center [1170, 159] width 14 height 14
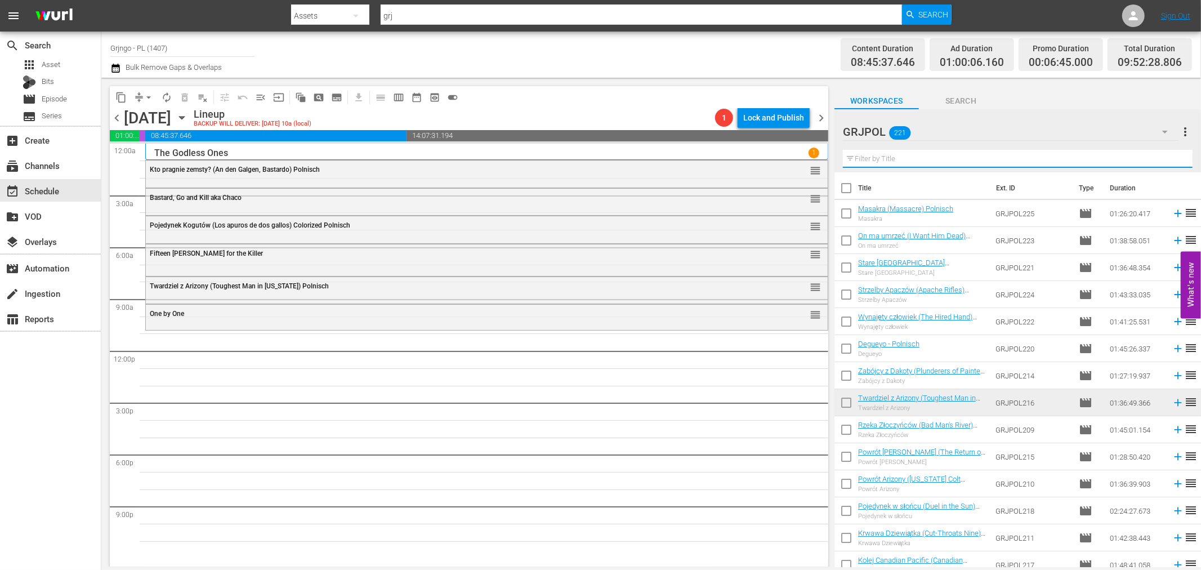
click at [892, 161] on input "text" at bounding box center [1018, 159] width 350 height 18
paste input "Sitting Bull"
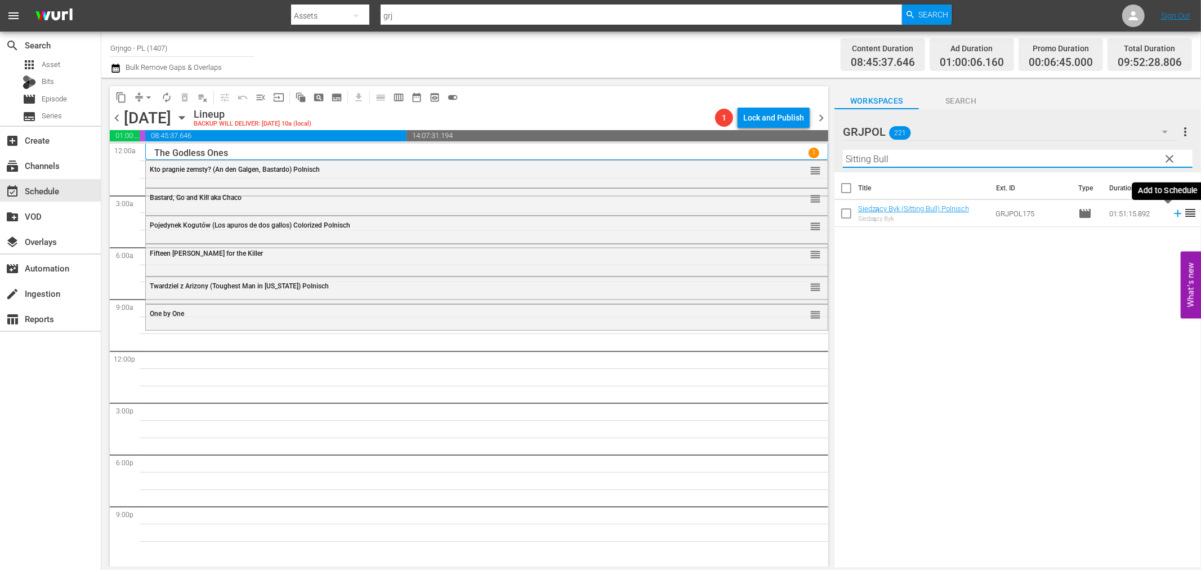
type input "Sitting Bull"
click at [1171, 213] on icon at bounding box center [1177, 213] width 12 height 12
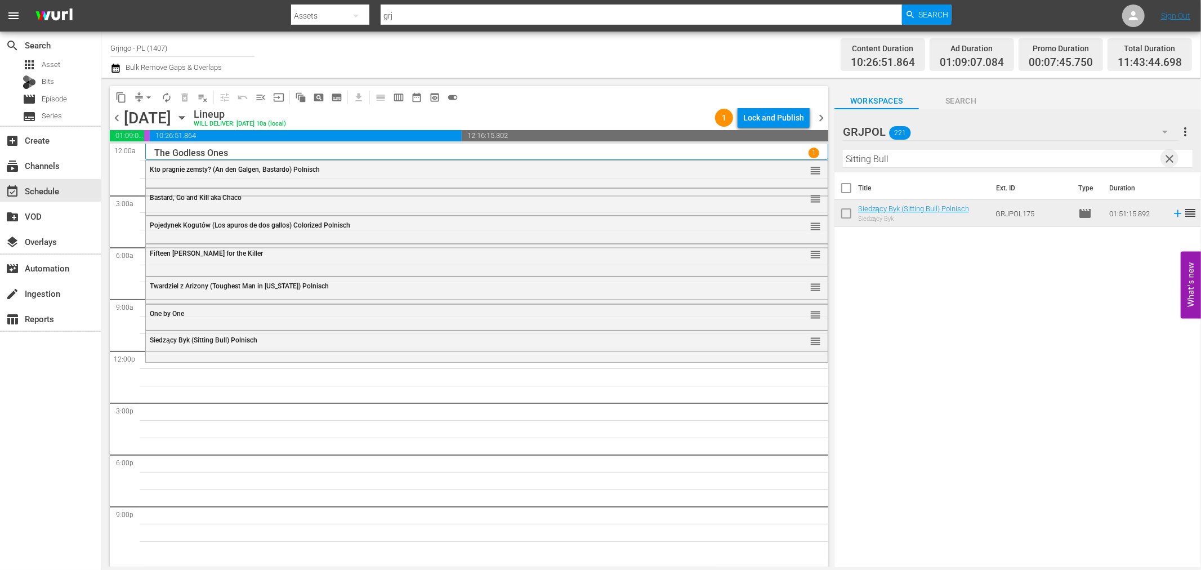
click at [1174, 158] on span "clear" at bounding box center [1170, 159] width 14 height 14
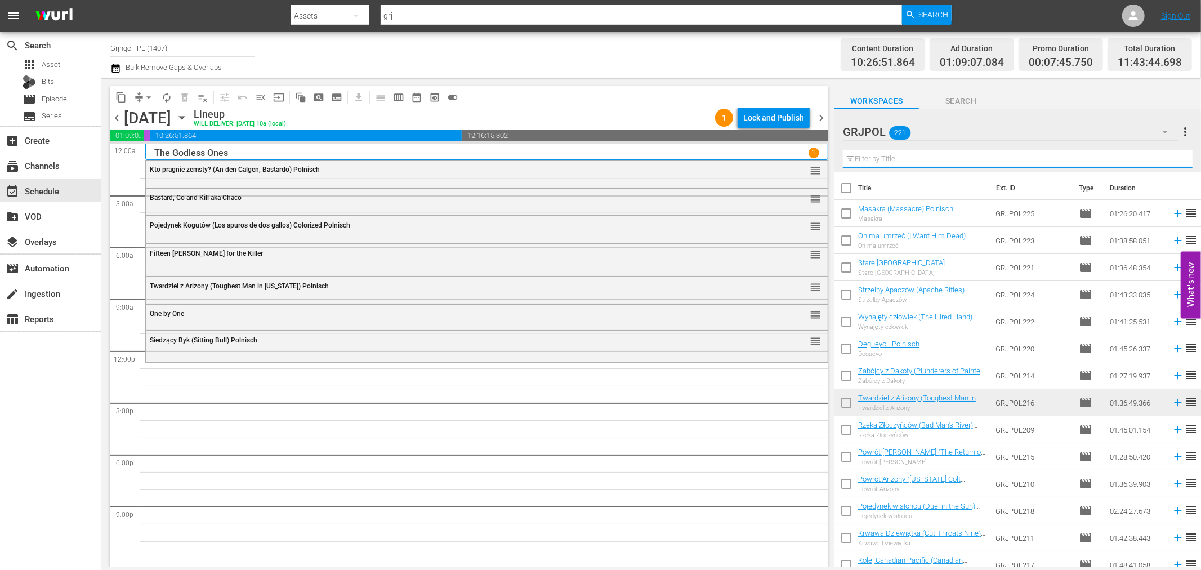
click at [924, 162] on input "text" at bounding box center [1018, 159] width 350 height 18
paste input "Apache Rose"
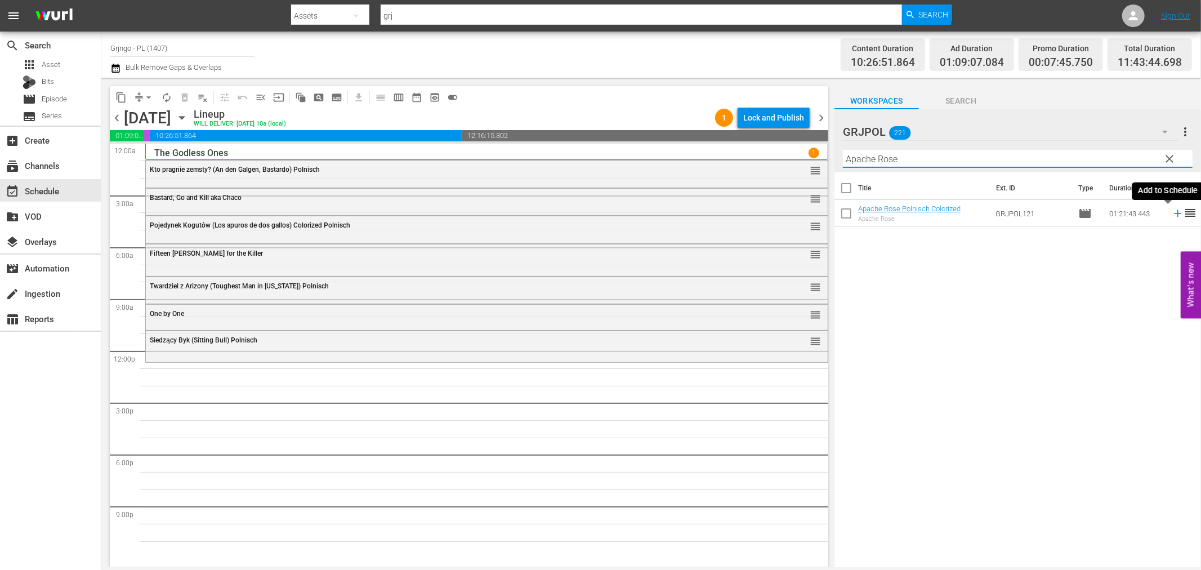
type input "Apache Rose"
click at [1171, 214] on icon at bounding box center [1177, 213] width 12 height 12
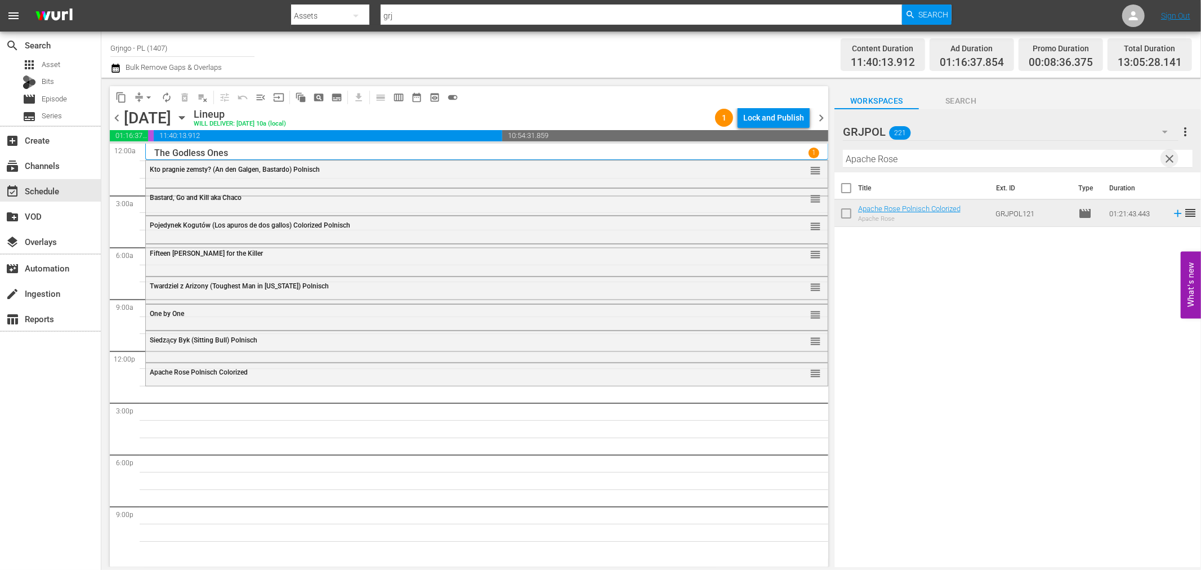
click at [1166, 159] on span "clear" at bounding box center [1170, 159] width 14 height 14
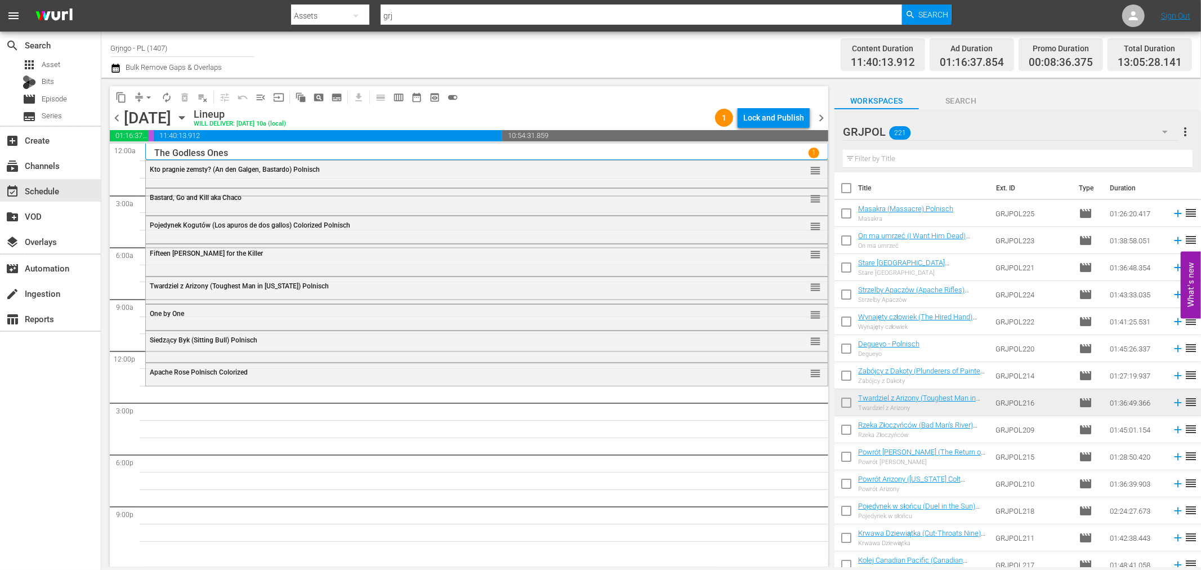
click at [1004, 159] on input "text" at bounding box center [1018, 159] width 350 height 18
paste input "[PERSON_NAME]"
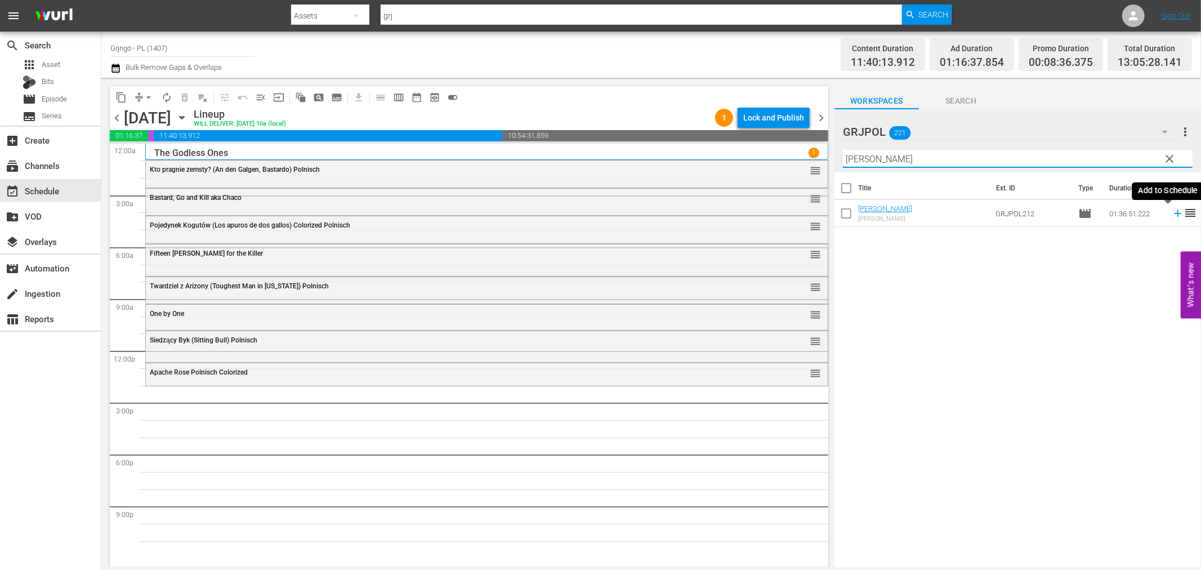
type input "[PERSON_NAME]"
click at [1171, 214] on icon at bounding box center [1177, 213] width 12 height 12
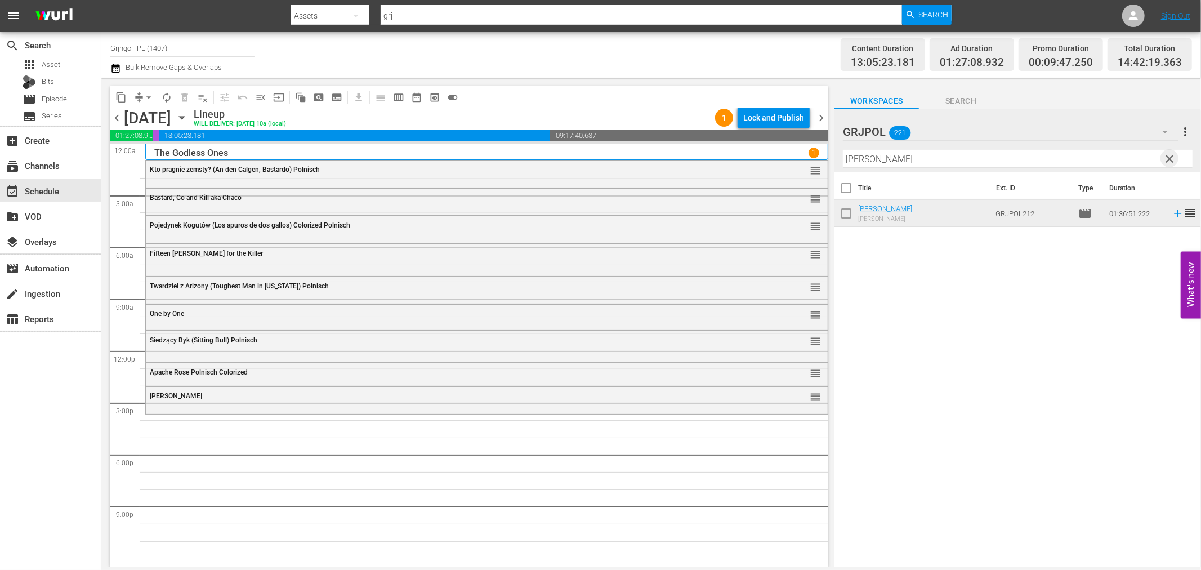
click at [1170, 156] on span "clear" at bounding box center [1170, 159] width 14 height 14
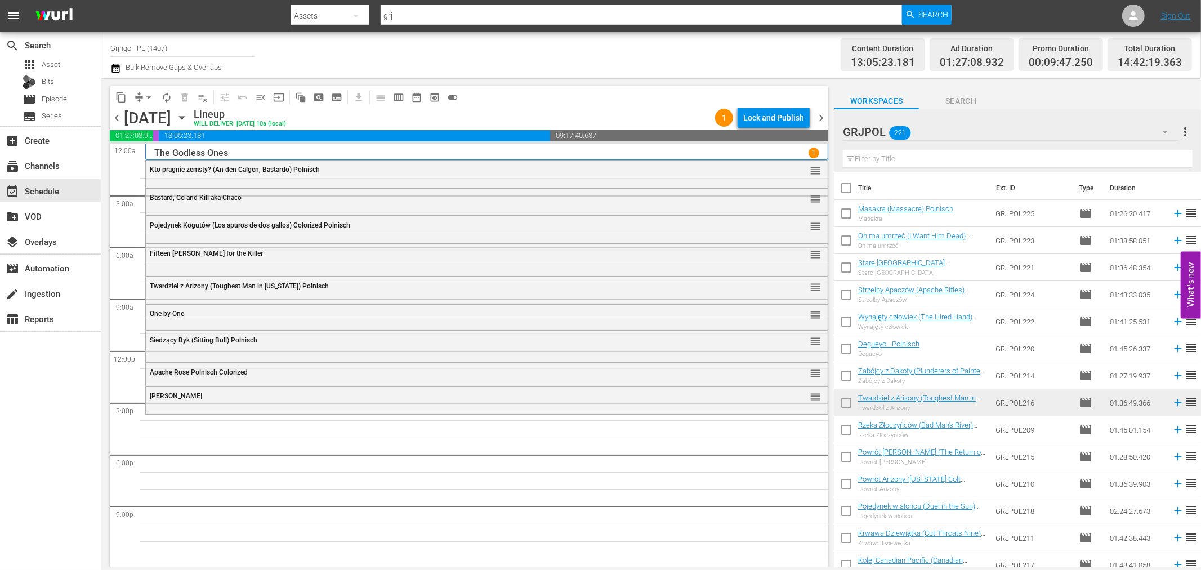
click at [1025, 158] on input "text" at bounding box center [1018, 159] width 350 height 18
paste input "Have a Good Funeral, My Friend..."
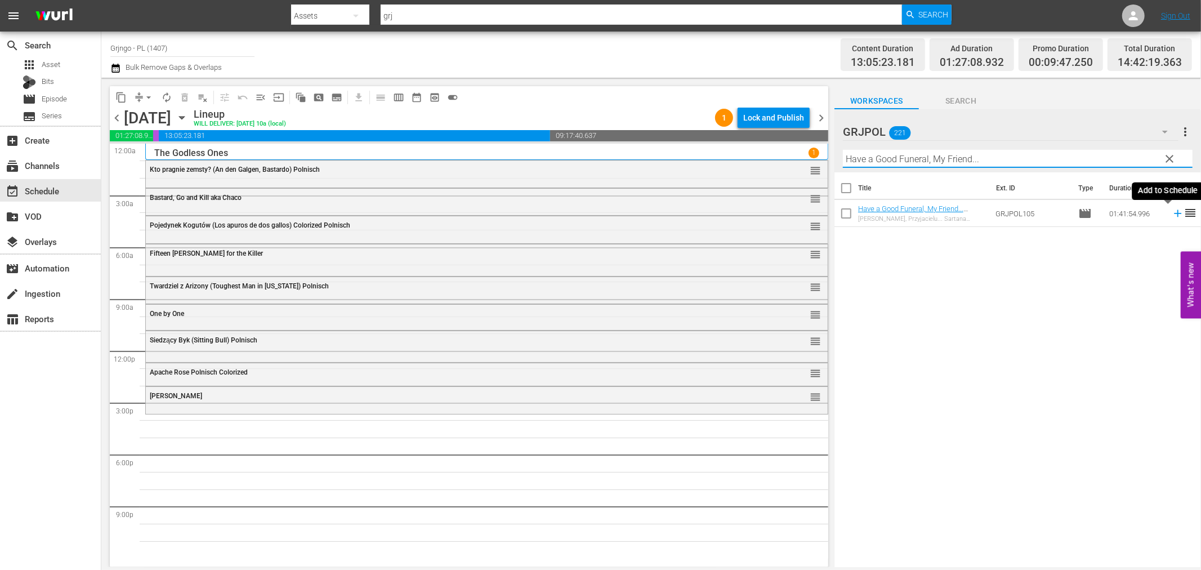
type input "Have a Good Funeral, My Friend..."
click at [1171, 211] on icon at bounding box center [1177, 213] width 12 height 12
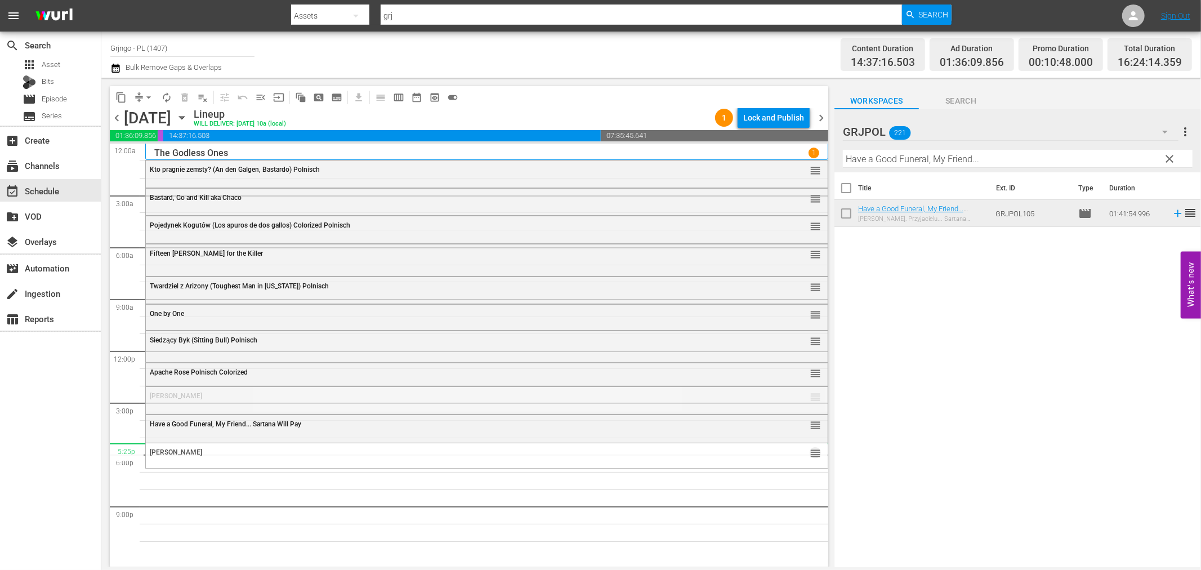
drag, startPoint x: 803, startPoint y: 396, endPoint x: 803, endPoint y: 443, distance: 47.3
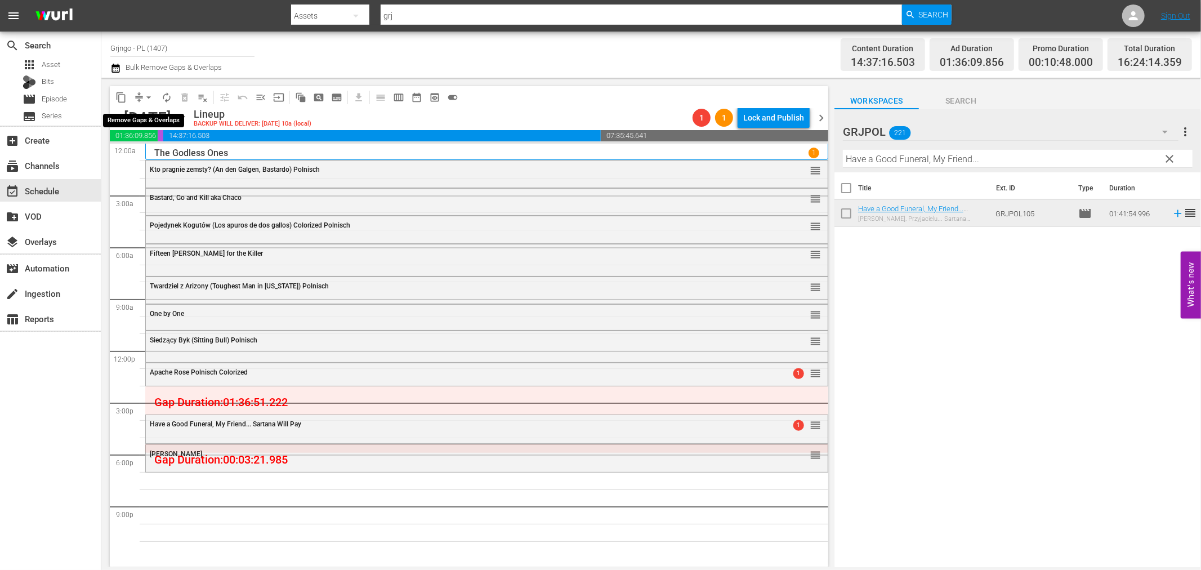
click at [150, 93] on span "arrow_drop_down" at bounding box center [148, 97] width 11 height 11
click at [138, 156] on li "Align to End of Previous Day" at bounding box center [149, 156] width 118 height 19
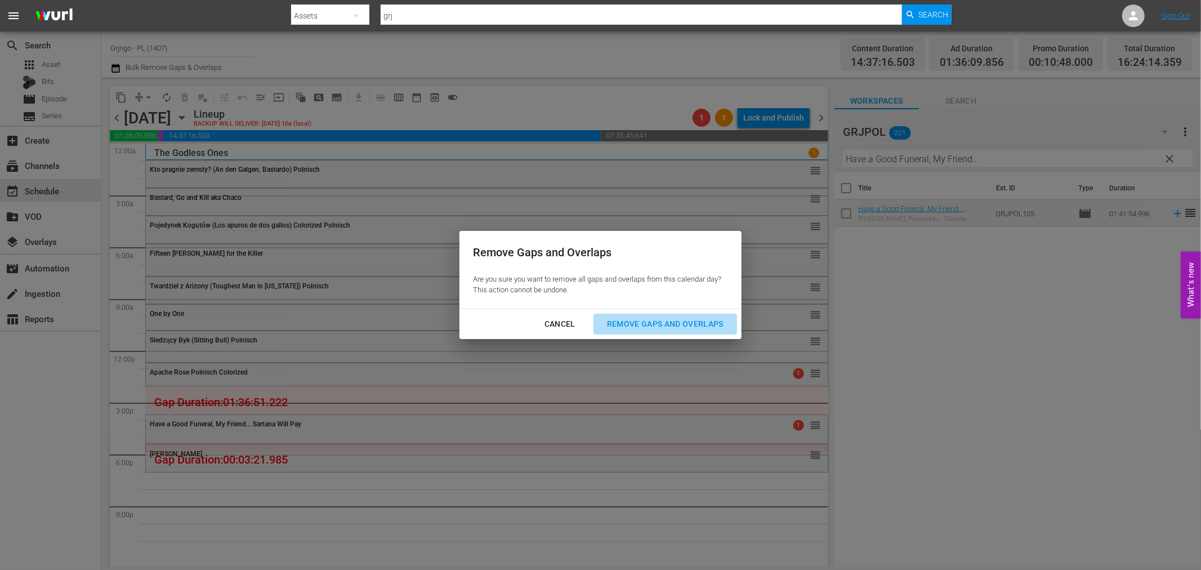
click at [708, 324] on div "Remove Gaps and Overlaps" at bounding box center [665, 324] width 135 height 14
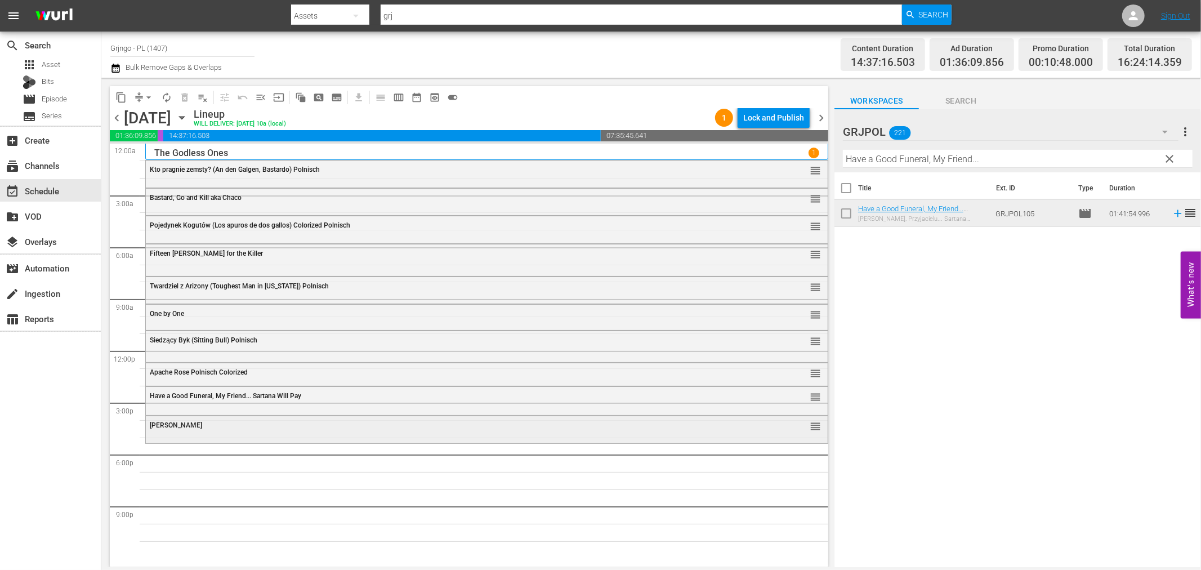
click at [732, 427] on div "[PERSON_NAME]" at bounding box center [456, 425] width 612 height 8
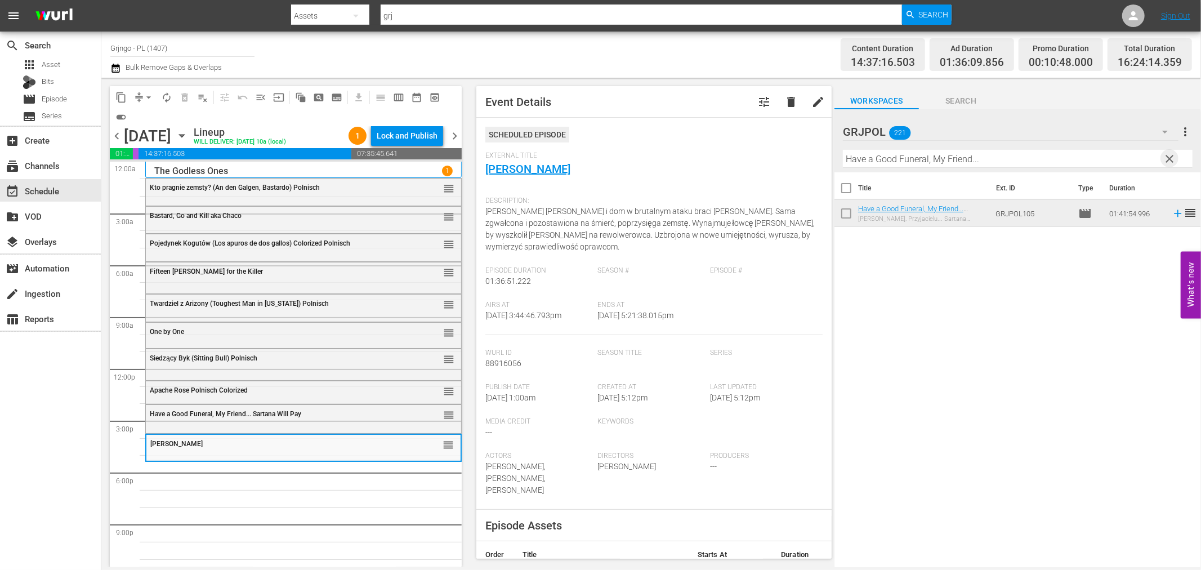
click at [1169, 156] on span "clear" at bounding box center [1170, 159] width 14 height 14
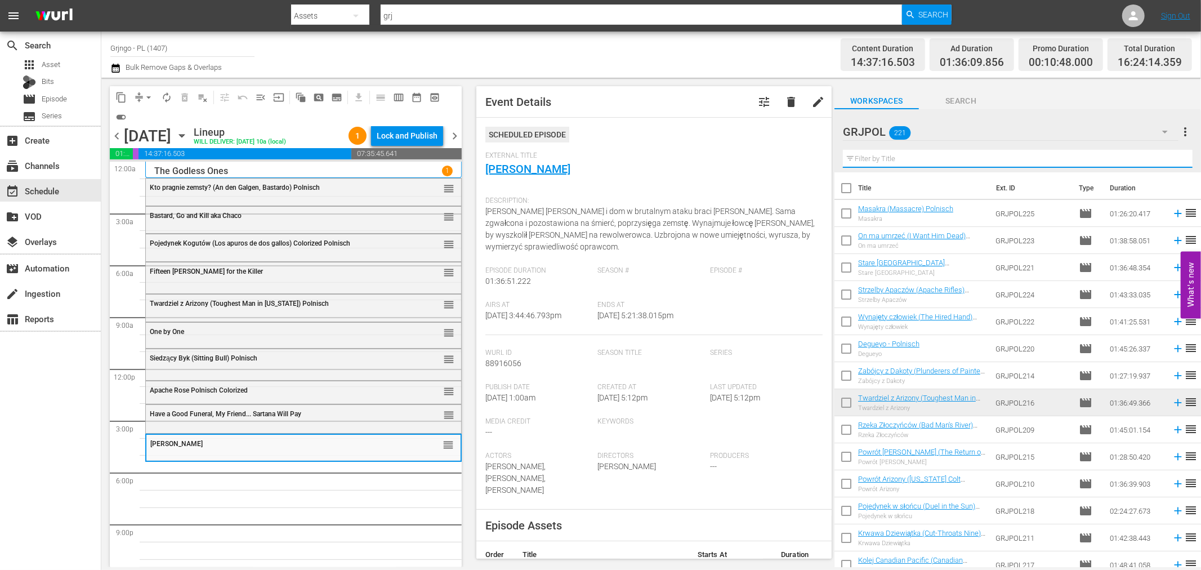
click at [1017, 154] on input "text" at bounding box center [1018, 159] width 350 height 18
paste input "The Legend of the Lone Ranger"
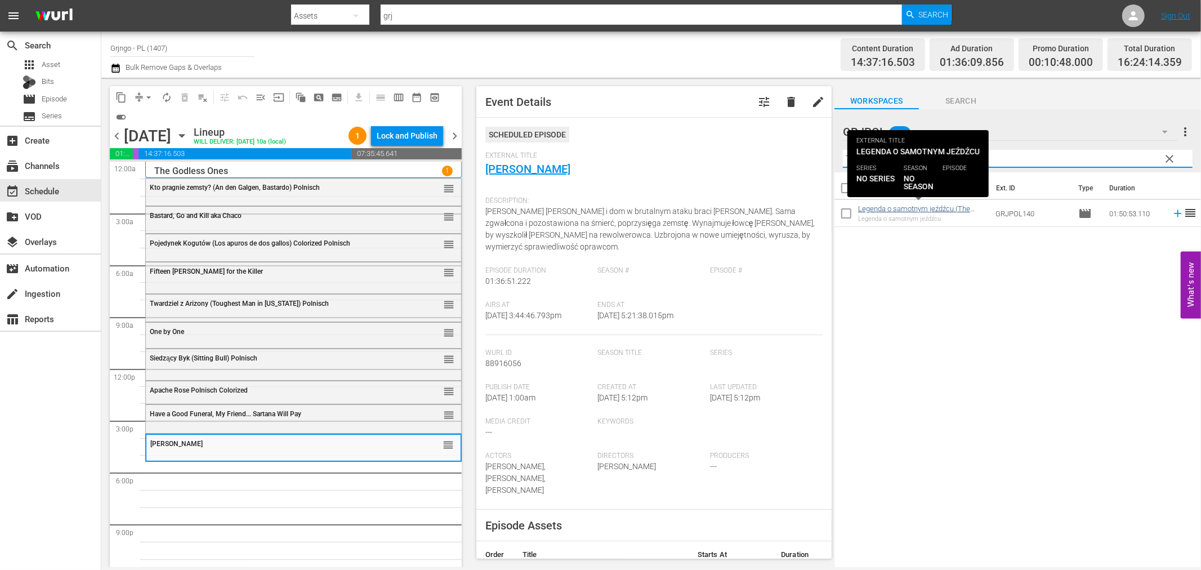
type input "The Legend of the Lone Ranger"
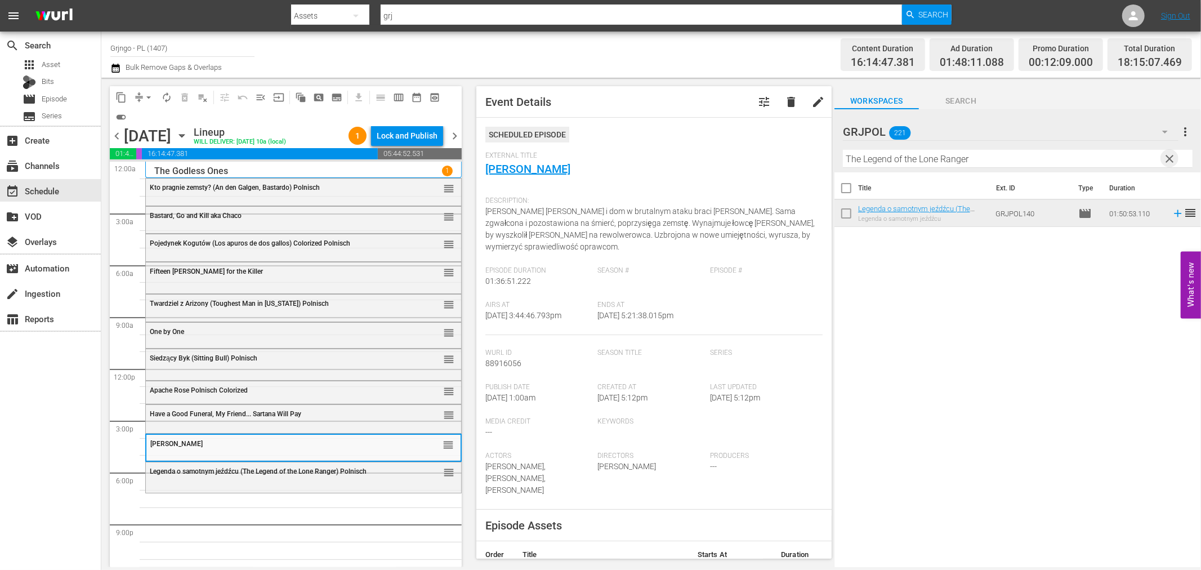
click at [1167, 155] on span "clear" at bounding box center [1170, 159] width 14 height 14
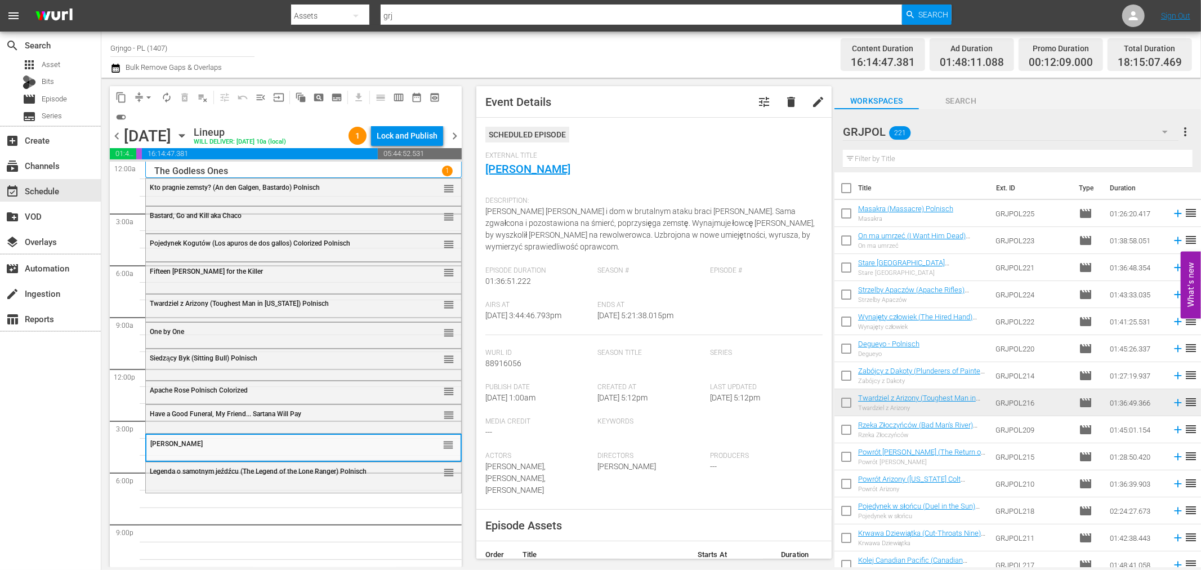
click at [946, 160] on input "text" at bounding box center [1018, 159] width 350 height 18
paste input "Bury Them Deep"
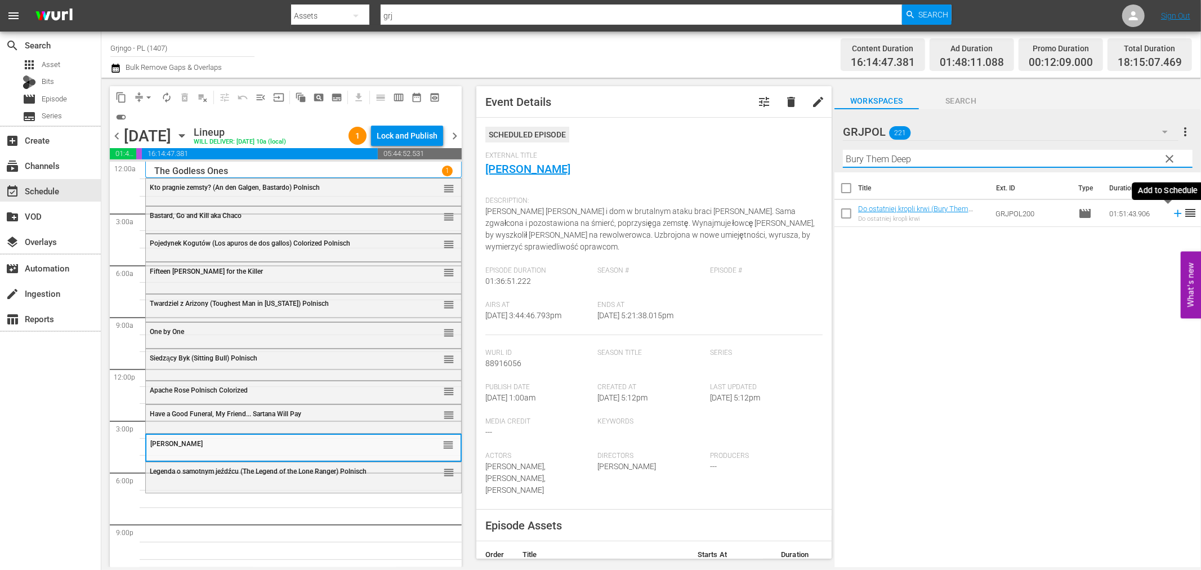
type input "Bury Them Deep"
click at [1171, 215] on icon at bounding box center [1177, 213] width 12 height 12
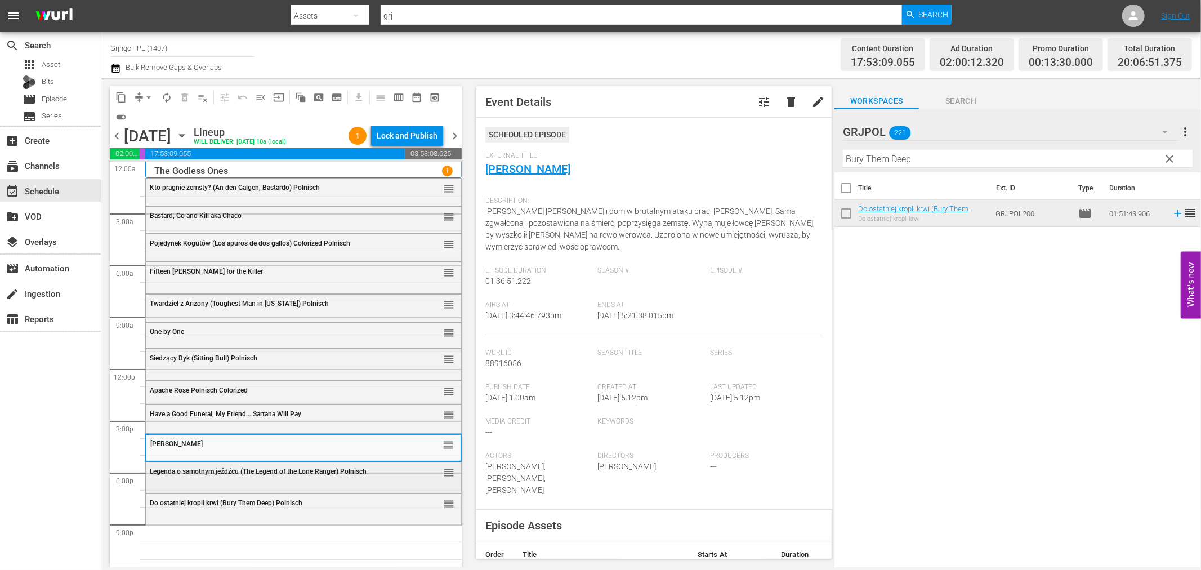
click at [333, 469] on span "Legenda o samotnym jeźdźcu (The Legend of the Lone Ranger) Polnisch" at bounding box center [258, 471] width 217 height 8
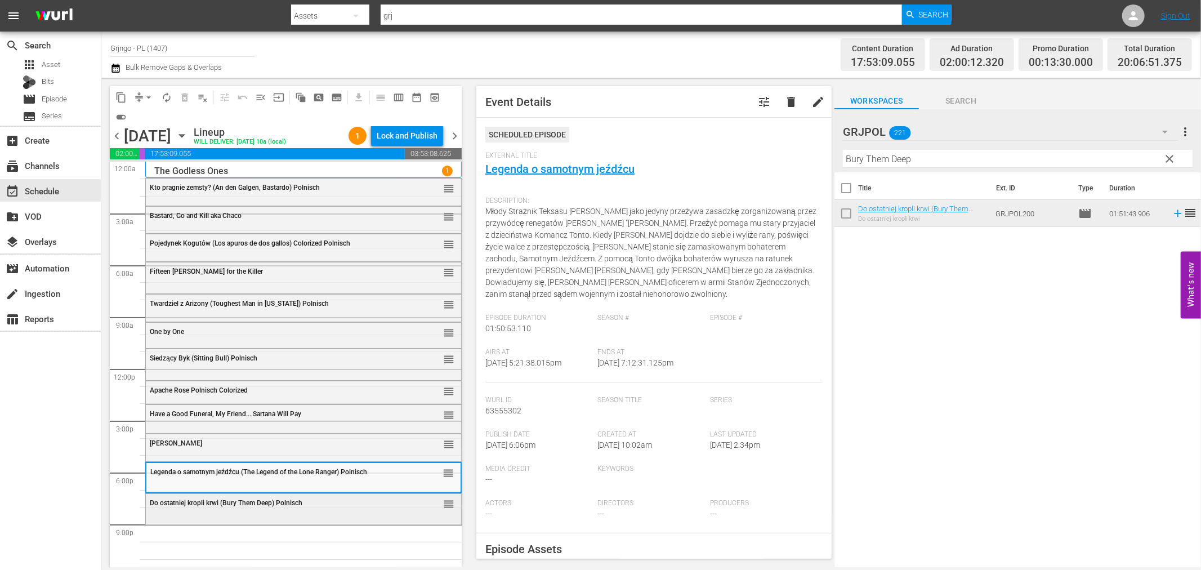
click at [343, 511] on div "Do ostatniej kropli krwi (Bury Them Deep) Polnisch reorder" at bounding box center [303, 503] width 315 height 19
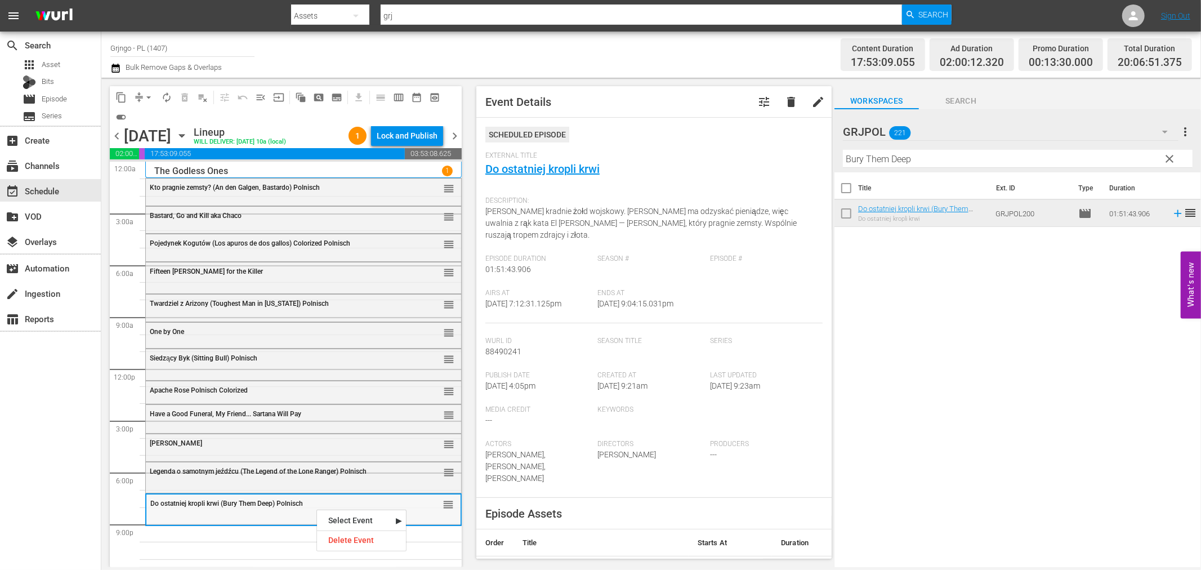
click at [316, 508] on div "Do ostatniej kropli krwi (Bury Them Deep) Polnisch reorder" at bounding box center [303, 503] width 314 height 19
click at [345, 548] on nav "Select Event Do ostatniej kropli krwi Delete Event" at bounding box center [368, 530] width 90 height 42
click at [349, 535] on div "Delete Event" at bounding box center [368, 540] width 89 height 15
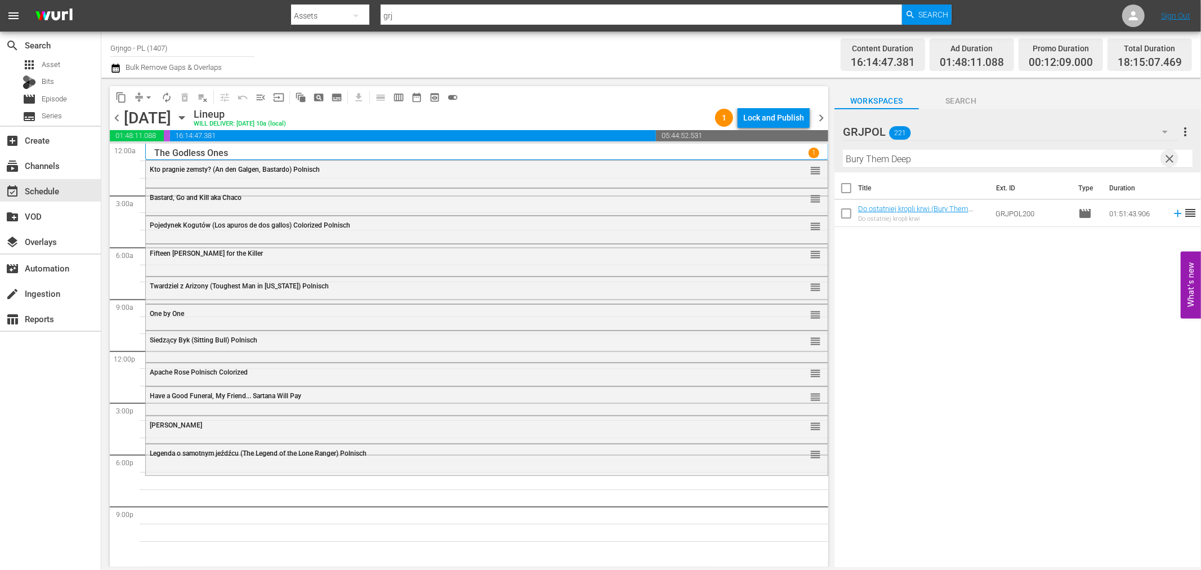
click at [1172, 155] on span "clear" at bounding box center [1170, 159] width 14 height 14
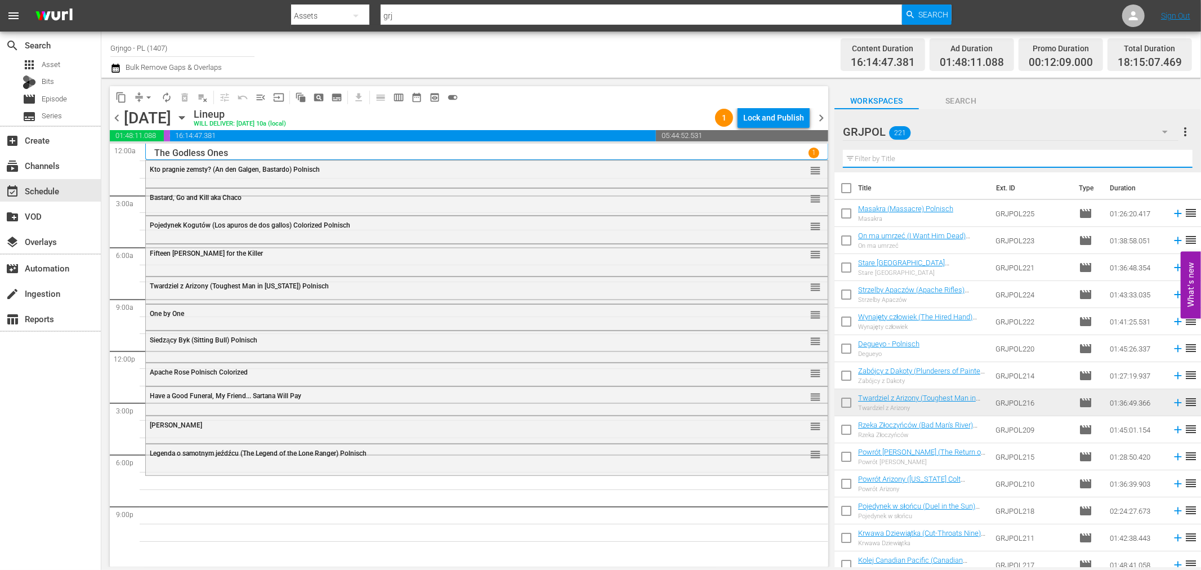
click at [880, 159] on input "text" at bounding box center [1018, 159] width 350 height 18
paste input "Only the Valiant"
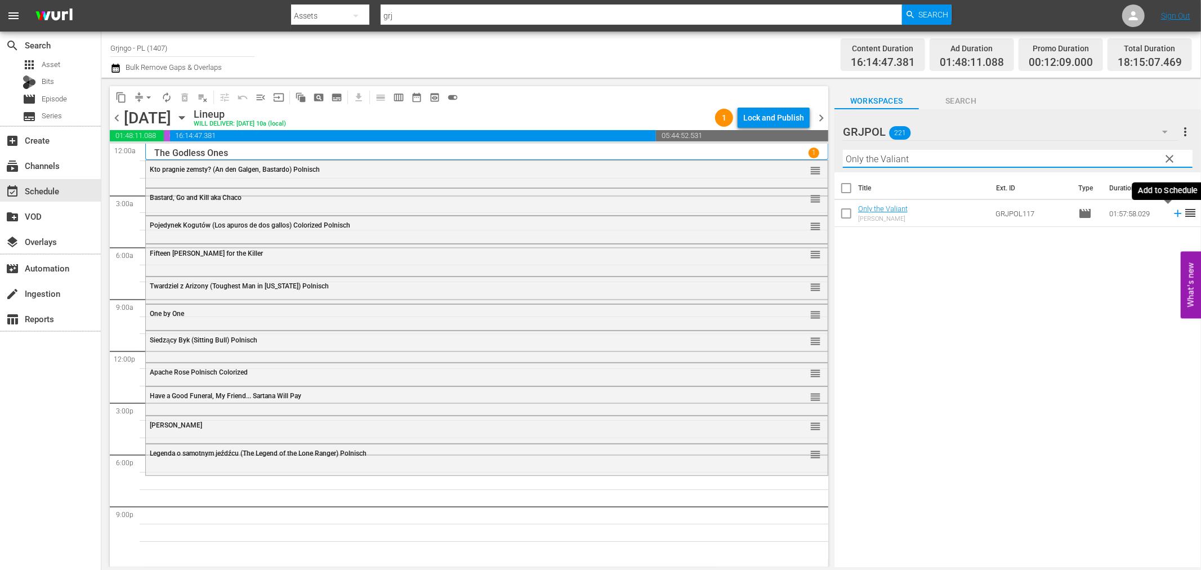
type input "Only the Valiant"
click at [1171, 214] on icon at bounding box center [1177, 213] width 12 height 12
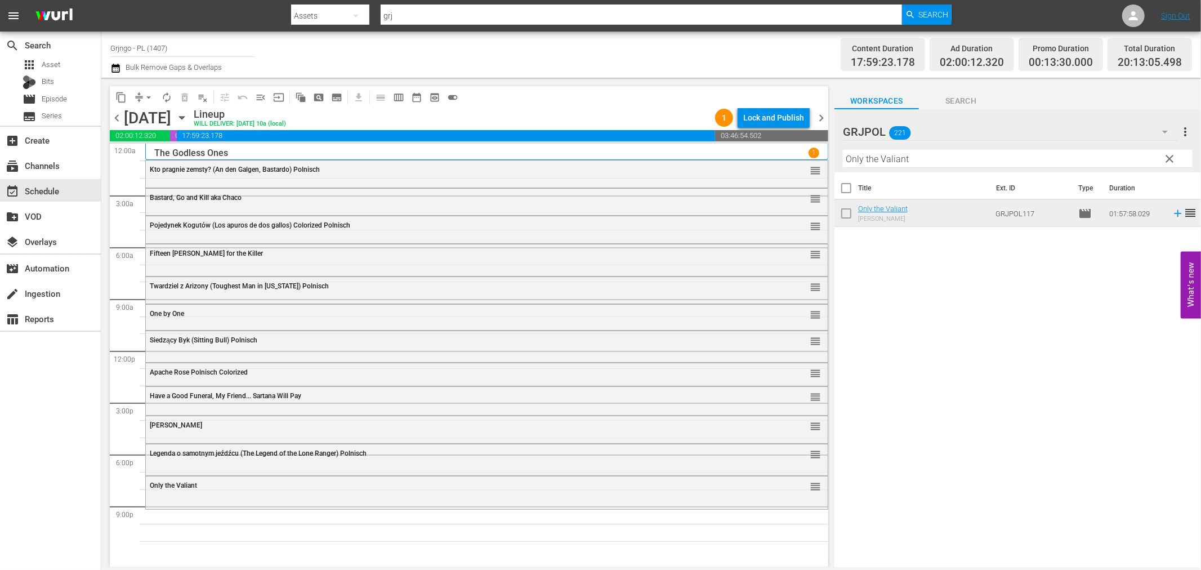
click at [1169, 154] on span "clear" at bounding box center [1170, 159] width 14 height 14
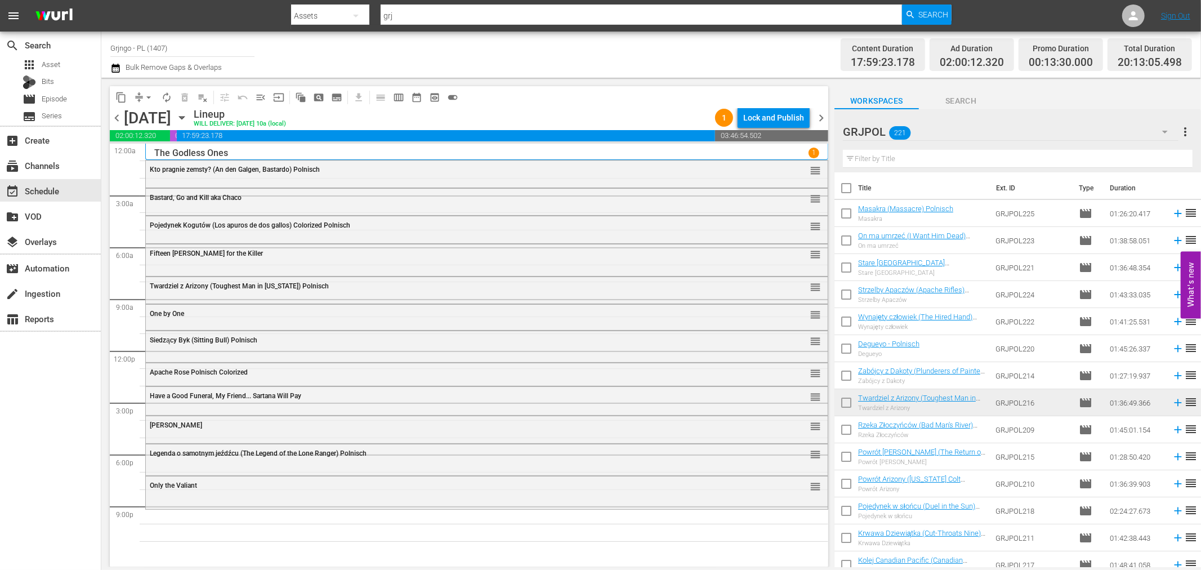
click at [999, 154] on input "text" at bounding box center [1018, 159] width 350 height 18
paste input "The Reward's Yours... The Man's Mine"
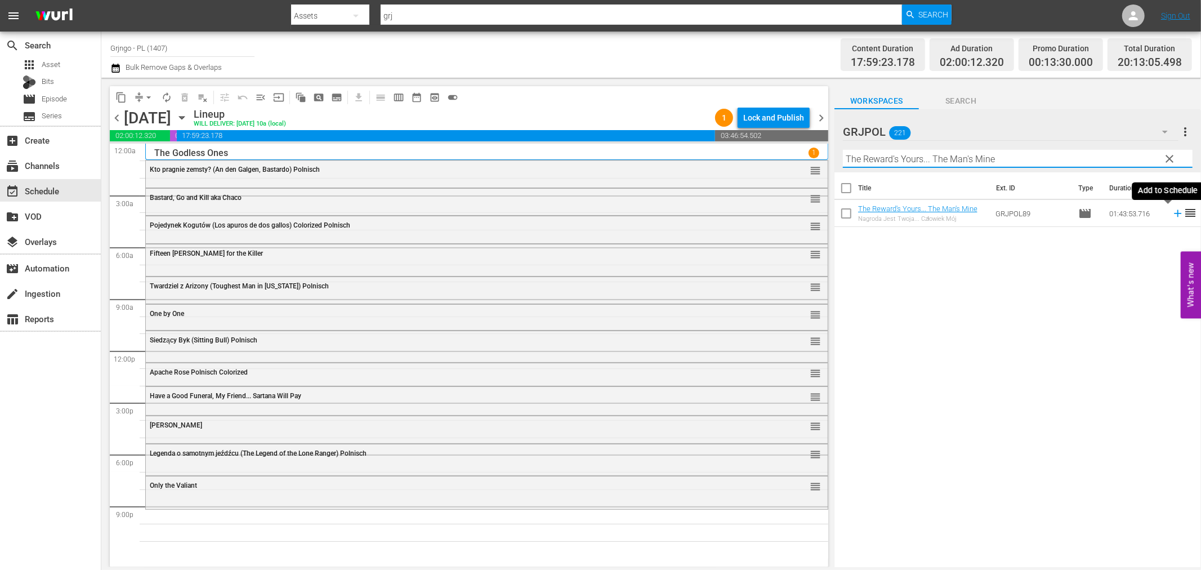
type input "The Reward's Yours... The Man's Mine"
click at [1171, 217] on icon at bounding box center [1177, 213] width 12 height 12
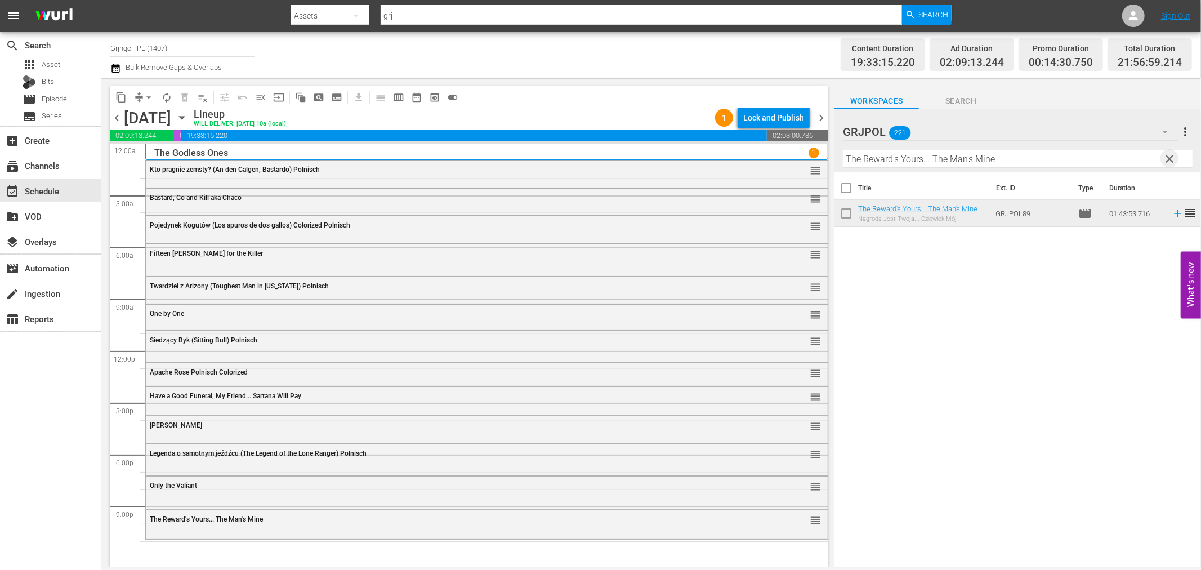
click at [1170, 158] on span "clear" at bounding box center [1170, 159] width 14 height 14
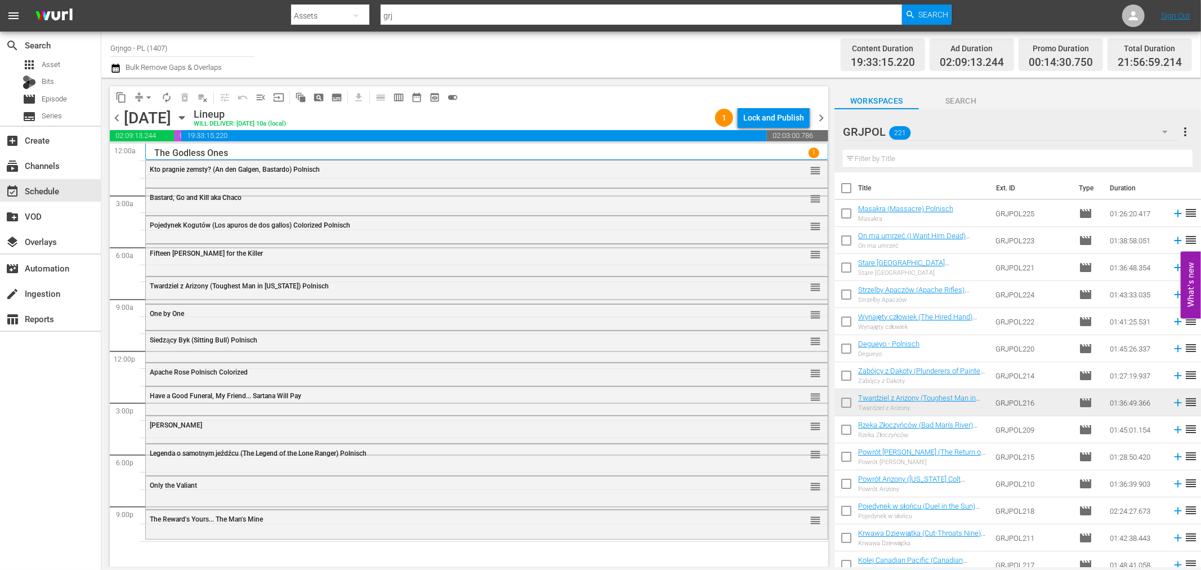
click at [924, 162] on input "text" at bounding box center [1018, 159] width 350 height 18
paste input "The Red Pony"
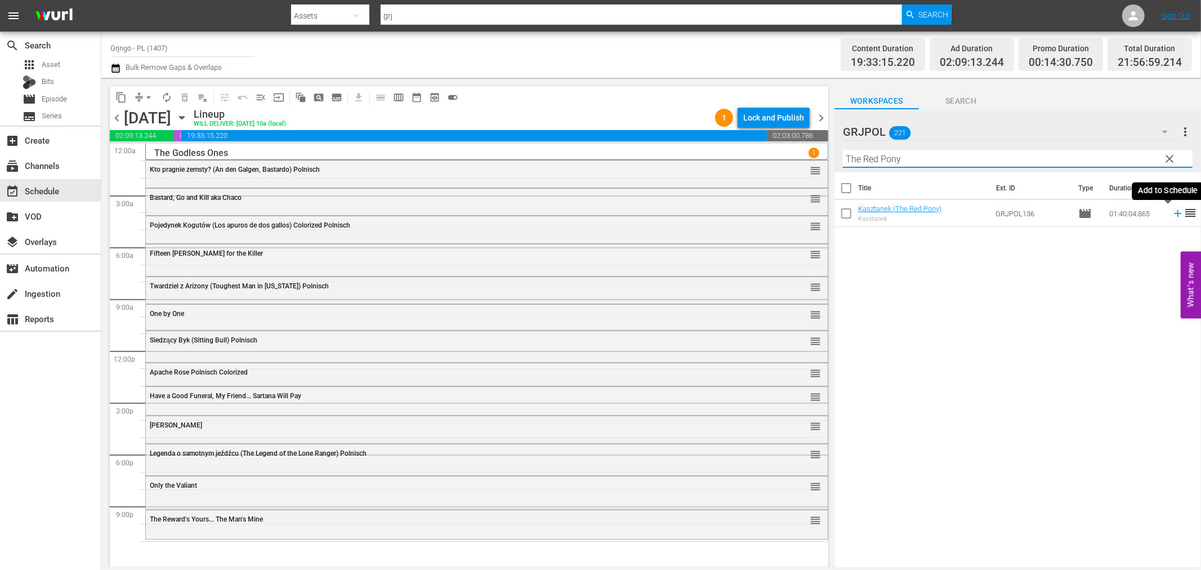
type input "The Red Pony"
click at [1171, 216] on icon at bounding box center [1177, 213] width 12 height 12
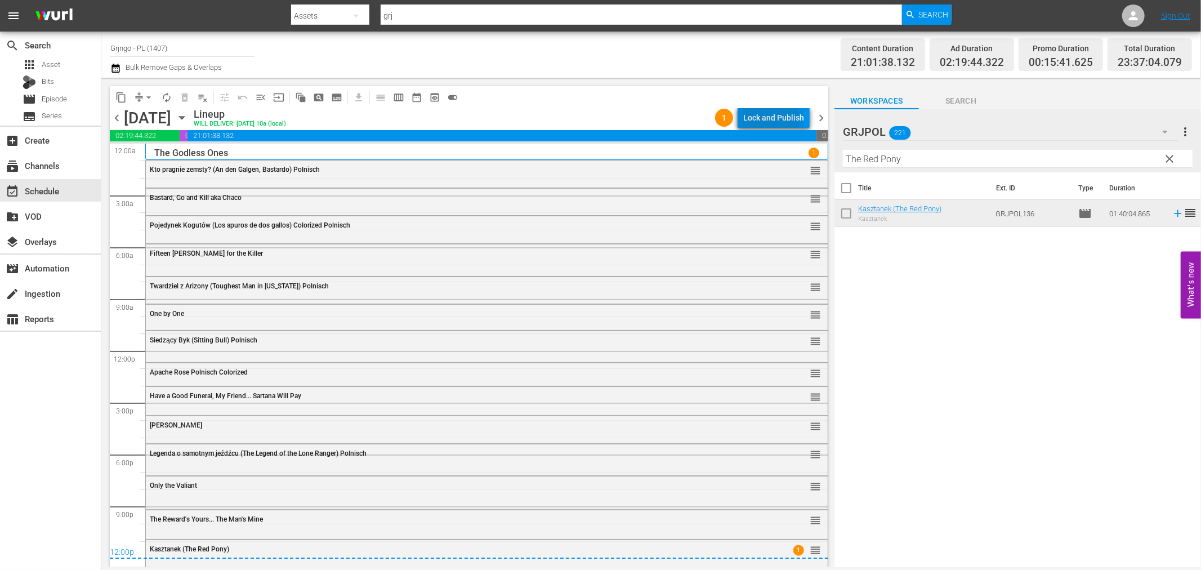
click at [758, 120] on div "Lock and Publish" at bounding box center [773, 118] width 61 height 20
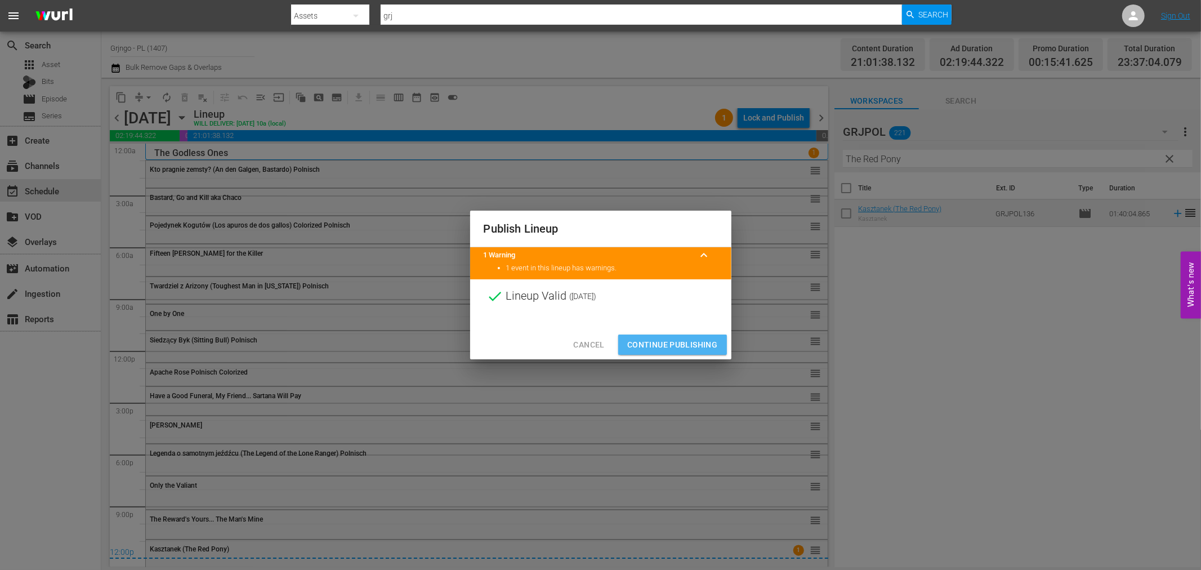
click at [692, 339] on span "Continue Publishing" at bounding box center [672, 345] width 91 height 14
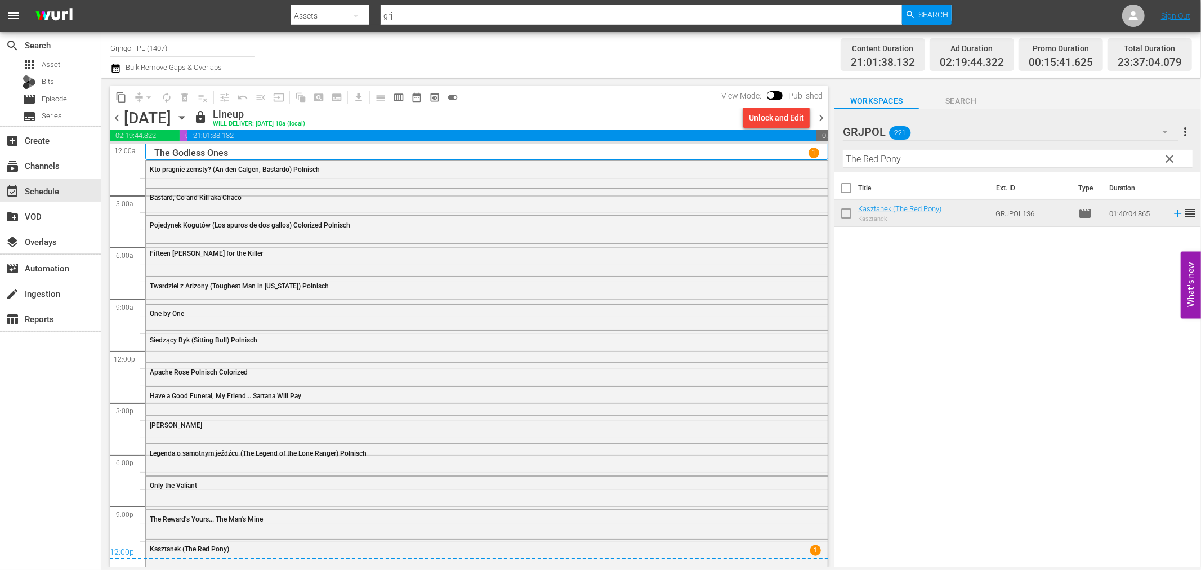
click at [1162, 158] on button "clear" at bounding box center [1169, 158] width 18 height 18
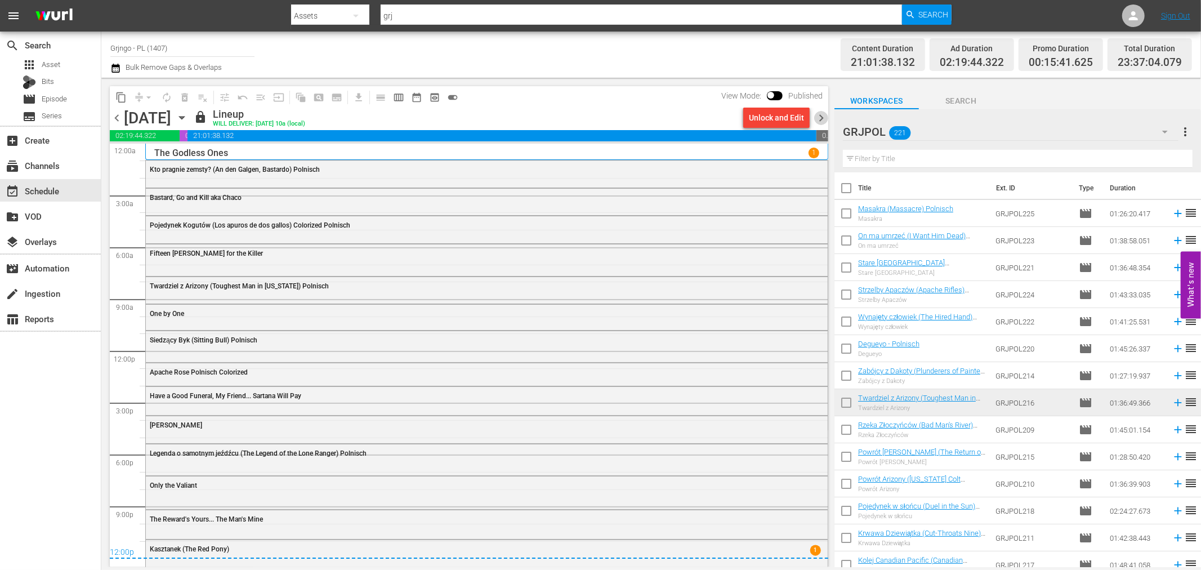
click at [824, 120] on span "chevron_right" at bounding box center [821, 118] width 14 height 14
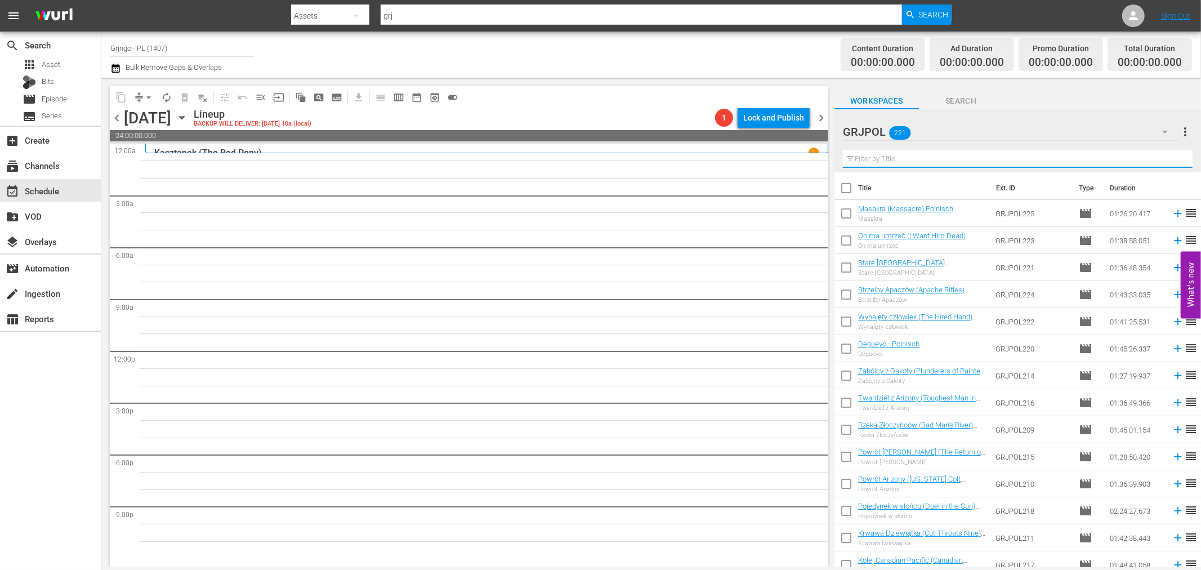
click at [907, 160] on input "text" at bounding box center [1018, 159] width 350 height 18
paste input "Bonanza Kompilacja - Odcinki 48, 49"
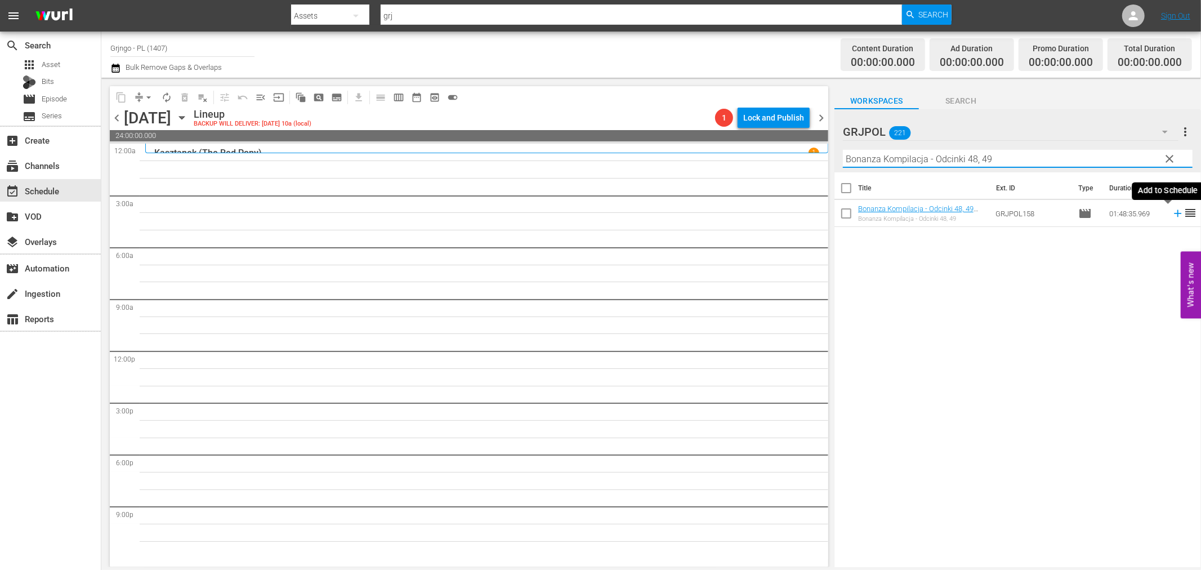
type input "Bonanza Kompilacja - Odcinki 48, 49"
click at [1174, 213] on icon at bounding box center [1177, 213] width 7 height 7
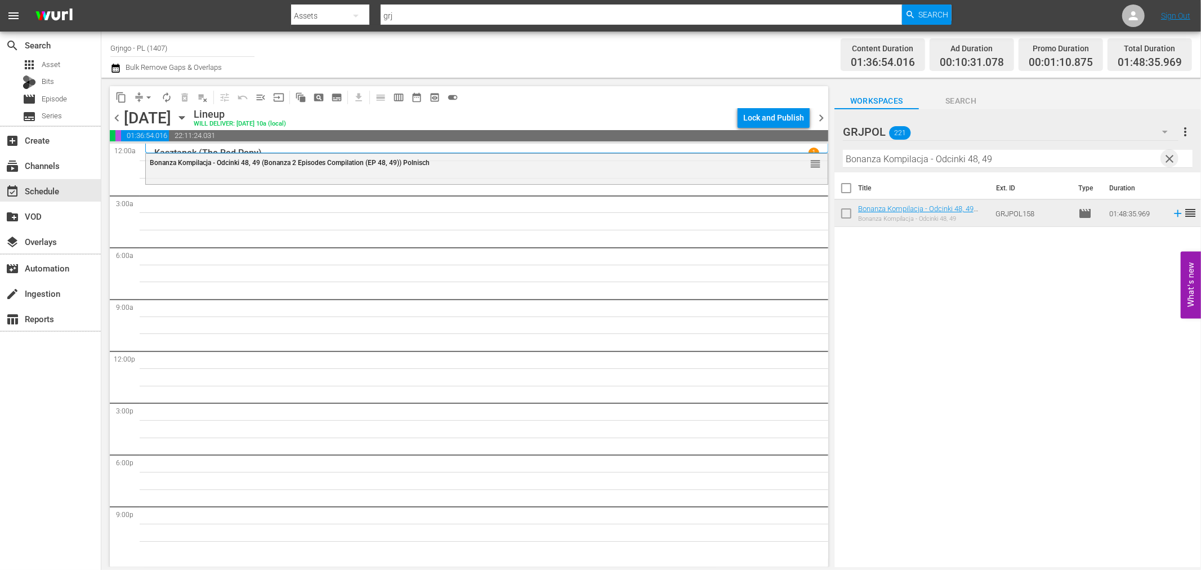
click at [1171, 158] on span "clear" at bounding box center [1170, 159] width 14 height 14
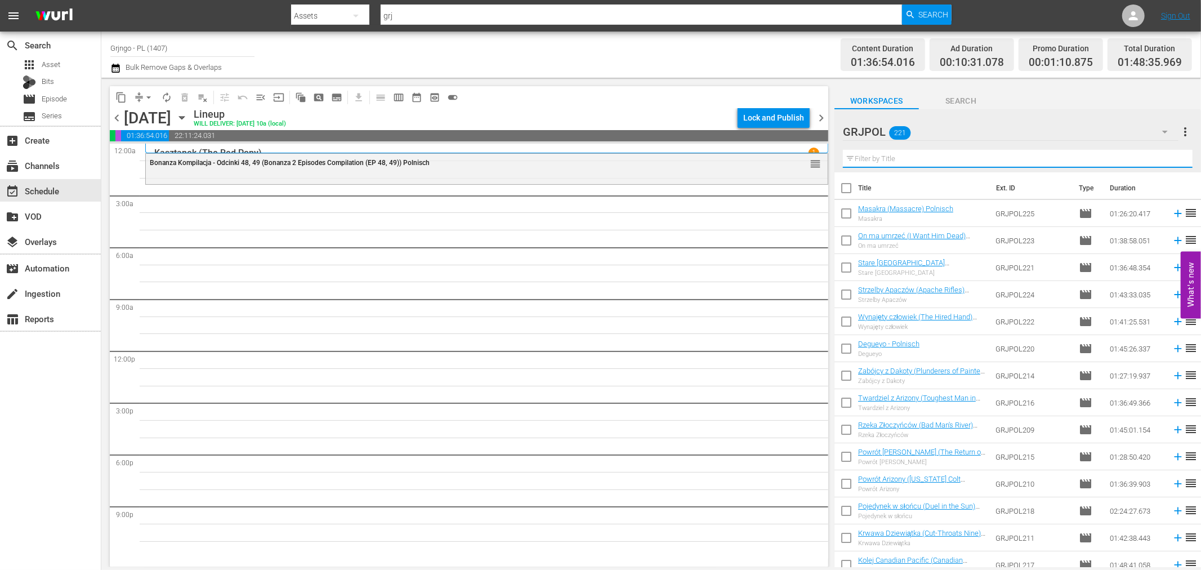
click at [948, 160] on input "text" at bounding box center [1018, 159] width 350 height 18
paste input "Doc, Hands of Steel"
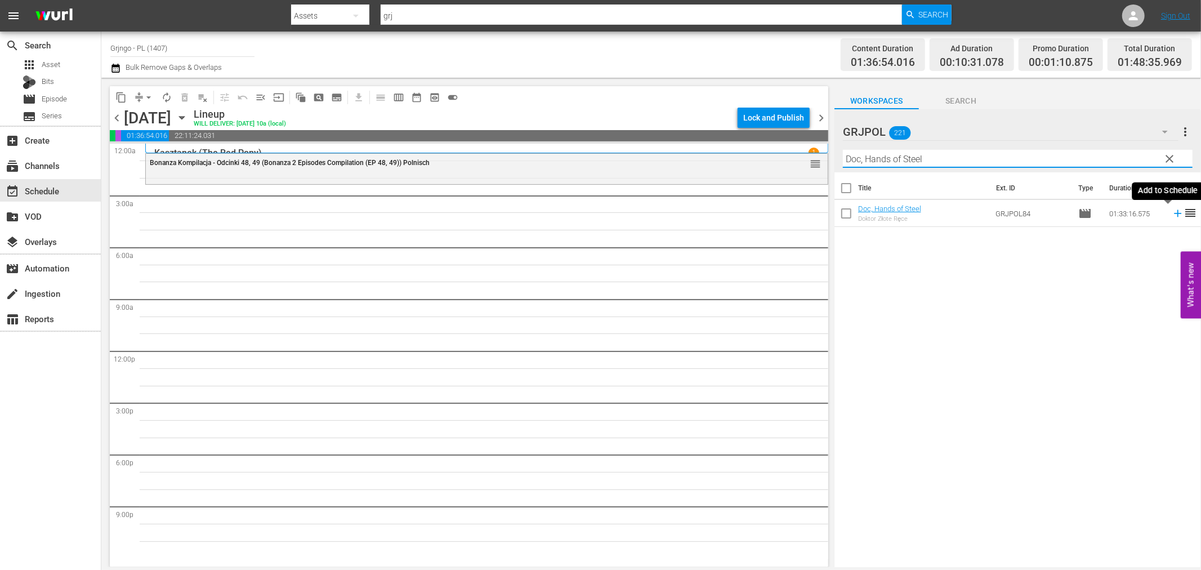
type input "Doc, Hands of Steel"
click at [1174, 214] on icon at bounding box center [1177, 213] width 7 height 7
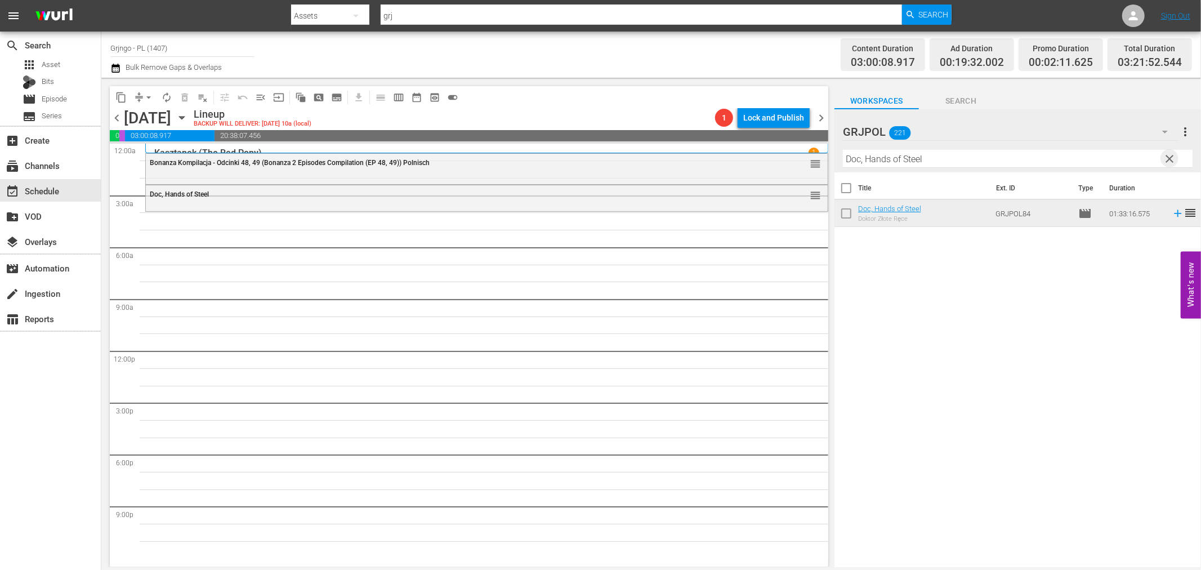
click at [1165, 154] on span "clear" at bounding box center [1170, 159] width 14 height 14
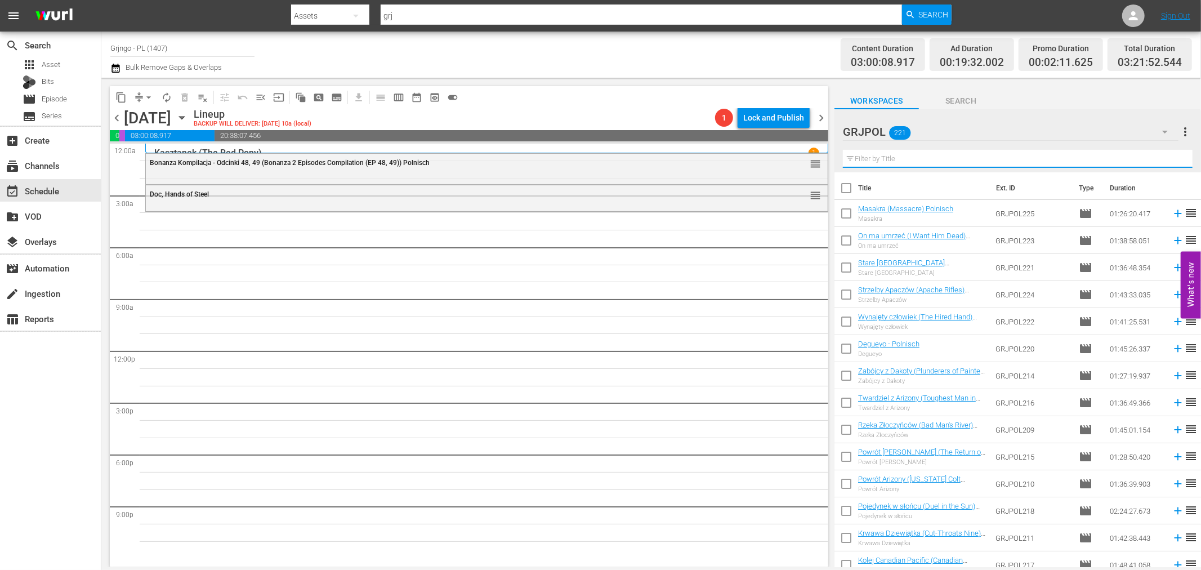
click at [868, 158] on input "text" at bounding box center [1018, 159] width 350 height 18
paste input "Ramon the Mexican"
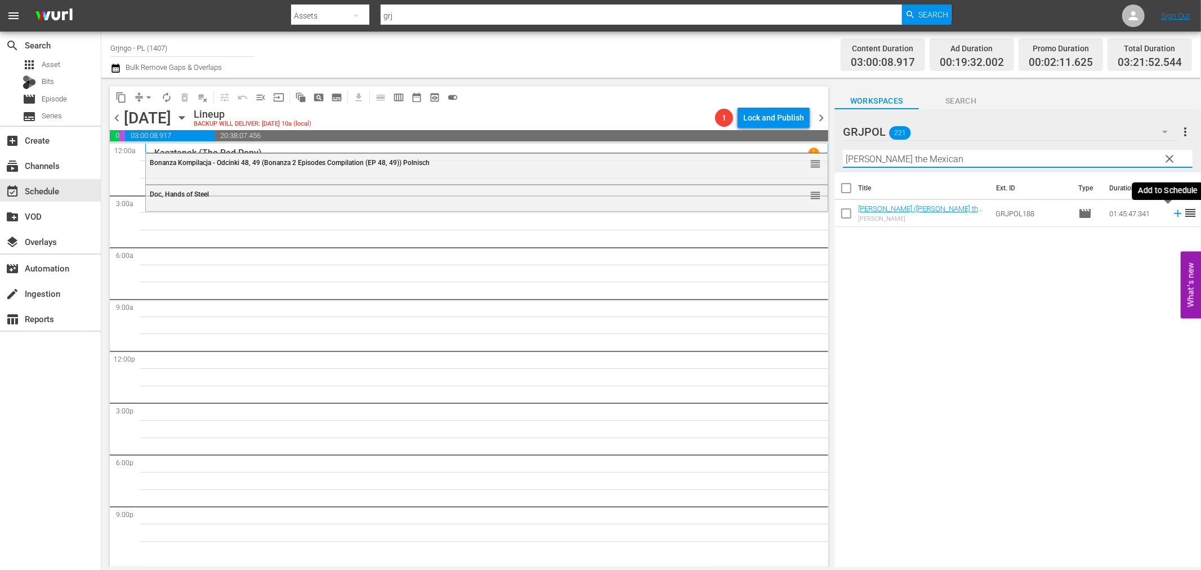
type input "Ramon the Mexican"
click at [1171, 212] on icon at bounding box center [1177, 213] width 12 height 12
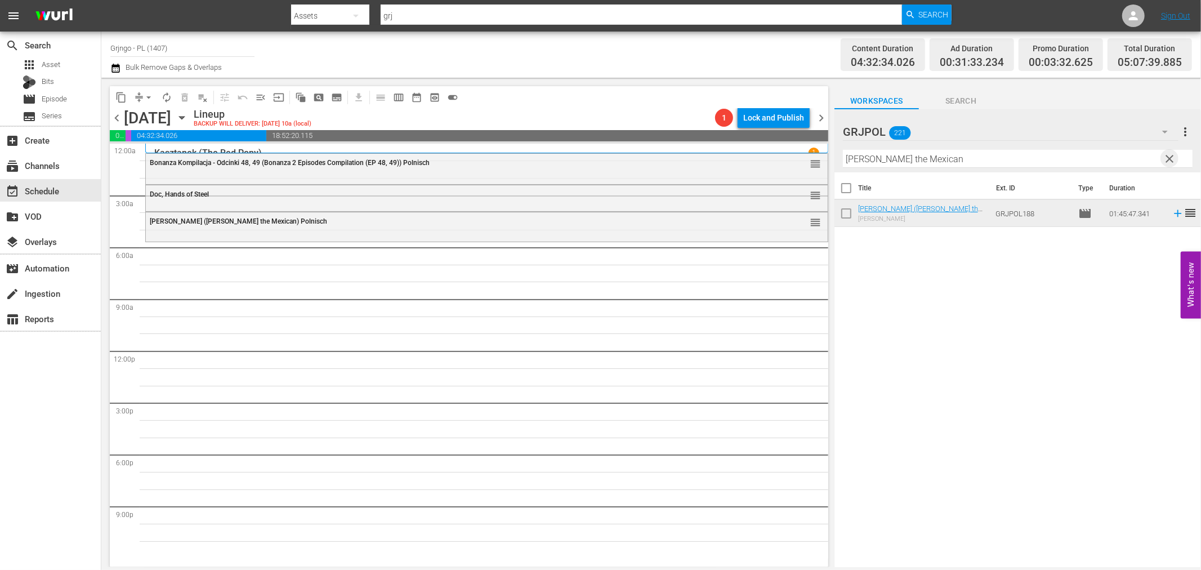
click at [1166, 154] on span "clear" at bounding box center [1170, 159] width 14 height 14
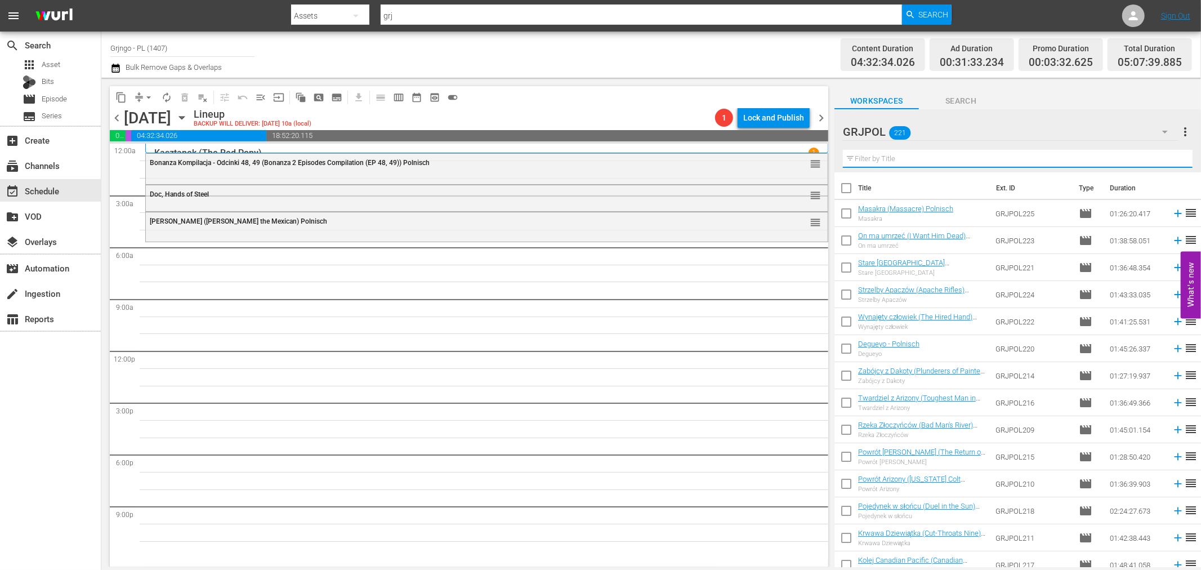
click at [895, 161] on input "text" at bounding box center [1018, 159] width 350 height 18
paste input "Django Meets Sartana"
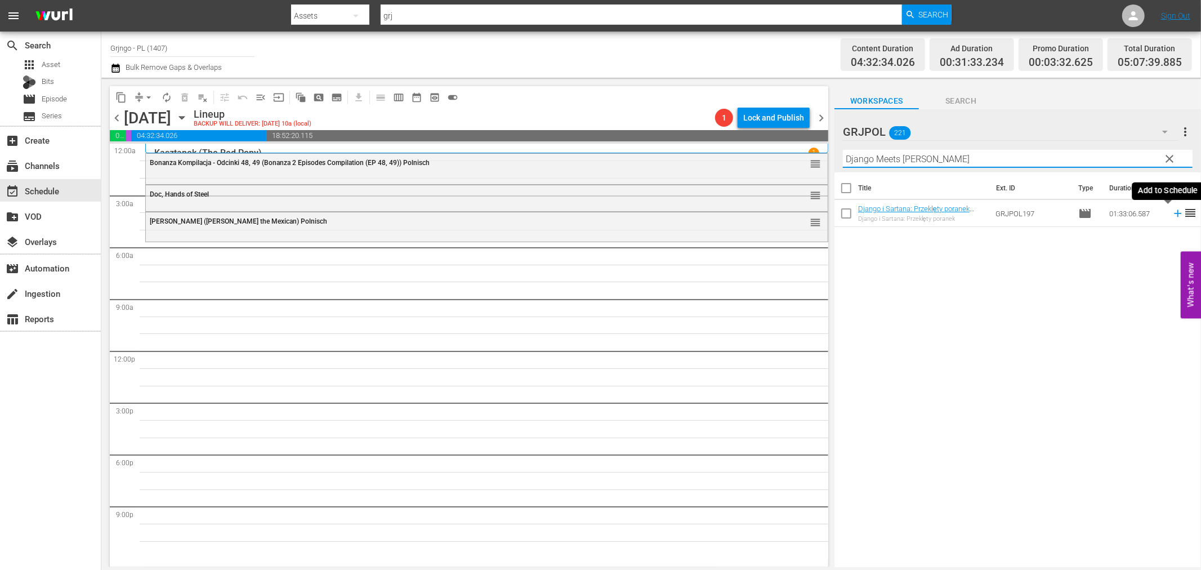
type input "Django Meets Sartana"
click at [1174, 215] on icon at bounding box center [1177, 213] width 7 height 7
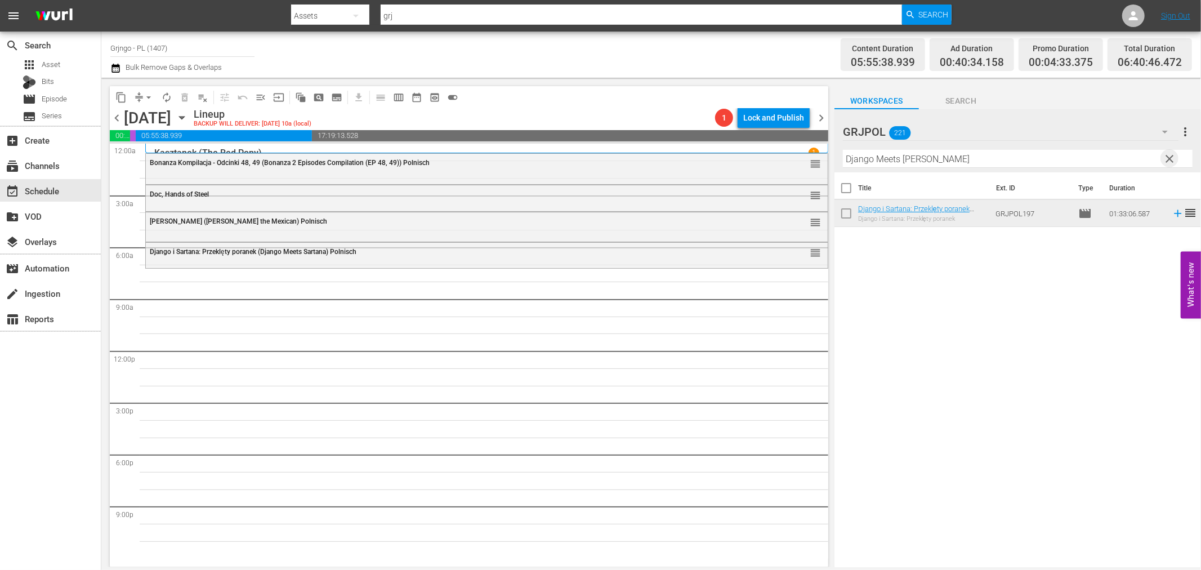
click at [1164, 162] on span "clear" at bounding box center [1170, 159] width 14 height 14
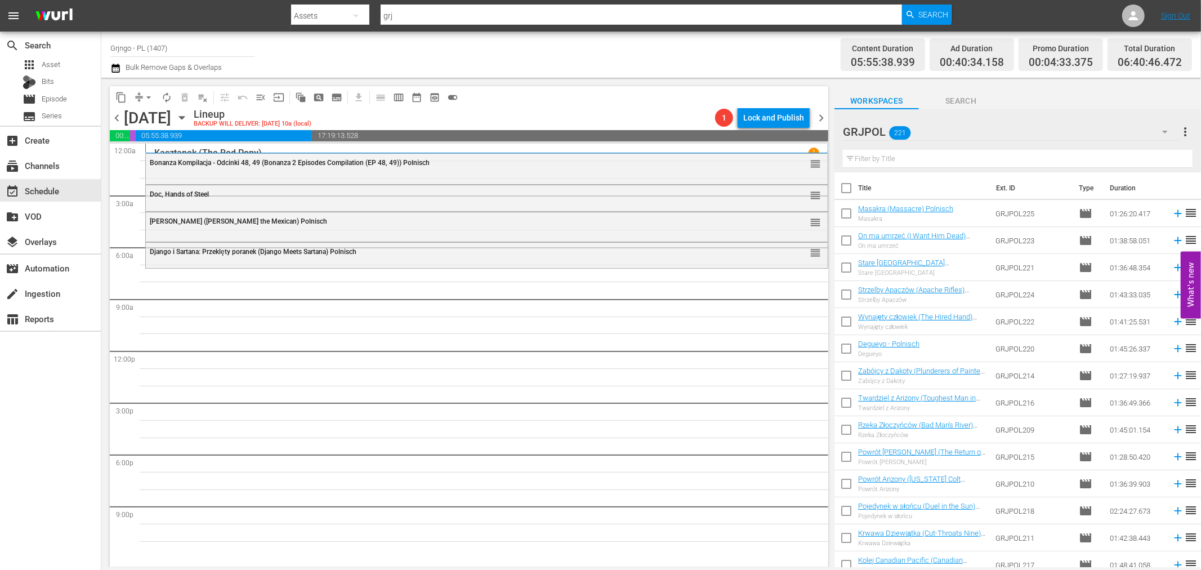
click at [973, 147] on div "Filter by Title" at bounding box center [1018, 158] width 350 height 27
click at [973, 154] on input "text" at bounding box center [1018, 159] width 350 height 18
paste input "Panhandle"
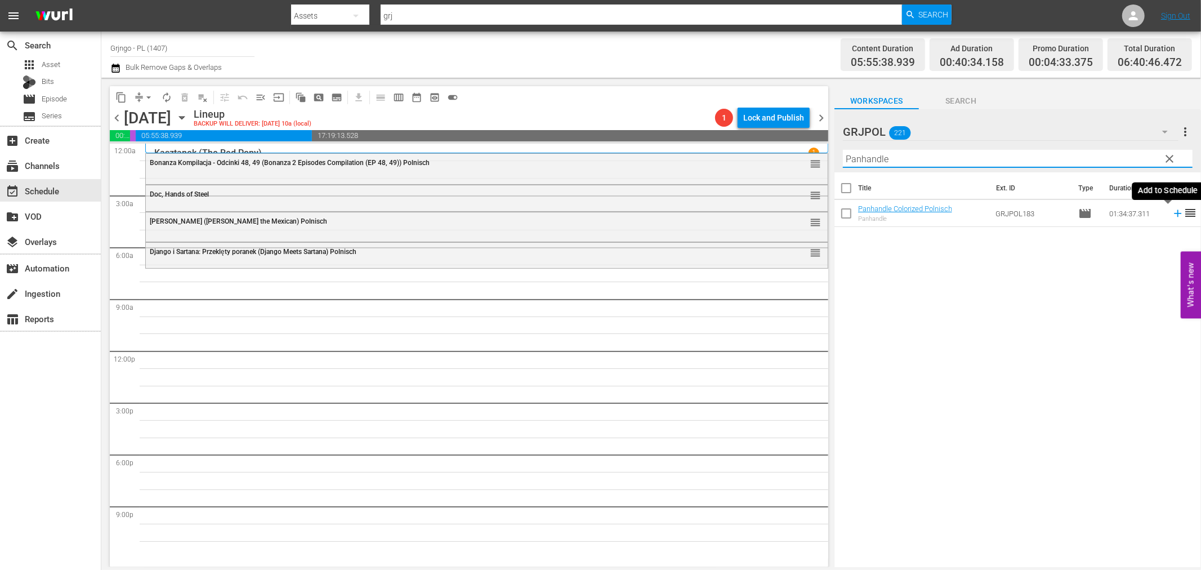
type input "Panhandle"
click at [1171, 209] on icon at bounding box center [1177, 213] width 12 height 12
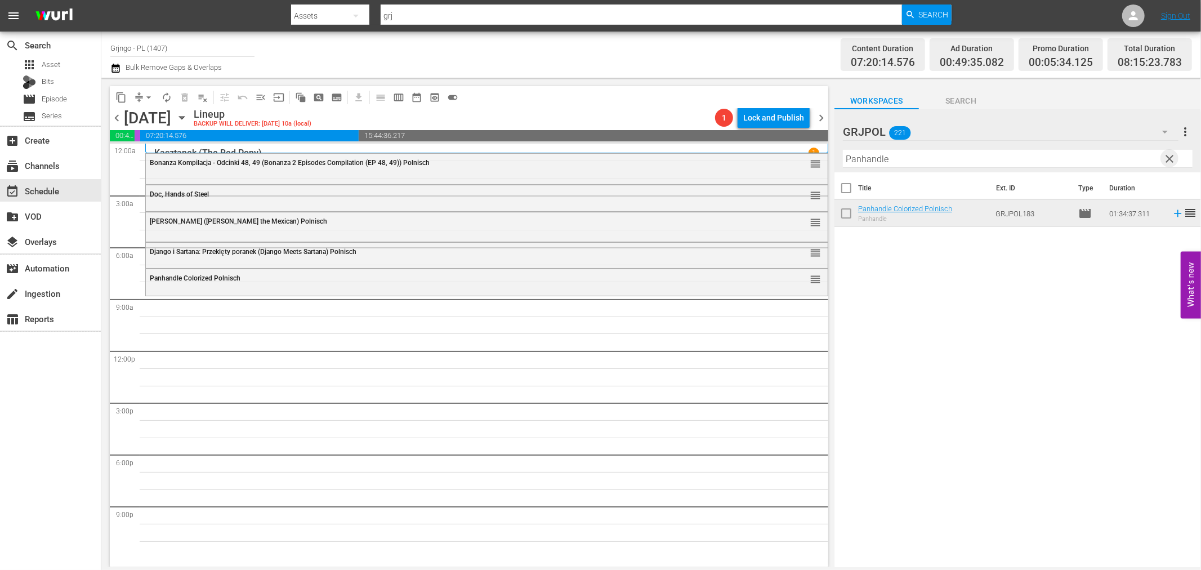
click at [1166, 155] on span "clear" at bounding box center [1170, 159] width 14 height 14
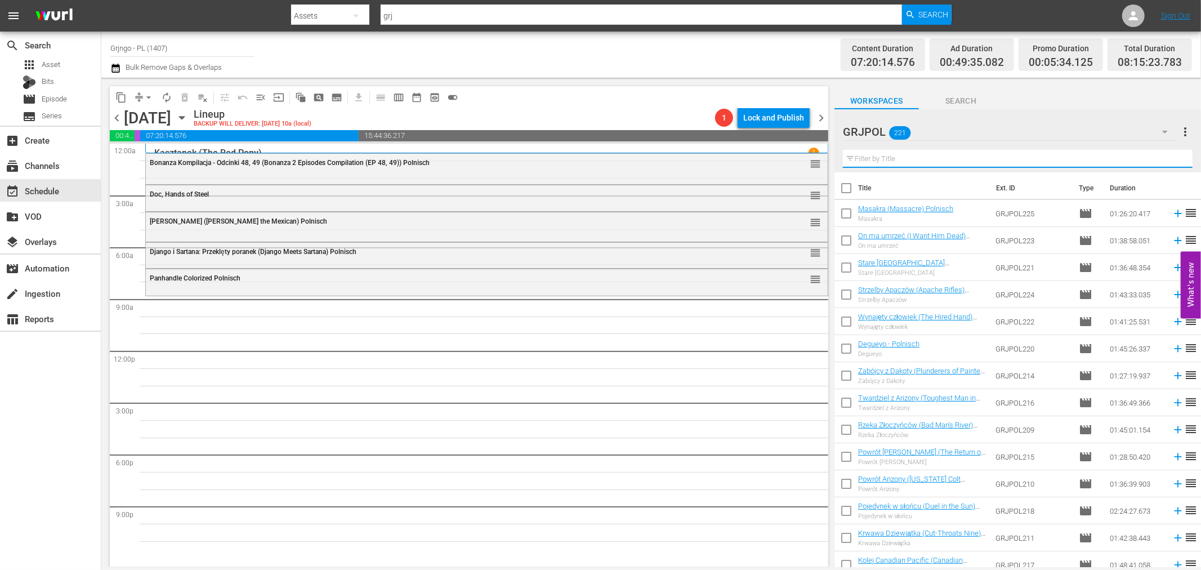
click at [896, 155] on input "text" at bounding box center [1018, 159] width 350 height 18
paste input "Garden Of Evil"
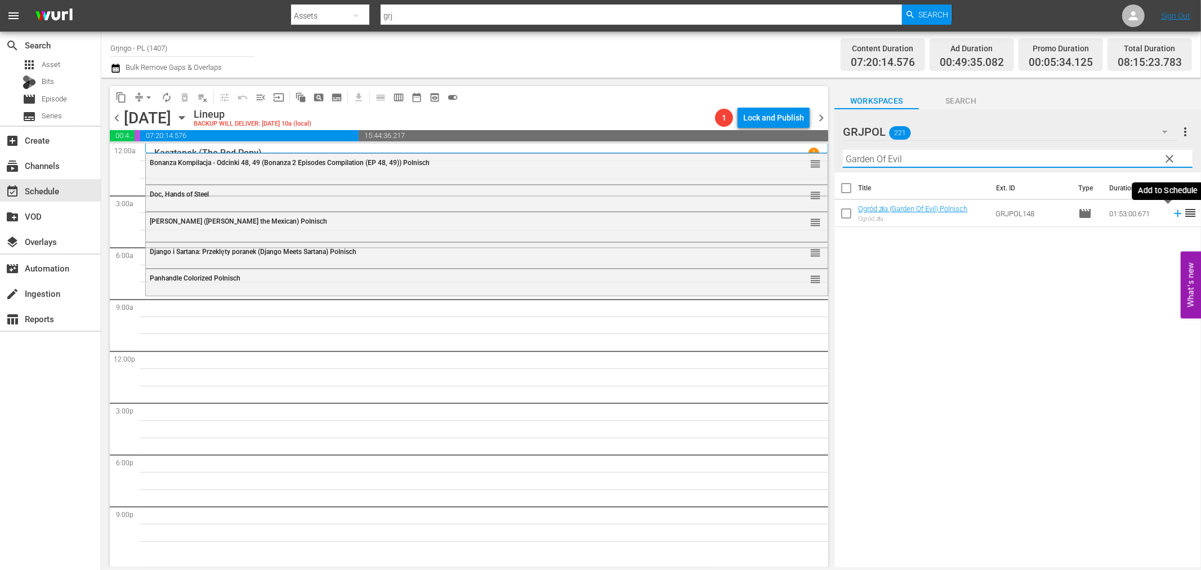
type input "Garden Of Evil"
click at [1171, 212] on icon at bounding box center [1177, 213] width 12 height 12
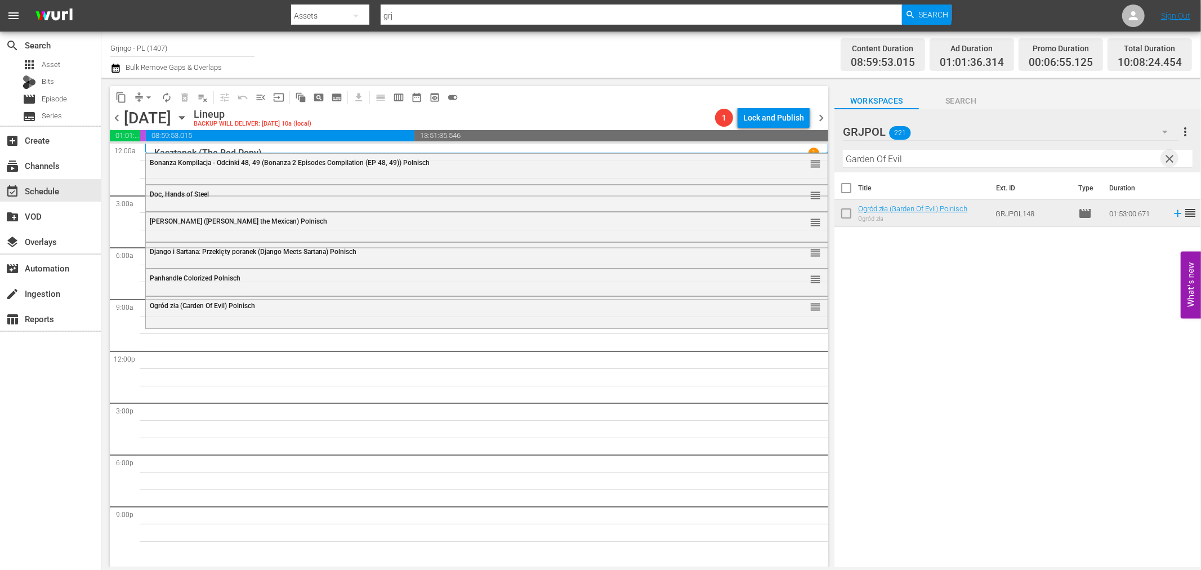
click at [1166, 158] on span "clear" at bounding box center [1170, 159] width 14 height 14
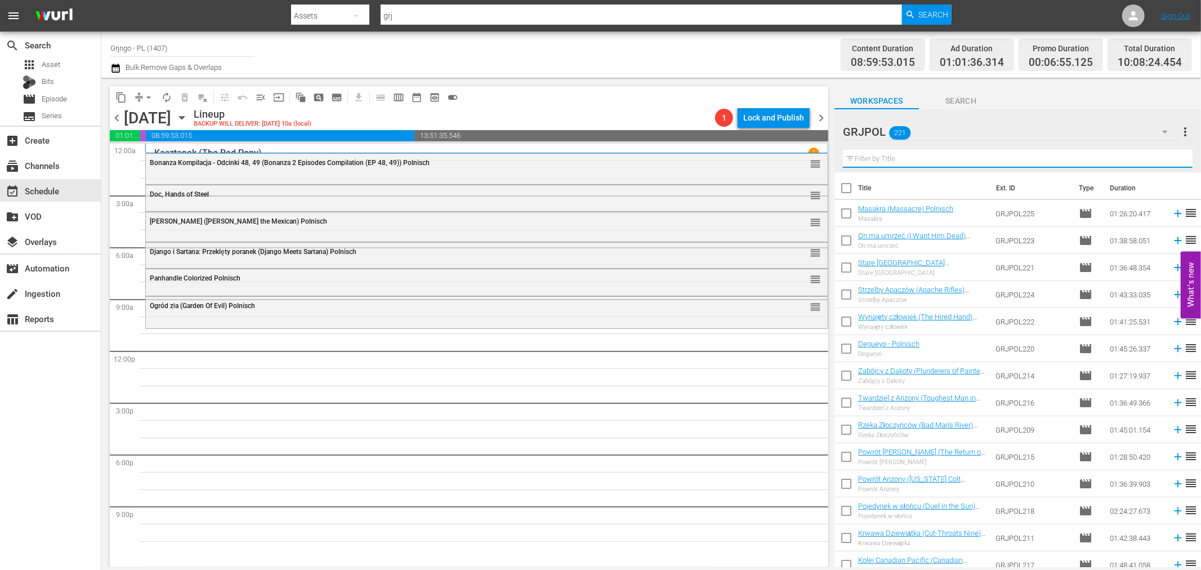
click at [855, 160] on input "text" at bounding box center [1018, 159] width 350 height 18
paste input "Custer of the West"
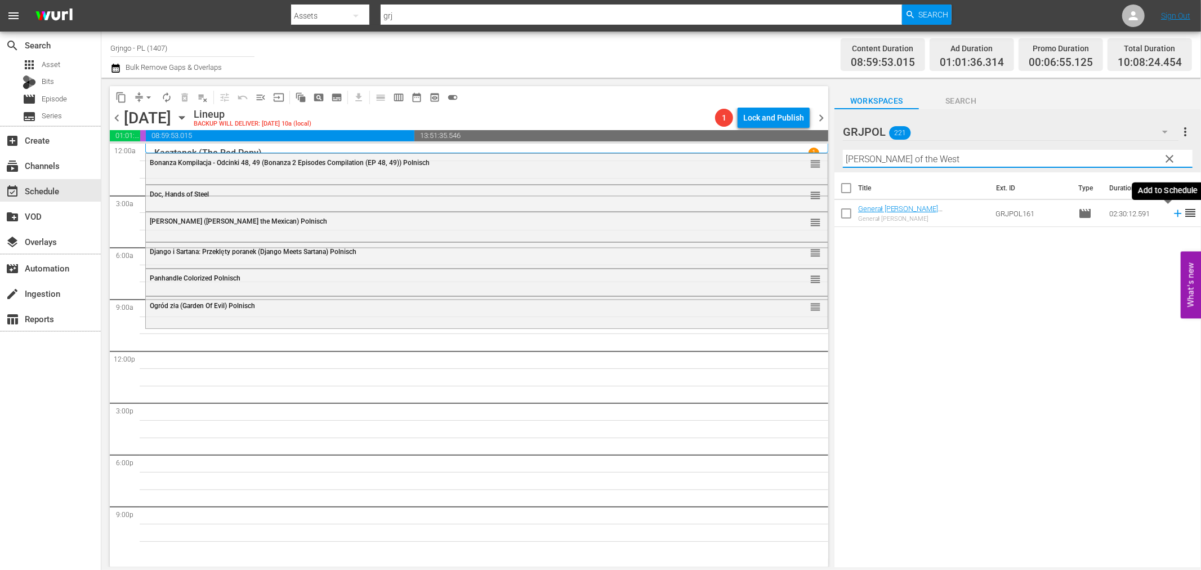
type input "Custer of the West"
click at [1171, 213] on icon at bounding box center [1177, 213] width 12 height 12
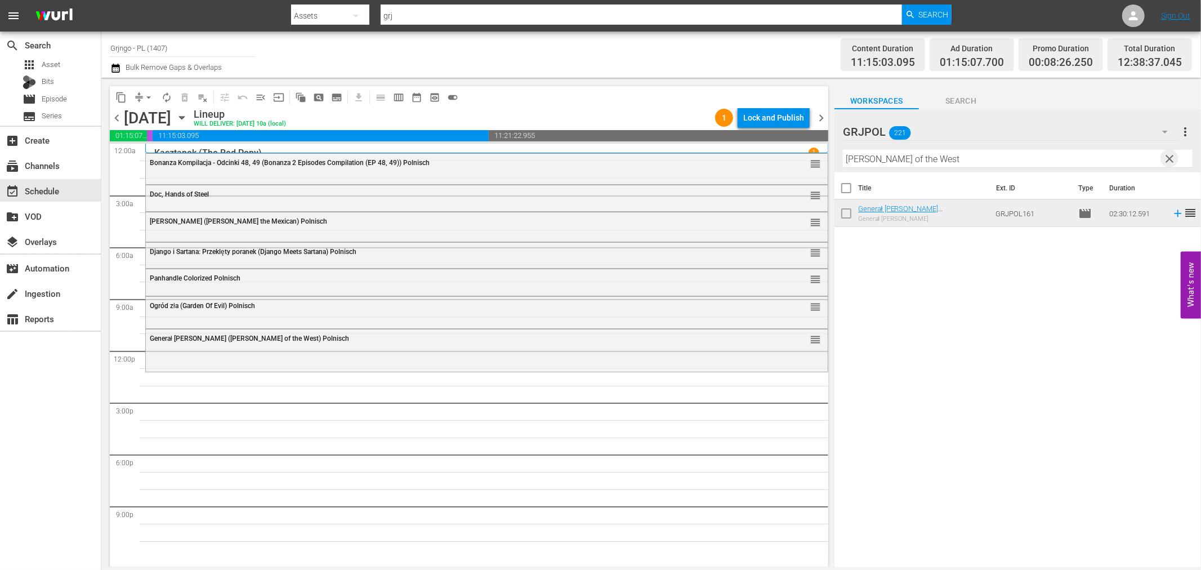
click at [1169, 156] on span "clear" at bounding box center [1170, 159] width 14 height 14
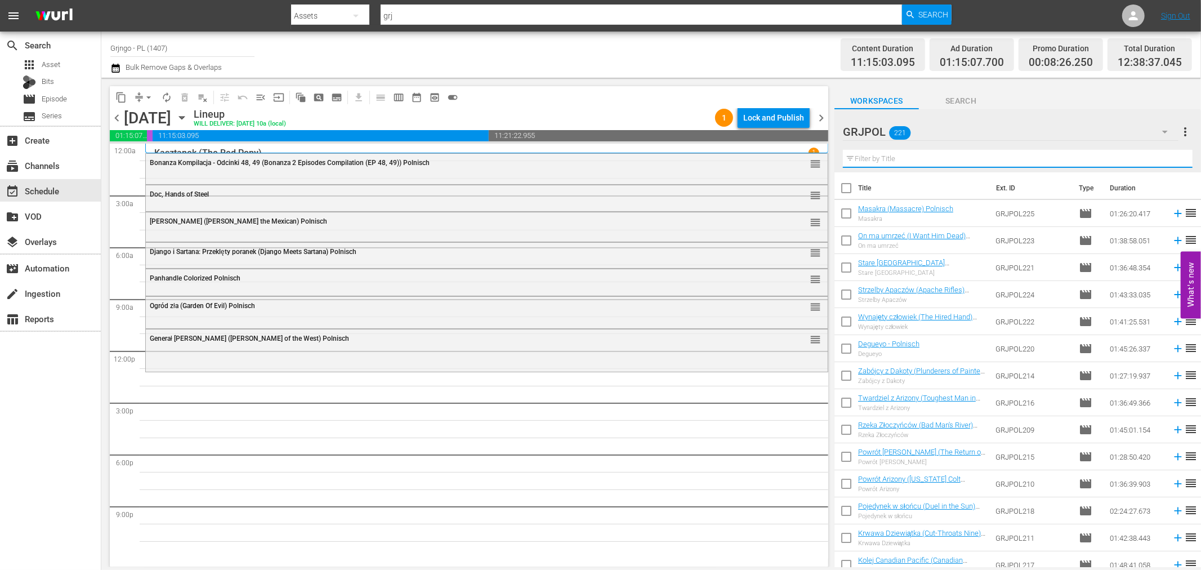
click at [910, 160] on input "text" at bounding box center [1018, 159] width 350 height 18
paste input "The Longest Hunt AKA Shoot, Gringo... Shoot!"
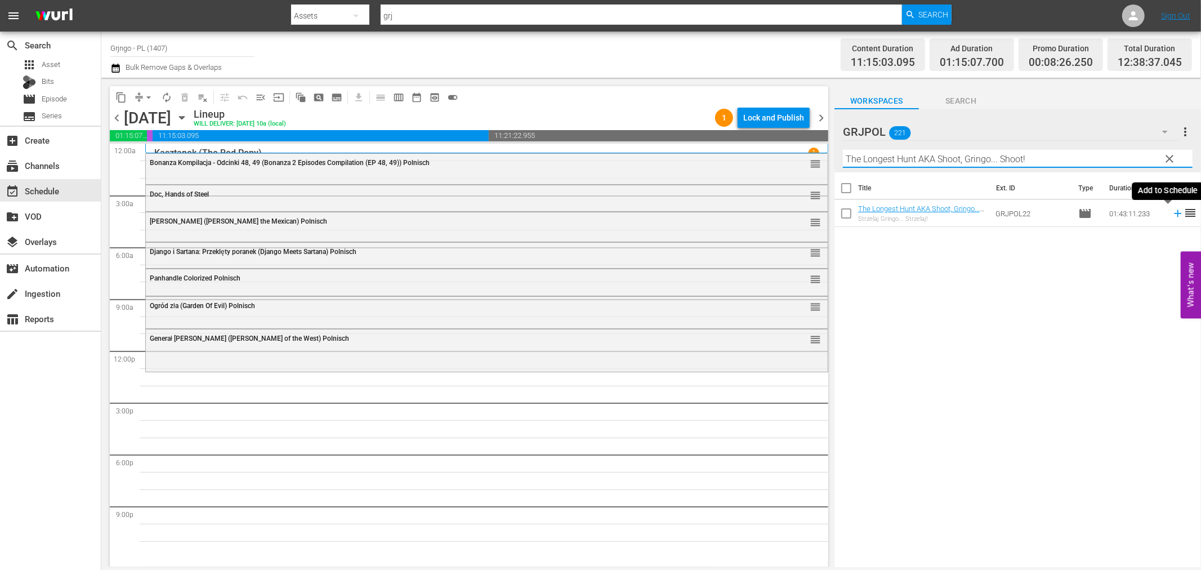
type input "The Longest Hunt AKA Shoot, Gringo... Shoot!"
click at [1171, 214] on icon at bounding box center [1177, 213] width 12 height 12
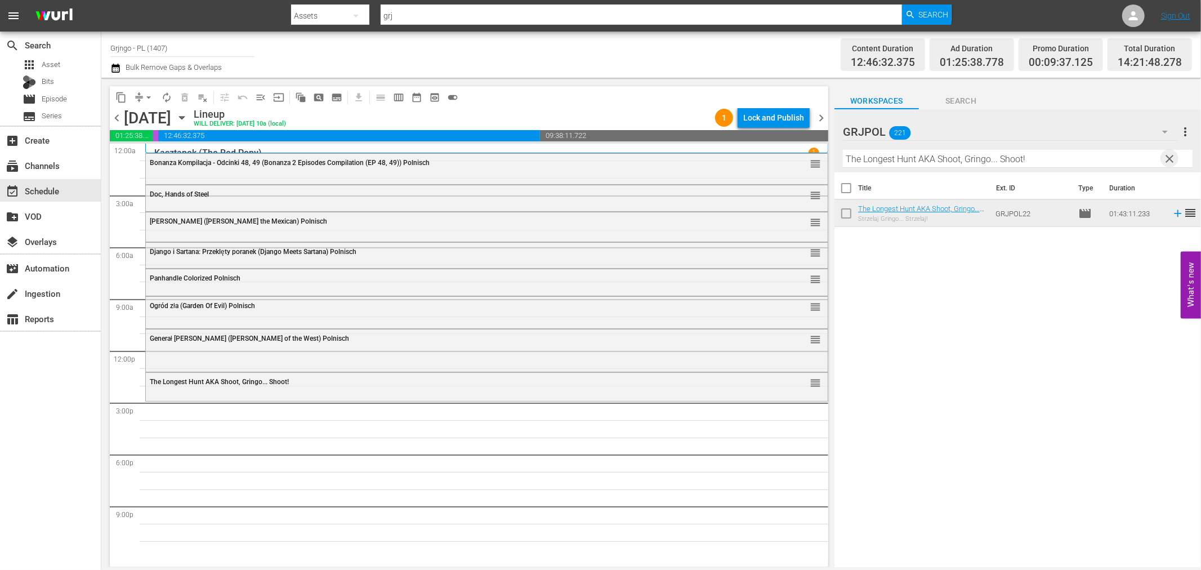
click at [1167, 158] on span "clear" at bounding box center [1170, 159] width 14 height 14
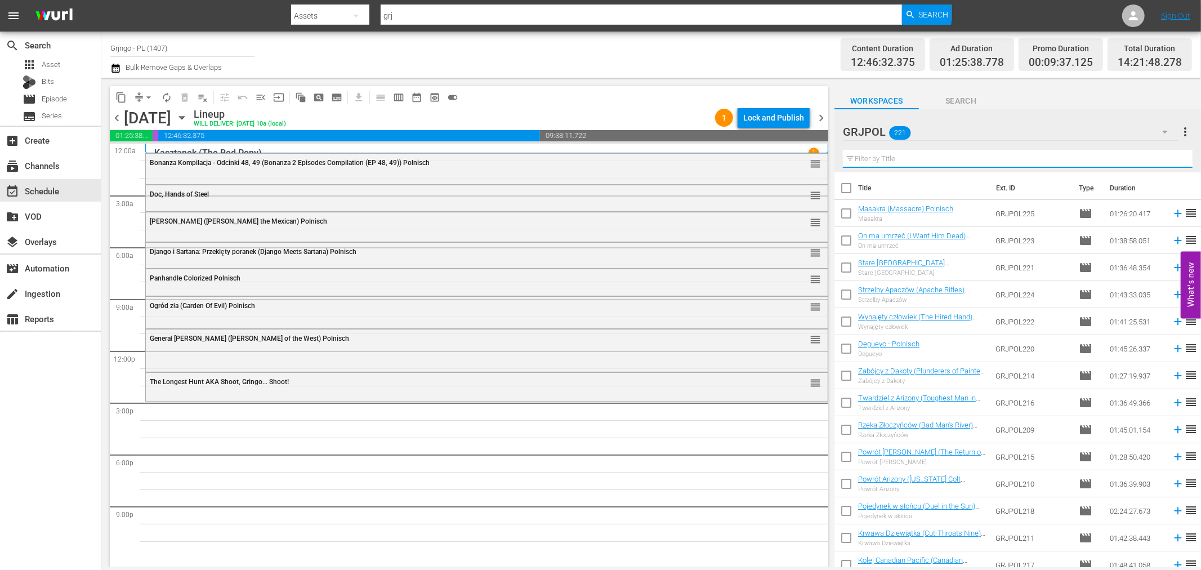
click at [1049, 155] on input "text" at bounding box center [1018, 159] width 350 height 18
paste input "Canadian Pacific"
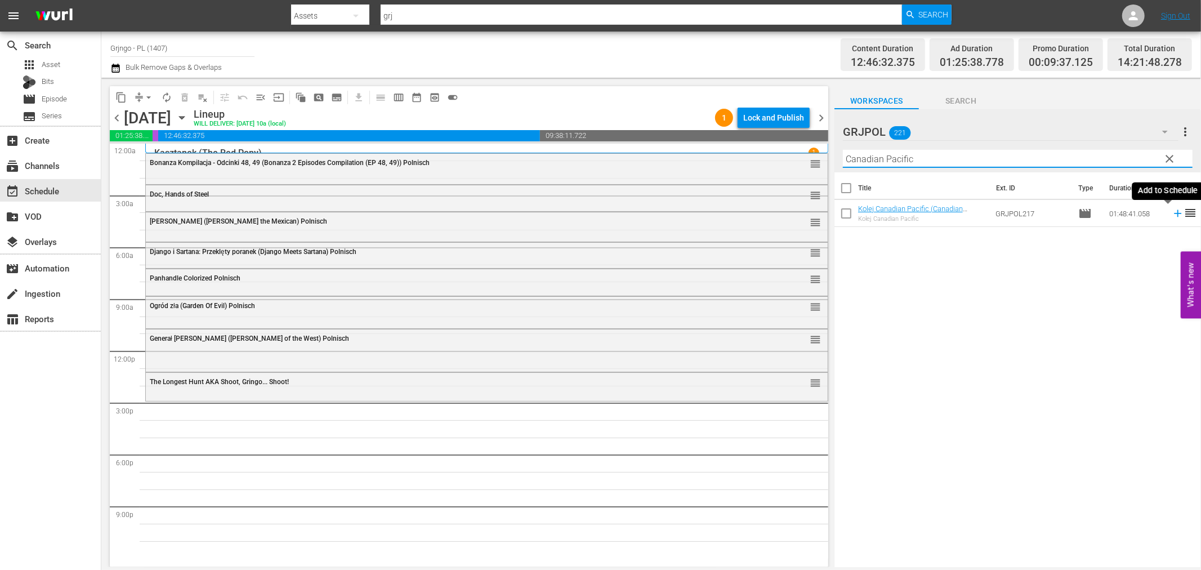
type input "Canadian Pacific"
click at [1171, 217] on icon at bounding box center [1177, 213] width 12 height 12
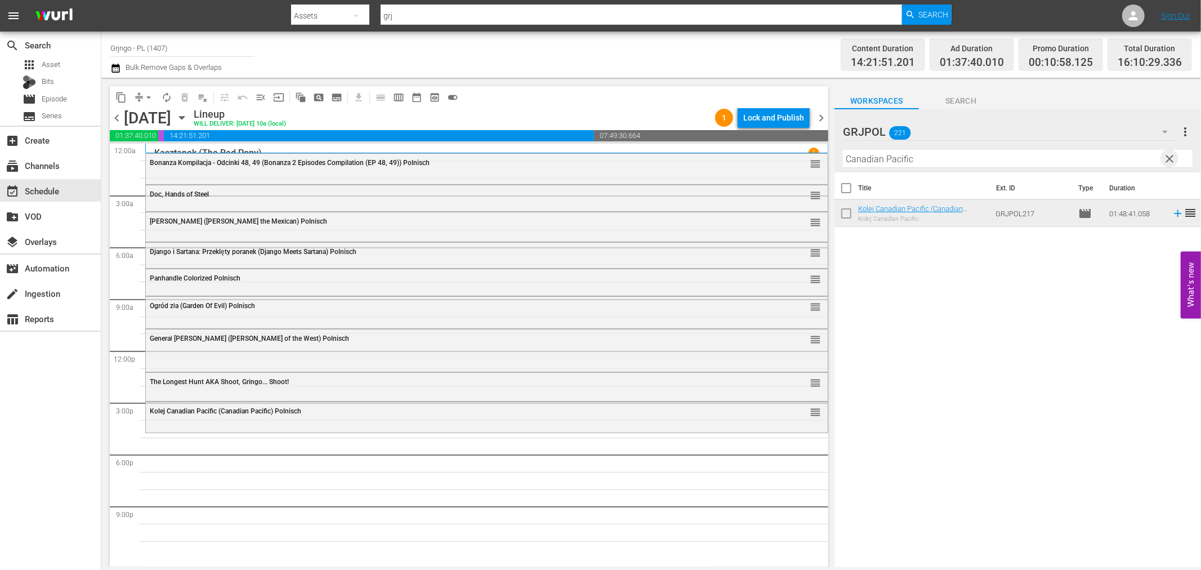
click at [1164, 159] on span "clear" at bounding box center [1170, 159] width 14 height 14
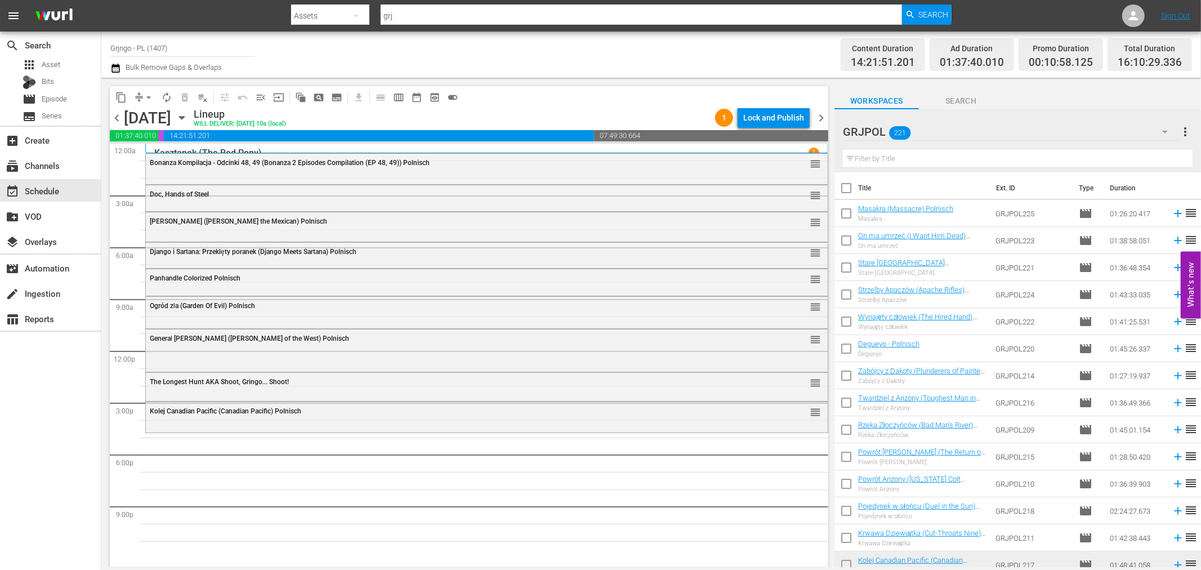
click at [862, 160] on input "text" at bounding box center [1018, 159] width 350 height 18
paste input "Duel in the Sun"
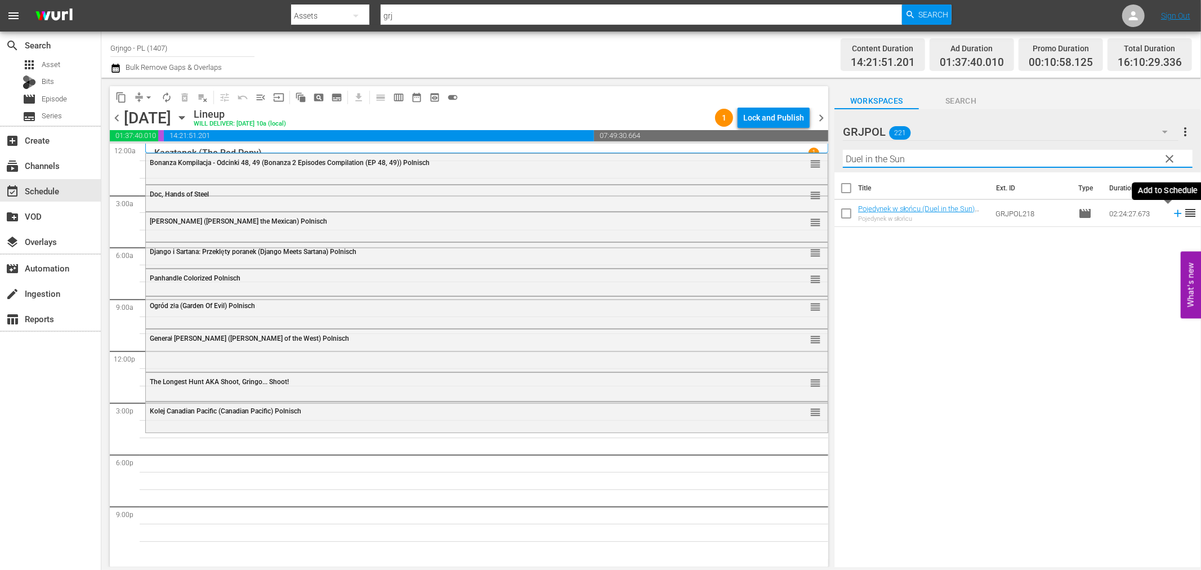
type input "Duel in the Sun"
click at [1171, 212] on icon at bounding box center [1177, 213] width 12 height 12
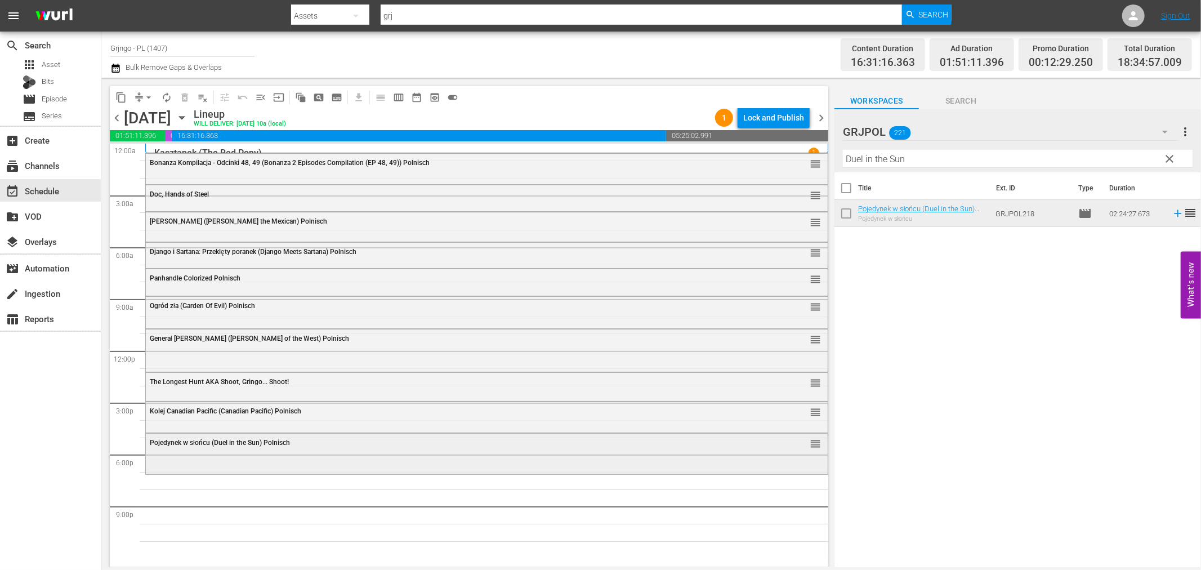
click at [381, 447] on div "Pojedynek w słońcu (Duel in the Sun) Polnisch reorder" at bounding box center [487, 442] width 682 height 19
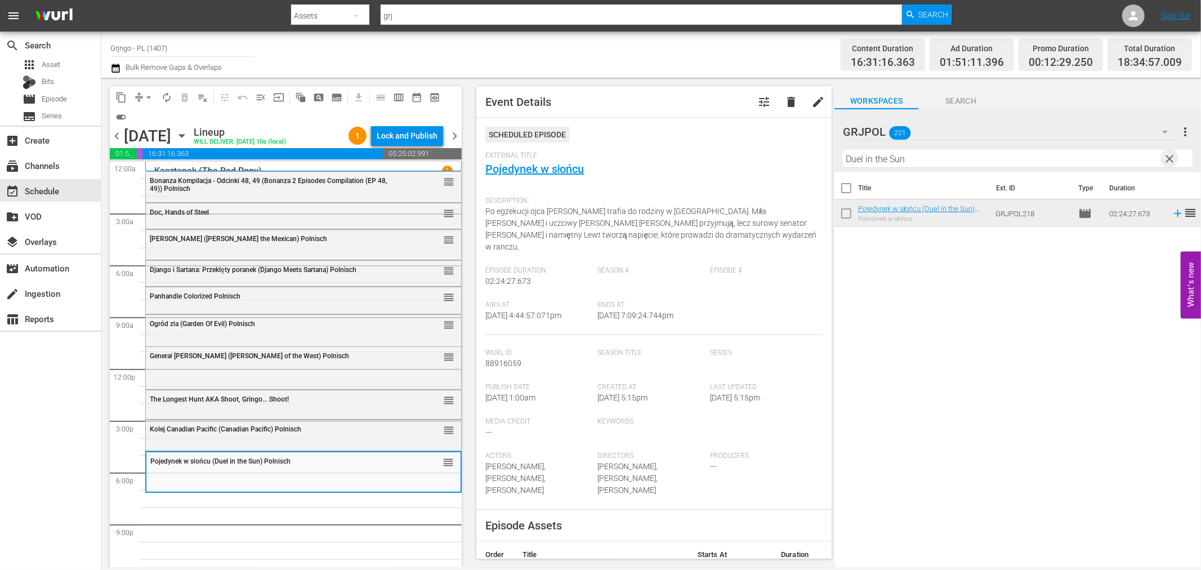
click at [1174, 158] on span "clear" at bounding box center [1170, 159] width 14 height 14
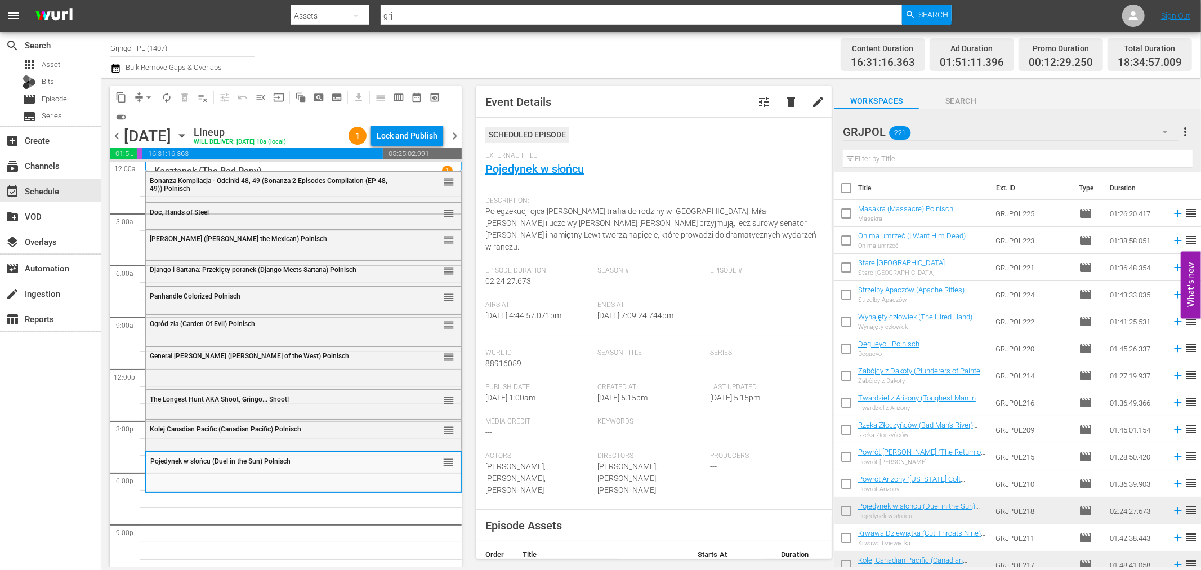
click at [848, 156] on input "text" at bounding box center [1018, 159] width 350 height 18
paste input "Bury Them Deep"
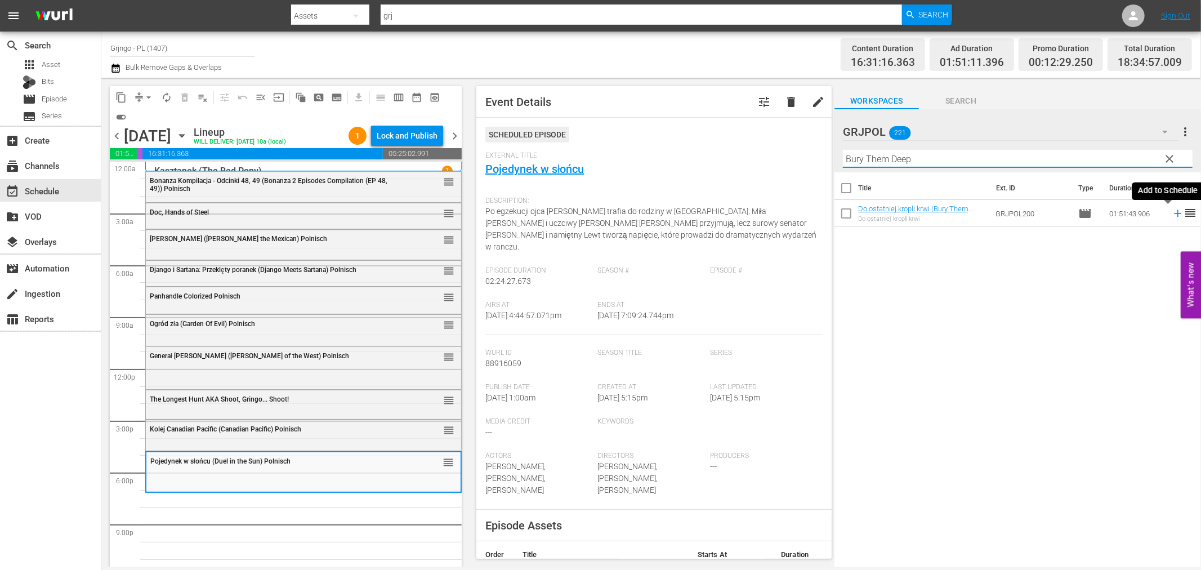
type input "Bury Them Deep"
click at [1171, 214] on icon at bounding box center [1177, 213] width 12 height 12
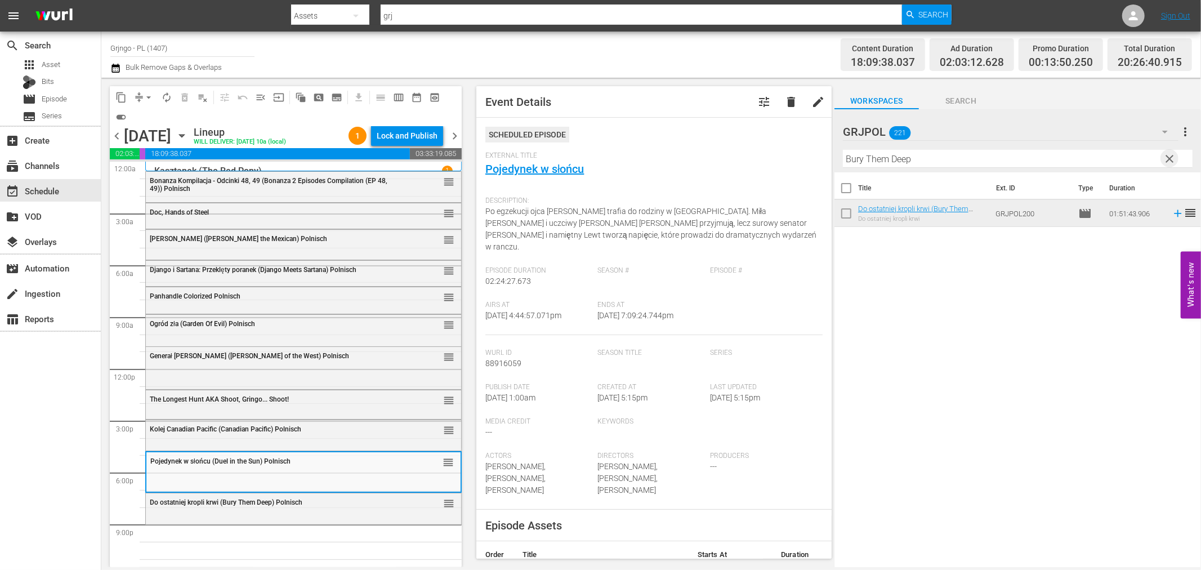
click at [1165, 160] on span "clear" at bounding box center [1170, 159] width 14 height 14
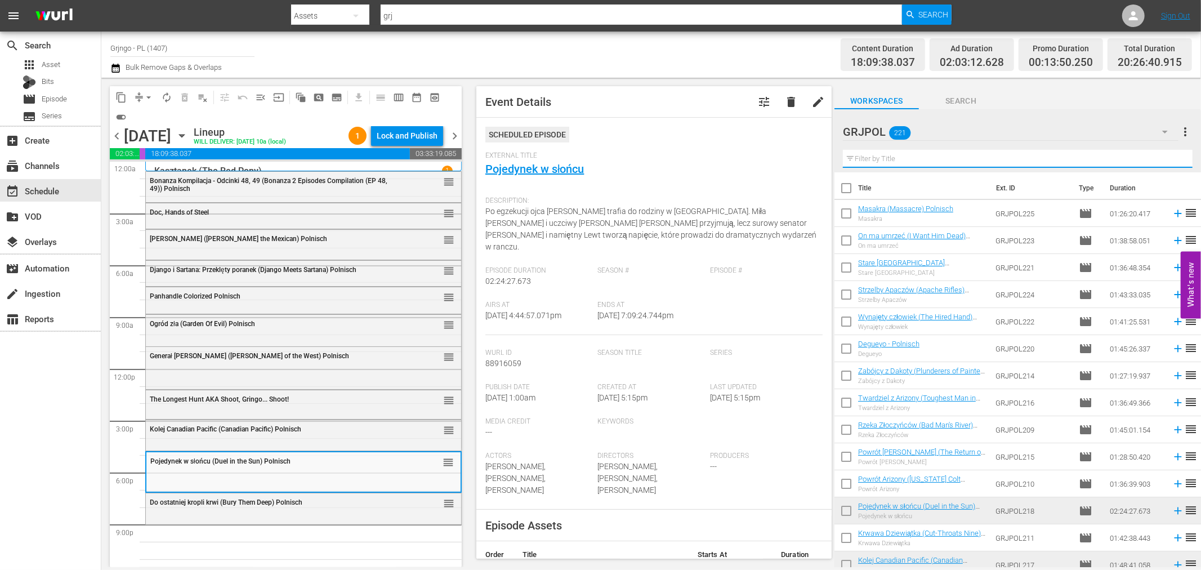
click at [946, 160] on input "text" at bounding box center [1018, 159] width 350 height 18
paste input "Degueyo"
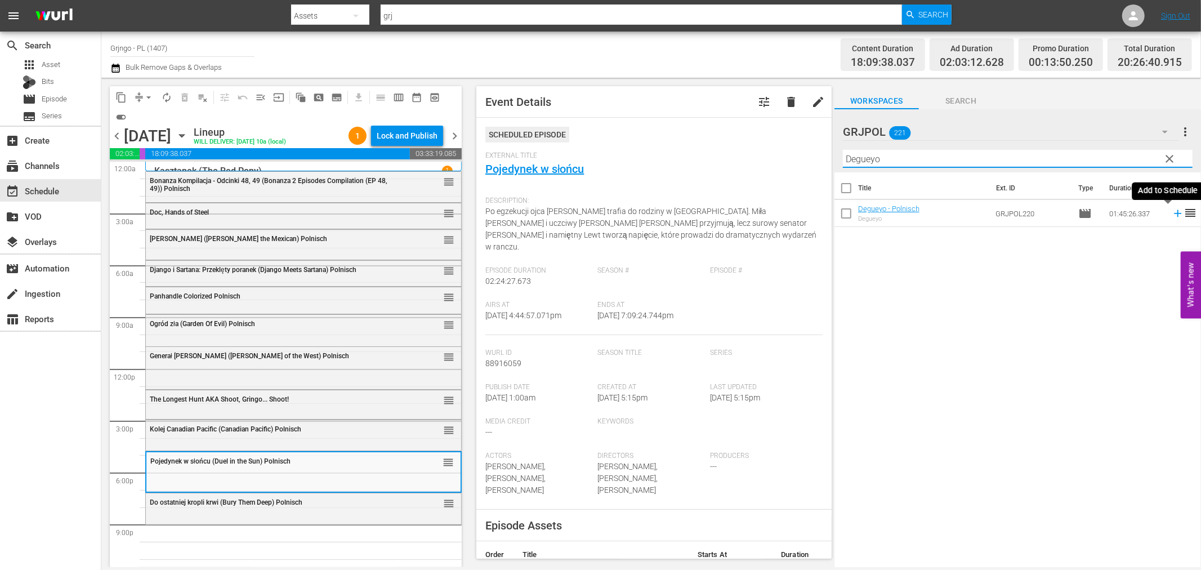
type input "Degueyo"
click at [1171, 212] on icon at bounding box center [1177, 213] width 12 height 12
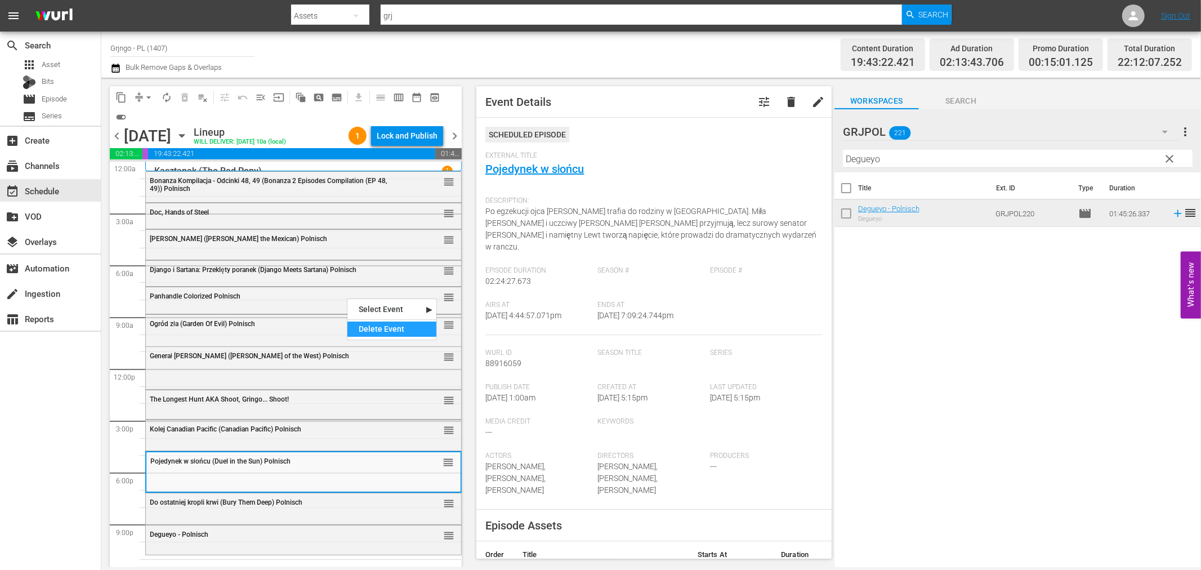
click at [373, 331] on div "Delete Event" at bounding box center [391, 328] width 89 height 15
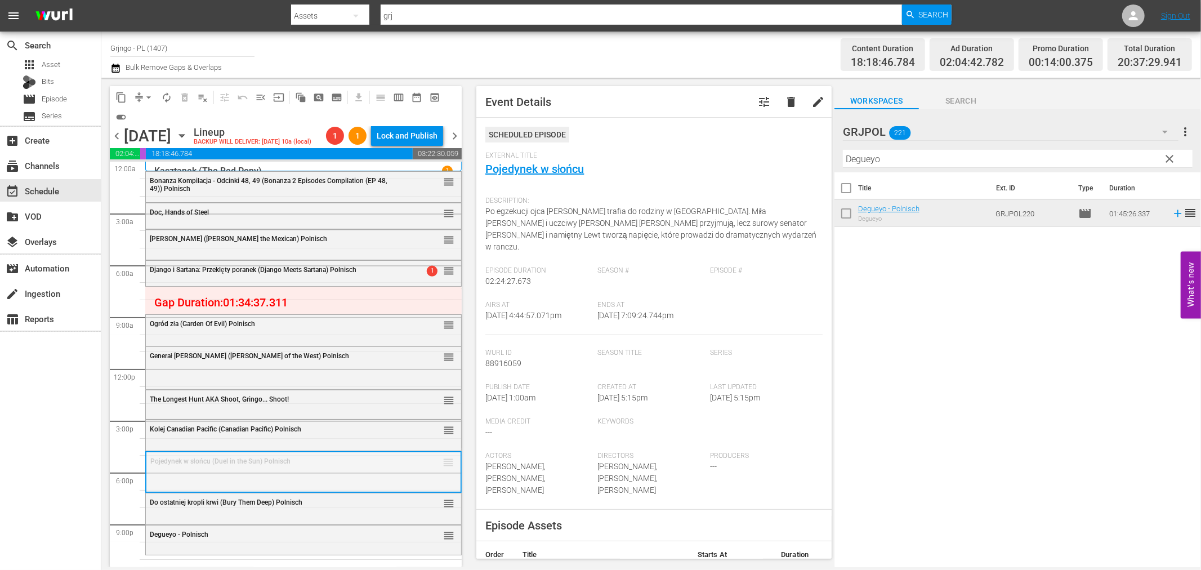
drag, startPoint x: 433, startPoint y: 457, endPoint x: 387, endPoint y: 287, distance: 176.3
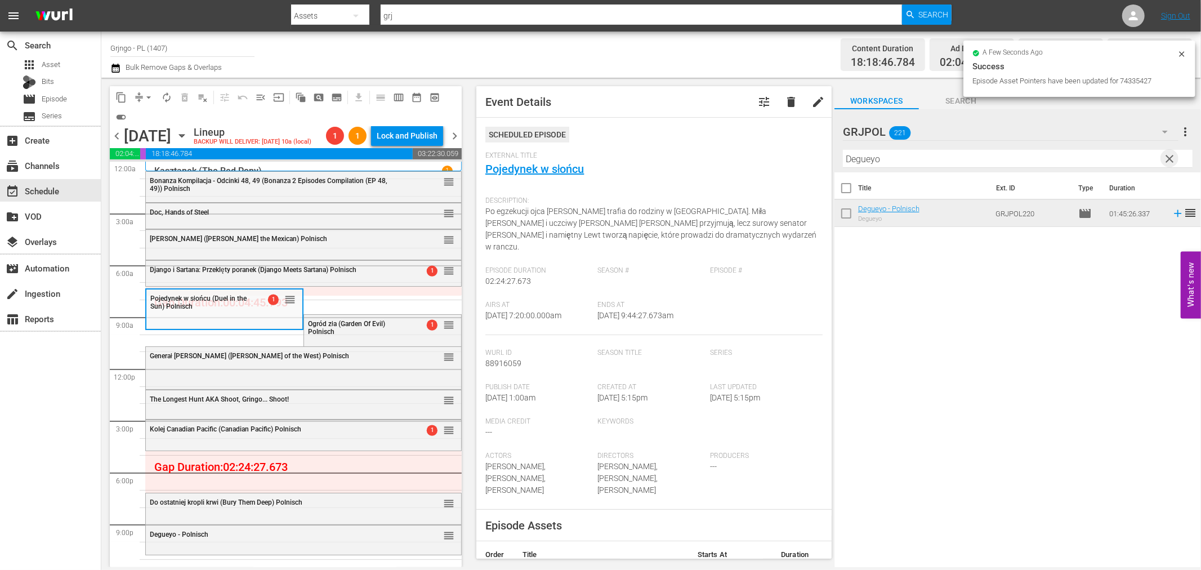
click at [1174, 159] on span "clear" at bounding box center [1170, 159] width 14 height 14
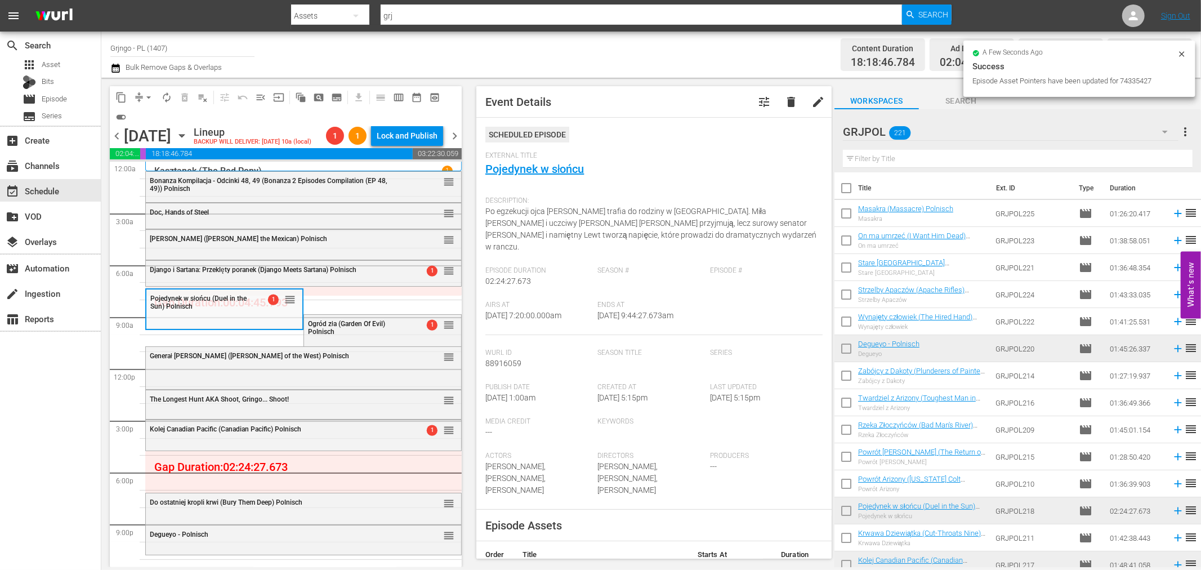
click at [863, 158] on input "text" at bounding box center [1018, 159] width 350 height 18
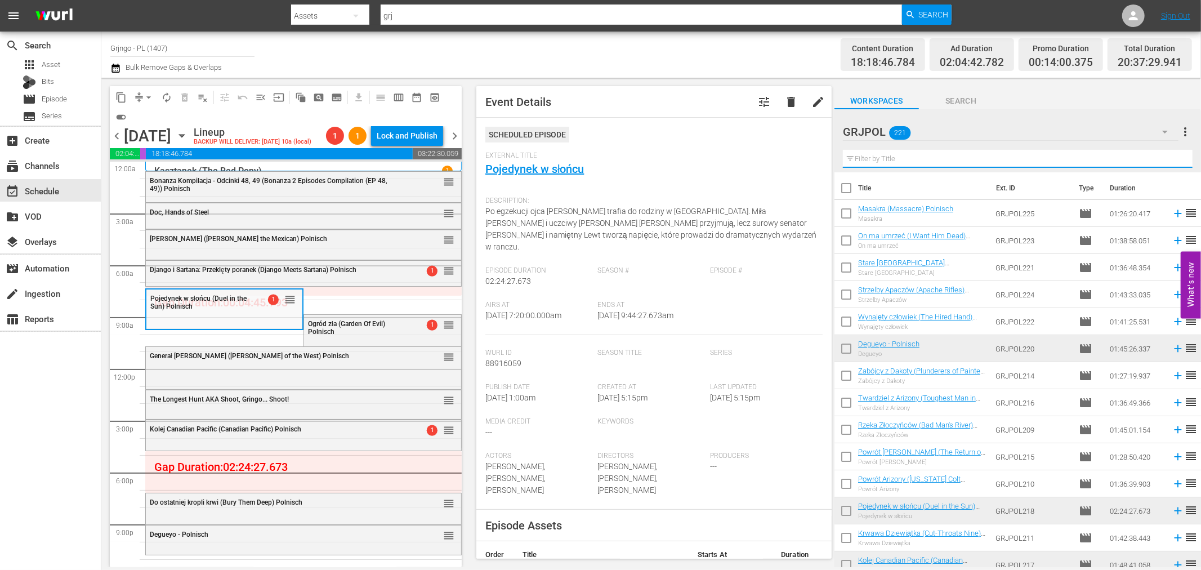
paste input "[US_STATE] Blaine"
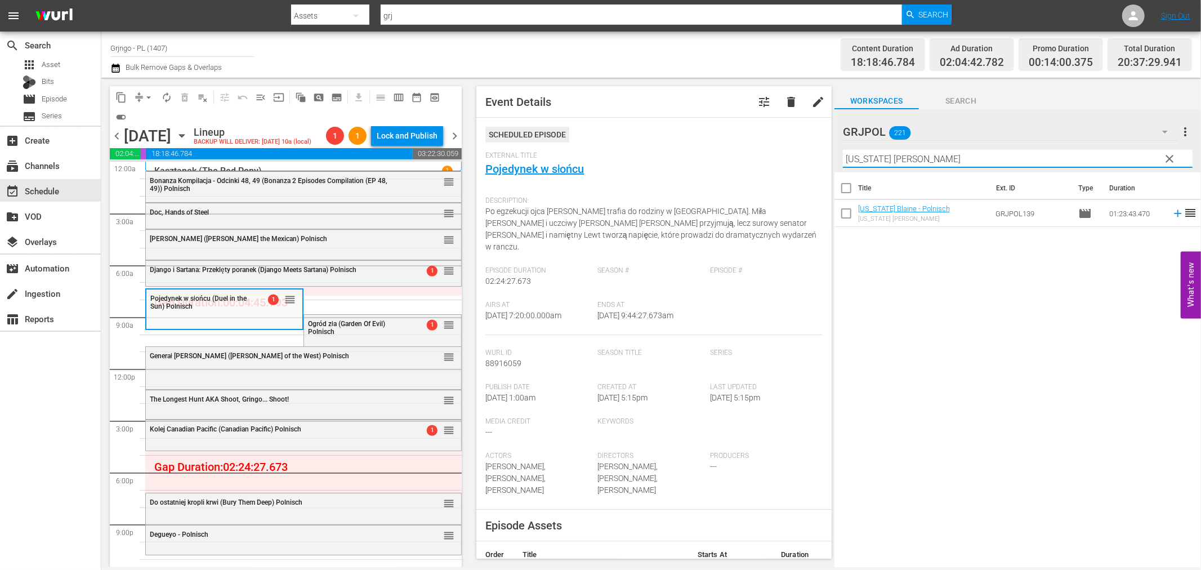
type input "[US_STATE] Blaine"
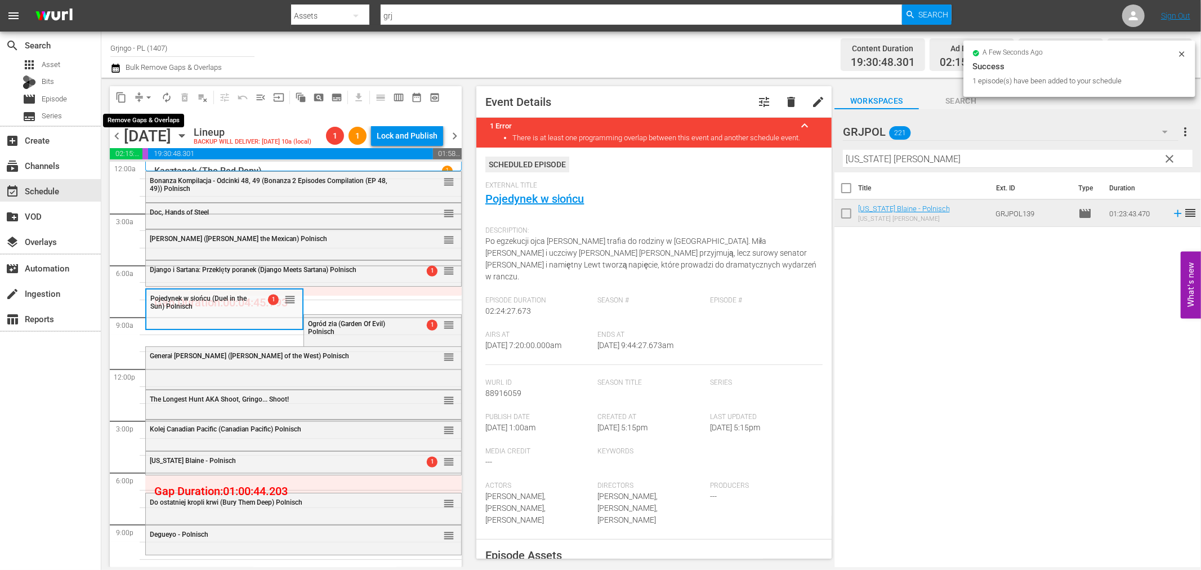
click at [146, 96] on span "arrow_drop_down" at bounding box center [148, 97] width 11 height 11
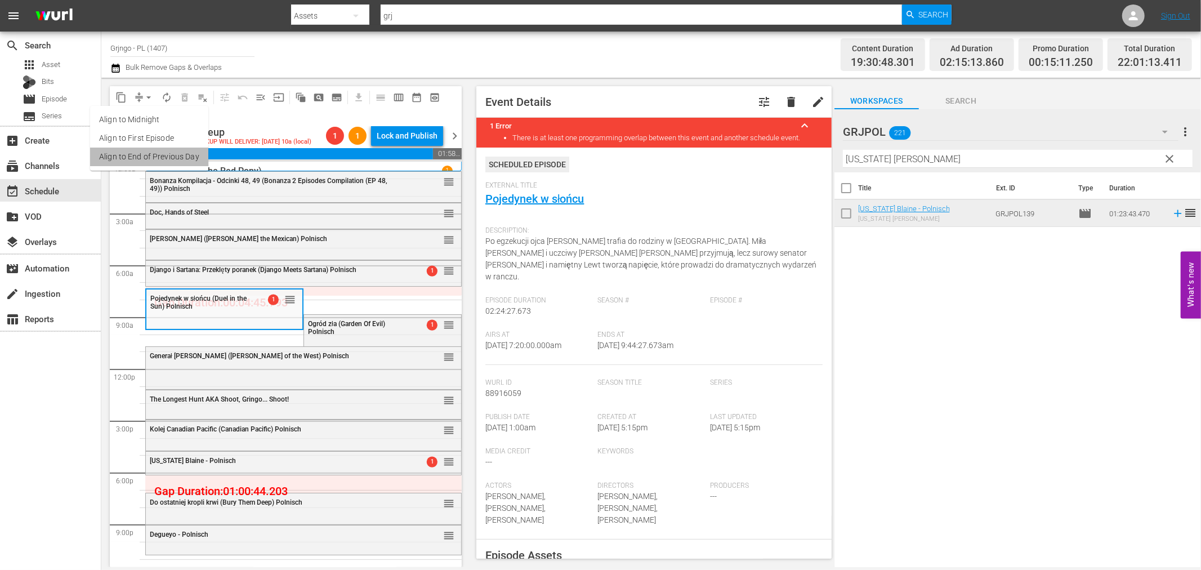
click at [175, 159] on li "Align to End of Previous Day" at bounding box center [149, 156] width 118 height 19
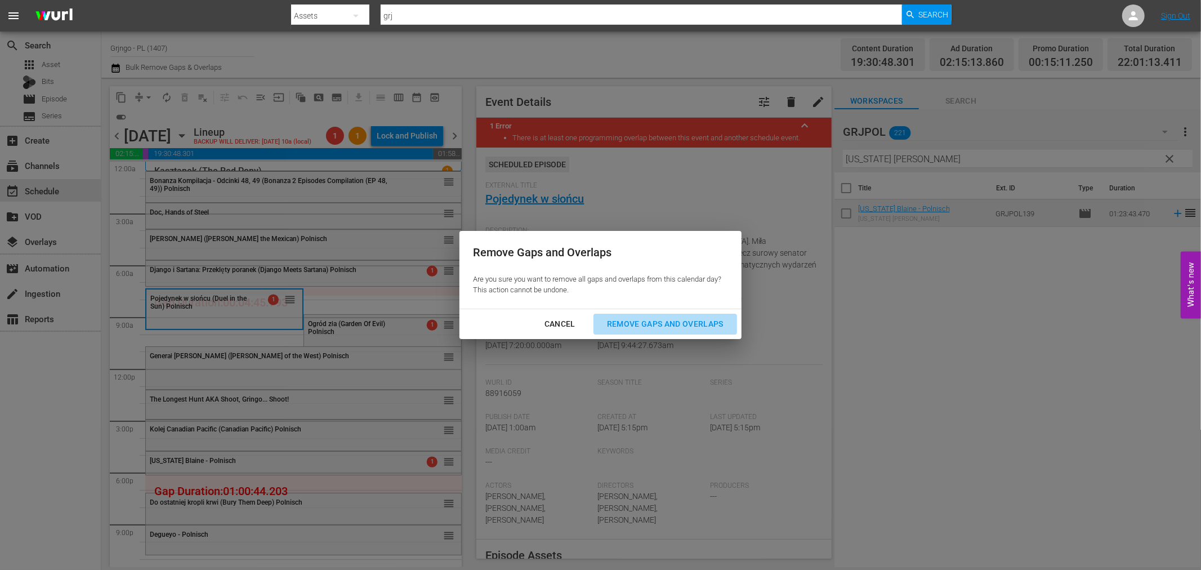
click at [668, 317] on div "Remove Gaps and Overlaps" at bounding box center [665, 324] width 135 height 14
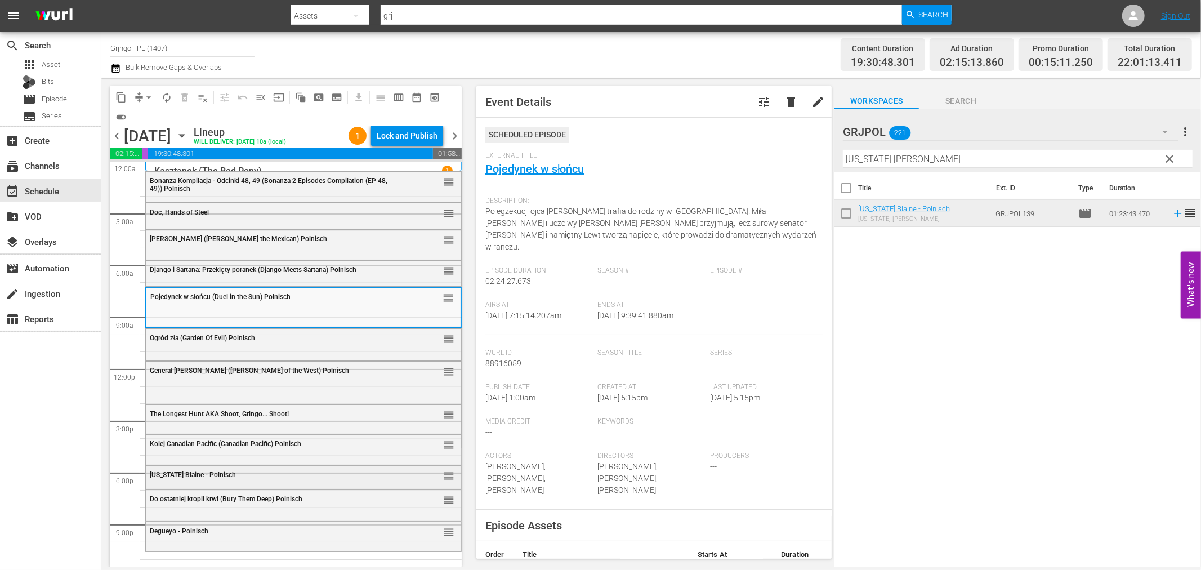
click at [418, 477] on div "reorder" at bounding box center [428, 474] width 51 height 11
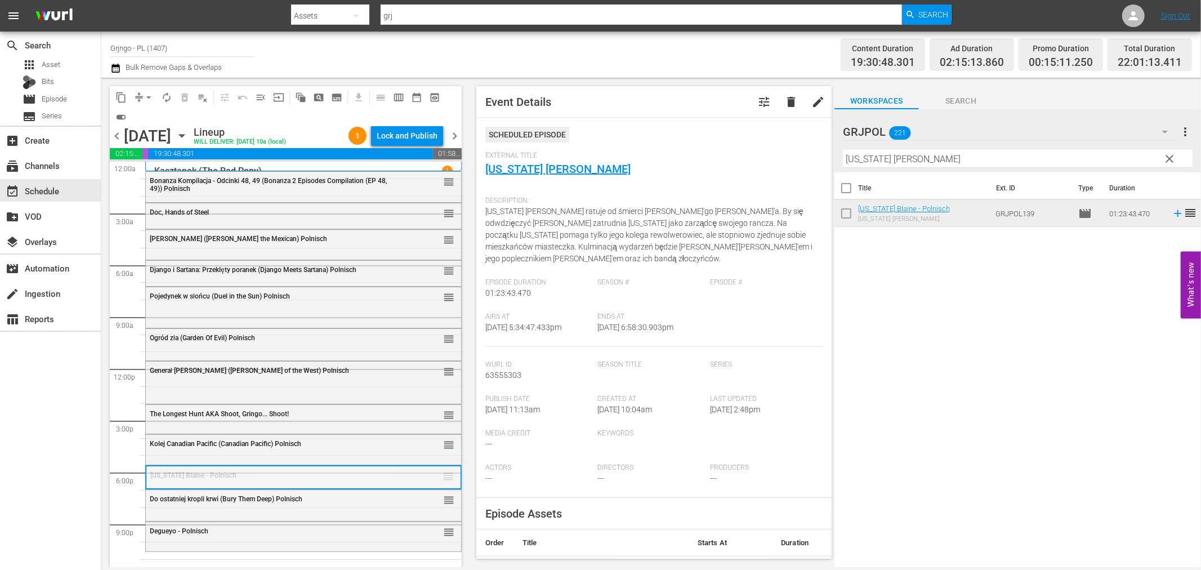
drag, startPoint x: 440, startPoint y: 472, endPoint x: 431, endPoint y: 545, distance: 73.8
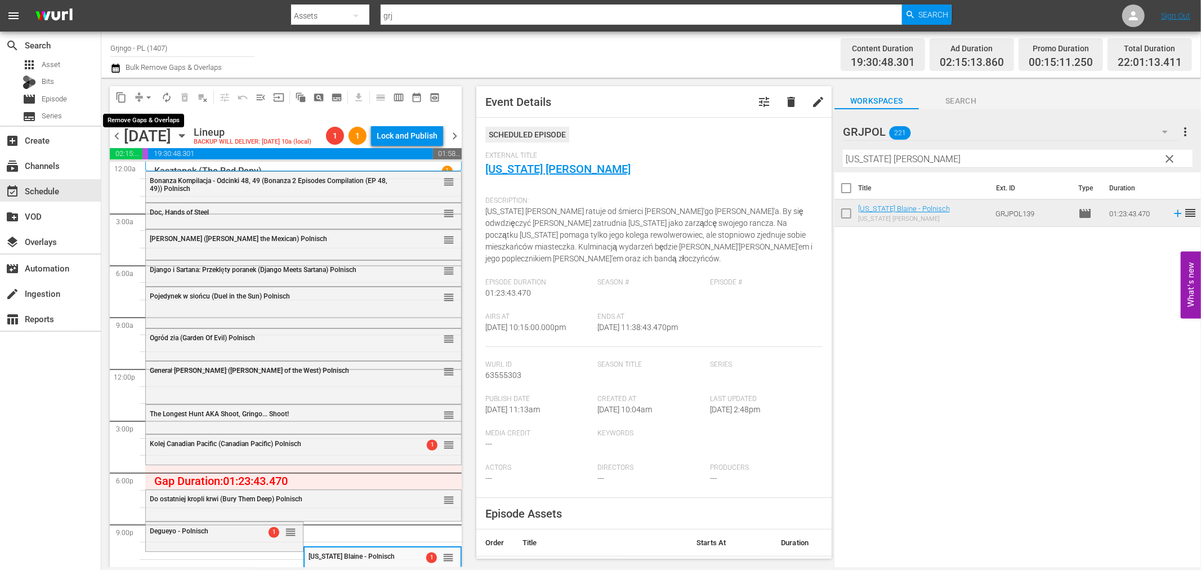
click at [143, 92] on span "arrow_drop_down" at bounding box center [148, 97] width 11 height 11
click at [144, 155] on li "Align to End of Previous Day" at bounding box center [149, 156] width 118 height 19
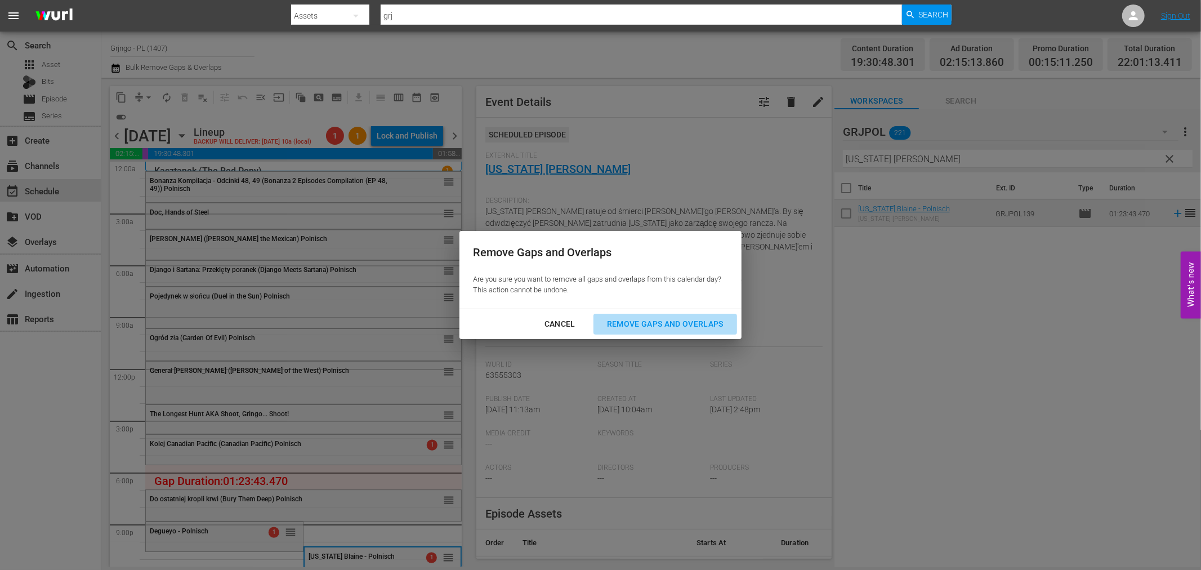
click at [663, 325] on div "Remove Gaps and Overlaps" at bounding box center [665, 324] width 135 height 14
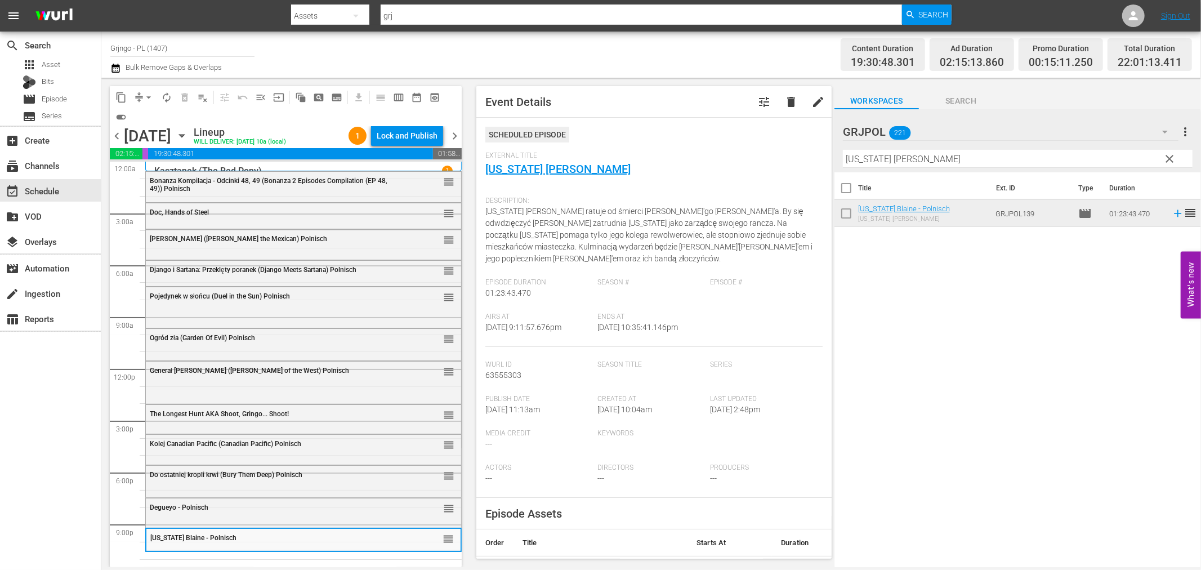
drag, startPoint x: 1171, startPoint y: 155, endPoint x: 835, endPoint y: 158, distance: 335.5
click at [1171, 155] on span "clear" at bounding box center [1170, 159] width 14 height 14
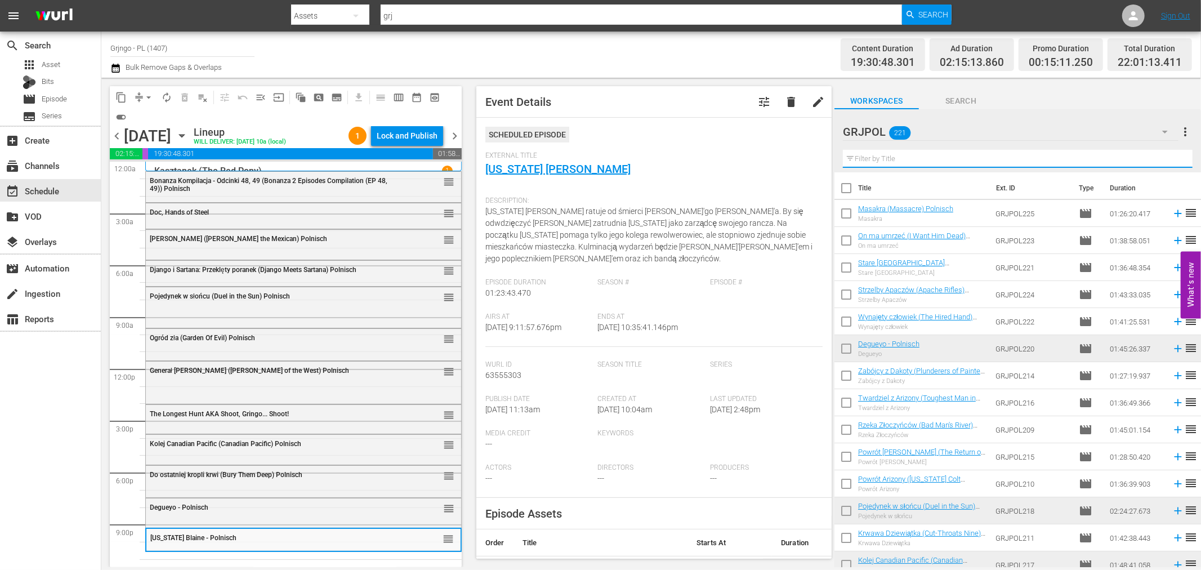
click at [867, 159] on input "text" at bounding box center [1018, 159] width 350 height 18
paste input "Black Tigress"
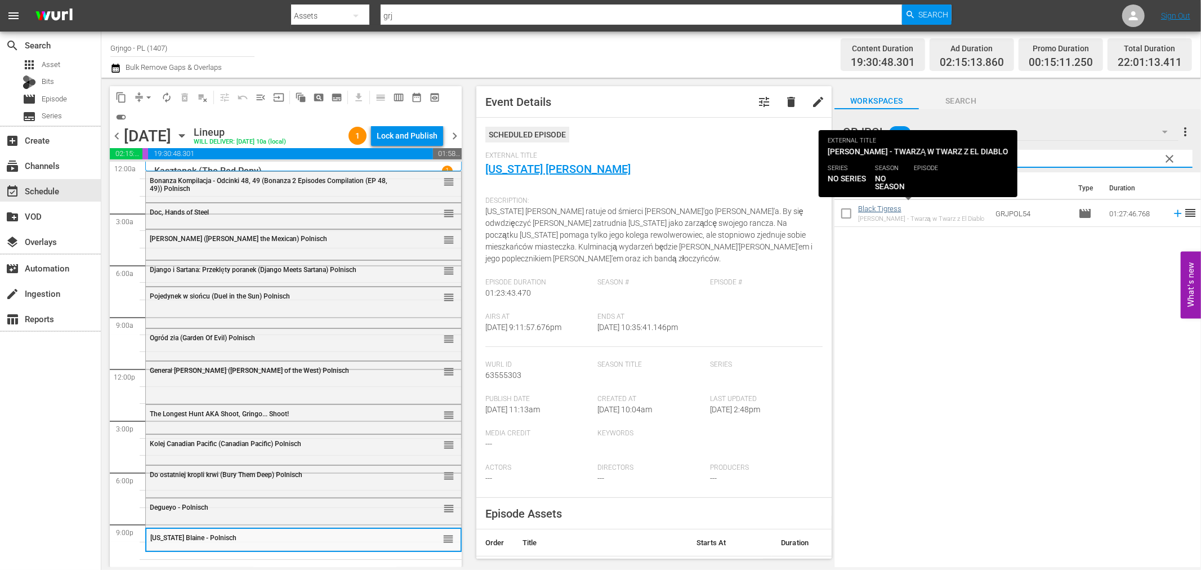
type input "Black Tigress"
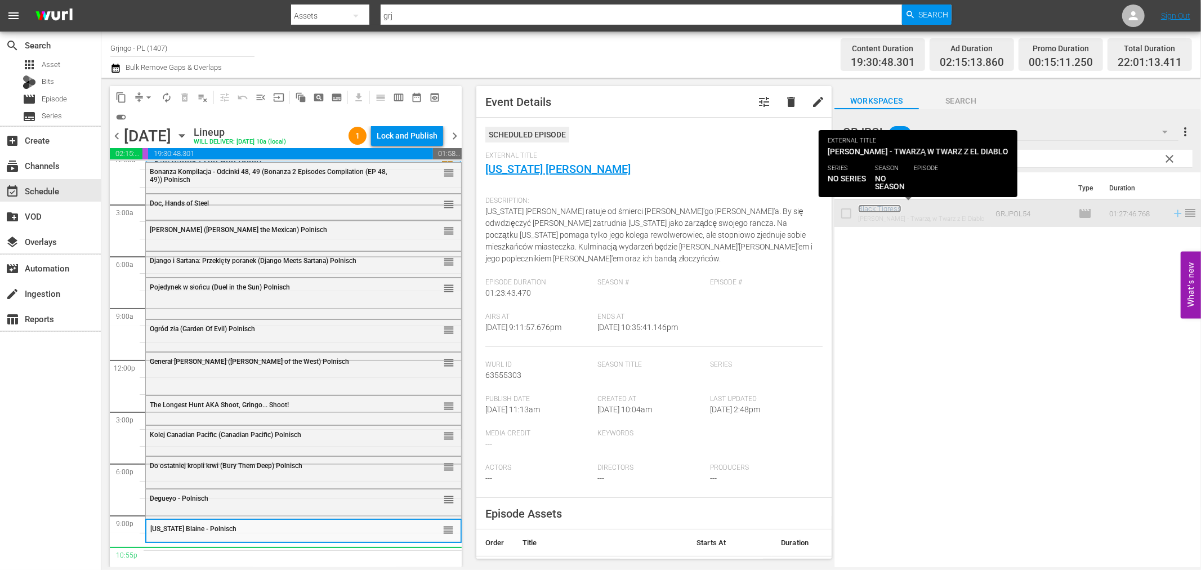
scroll to position [8, 0]
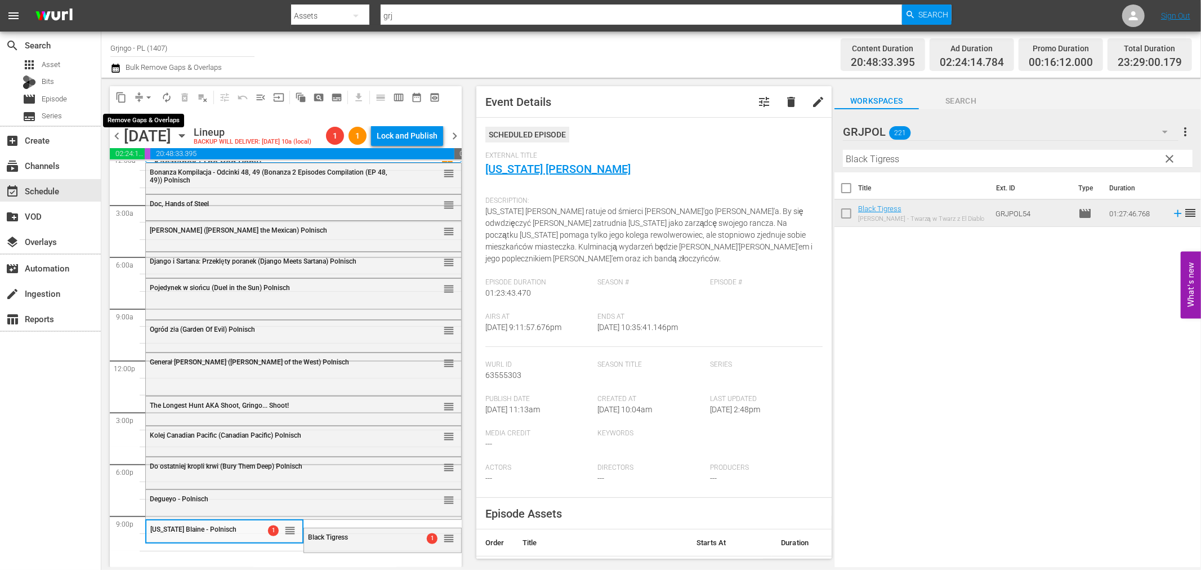
click at [149, 99] on span "arrow_drop_down" at bounding box center [148, 97] width 11 height 11
click at [147, 156] on li "Align to End of Previous Day" at bounding box center [149, 156] width 118 height 19
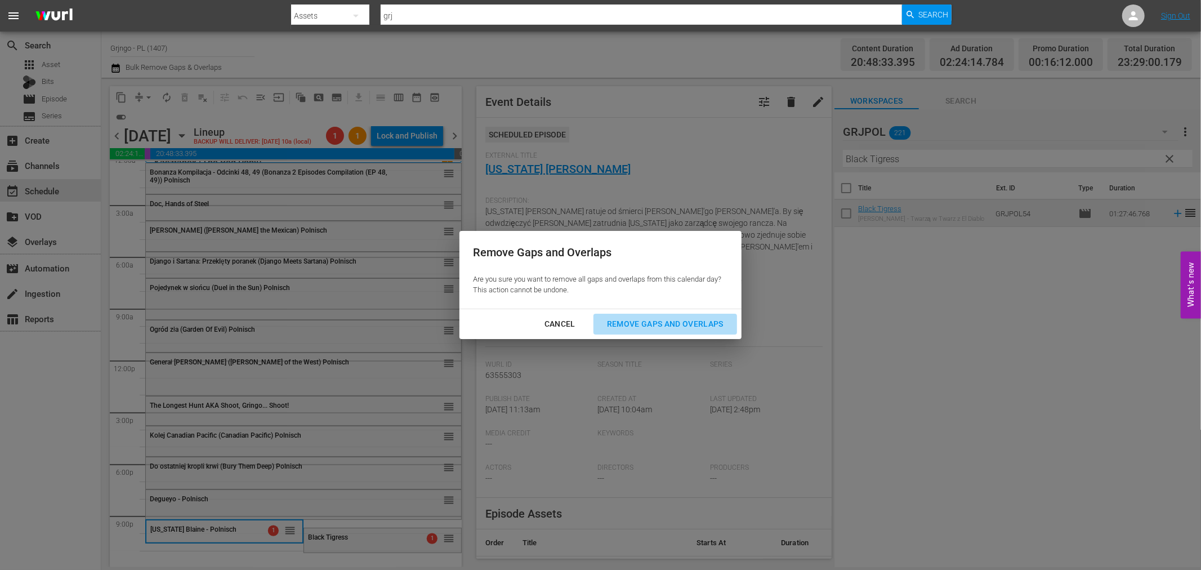
click at [697, 329] on div "Remove Gaps and Overlaps" at bounding box center [665, 324] width 135 height 14
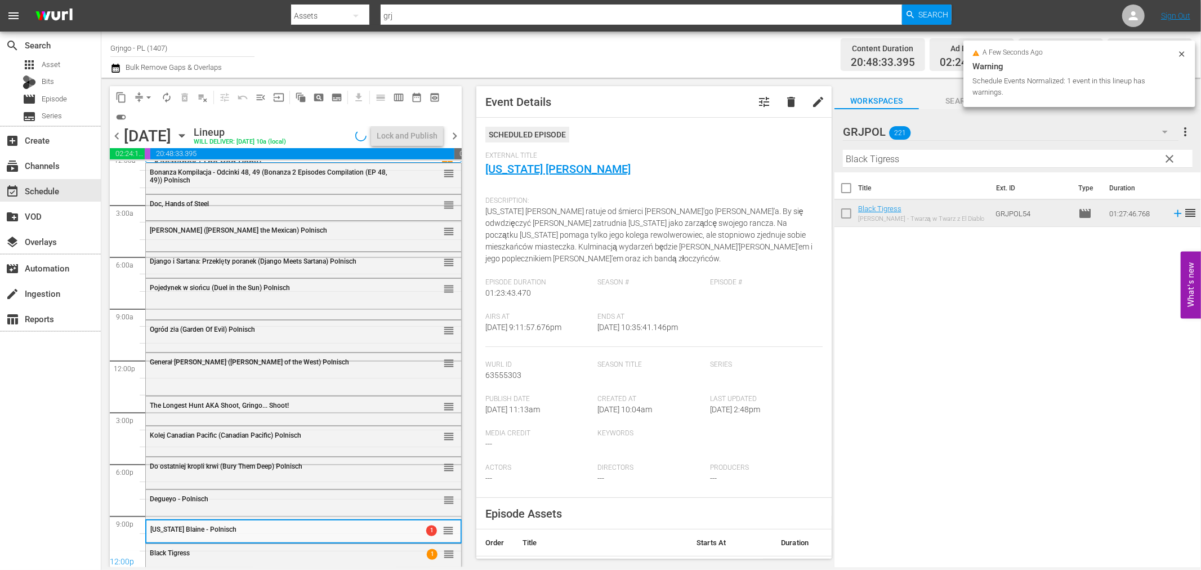
scroll to position [10, 0]
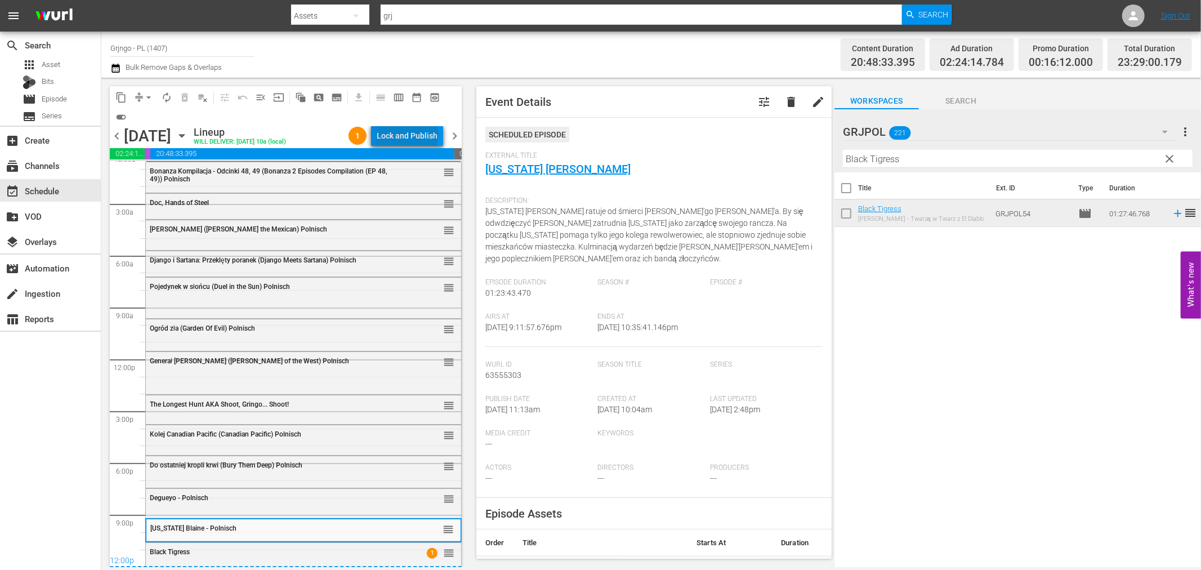
click at [410, 133] on div "Lock and Publish" at bounding box center [407, 136] width 61 height 20
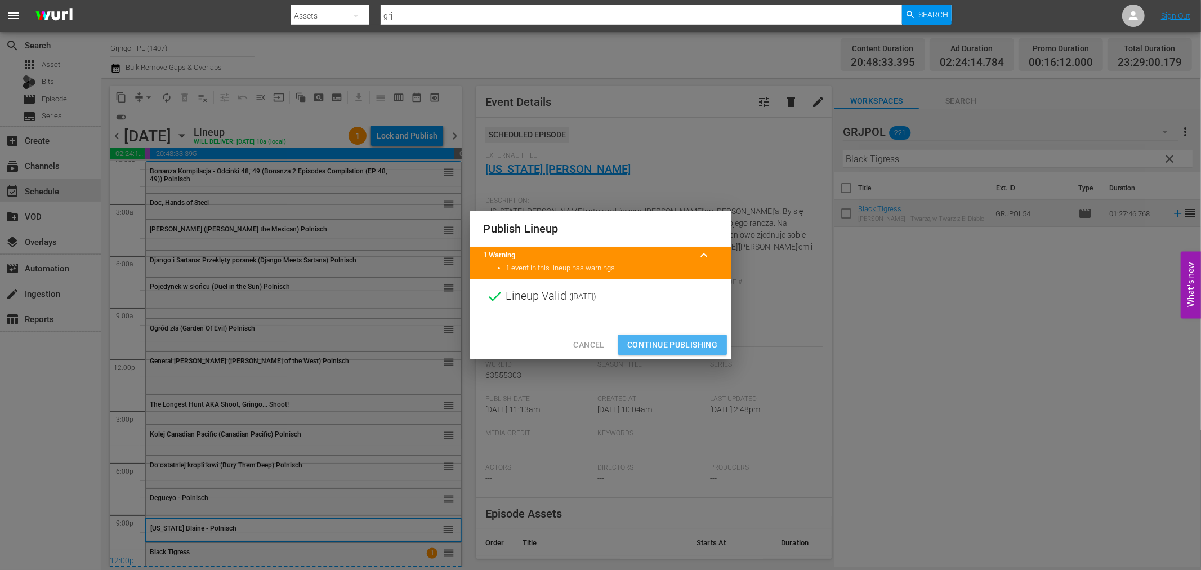
click at [678, 339] on span "Continue Publishing" at bounding box center [672, 345] width 91 height 14
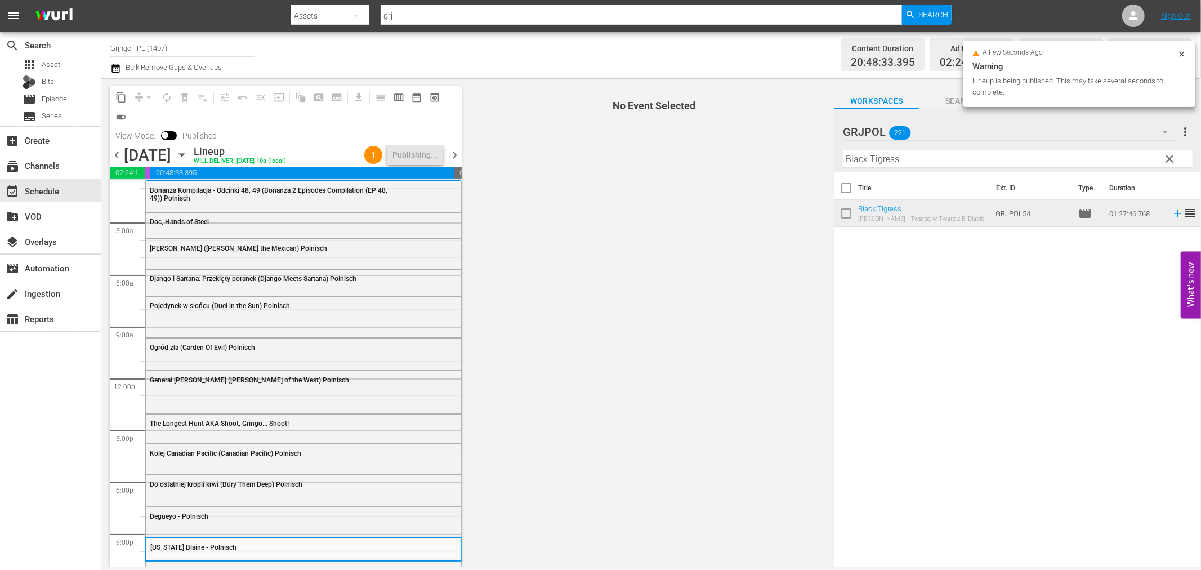
scroll to position [20, 0]
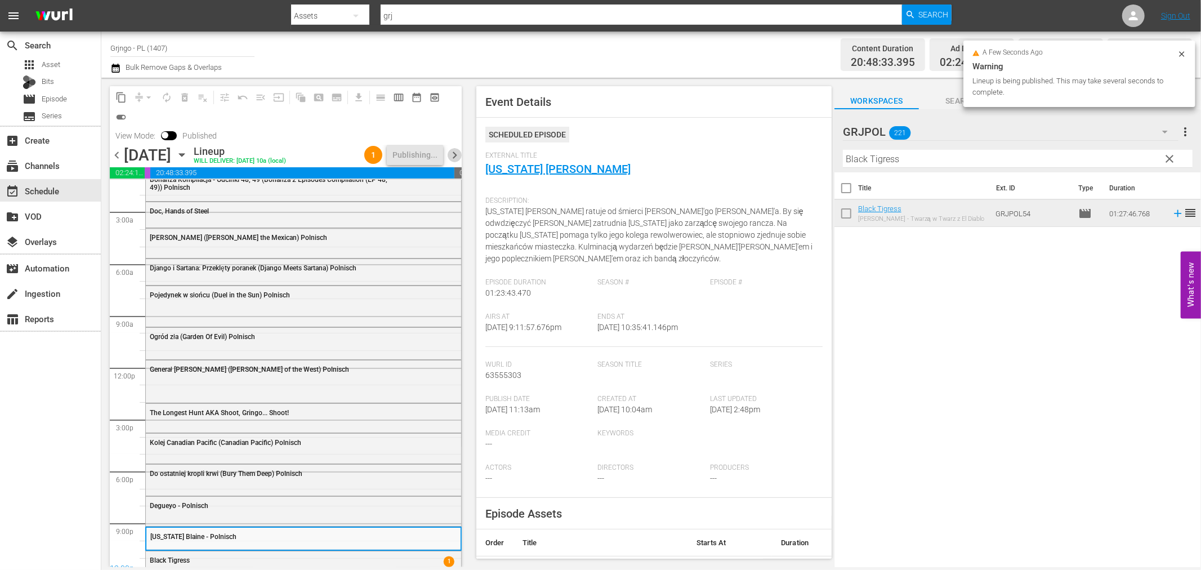
click at [451, 153] on span "chevron_right" at bounding box center [455, 155] width 14 height 14
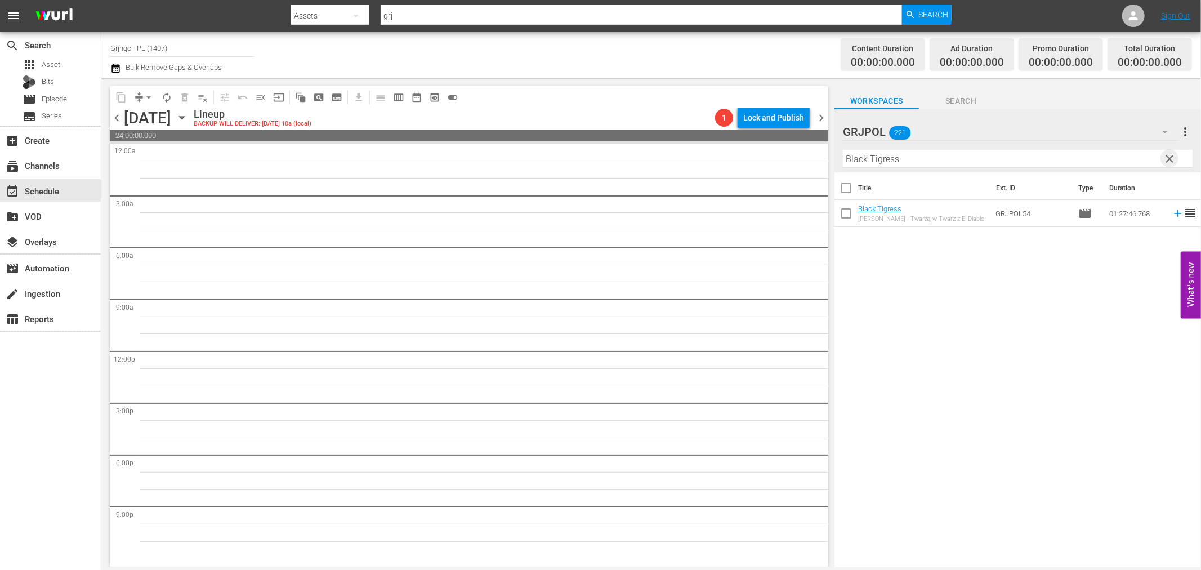
click at [1167, 160] on span "clear" at bounding box center [1170, 159] width 14 height 14
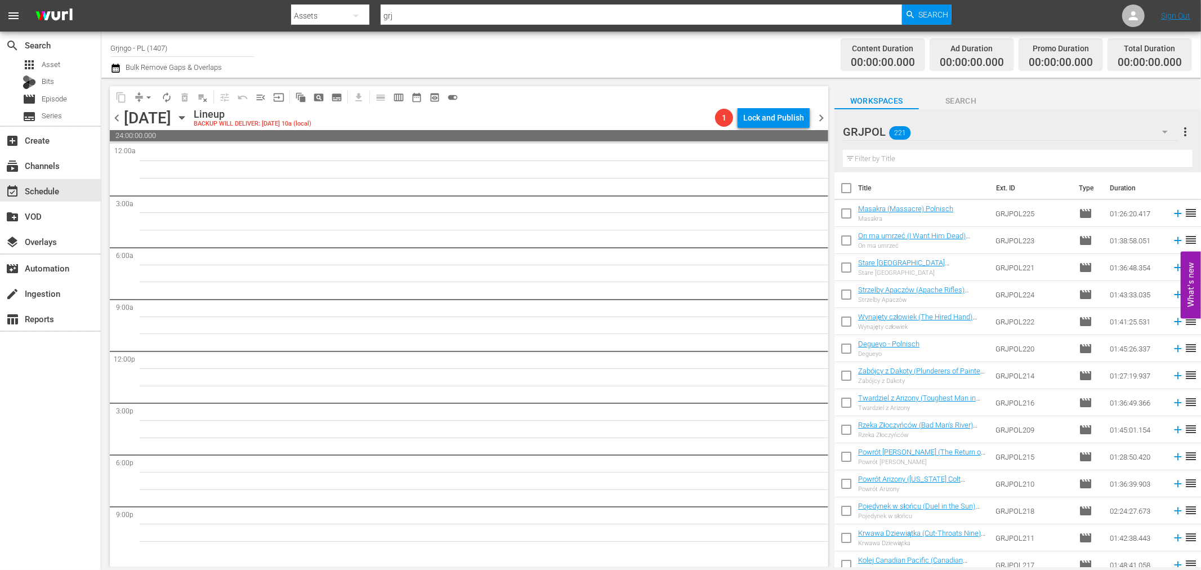
drag, startPoint x: 929, startPoint y: 147, endPoint x: 887, endPoint y: 169, distance: 47.6
click at [888, 171] on div "Filter by Title" at bounding box center [1018, 158] width 350 height 27
paste input "Death Knows No Time AKA Tierra Brava"
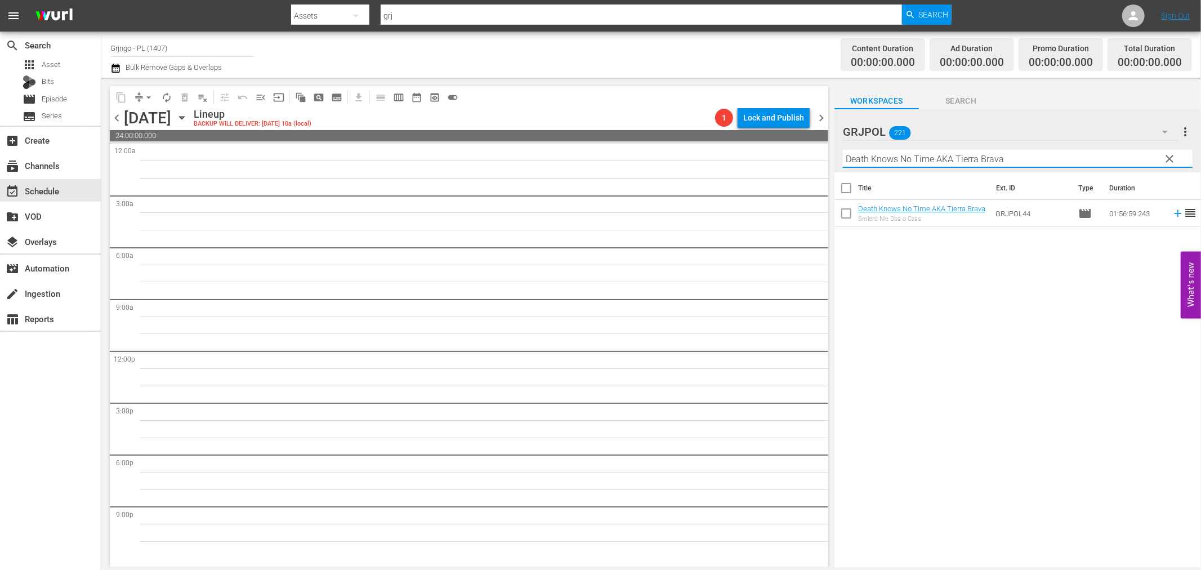
type input "Death Knows No Time AKA Tierra Brava"
click at [117, 115] on span "chevron_left" at bounding box center [117, 118] width 14 height 14
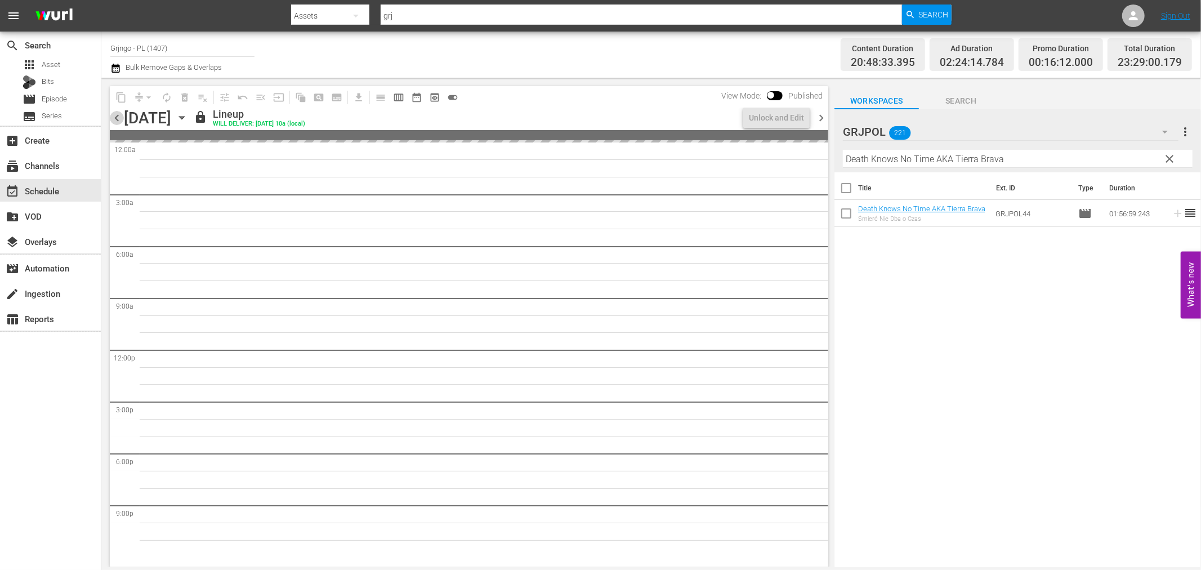
click at [117, 115] on span "chevron_left" at bounding box center [117, 118] width 14 height 14
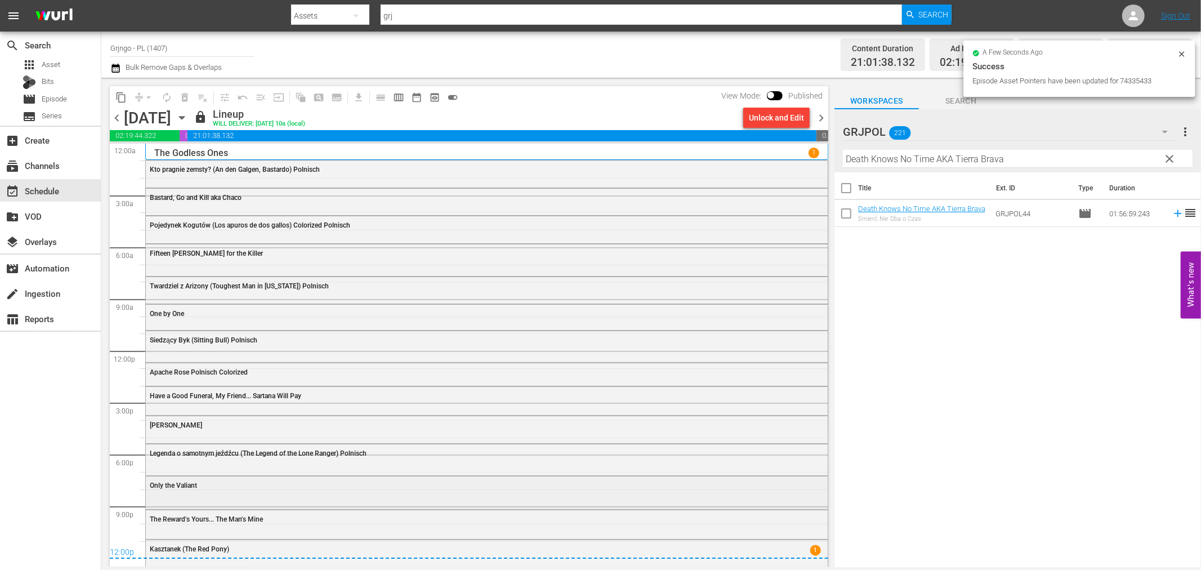
click at [232, 489] on div "Only the Valiant" at bounding box center [456, 485] width 612 height 8
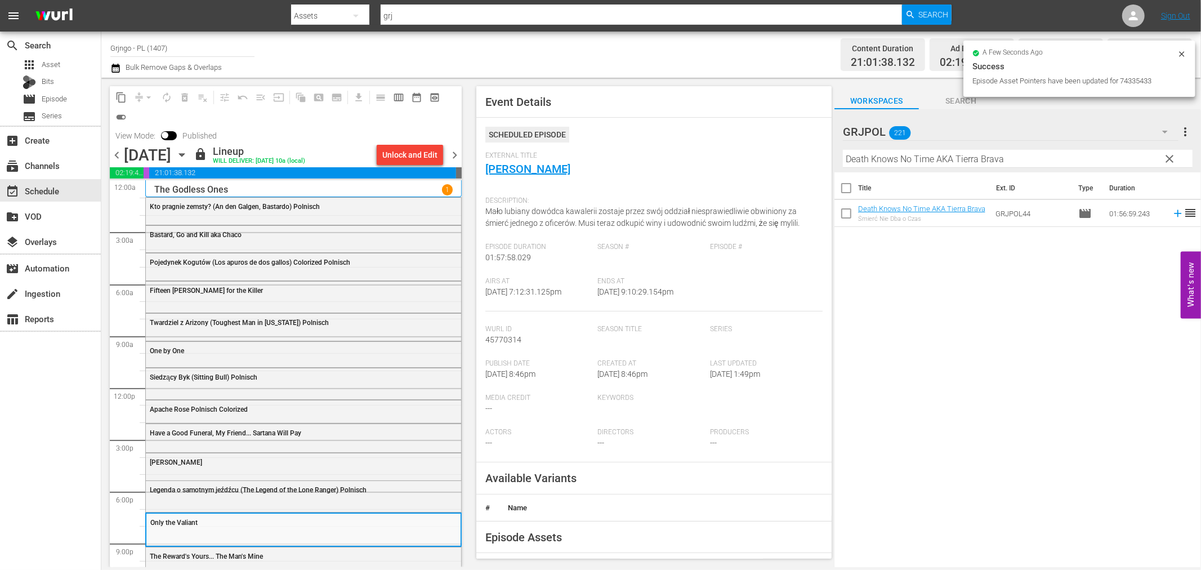
scroll to position [38, 0]
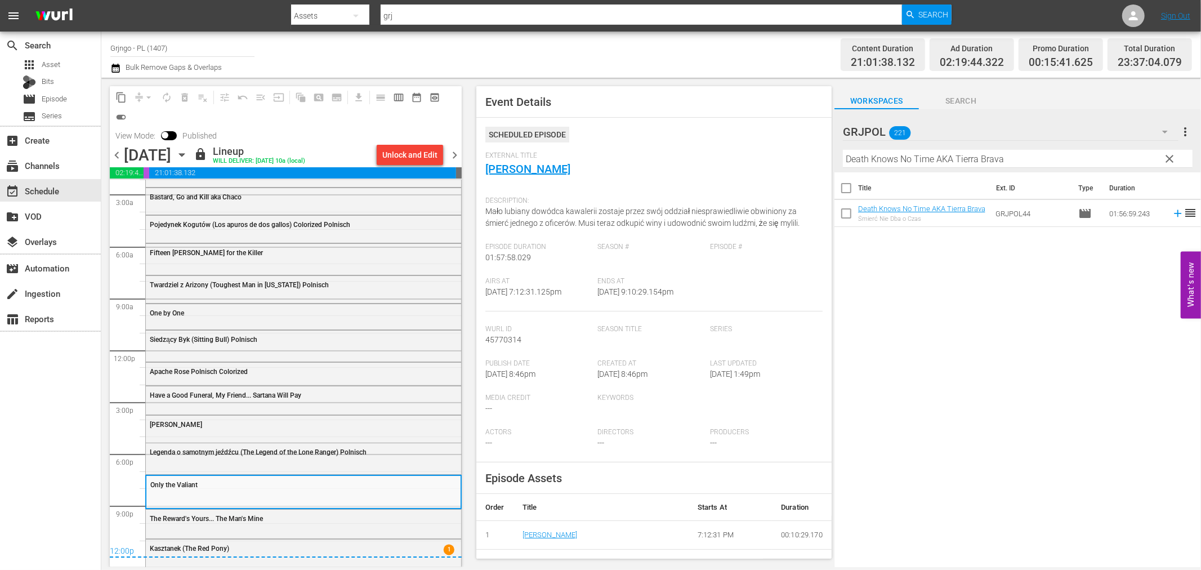
click at [268, 455] on span "Legenda o samotnym jeźdźcu (The Legend of the Lone Ranger) Polnisch" at bounding box center [258, 452] width 217 height 8
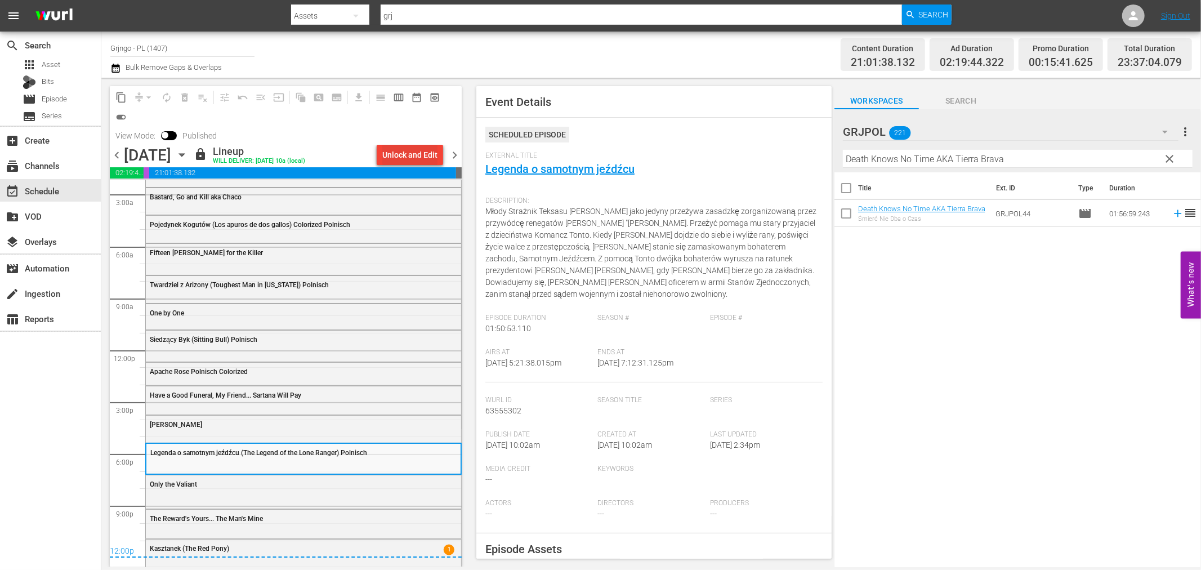
click at [408, 149] on div "Unlock and Edit" at bounding box center [409, 155] width 55 height 20
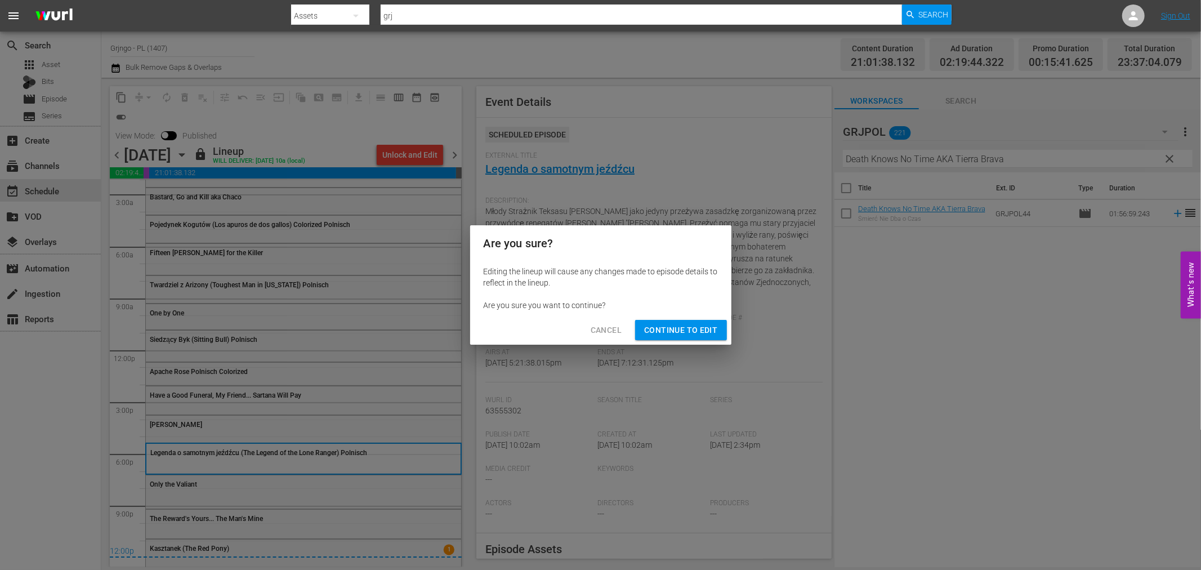
click at [713, 337] on button "Continue to Edit" at bounding box center [680, 330] width 91 height 21
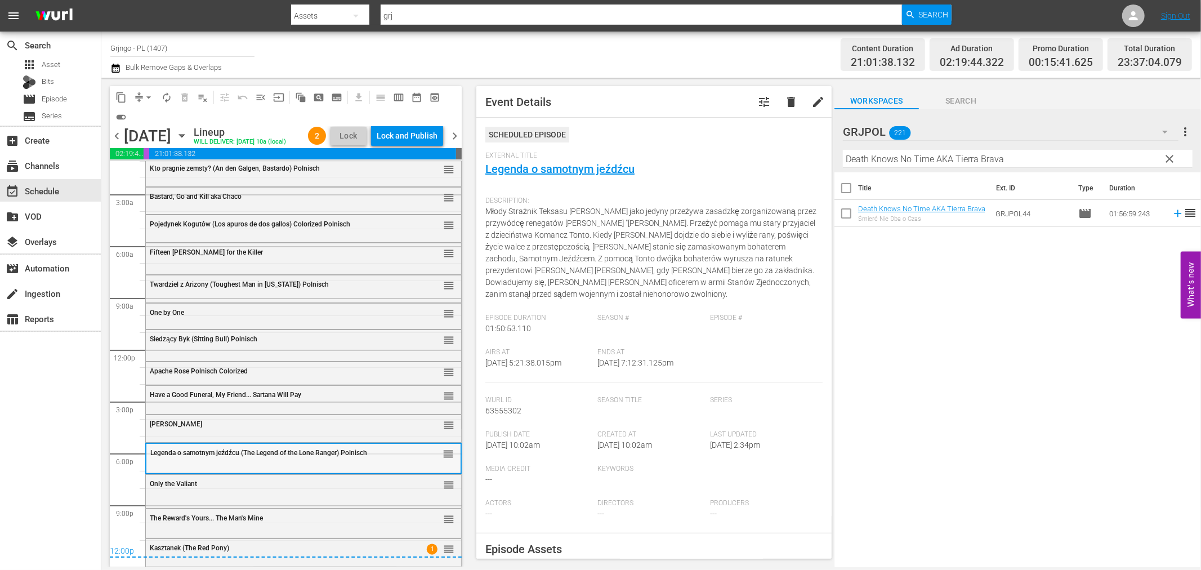
scroll to position [37, 0]
click at [307, 432] on div "Hannie Caulder - Polnisch reorder" at bounding box center [303, 424] width 315 height 19
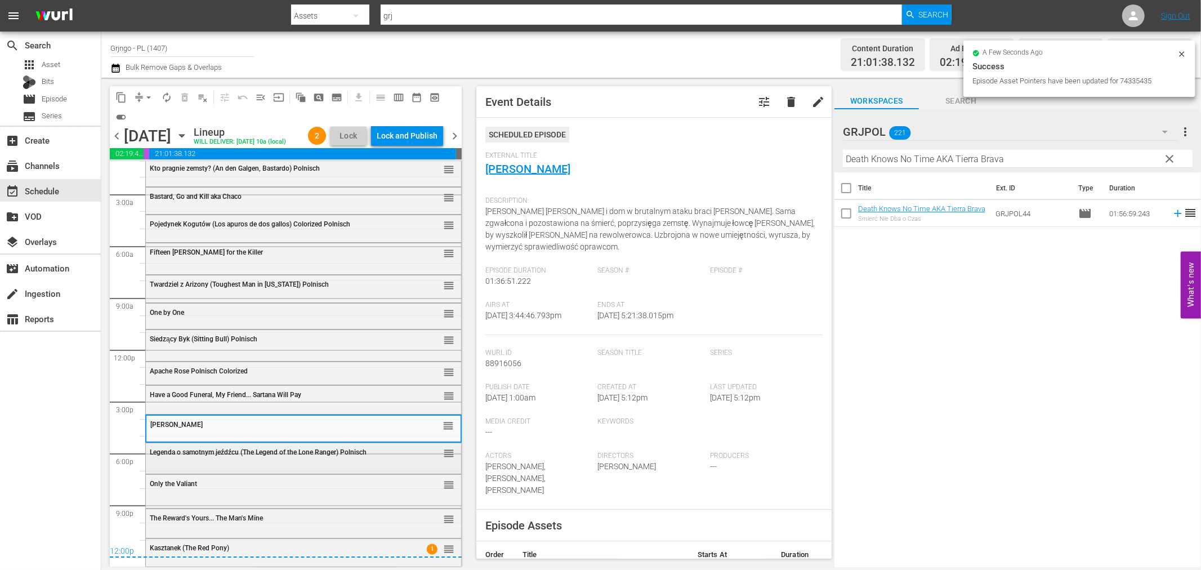
click at [310, 460] on div "Legenda o samotnym jeźdźcu (The Legend of the Lone Ranger) Polnisch reorder" at bounding box center [303, 452] width 315 height 19
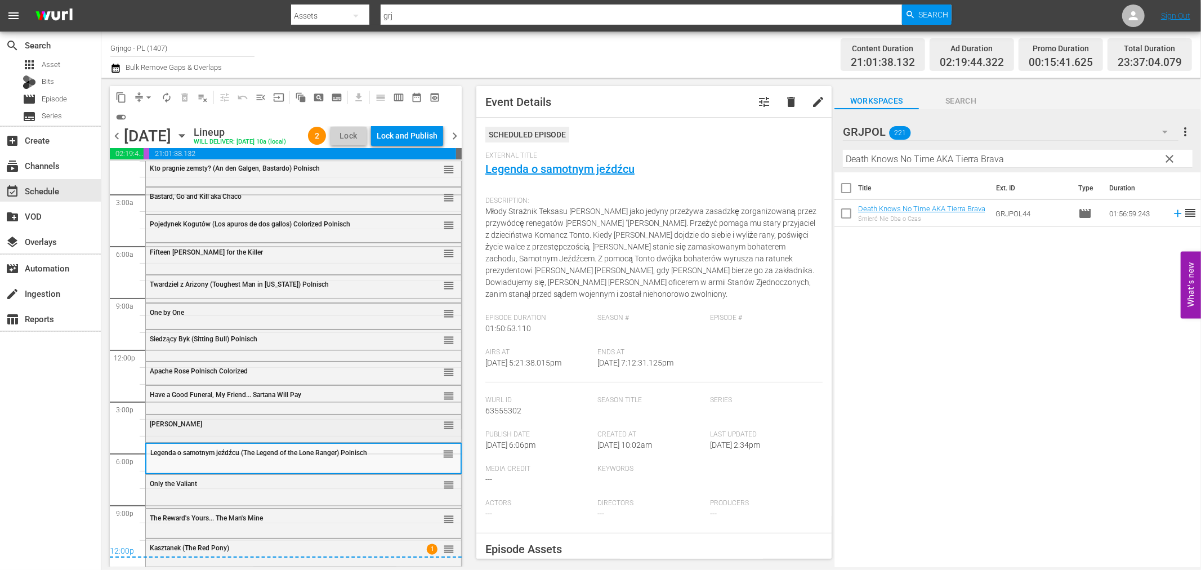
click at [243, 419] on div "[PERSON_NAME]" at bounding box center [275, 423] width 250 height 9
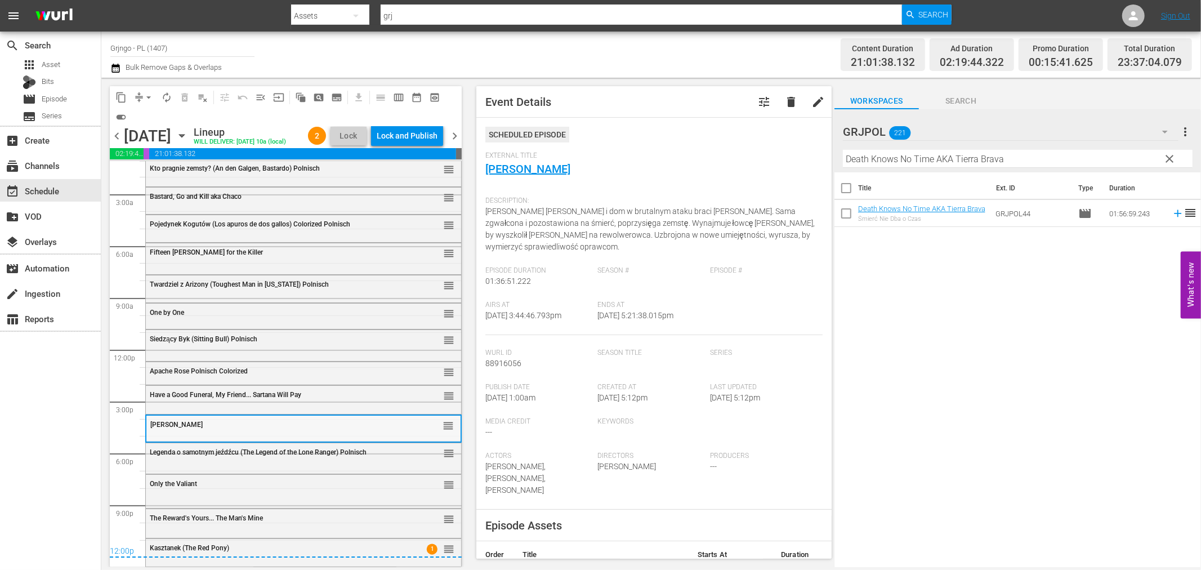
click at [265, 432] on div "Hannie Caulder - Polnisch reorder" at bounding box center [303, 424] width 314 height 19
click at [218, 464] on div "Legenda o samotnym jeźdźcu (The Legend of the Lone Ranger) Polnisch reorder" at bounding box center [303, 457] width 315 height 29
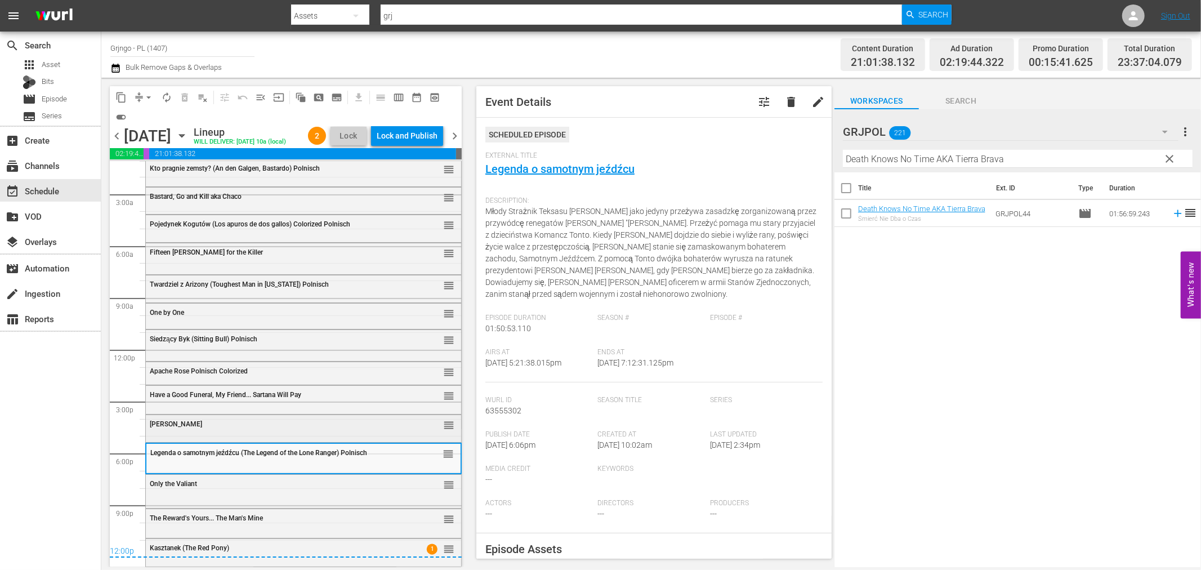
click at [231, 423] on div "[PERSON_NAME]" at bounding box center [275, 424] width 250 height 8
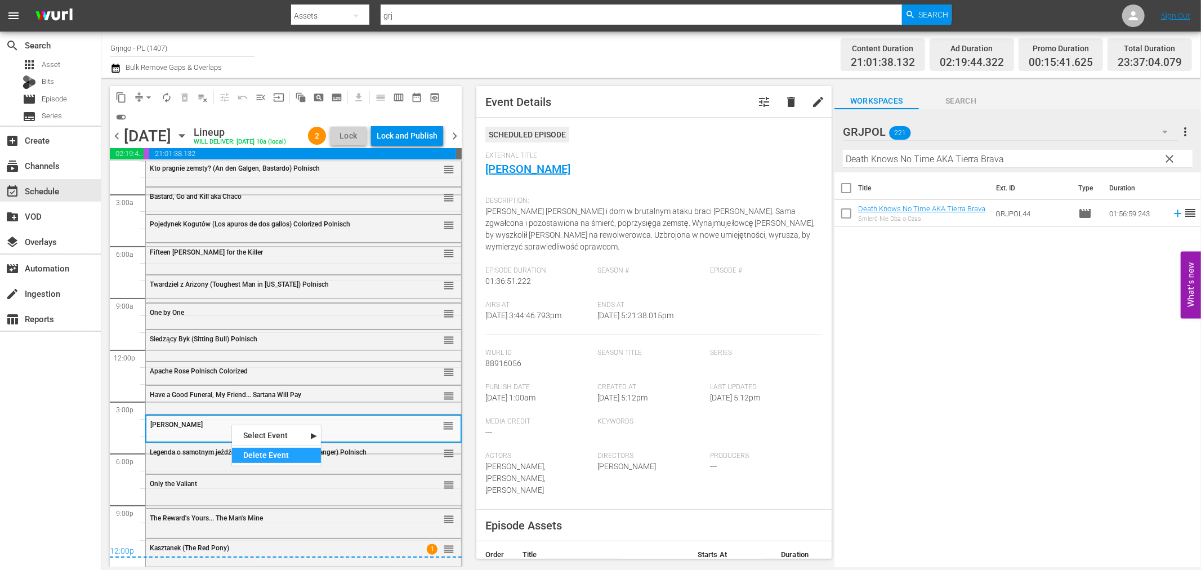
click at [262, 455] on div "Delete Event" at bounding box center [276, 455] width 89 height 15
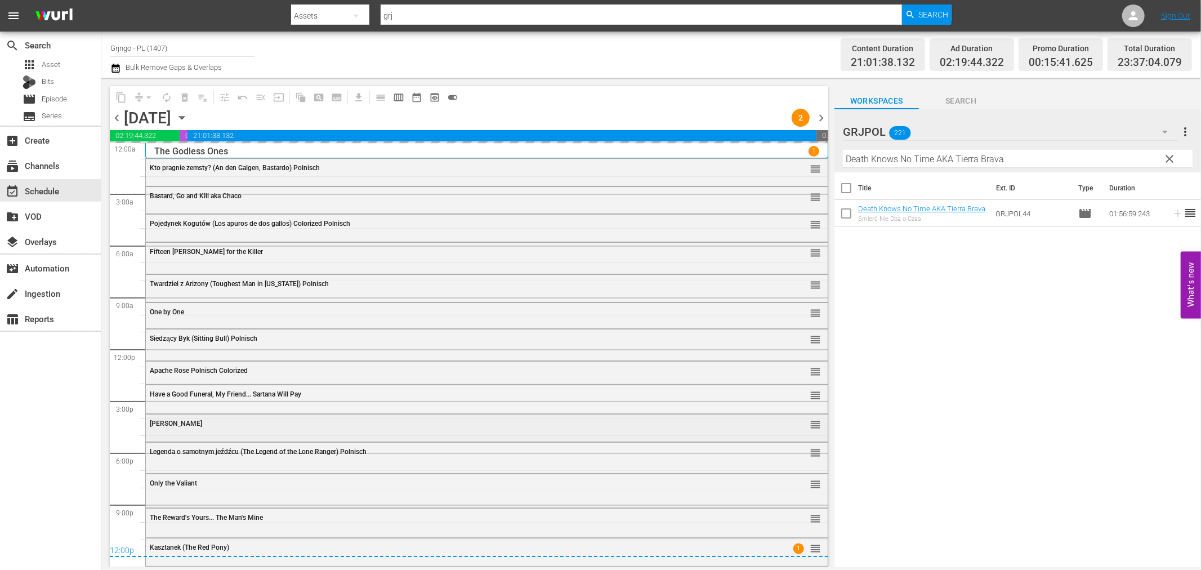
scroll to position [1, 0]
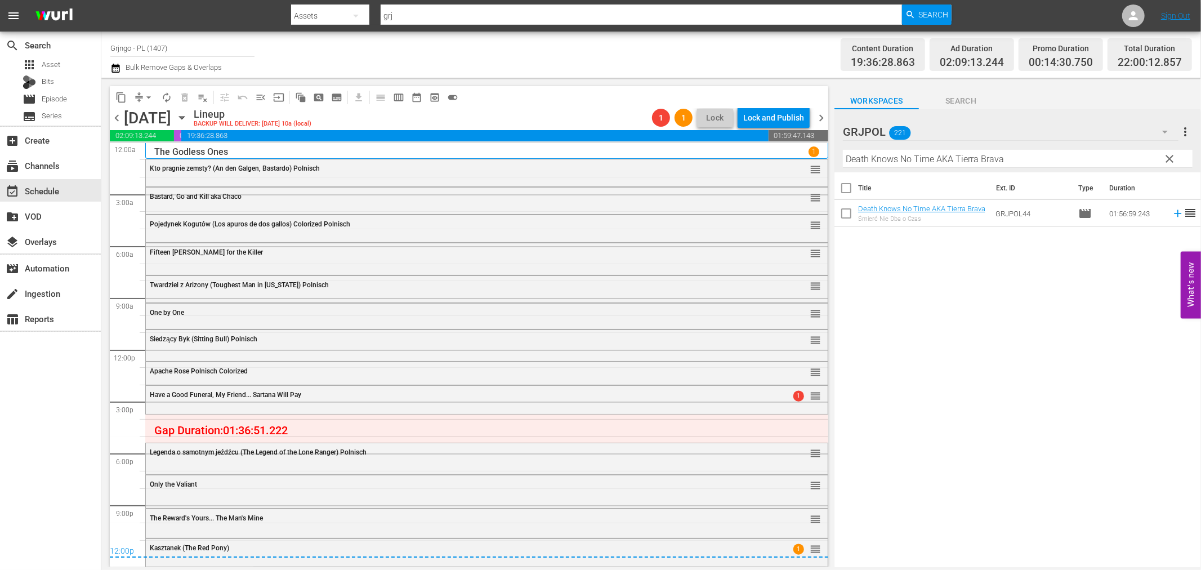
drag, startPoint x: 805, startPoint y: 455, endPoint x: 808, endPoint y: 414, distance: 41.2
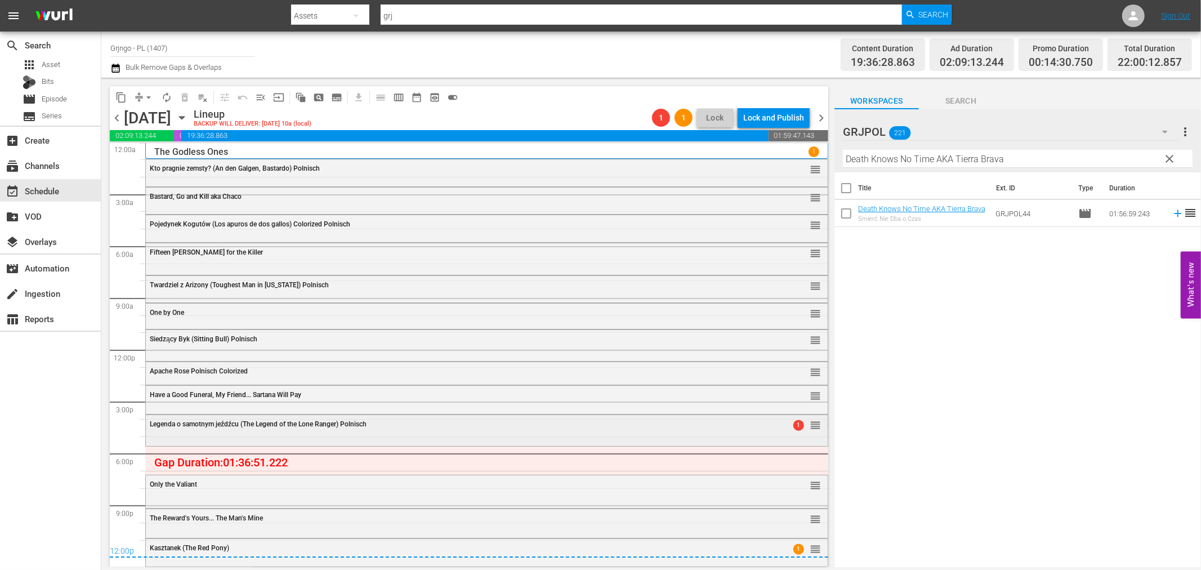
click at [378, 435] on div "Legenda o samotnym jeźdźcu (The Legend of the Lone Ranger) Polnisch 1 reorder" at bounding box center [487, 429] width 682 height 29
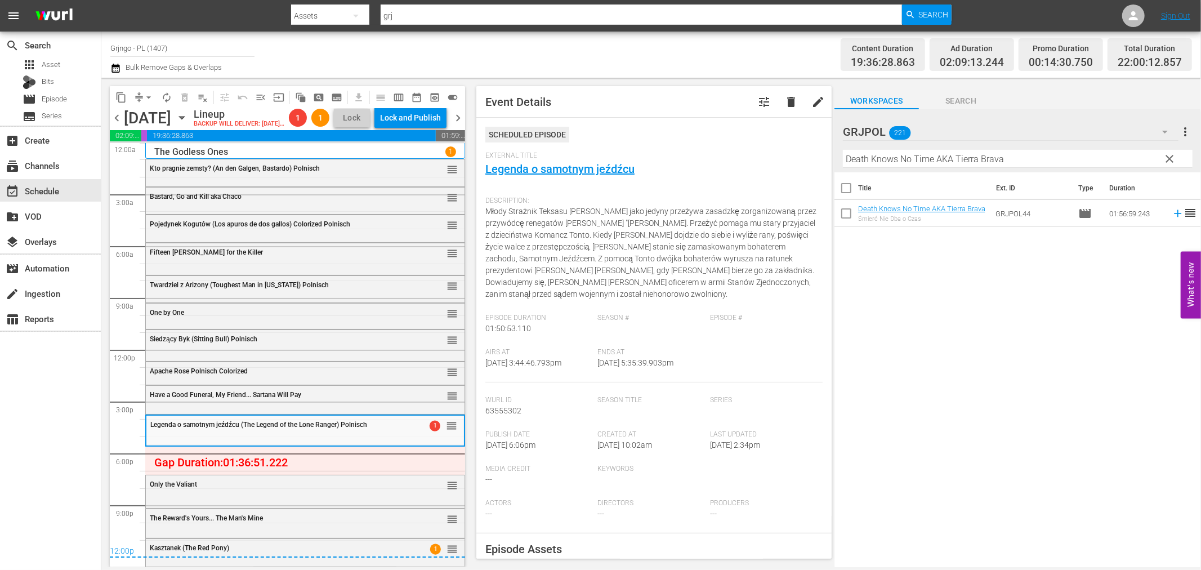
click at [359, 479] on div "Only the Valiant reorder Fifteen Scaffolds for the Killer reorder Siedzący Byk …" at bounding box center [305, 349] width 320 height 415
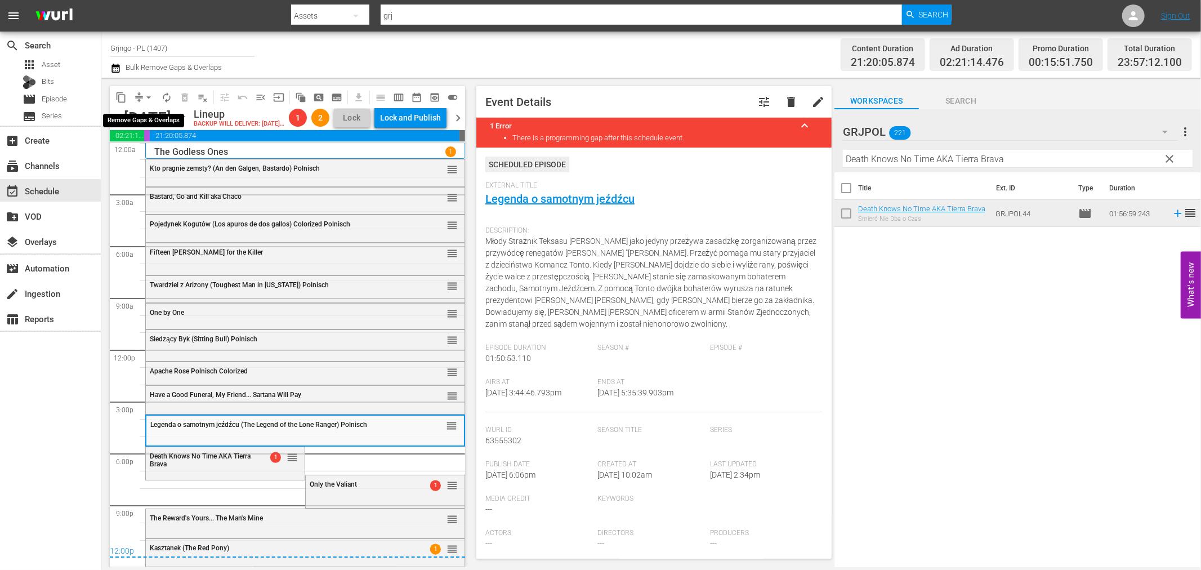
click at [149, 95] on span "arrow_drop_down" at bounding box center [148, 97] width 11 height 11
click at [186, 155] on li "Align to End of Previous Day" at bounding box center [149, 156] width 118 height 19
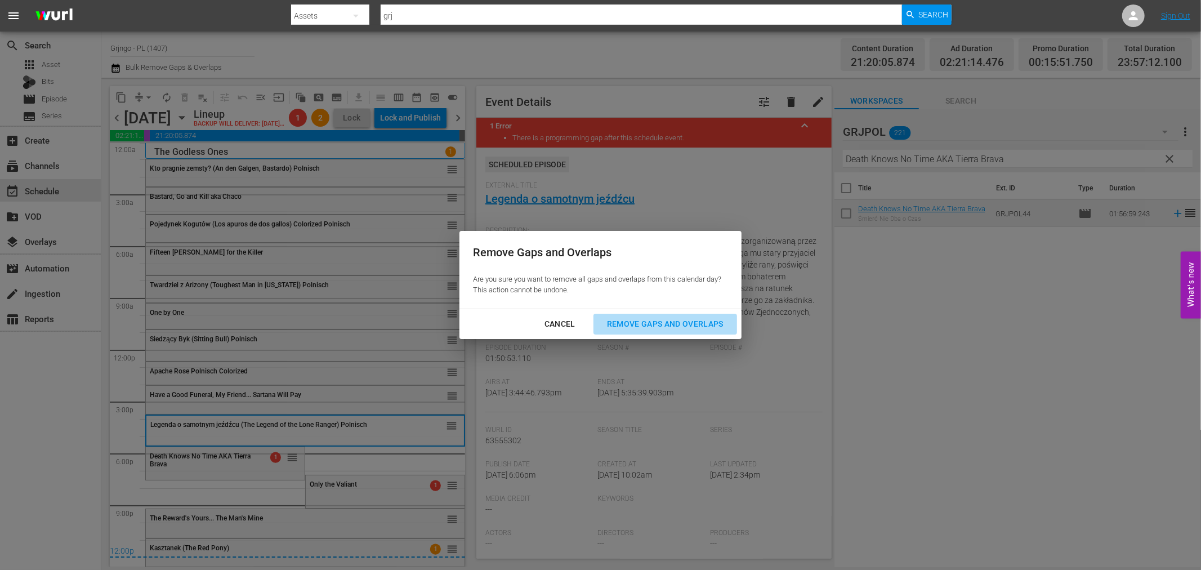
click at [627, 321] on div "Remove Gaps and Overlaps" at bounding box center [665, 324] width 135 height 14
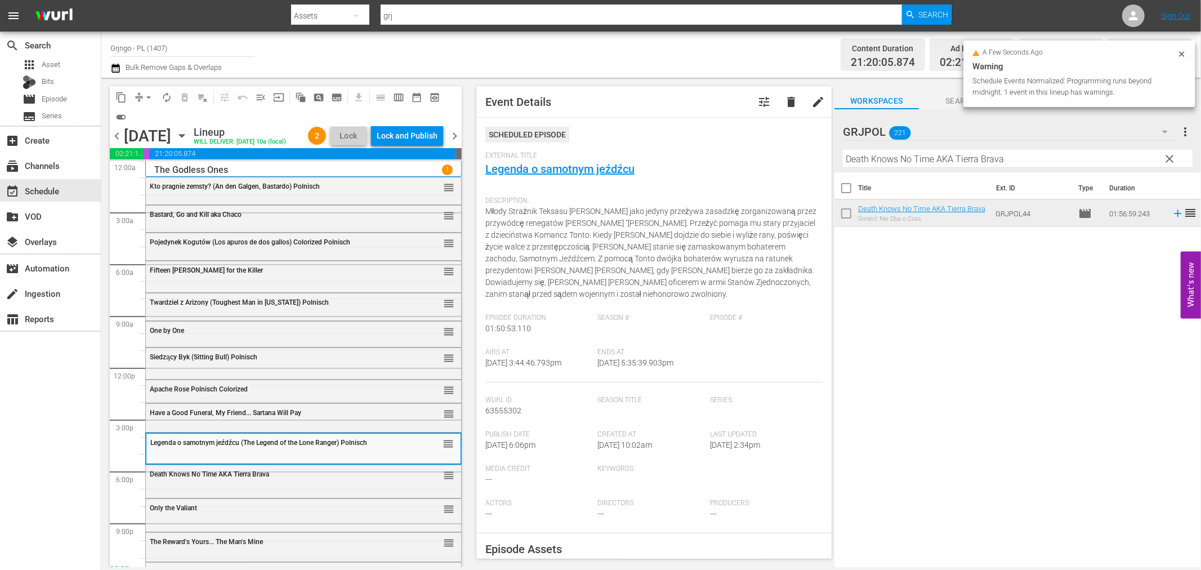
scroll to position [42, 0]
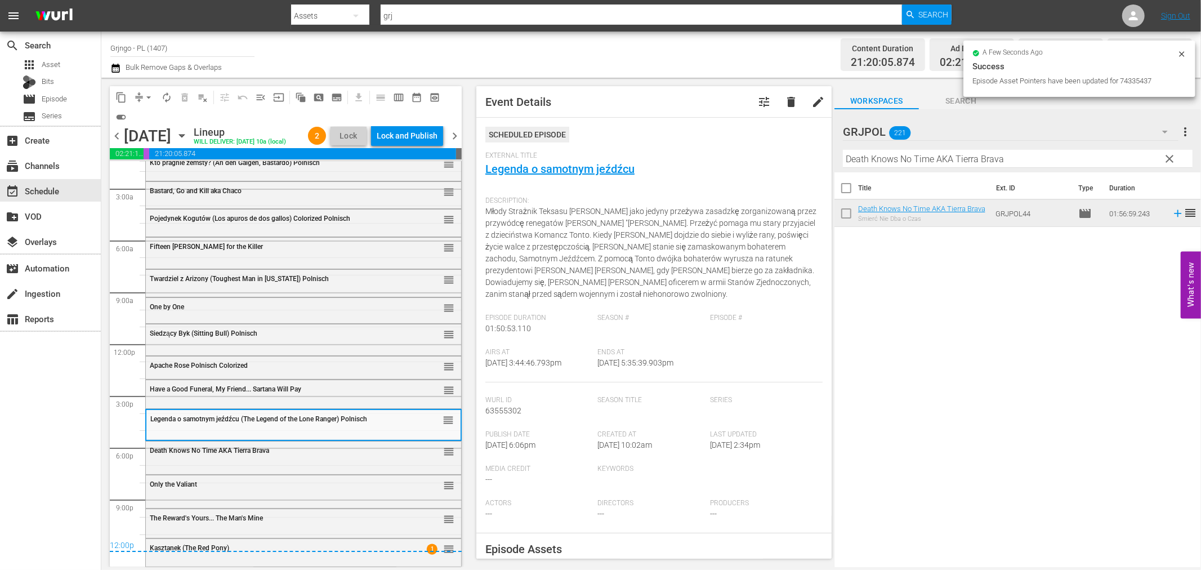
click at [199, 463] on div "Death Knows No Time AKA Tierra Brava reorder" at bounding box center [303, 456] width 315 height 30
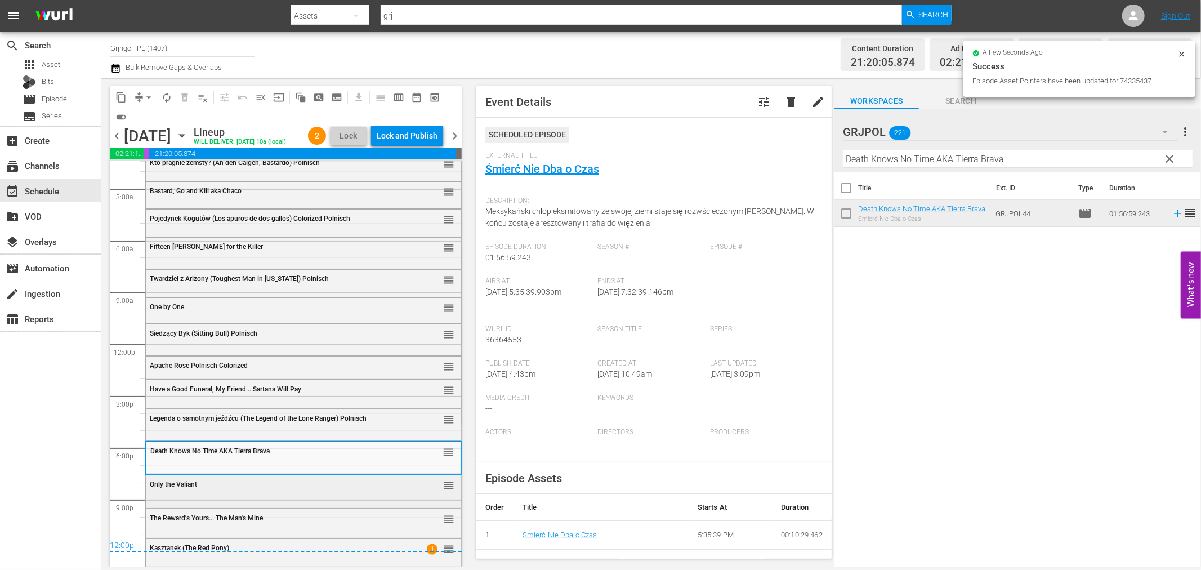
click at [201, 492] on div "Only the Valiant reorder" at bounding box center [303, 484] width 315 height 19
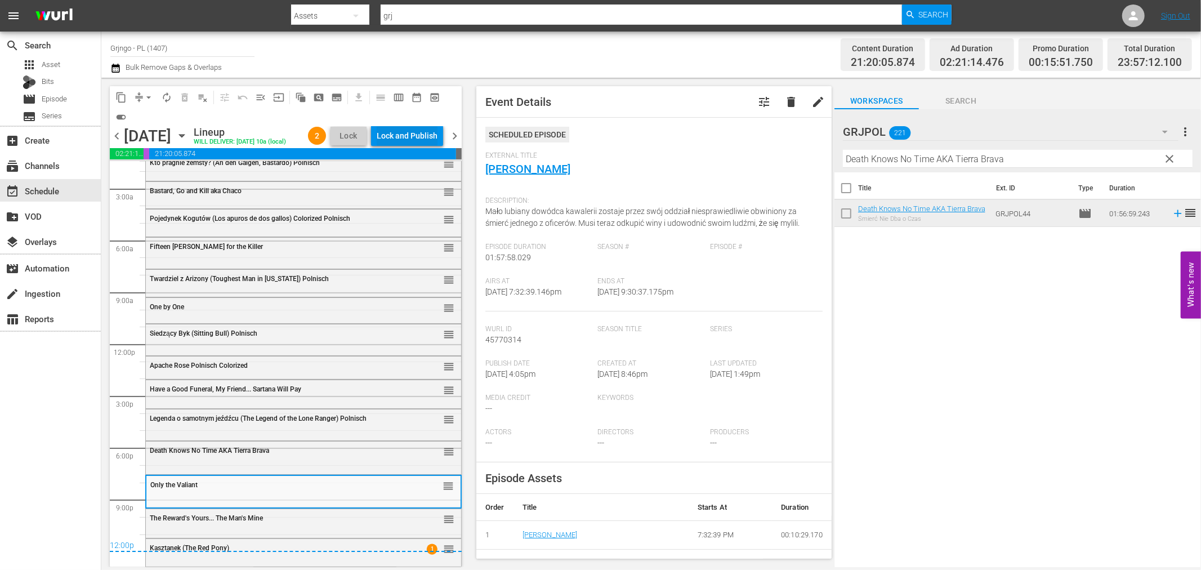
click at [428, 138] on div "Lock and Publish" at bounding box center [407, 136] width 61 height 20
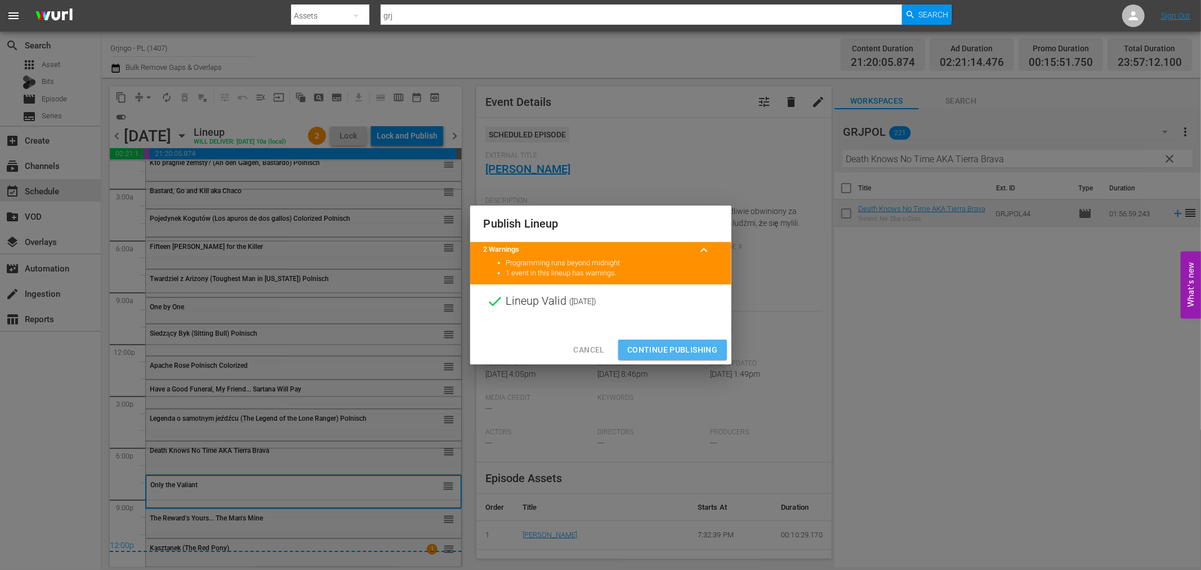
click at [683, 347] on span "Continue Publishing" at bounding box center [672, 350] width 91 height 14
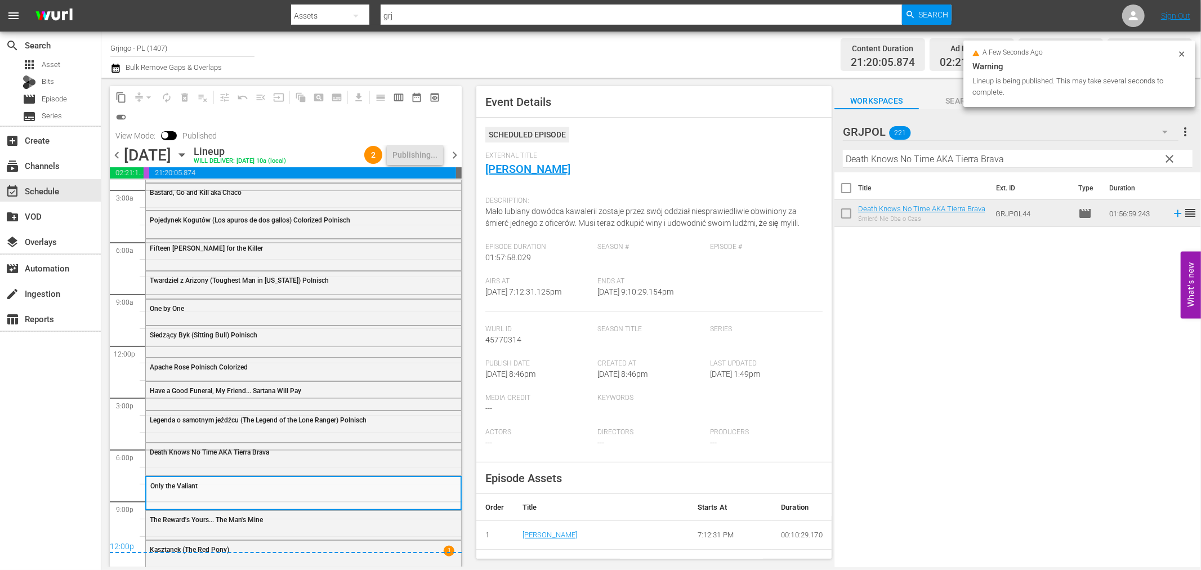
click at [454, 154] on span "chevron_right" at bounding box center [455, 155] width 14 height 14
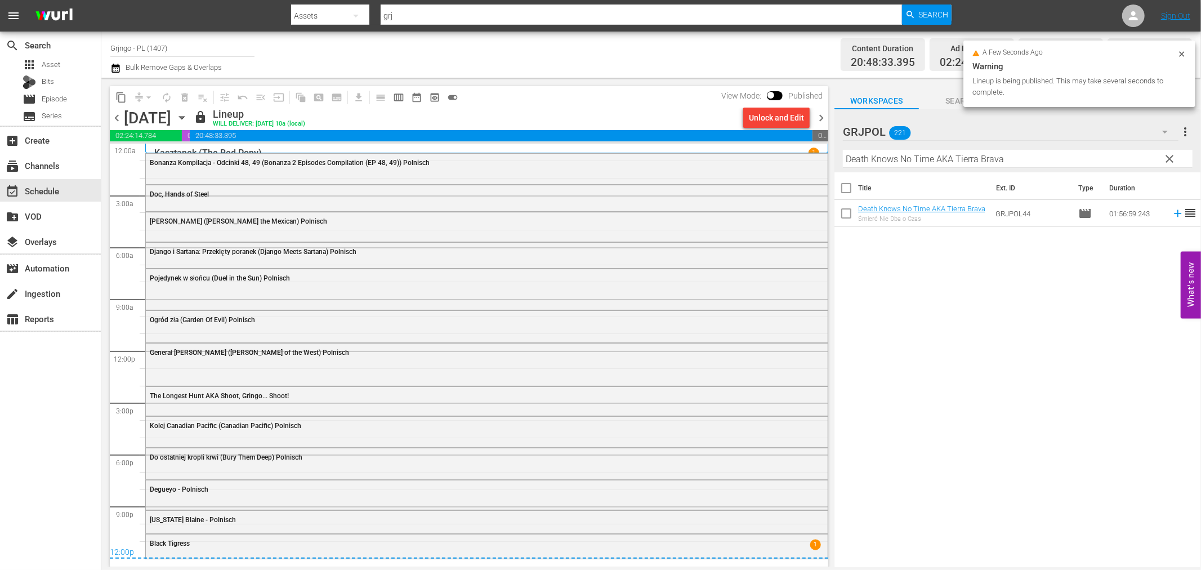
click at [769, 121] on div "Unlock and Edit" at bounding box center [776, 118] width 55 height 20
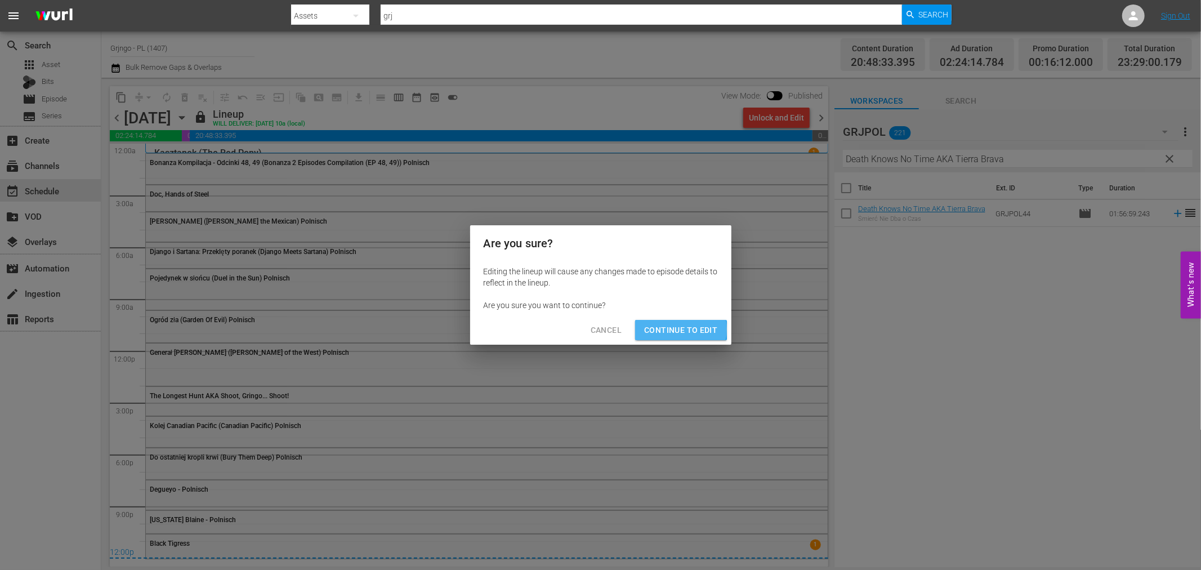
click at [671, 329] on span "Continue to Edit" at bounding box center [680, 330] width 73 height 14
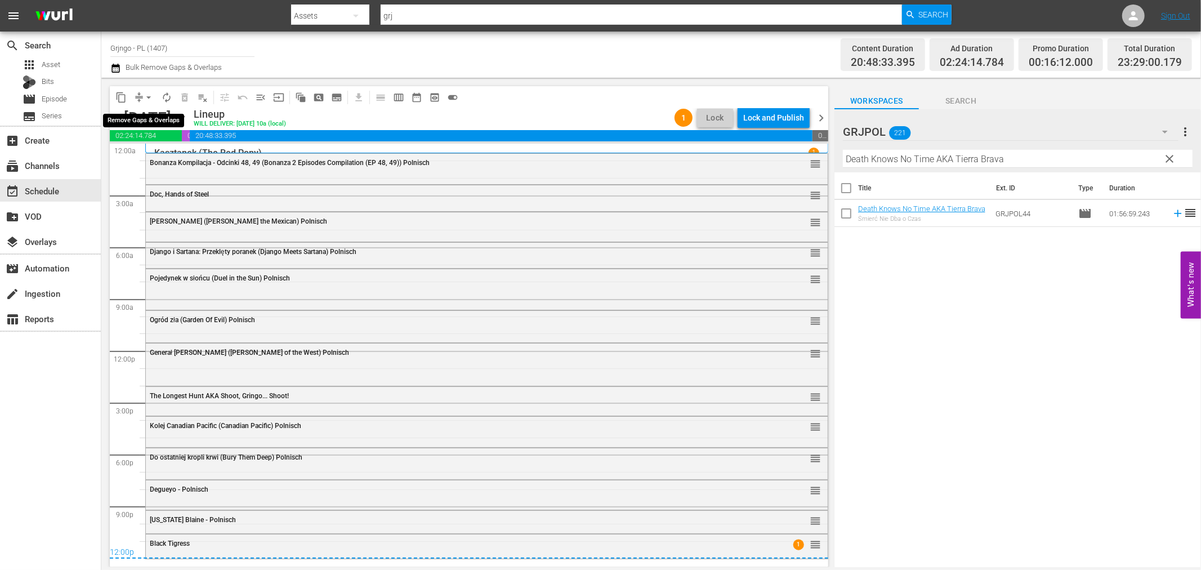
click at [150, 102] on span "arrow_drop_down" at bounding box center [148, 97] width 11 height 11
click at [171, 154] on li "Align to End of Previous Day" at bounding box center [149, 156] width 118 height 19
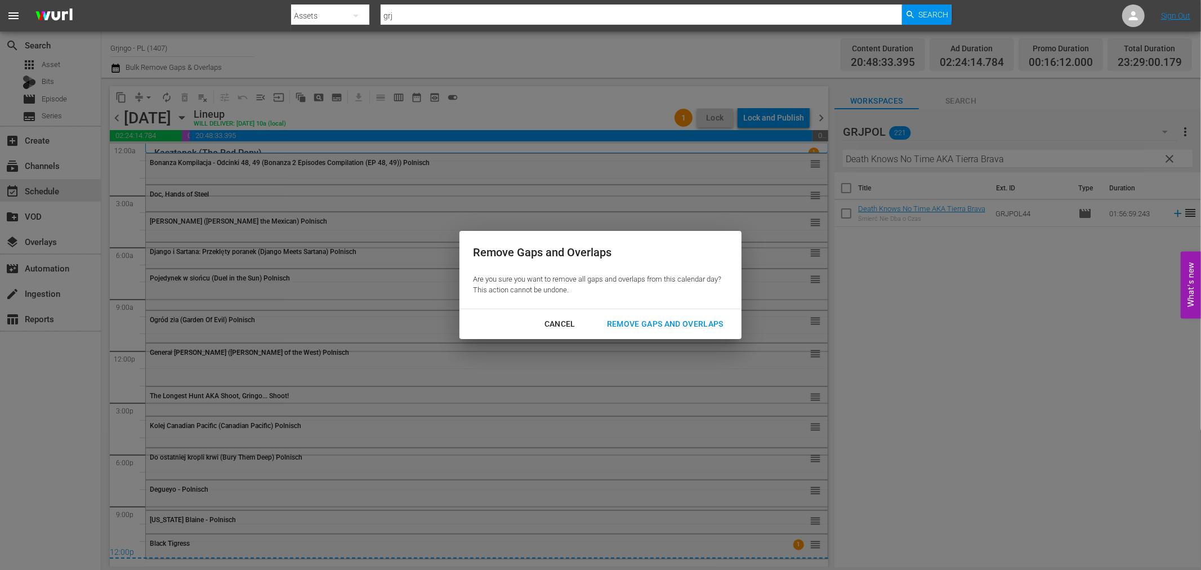
click at [660, 322] on div "Remove Gaps and Overlaps" at bounding box center [665, 324] width 135 height 14
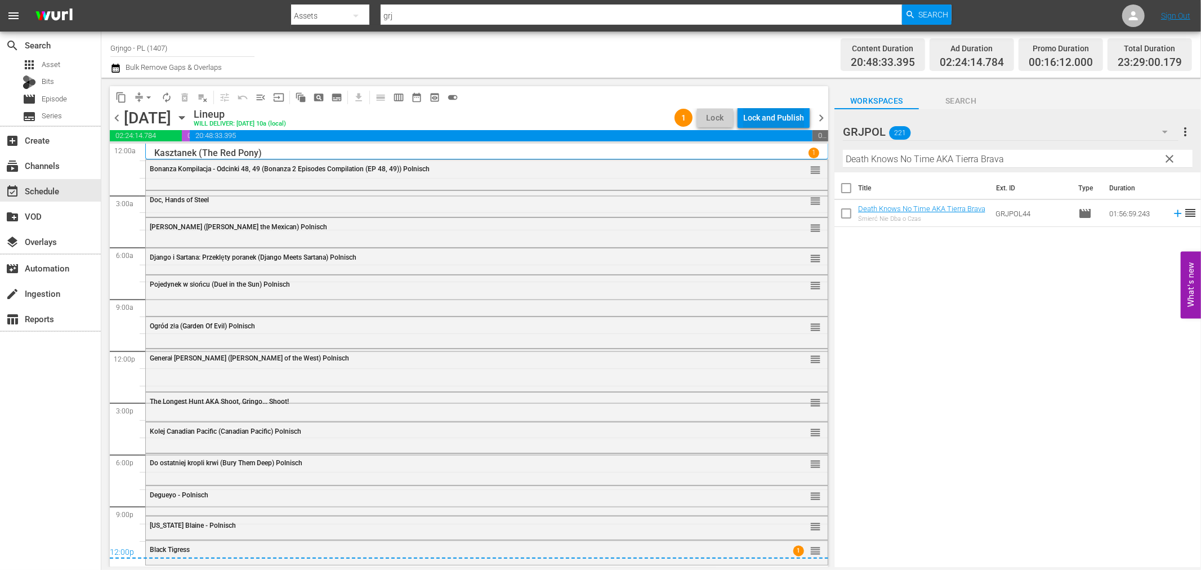
click at [759, 115] on div "Lock and Publish" at bounding box center [773, 118] width 61 height 20
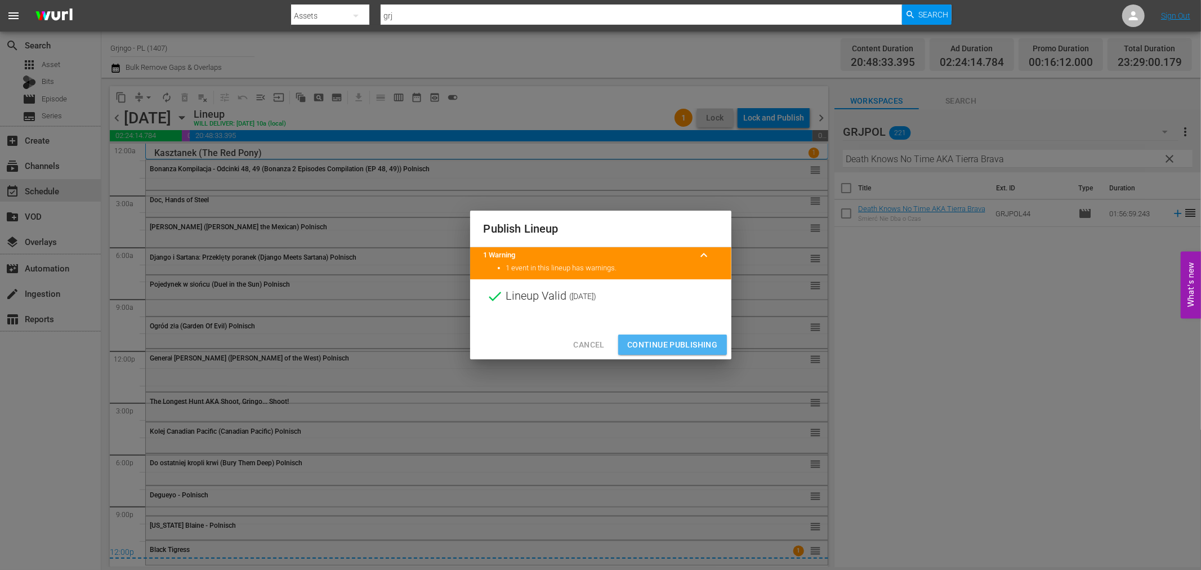
drag, startPoint x: 678, startPoint y: 343, endPoint x: 876, endPoint y: 367, distance: 199.6
click at [678, 345] on span "Continue Publishing" at bounding box center [672, 345] width 91 height 14
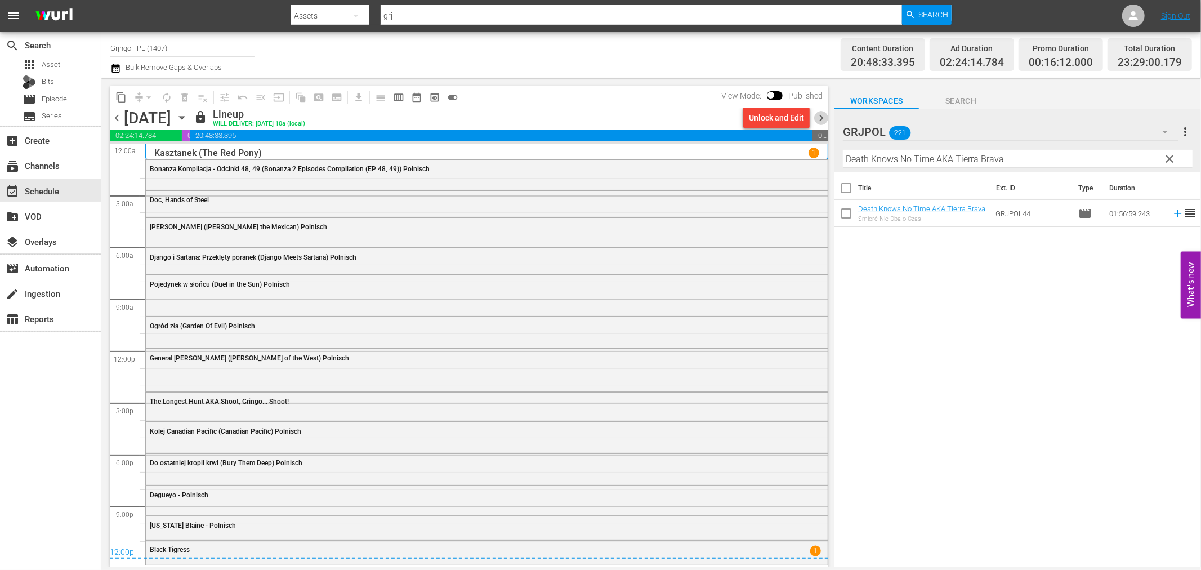
drag, startPoint x: 819, startPoint y: 115, endPoint x: 978, endPoint y: 145, distance: 162.1
click at [820, 115] on span "chevron_right" at bounding box center [821, 118] width 14 height 14
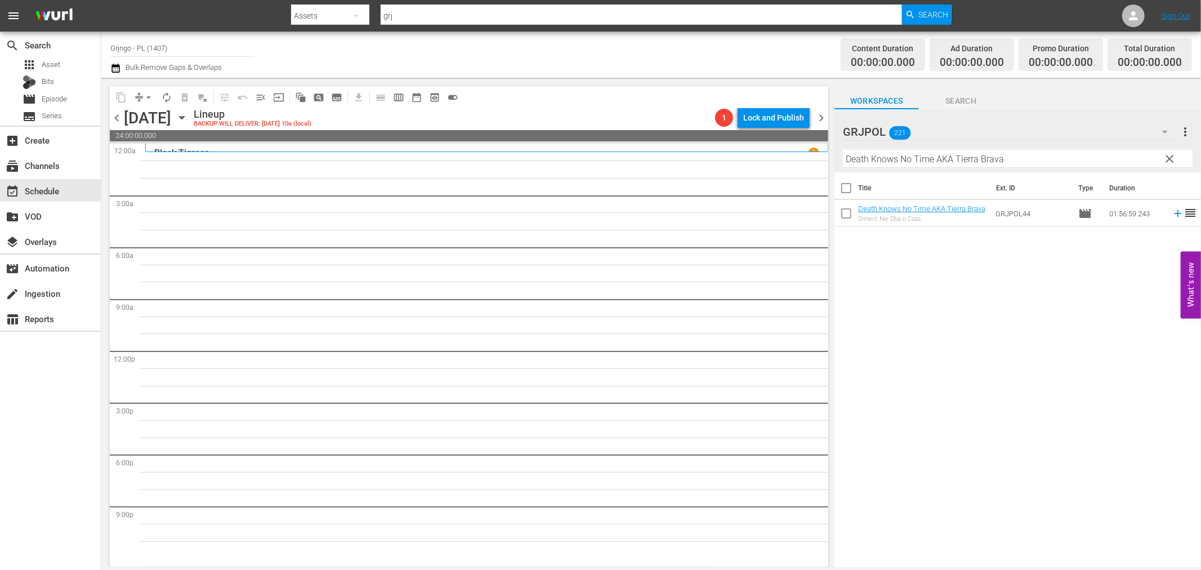
click at [1170, 155] on span "clear" at bounding box center [1170, 159] width 14 height 14
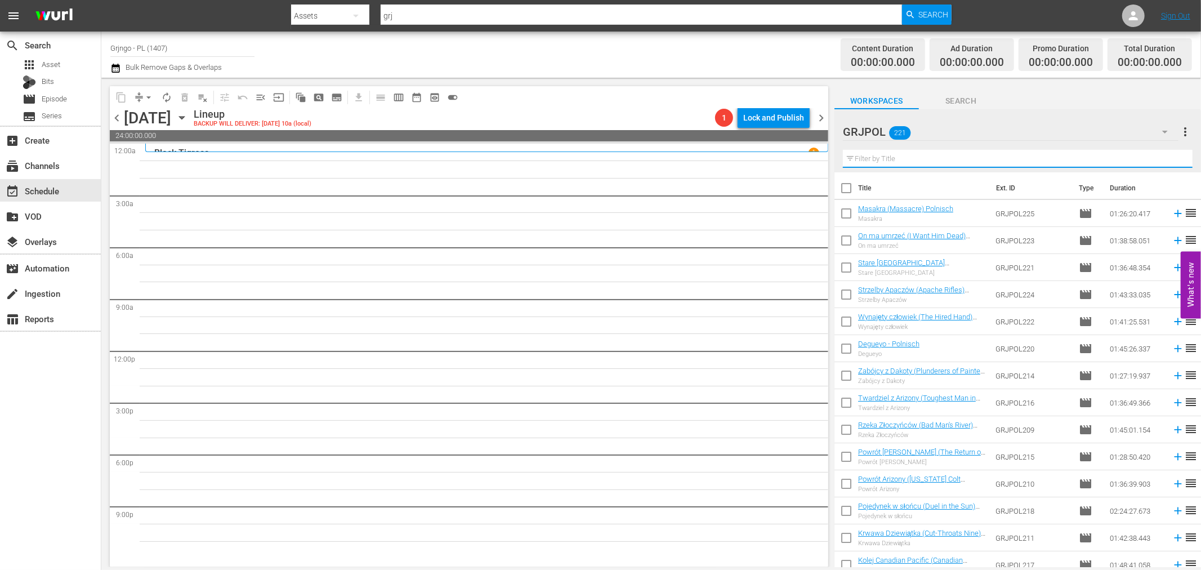
click at [909, 159] on input "text" at bounding box center [1018, 159] width 350 height 18
paste input "Panhandle"
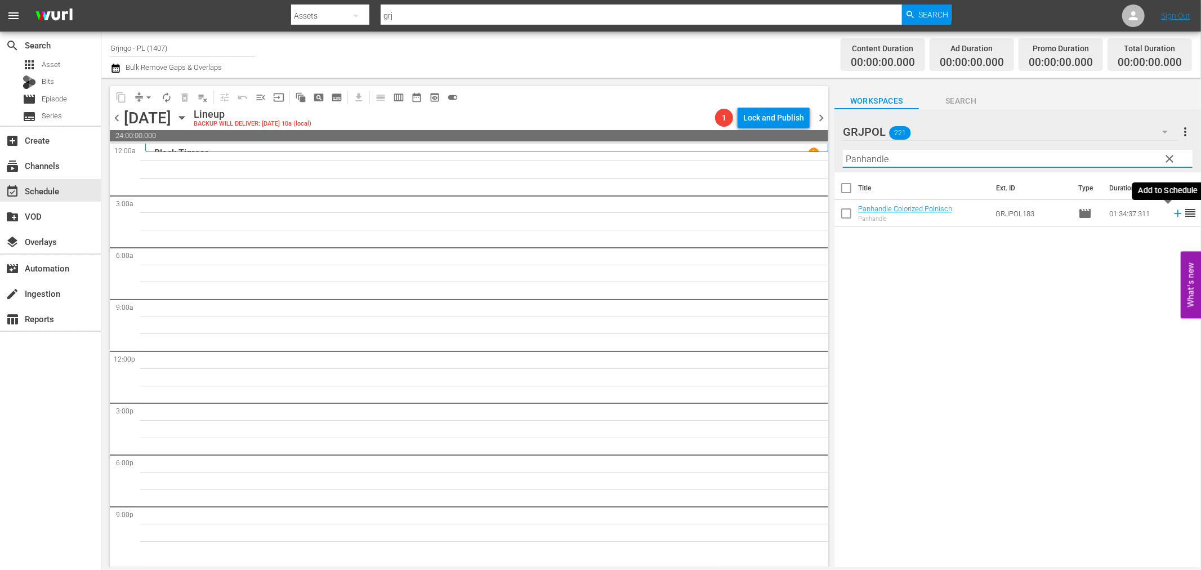
type input "Panhandle"
click at [1171, 215] on icon at bounding box center [1177, 213] width 12 height 12
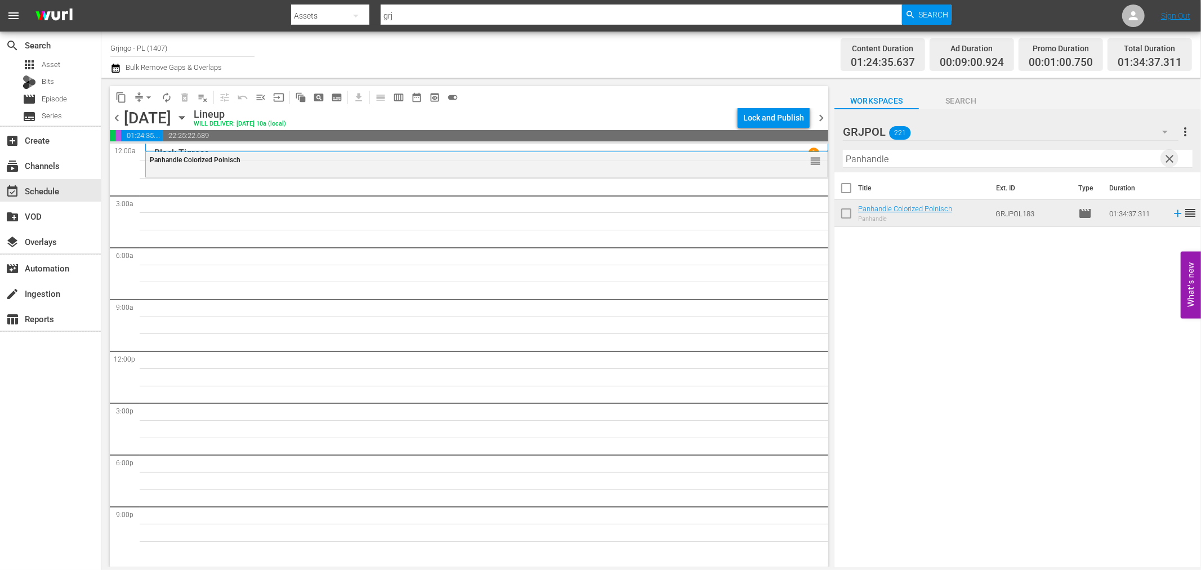
click at [1171, 155] on span "clear" at bounding box center [1170, 159] width 14 height 14
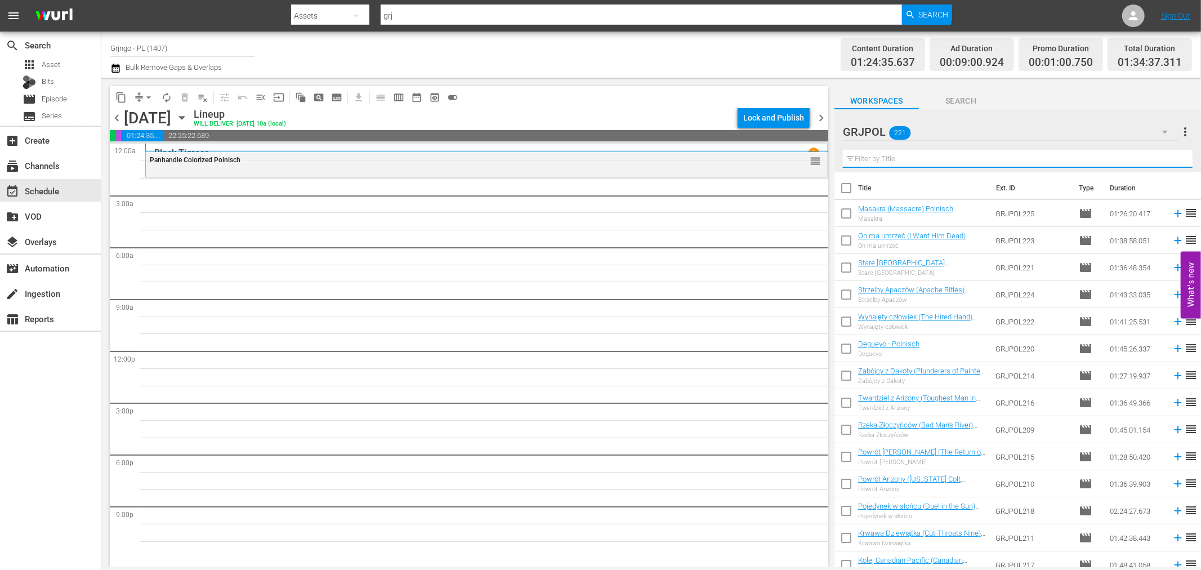
paste input "His Name Was Sam Walbash"
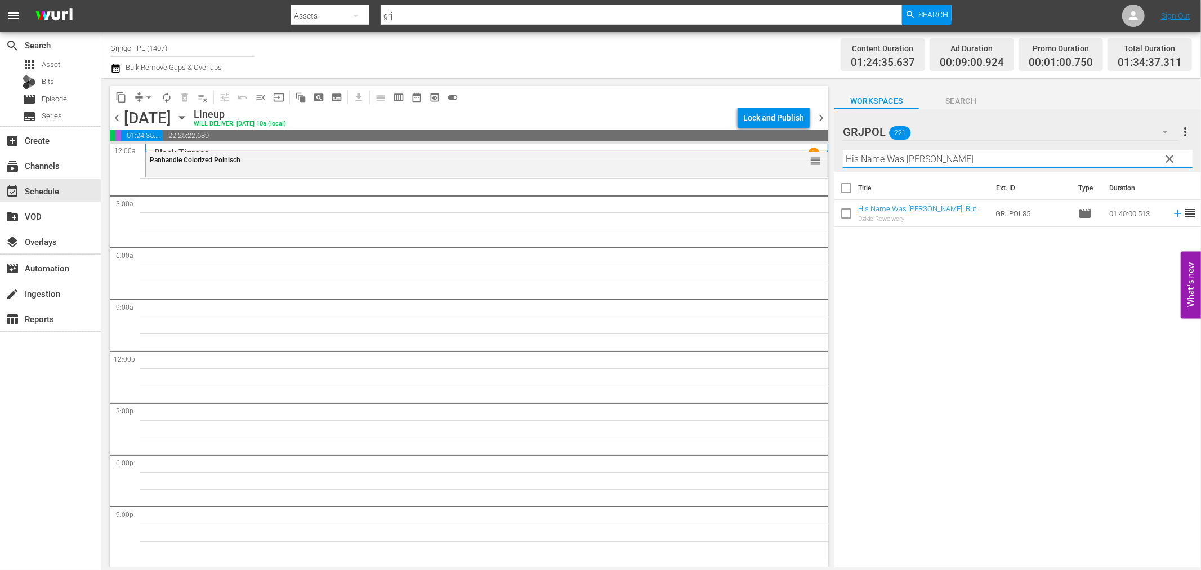
type input "His Name Was Sam Walbash"
click at [1171, 214] on icon at bounding box center [1177, 213] width 12 height 12
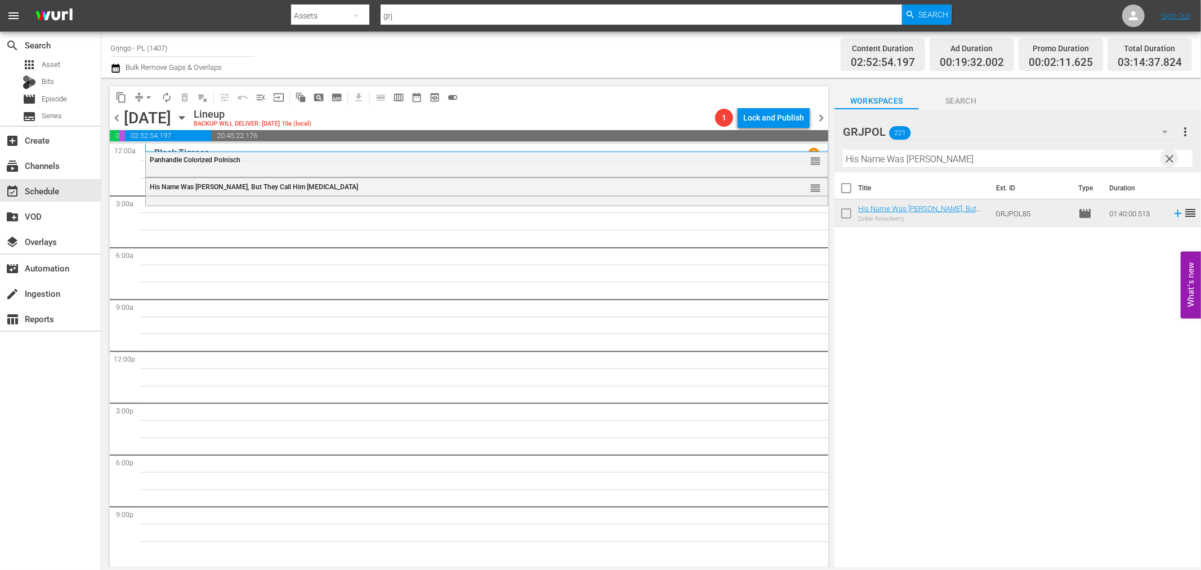
click at [1168, 159] on span "clear" at bounding box center [1170, 159] width 14 height 14
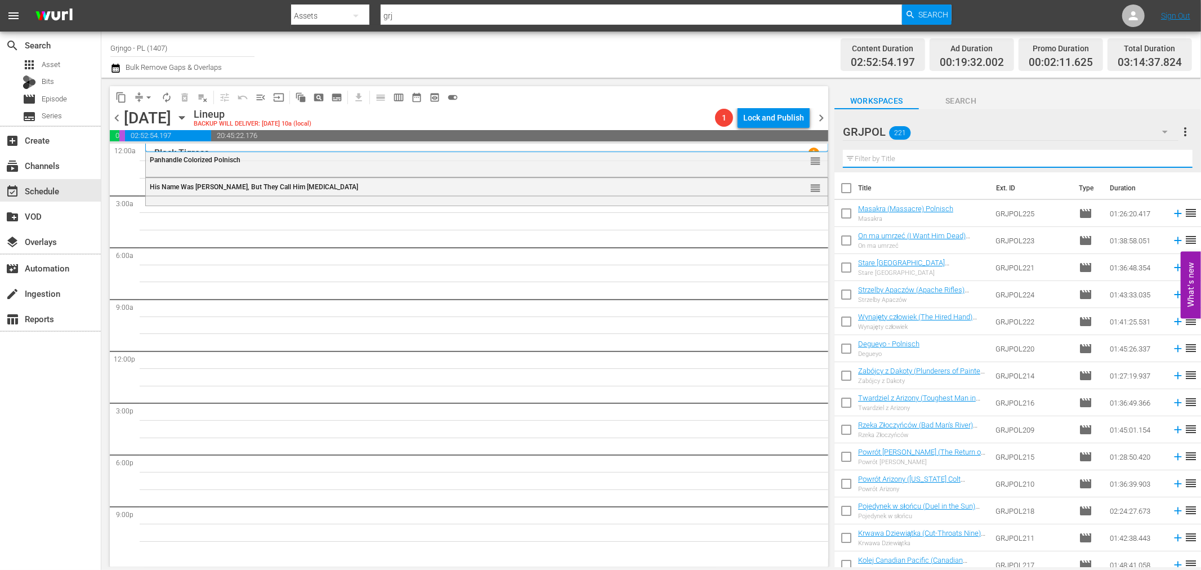
paste input "Four Gunmen of the Holy Trinity"
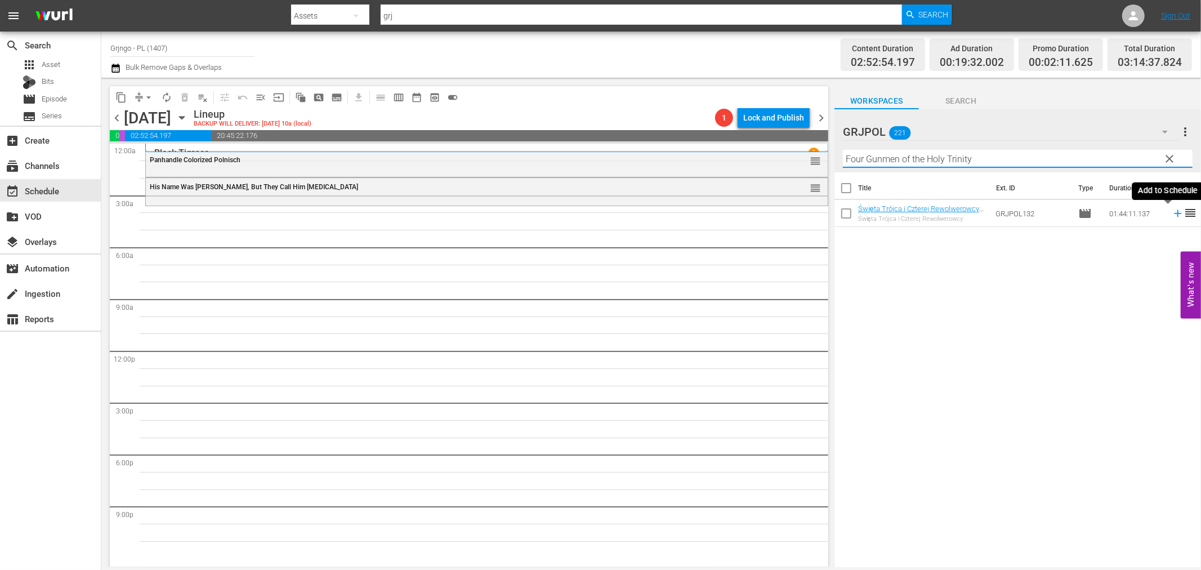
type input "Four Gunmen of the Holy Trinity"
click at [1171, 216] on icon at bounding box center [1177, 213] width 12 height 12
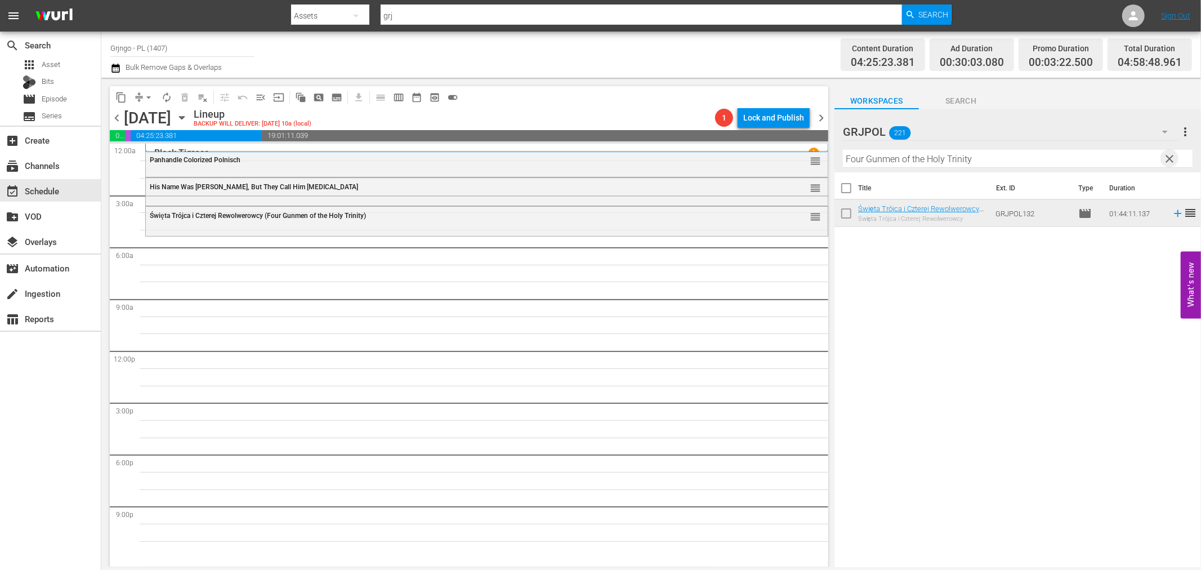
click at [1175, 155] on span "clear" at bounding box center [1170, 159] width 14 height 14
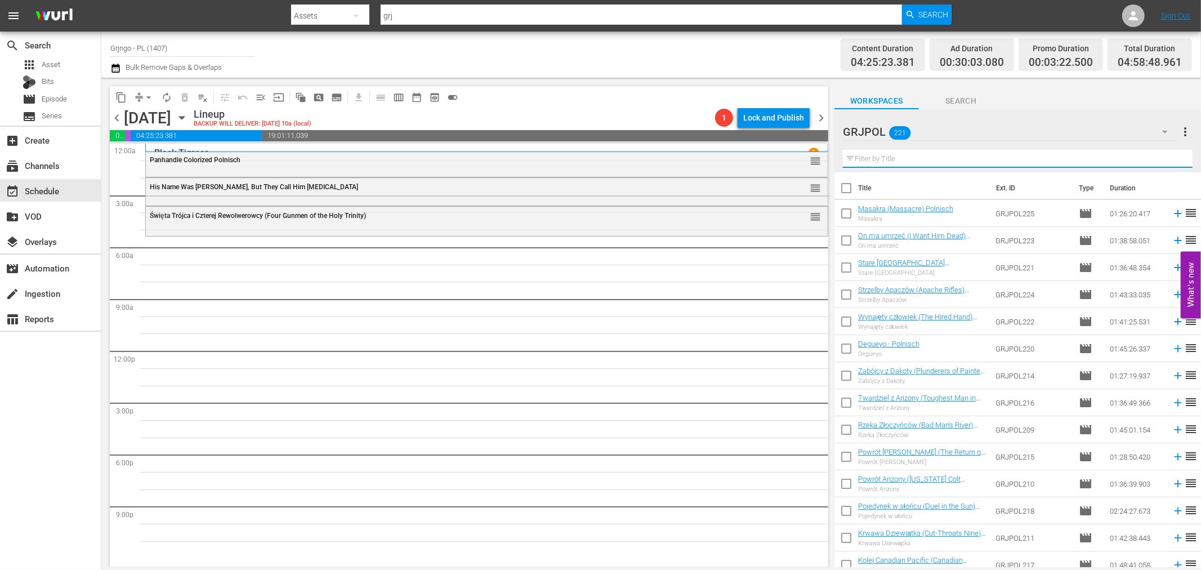
paste input "[US_STATE]"
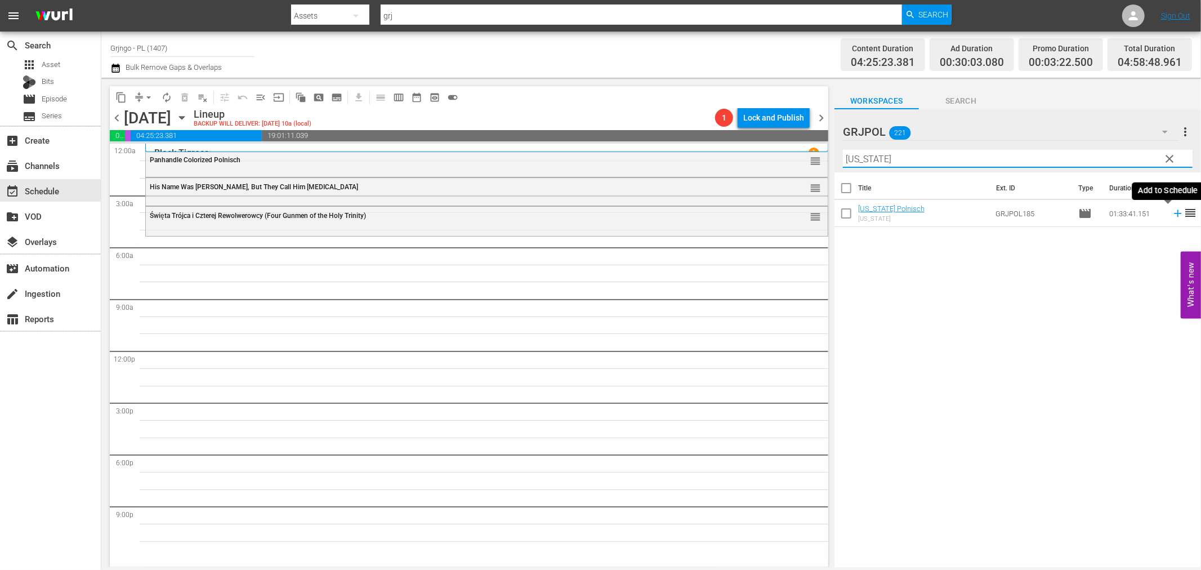
type input "[US_STATE]"
click at [1171, 215] on icon at bounding box center [1177, 213] width 12 height 12
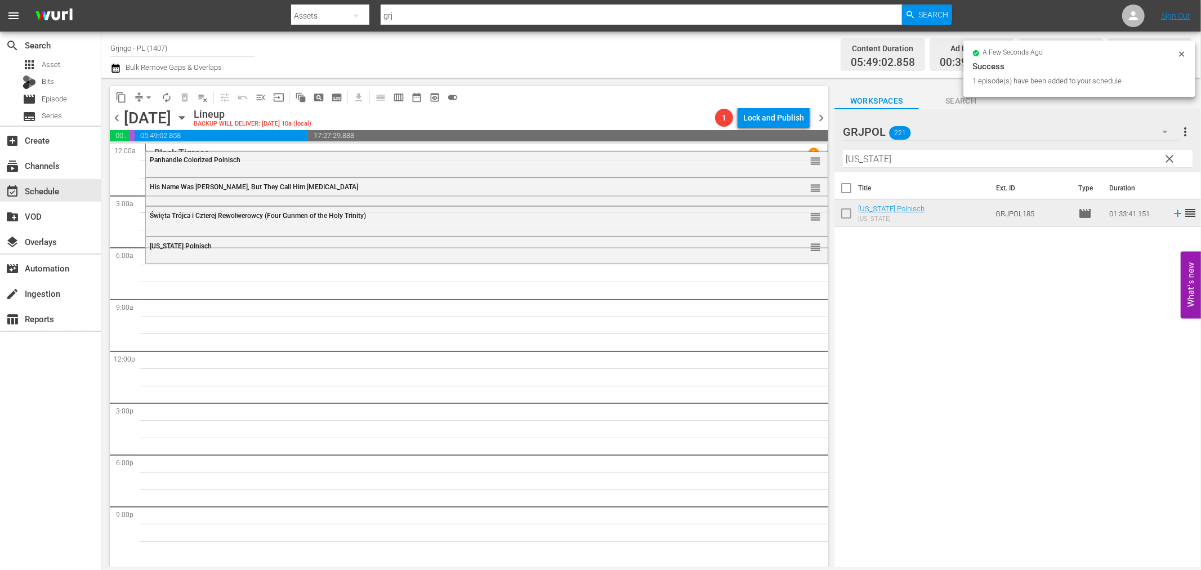
drag, startPoint x: 1169, startPoint y: 152, endPoint x: 923, endPoint y: 167, distance: 246.4
click at [1169, 152] on span "clear" at bounding box center [1170, 159] width 14 height 14
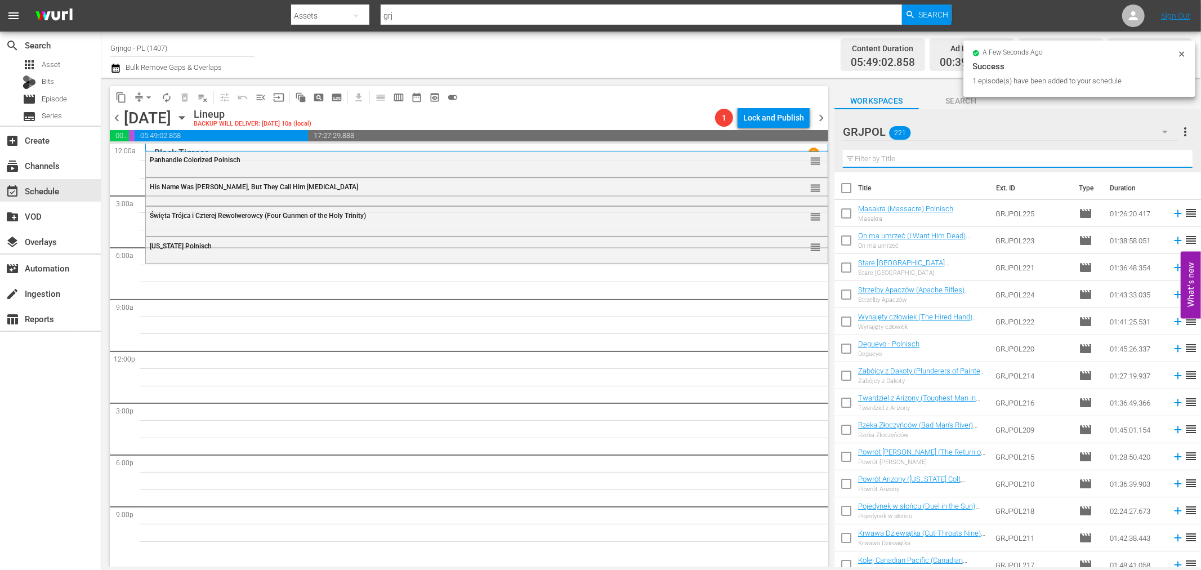
click at [914, 160] on input "text" at bounding box center [1018, 159] width 350 height 18
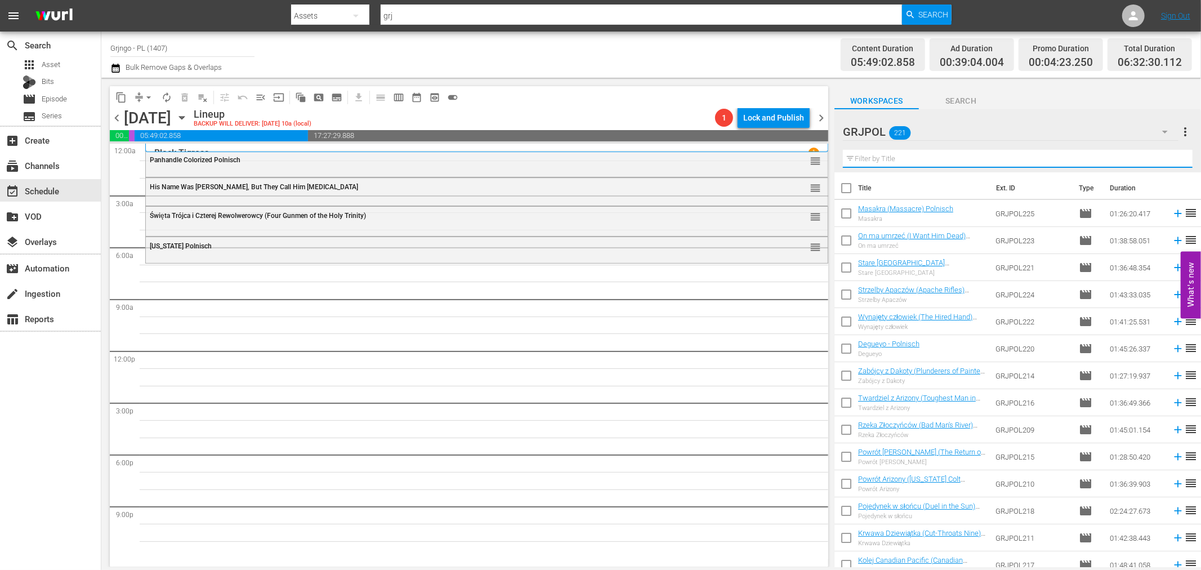
paste input "Der weisse Apache - Die Rache des Halbbluts"
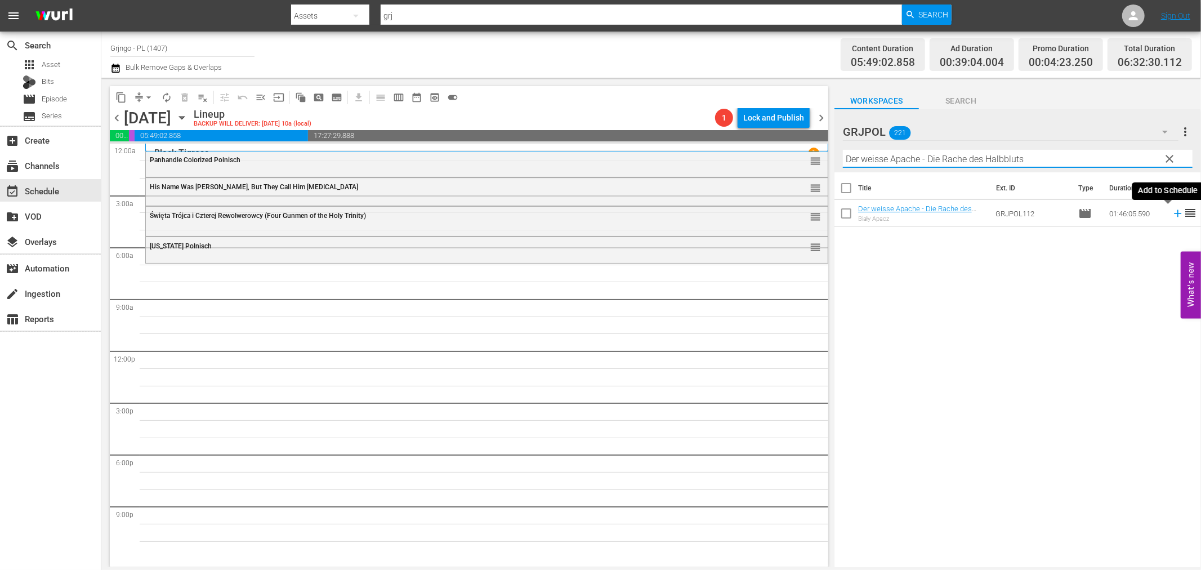
type input "Der weisse Apache - Die Rache des Halbbluts"
click at [1171, 215] on icon at bounding box center [1177, 213] width 12 height 12
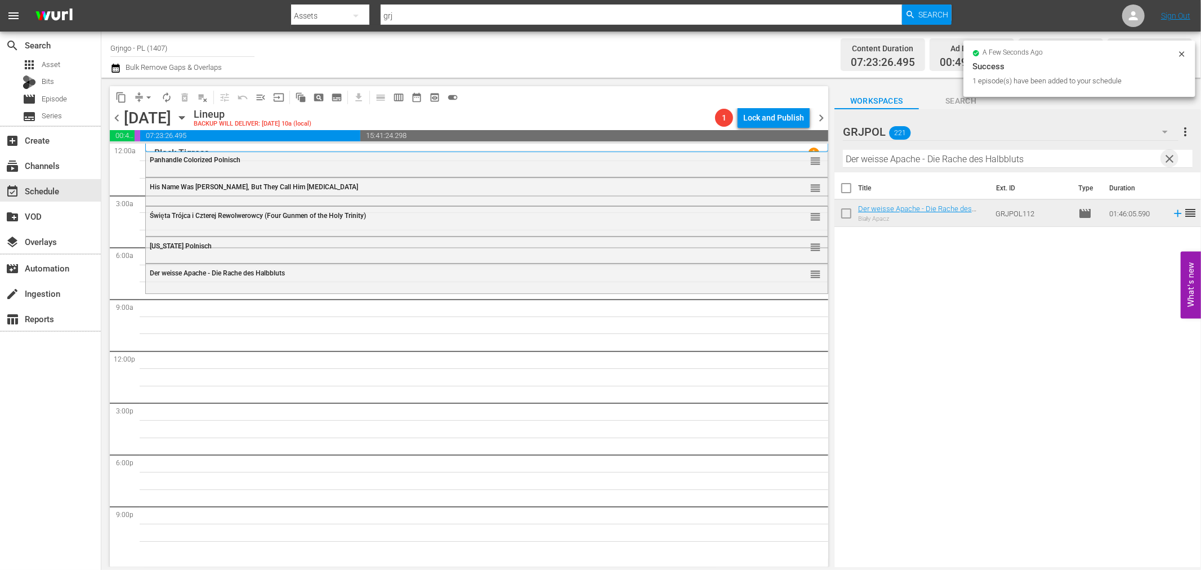
click at [1168, 158] on span "clear" at bounding box center [1170, 159] width 14 height 14
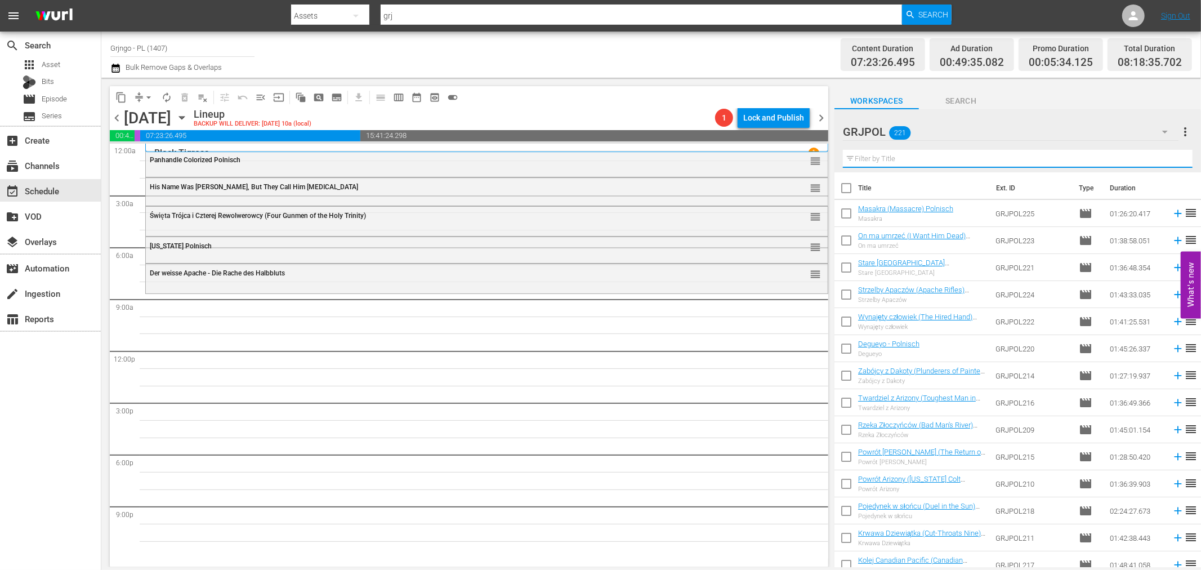
paste input "Three Lead Dollars"
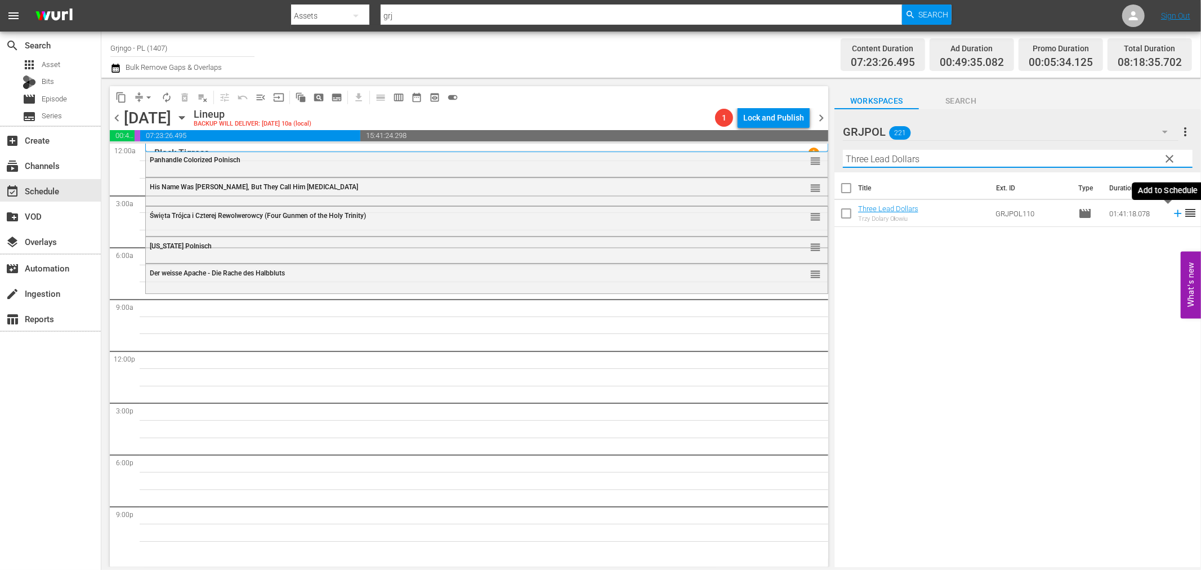
type input "Three Lead Dollars"
drag, startPoint x: 1168, startPoint y: 210, endPoint x: 1196, endPoint y: 217, distance: 29.1
click at [1171, 211] on icon at bounding box center [1177, 213] width 12 height 12
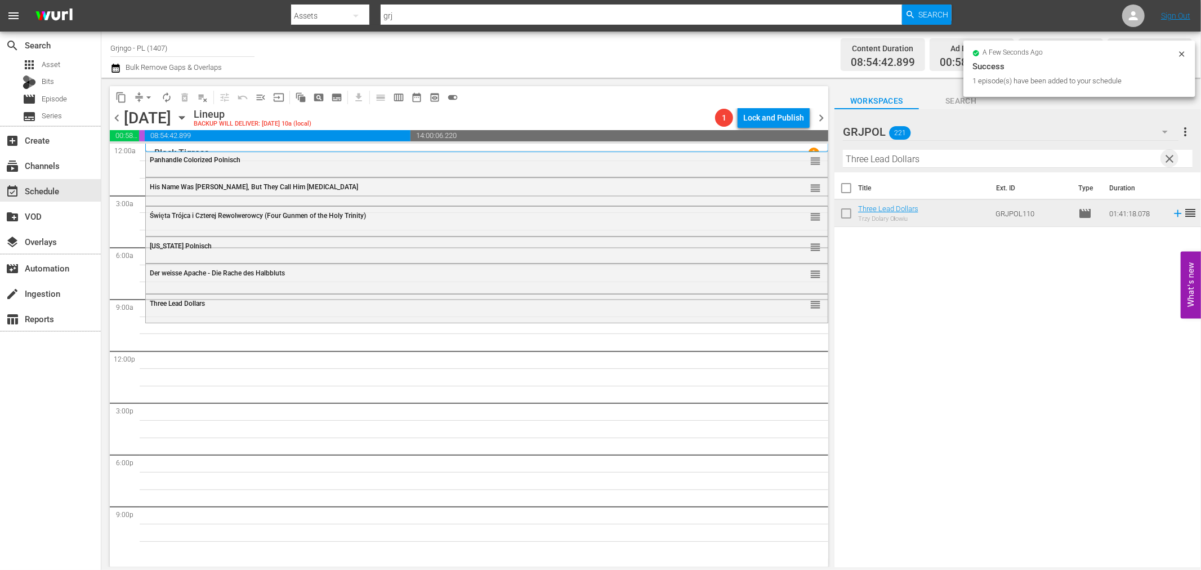
click at [1169, 159] on span "clear" at bounding box center [1170, 159] width 14 height 14
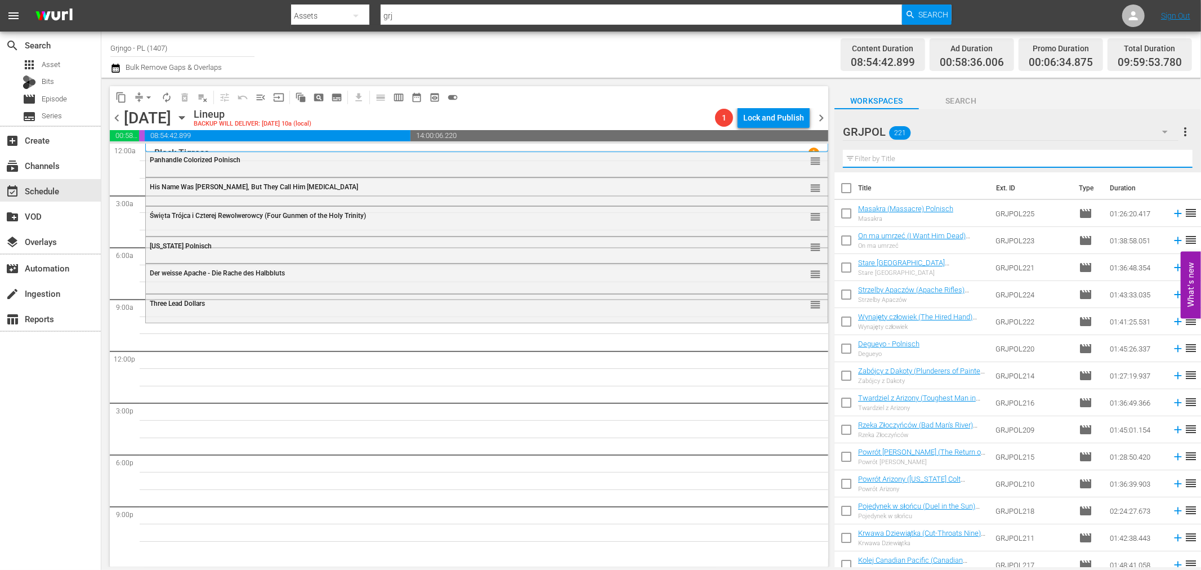
paste input "Silver Lode"
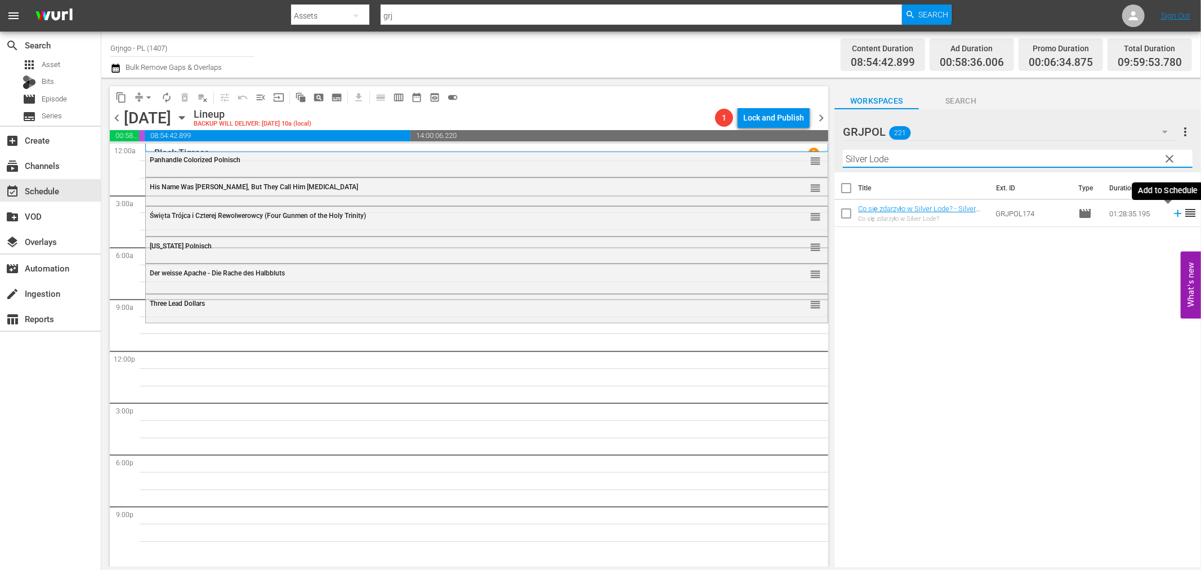
type input "Silver Lode"
click at [1171, 212] on icon at bounding box center [1177, 213] width 12 height 12
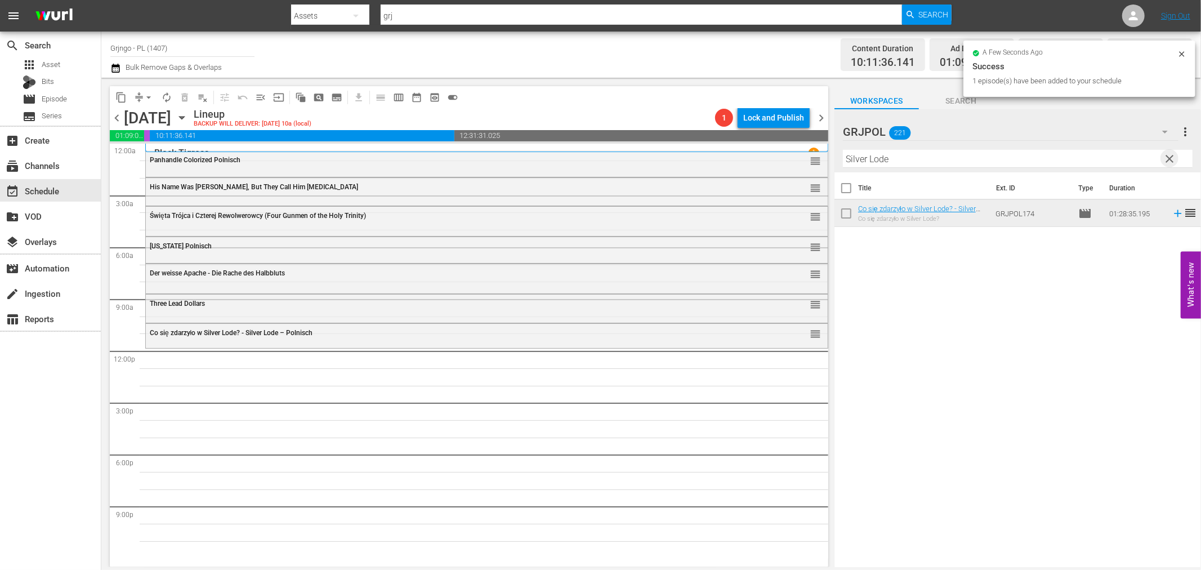
click at [1167, 156] on span "clear" at bounding box center [1170, 159] width 14 height 14
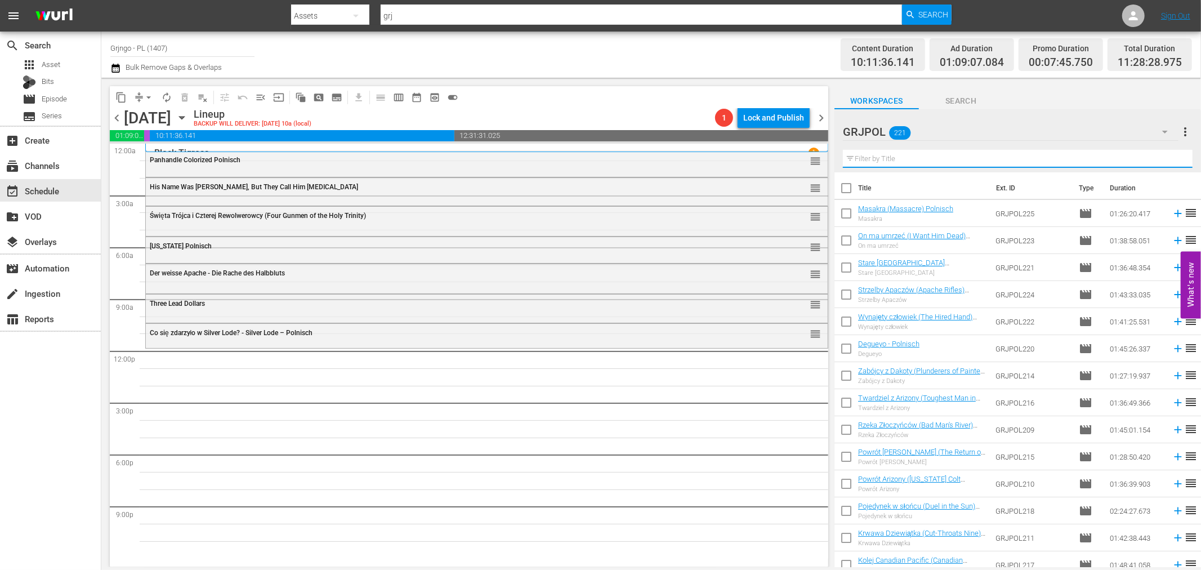
paste input "The Glory Guys"
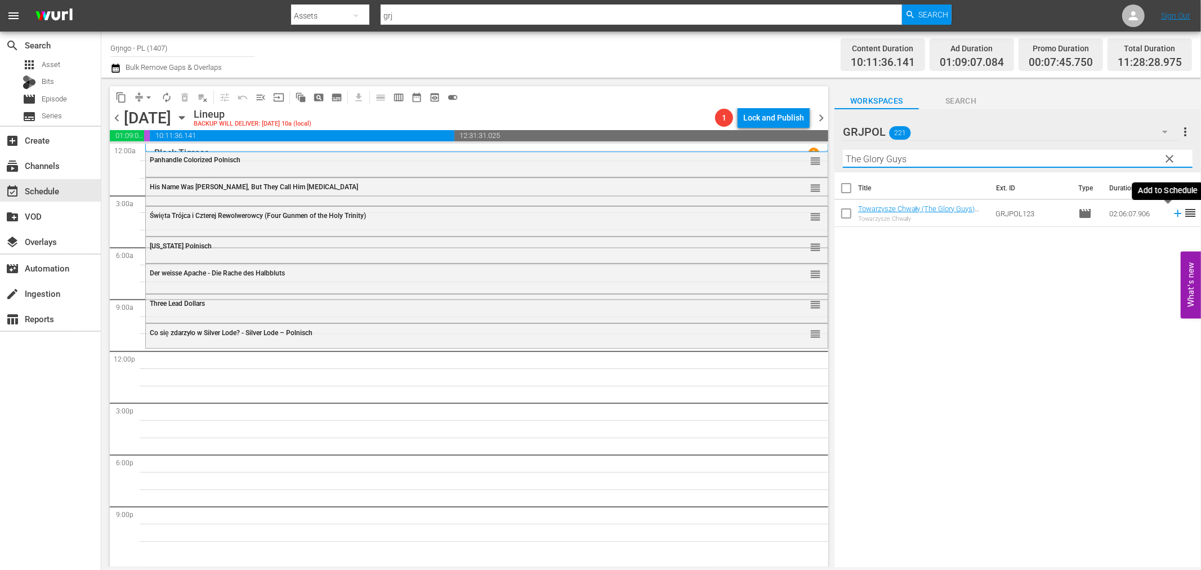
type input "The Glory Guys"
click at [1171, 212] on icon at bounding box center [1177, 213] width 12 height 12
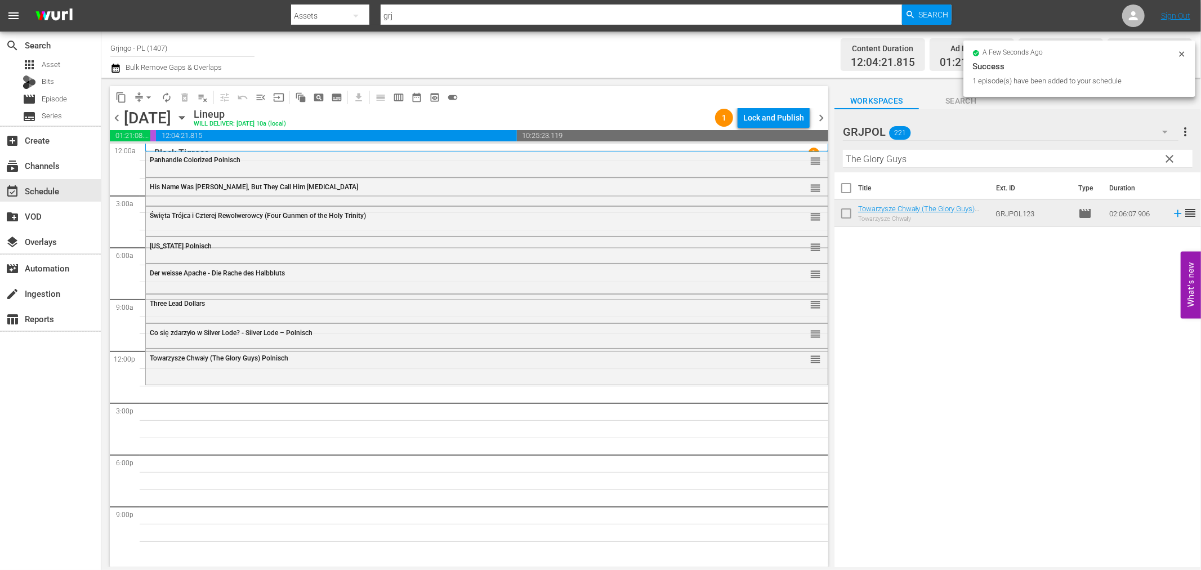
click at [1171, 154] on span "clear" at bounding box center [1170, 159] width 14 height 14
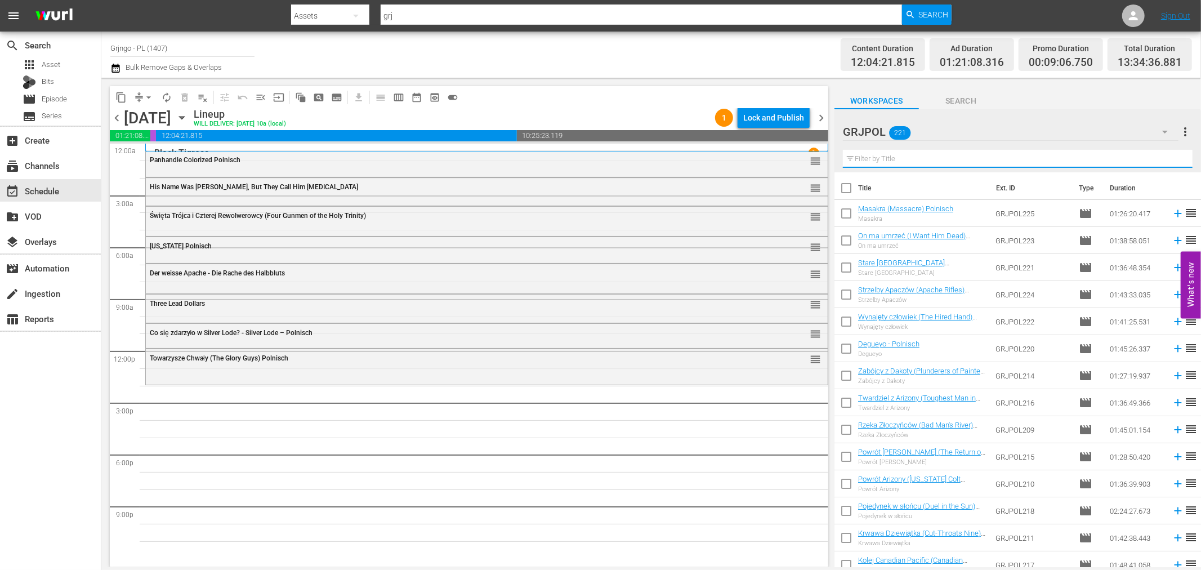
paste input "The Cold Killer"
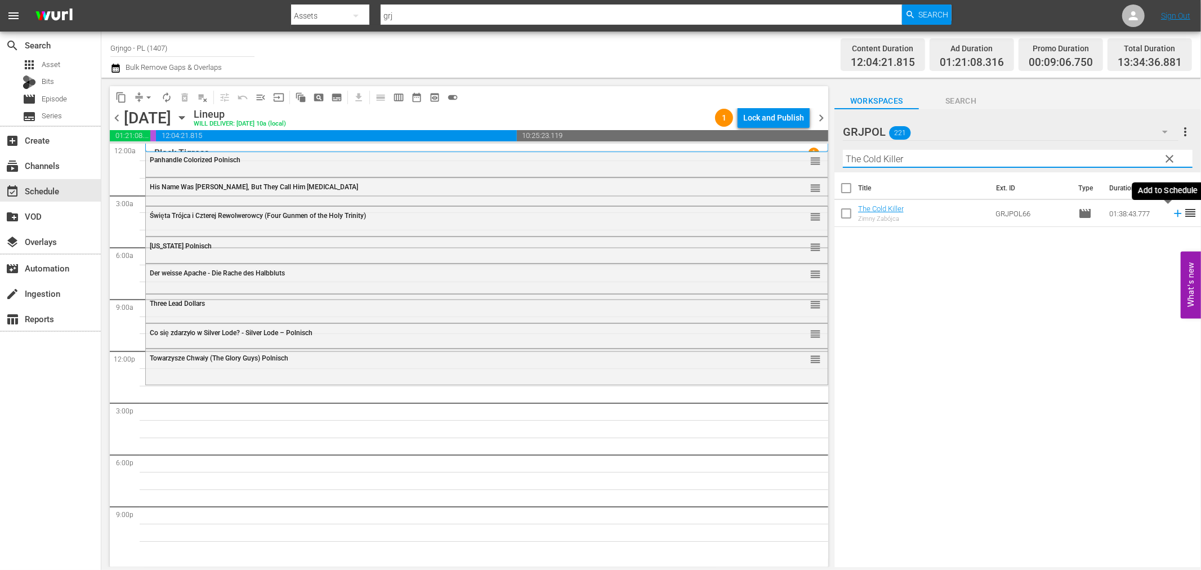
type input "The Cold Killer"
click at [1174, 213] on icon at bounding box center [1177, 213] width 7 height 7
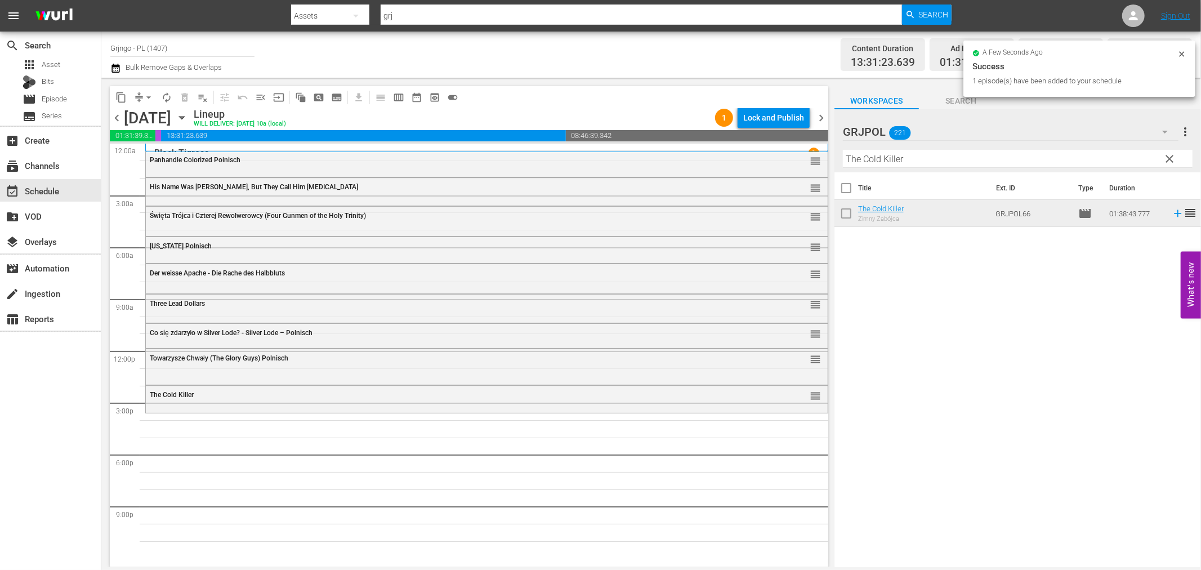
click at [1171, 156] on span "clear" at bounding box center [1170, 159] width 14 height 14
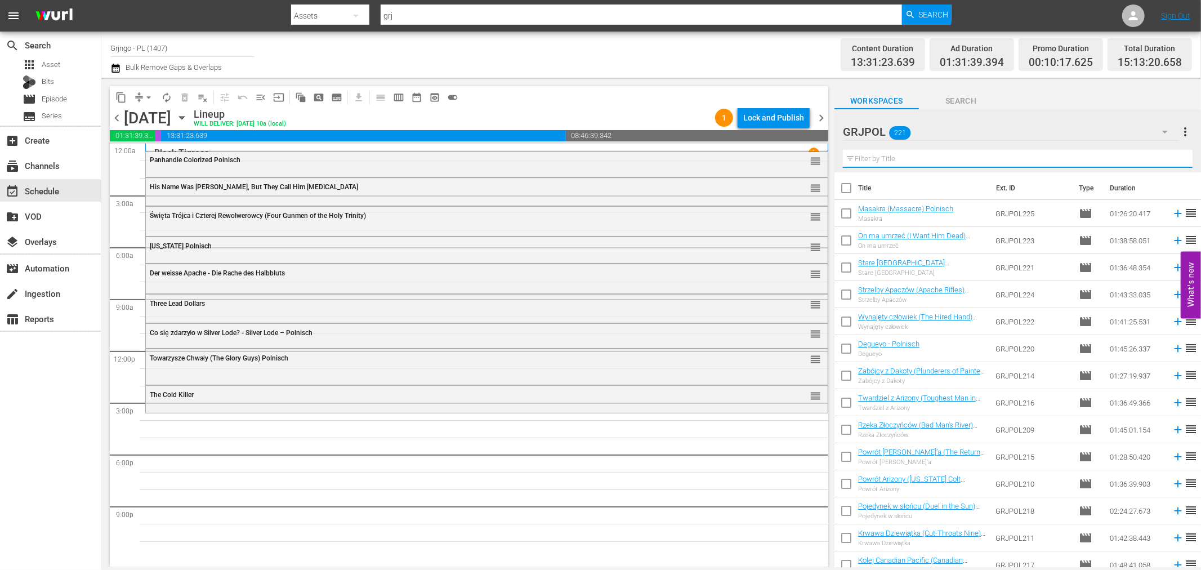
paste input "Comanche (1956)"
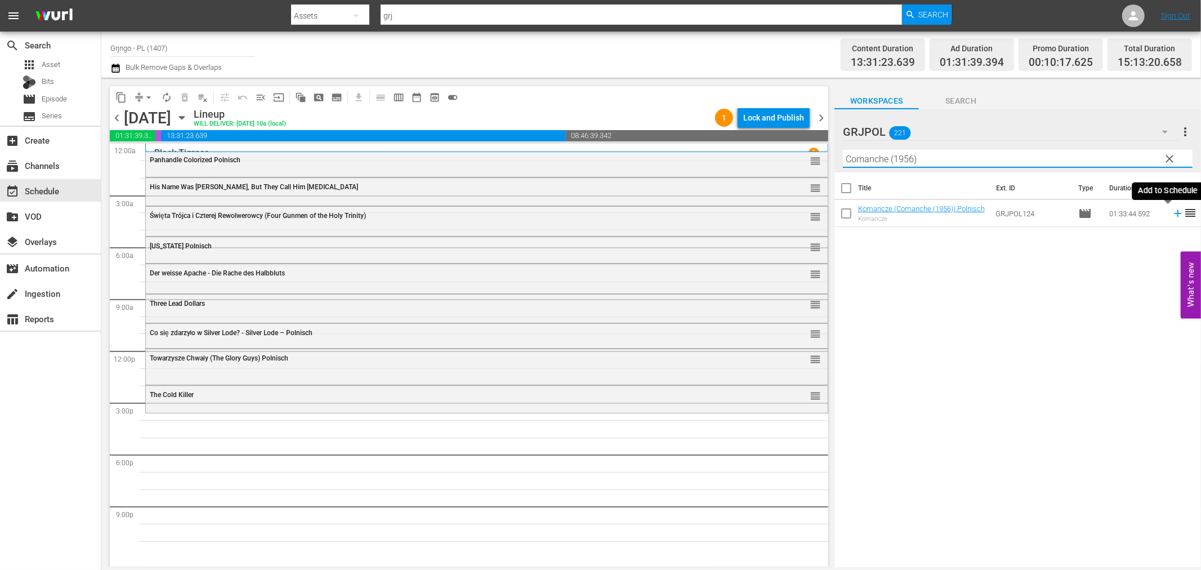
type input "Comanche (1956)"
click at [1171, 216] on icon at bounding box center [1177, 213] width 12 height 12
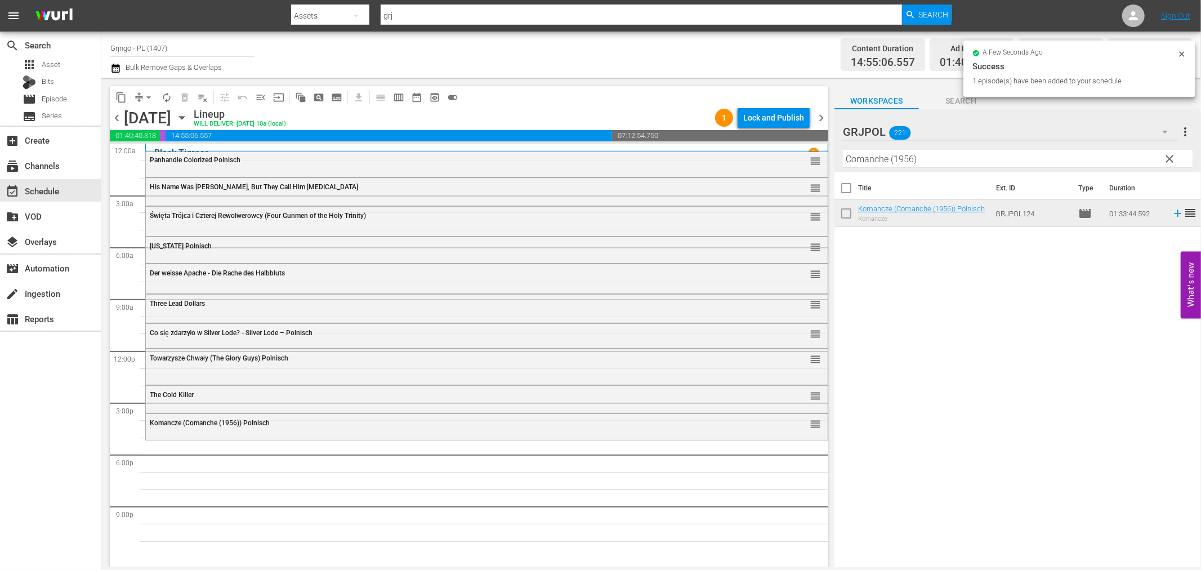
drag, startPoint x: 1164, startPoint y: 154, endPoint x: 893, endPoint y: 159, distance: 271.4
click at [1164, 154] on span "clear" at bounding box center [1170, 159] width 14 height 14
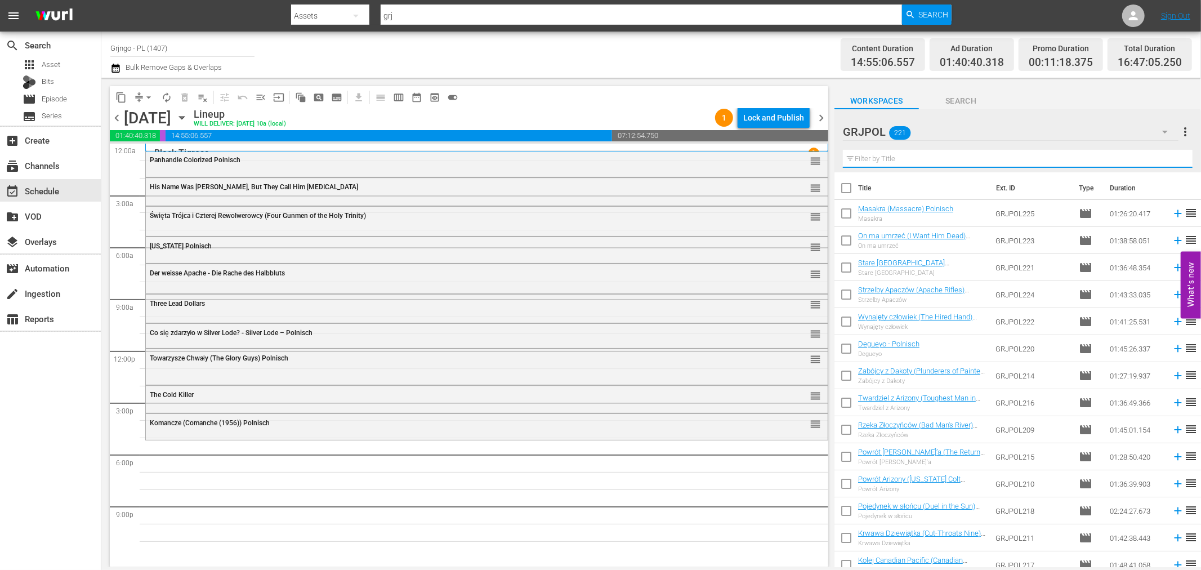
paste input "[PERSON_NAME]"
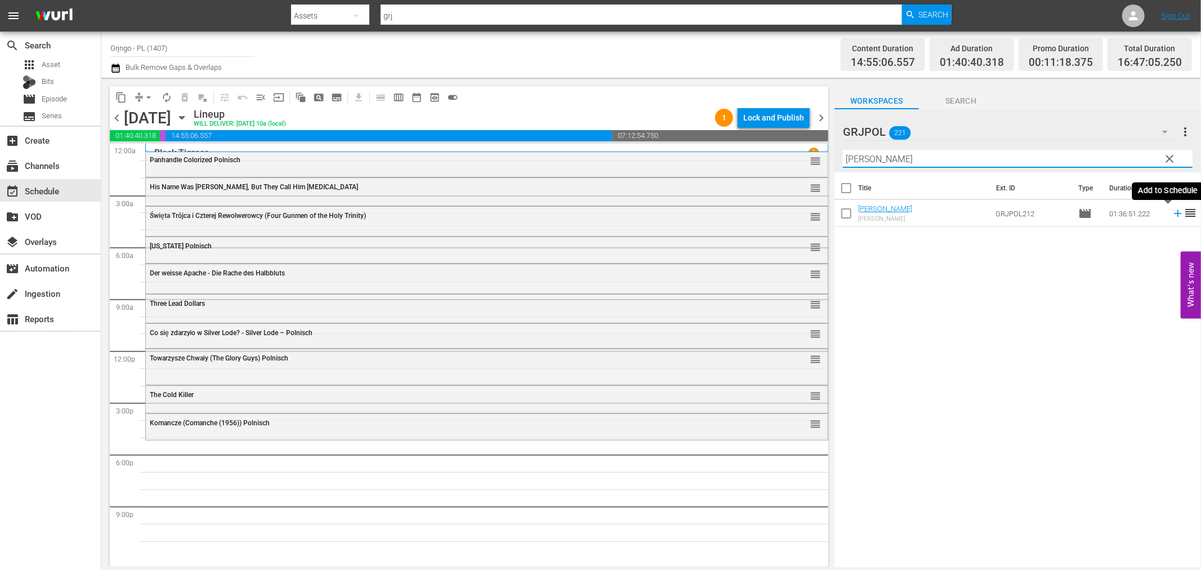
type input "[PERSON_NAME]"
click at [1174, 214] on icon at bounding box center [1177, 213] width 7 height 7
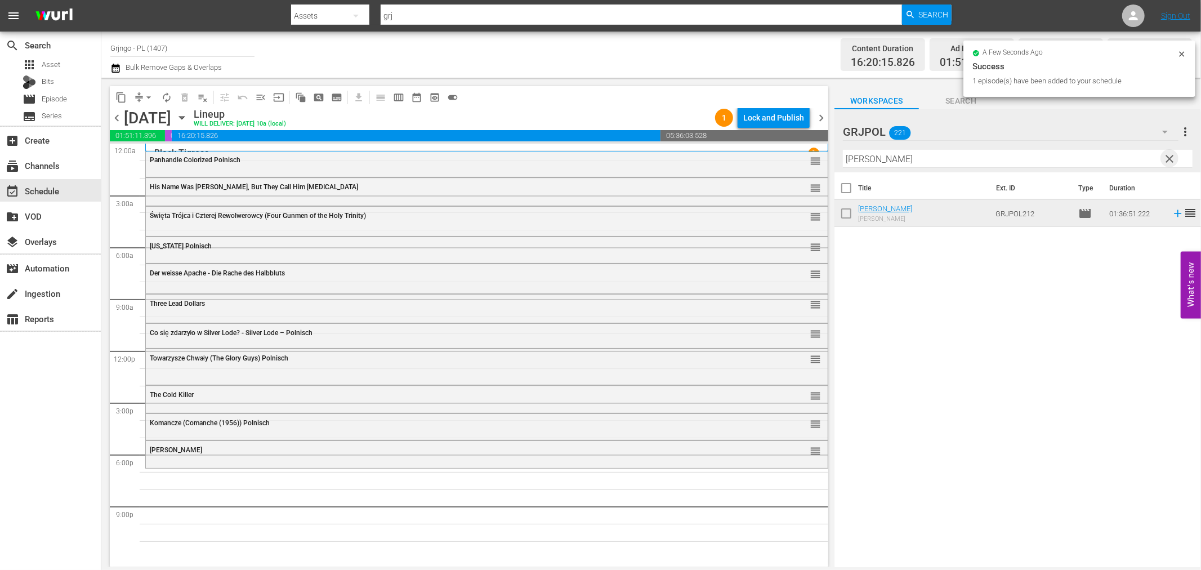
click at [1167, 158] on span "clear" at bounding box center [1170, 159] width 14 height 14
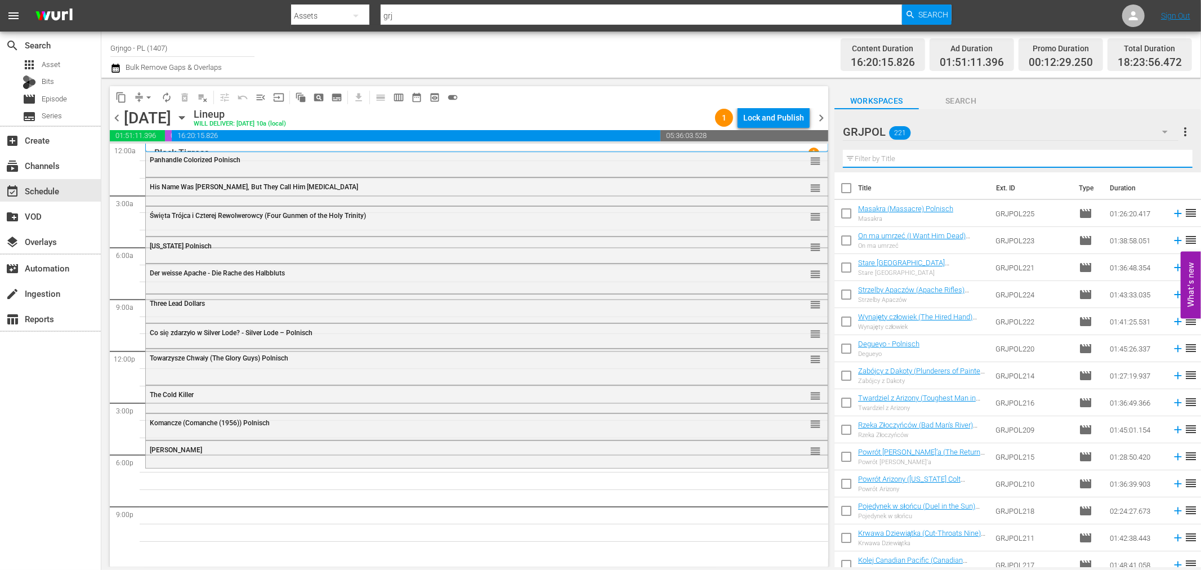
paste input "Where the Bullets Fly"
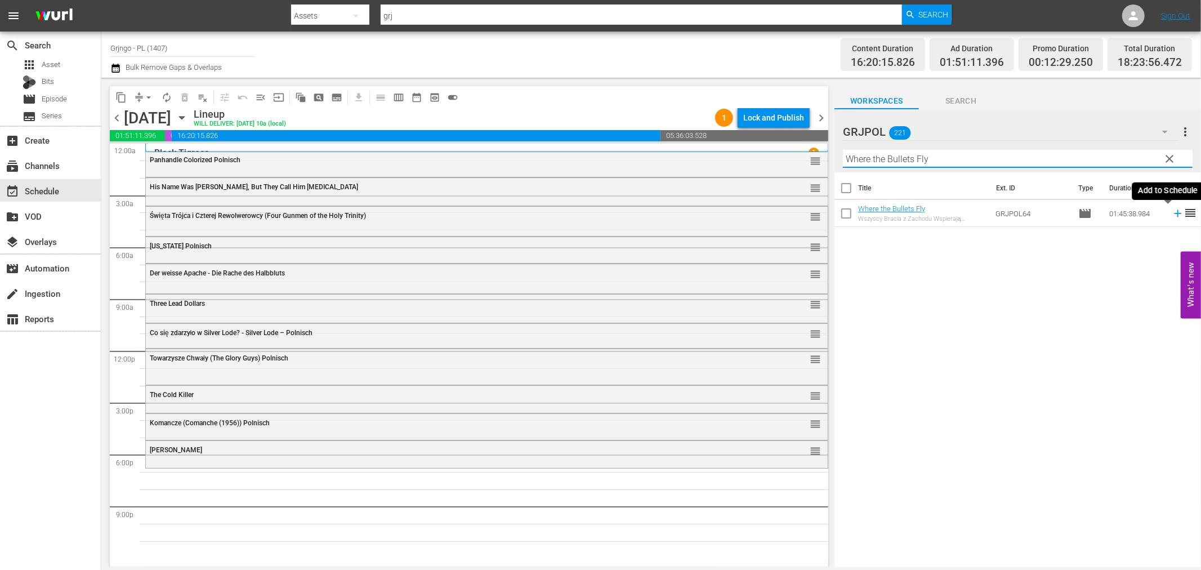
type input "Where the Bullets Fly"
drag, startPoint x: 1168, startPoint y: 211, endPoint x: 1200, endPoint y: 223, distance: 34.1
click at [1171, 212] on icon at bounding box center [1177, 213] width 12 height 12
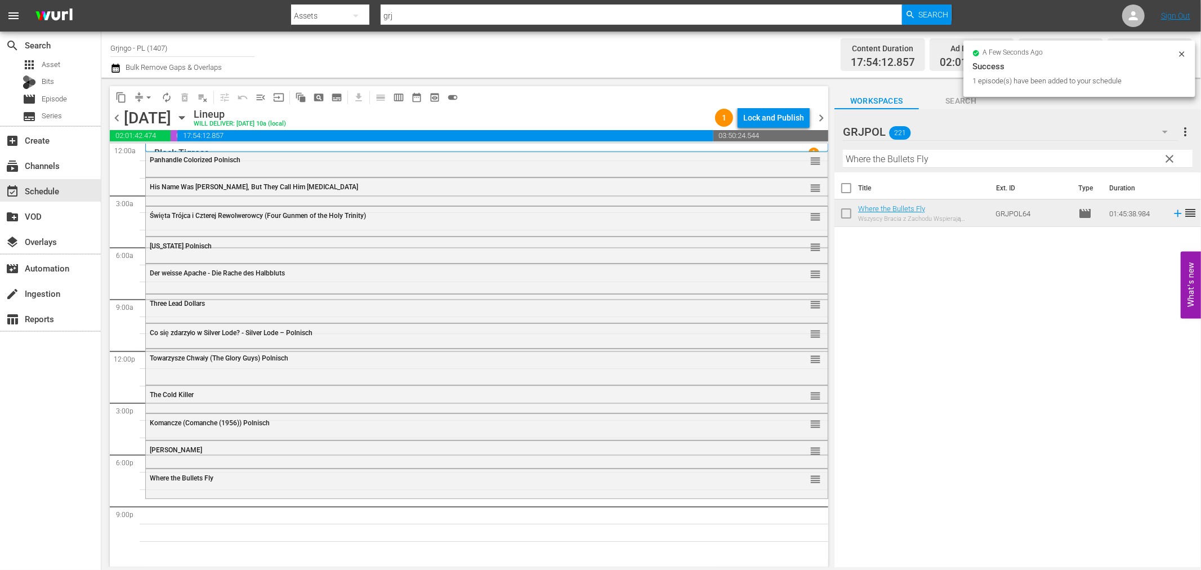
drag, startPoint x: 1171, startPoint y: 156, endPoint x: 859, endPoint y: 167, distance: 312.0
click at [1171, 156] on span "clear" at bounding box center [1170, 159] width 14 height 14
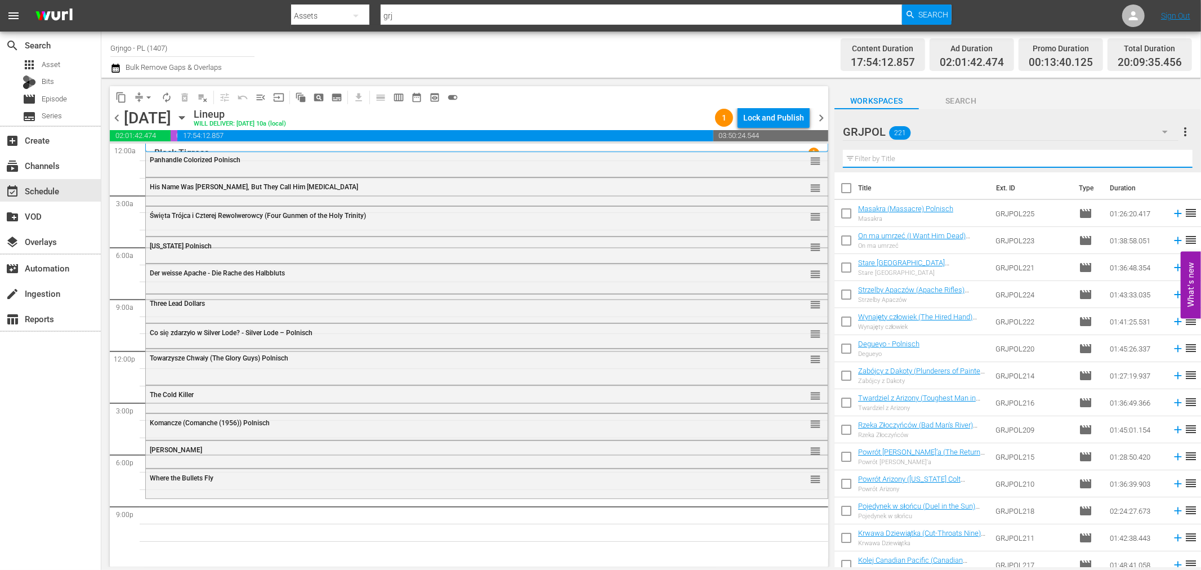
paste input "Plunderers of Painted Flats"
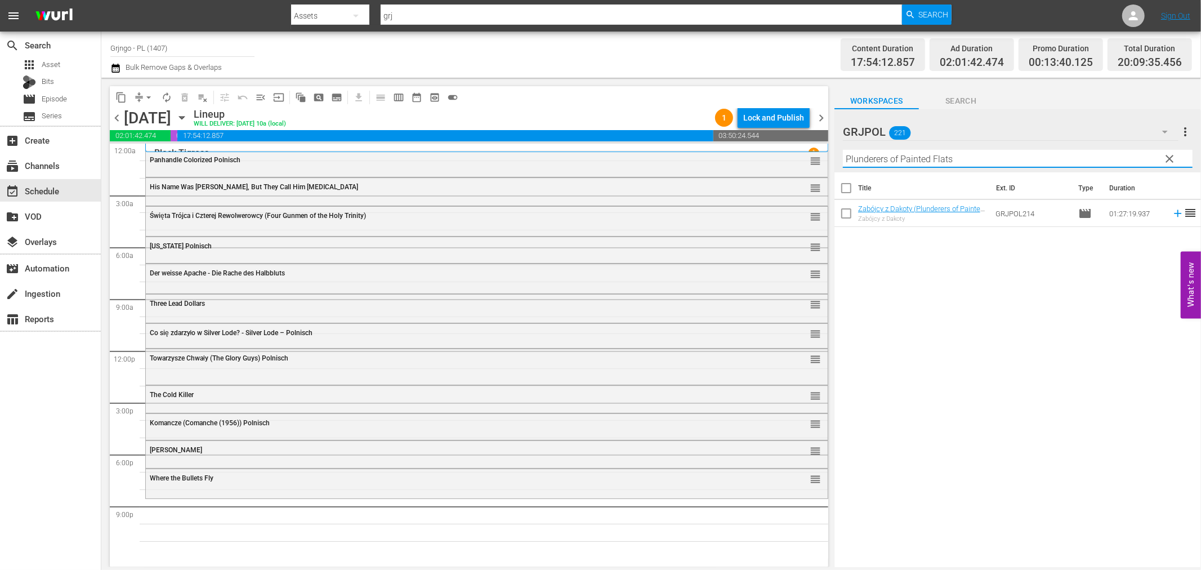
type input "Plunderers of Painted Flats"
click at [1174, 214] on icon at bounding box center [1177, 213] width 7 height 7
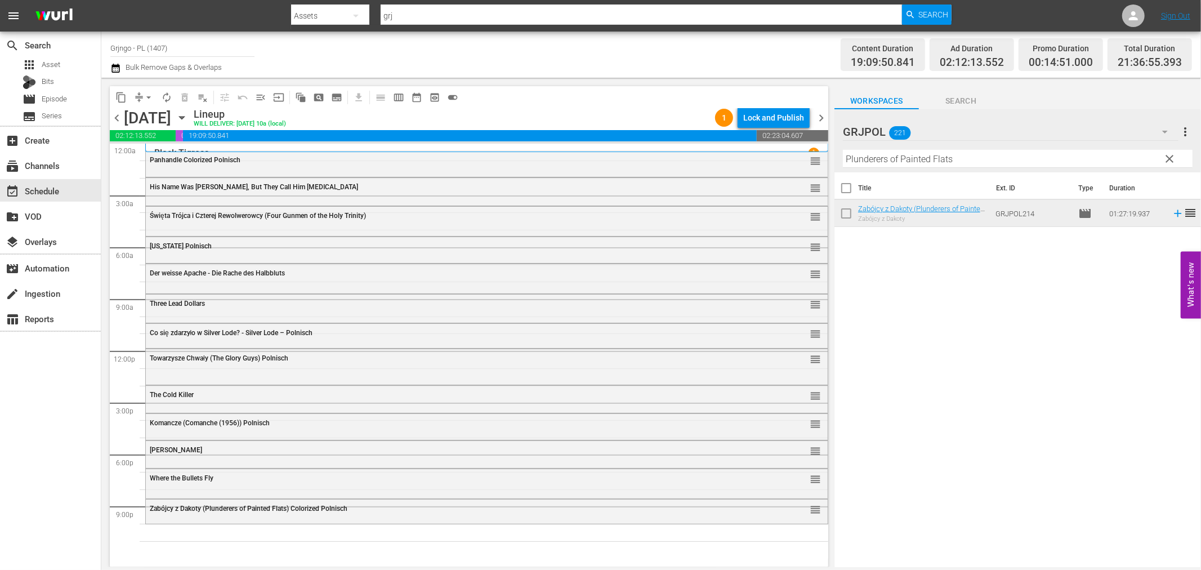
drag, startPoint x: 1167, startPoint y: 159, endPoint x: 906, endPoint y: 181, distance: 261.6
click at [1167, 159] on span "clear" at bounding box center [1170, 159] width 14 height 14
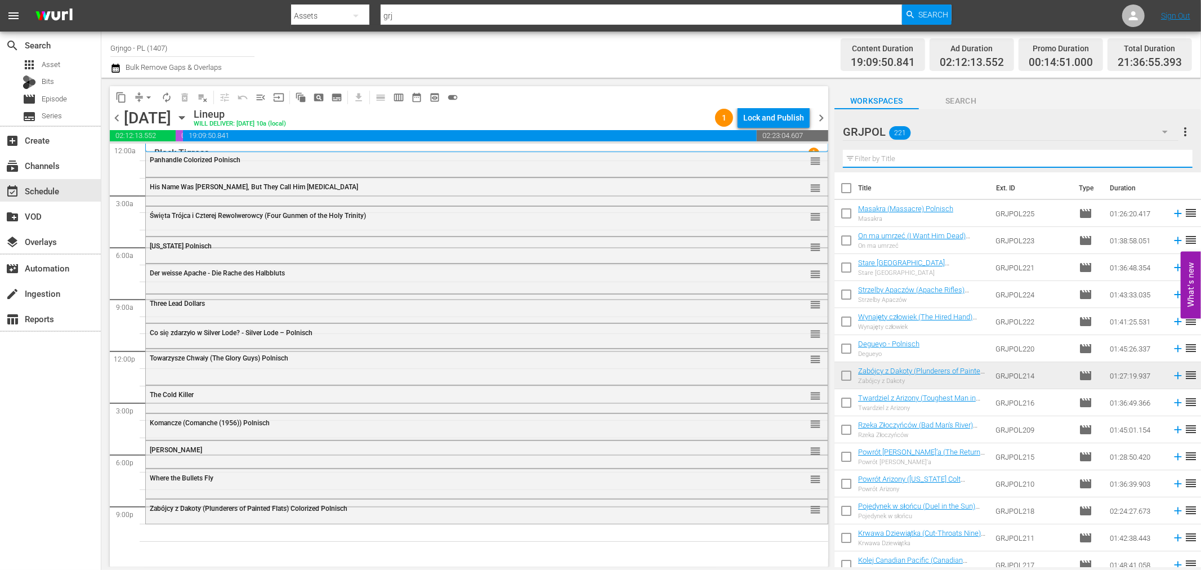
paste input "Rojo AKA El Rojo"
